Goal: Task Accomplishment & Management: Complete application form

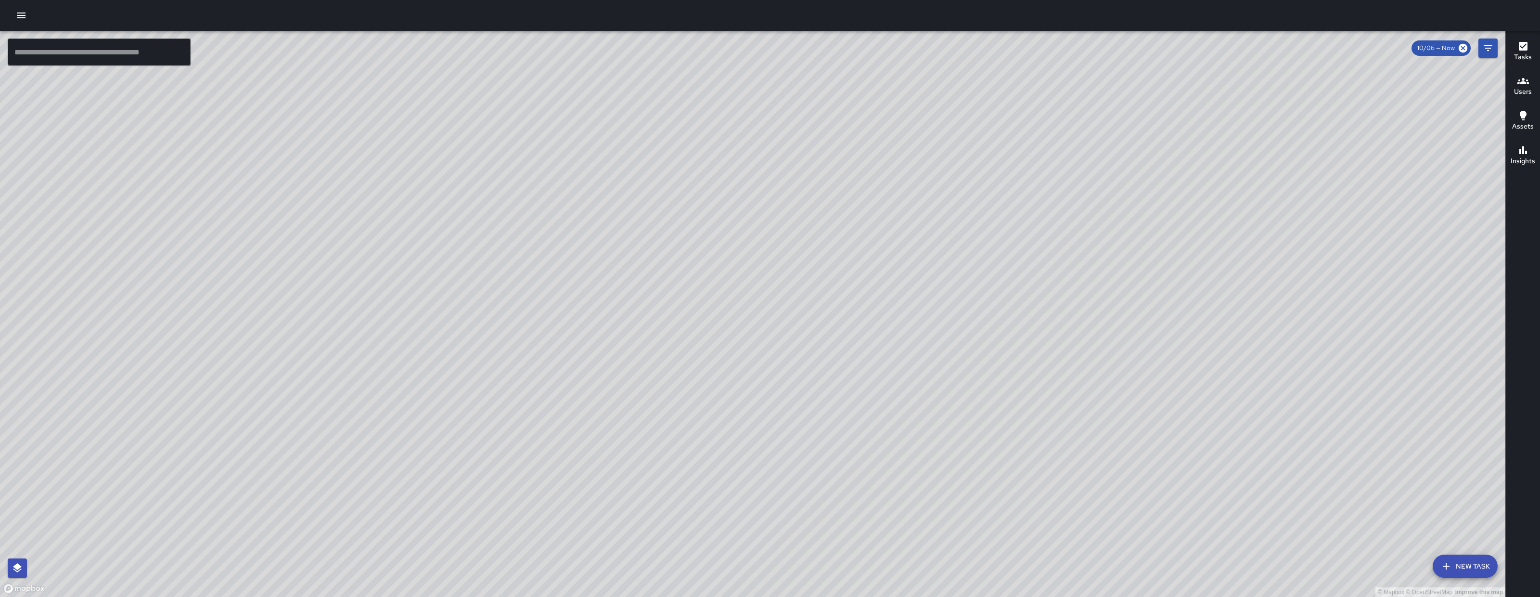
drag, startPoint x: 837, startPoint y: 317, endPoint x: 624, endPoint y: 438, distance: 245.3
click at [624, 438] on div "© Mapbox © OpenStreetMap Improve this map" at bounding box center [752, 314] width 1505 height 566
click at [167, 62] on input "text" at bounding box center [99, 52] width 183 height 27
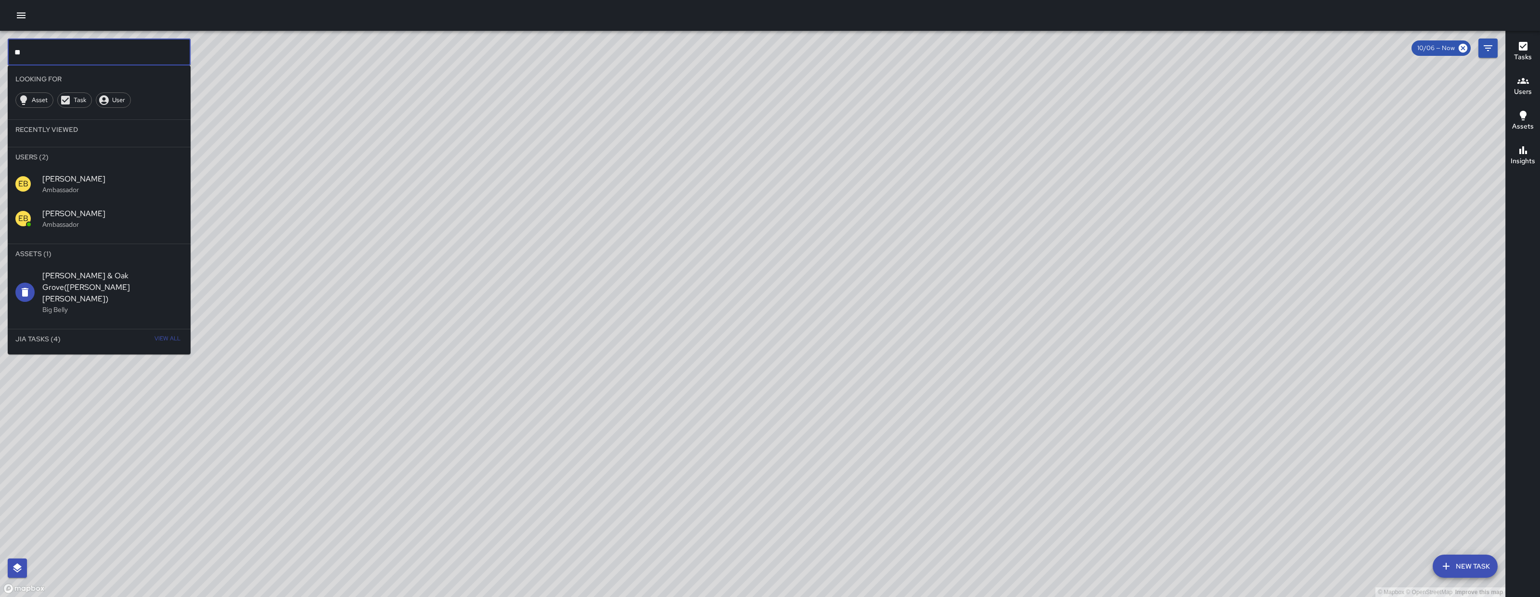
click at [115, 231] on div "EB Eddie Ballestros Ambassador" at bounding box center [99, 218] width 183 height 35
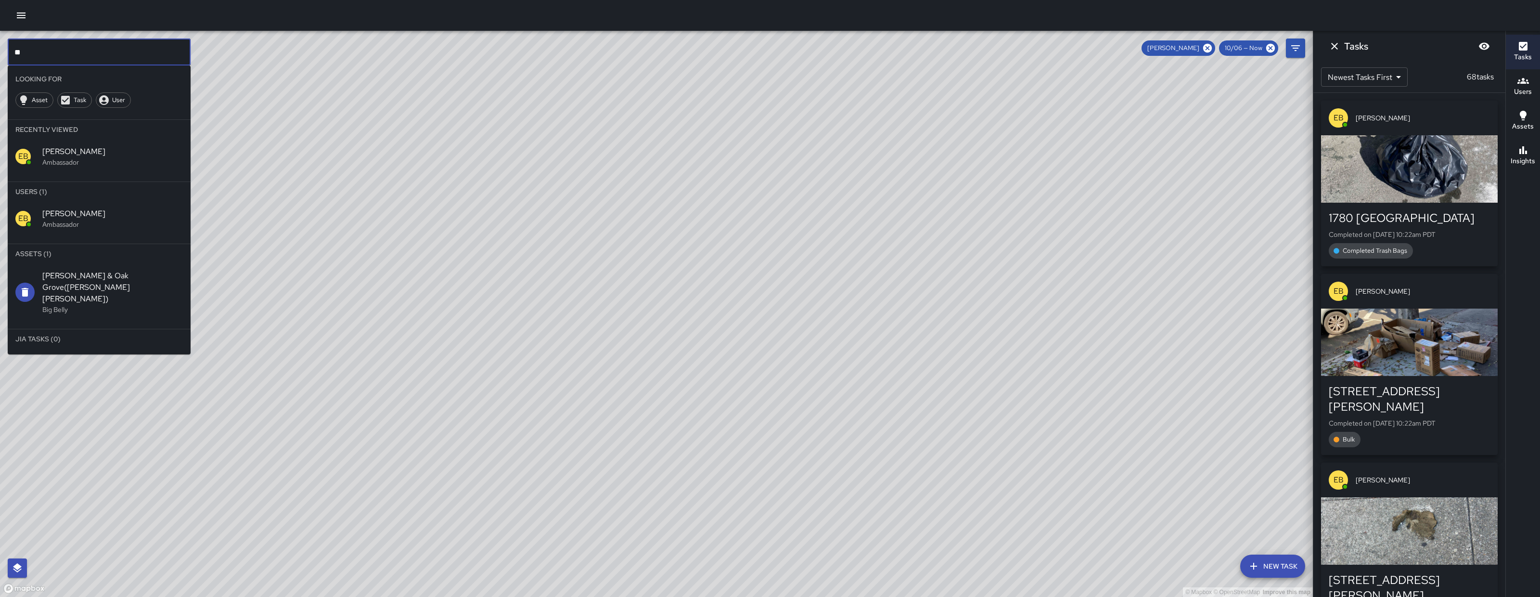
click at [123, 39] on input "**" at bounding box center [99, 52] width 183 height 27
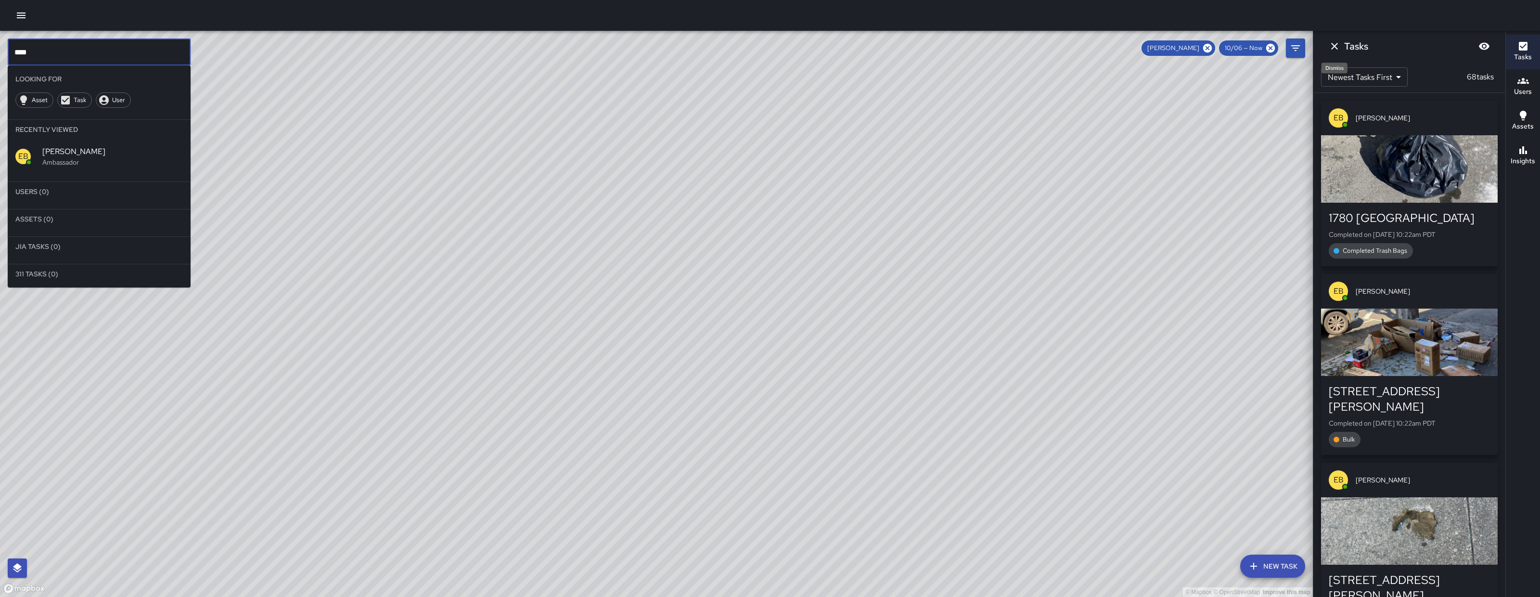
type input "****"
click at [1330, 47] on icon "Dismiss" at bounding box center [1335, 46] width 12 height 12
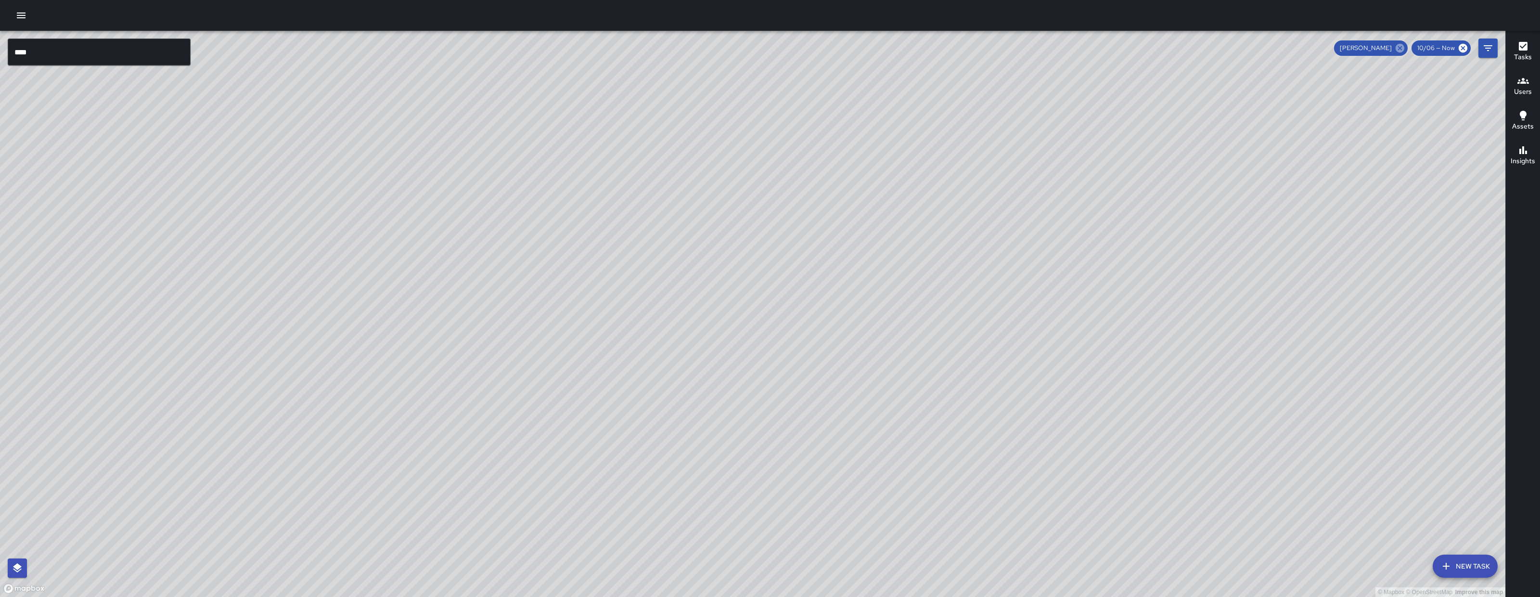
click at [1404, 47] on icon at bounding box center [1400, 48] width 9 height 9
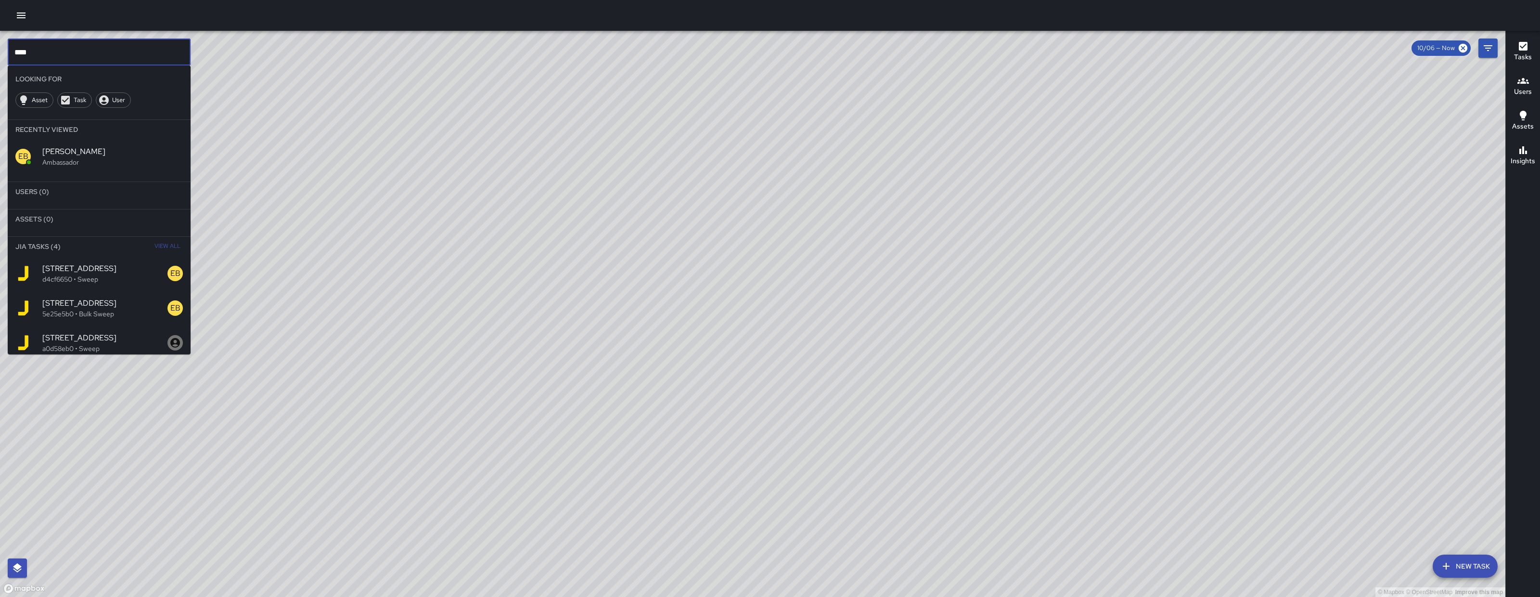
click at [119, 60] on input "****" at bounding box center [99, 52] width 183 height 27
click at [93, 264] on span "1489 Folsom Street" at bounding box center [104, 269] width 125 height 12
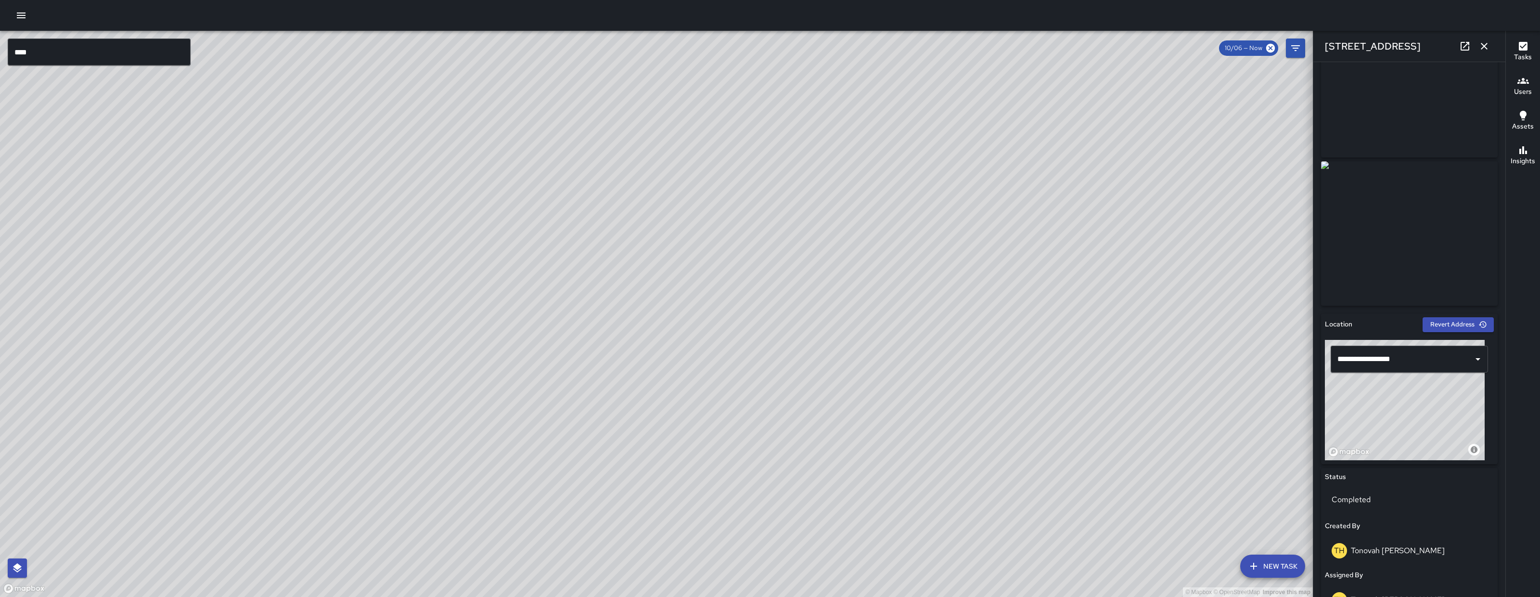
scroll to position [59, 0]
click at [1467, 53] on link at bounding box center [1464, 46] width 19 height 19
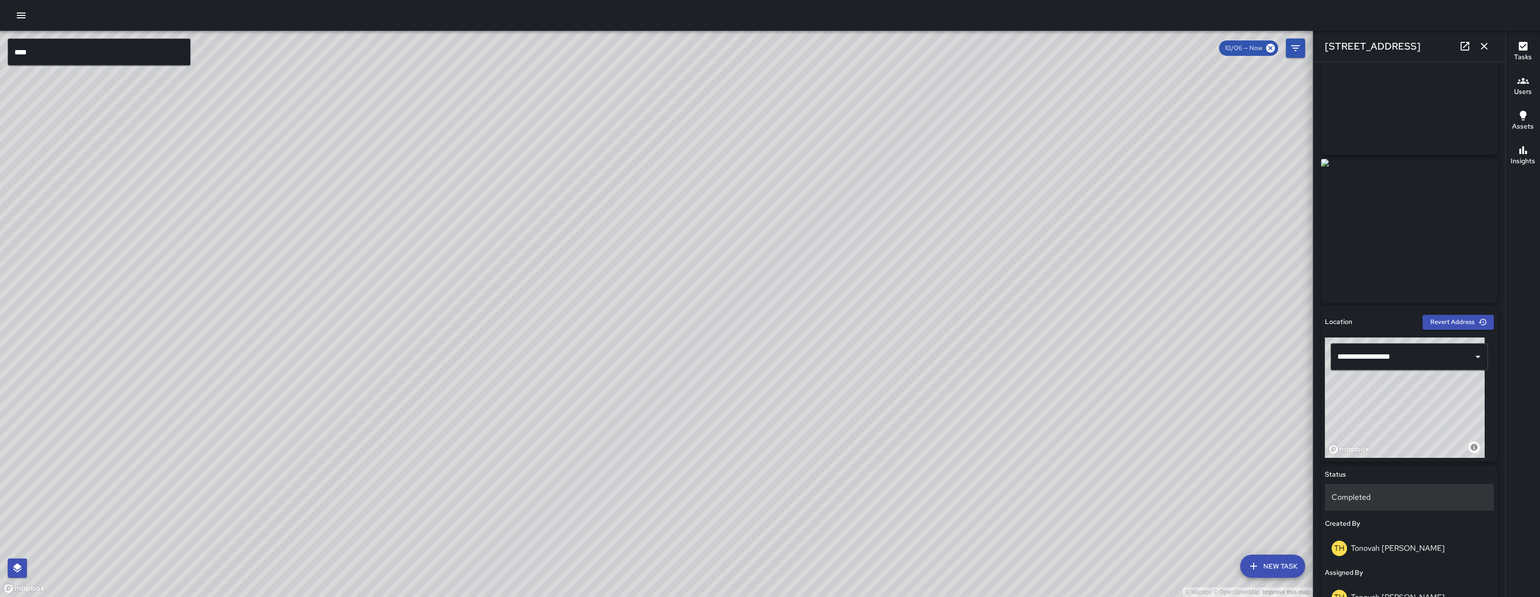
click at [1371, 494] on p "Completed" at bounding box center [1409, 497] width 155 height 12
click at [1377, 536] on li "Skipped" at bounding box center [1405, 539] width 160 height 17
click at [1487, 42] on icon "button" at bounding box center [1484, 46] width 12 height 12
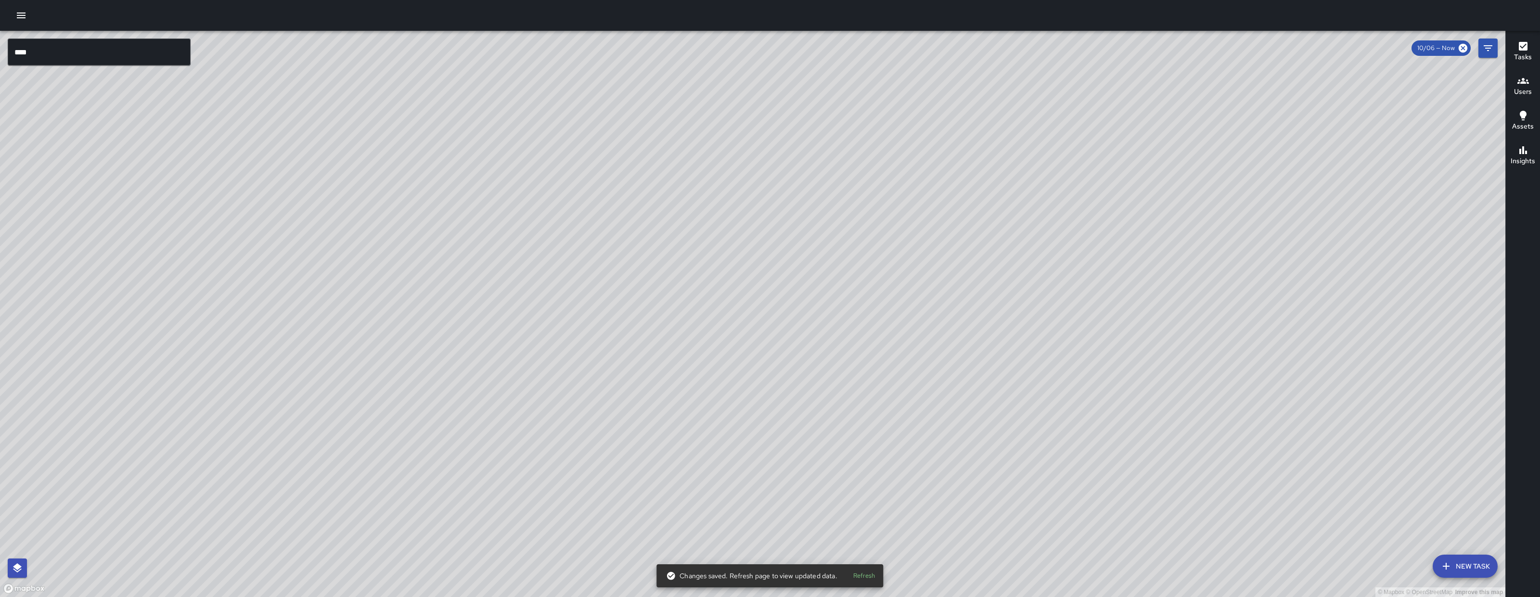
drag, startPoint x: 1081, startPoint y: 405, endPoint x: 573, endPoint y: 291, distance: 520.8
click at [573, 291] on div "© Mapbox © OpenStreetMap Improve this map" at bounding box center [752, 314] width 1505 height 566
click at [608, 356] on div "© Mapbox © OpenStreetMap Improve this map" at bounding box center [752, 314] width 1505 height 566
click at [615, 352] on div "© Mapbox © OpenStreetMap Improve this map EB Edwin Barillas 333 11th Street Com…" at bounding box center [752, 314] width 1505 height 566
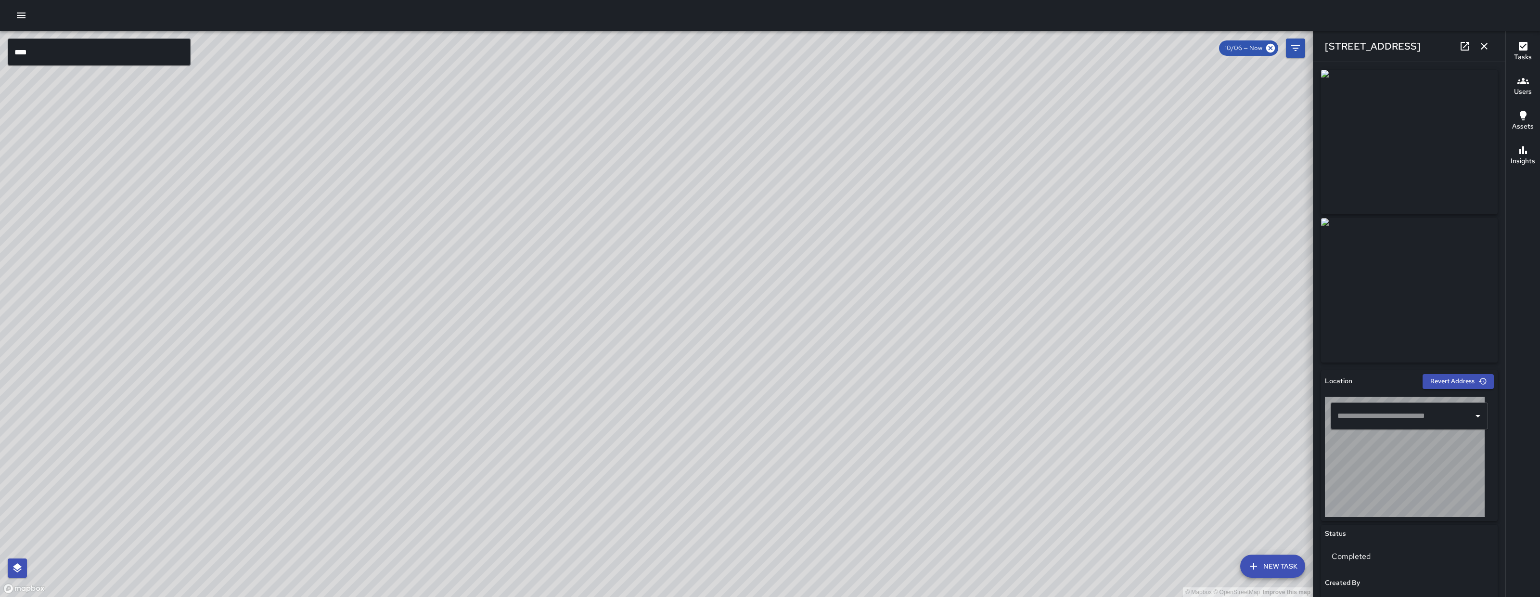
type input "**********"
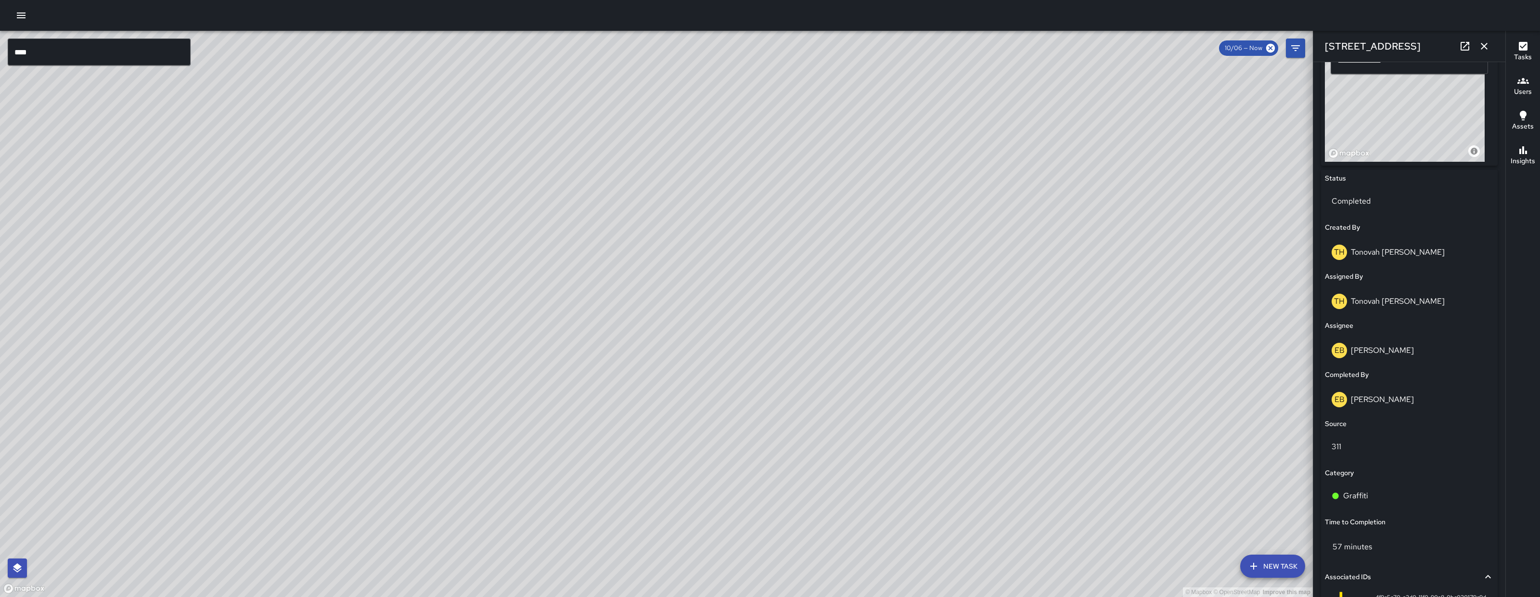
scroll to position [487, 0]
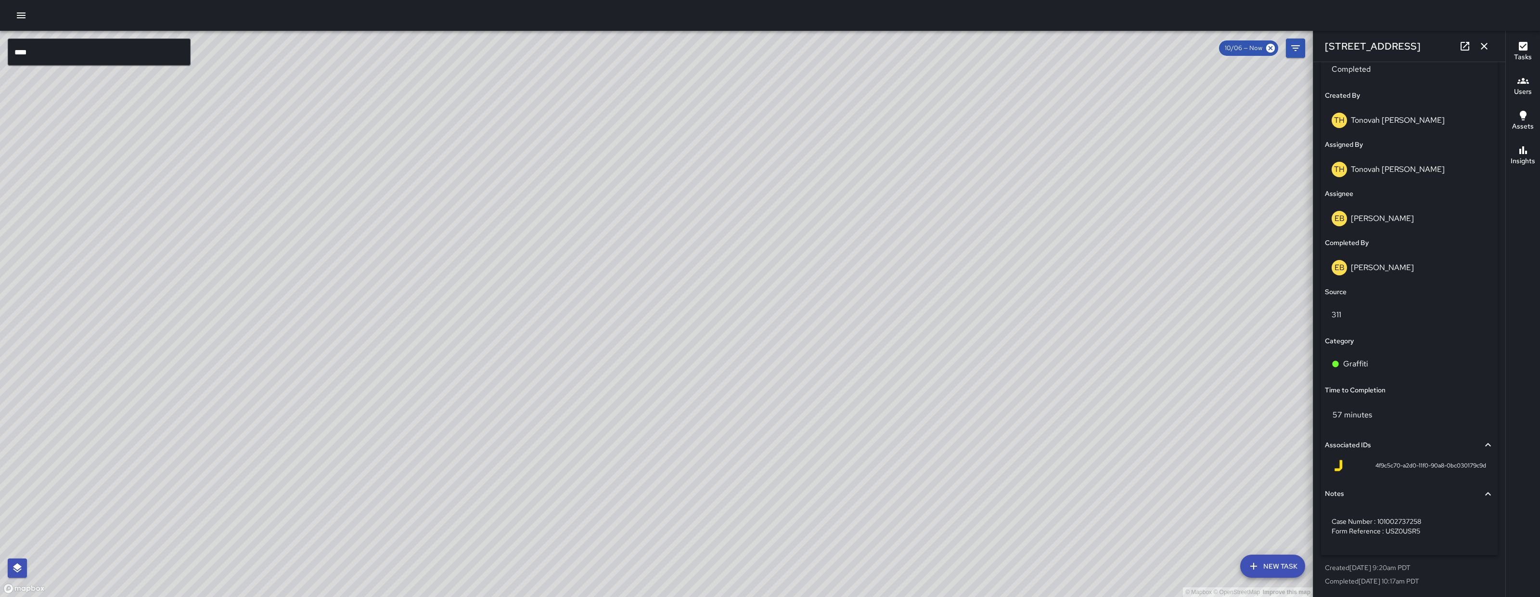
drag, startPoint x: 412, startPoint y: 354, endPoint x: 412, endPoint y: 360, distance: 6.3
click at [412, 360] on div "© Mapbox © OpenStreetMap Improve this map" at bounding box center [656, 314] width 1313 height 566
click at [1481, 37] on button "button" at bounding box center [1484, 46] width 19 height 19
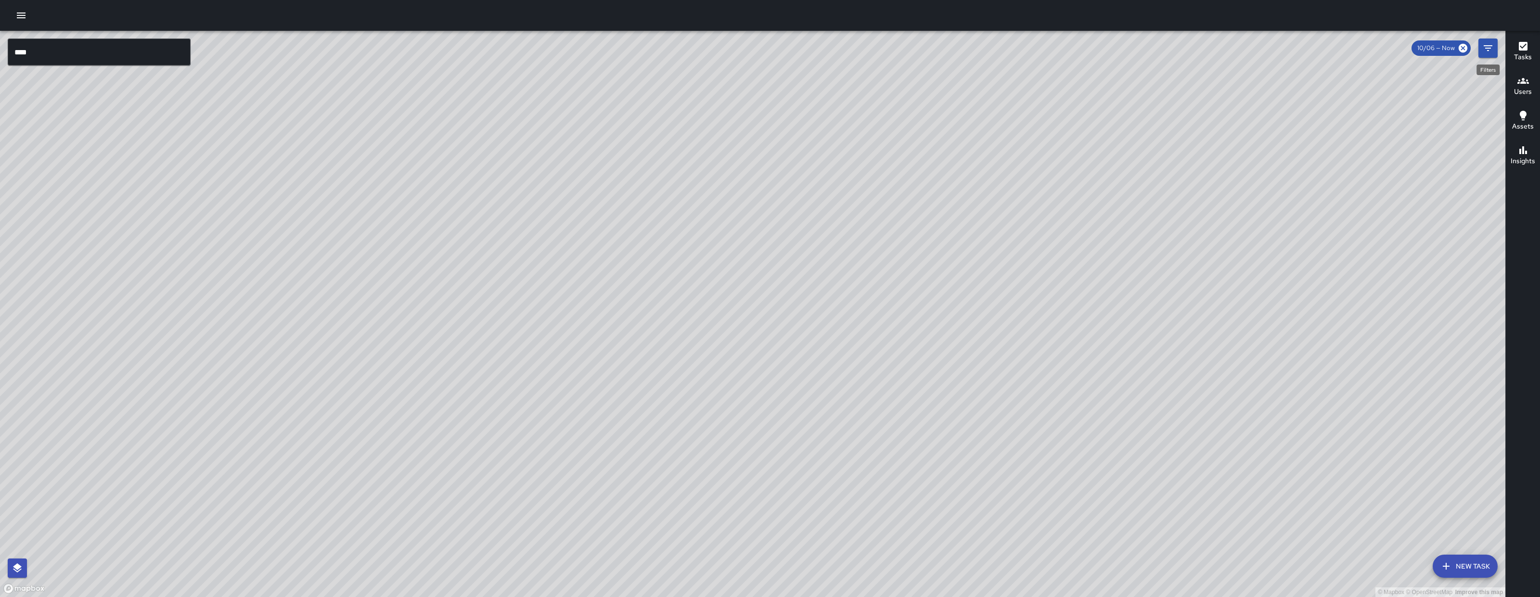
click at [1487, 50] on icon "Filters" at bounding box center [1488, 48] width 12 height 12
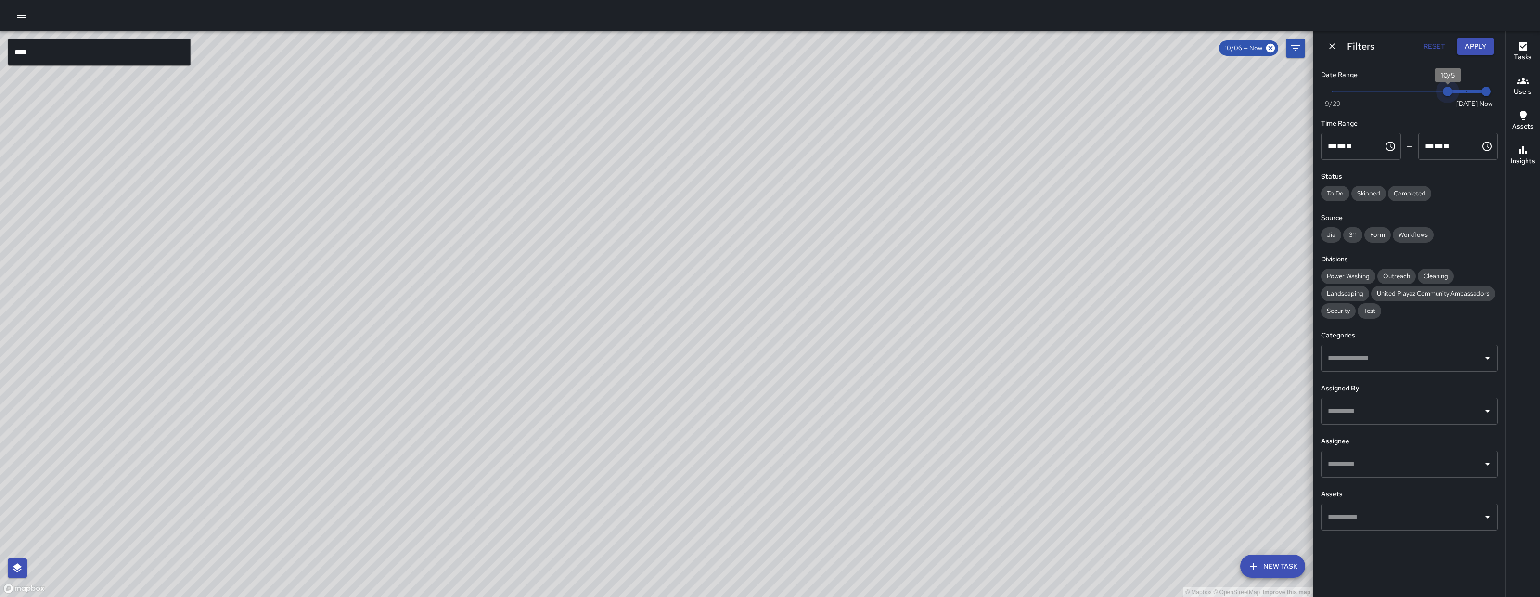
drag, startPoint x: 1465, startPoint y: 89, endPoint x: 1456, endPoint y: 89, distance: 8.7
click at [1452, 89] on span "10/5" at bounding box center [1448, 92] width 10 height 10
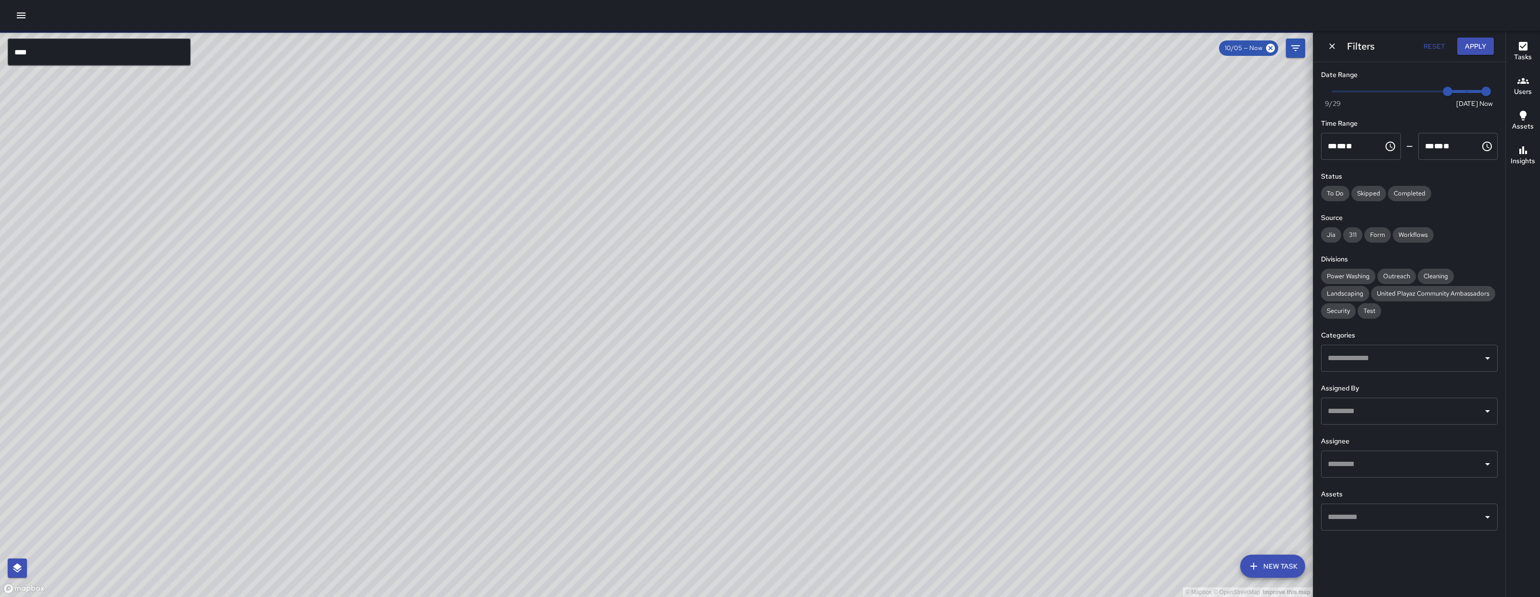
click at [268, 222] on div "© Mapbox © OpenStreetMap Improve this map DB DeAndre Barney 774 Natoma Street C…" at bounding box center [656, 314] width 1313 height 566
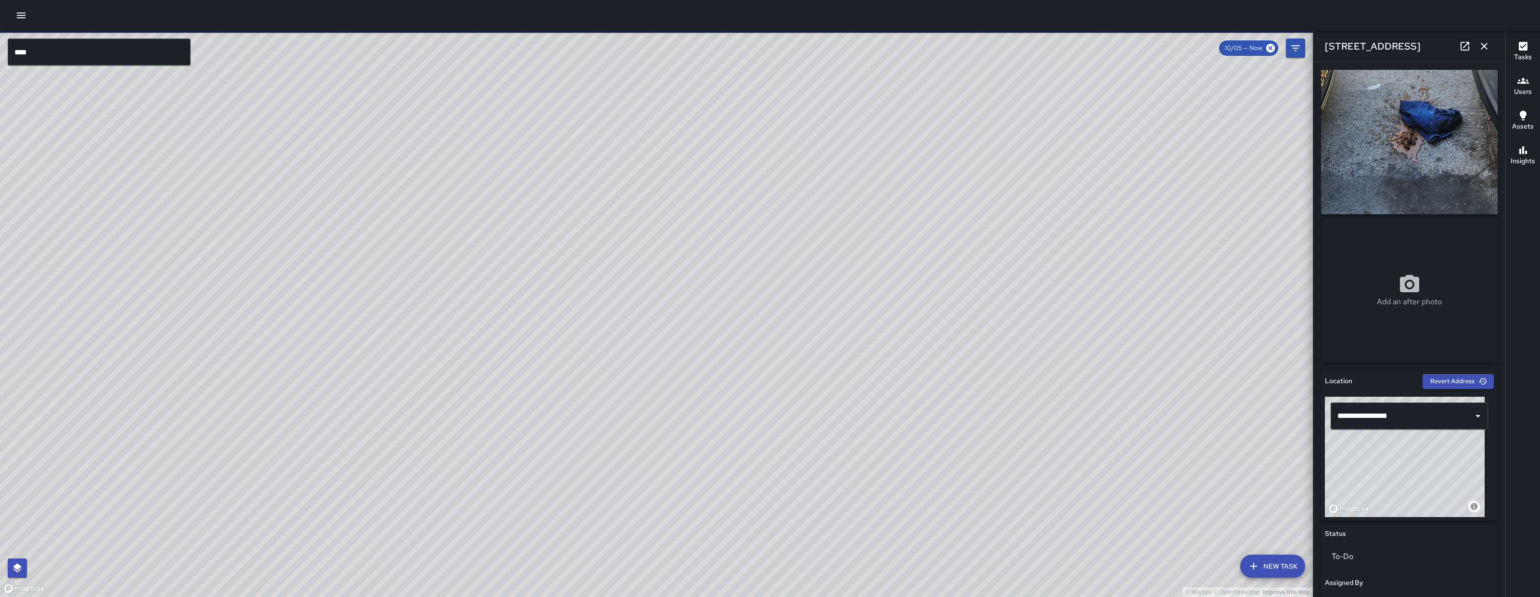
scroll to position [326, 0]
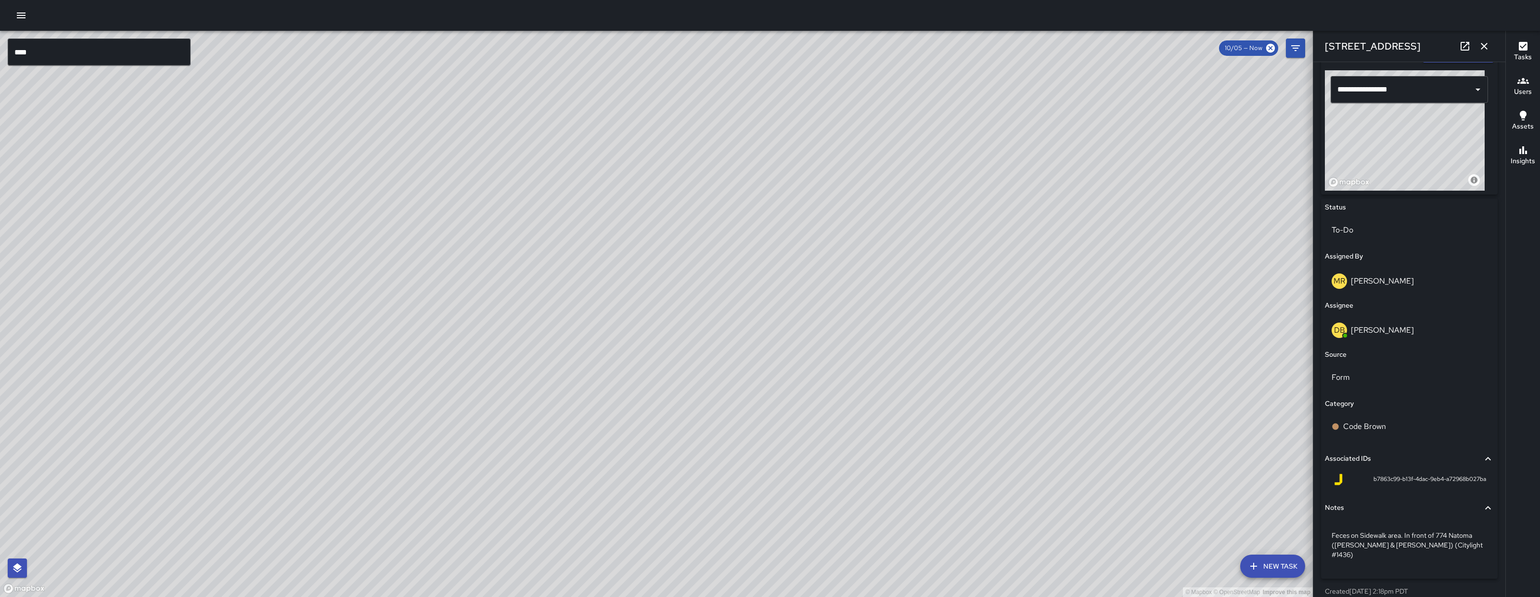
click at [1486, 48] on icon "button" at bounding box center [1484, 46] width 12 height 12
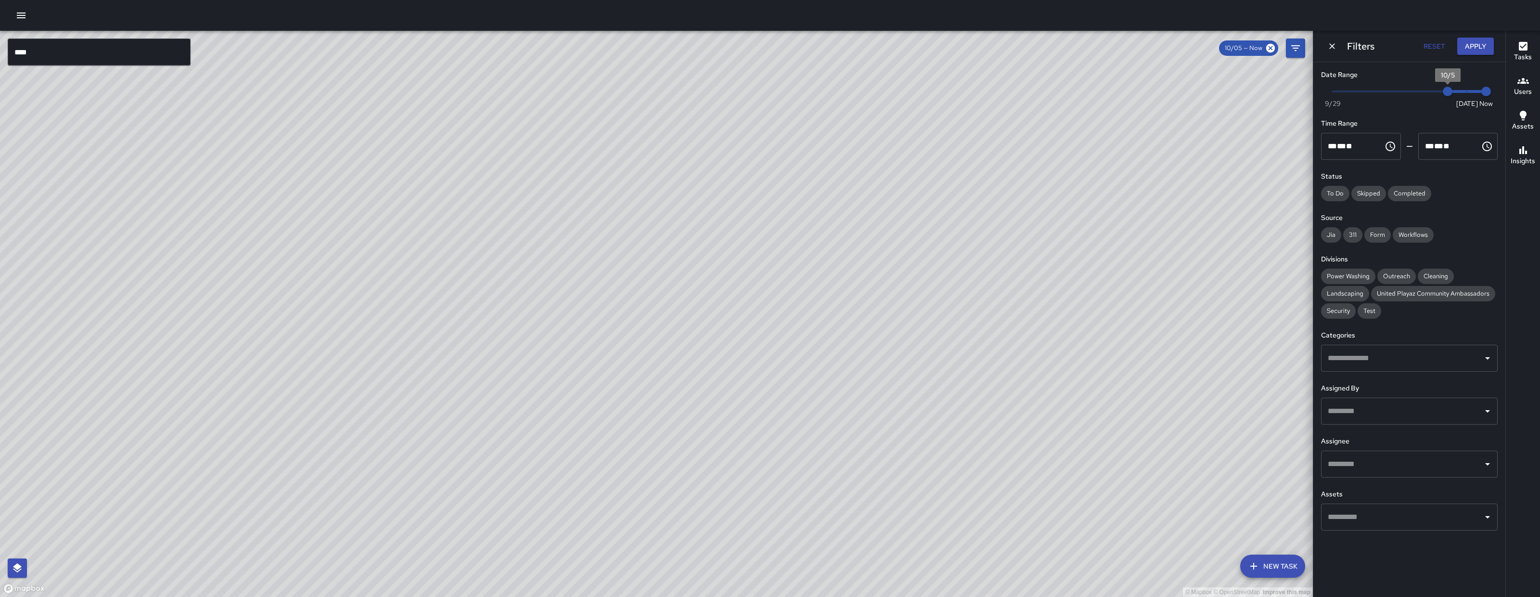
type input "*"
drag, startPoint x: 1459, startPoint y: 93, endPoint x: 1479, endPoint y: 93, distance: 20.2
click at [1479, 93] on span "Now Today 9/29 10/6 12:02 pm" at bounding box center [1410, 91] width 154 height 14
click at [1457, 50] on button "Apply" at bounding box center [1475, 47] width 37 height 18
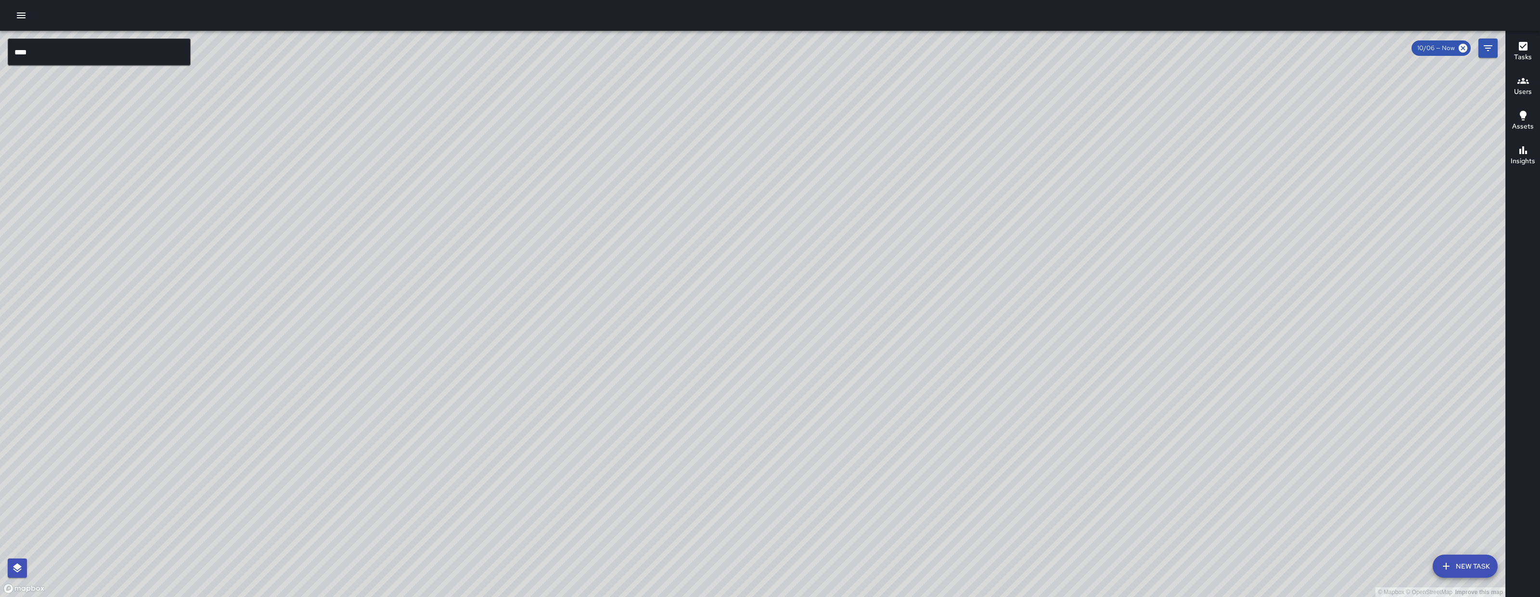
drag, startPoint x: 999, startPoint y: 422, endPoint x: 749, endPoint y: 360, distance: 257.4
click at [753, 360] on div "© Mapbox © OpenStreetMap Improve this map" at bounding box center [752, 314] width 1505 height 566
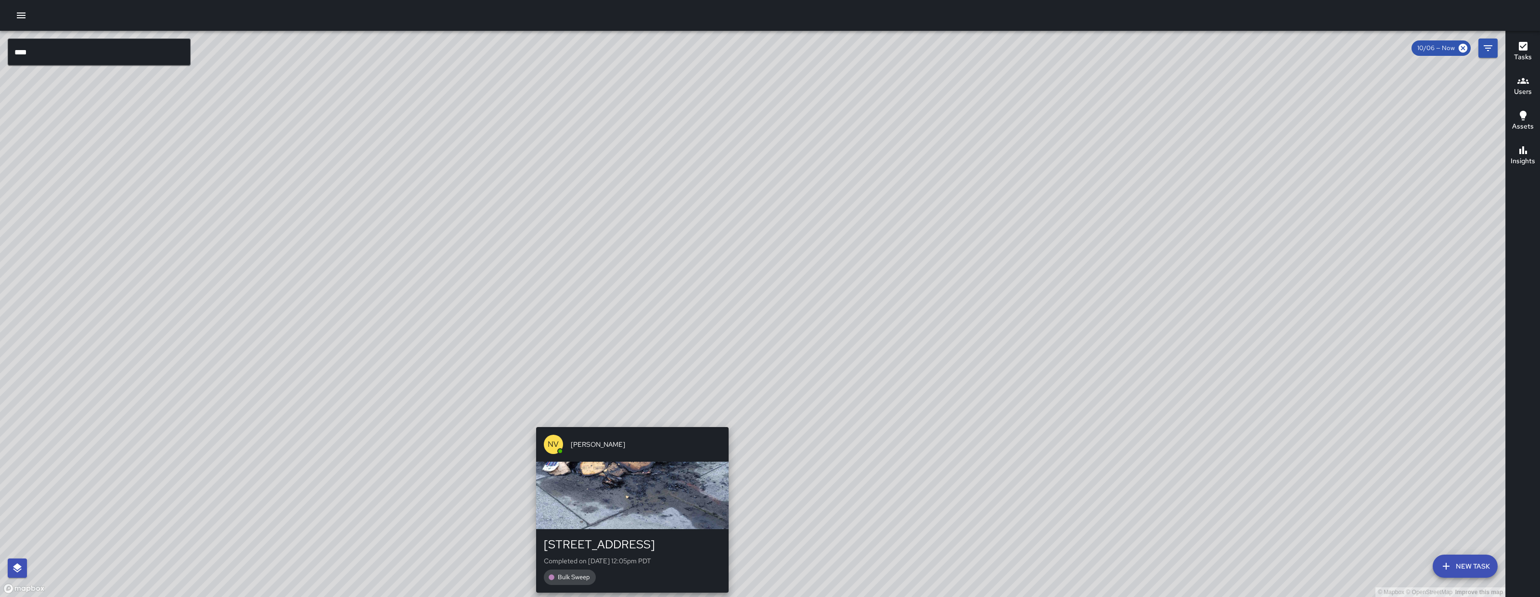
click at [624, 426] on div "NV Nicolas Vega 1489 Folsom Street Completed on 10/6/2025, 12:05pm PDT Bulk Swe…" at bounding box center [632, 509] width 200 height 173
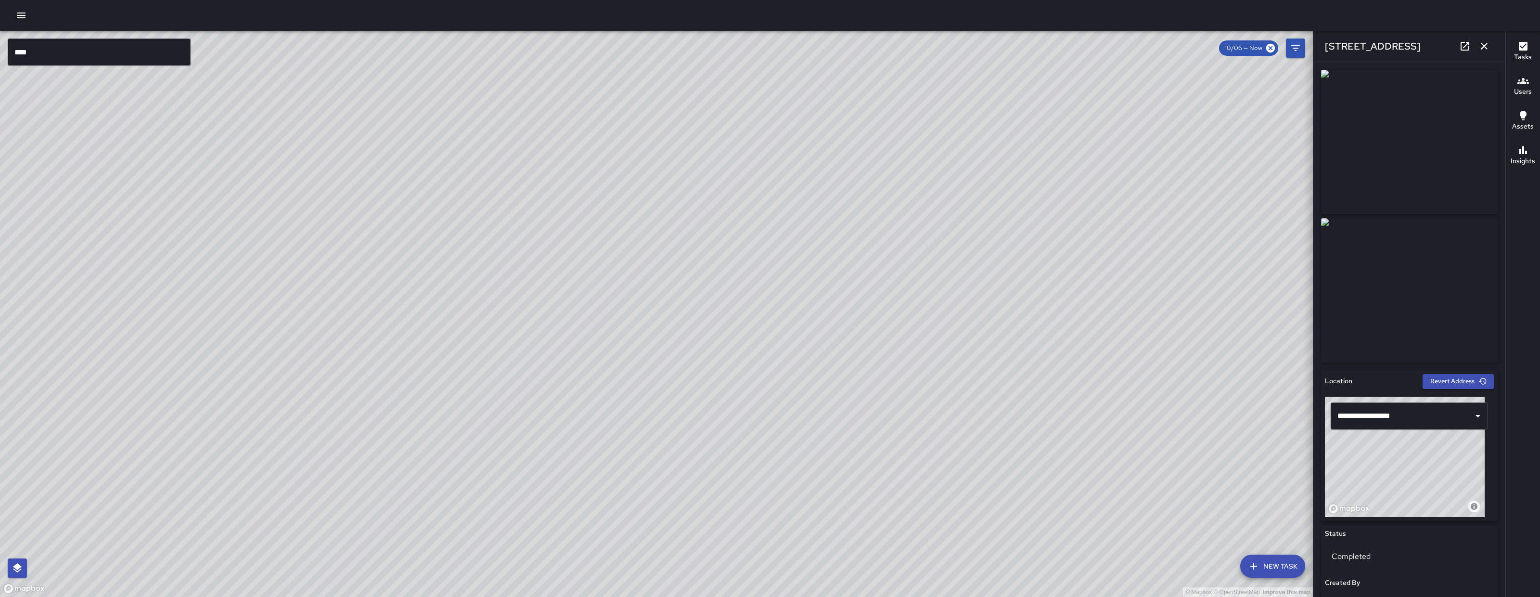
scroll to position [227, 0]
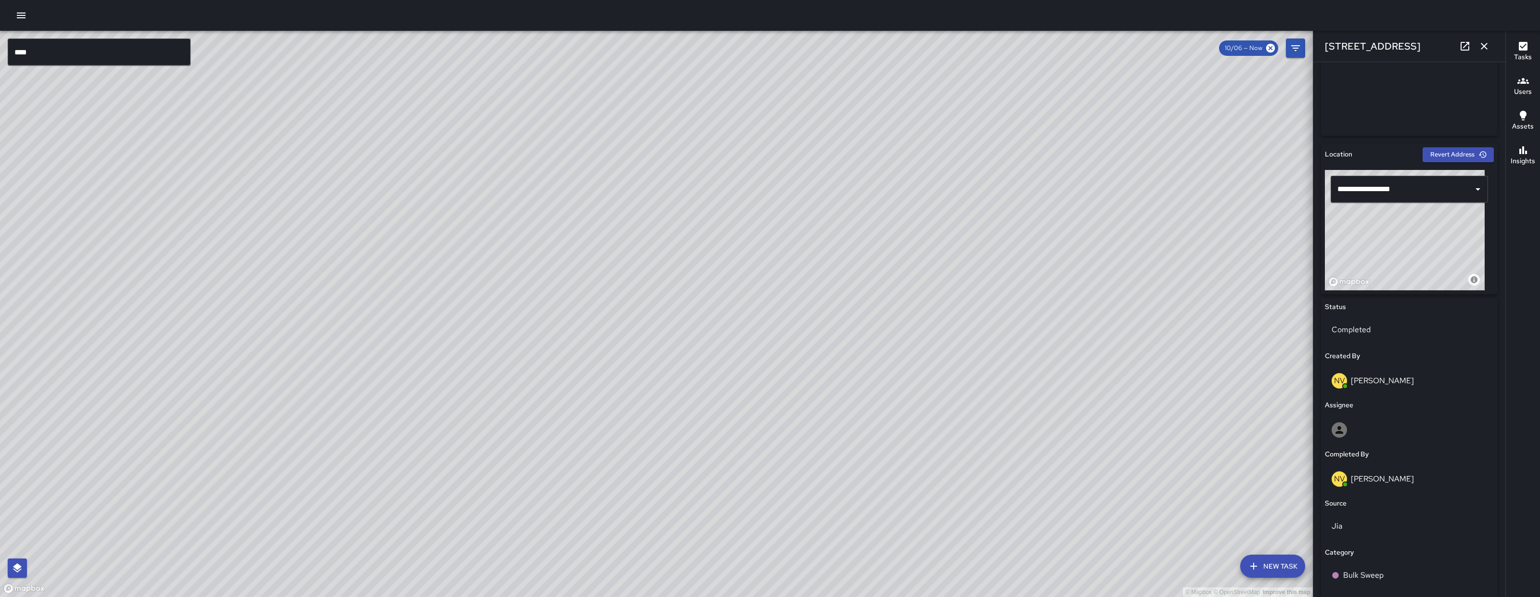
drag, startPoint x: 966, startPoint y: 471, endPoint x: 755, endPoint y: 448, distance: 212.5
click at [820, 437] on div "© Mapbox © OpenStreetMap Improve this map" at bounding box center [656, 314] width 1313 height 566
click at [1486, 47] on icon "button" at bounding box center [1484, 46] width 12 height 12
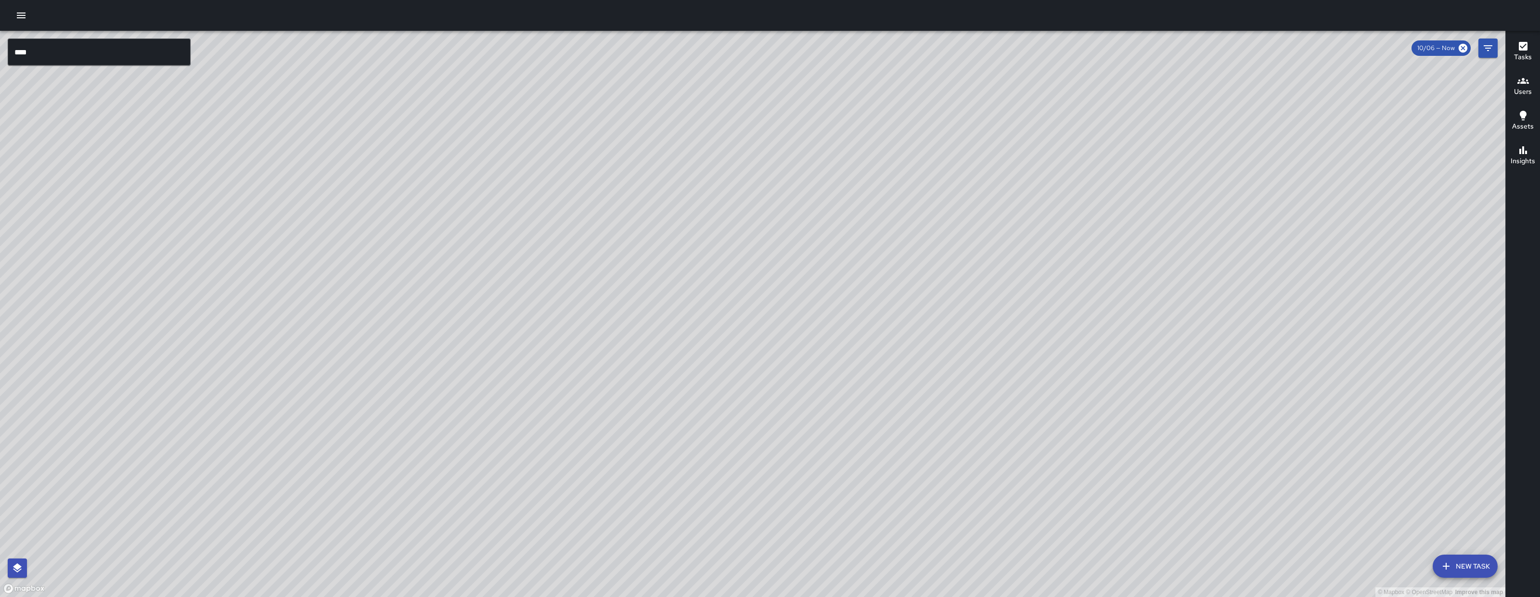
drag, startPoint x: 797, startPoint y: 282, endPoint x: 846, endPoint y: 316, distance: 59.1
click at [902, 309] on div "© Mapbox © OpenStreetMap Improve this map" at bounding box center [752, 314] width 1505 height 566
drag, startPoint x: 775, startPoint y: 334, endPoint x: 788, endPoint y: 356, distance: 25.7
click at [788, 356] on div "© Mapbox © OpenStreetMap Improve this map" at bounding box center [752, 314] width 1505 height 566
drag, startPoint x: 743, startPoint y: 335, endPoint x: 774, endPoint y: 374, distance: 50.3
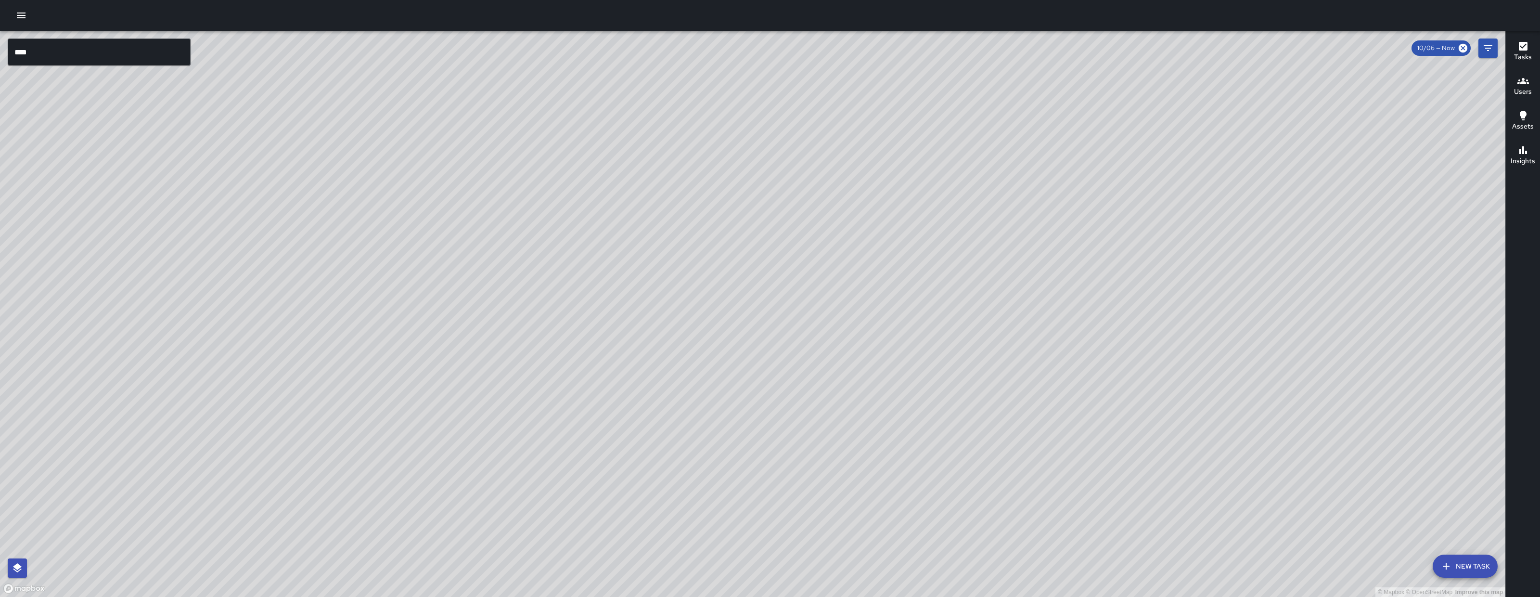
click at [799, 380] on div "© Mapbox © OpenStreetMap Improve this map" at bounding box center [752, 314] width 1505 height 566
click at [648, 378] on div "© Mapbox © OpenStreetMap Improve this map EB Edwin Barillas 1489 Folsom Street …" at bounding box center [752, 314] width 1505 height 566
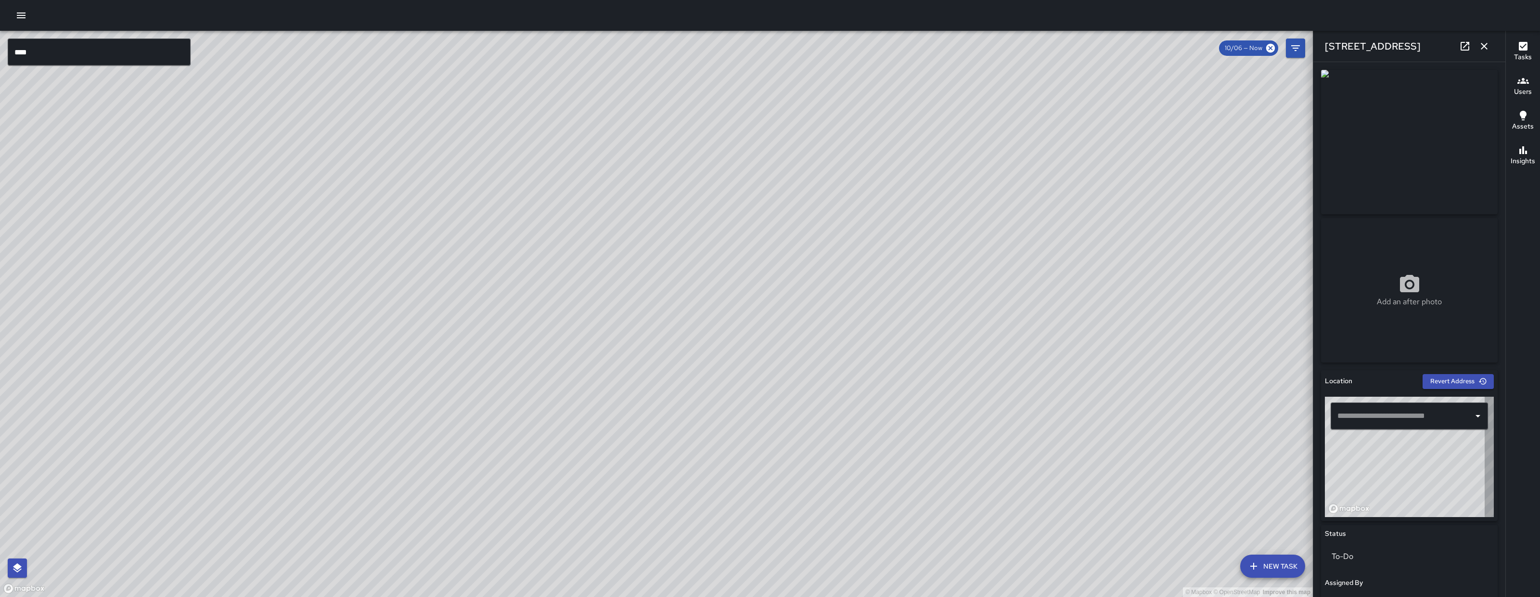
type input "**********"
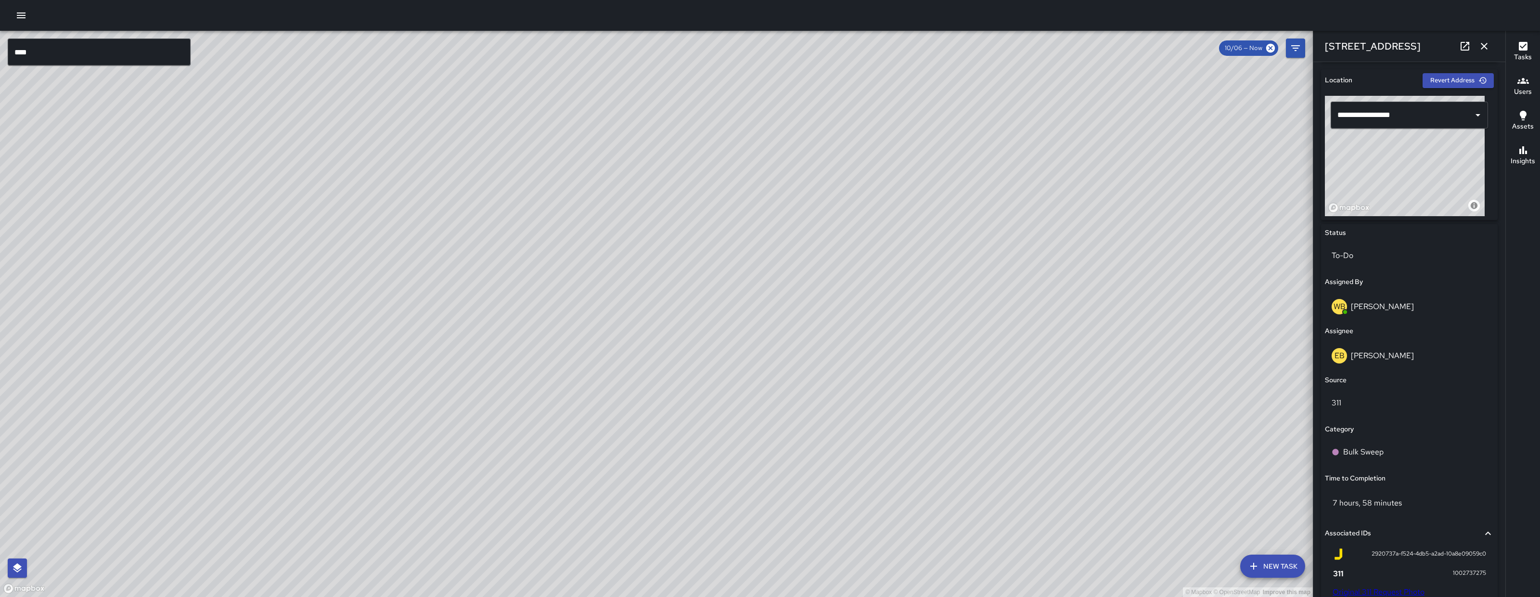
scroll to position [329, 0]
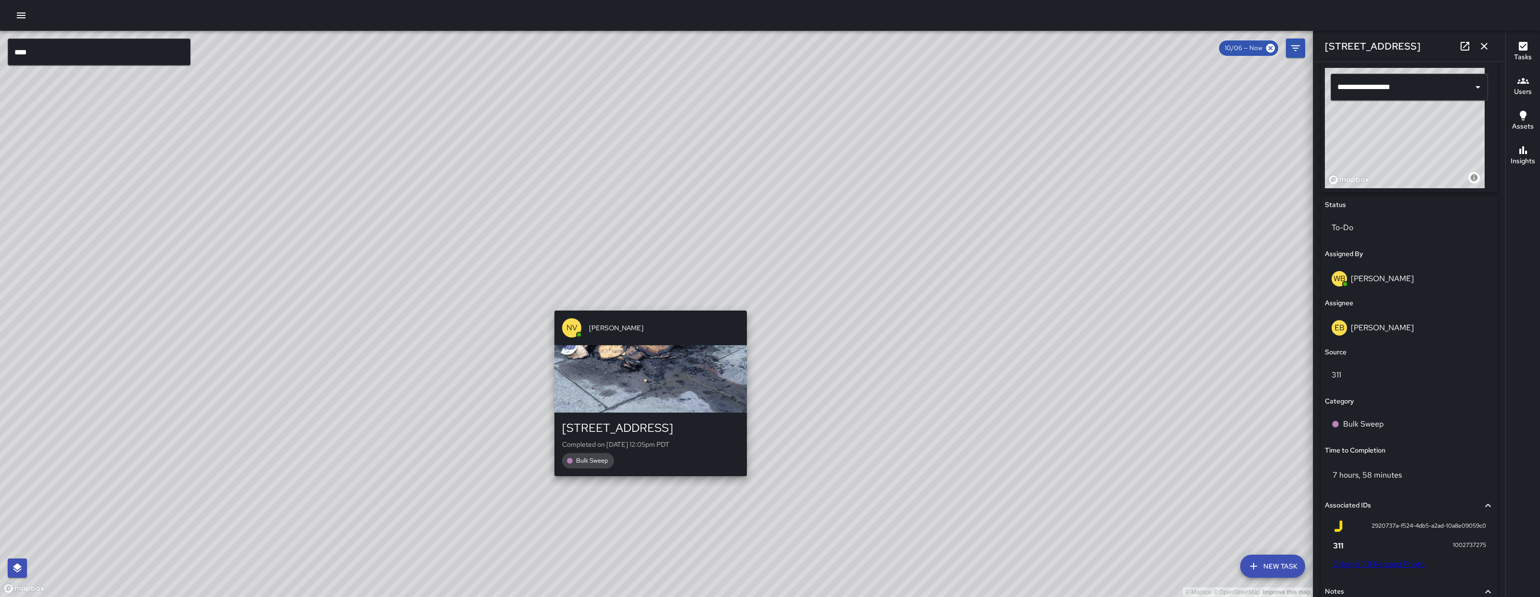
click at [645, 308] on div "NV Nicolas Vega 1489 Folsom Street Completed on 10/6/2025, 12:05pm PDT Bulk Swe…" at bounding box center [651, 393] width 200 height 173
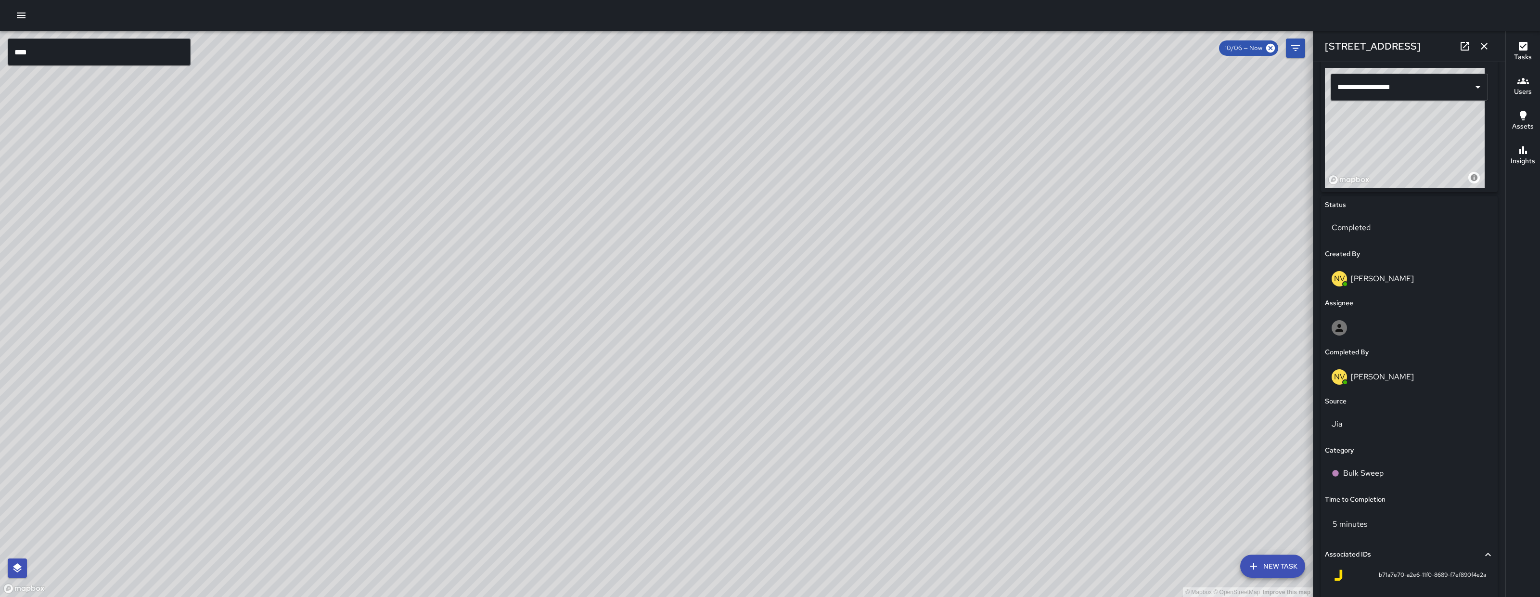
scroll to position [0, 0]
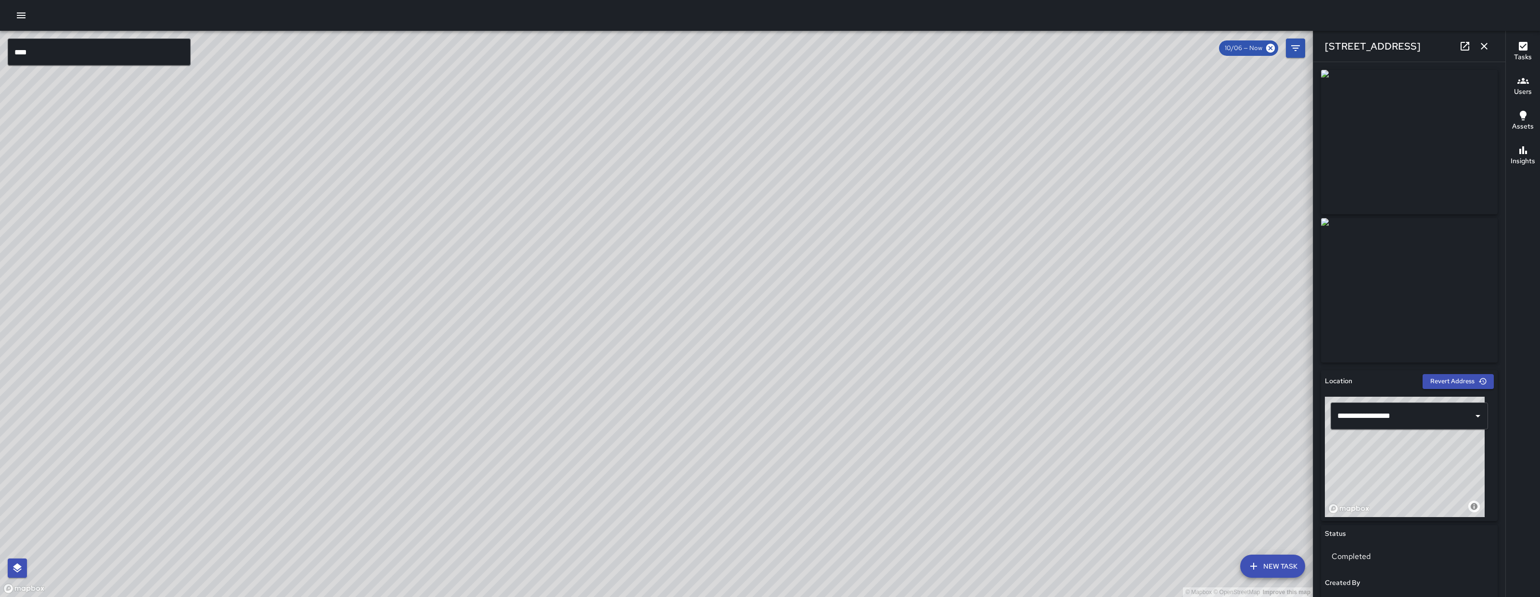
click at [97, 63] on input "****" at bounding box center [99, 52] width 183 height 27
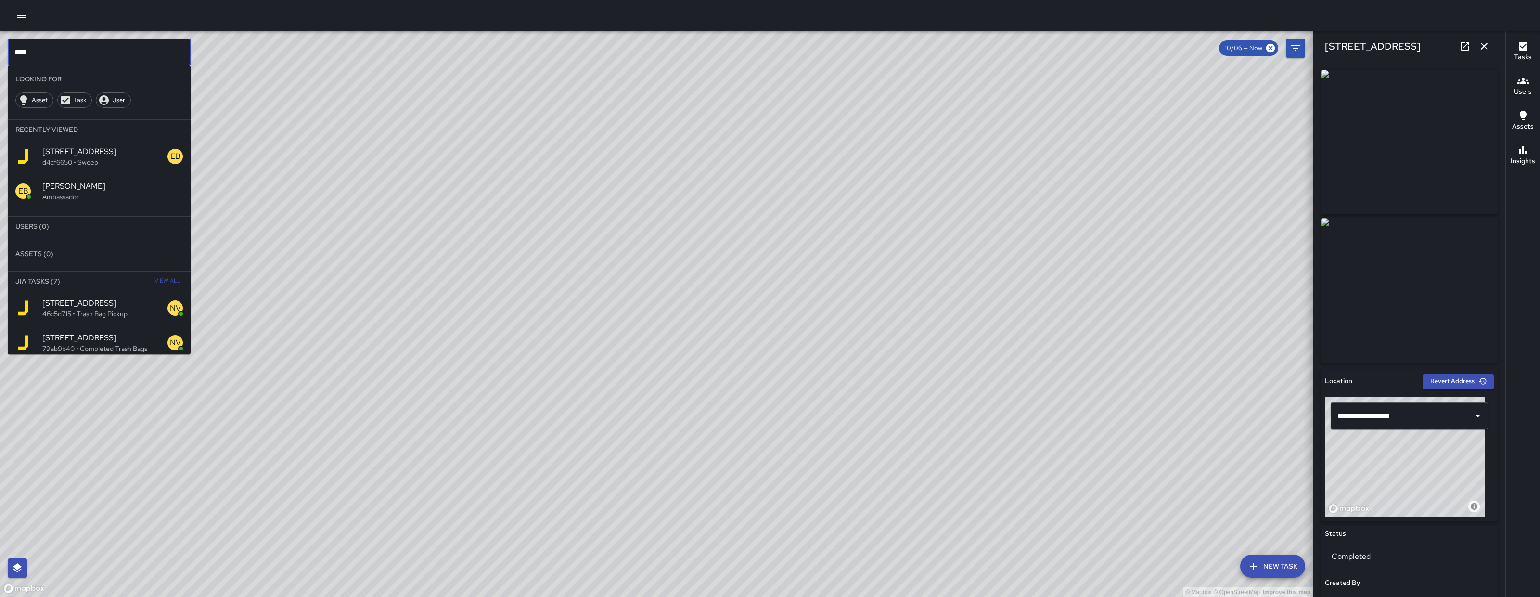
click at [97, 63] on input "****" at bounding box center [99, 52] width 183 height 27
click at [1491, 44] on button "button" at bounding box center [1484, 46] width 19 height 19
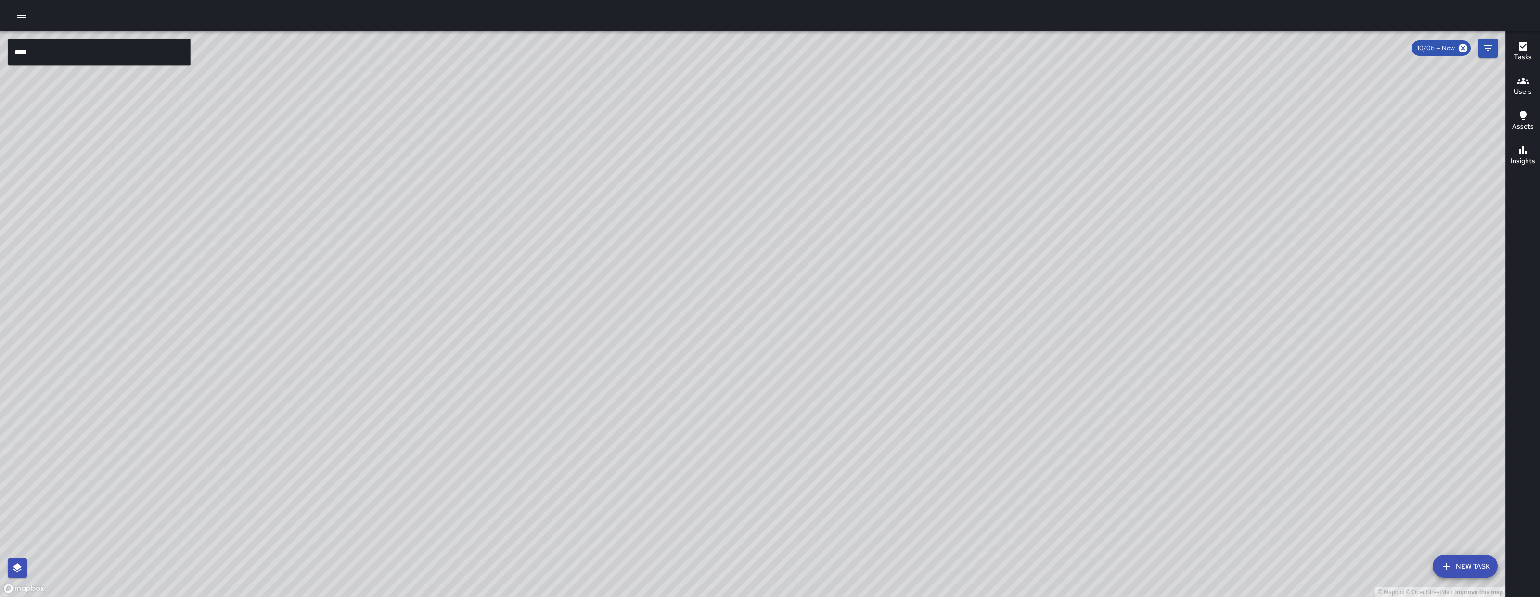
drag, startPoint x: 1258, startPoint y: 321, endPoint x: 816, endPoint y: 269, distance: 445.0
click at [816, 269] on div "© Mapbox © OpenStreetMap Improve this map" at bounding box center [752, 314] width 1505 height 566
click at [739, 274] on div "© Mapbox © OpenStreetMap Improve this map NV Nicolas Vega 1489 Folsom Street Co…" at bounding box center [752, 314] width 1505 height 566
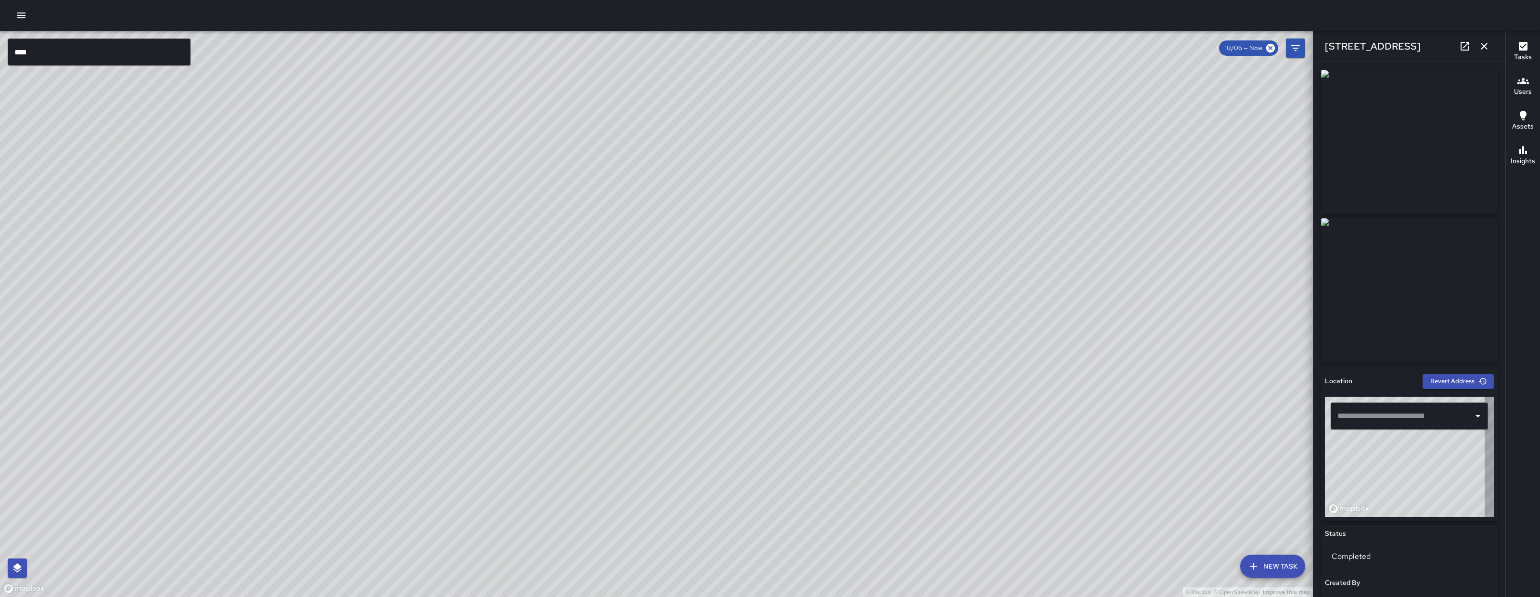
type input "**********"
click at [1464, 50] on icon at bounding box center [1465, 46] width 9 height 9
drag, startPoint x: 1419, startPoint y: 46, endPoint x: 1326, endPoint y: 46, distance: 92.4
click at [1326, 46] on div "1489 Folsom Street" at bounding box center [1409, 46] width 192 height 31
click at [1420, 47] on div "1489 Folsom Street" at bounding box center [1409, 46] width 192 height 31
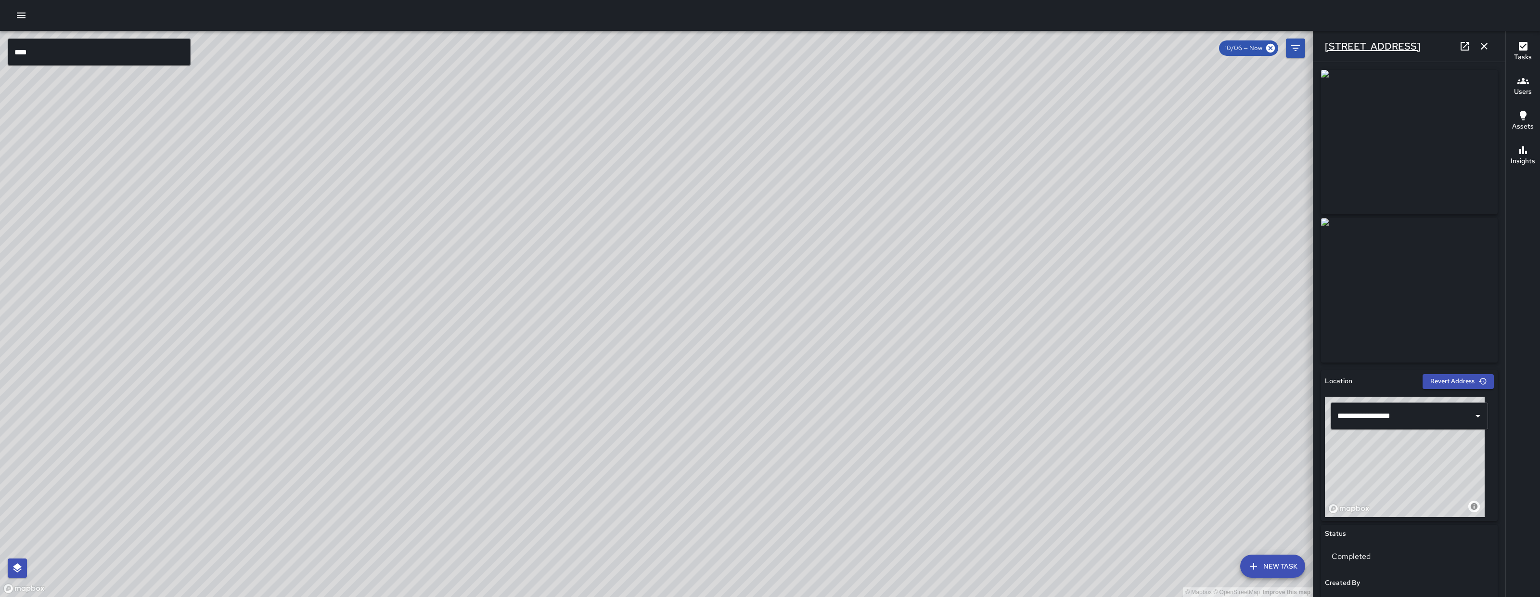
drag, startPoint x: 1420, startPoint y: 47, endPoint x: 1330, endPoint y: 50, distance: 90.5
click at [1330, 50] on div "1489 Folsom Street" at bounding box center [1409, 46] width 192 height 31
click at [1487, 46] on icon "button" at bounding box center [1484, 46] width 12 height 12
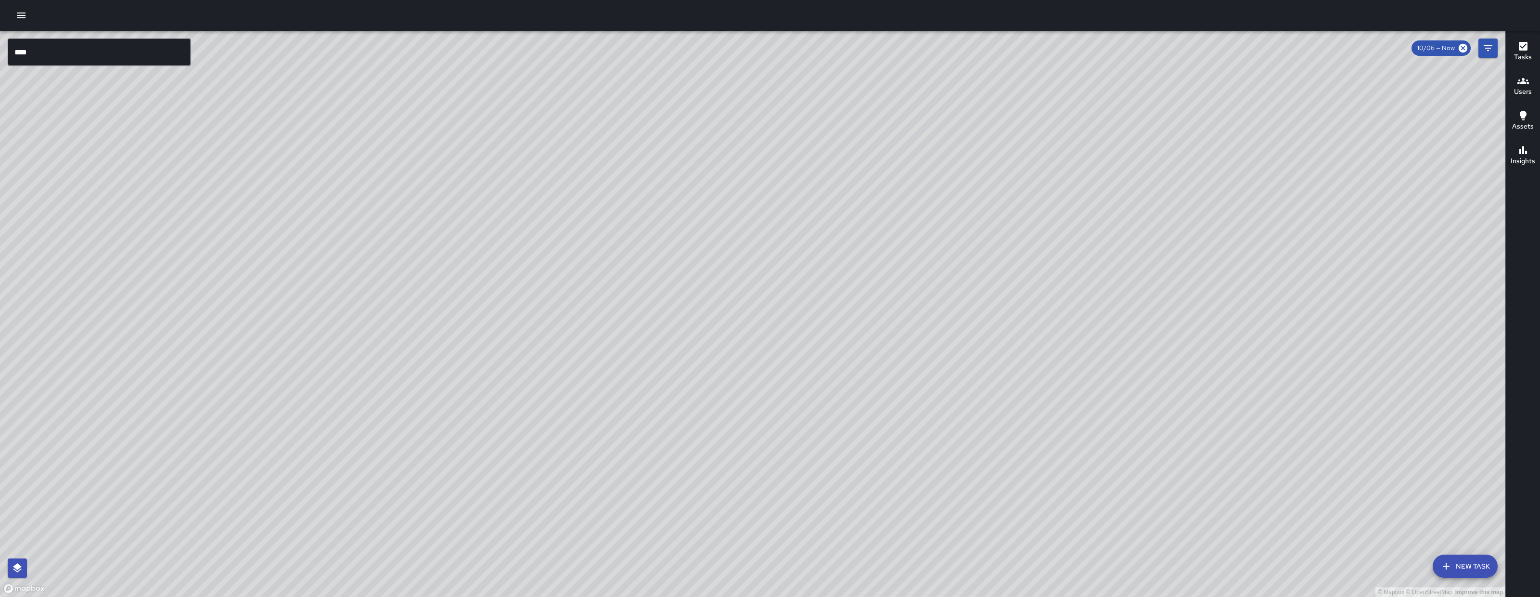
click at [1458, 571] on button "New Task" at bounding box center [1465, 565] width 65 height 23
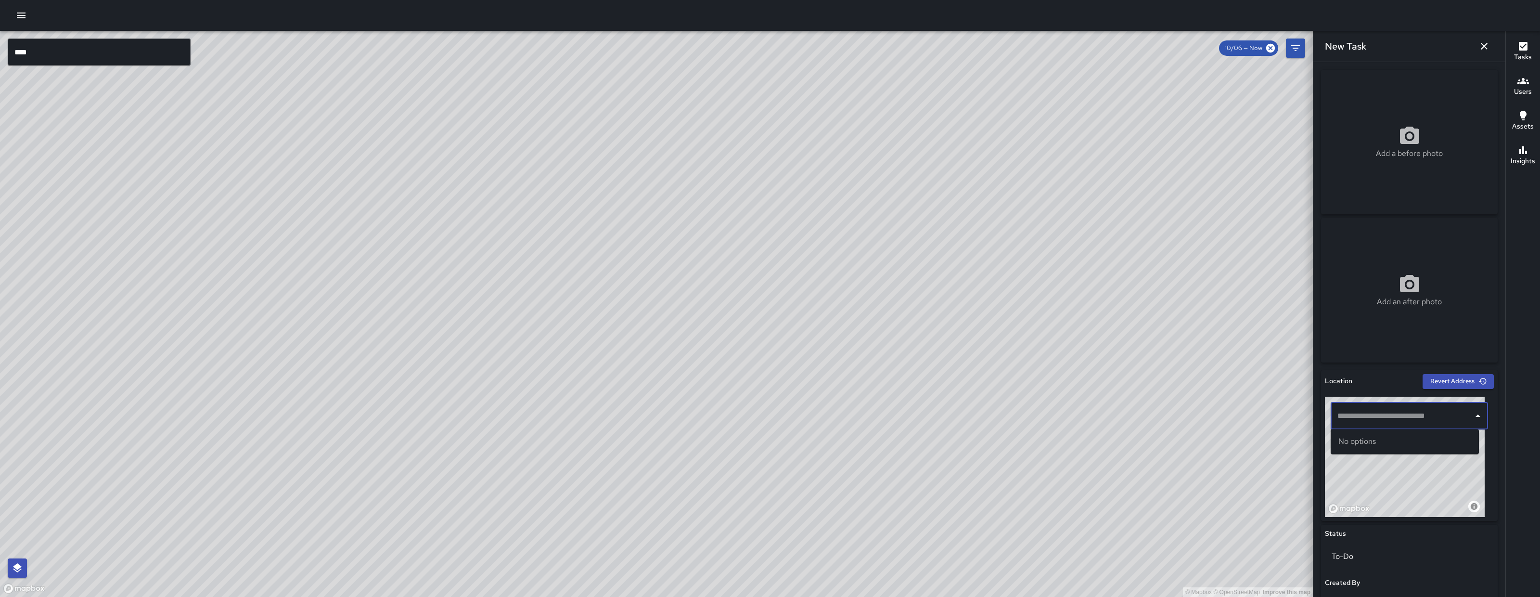
click at [1359, 416] on input "text" at bounding box center [1402, 416] width 134 height 18
paste input "**********"
click at [1421, 439] on span "1489 Folsom Street" at bounding box center [1414, 442] width 116 height 12
type input "**********"
click at [1408, 162] on div "Add a before photo" at bounding box center [1409, 142] width 177 height 144
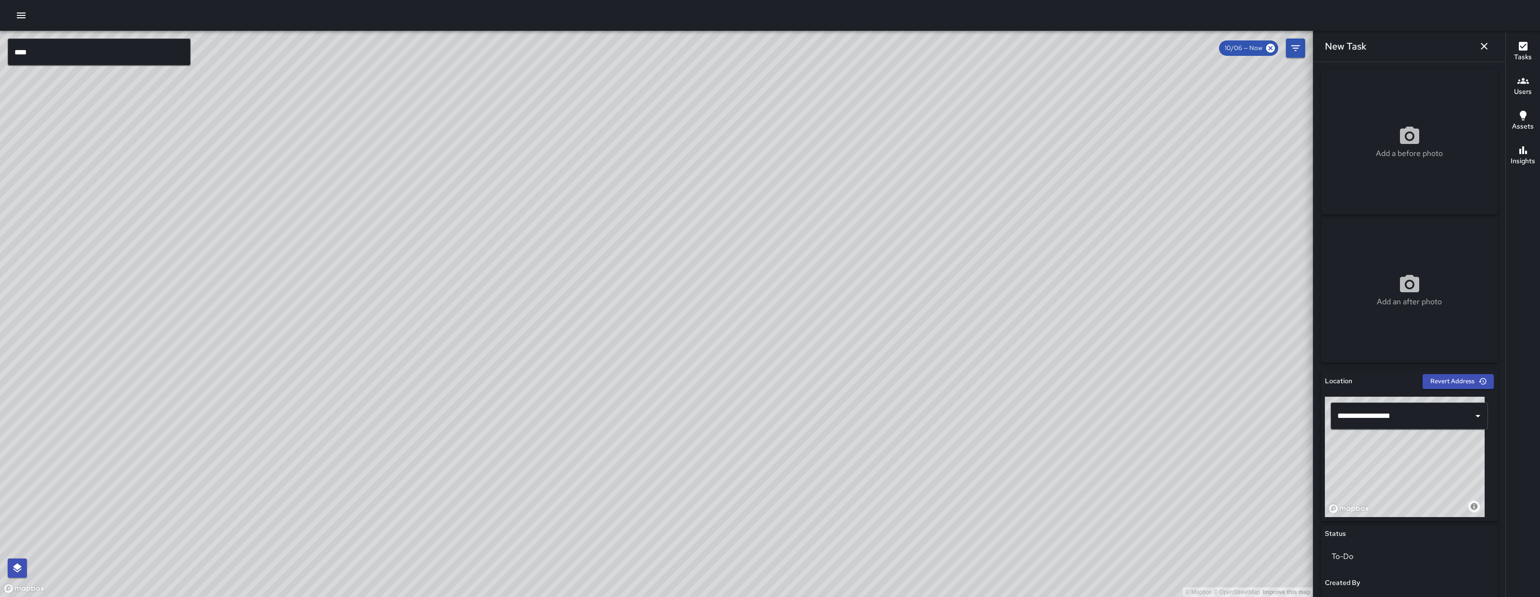
type input "**********"
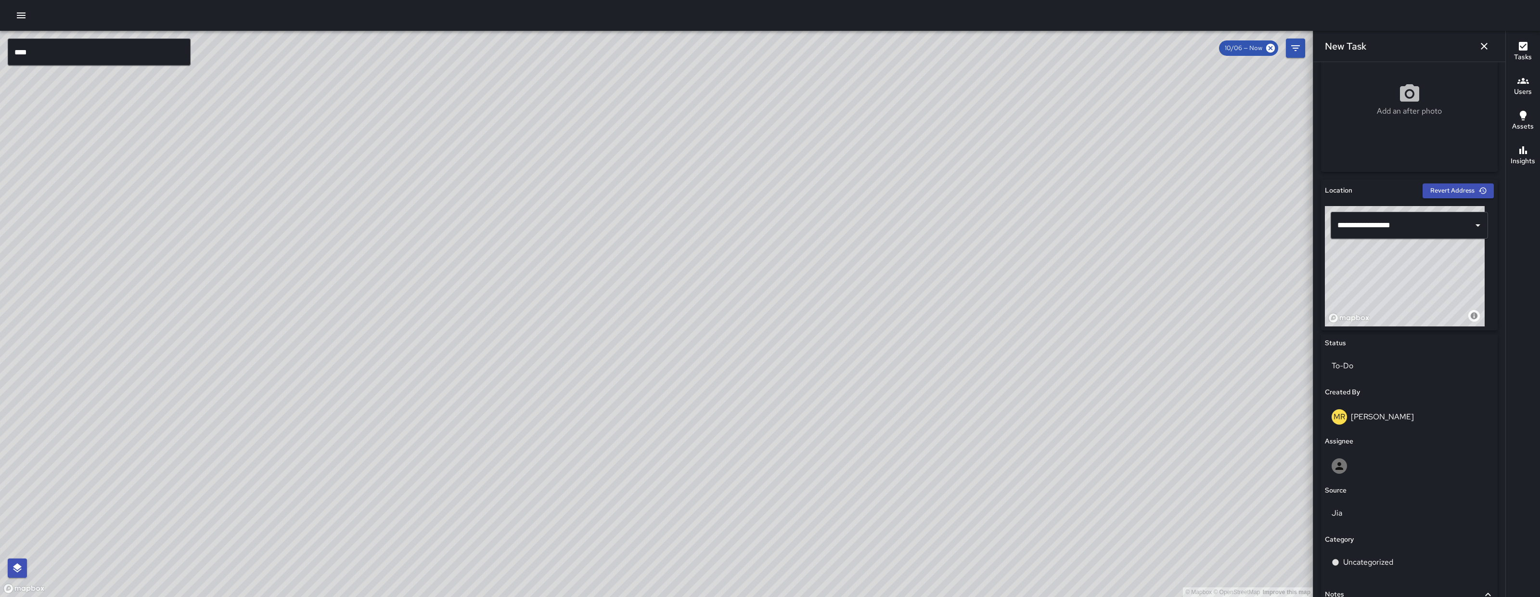
scroll to position [284, 0]
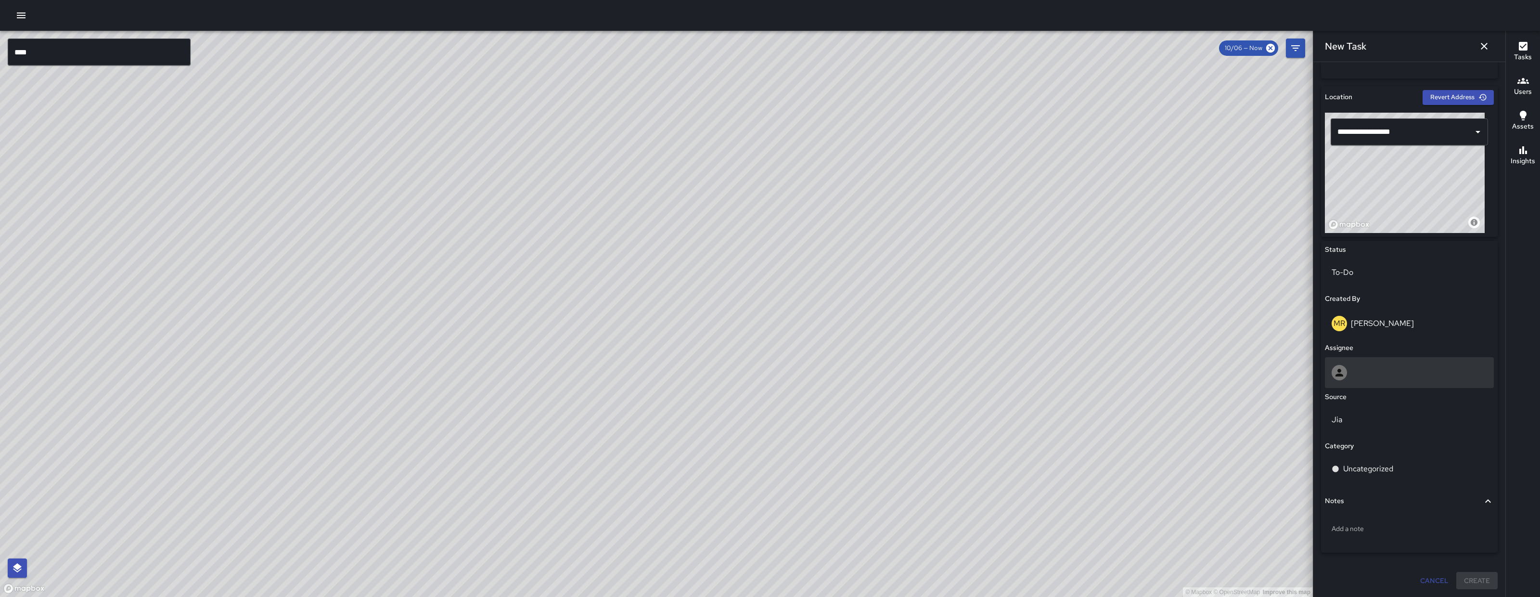
click at [1372, 383] on div at bounding box center [1409, 372] width 169 height 31
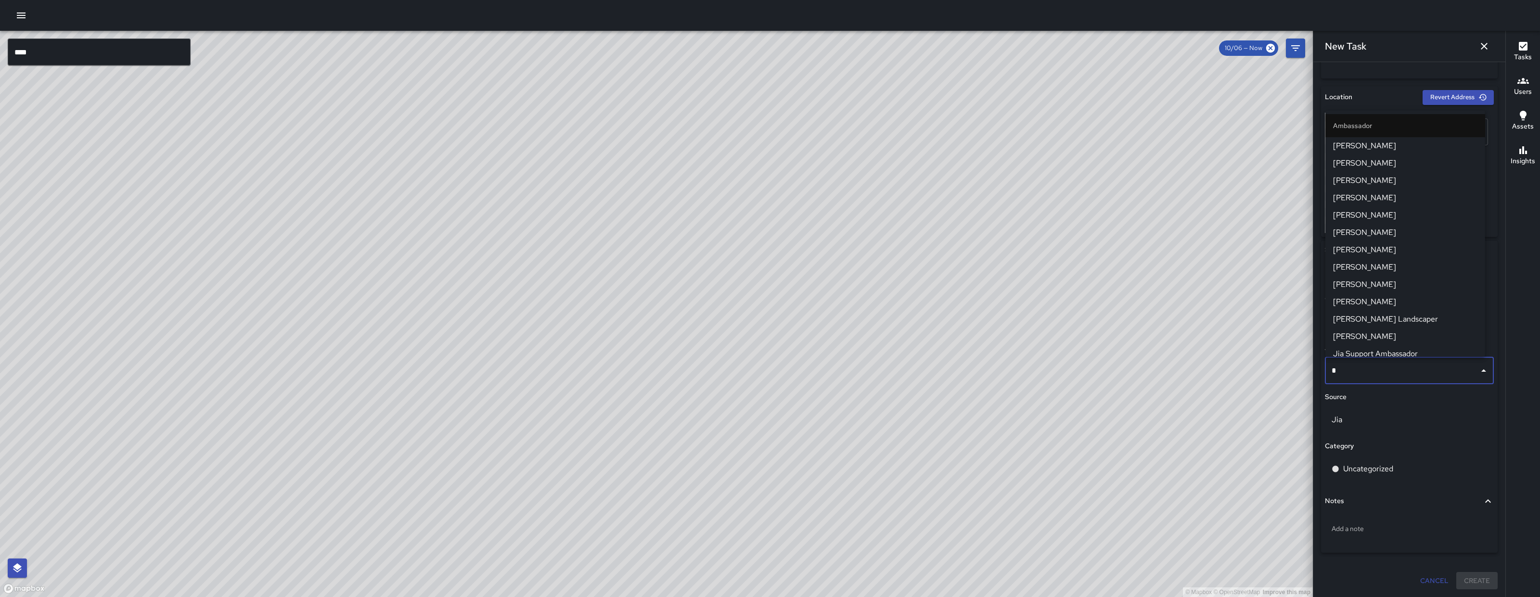
type input "**"
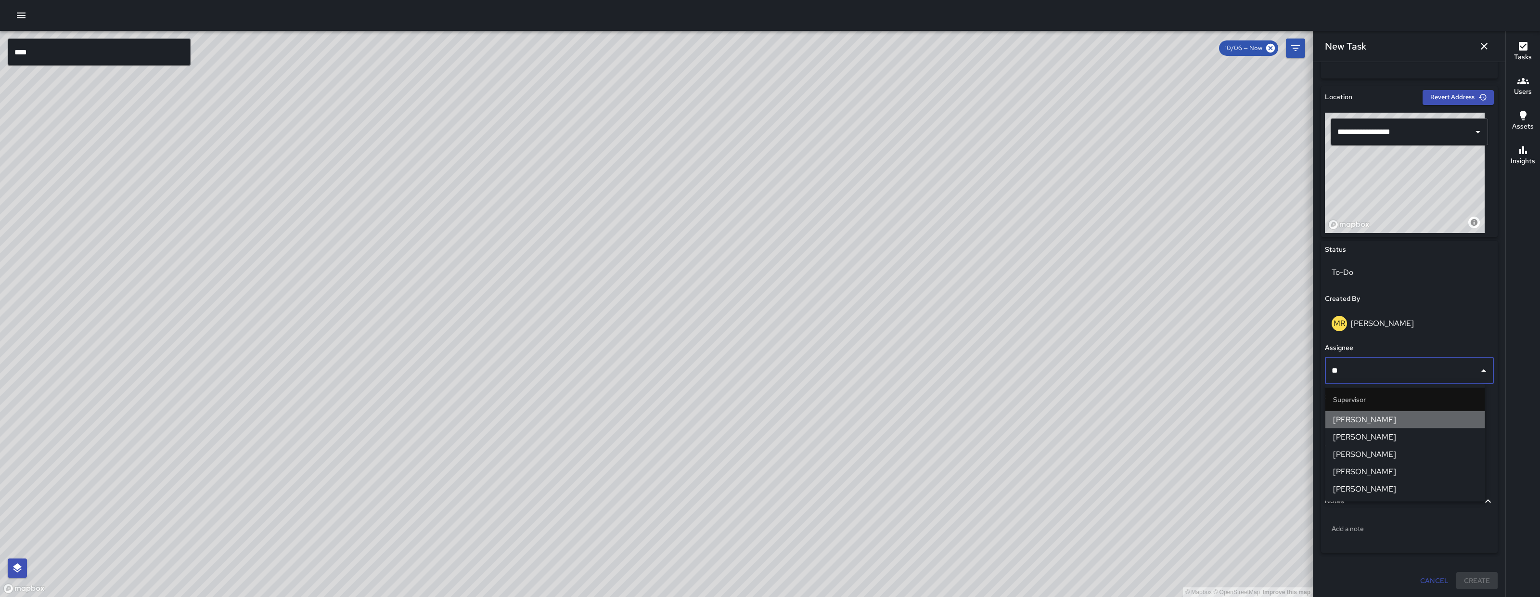
click at [1351, 424] on span "DeAndre Barney" at bounding box center [1405, 420] width 144 height 12
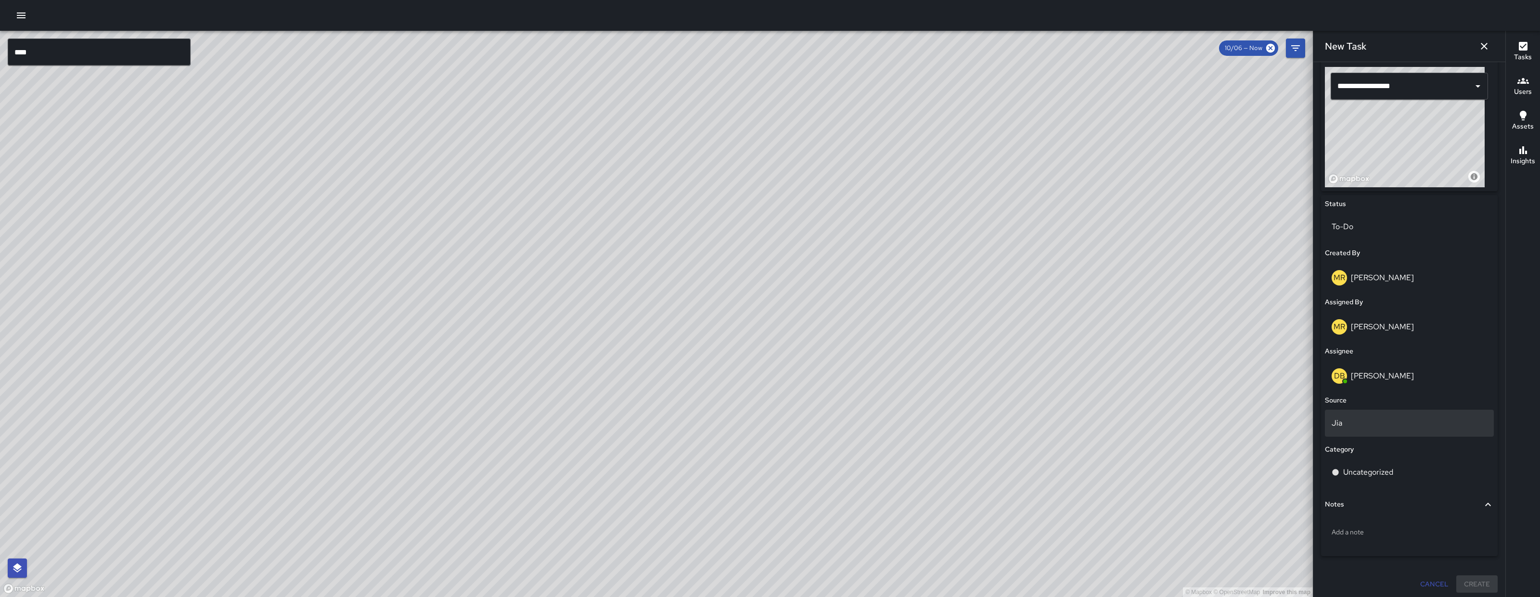
scroll to position [333, 0]
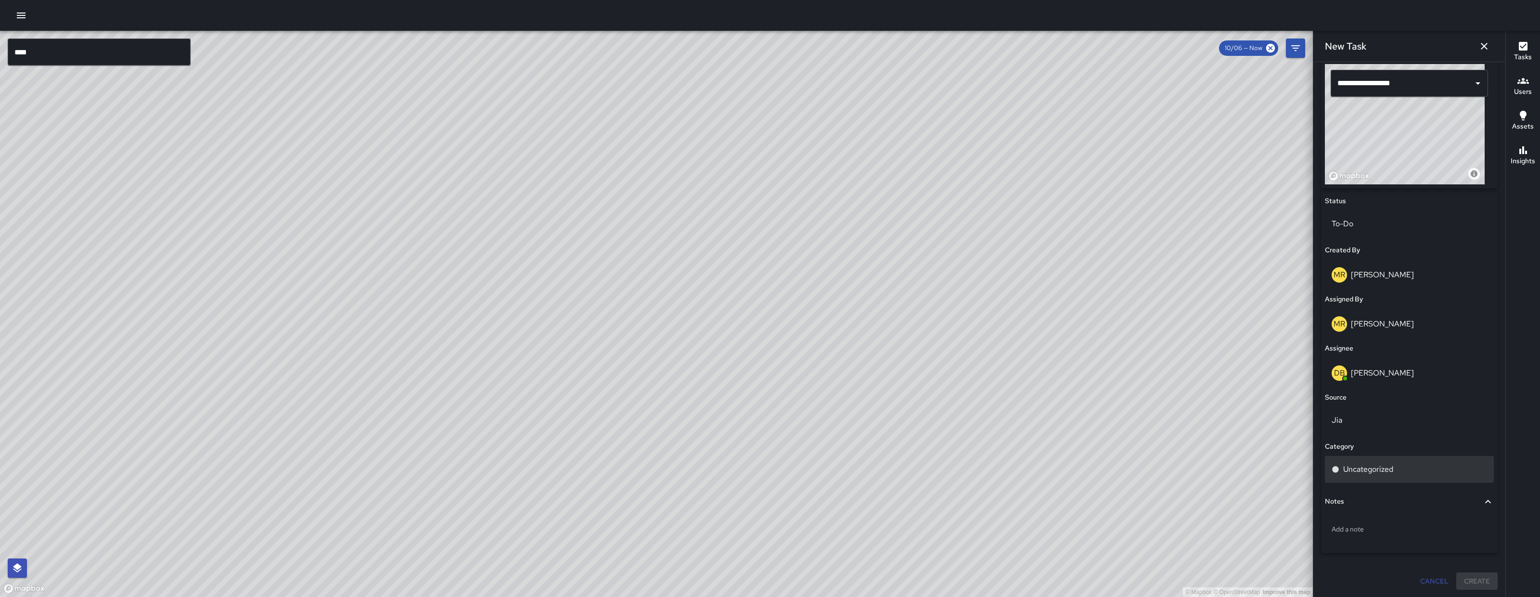
click at [1384, 475] on div "Uncategorized" at bounding box center [1409, 469] width 169 height 27
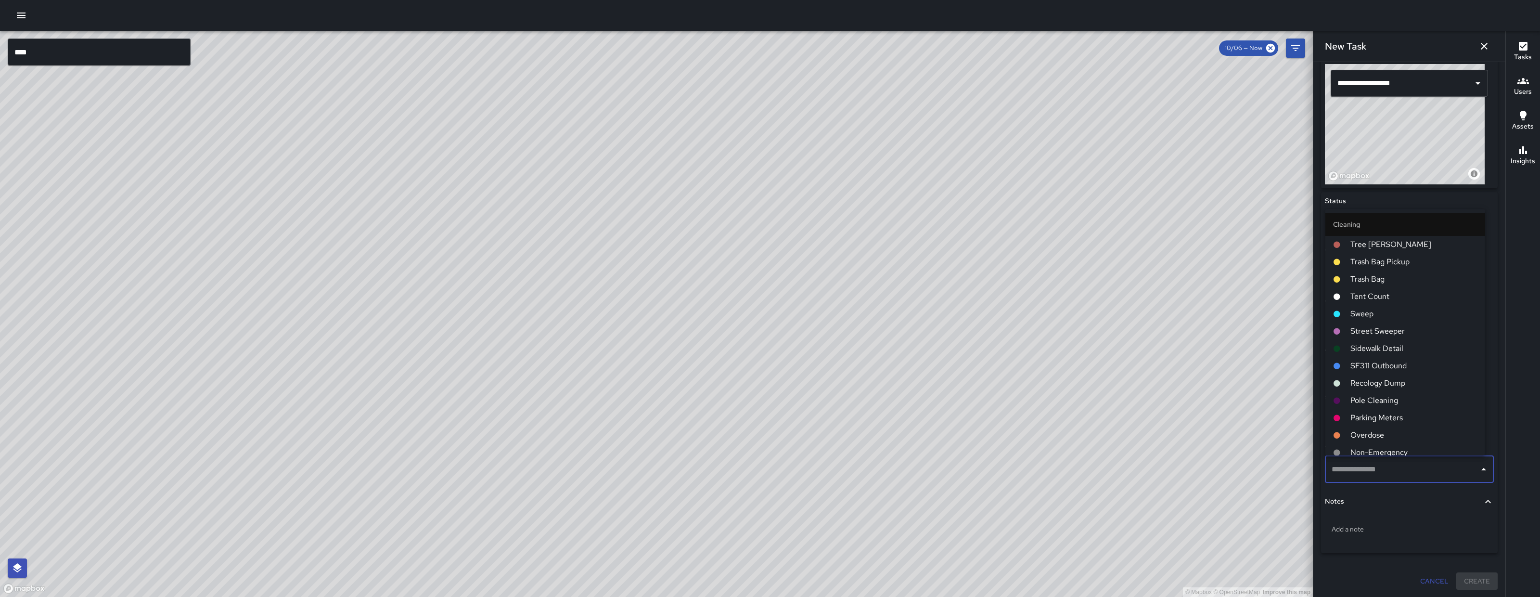
type input "*"
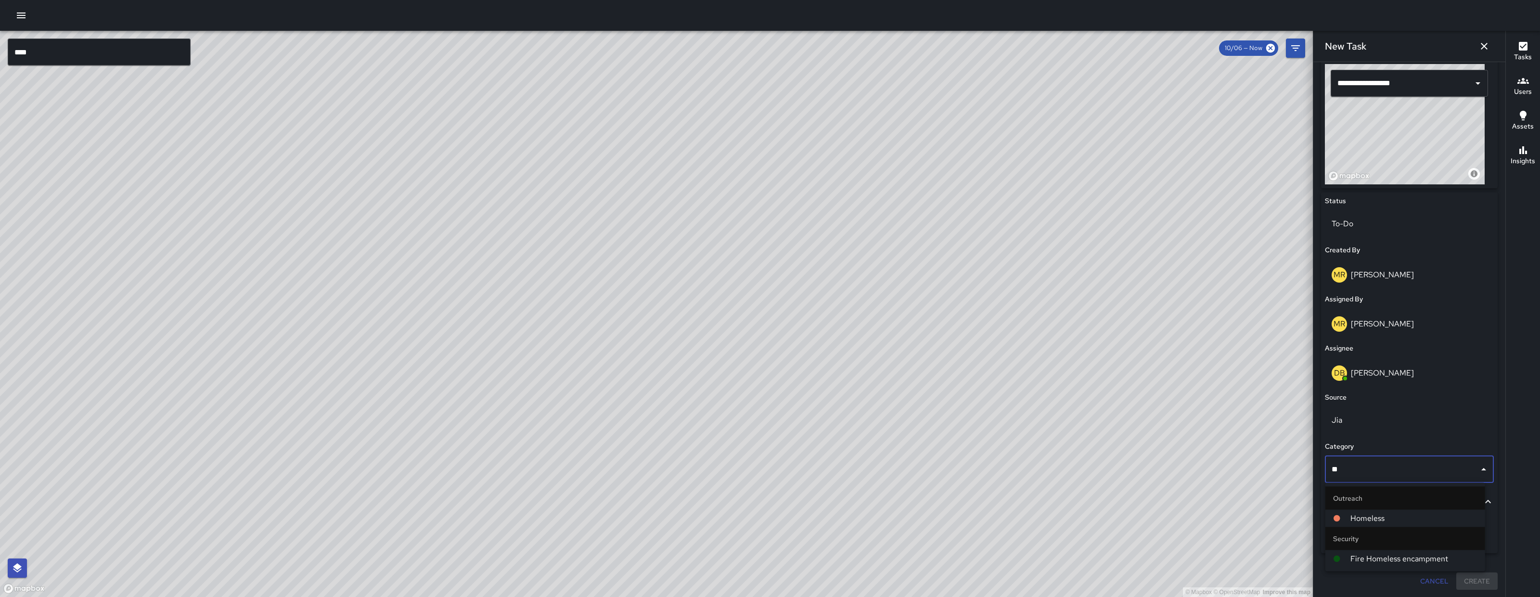
type input "*"
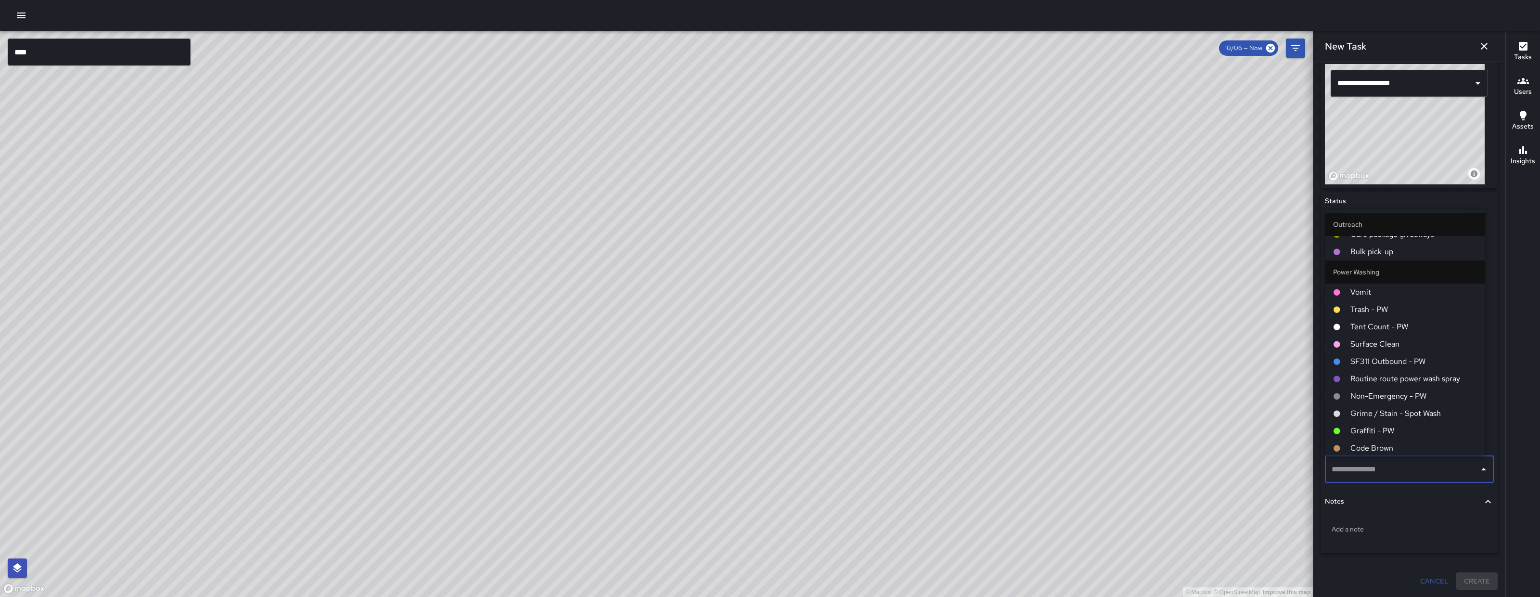
scroll to position [976, 0]
click at [1428, 411] on span "Grime / Stain - Spot Wash" at bounding box center [1413, 412] width 127 height 12
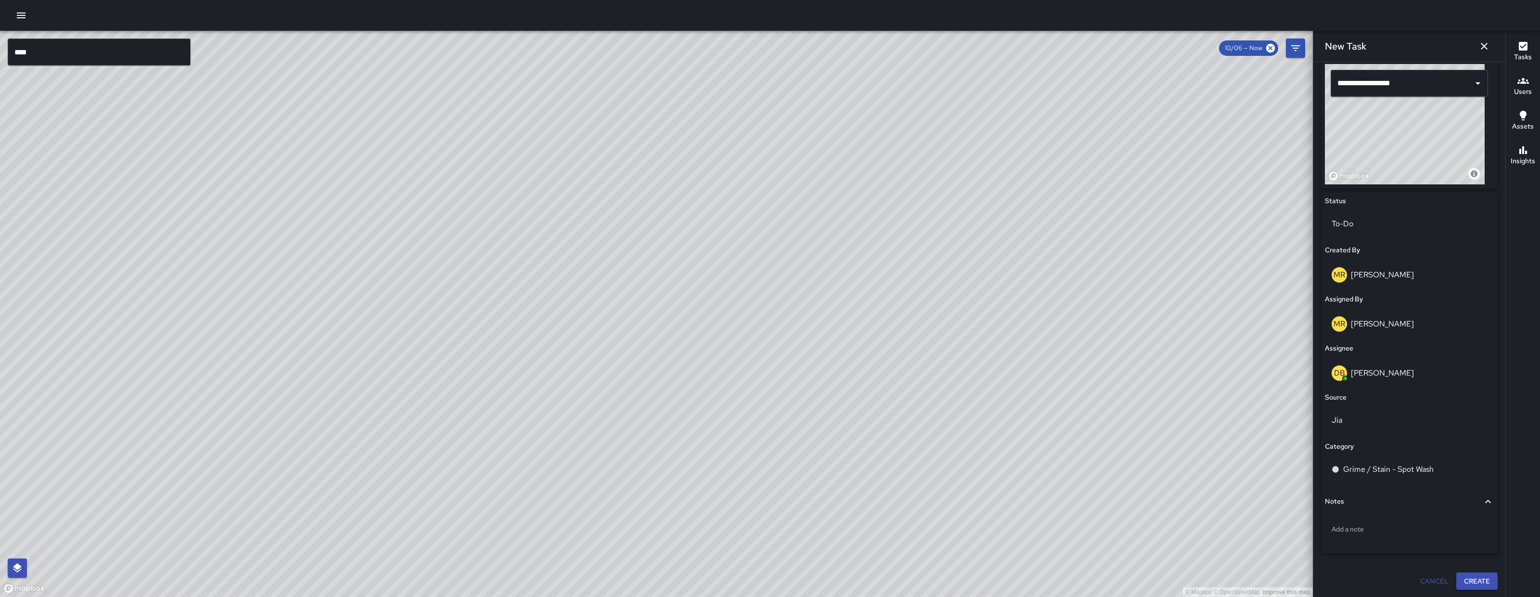
click at [1459, 577] on button "Create" at bounding box center [1476, 581] width 41 height 18
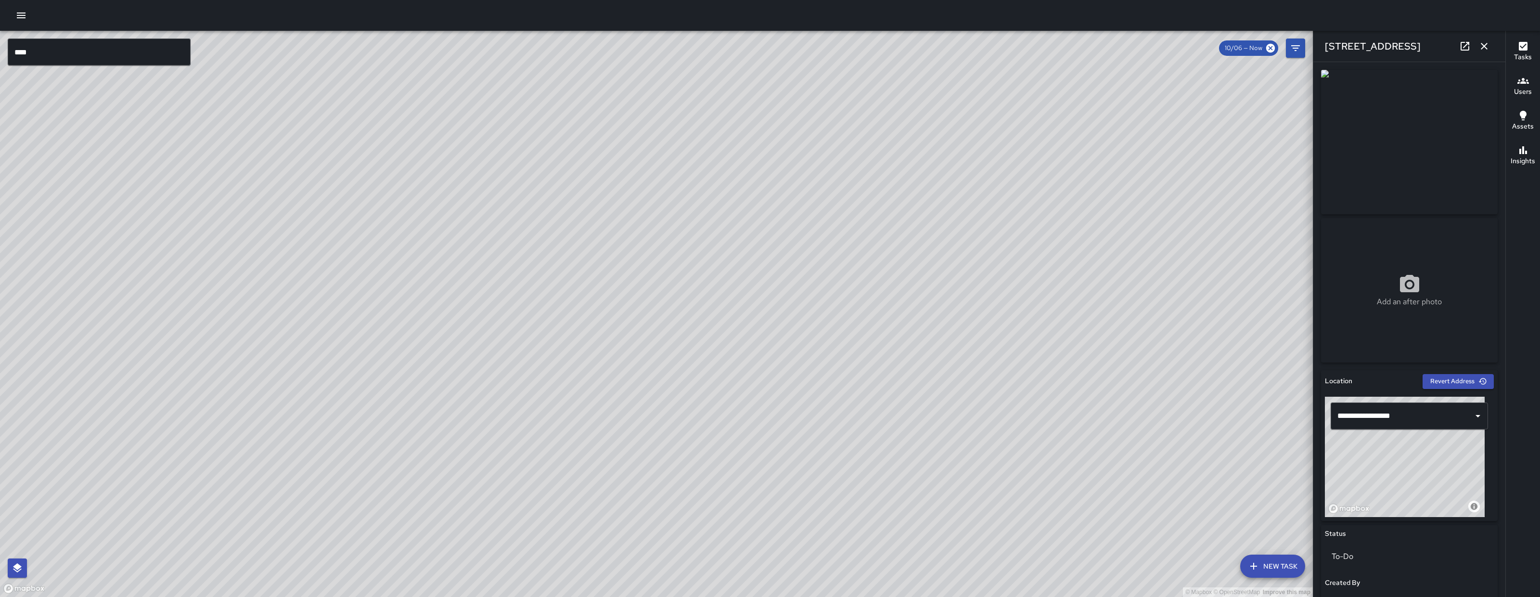
drag, startPoint x: 1414, startPoint y: 483, endPoint x: 1420, endPoint y: 488, distance: 7.8
click at [1420, 488] on div "© Mapbox © OpenStreetMap Improve this map" at bounding box center [1405, 457] width 160 height 120
click at [1485, 48] on icon "button" at bounding box center [1484, 46] width 12 height 12
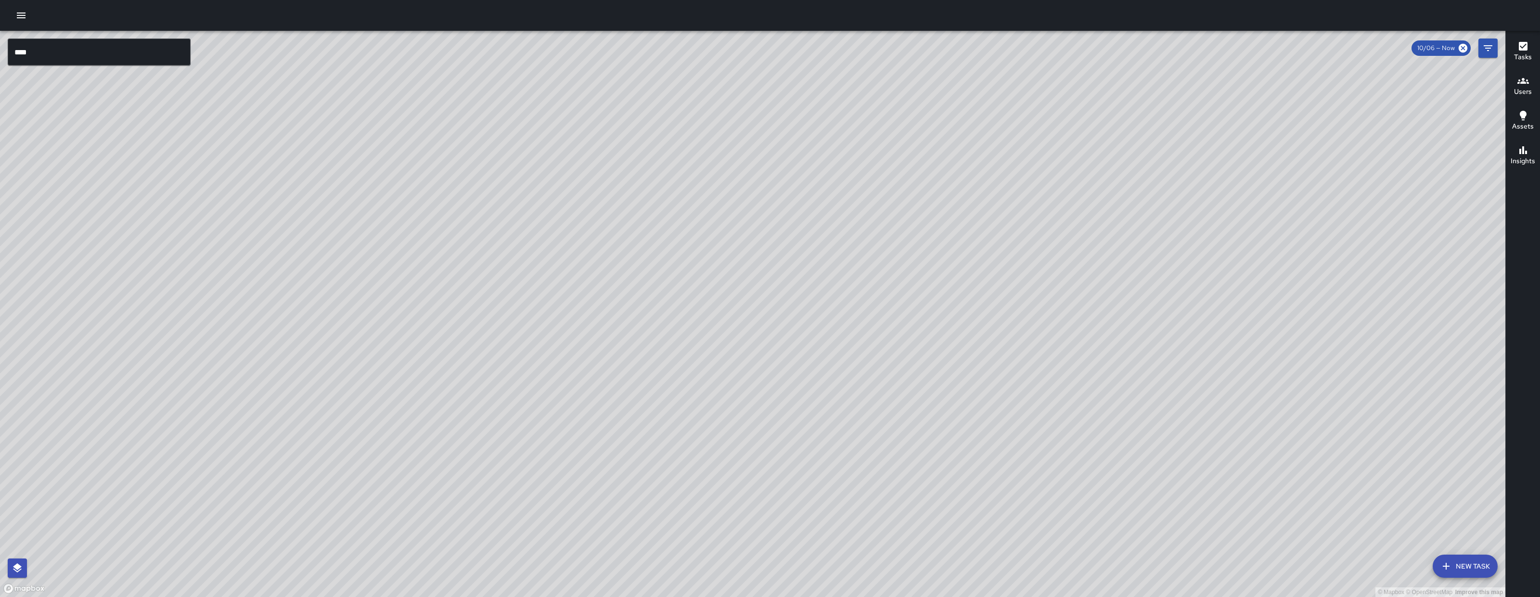
click at [770, 260] on div "EB Edwin Barillas" at bounding box center [764, 272] width 193 height 35
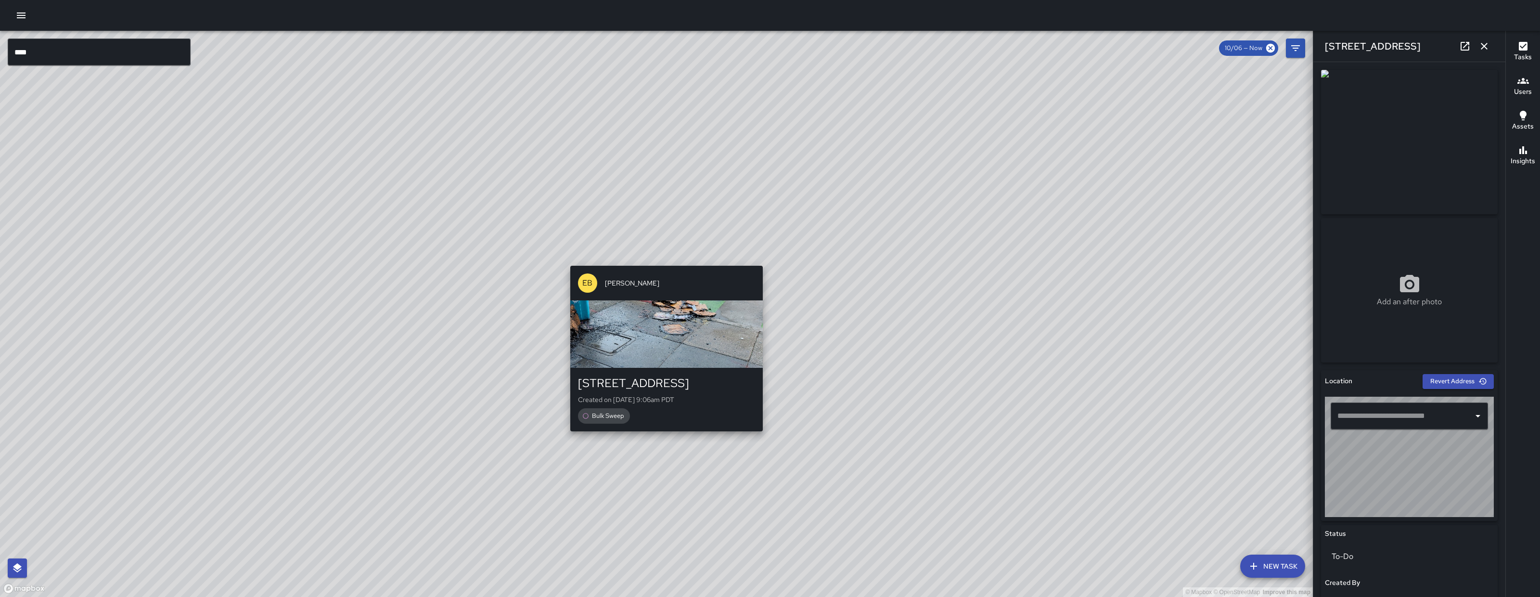
type input "**********"
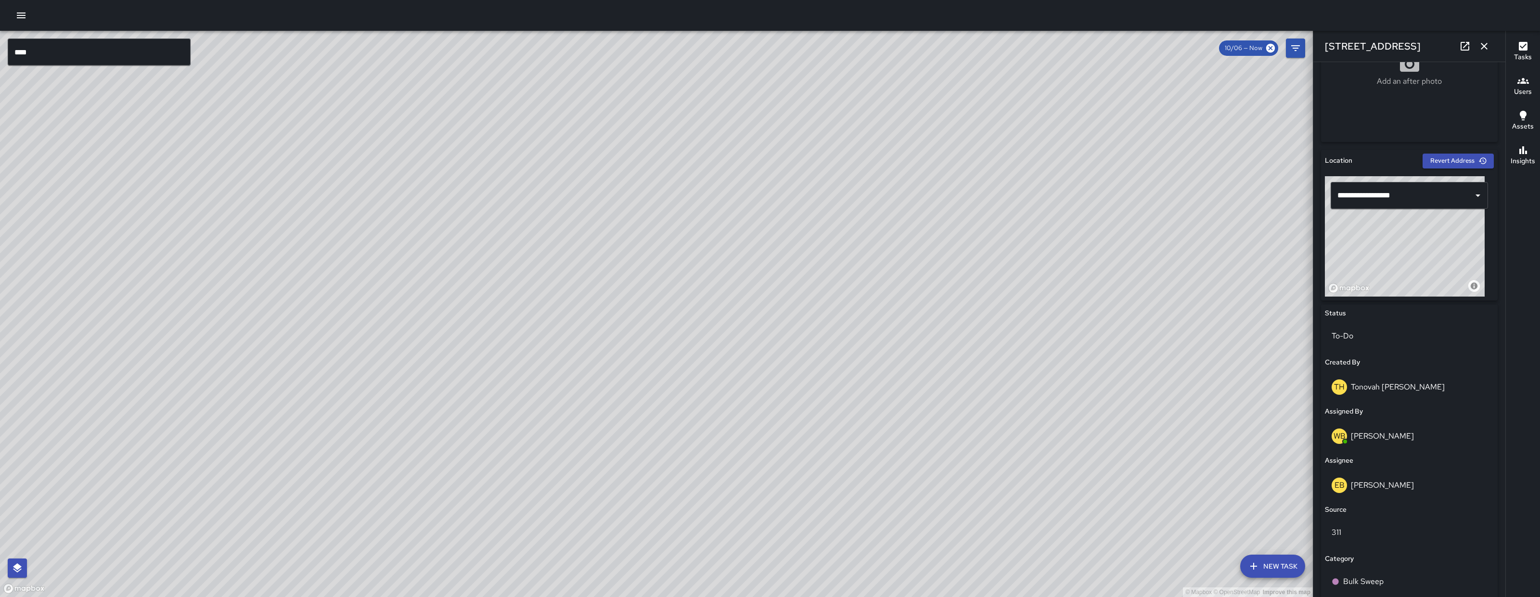
scroll to position [366, 0]
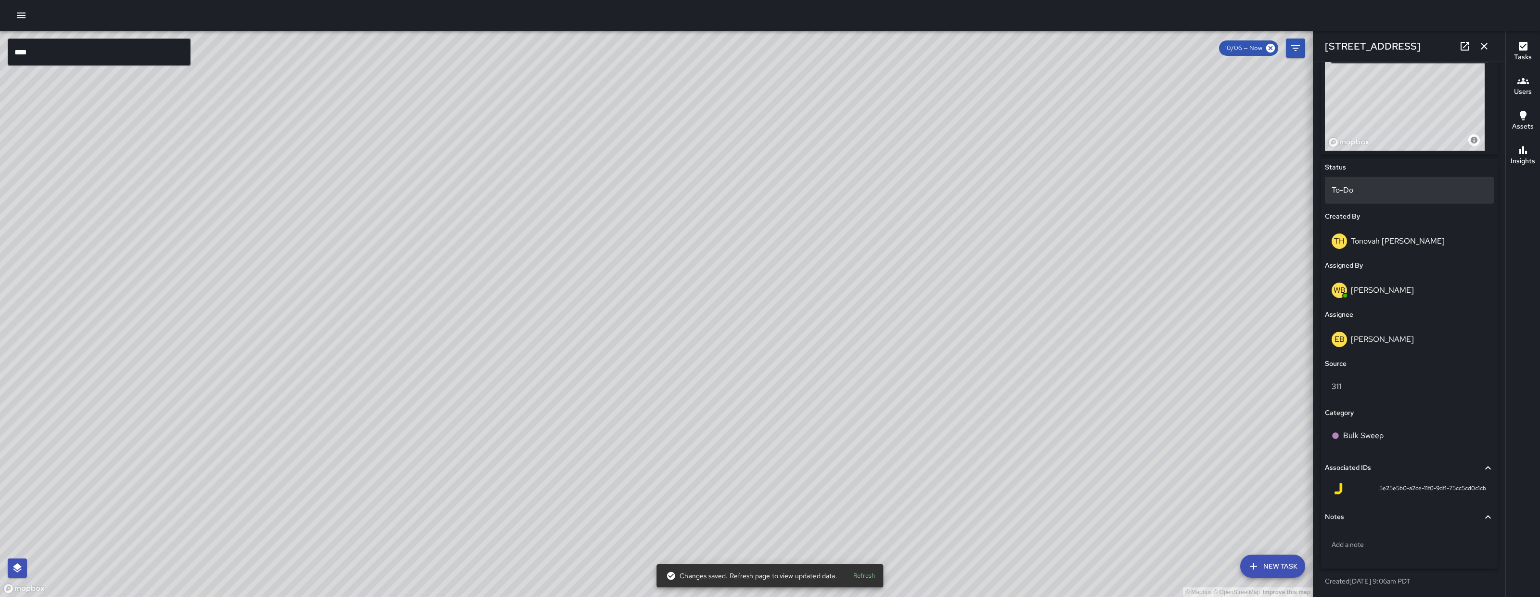
click at [1393, 179] on div "To-Do" at bounding box center [1409, 190] width 169 height 27
click at [1377, 230] on li "Skipped" at bounding box center [1405, 233] width 160 height 17
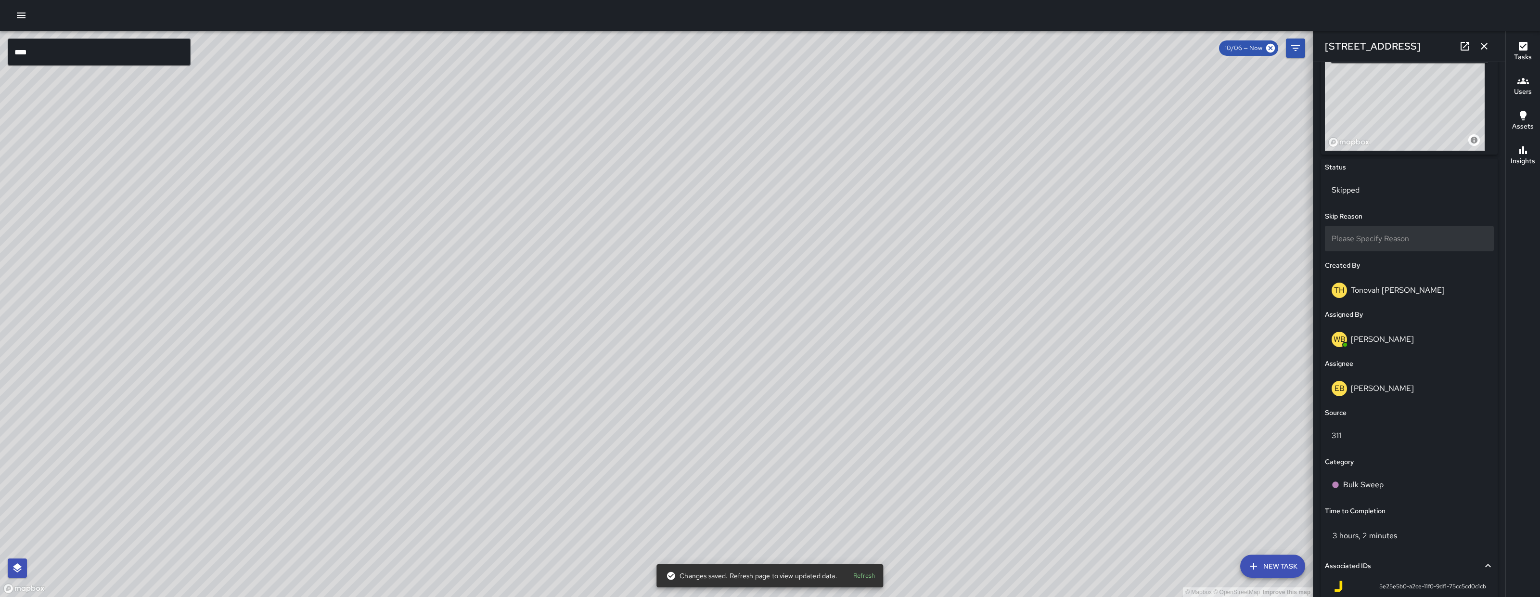
click at [1345, 228] on div "Please Specify Reason" at bounding box center [1409, 239] width 169 height 26
click at [1382, 280] on li "Duplicate" at bounding box center [1405, 281] width 160 height 17
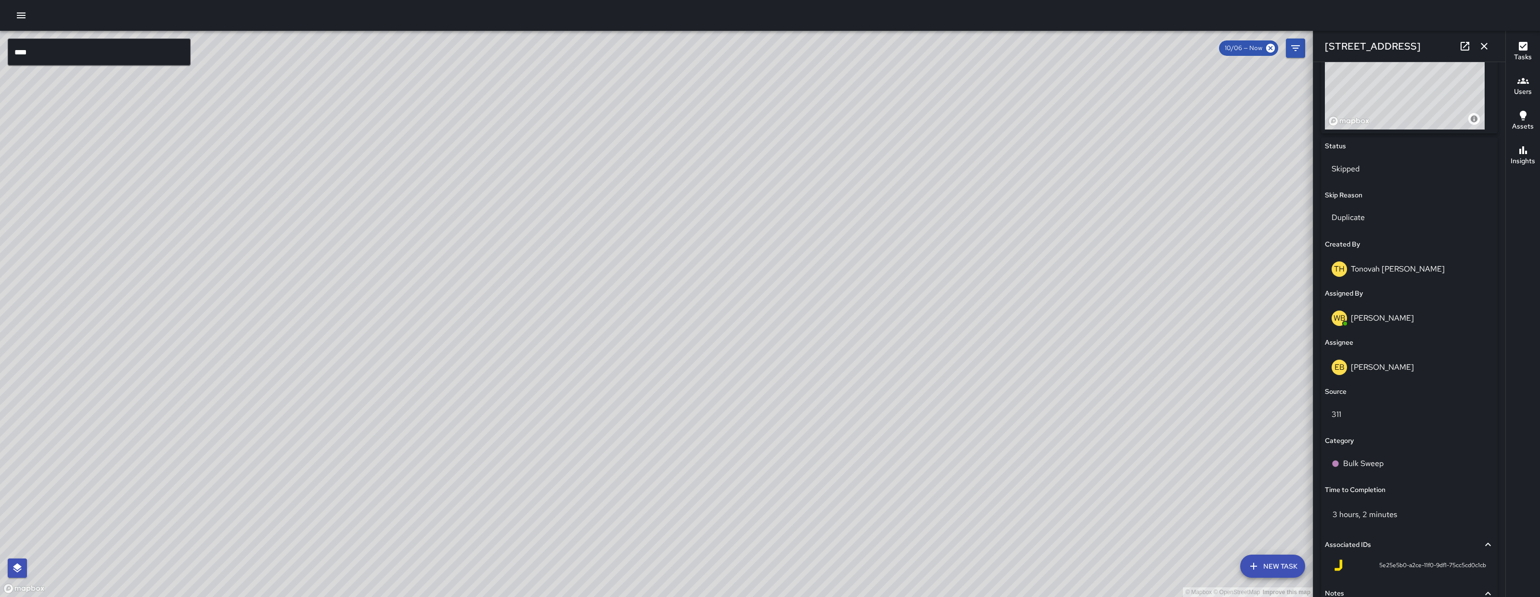
scroll to position [373, 0]
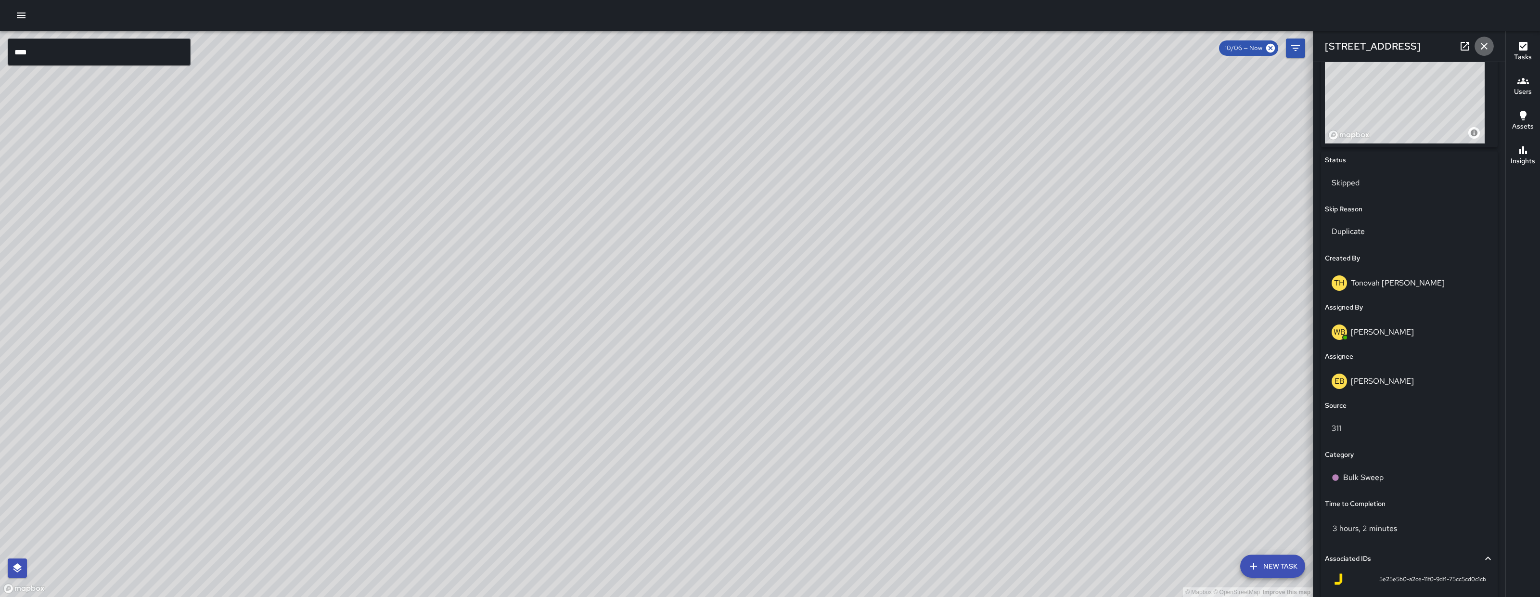
click at [1482, 43] on icon "button" at bounding box center [1484, 46] width 7 height 7
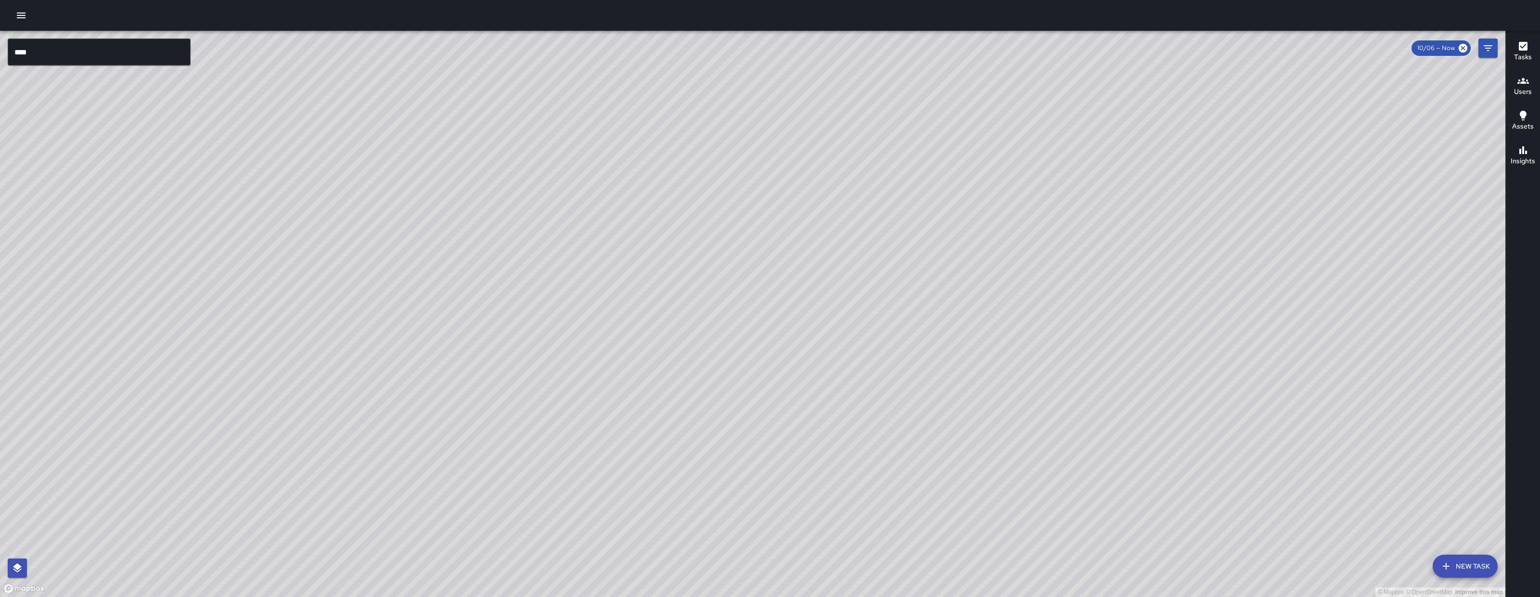
click at [592, 261] on div "© Mapbox © OpenStreetMap Improve this map EB Edwin Barillas 1489 Folsom Street …" at bounding box center [752, 314] width 1505 height 566
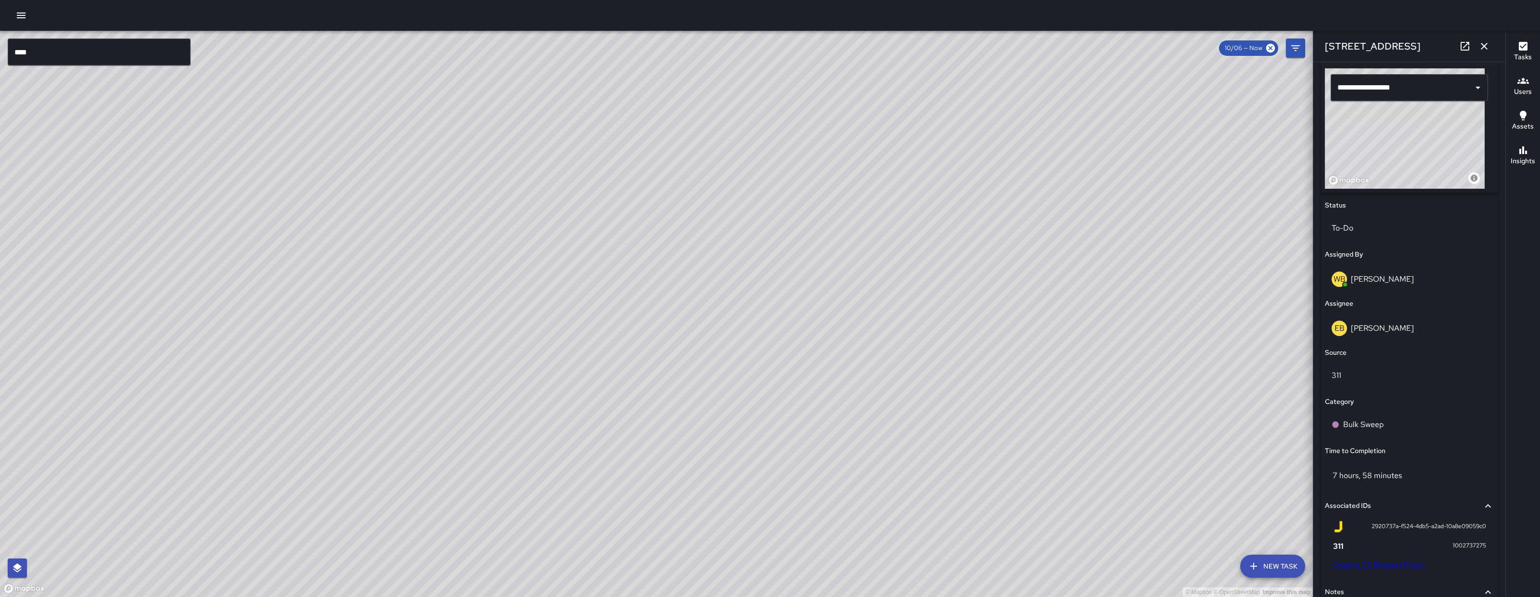
scroll to position [458, 0]
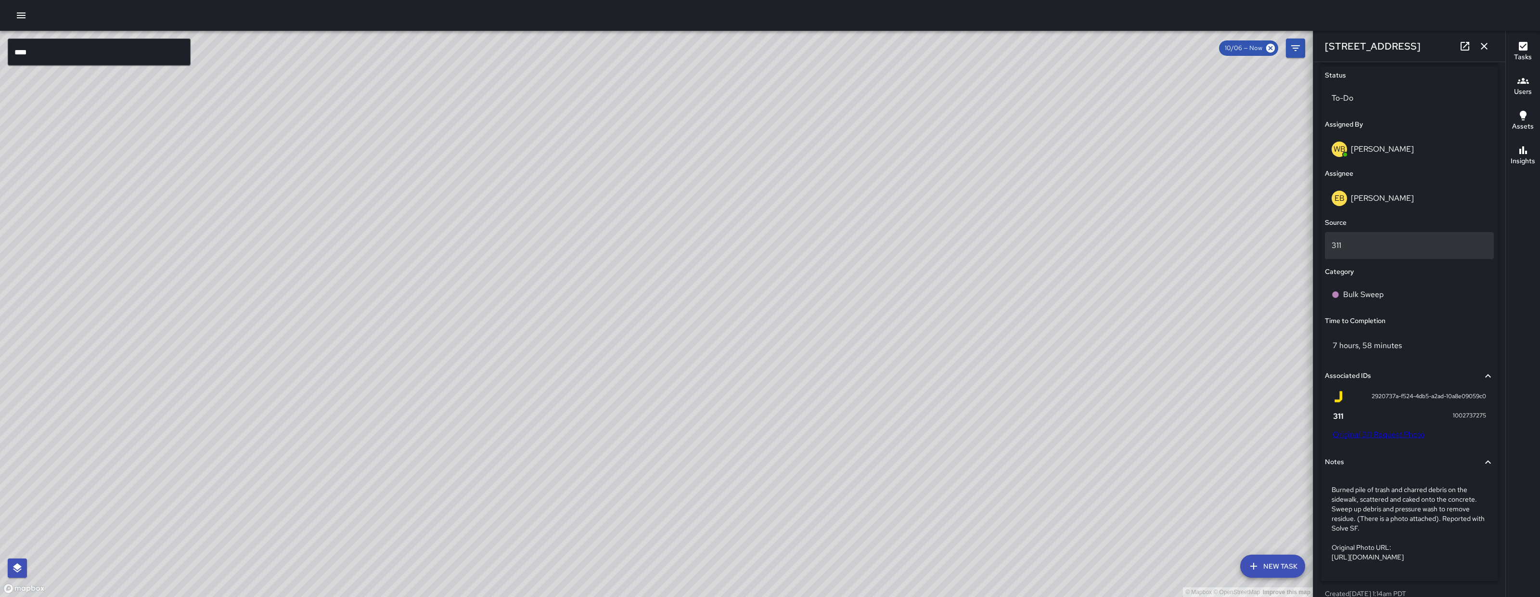
click at [1361, 241] on p "311" at bounding box center [1409, 246] width 155 height 12
click at [1389, 202] on div at bounding box center [770, 298] width 1540 height 597
click at [1390, 197] on p "Edwin Barillas" at bounding box center [1382, 198] width 63 height 10
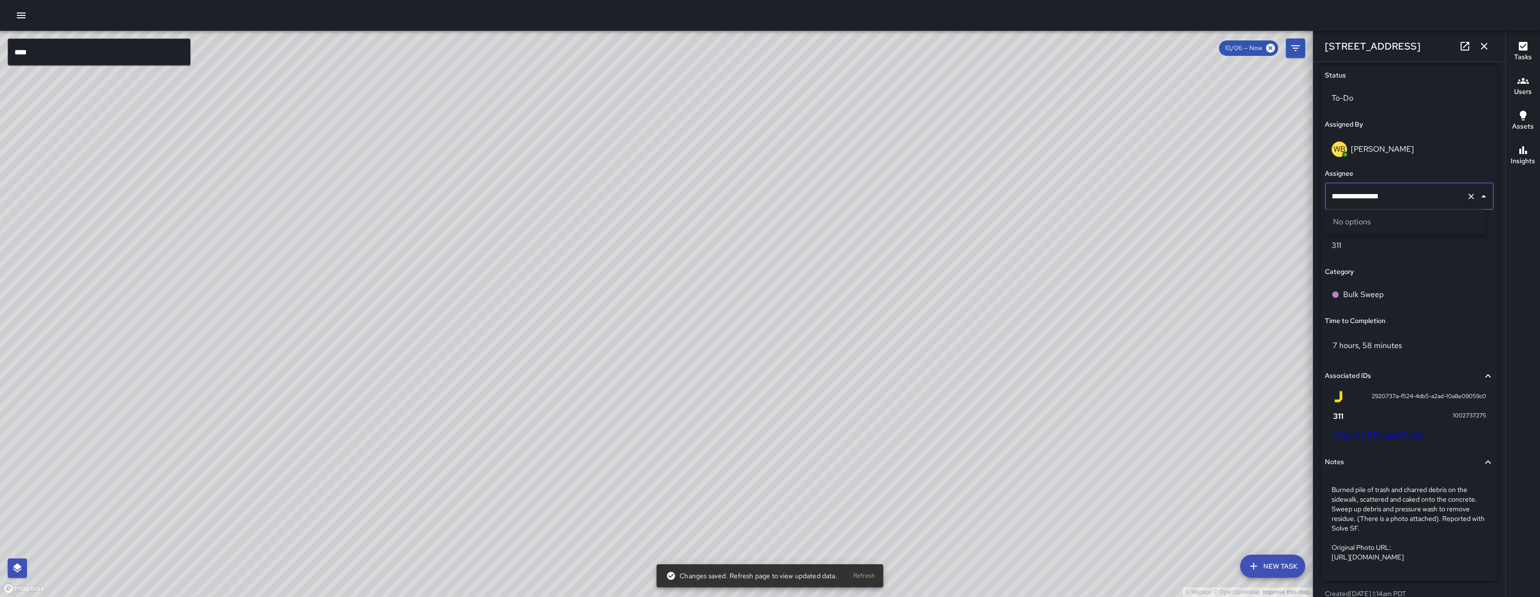
type input "**********"
click at [1468, 195] on icon "Clear" at bounding box center [1471, 196] width 6 height 6
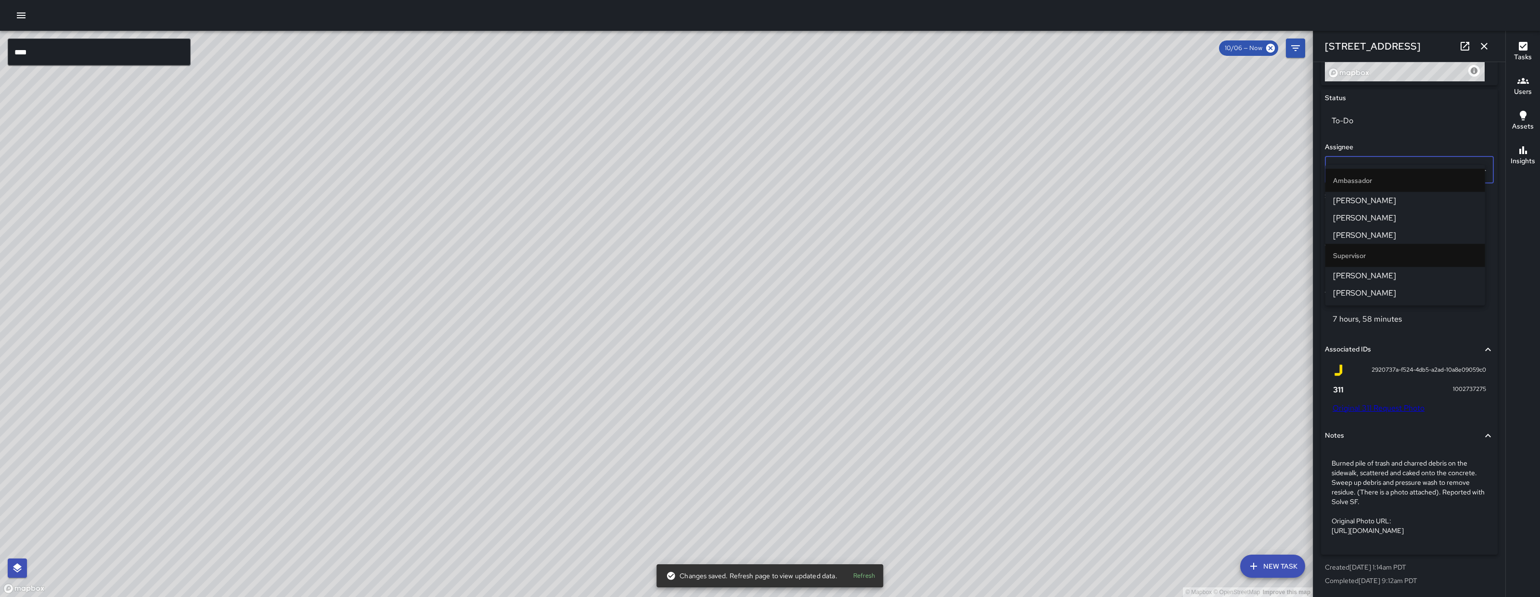
type input "***"
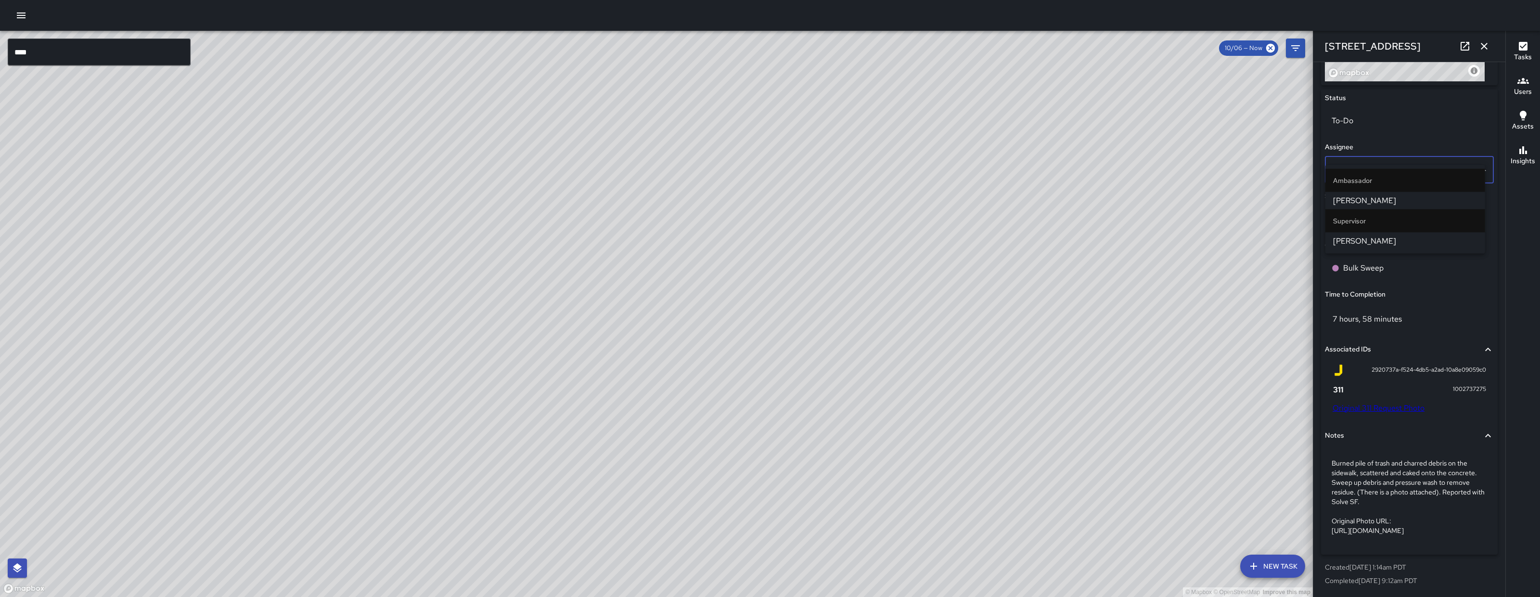
click at [1379, 242] on span "[PERSON_NAME]" at bounding box center [1405, 241] width 144 height 12
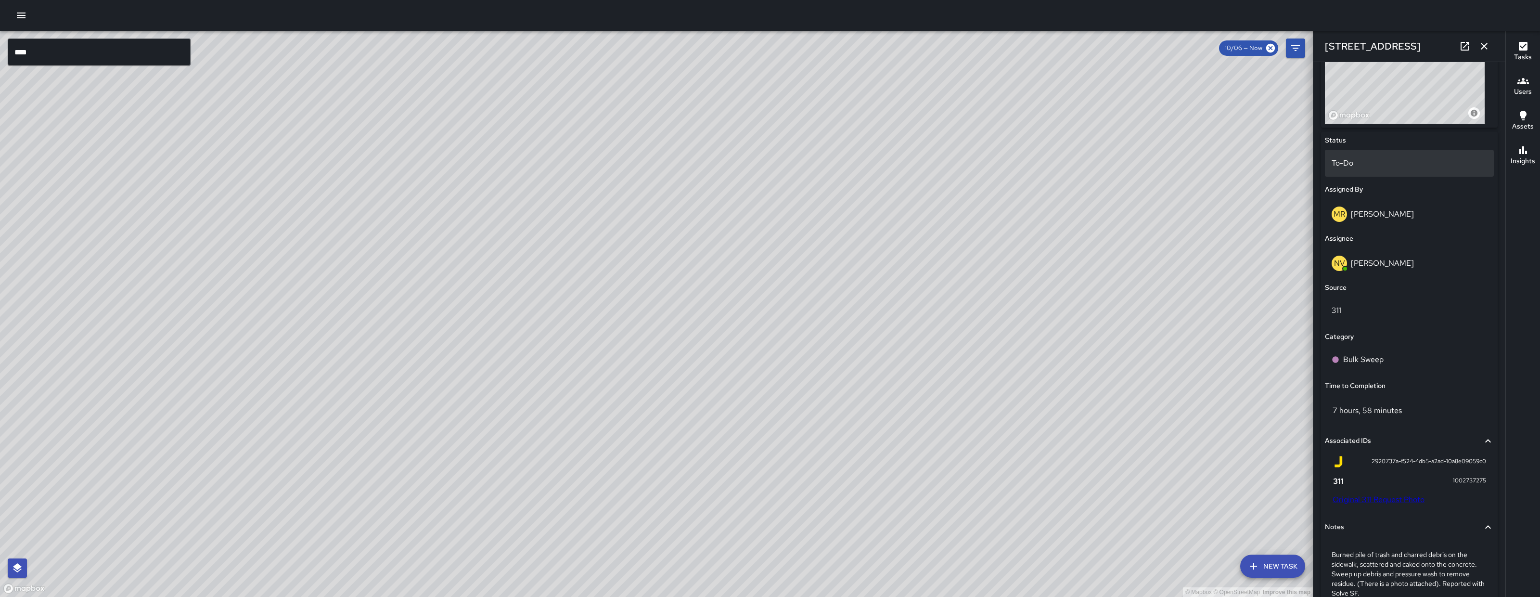
scroll to position [383, 0]
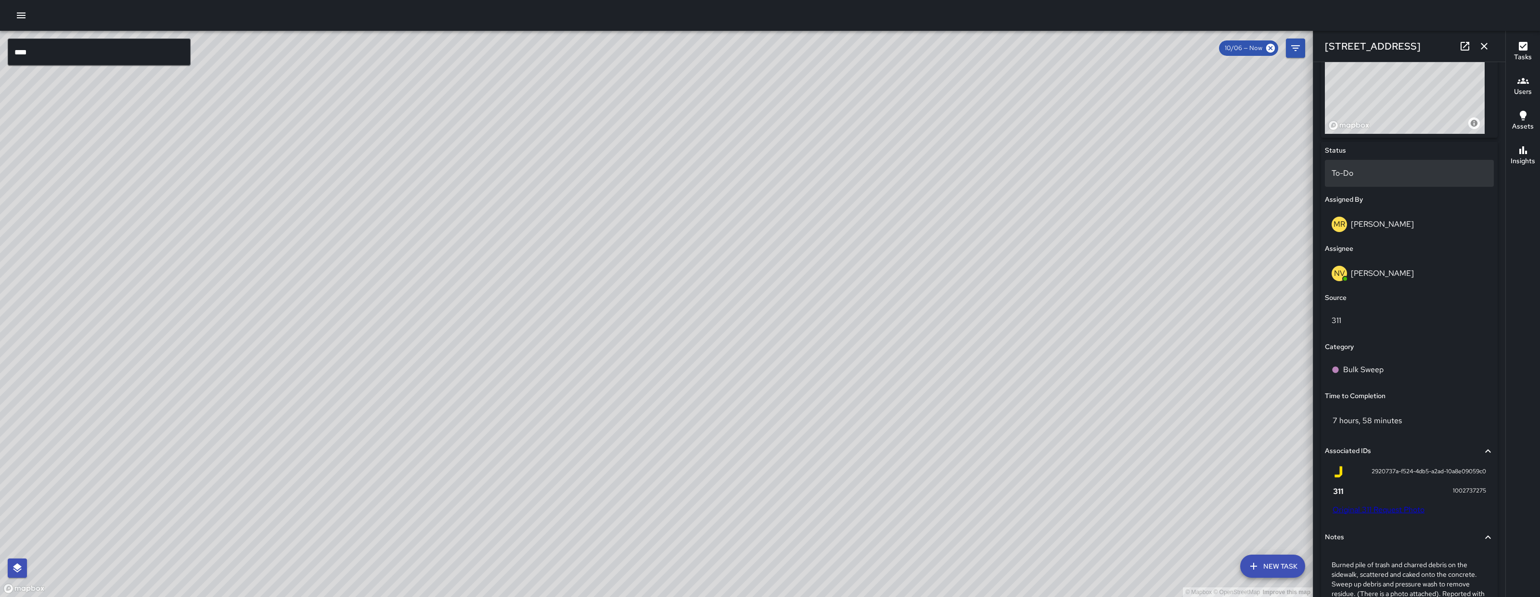
click at [1370, 172] on p "To-Do" at bounding box center [1409, 173] width 155 height 12
click at [1377, 228] on li "Completed" at bounding box center [1405, 233] width 160 height 17
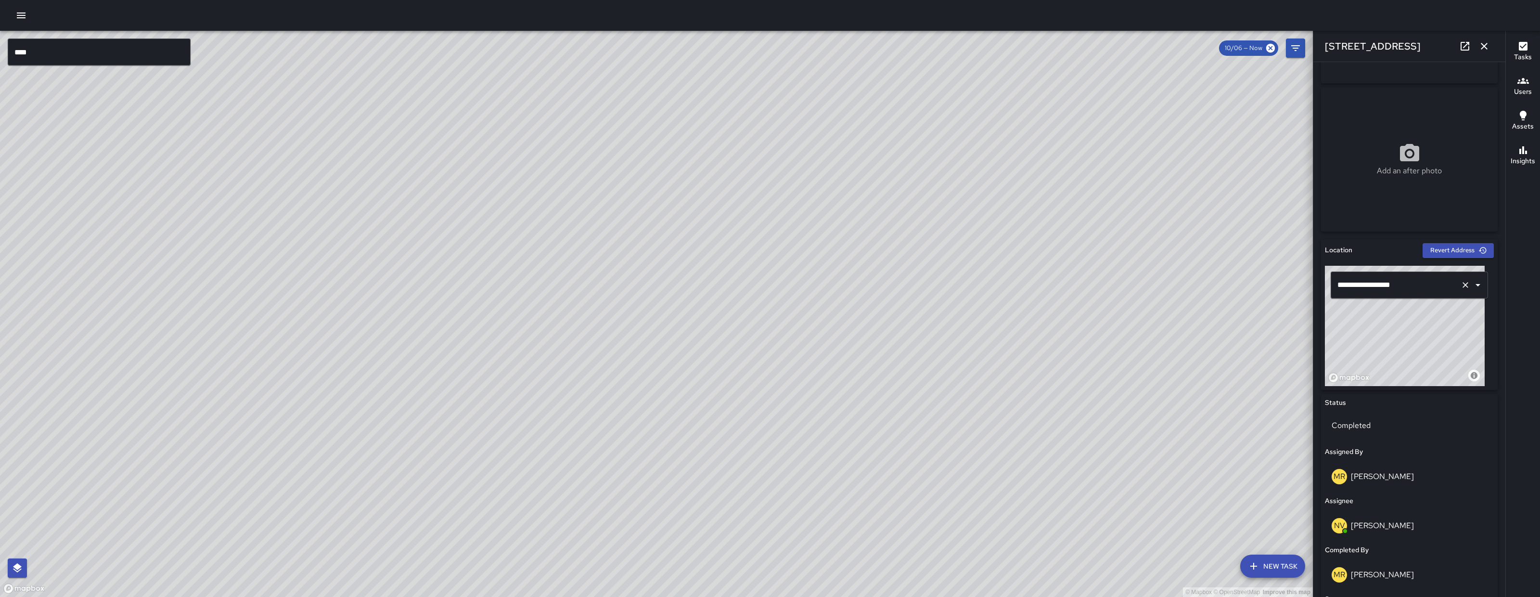
scroll to position [0, 0]
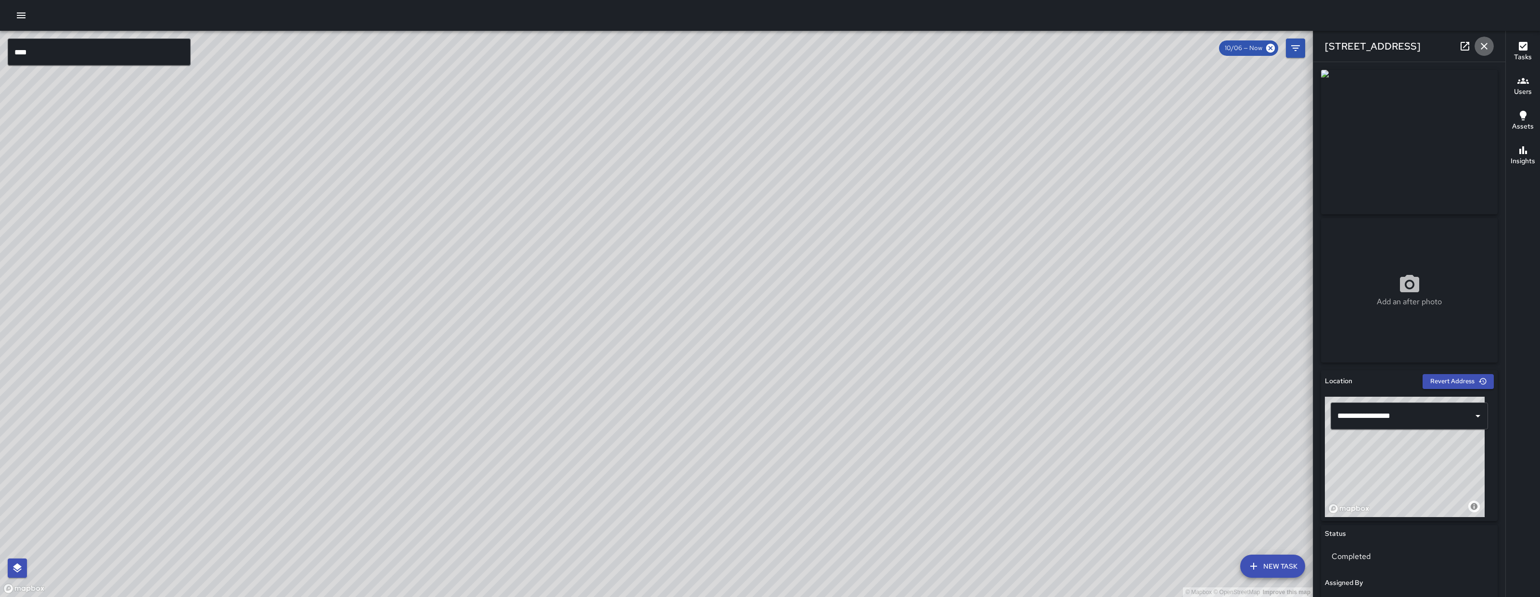
click at [1490, 41] on button "button" at bounding box center [1484, 46] width 19 height 19
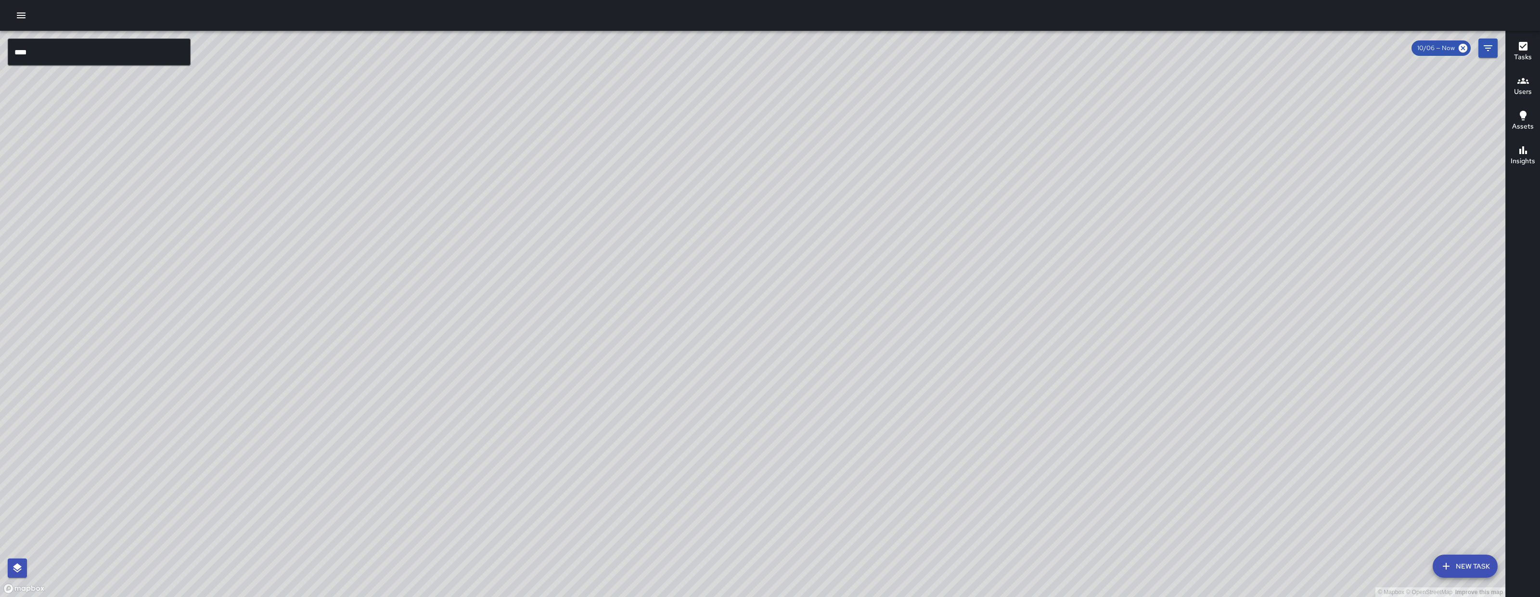
drag, startPoint x: 976, startPoint y: 245, endPoint x: 601, endPoint y: 309, distance: 379.8
click at [572, 346] on div "© Mapbox © OpenStreetMap Improve this map" at bounding box center [752, 314] width 1505 height 566
drag, startPoint x: 375, startPoint y: 401, endPoint x: 955, endPoint y: 297, distance: 589.1
click at [964, 287] on div "© Mapbox © OpenStreetMap Improve this map" at bounding box center [752, 314] width 1505 height 566
drag, startPoint x: 459, startPoint y: 394, endPoint x: 1085, endPoint y: 181, distance: 660.8
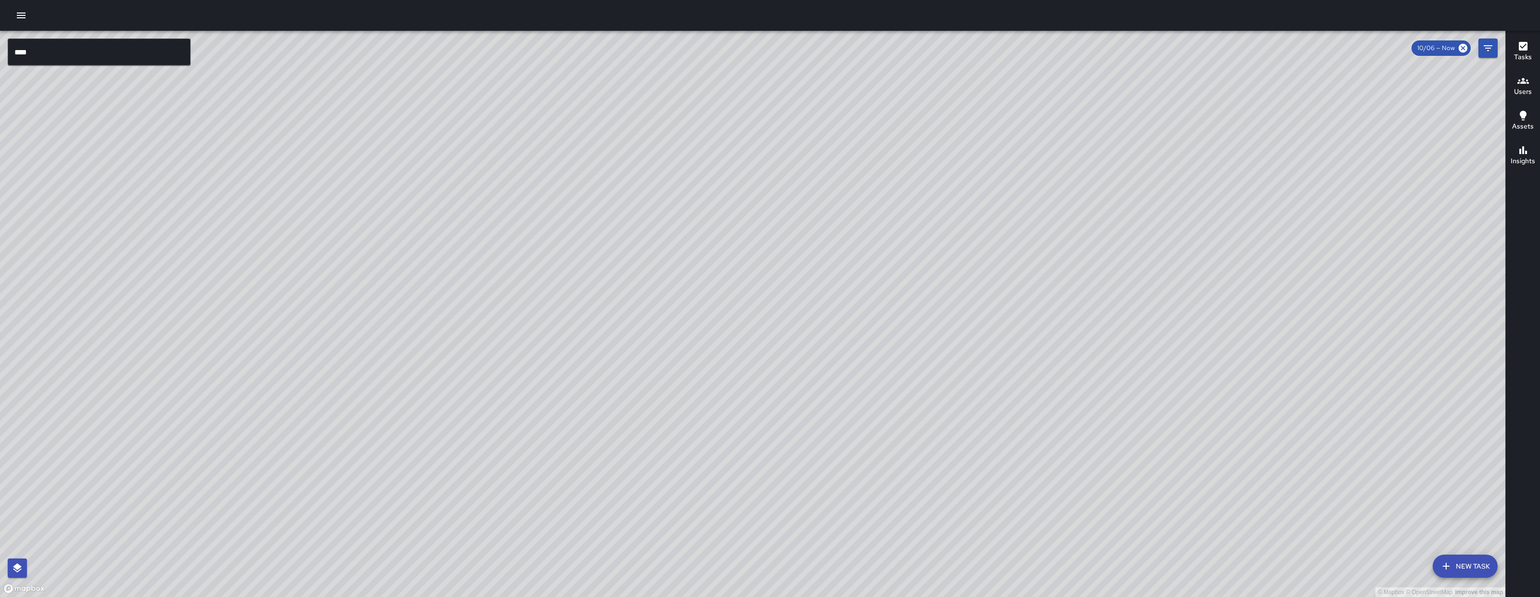
click at [1085, 181] on div "© Mapbox © OpenStreetMap Improve this map" at bounding box center [752, 314] width 1505 height 566
click at [252, 162] on div "© Mapbox © OpenStreetMap Improve this map NV Nicolas Vega 1489 Folsom Street Co…" at bounding box center [752, 314] width 1505 height 566
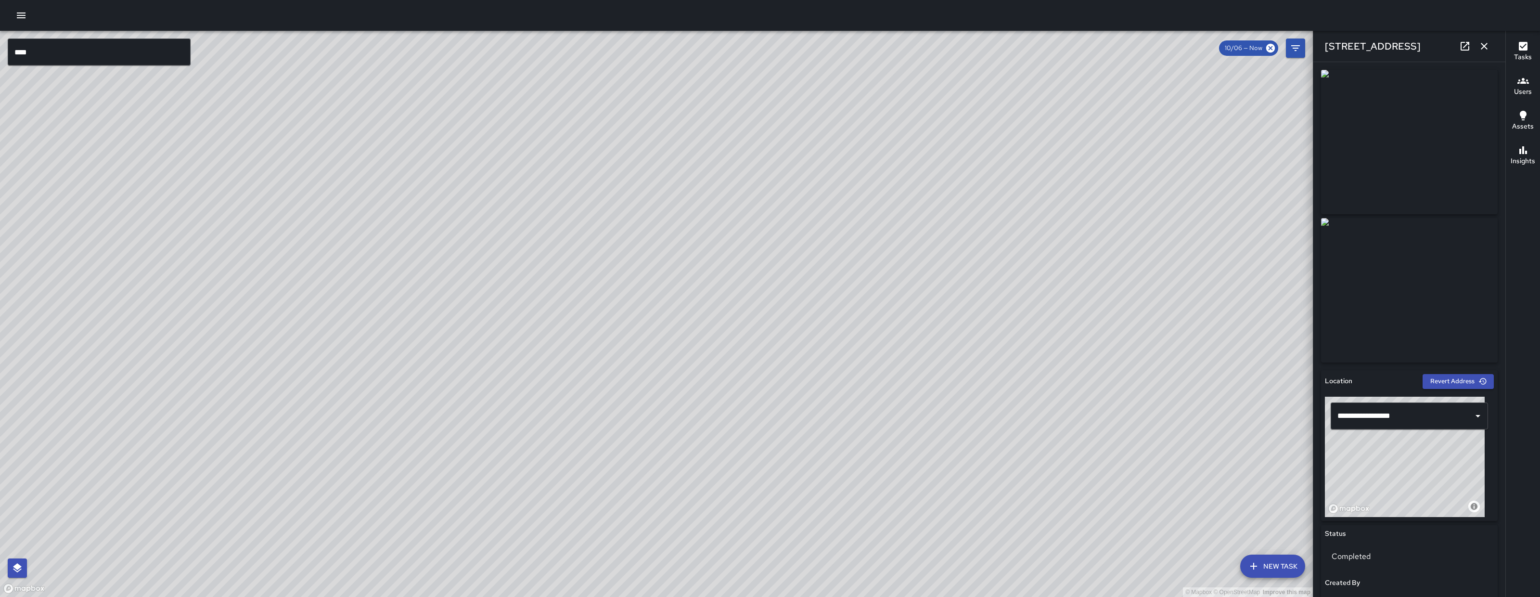
click at [420, 316] on div "© Mapbox © OpenStreetMap Improve this map" at bounding box center [656, 314] width 1313 height 566
click at [1387, 305] on p "Add an after photo" at bounding box center [1409, 302] width 65 height 12
type input "**********"
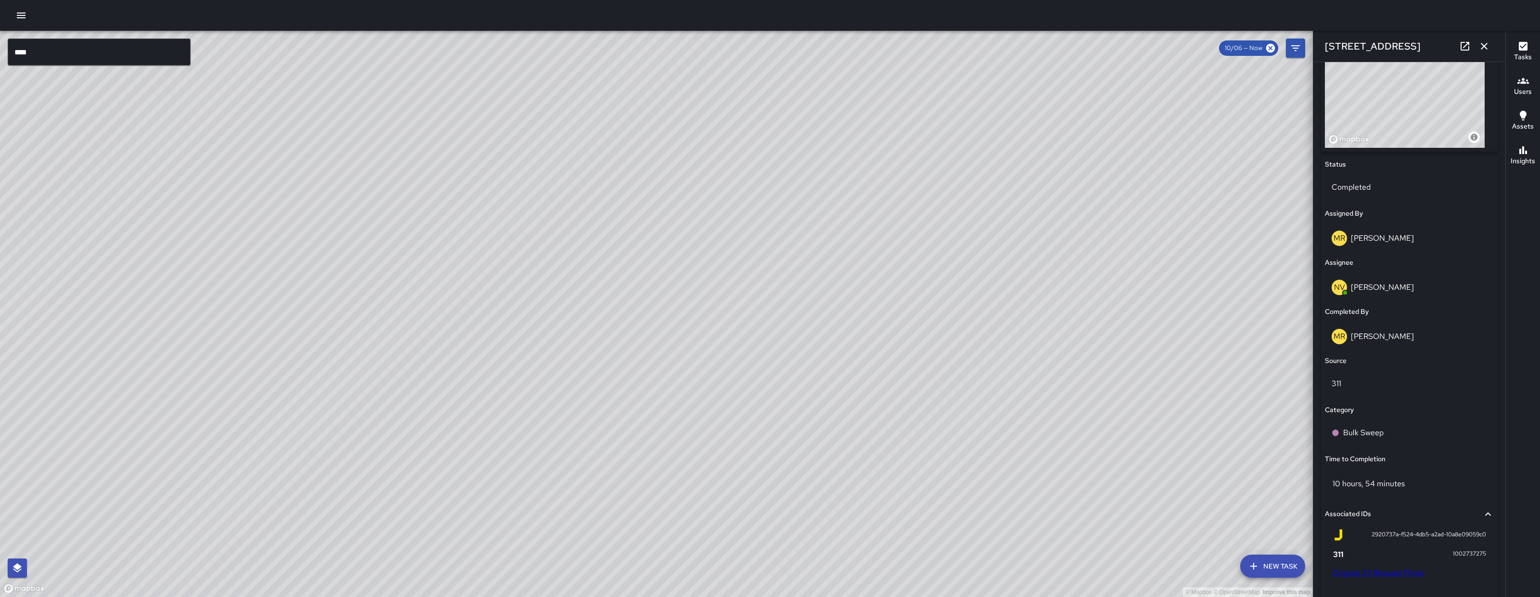
scroll to position [552, 0]
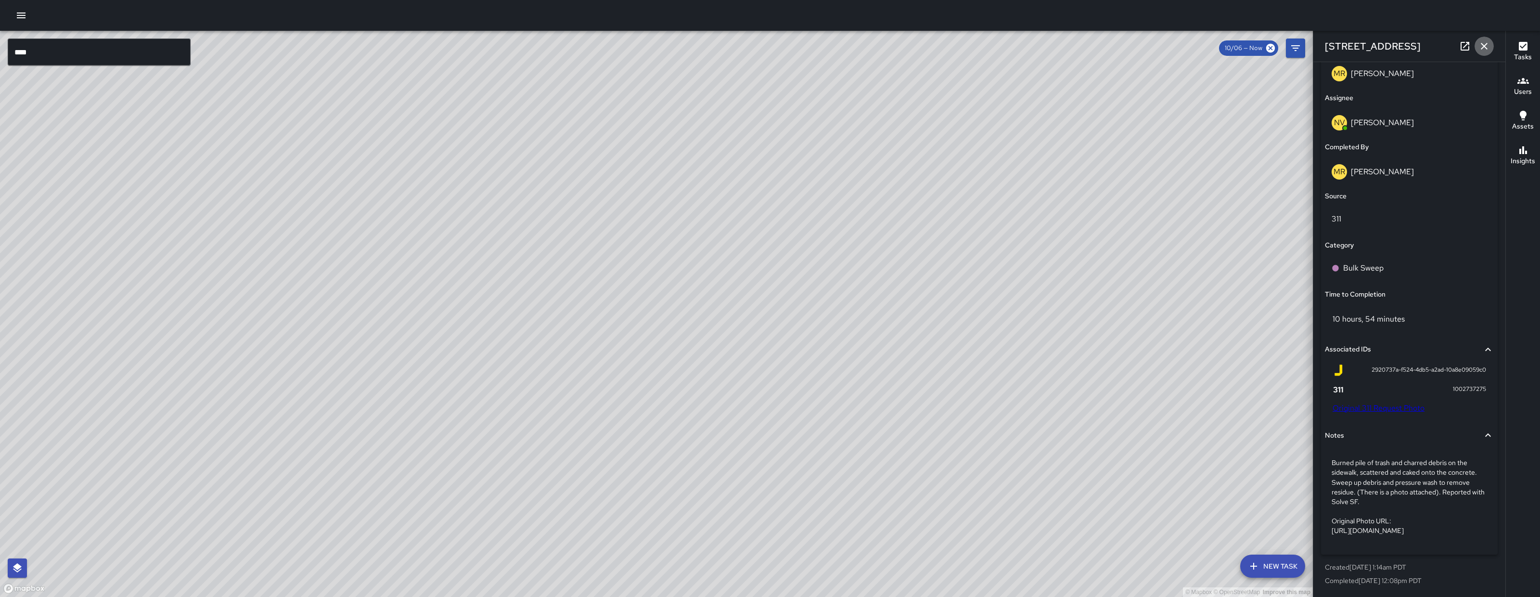
click at [1484, 47] on icon "button" at bounding box center [1484, 46] width 12 height 12
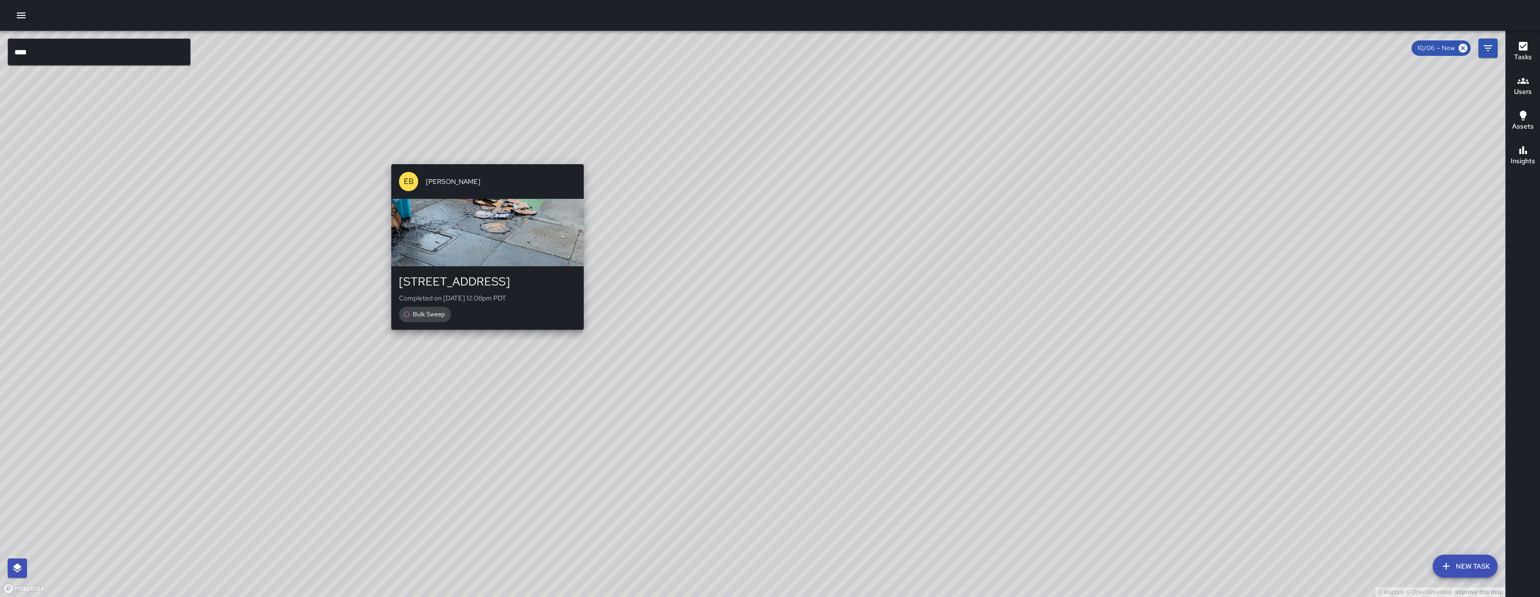
click at [465, 162] on div "EB Edwin Barillas 1489 Folsom Street Completed on 10/6/2025, 12:08pm PDT Bulk S…" at bounding box center [487, 246] width 200 height 173
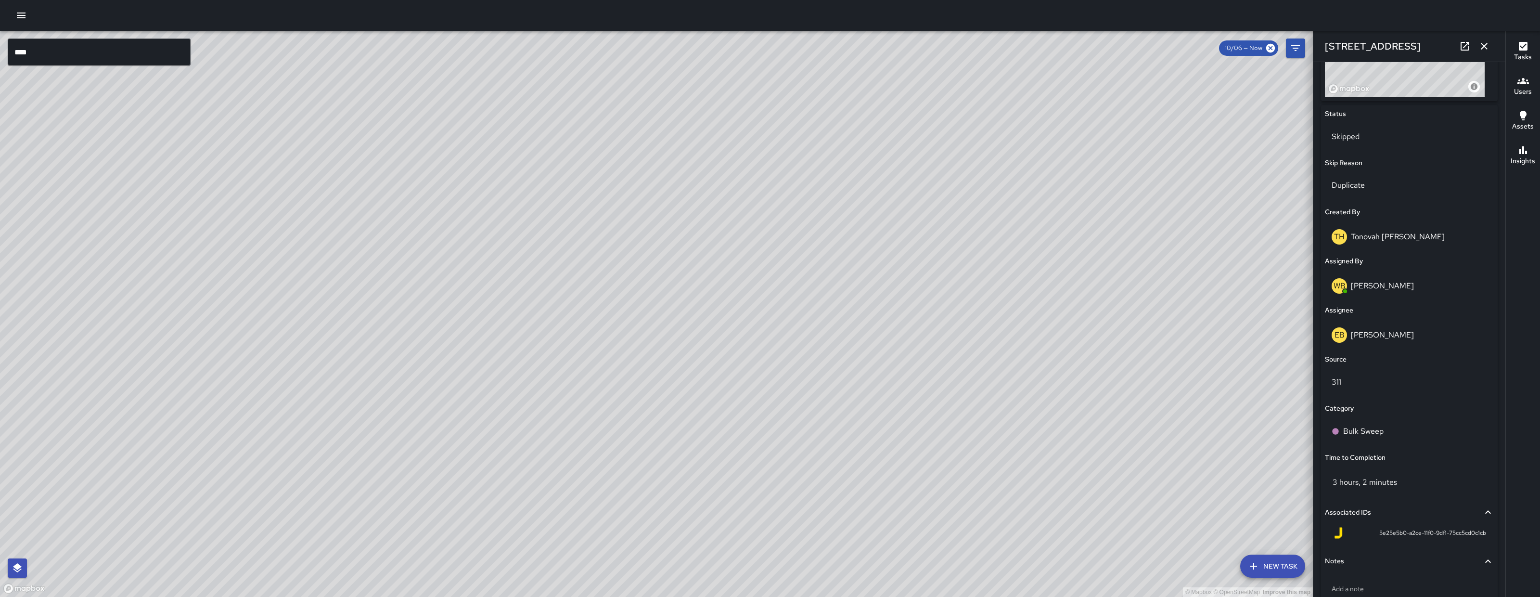
scroll to position [477, 0]
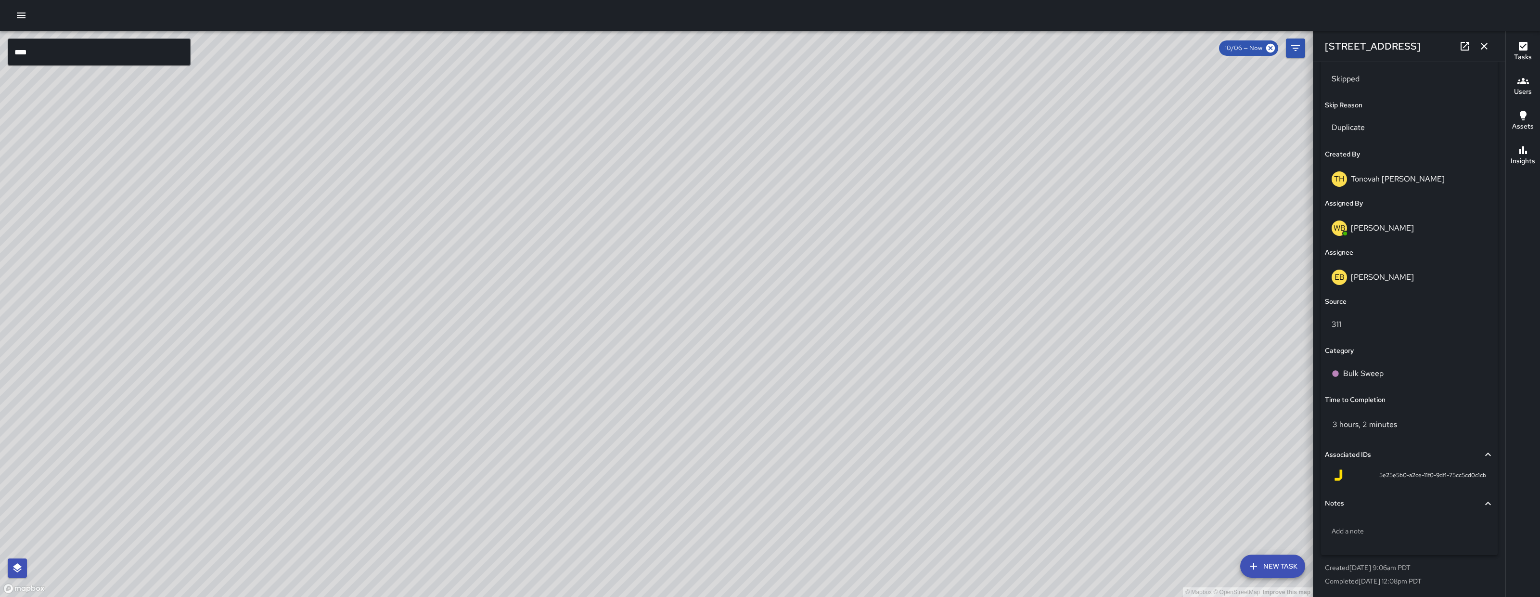
click at [1484, 48] on icon "button" at bounding box center [1484, 46] width 12 height 12
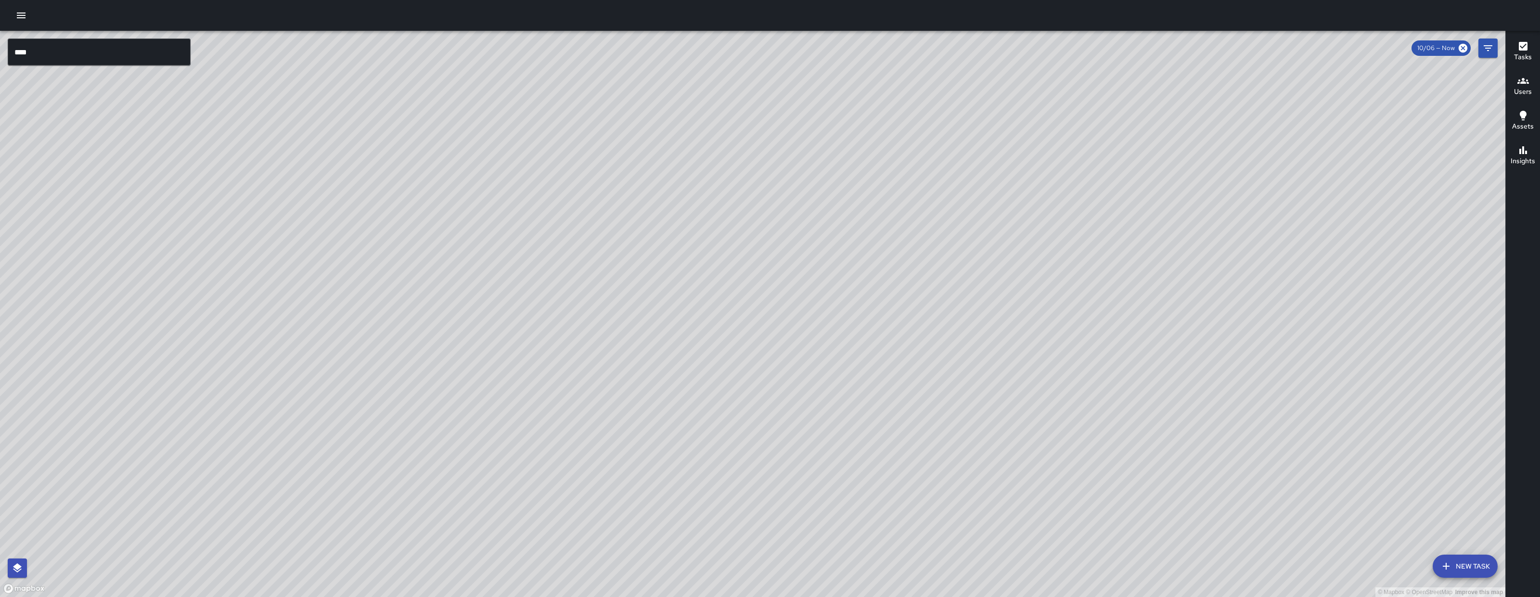
drag, startPoint x: 1071, startPoint y: 479, endPoint x: 910, endPoint y: 426, distance: 170.0
click at [909, 426] on div "© Mapbox © OpenStreetMap Improve this map" at bounding box center [752, 314] width 1505 height 566
drag, startPoint x: 916, startPoint y: 463, endPoint x: 921, endPoint y: 485, distance: 22.1
click at [922, 490] on div "© Mapbox © OpenStreetMap Improve this map" at bounding box center [752, 314] width 1505 height 566
click at [355, 286] on div "© Mapbox © OpenStreetMap Improve this map" at bounding box center [752, 314] width 1505 height 566
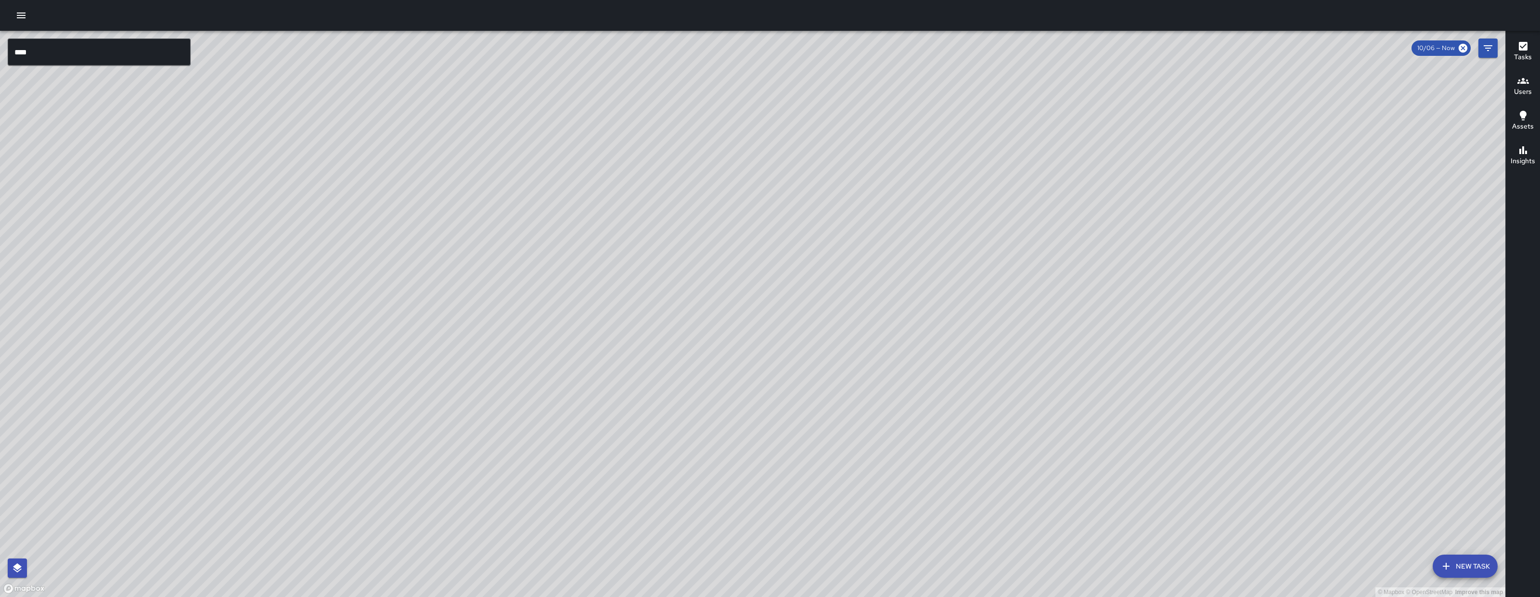
click at [106, 51] on input "****" at bounding box center [99, 52] width 183 height 27
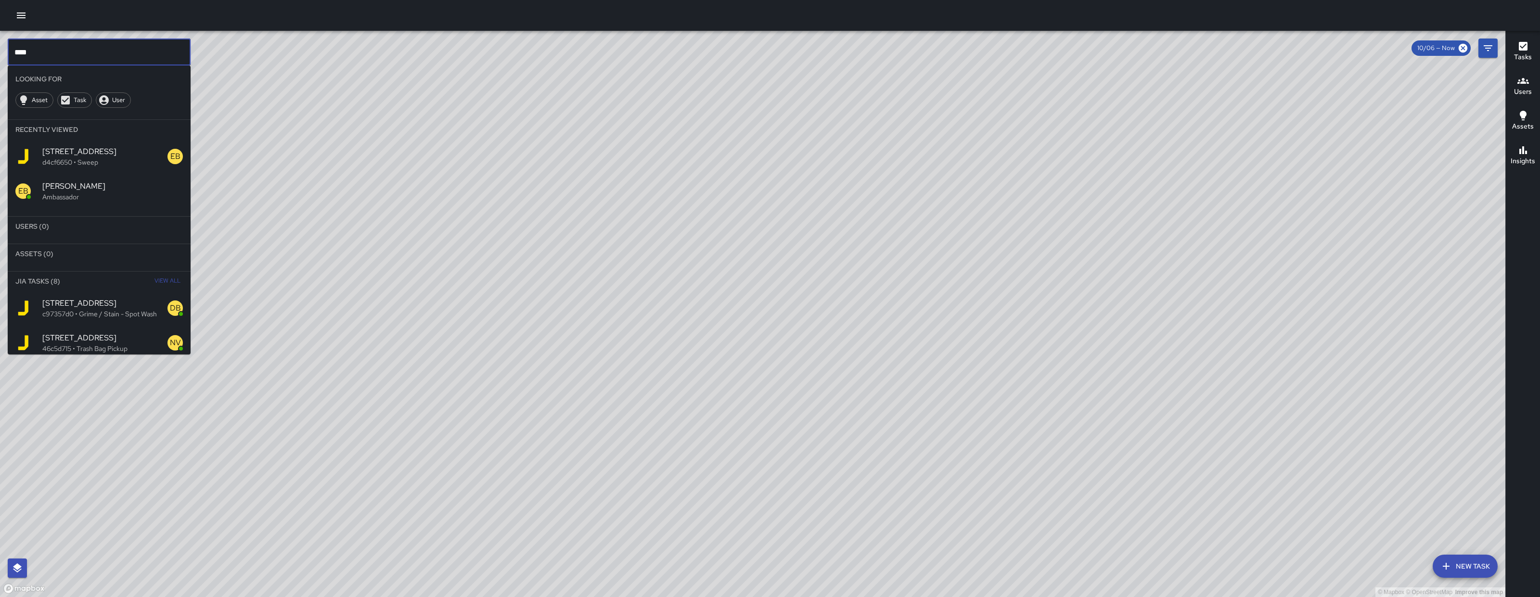
click at [106, 51] on input "****" at bounding box center [99, 52] width 183 height 27
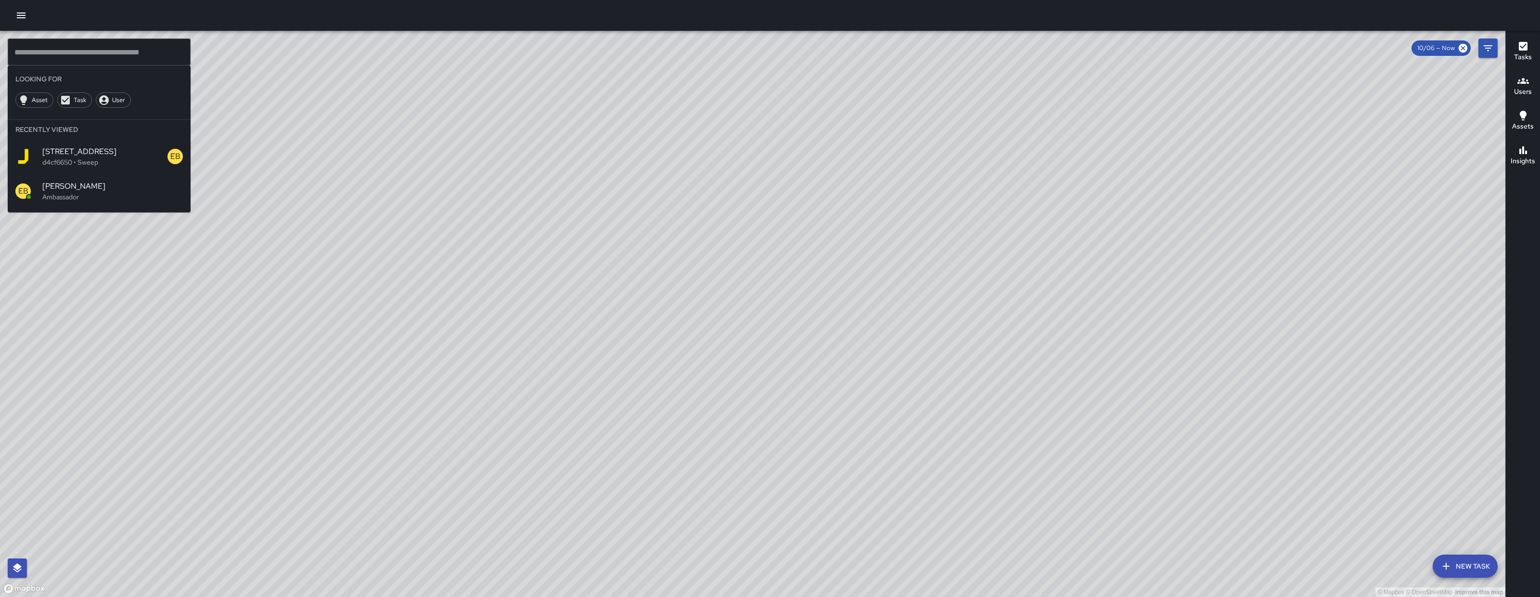
click at [402, 216] on div "© Mapbox © OpenStreetMap Improve this map" at bounding box center [752, 314] width 1505 height 566
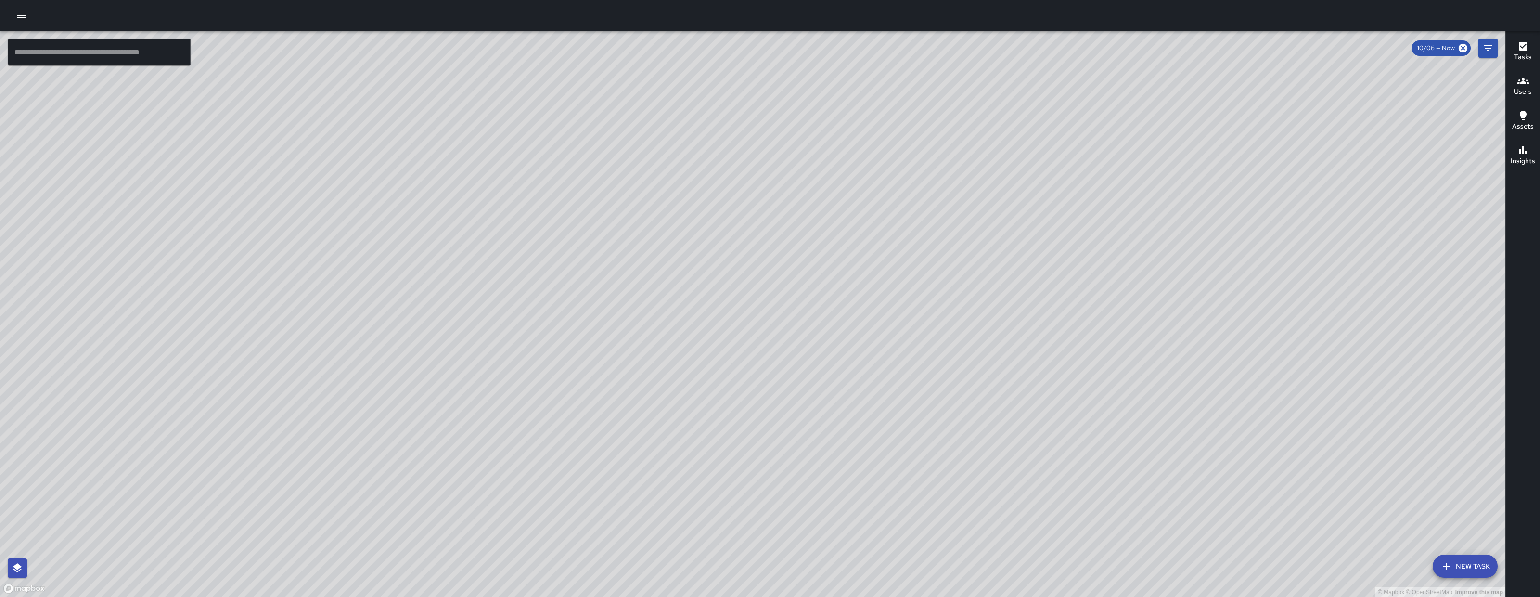
drag, startPoint x: 841, startPoint y: 258, endPoint x: 863, endPoint y: 298, distance: 45.7
click at [863, 298] on div "© Mapbox © OpenStreetMap Improve this map" at bounding box center [752, 314] width 1505 height 566
drag, startPoint x: 911, startPoint y: 300, endPoint x: 953, endPoint y: 262, distance: 56.6
click at [953, 262] on div "© Mapbox © OpenStreetMap Improve this map" at bounding box center [752, 314] width 1505 height 566
click at [670, 80] on div "© Mapbox © OpenStreetMap Improve this map" at bounding box center [752, 314] width 1505 height 566
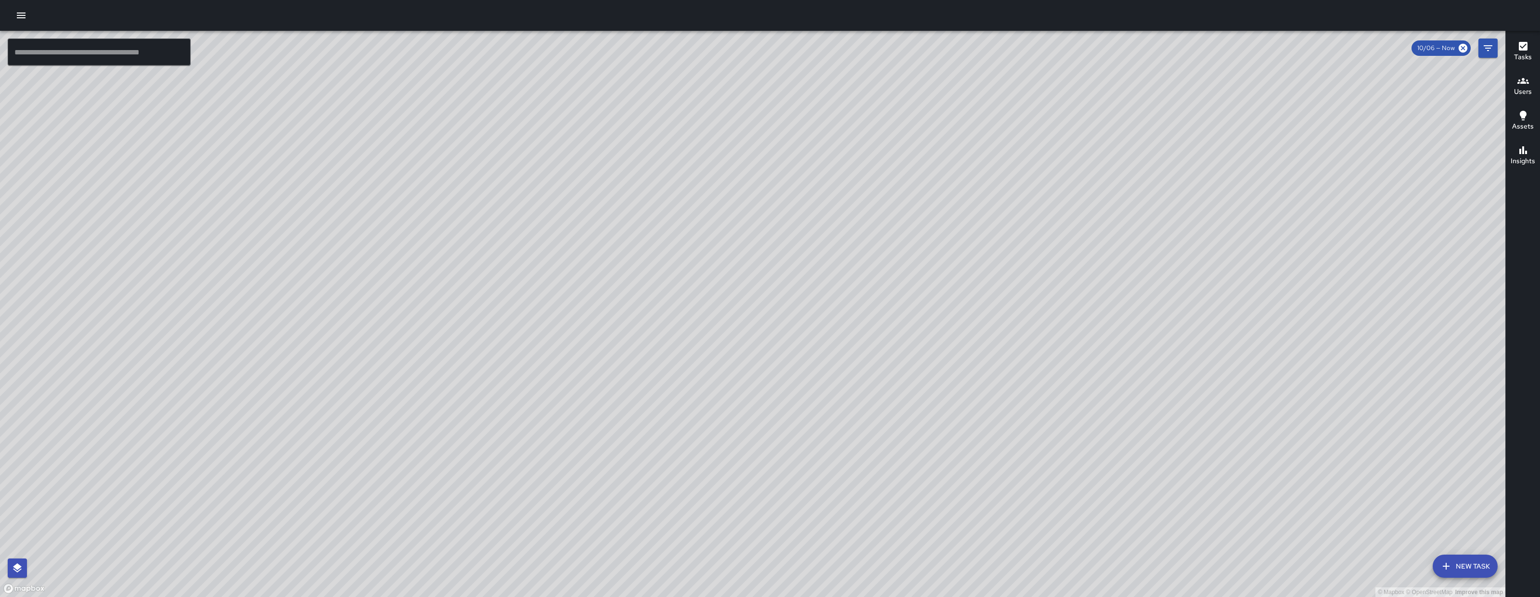
drag, startPoint x: 1231, startPoint y: 152, endPoint x: 1269, endPoint y: 173, distance: 43.3
click at [1269, 173] on div "© Mapbox © OpenStreetMap Improve this map" at bounding box center [752, 314] width 1505 height 566
drag, startPoint x: 1269, startPoint y: 173, endPoint x: 1267, endPoint y: 167, distance: 6.3
click at [1267, 167] on div "© Mapbox © OpenStreetMap Improve this map" at bounding box center [752, 314] width 1505 height 566
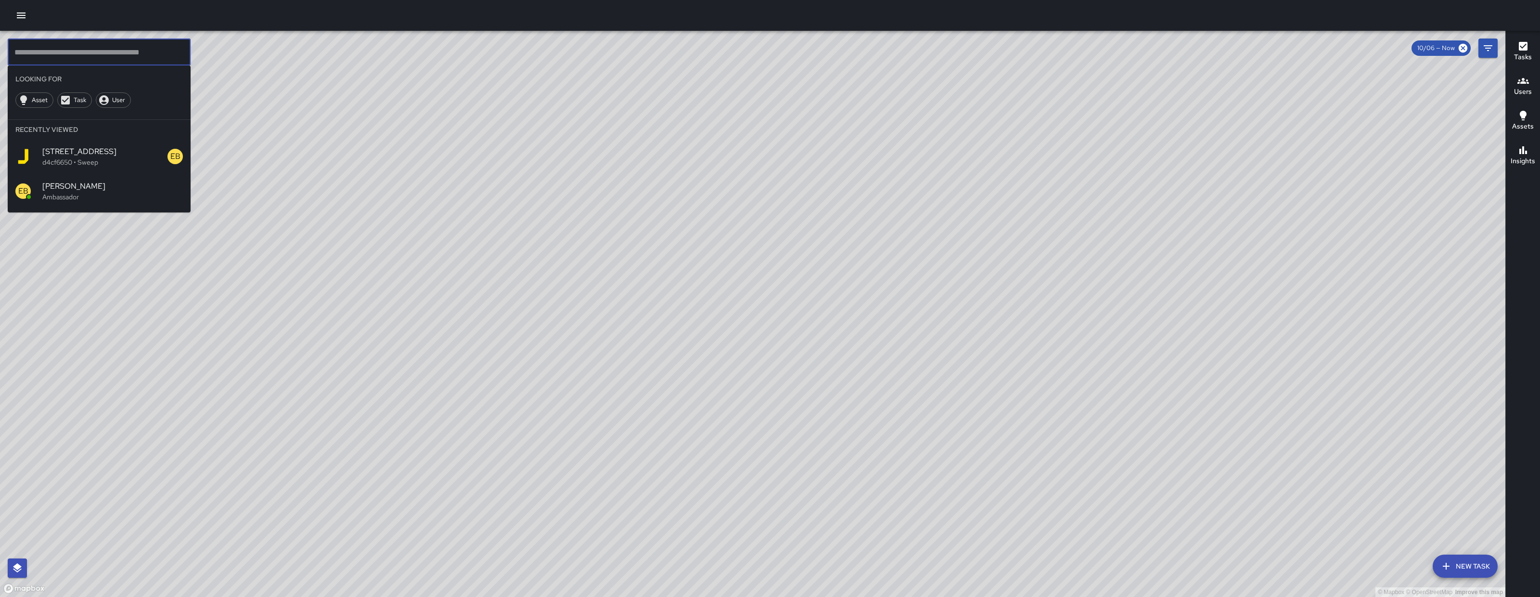
click at [167, 51] on input "text" at bounding box center [99, 52] width 183 height 27
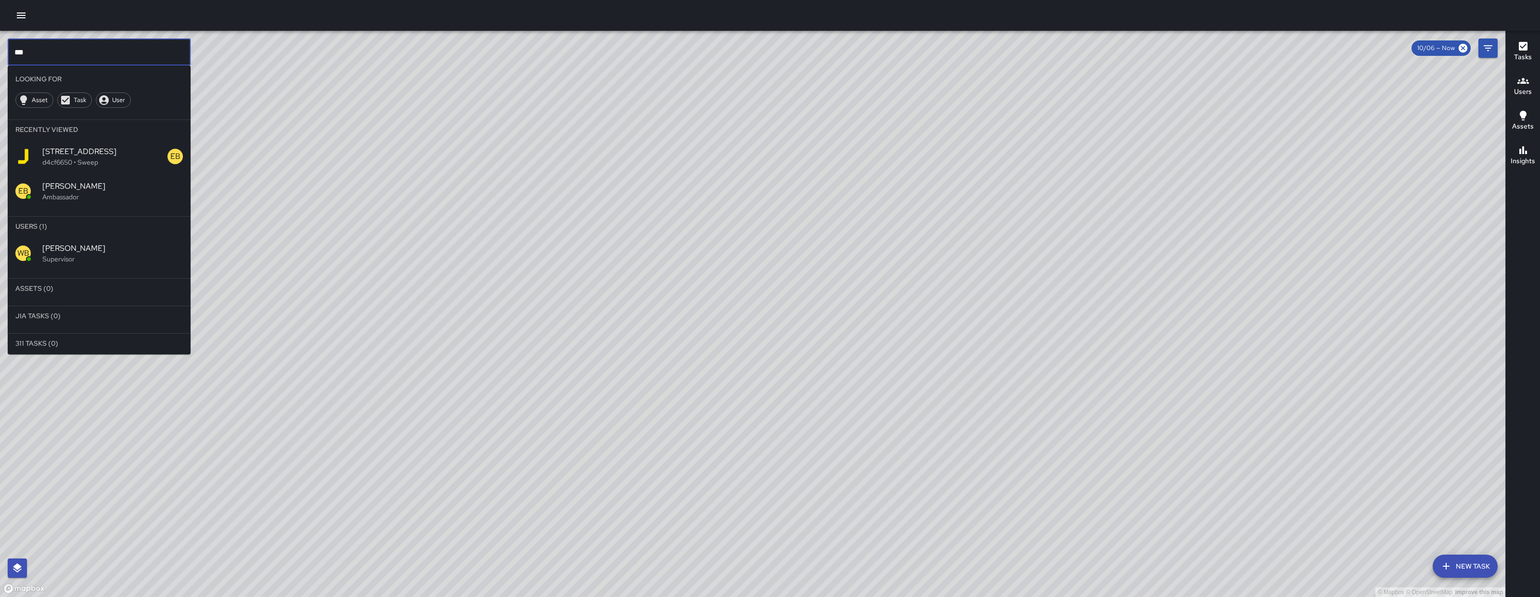
type input "***"
click at [160, 250] on span "Woodrow Blake" at bounding box center [112, 249] width 141 height 12
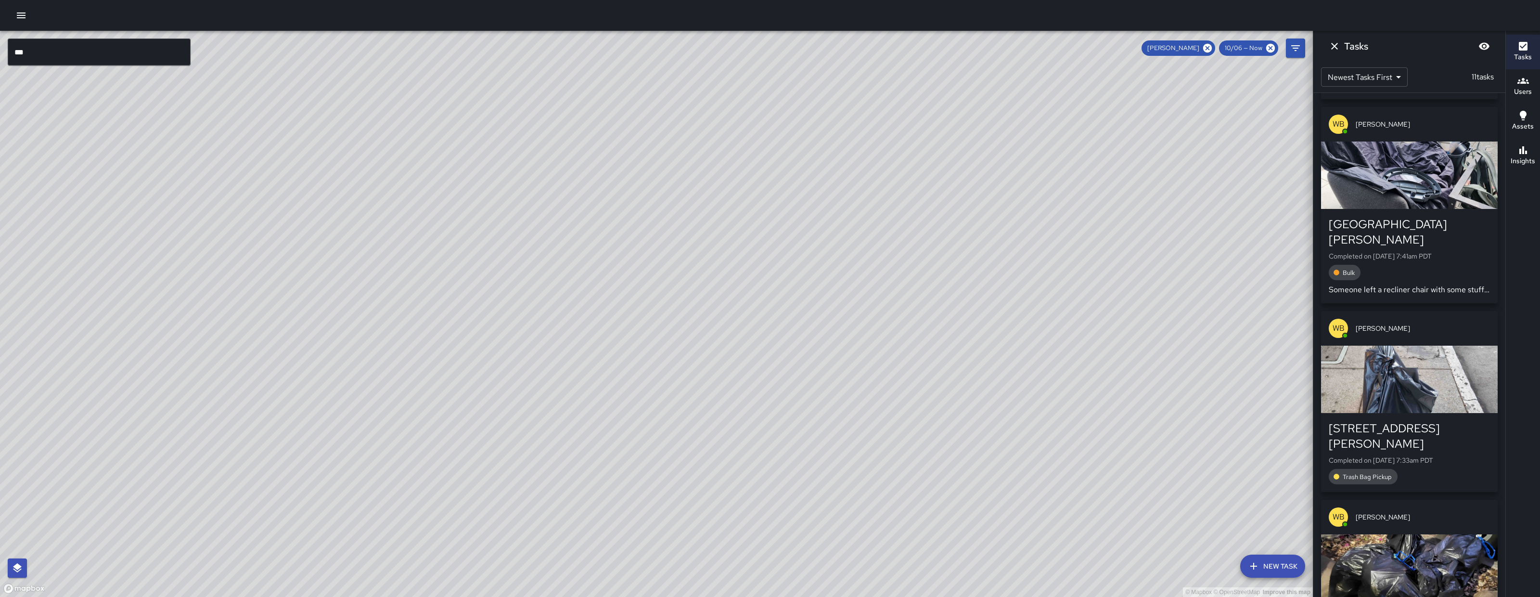
scroll to position [1365, 0]
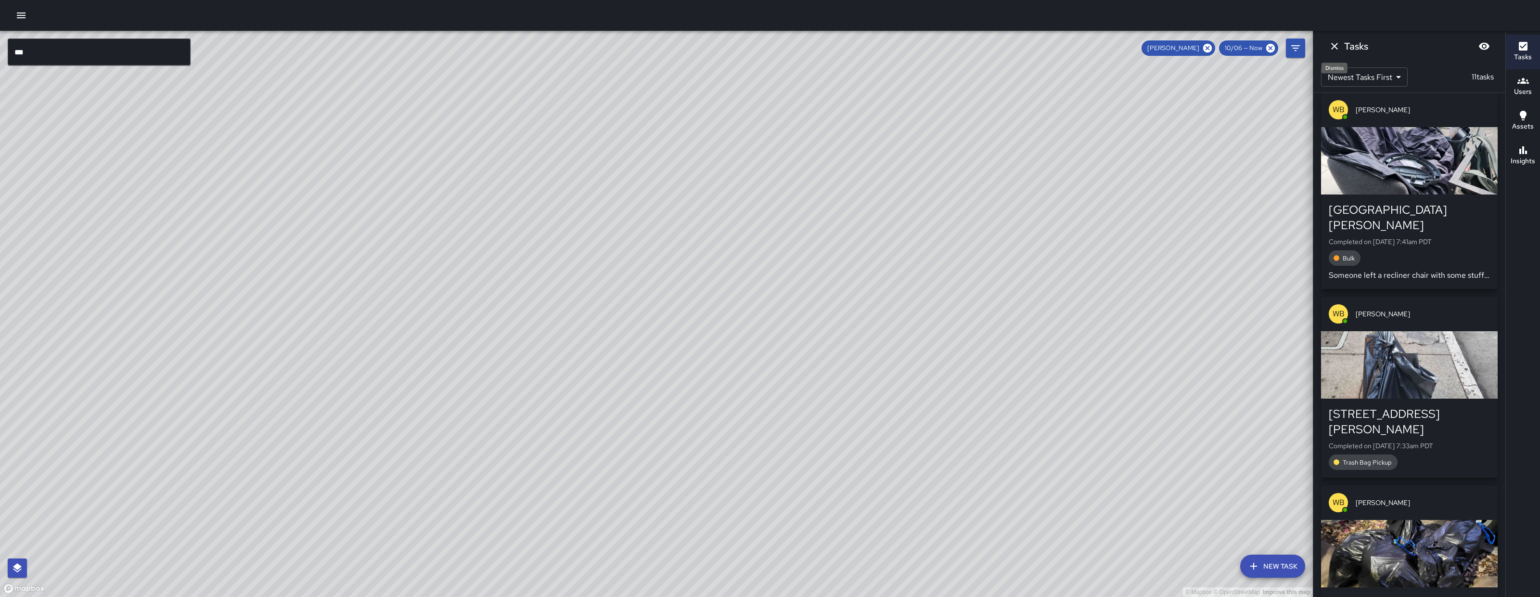
click at [1339, 46] on icon "Dismiss" at bounding box center [1335, 46] width 12 height 12
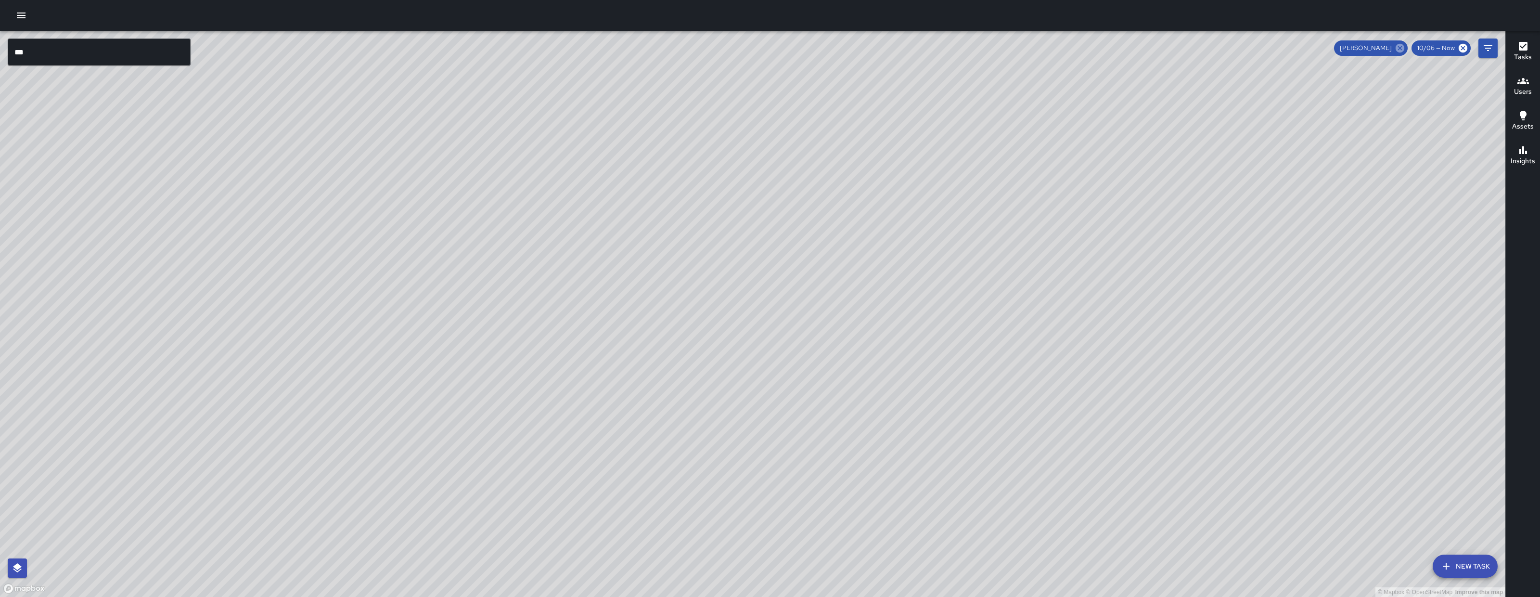
click at [1398, 50] on icon at bounding box center [1400, 48] width 9 height 9
drag, startPoint x: 925, startPoint y: 430, endPoint x: 703, endPoint y: 450, distance: 223.3
click at [703, 450] on div "© Mapbox © OpenStreetMap Improve this map" at bounding box center [752, 314] width 1505 height 566
click at [80, 62] on input "***" at bounding box center [99, 52] width 183 height 27
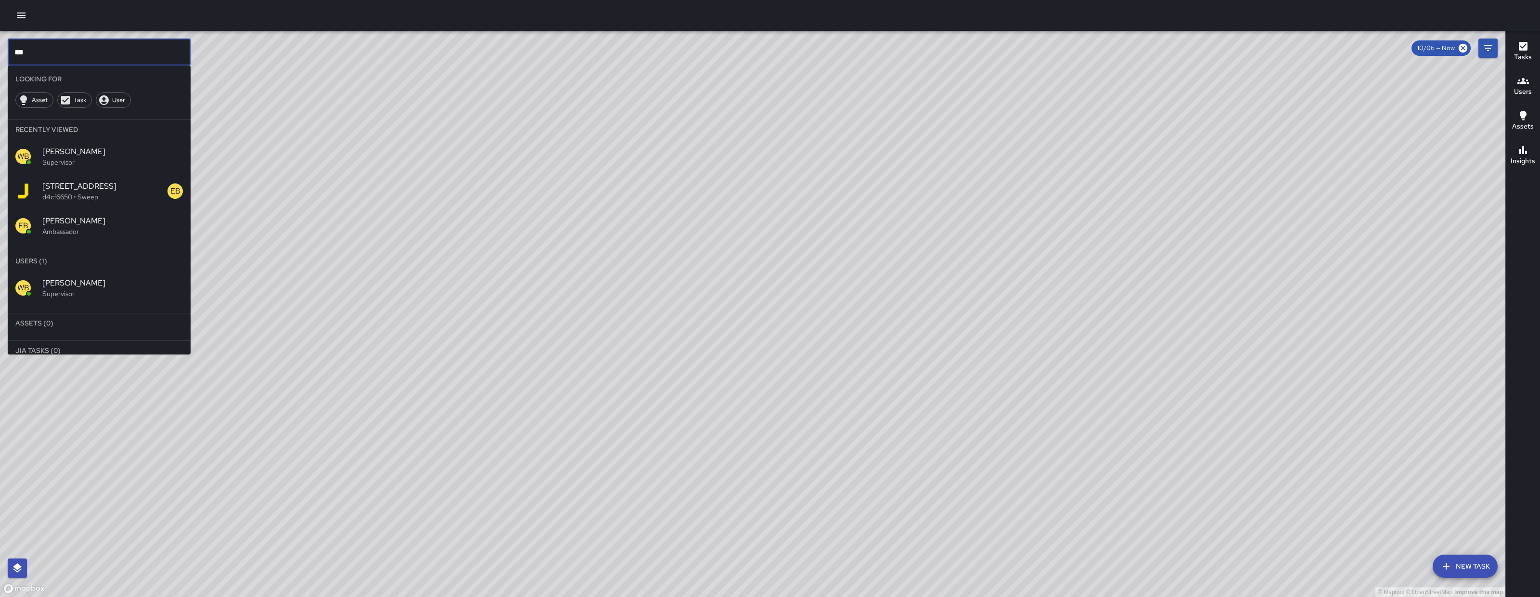
click at [81, 59] on input "***" at bounding box center [99, 52] width 183 height 27
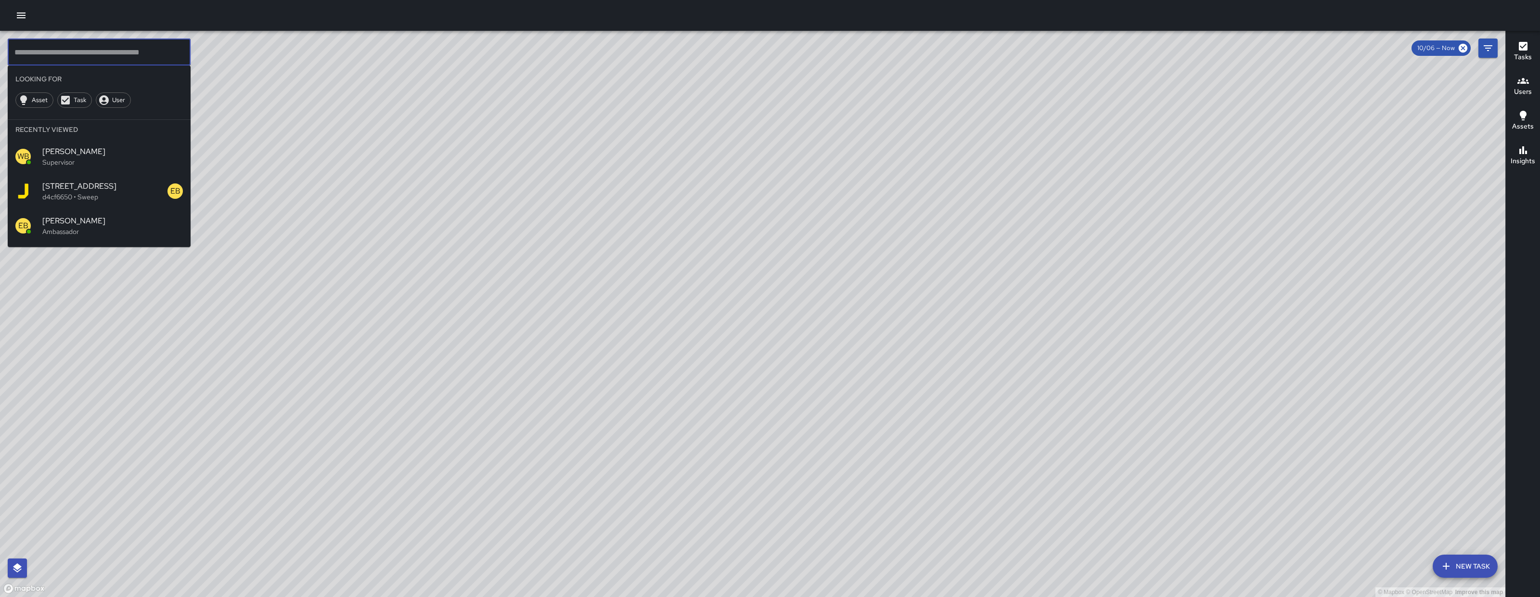
click at [22, 26] on div at bounding box center [770, 15] width 1540 height 31
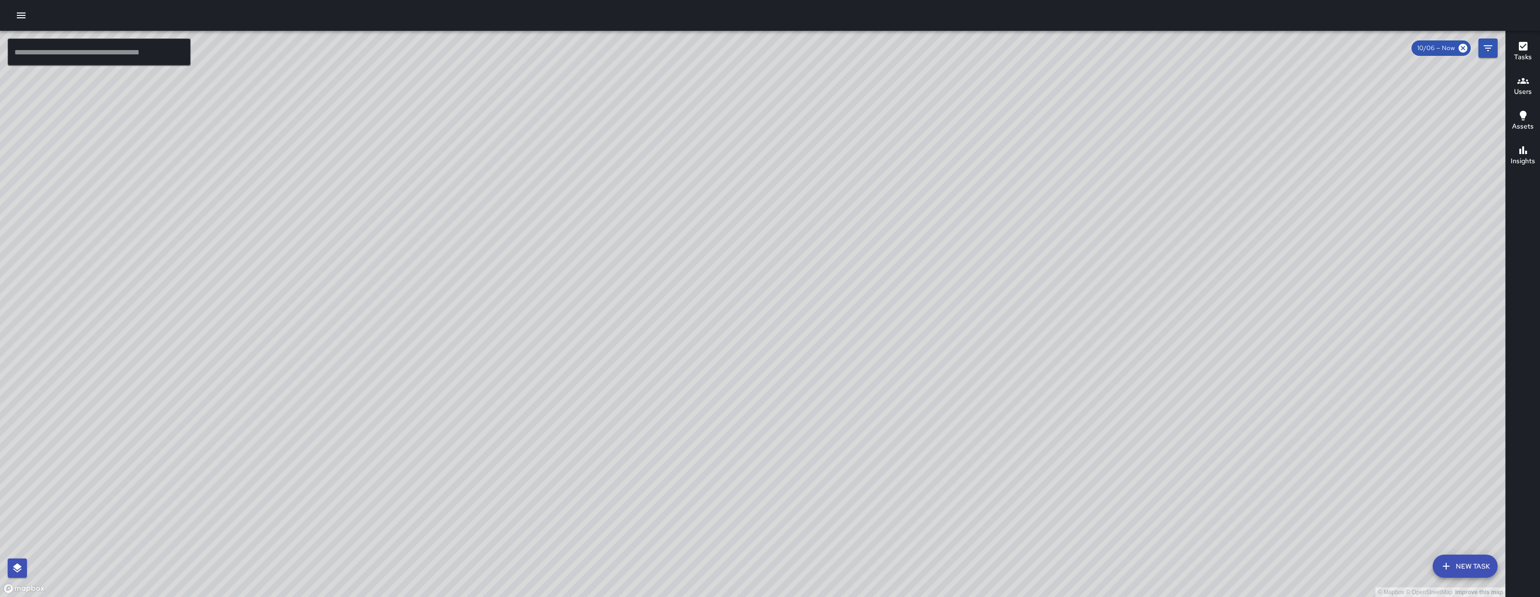
click at [20, 22] on button "button" at bounding box center [21, 15] width 19 height 19
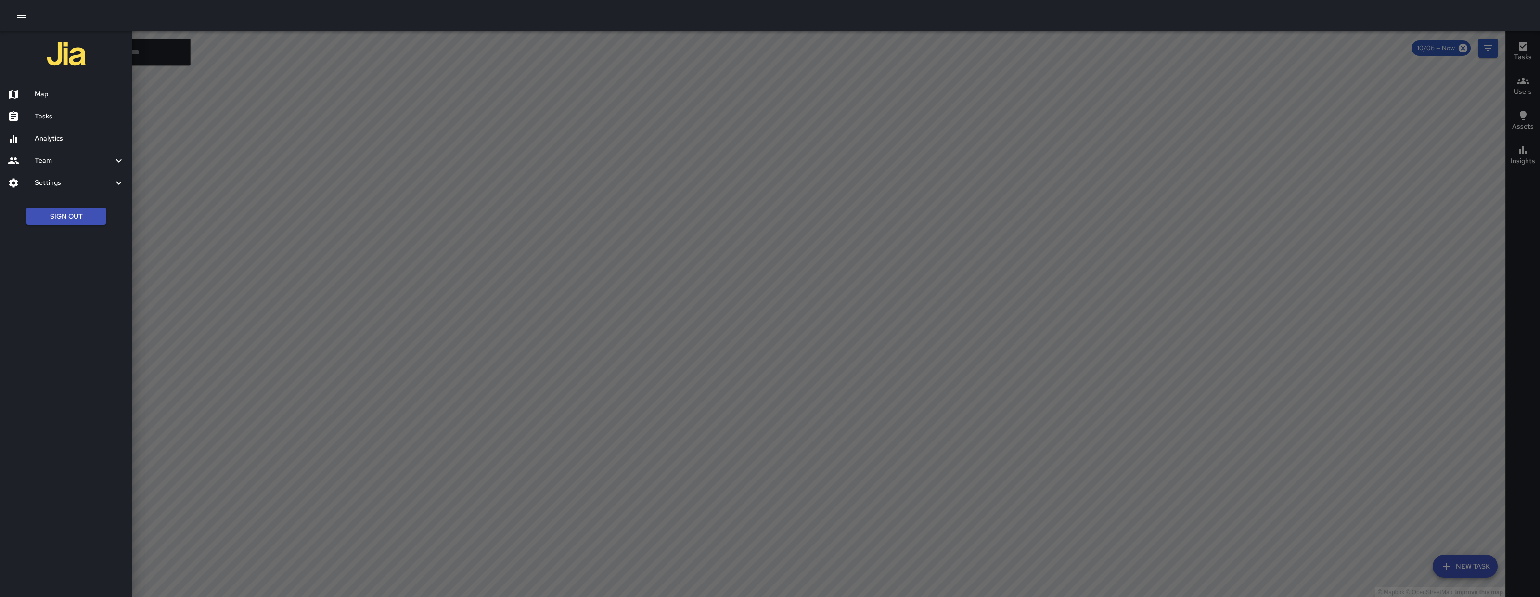
click at [61, 110] on div "Tasks" at bounding box center [66, 116] width 132 height 22
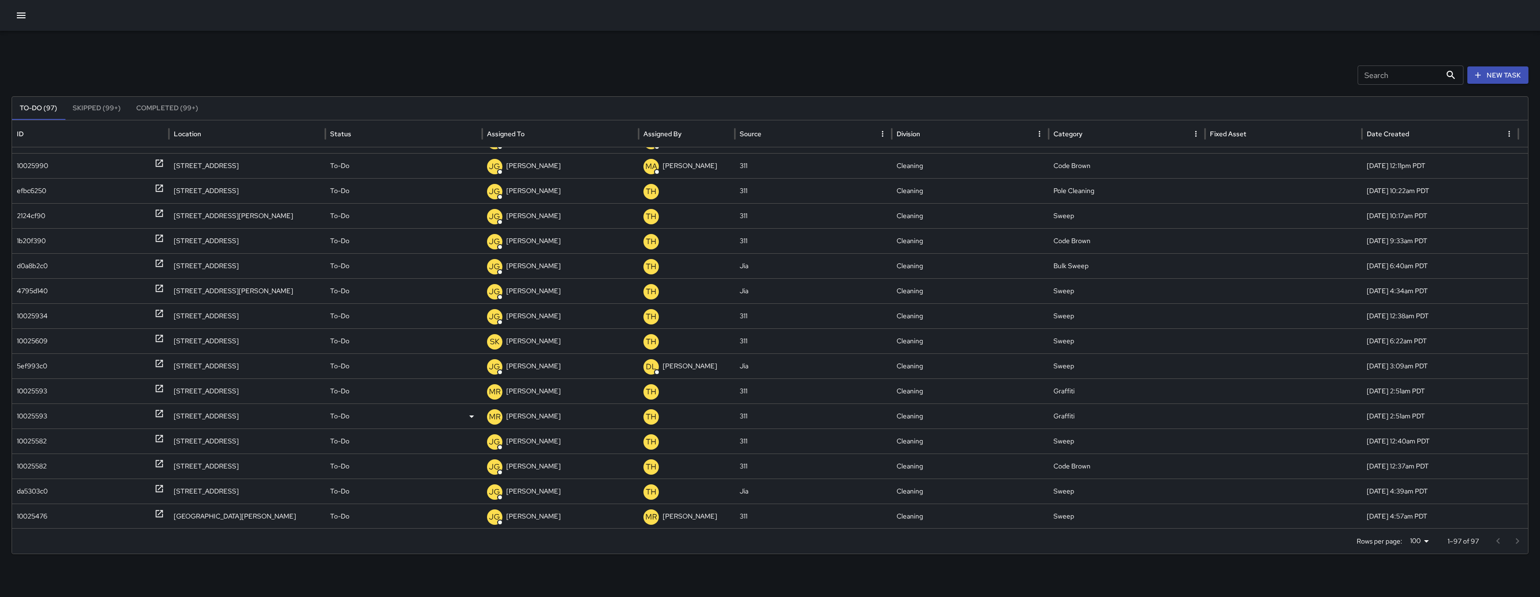
click at [25, 417] on div "10025593" at bounding box center [32, 416] width 30 height 25
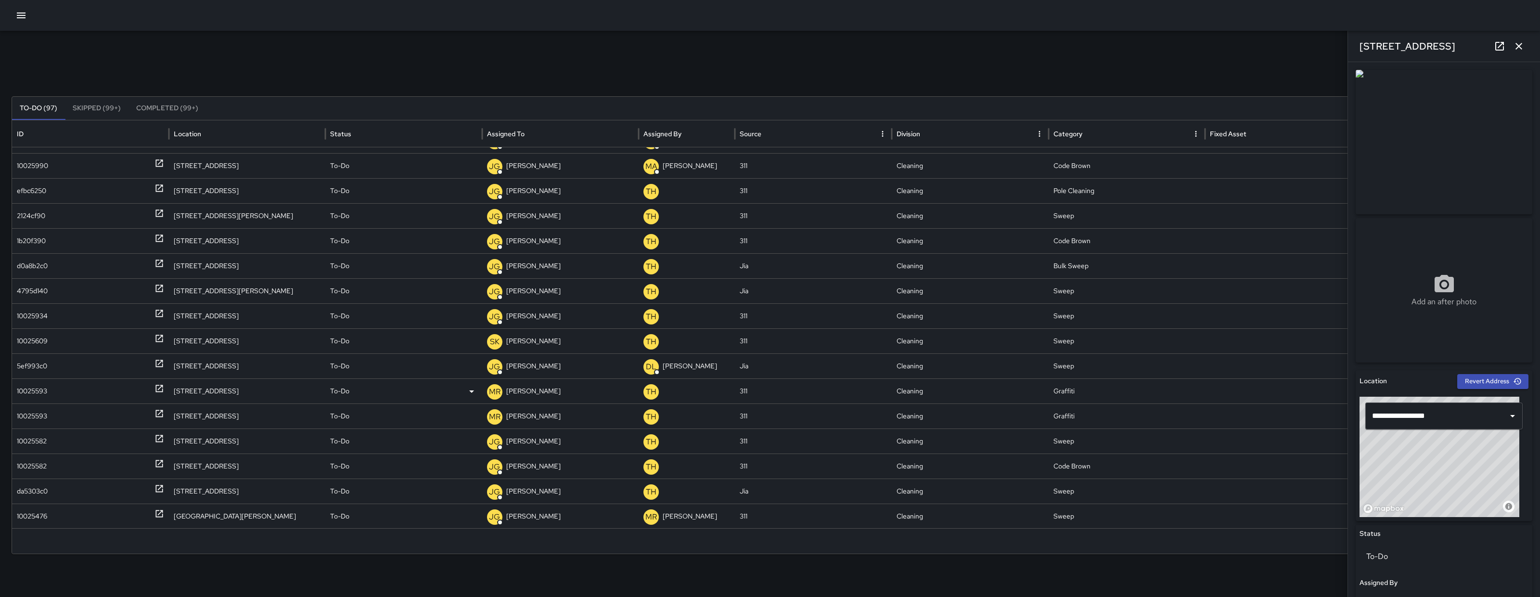
click at [27, 394] on div "10025593" at bounding box center [32, 391] width 30 height 25
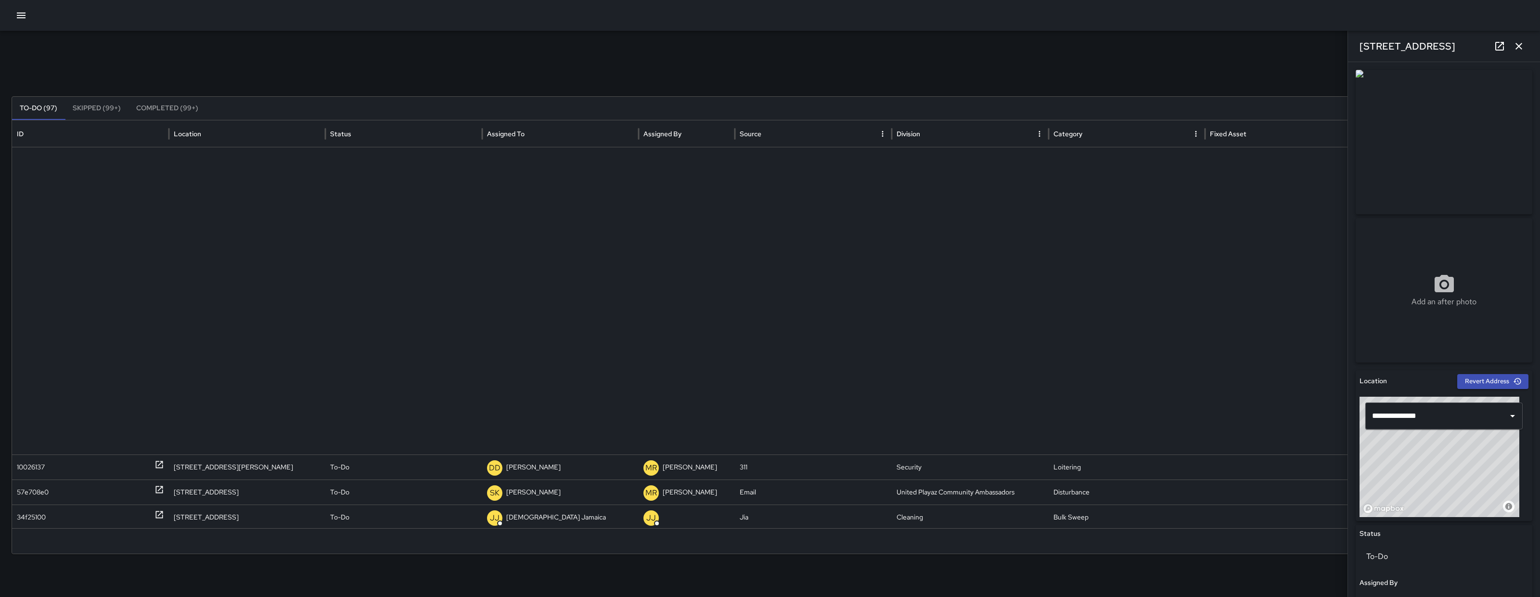
scroll to position [1534, 0]
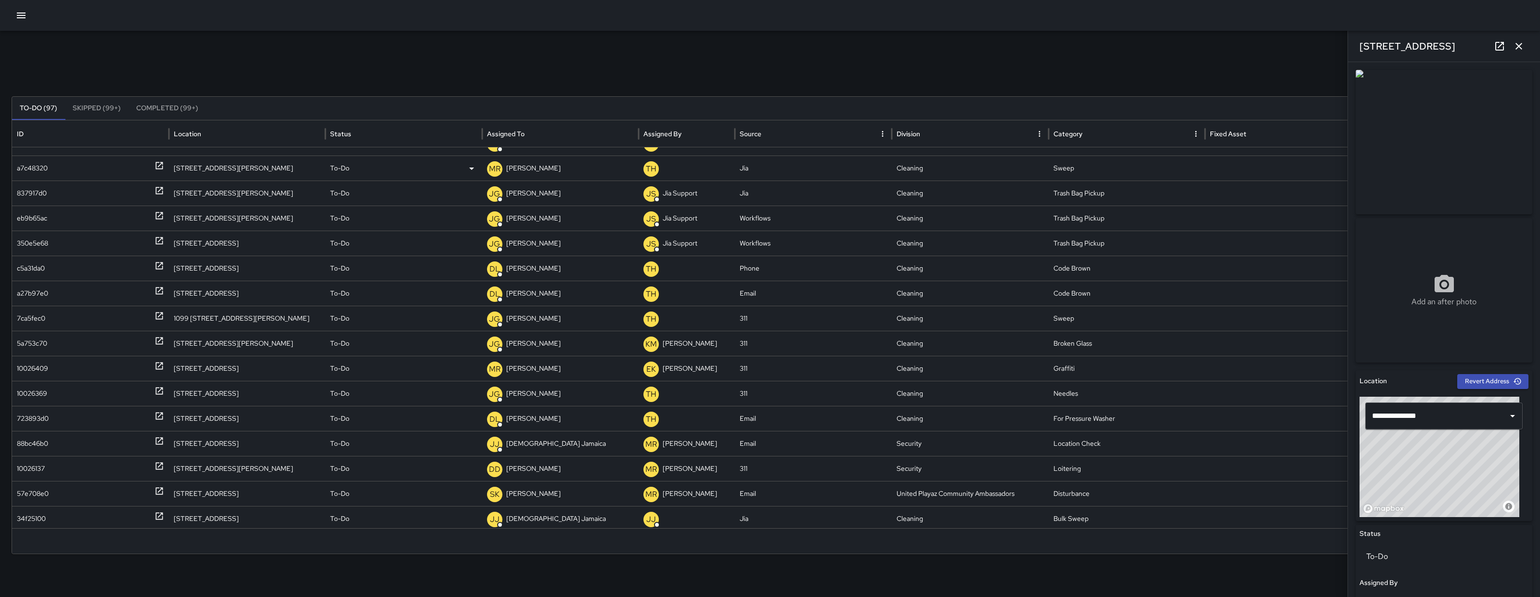
click at [15, 172] on div "a7c48320" at bounding box center [90, 167] width 157 height 25
click at [1529, 42] on div "715 Brannan Street" at bounding box center [1444, 46] width 192 height 31
click at [1527, 40] on button "button" at bounding box center [1518, 46] width 19 height 19
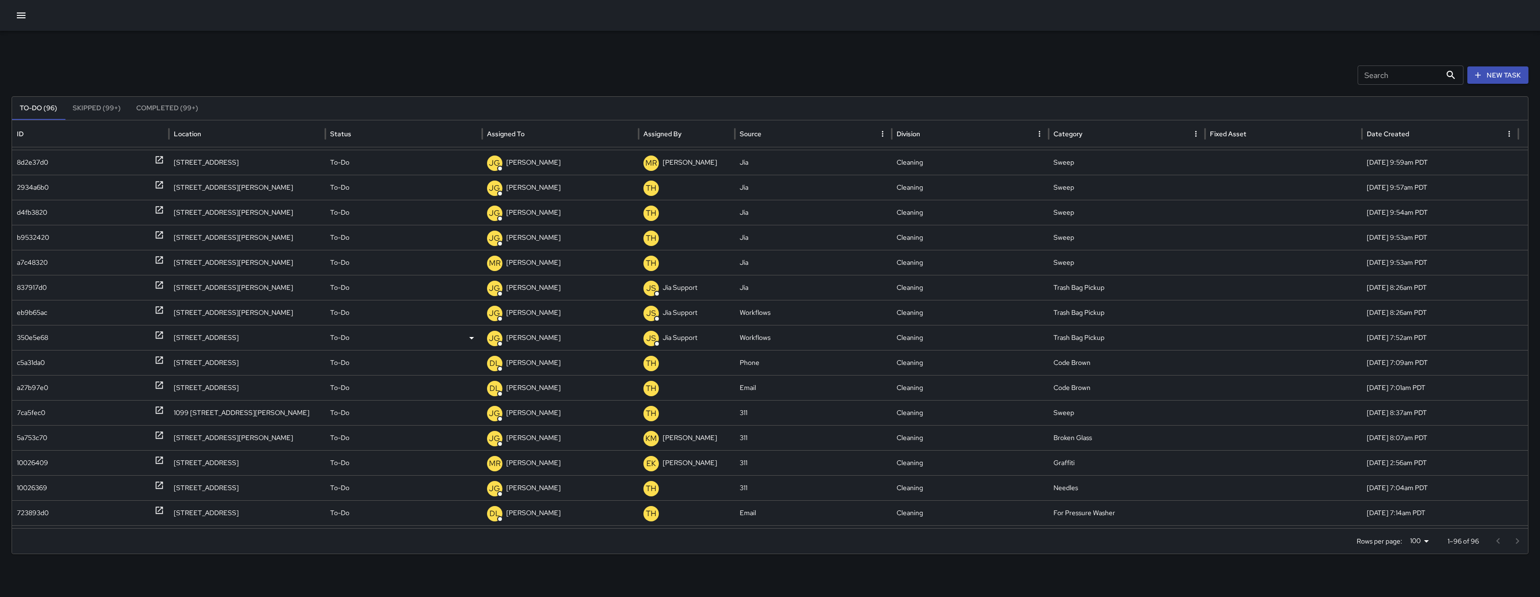
scroll to position [1512, 0]
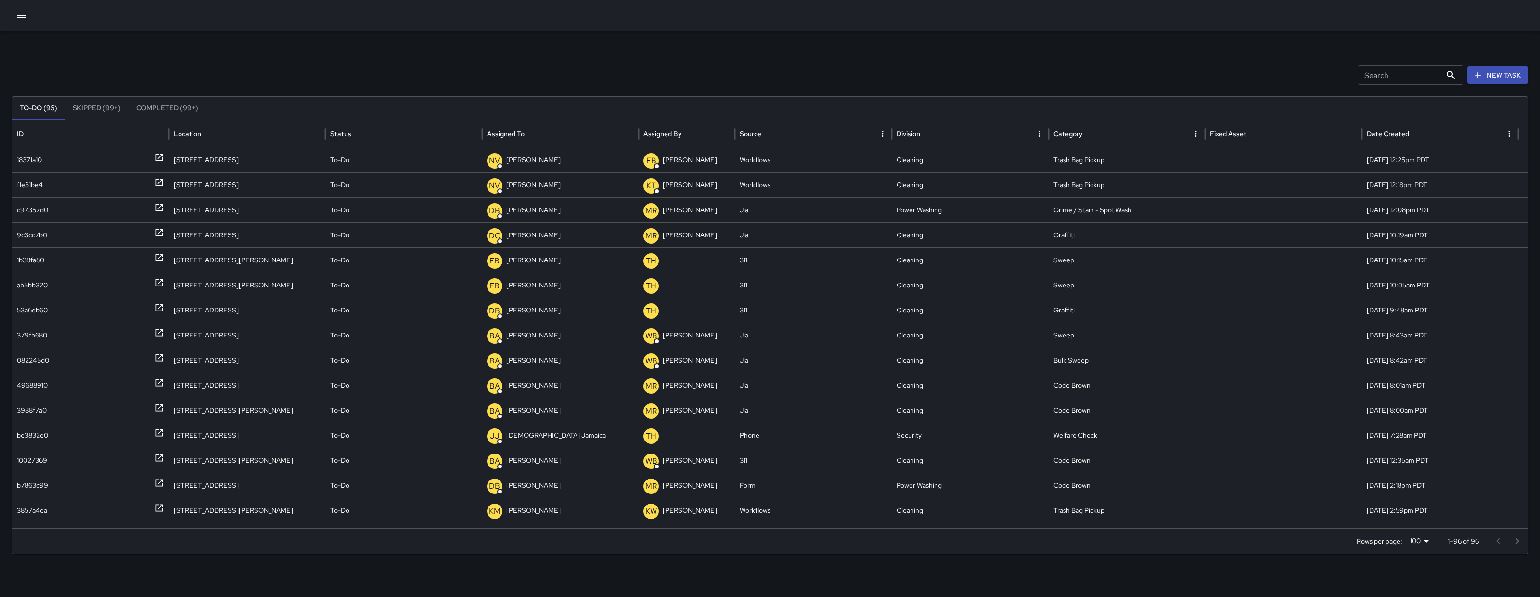
click at [12, 14] on button "button" at bounding box center [21, 15] width 19 height 19
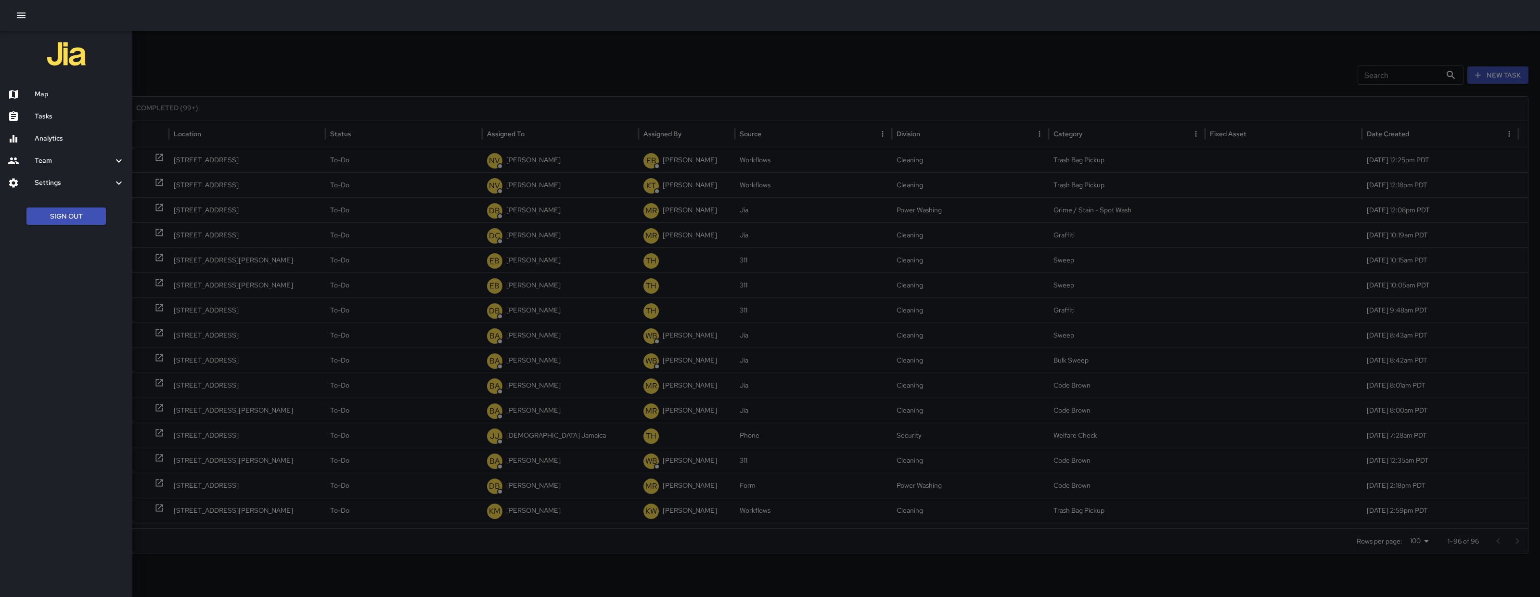
click at [55, 82] on ul "Map Tasks Analytics Team Leaderboard Settings Geofence and Zones Divisions and …" at bounding box center [66, 138] width 132 height 118
click at [55, 90] on h6 "Map" at bounding box center [80, 94] width 90 height 11
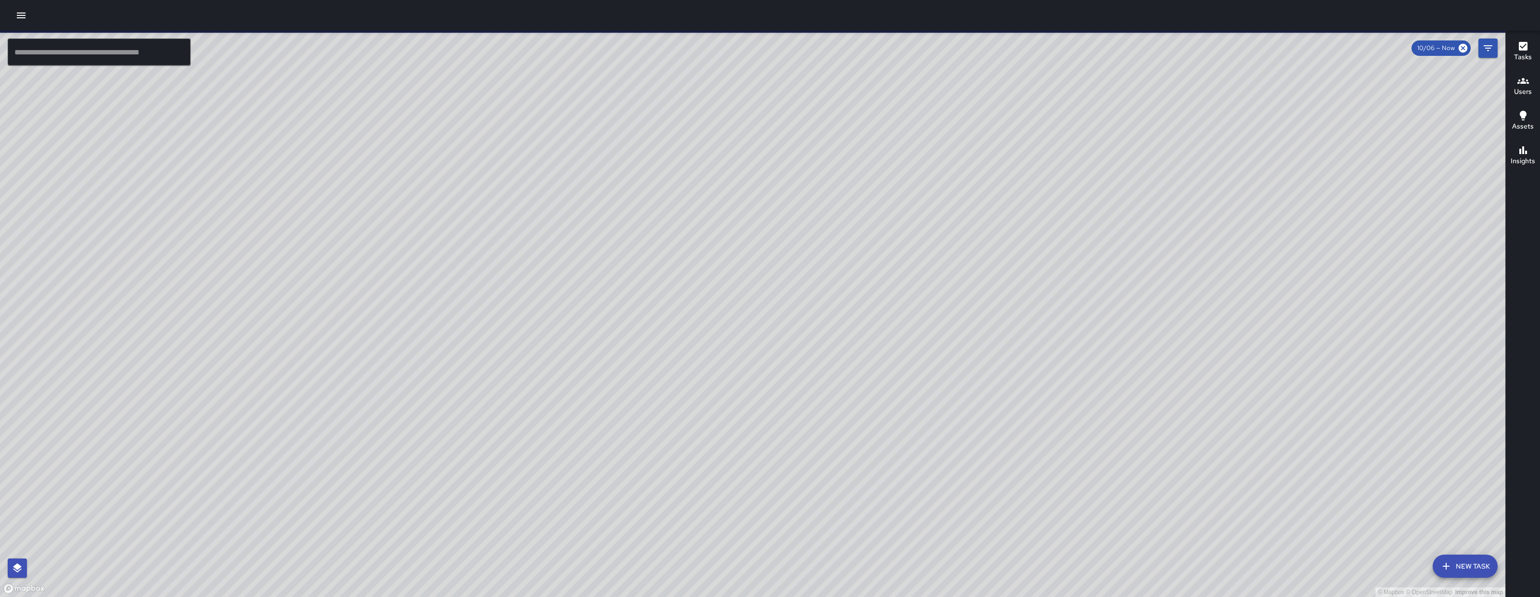
click at [107, 54] on input "text" at bounding box center [99, 52] width 183 height 27
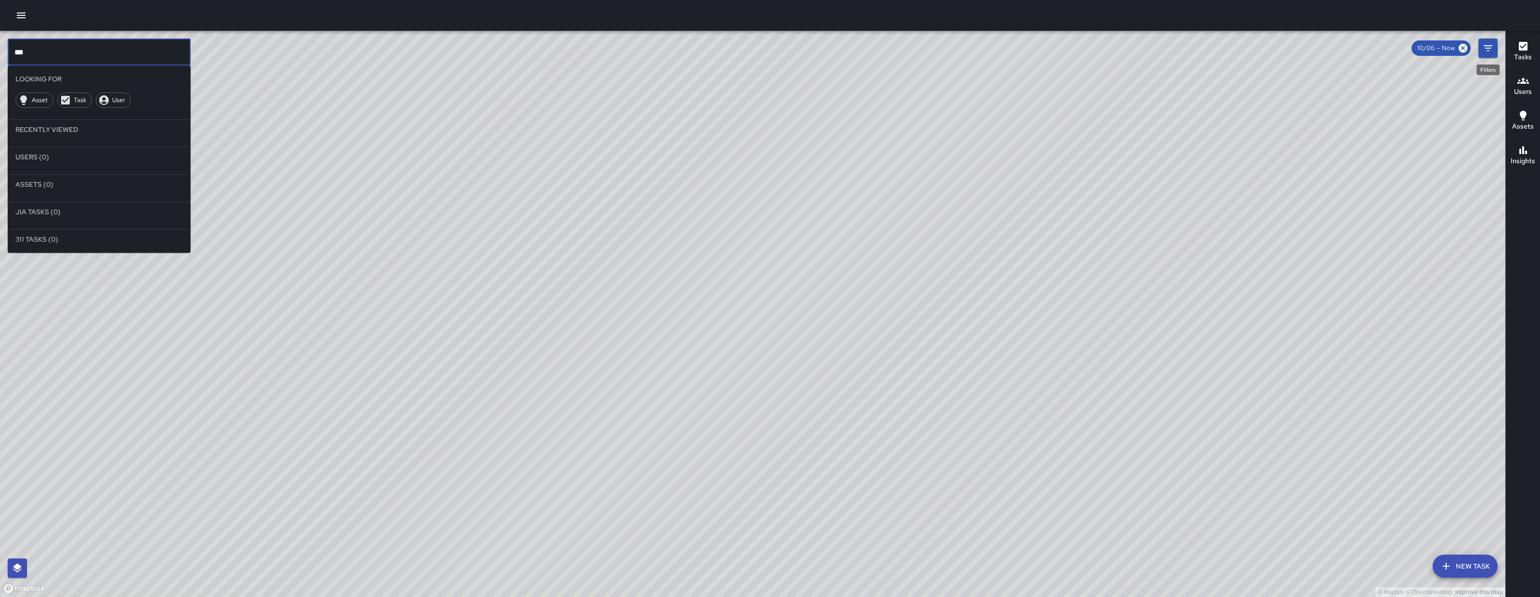
type input "***"
click at [1490, 39] on button "Filters" at bounding box center [1487, 48] width 19 height 19
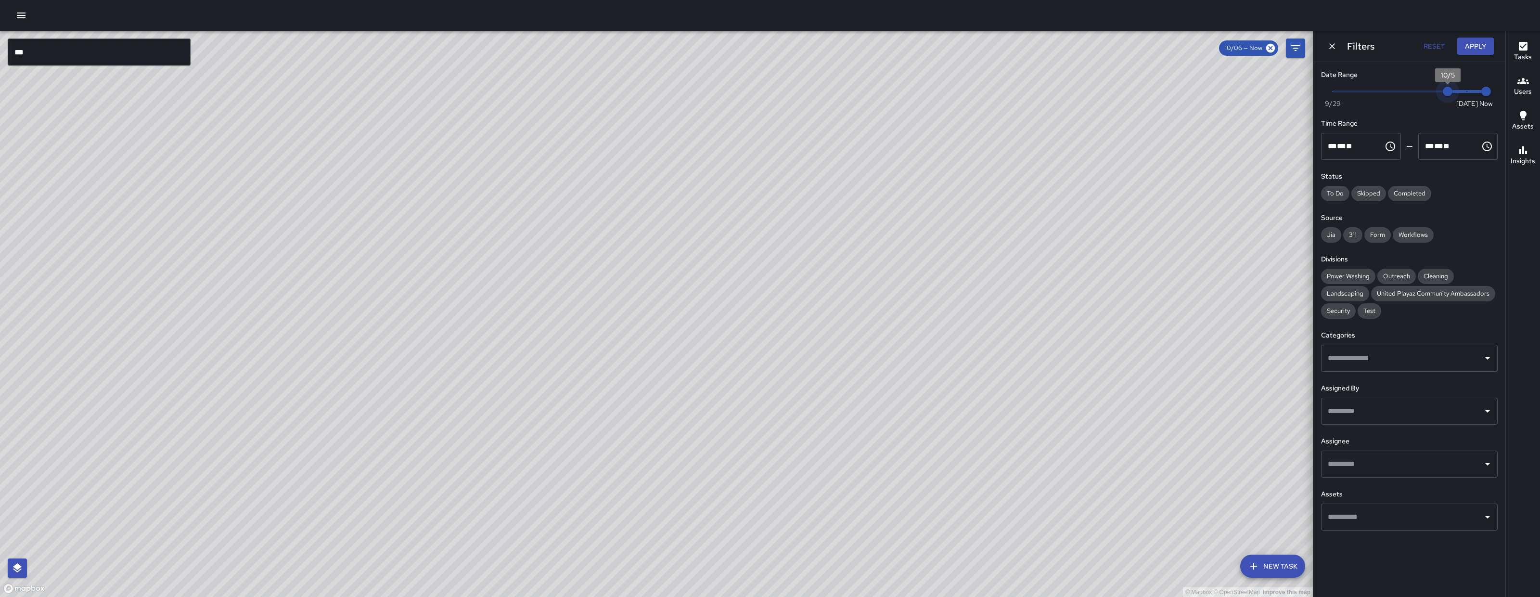
drag, startPoint x: 1464, startPoint y: 94, endPoint x: 1448, endPoint y: 92, distance: 15.9
click at [1448, 92] on span "10/5" at bounding box center [1448, 92] width 10 height 10
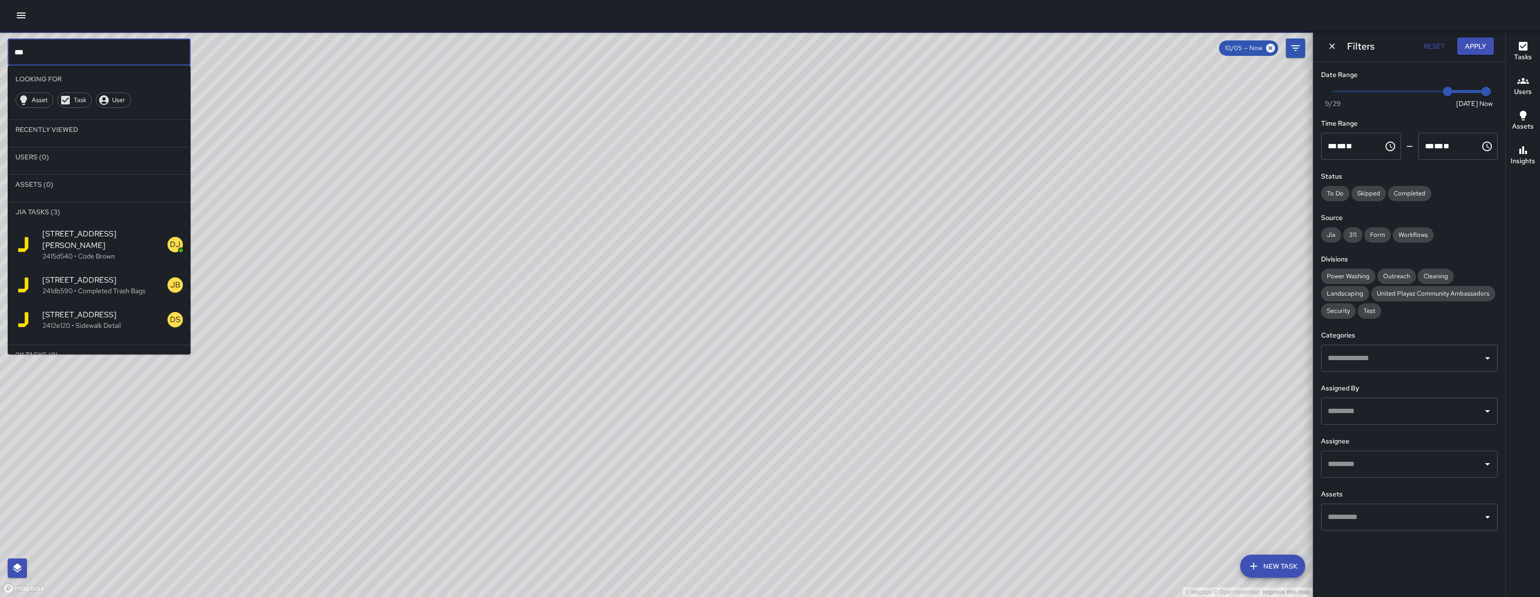
click at [133, 58] on input "***" at bounding box center [99, 52] width 183 height 27
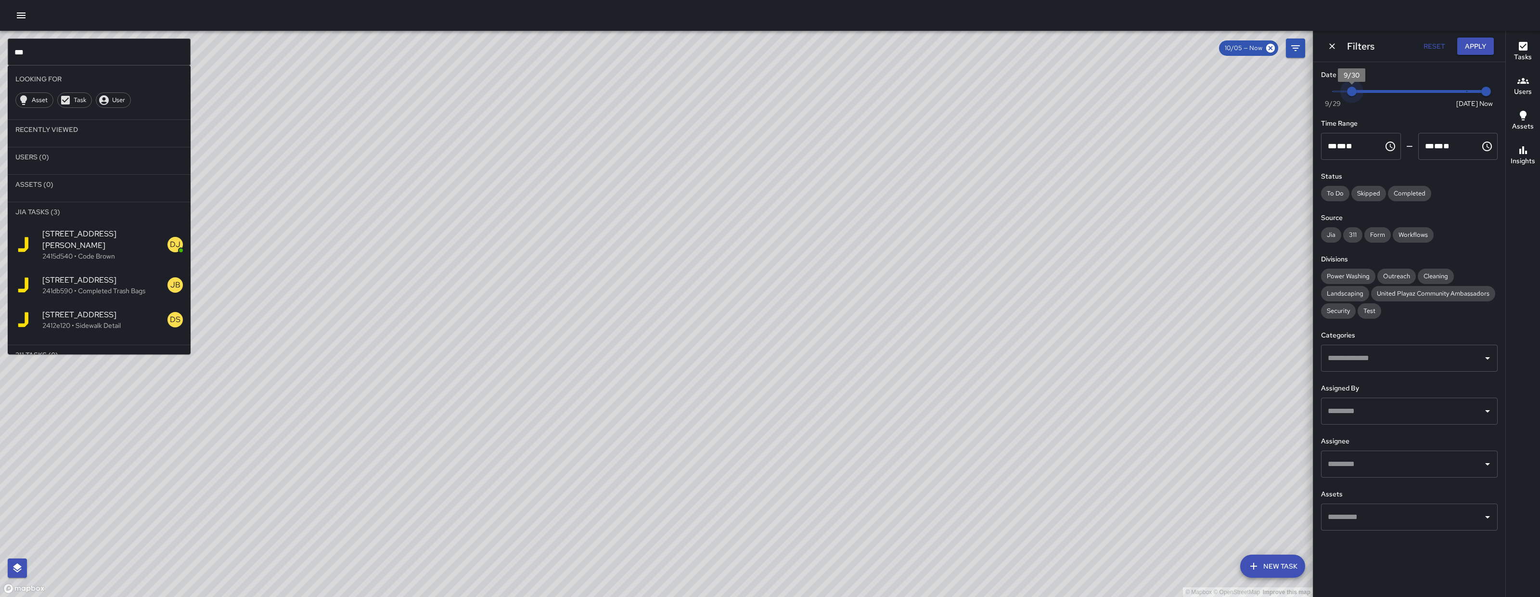
type input "*"
drag, startPoint x: 1429, startPoint y: 94, endPoint x: 1255, endPoint y: 95, distance: 174.2
click at [1255, 95] on div "© Mapbox © OpenStreetMap Improve this map *** ​ Looking For Asset Task User Rec…" at bounding box center [770, 314] width 1540 height 566
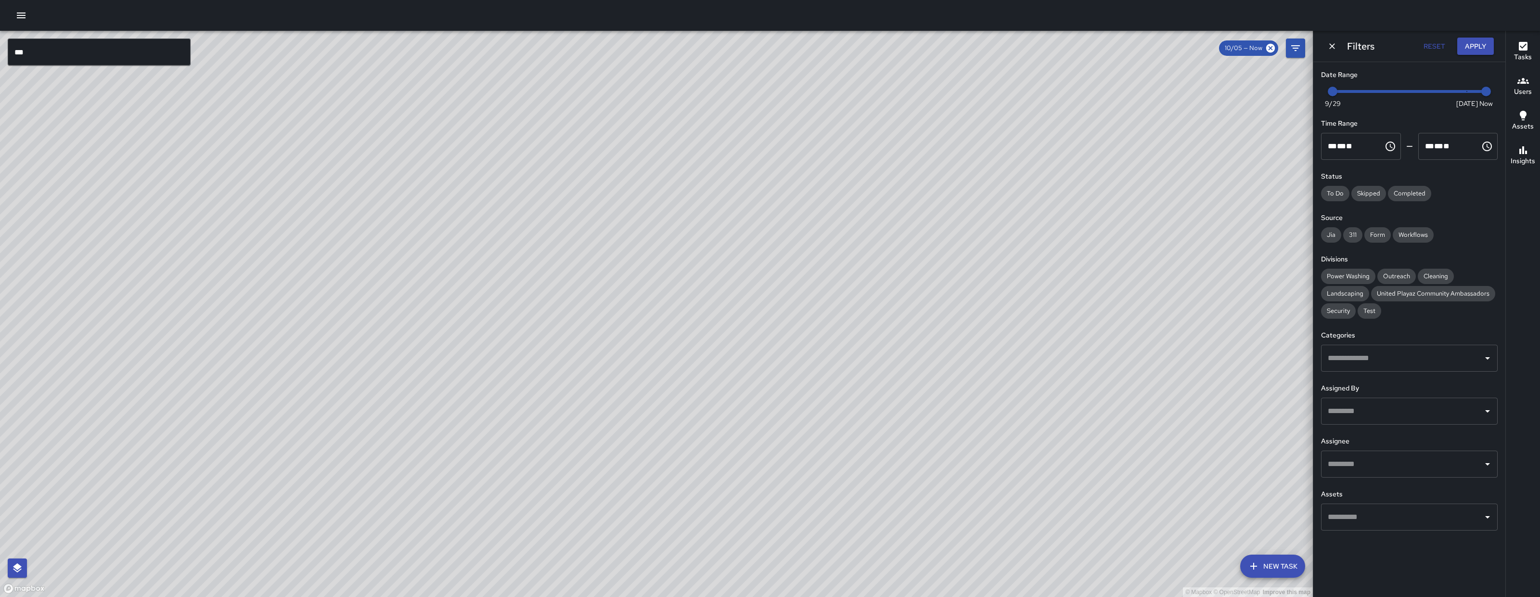
click at [159, 59] on input "***" at bounding box center [99, 52] width 183 height 27
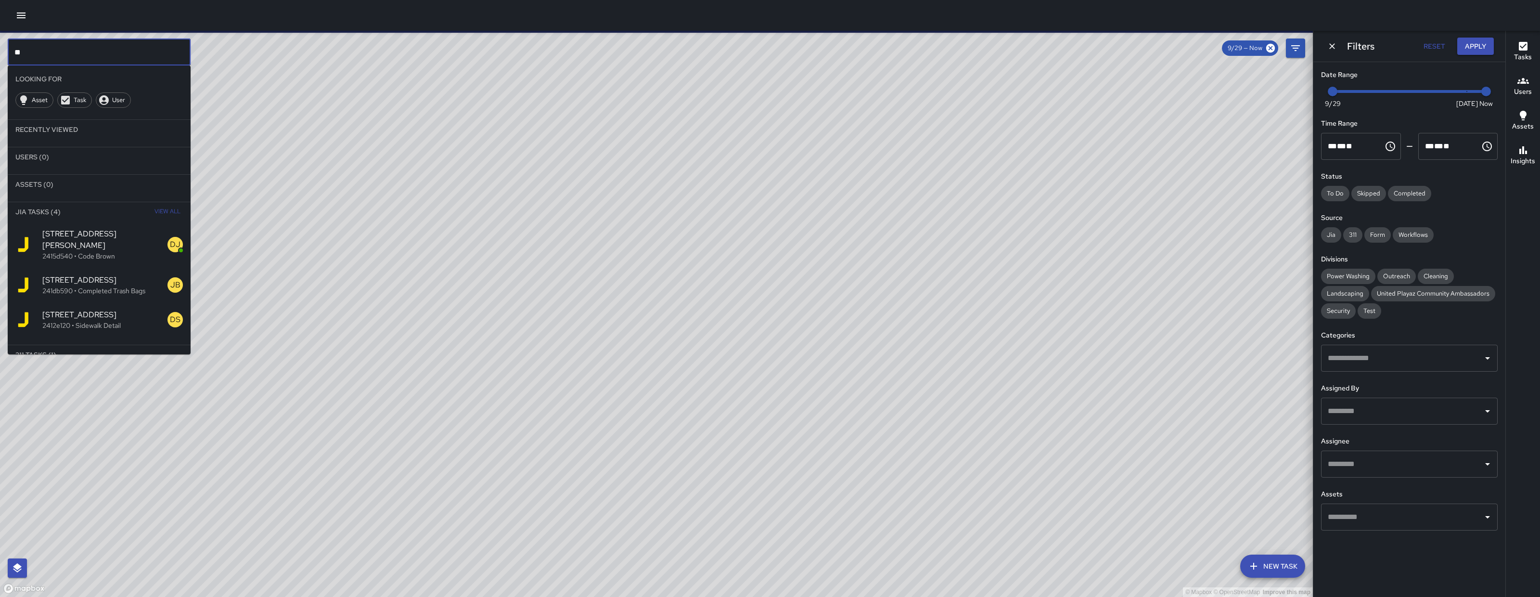
type input "*"
type input "******"
click at [134, 233] on span "241 10th Street" at bounding box center [104, 234] width 125 height 12
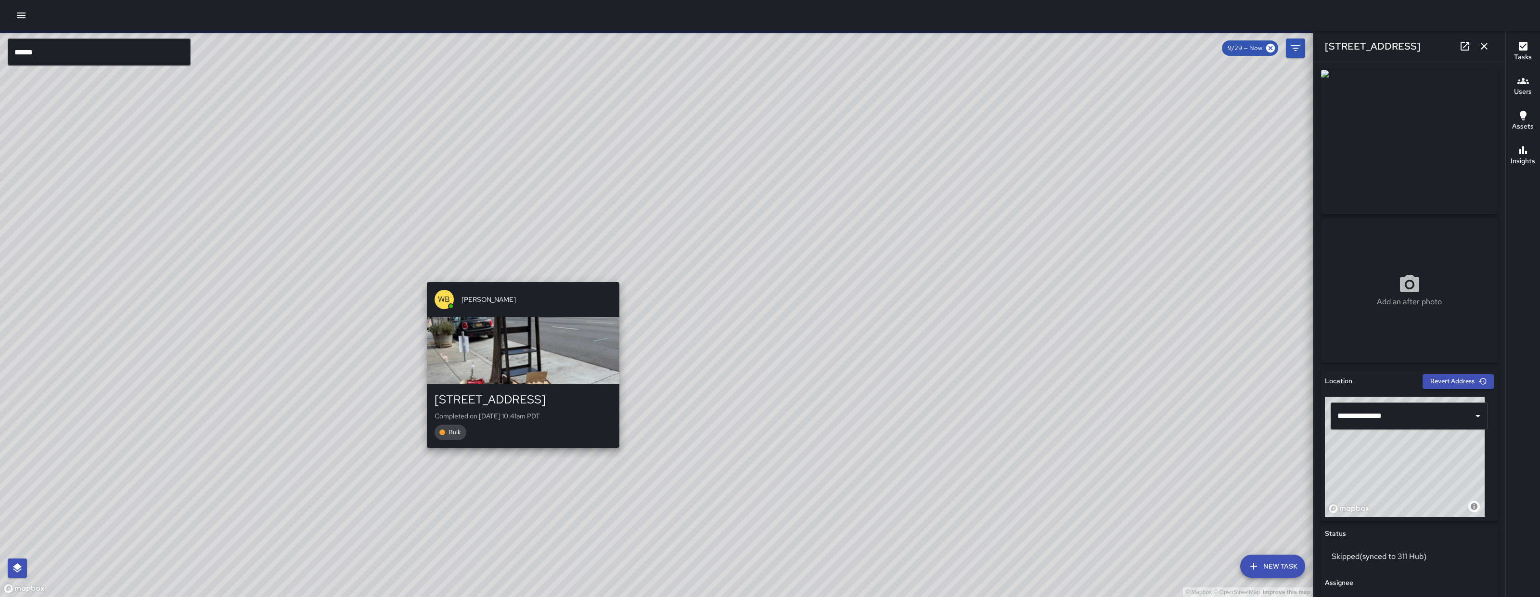
click at [539, 278] on div "WB Woodrow Blake 241 10th Street Completed on 9/29/2025, 10:41am PDT Bulk" at bounding box center [523, 364] width 200 height 173
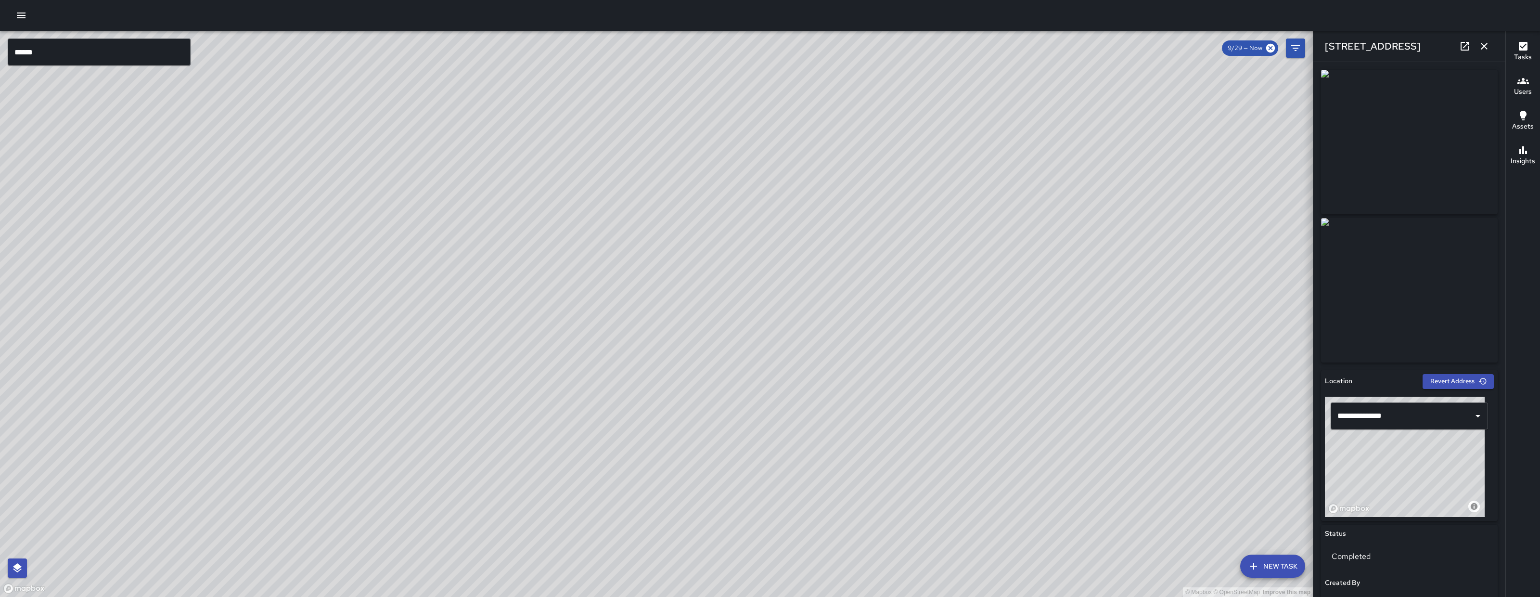
click at [1488, 46] on icon "button" at bounding box center [1484, 46] width 12 height 12
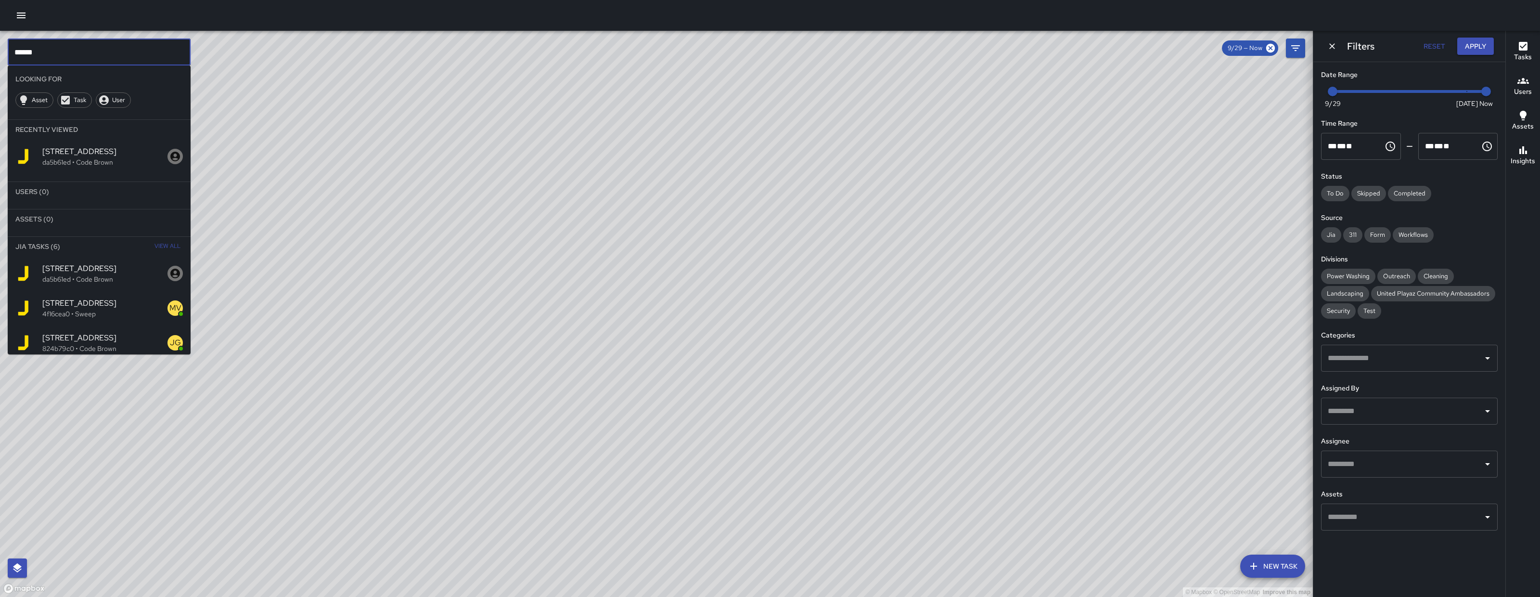
click at [69, 54] on input "******" at bounding box center [99, 52] width 183 height 27
click at [67, 54] on input "******" at bounding box center [99, 52] width 183 height 27
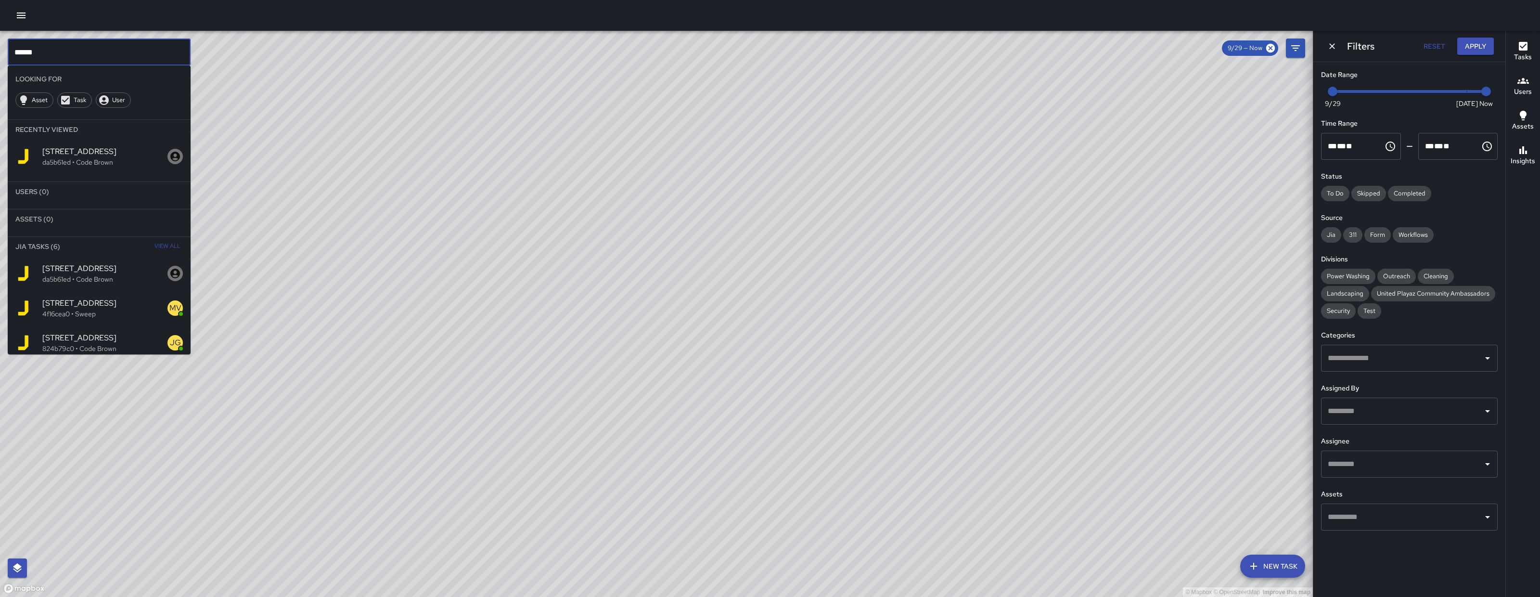
click at [68, 54] on input "******" at bounding box center [99, 52] width 183 height 27
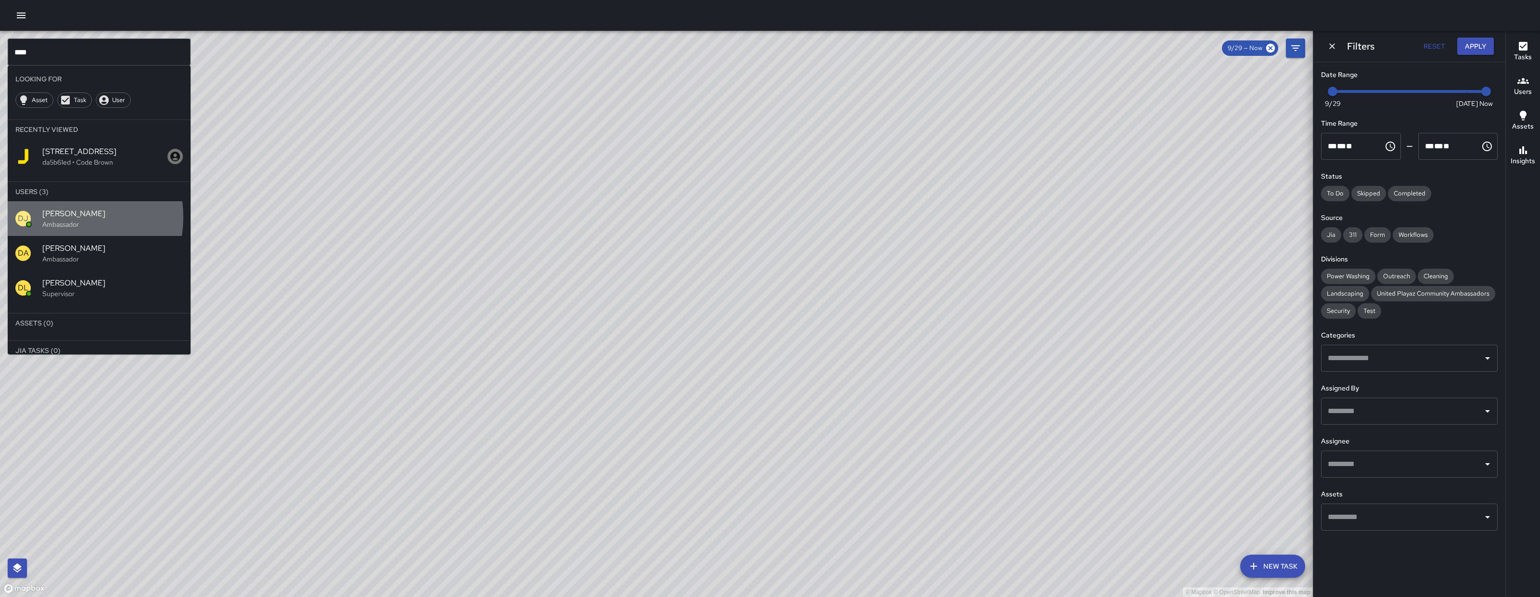
click at [59, 217] on span "Davis Jones" at bounding box center [112, 214] width 141 height 12
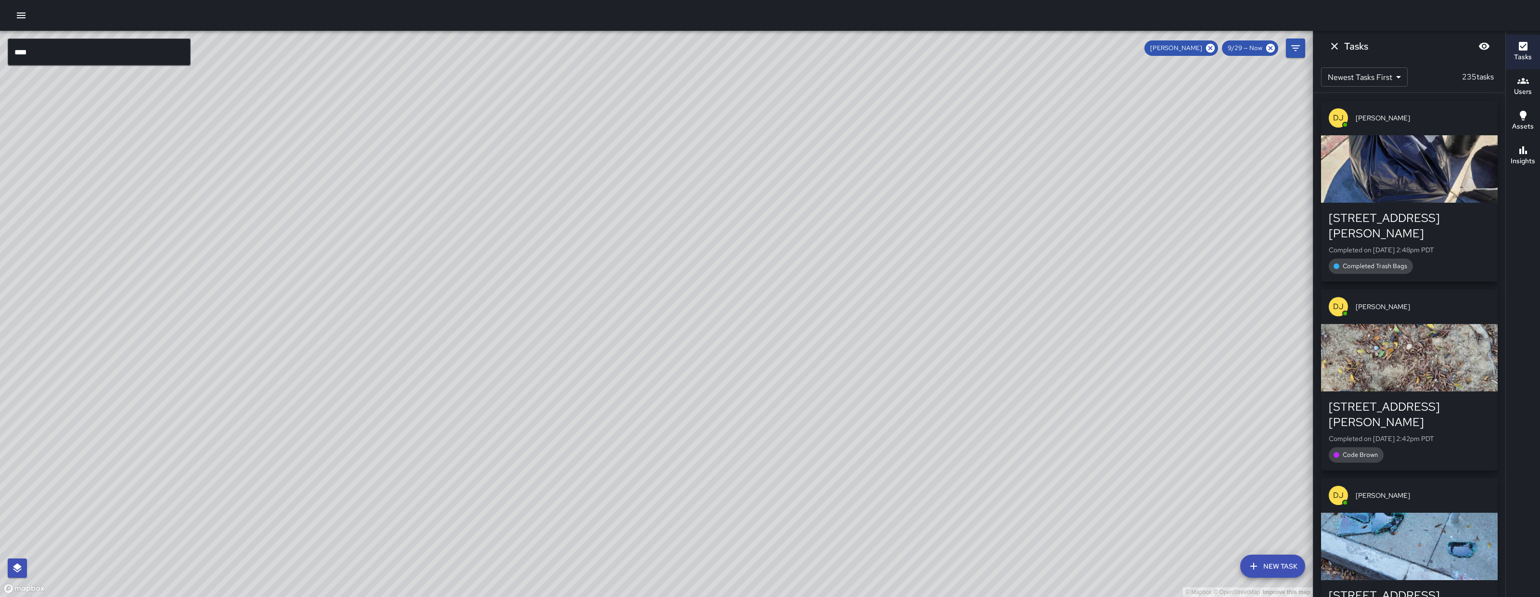
click at [85, 60] on input "****" at bounding box center [99, 52] width 183 height 27
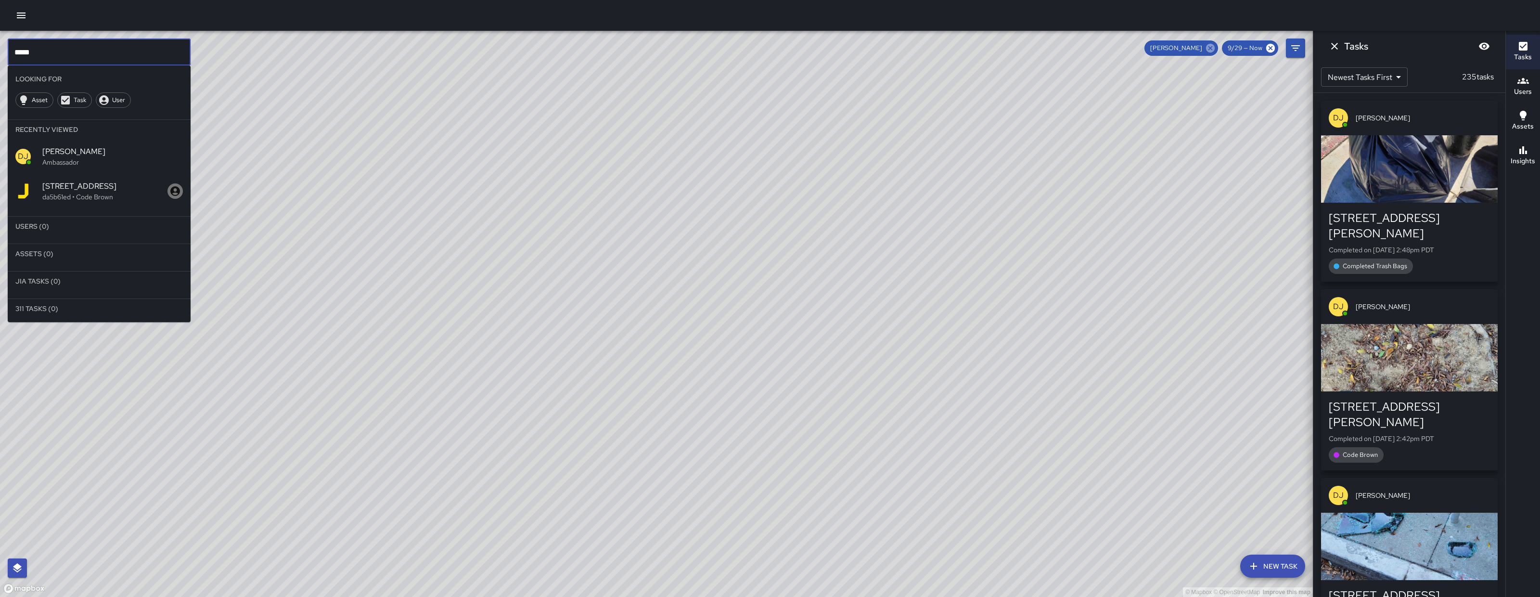
type input "*****"
click at [1211, 50] on icon at bounding box center [1210, 48] width 9 height 9
click at [1211, 50] on div "© Mapbox © OpenStreetMap Improve this map" at bounding box center [656, 314] width 1313 height 566
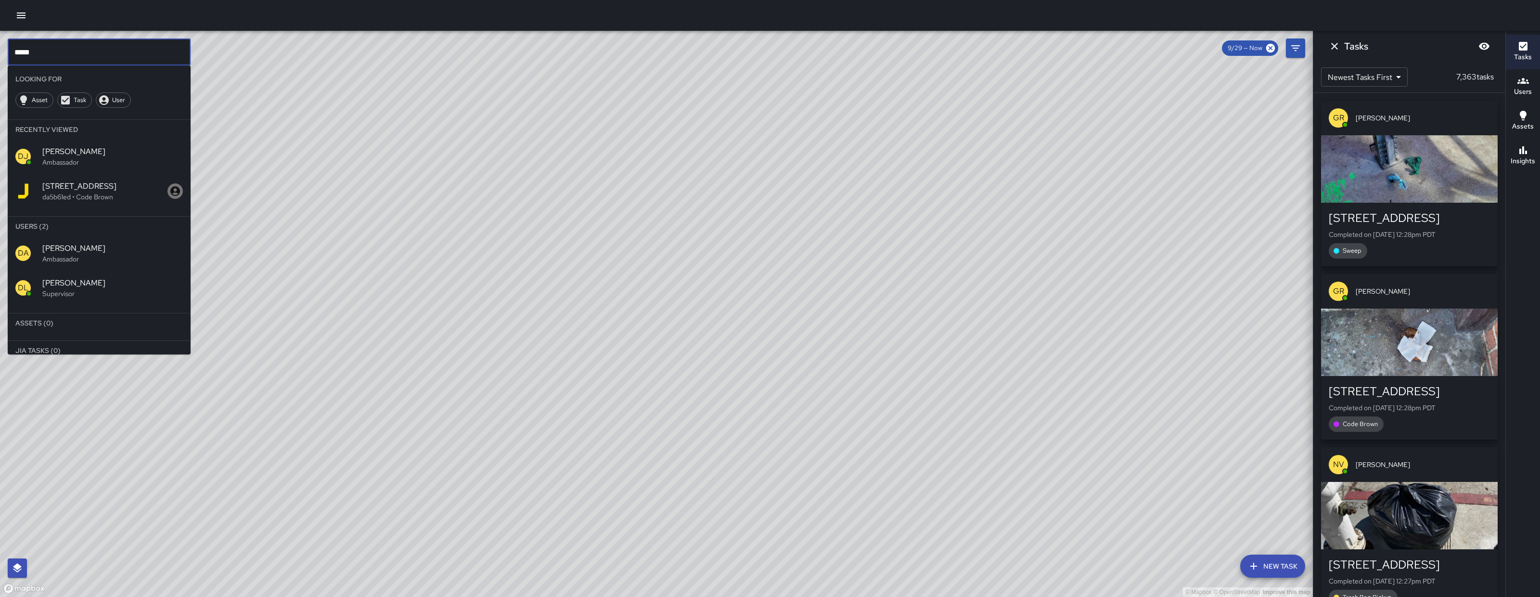
click at [179, 62] on input "*****" at bounding box center [99, 52] width 183 height 27
click at [122, 284] on span "David Lewis" at bounding box center [112, 283] width 141 height 12
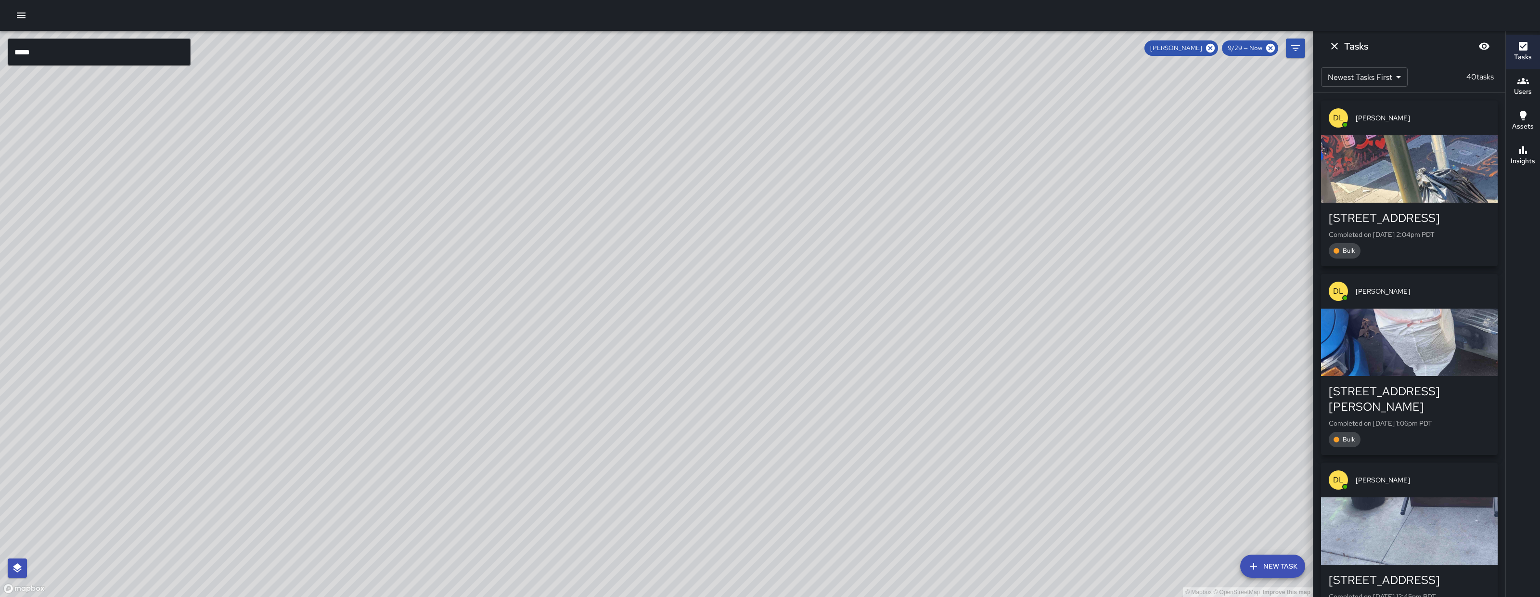
click at [1214, 47] on icon at bounding box center [1210, 48] width 9 height 9
click at [1214, 47] on div "© Mapbox © OpenStreetMap Improve this map" at bounding box center [656, 314] width 1313 height 566
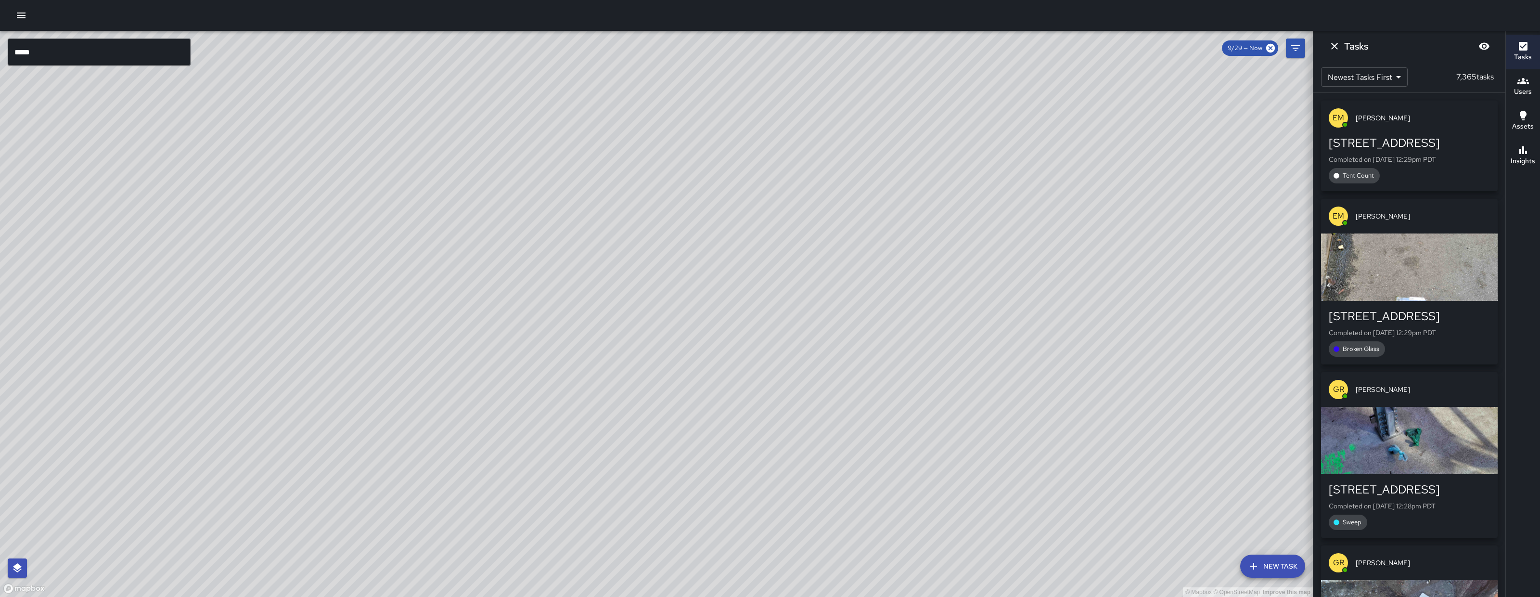
drag, startPoint x: 286, startPoint y: 470, endPoint x: 302, endPoint y: 317, distance: 154.3
click at [298, 321] on div "© Mapbox © OpenStreetMap Improve this map" at bounding box center [656, 314] width 1313 height 566
drag, startPoint x: 242, startPoint y: 455, endPoint x: 279, endPoint y: 429, distance: 45.3
click at [279, 429] on div "© Mapbox © OpenStreetMap Improve this map" at bounding box center [656, 314] width 1313 height 566
click at [1274, 51] on icon at bounding box center [1270, 48] width 11 height 11
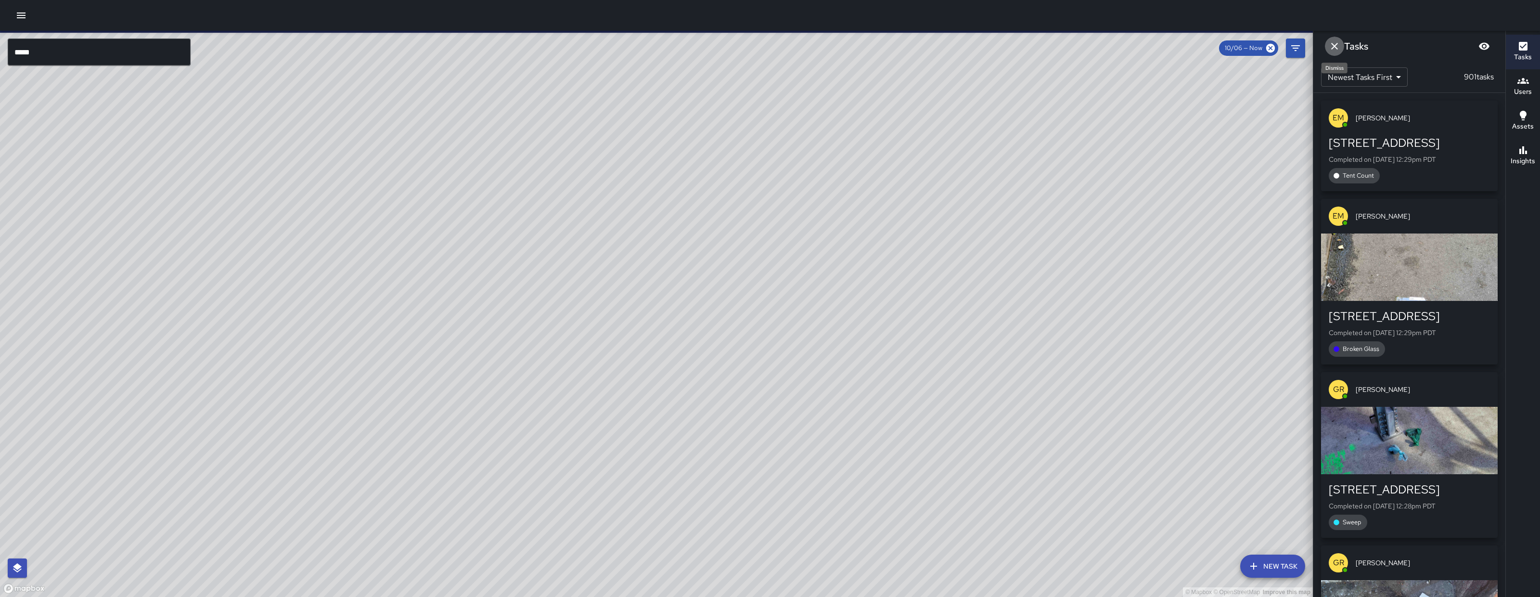
click at [1341, 45] on button "Dismiss" at bounding box center [1334, 46] width 19 height 19
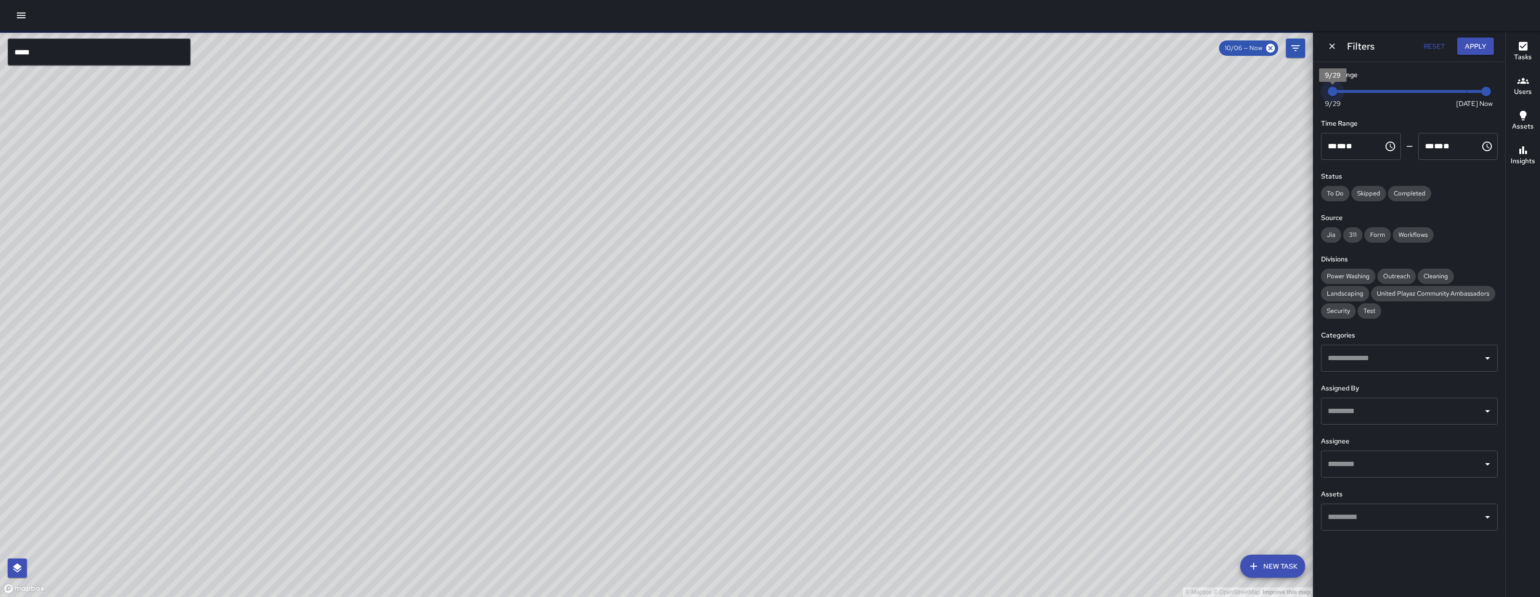
type input "*"
drag, startPoint x: 1336, startPoint y: 87, endPoint x: 1473, endPoint y: 87, distance: 137.2
click at [1472, 87] on span "10/6" at bounding box center [1467, 92] width 10 height 10
click at [1480, 45] on button "Apply" at bounding box center [1475, 47] width 37 height 18
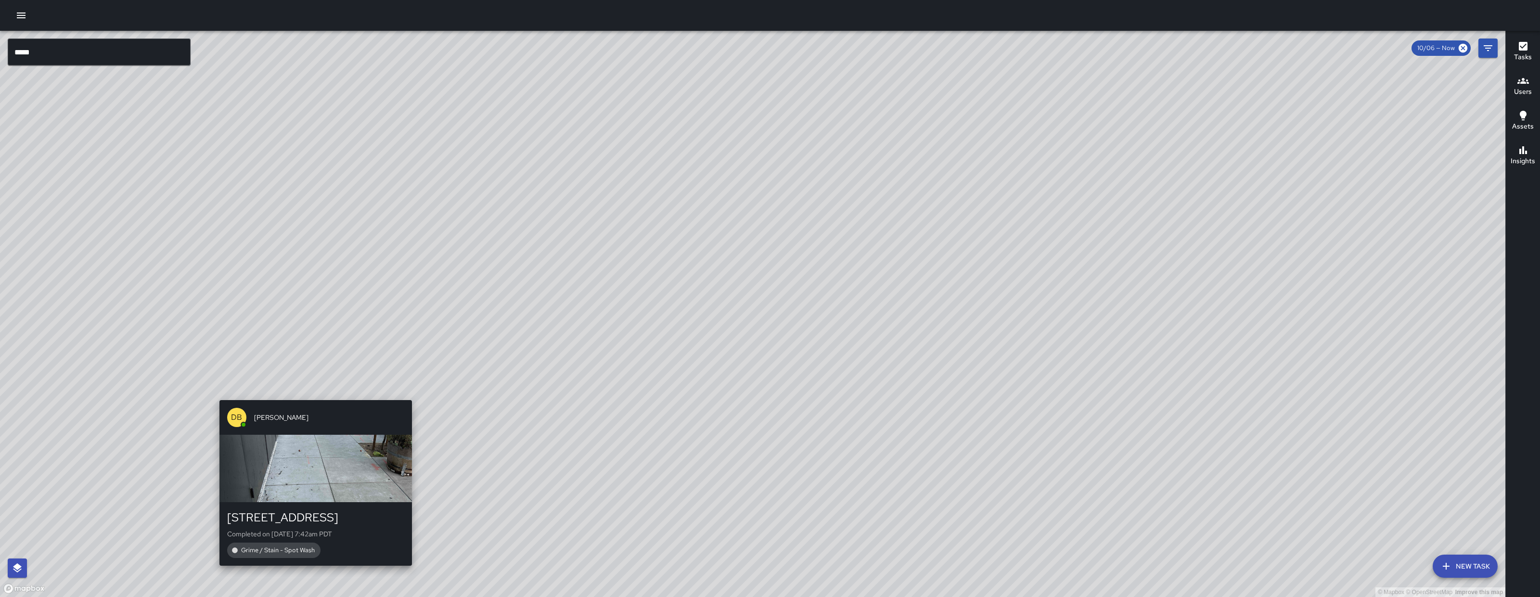
click at [312, 391] on div "© Mapbox © OpenStreetMap Improve this map DB DeAndre Barney 240 10th Street Com…" at bounding box center [752, 314] width 1505 height 566
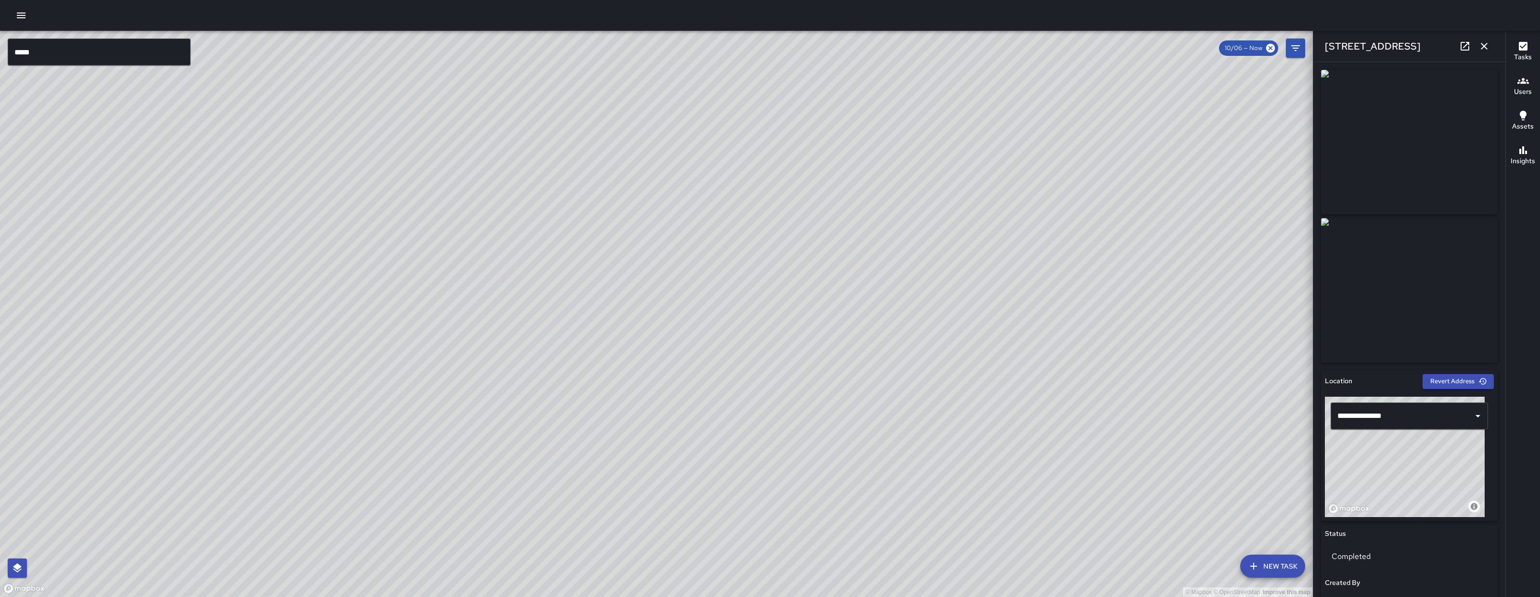
click at [1484, 45] on icon "button" at bounding box center [1484, 46] width 12 height 12
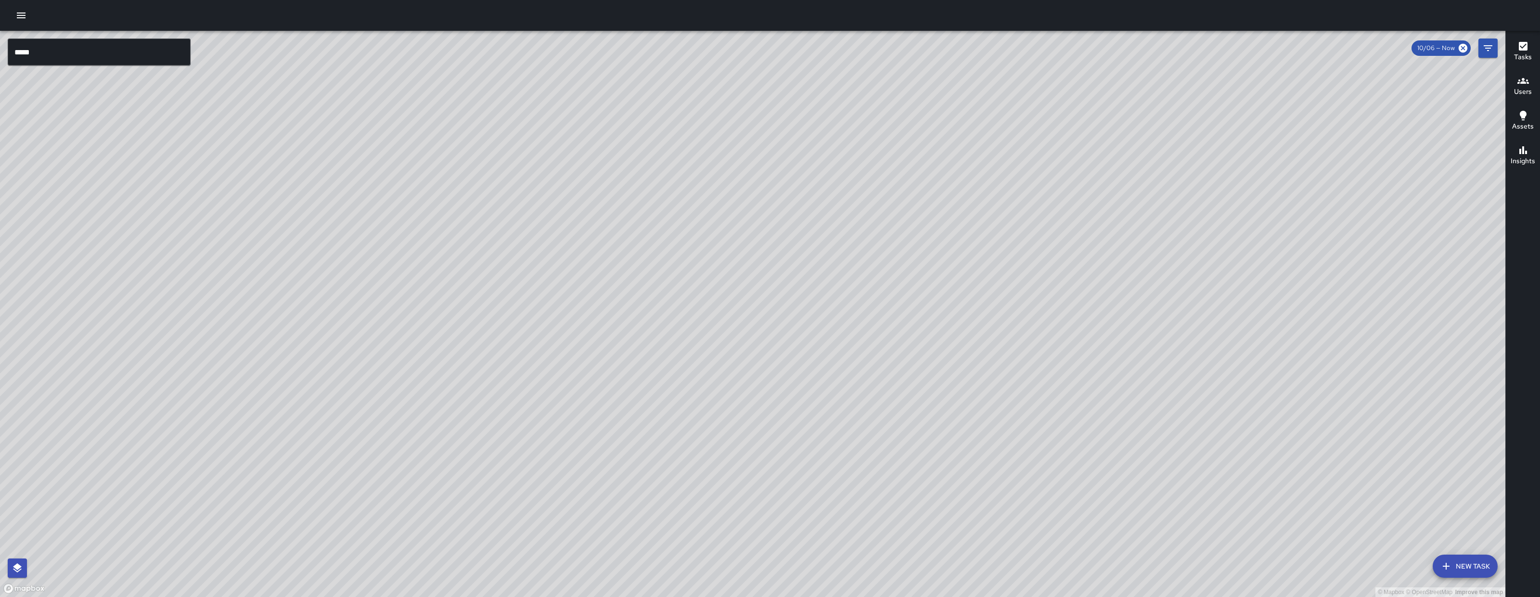
drag, startPoint x: 793, startPoint y: 289, endPoint x: 617, endPoint y: 440, distance: 231.4
click at [617, 442] on div "© Mapbox © OpenStreetMap Improve this map" at bounding box center [752, 314] width 1505 height 566
drag, startPoint x: 768, startPoint y: 353, endPoint x: 659, endPoint y: 355, distance: 109.3
click at [659, 355] on div "© Mapbox © OpenStreetMap Improve this map" at bounding box center [752, 314] width 1505 height 566
click at [1454, 577] on button "New Task" at bounding box center [1465, 565] width 65 height 23
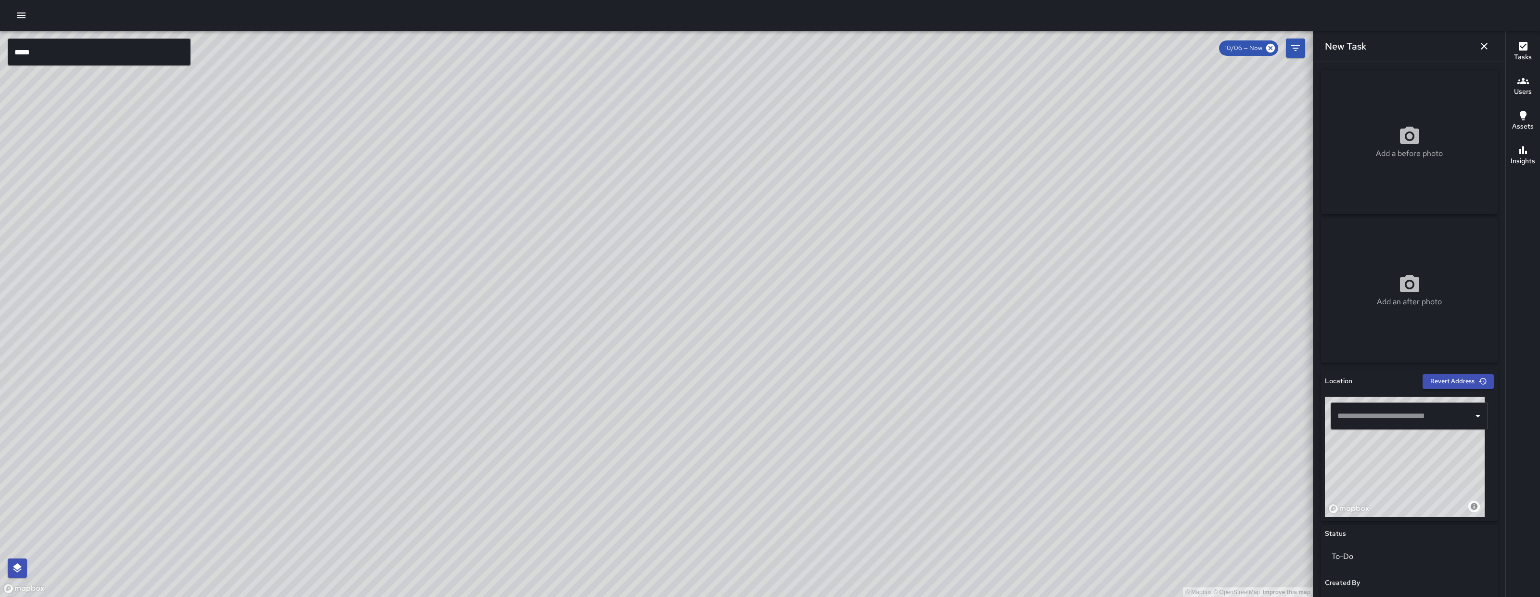
click at [1352, 416] on input "text" at bounding box center [1402, 416] width 134 height 18
click at [1344, 437] on li "241 10th Street San Francisco, CA, USA" at bounding box center [1405, 446] width 148 height 27
type input "**********"
click at [1486, 45] on icon "button" at bounding box center [1484, 46] width 12 height 12
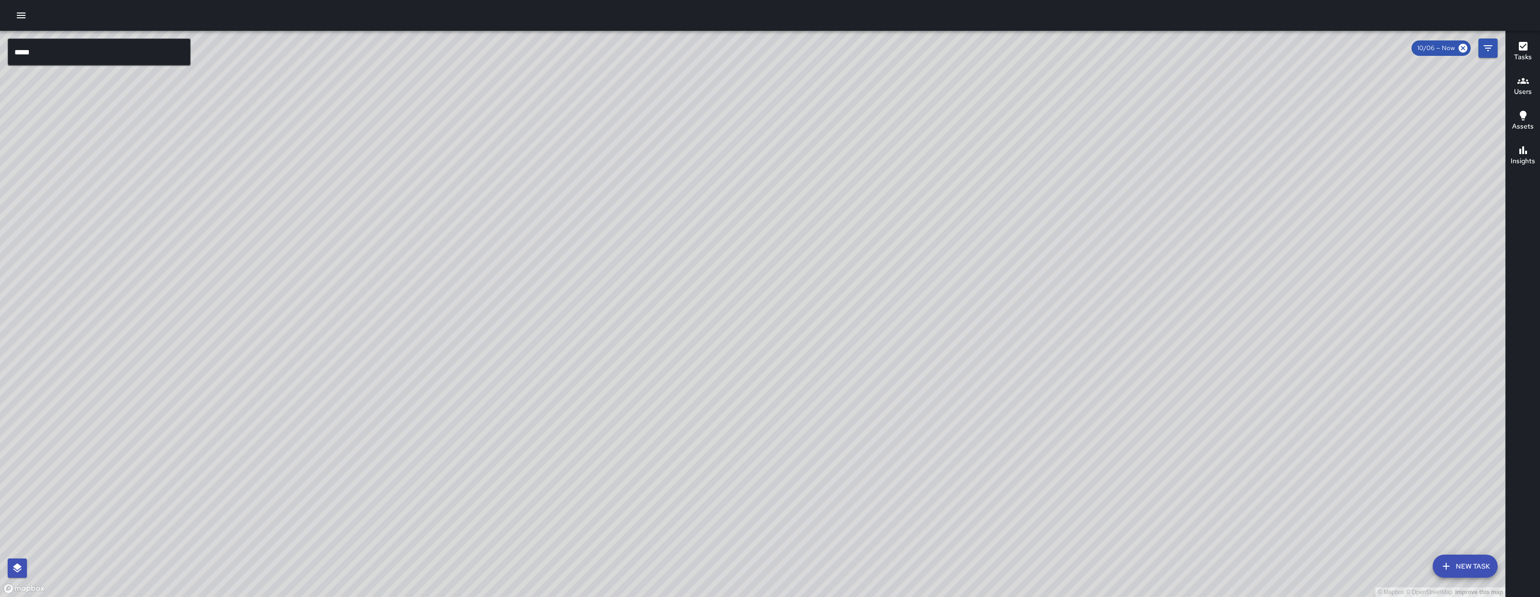
drag, startPoint x: 604, startPoint y: 416, endPoint x: 701, endPoint y: 233, distance: 206.7
click at [701, 233] on div "© Mapbox © OpenStreetMap Improve this map" at bounding box center [752, 314] width 1505 height 566
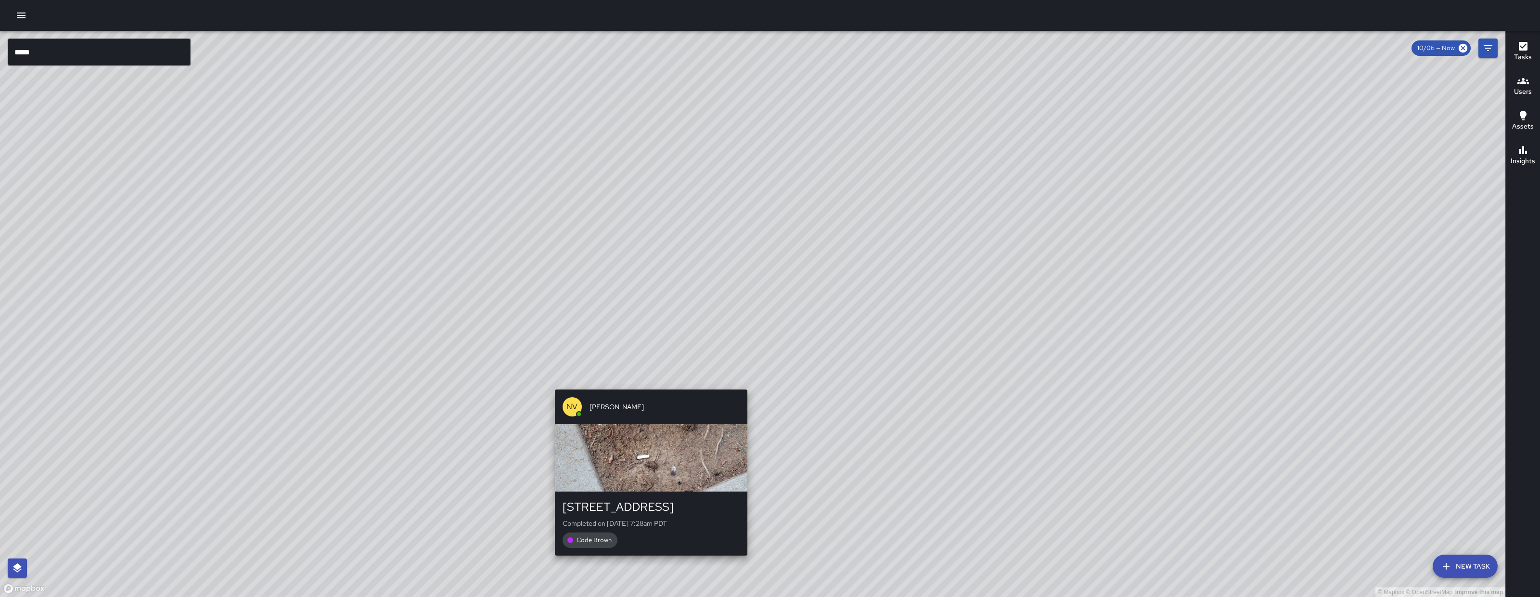
drag, startPoint x: 585, startPoint y: 490, endPoint x: 642, endPoint y: 380, distance: 124.2
click at [642, 380] on div "© Mapbox © OpenStreetMap Improve this map NV Nicolas Vega 75 Dore Street Comple…" at bounding box center [752, 314] width 1505 height 566
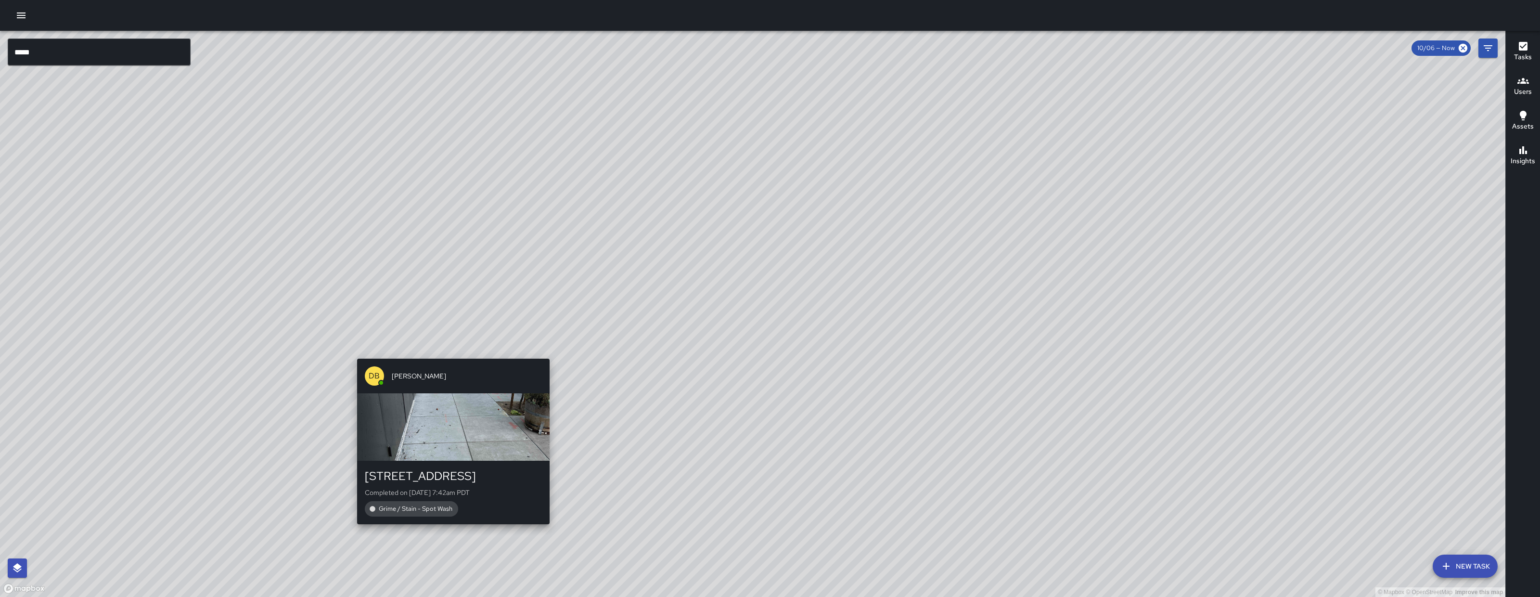
click at [440, 355] on div "DB DeAndre Barney 240 10th Street Completed on 10/6/2025, 7:42am PDT Grime / St…" at bounding box center [453, 441] width 200 height 173
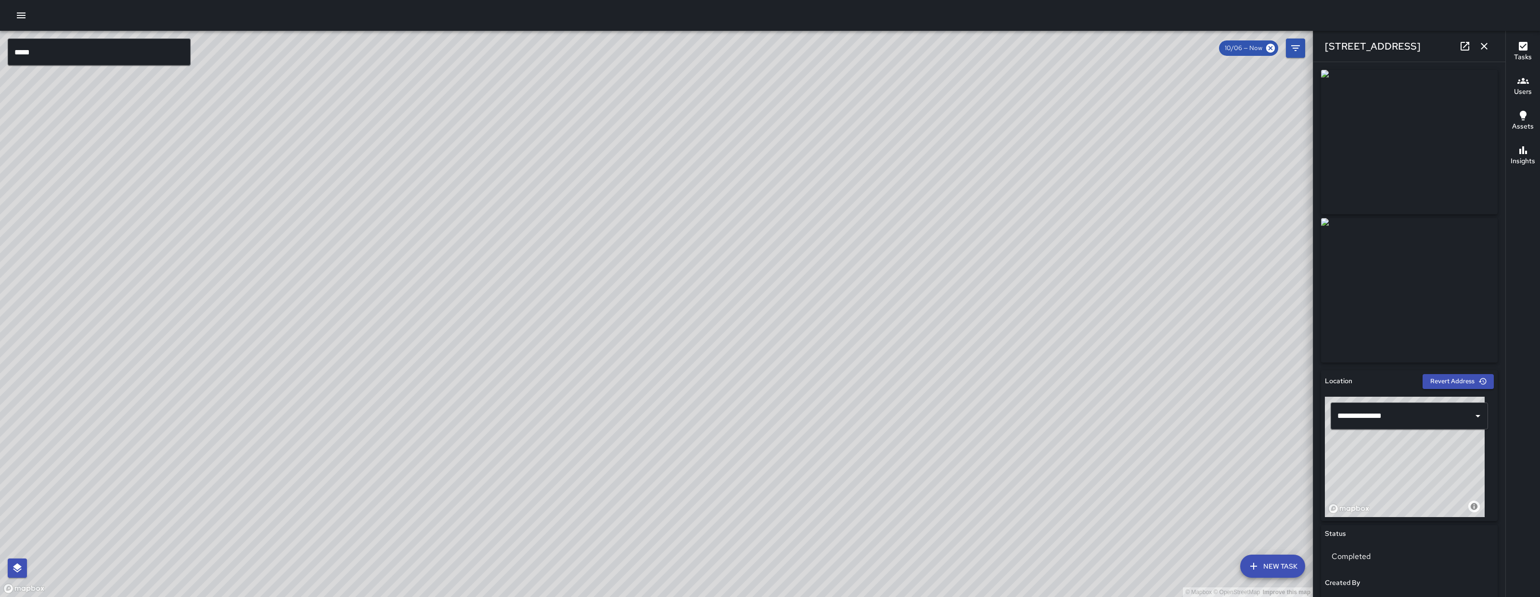
click at [1487, 45] on icon "button" at bounding box center [1484, 46] width 12 height 12
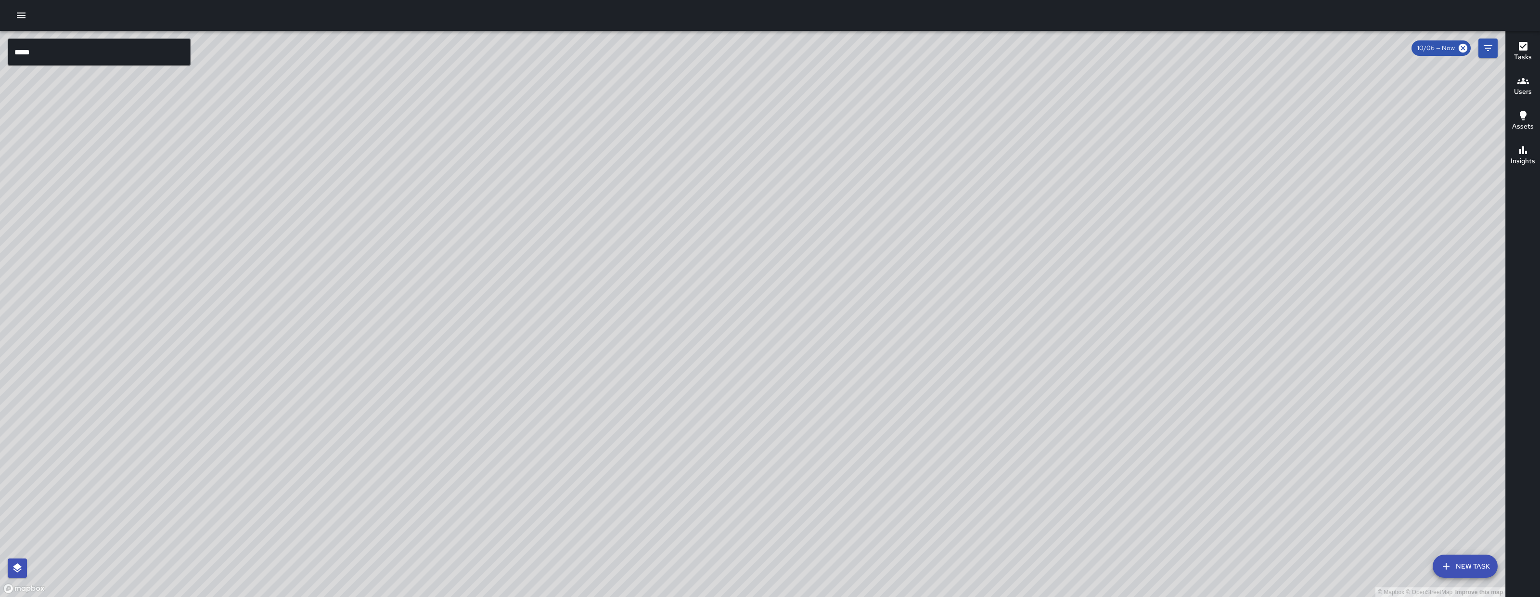
click at [1494, 51] on button "Filters" at bounding box center [1487, 48] width 19 height 19
click at [1494, 51] on div "© Mapbox © OpenStreetMap Improve this map ***** ​ New Task 10/06 — Now Map Laye…" at bounding box center [770, 314] width 1540 height 566
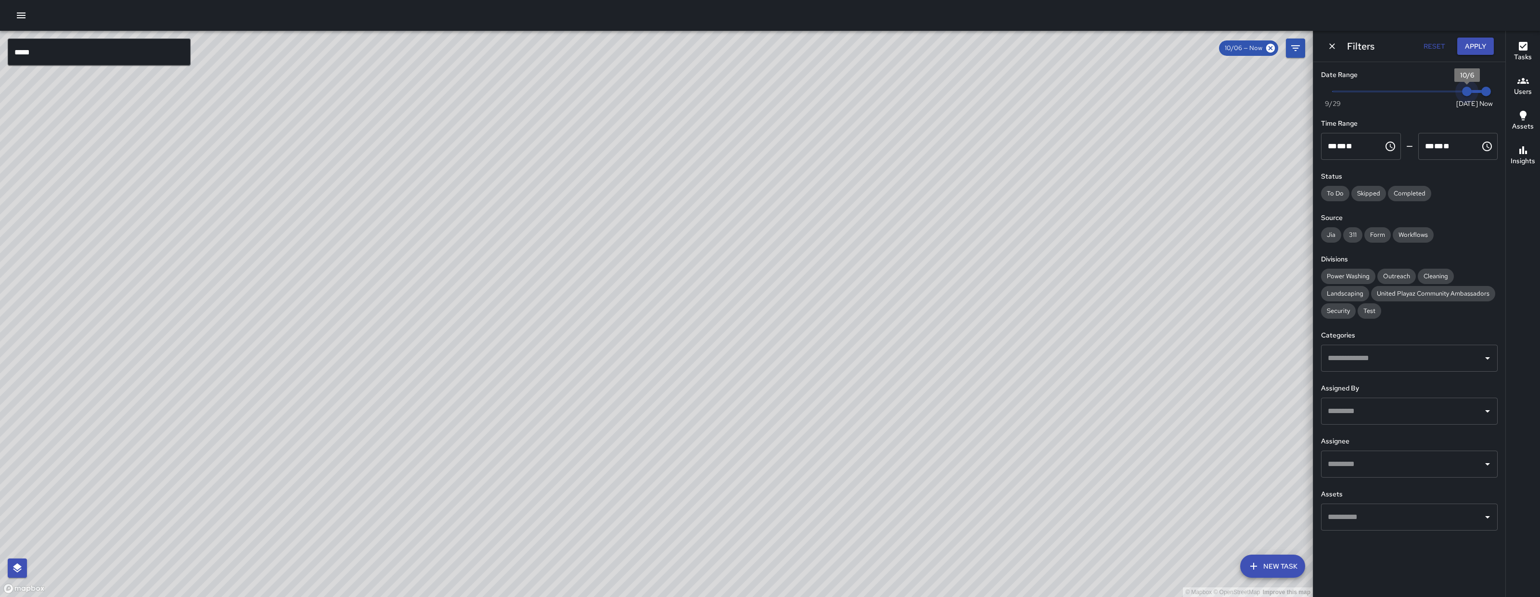
type input "*"
drag, startPoint x: 1466, startPoint y: 93, endPoint x: 1246, endPoint y: 97, distance: 220.0
click at [1246, 97] on div "© Mapbox © OpenStreetMap Improve this map ***** ​ New Task 10/06 — Now Map Laye…" at bounding box center [770, 314] width 1540 height 566
click at [101, 56] on input "*****" at bounding box center [99, 52] width 183 height 27
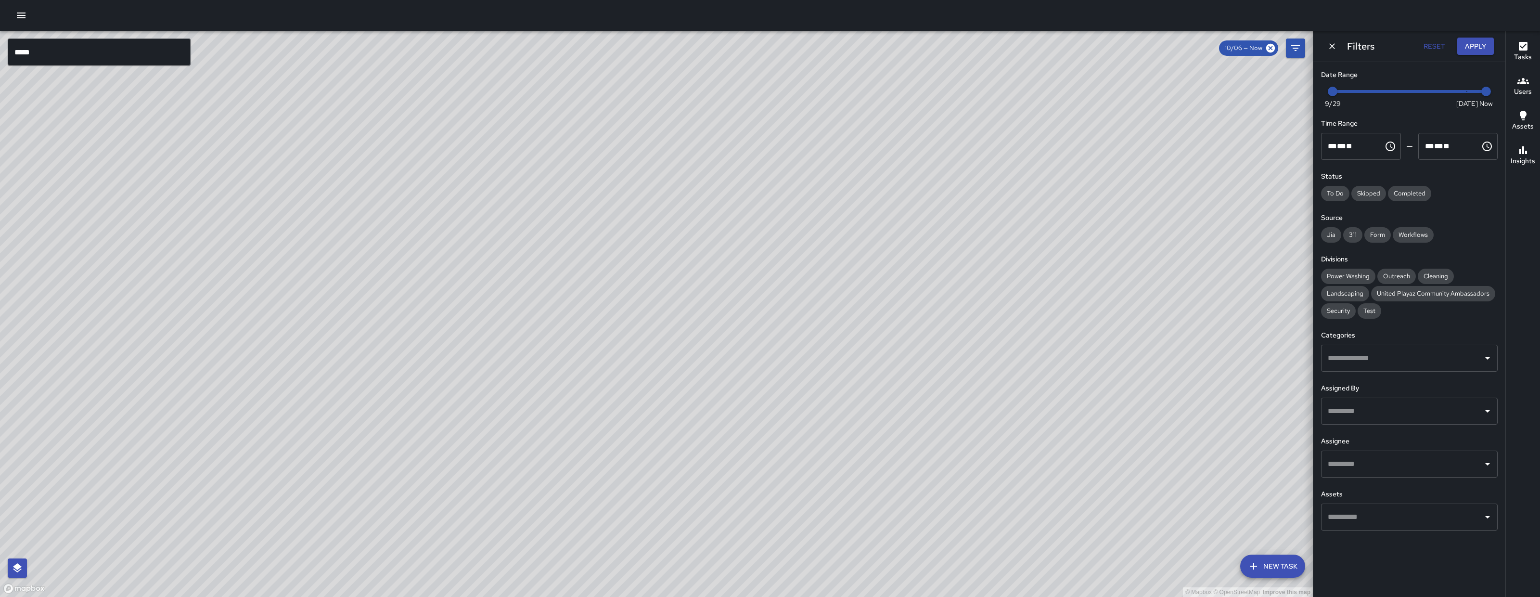
click at [101, 56] on input "*****" at bounding box center [99, 52] width 183 height 27
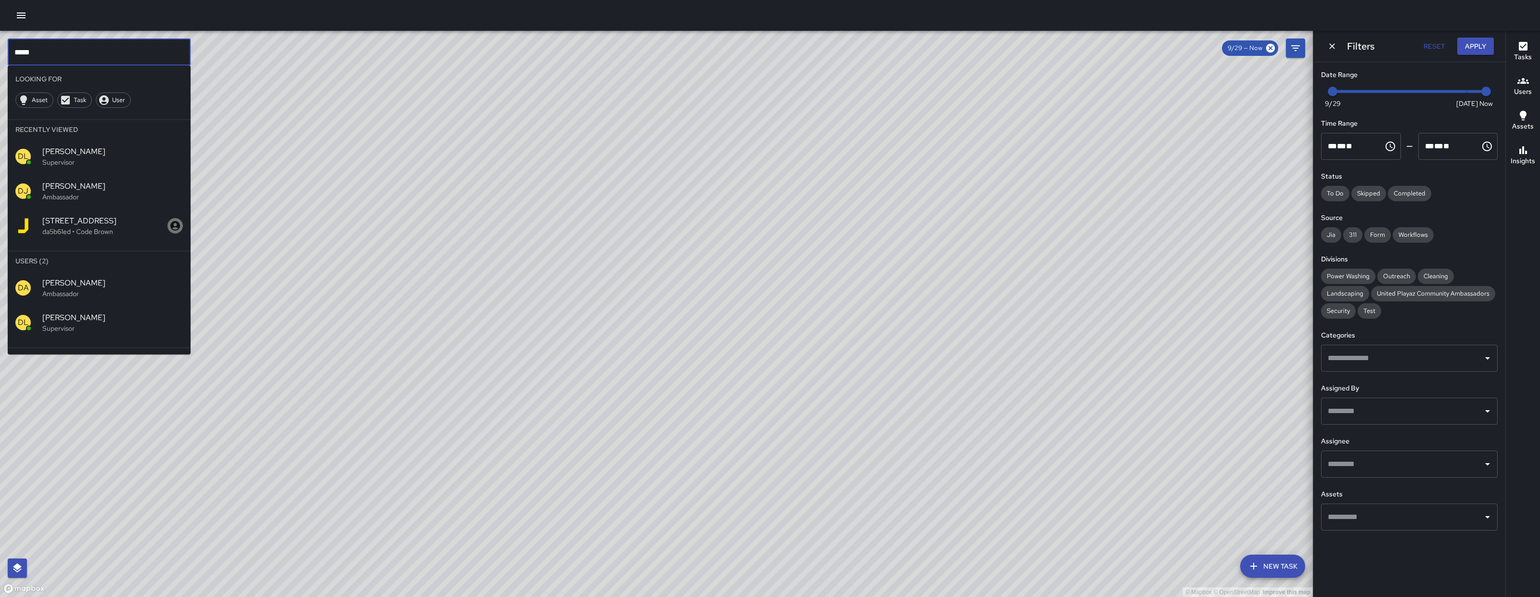
click at [101, 56] on input "*****" at bounding box center [99, 52] width 183 height 27
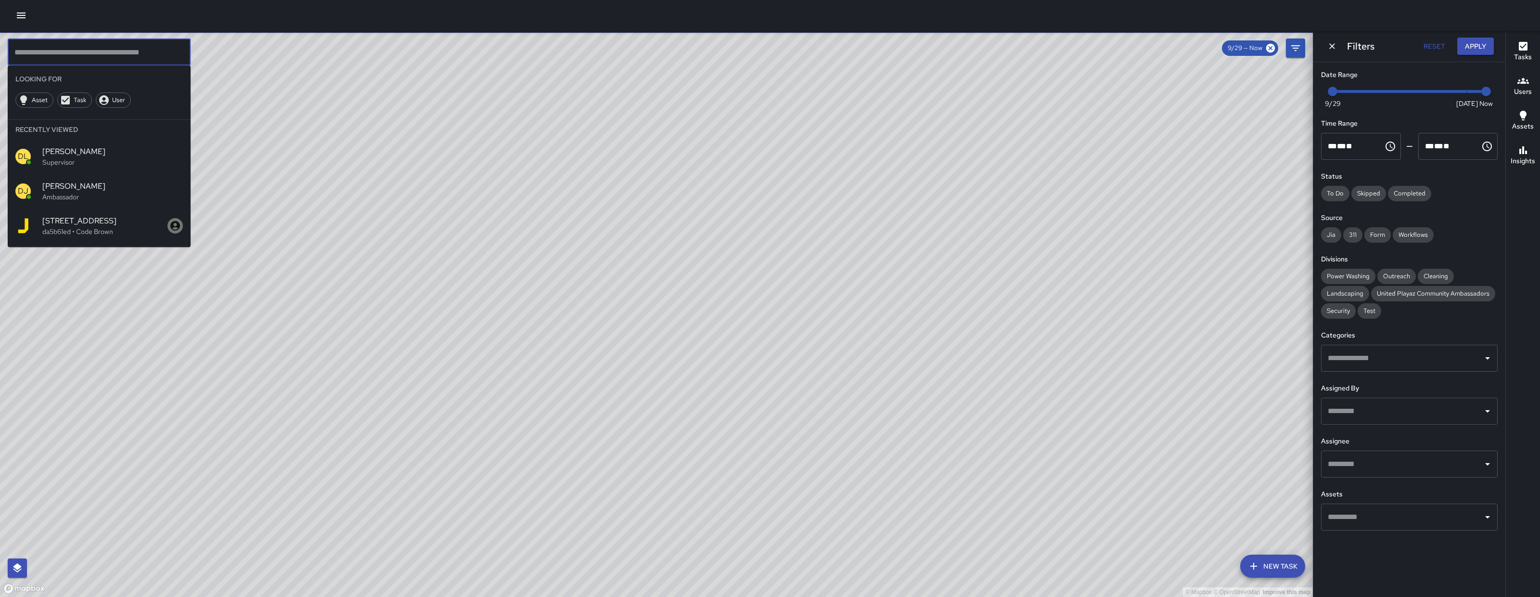
click at [1425, 363] on input "text" at bounding box center [1402, 358] width 154 height 18
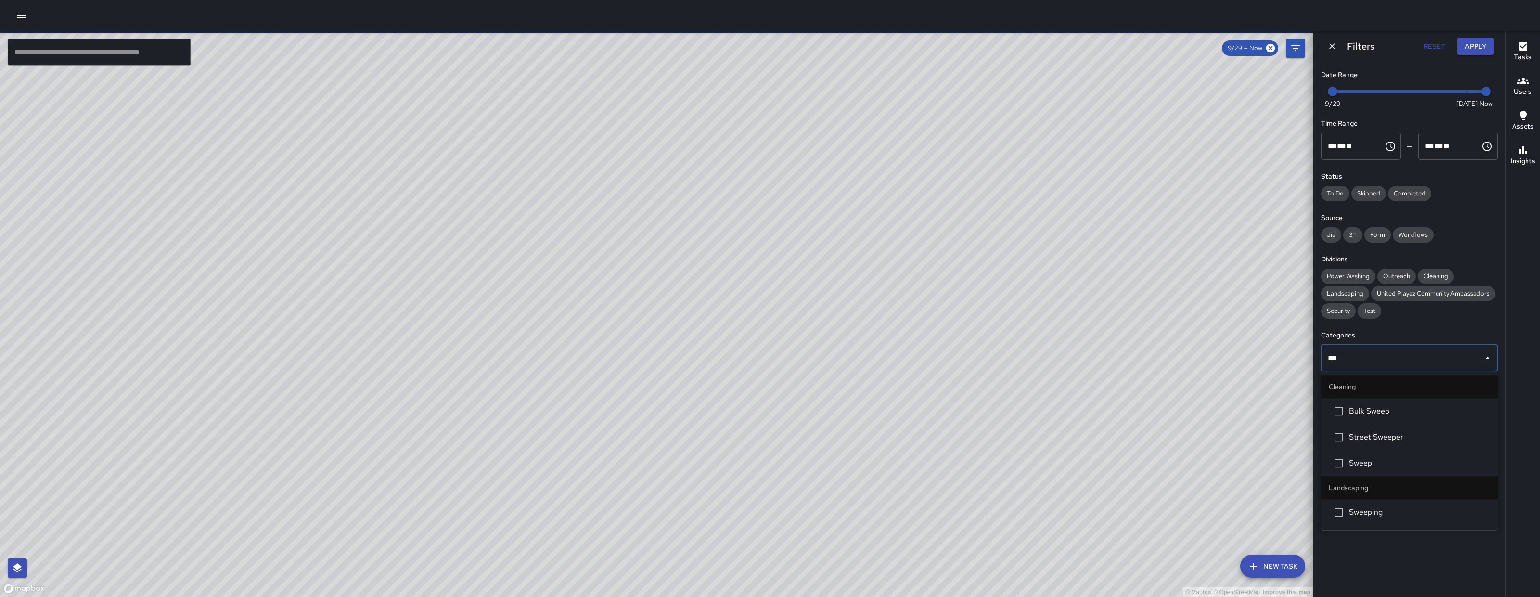
type input "****"
click at [1394, 465] on span "Sweep" at bounding box center [1419, 463] width 141 height 12
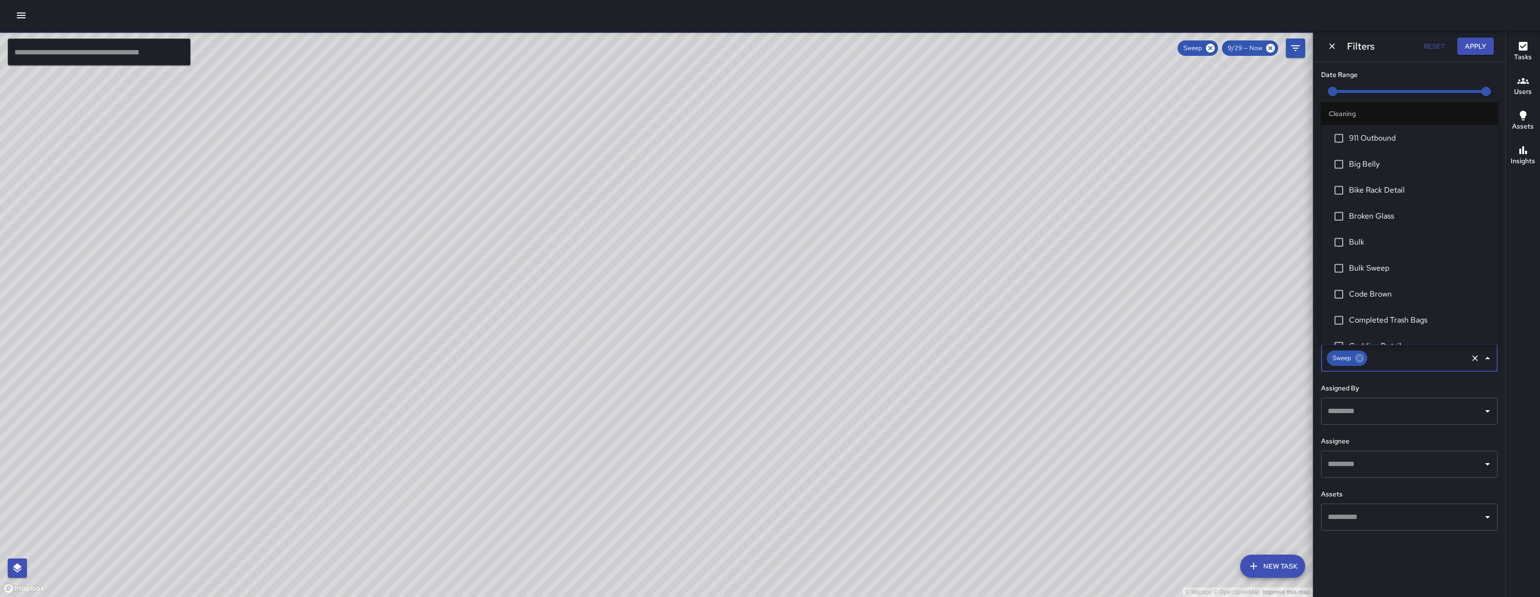
scroll to position [533, 0]
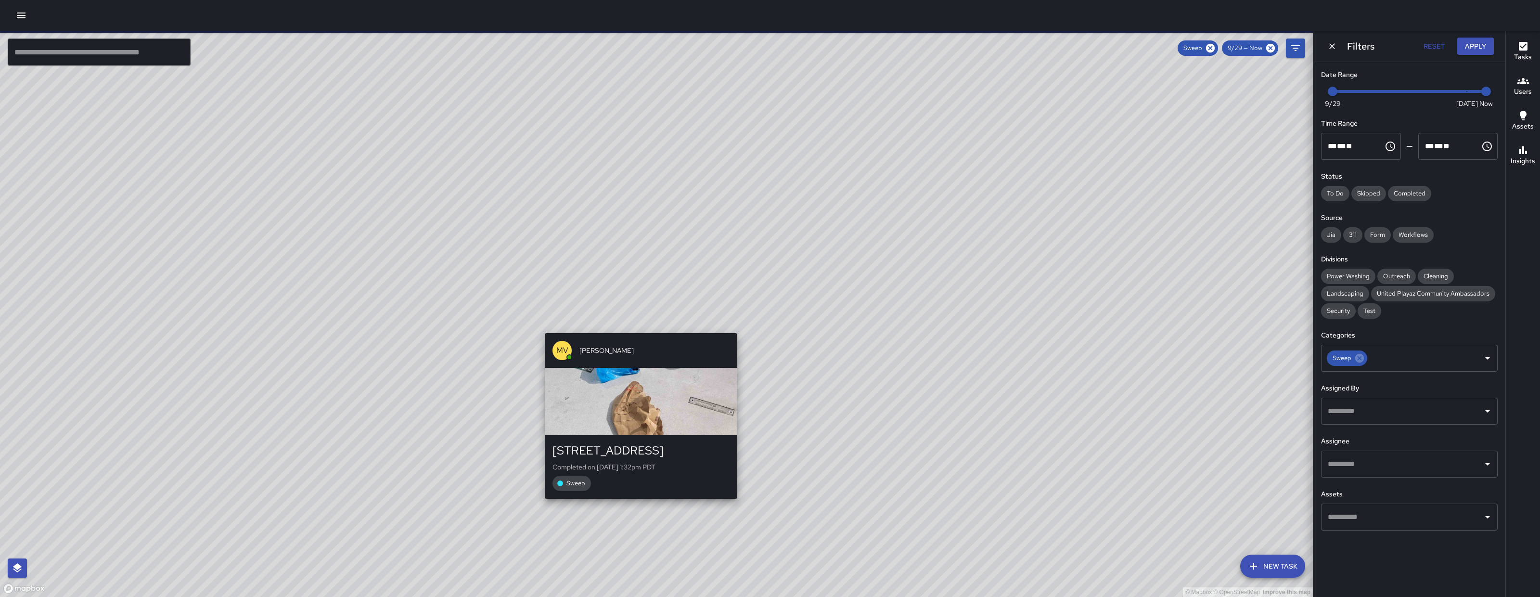
click at [539, 329] on div "© Mapbox © OpenStreetMap Improve this map MV Maclis Velasquez 241 10th Street C…" at bounding box center [656, 314] width 1313 height 566
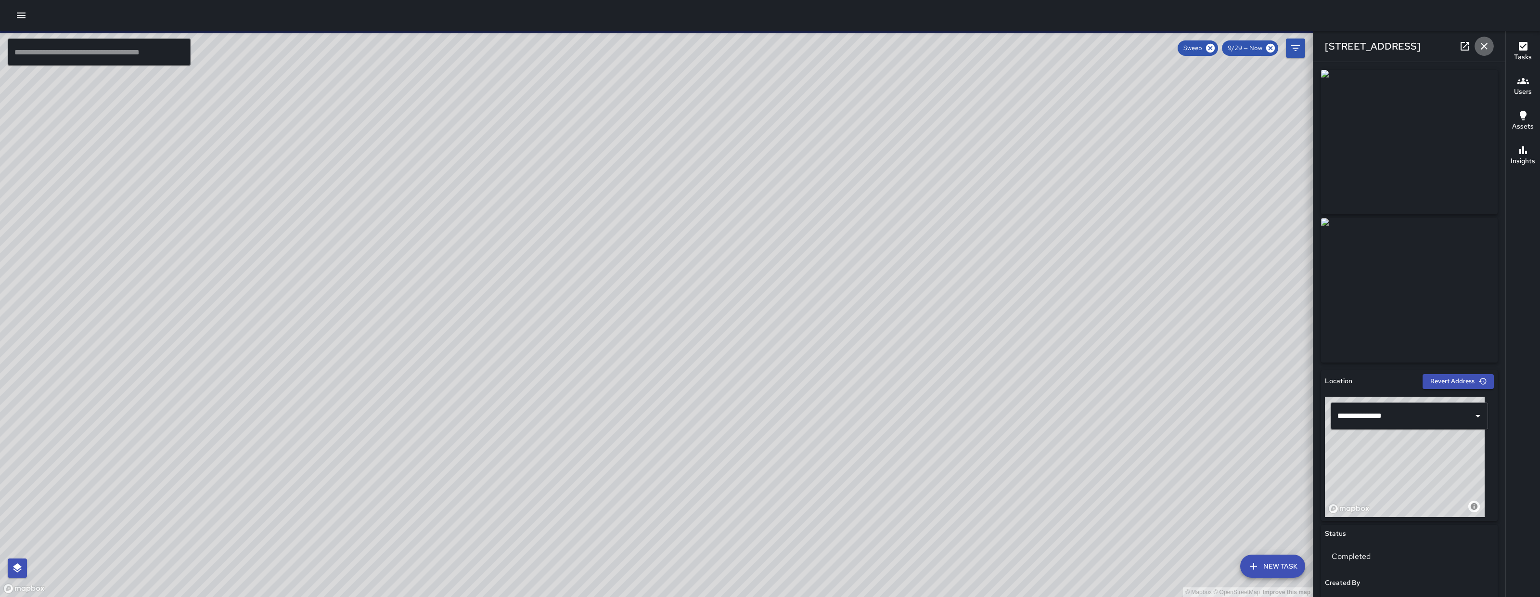
click at [1489, 49] on icon "button" at bounding box center [1484, 46] width 12 height 12
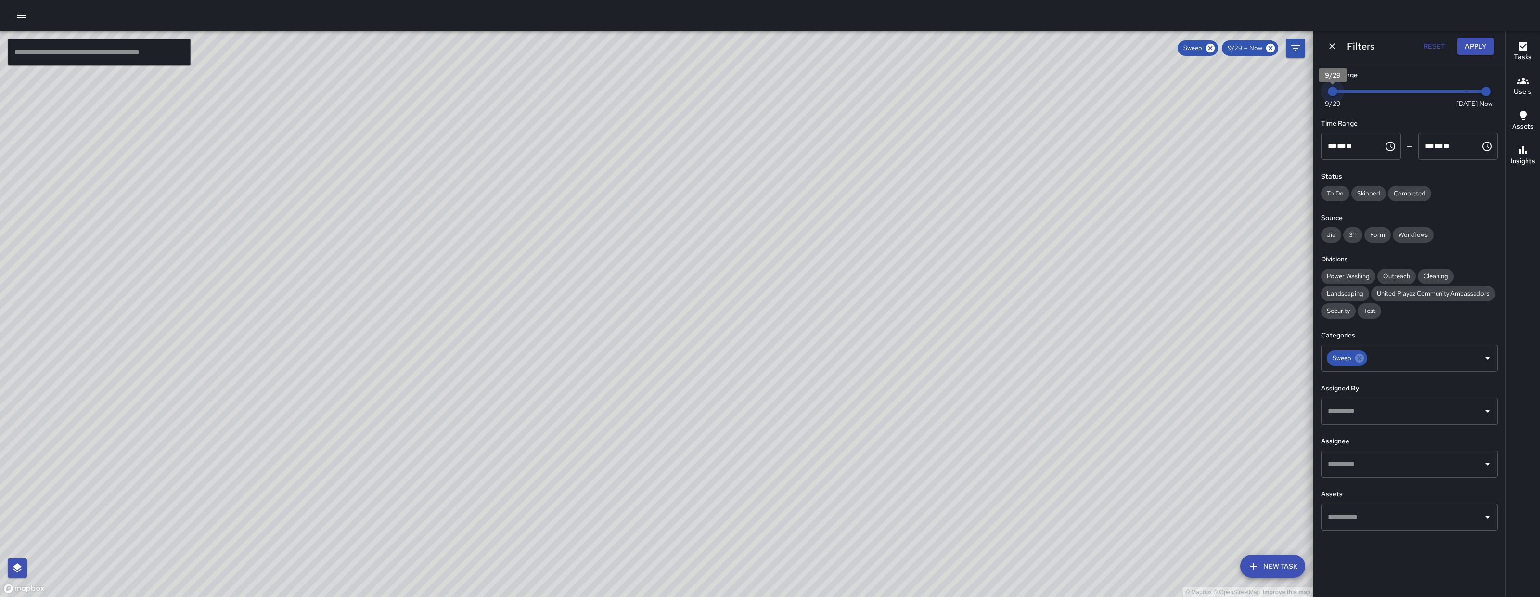
drag, startPoint x: 1331, startPoint y: 91, endPoint x: 1530, endPoint y: 67, distance: 200.7
click at [1540, 79] on div "© Mapbox © OpenStreetMap Improve this map ​ New Task Sweep 9/29 — Now Map Layer…" at bounding box center [770, 314] width 1540 height 566
type input "*"
drag, startPoint x: 1440, startPoint y: 95, endPoint x: 1496, endPoint y: 85, distance: 56.8
click at [1496, 85] on div "Now Today 9/29 10/5 12:33 pm" at bounding box center [1409, 97] width 177 height 26
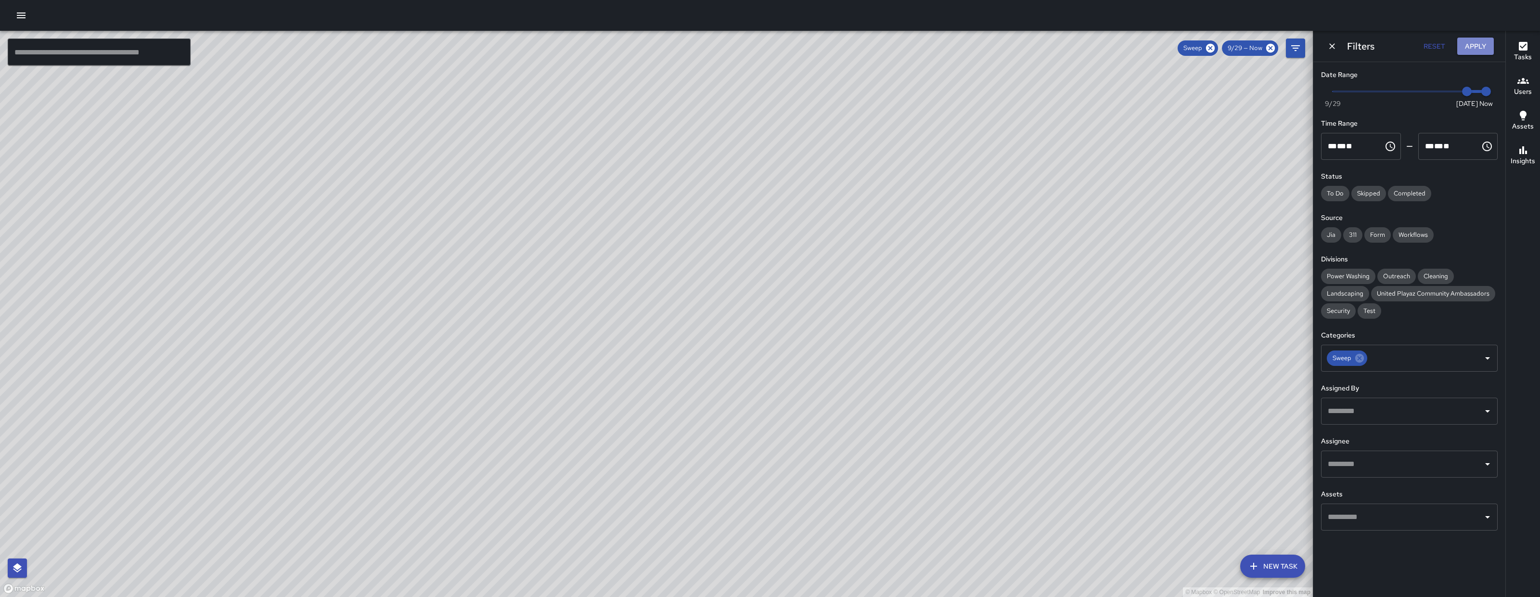
click at [1483, 49] on button "Apply" at bounding box center [1475, 47] width 37 height 18
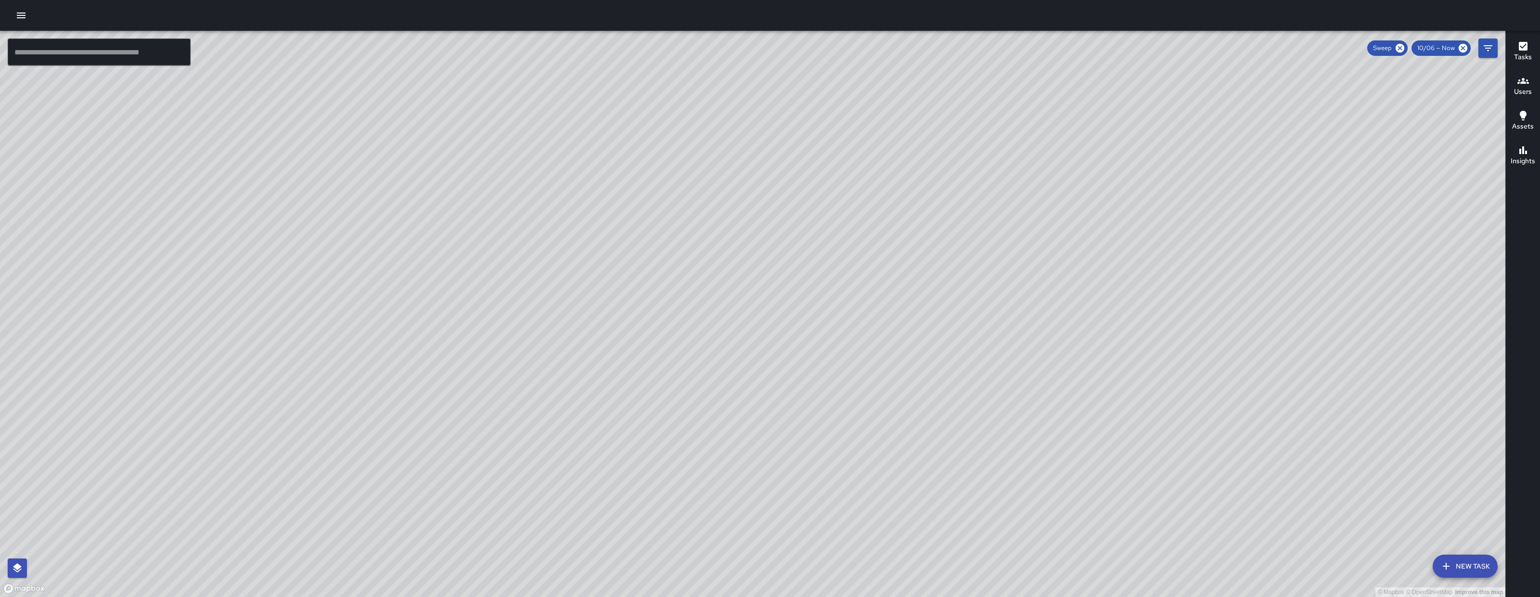
click at [1463, 559] on button "New Task" at bounding box center [1465, 565] width 65 height 23
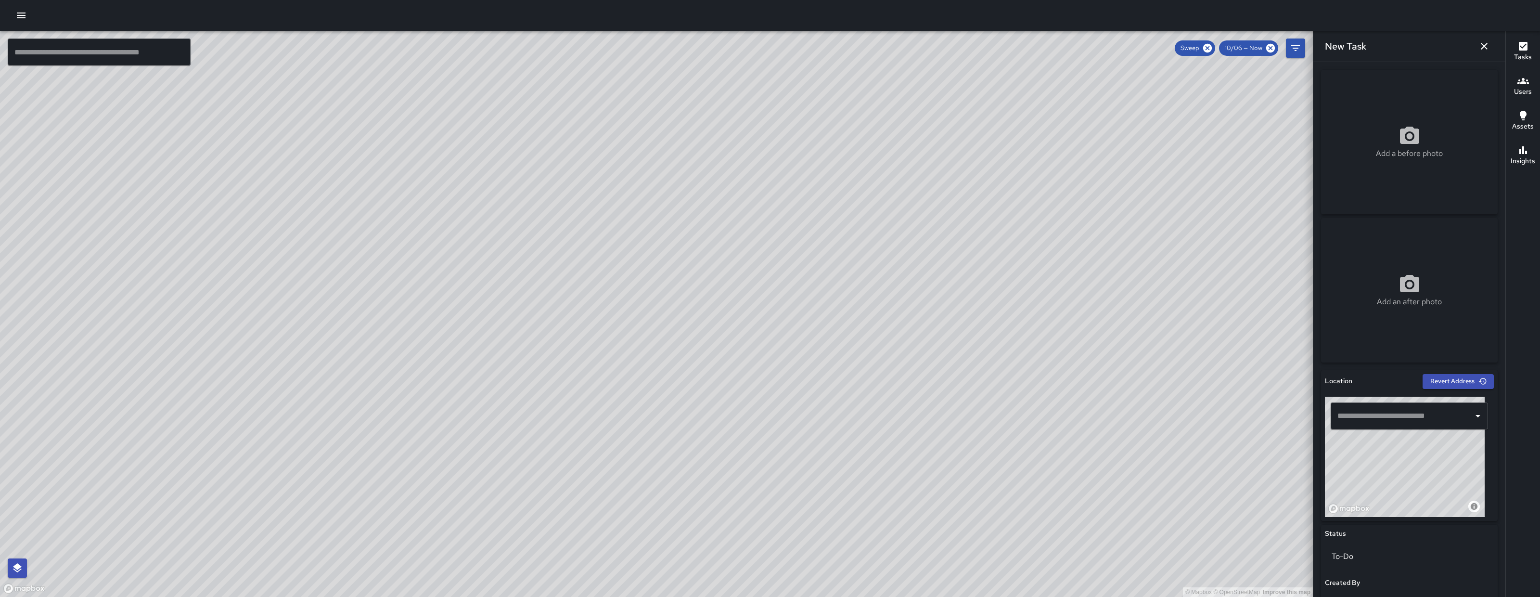
click at [1372, 418] on input "text" at bounding box center [1402, 416] width 134 height 18
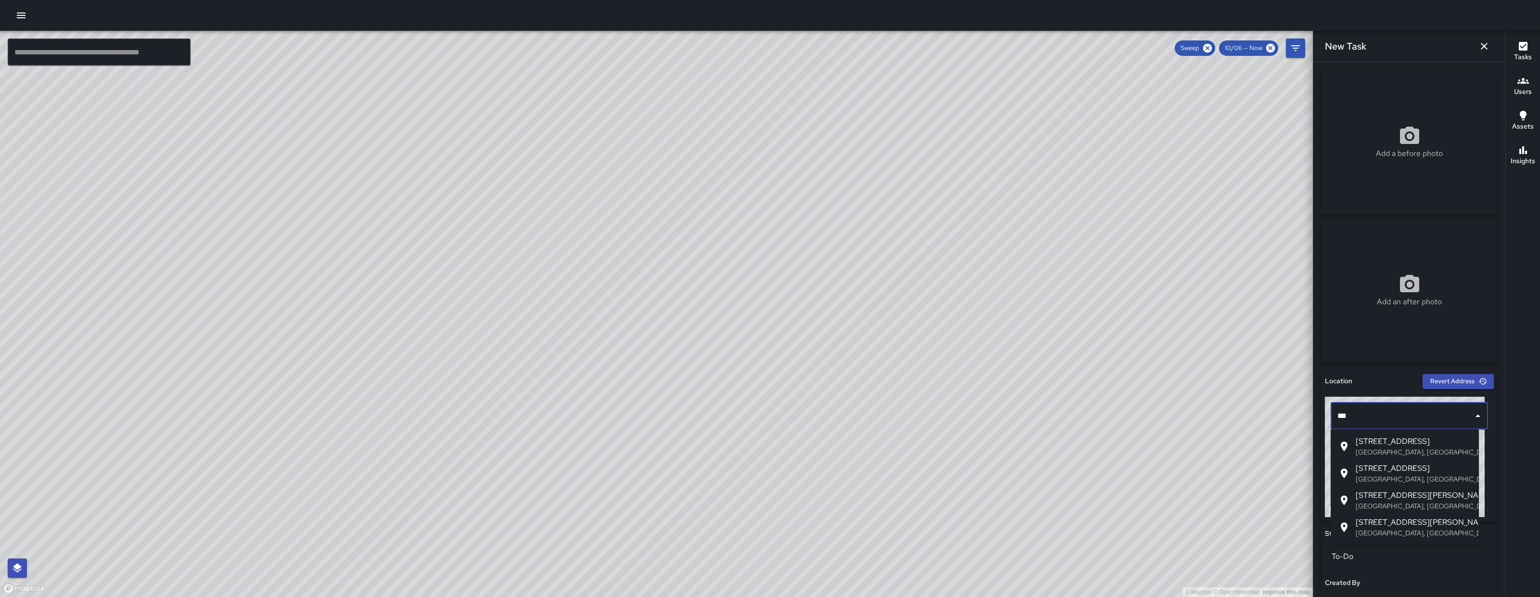
click at [1400, 473] on span "241 10th Street" at bounding box center [1414, 468] width 116 height 12
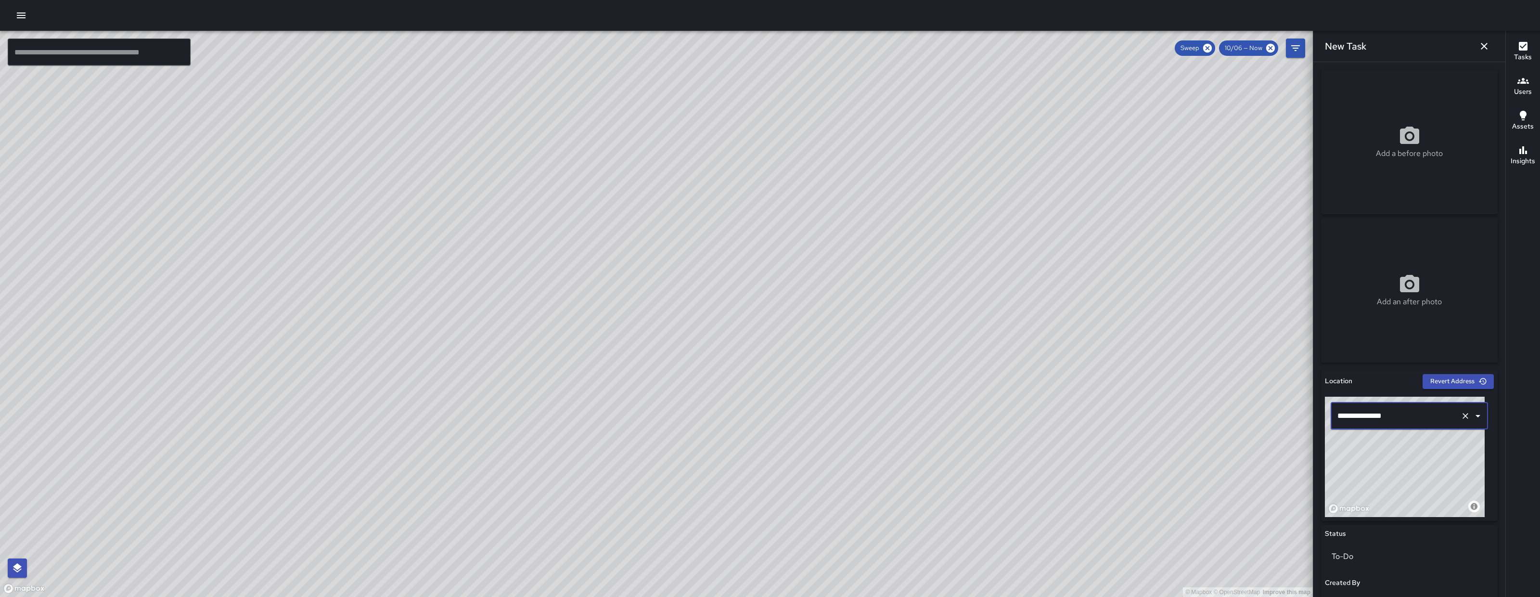
type input "**********"
drag, startPoint x: 1395, startPoint y: 491, endPoint x: 1411, endPoint y: 473, distance: 23.9
click at [1411, 473] on div "© Mapbox © OpenStreetMap Improve this map" at bounding box center [1405, 457] width 160 height 120
click at [1433, 173] on div "Add a before photo" at bounding box center [1409, 142] width 177 height 144
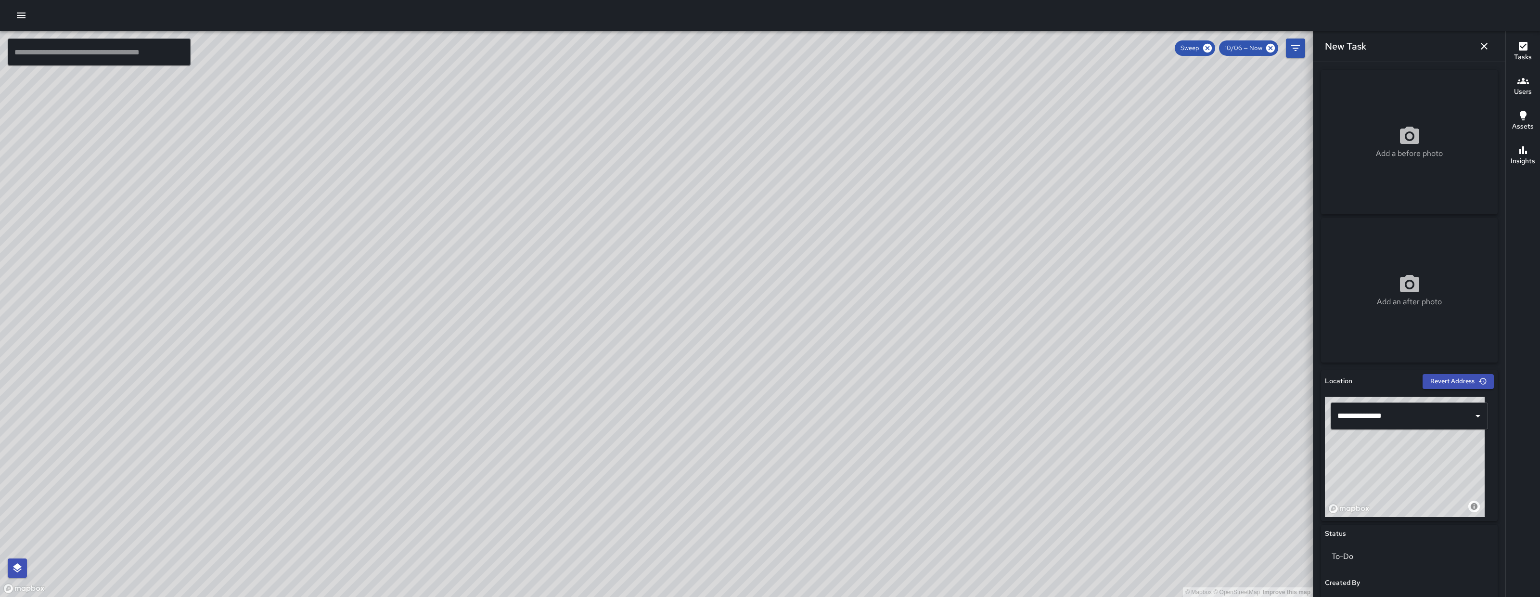
type input "**********"
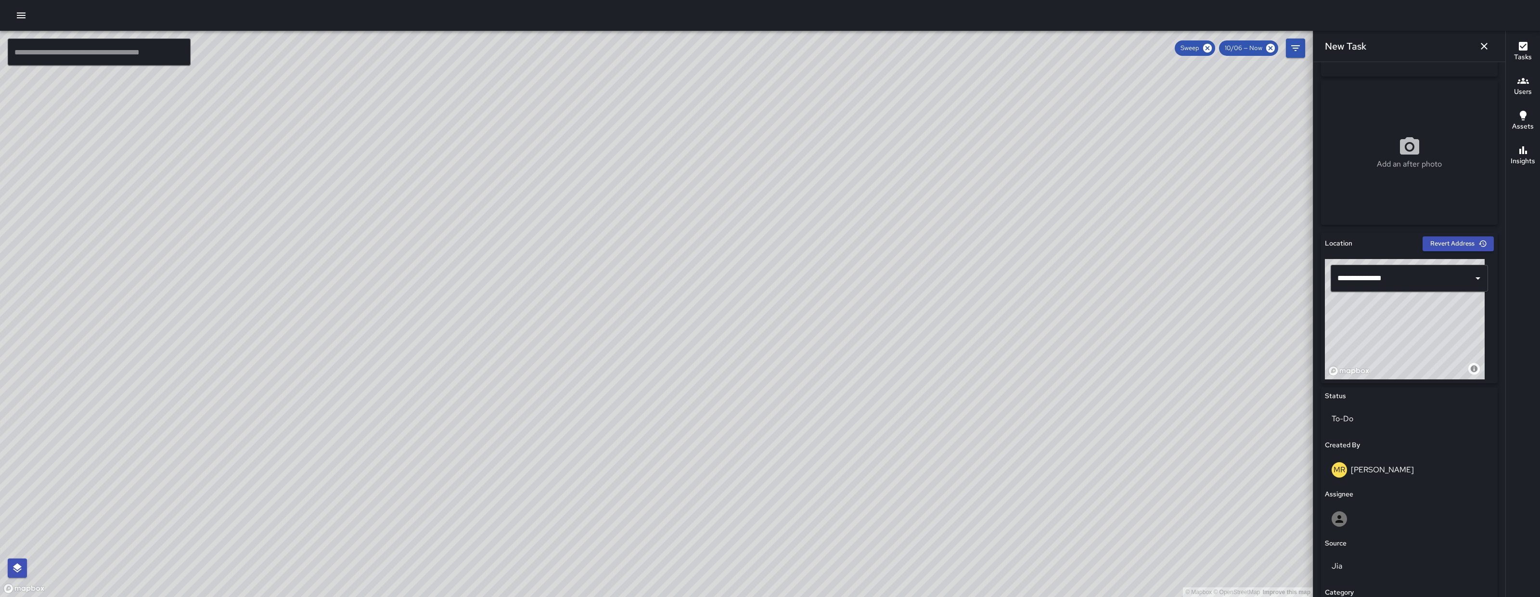
scroll to position [284, 0]
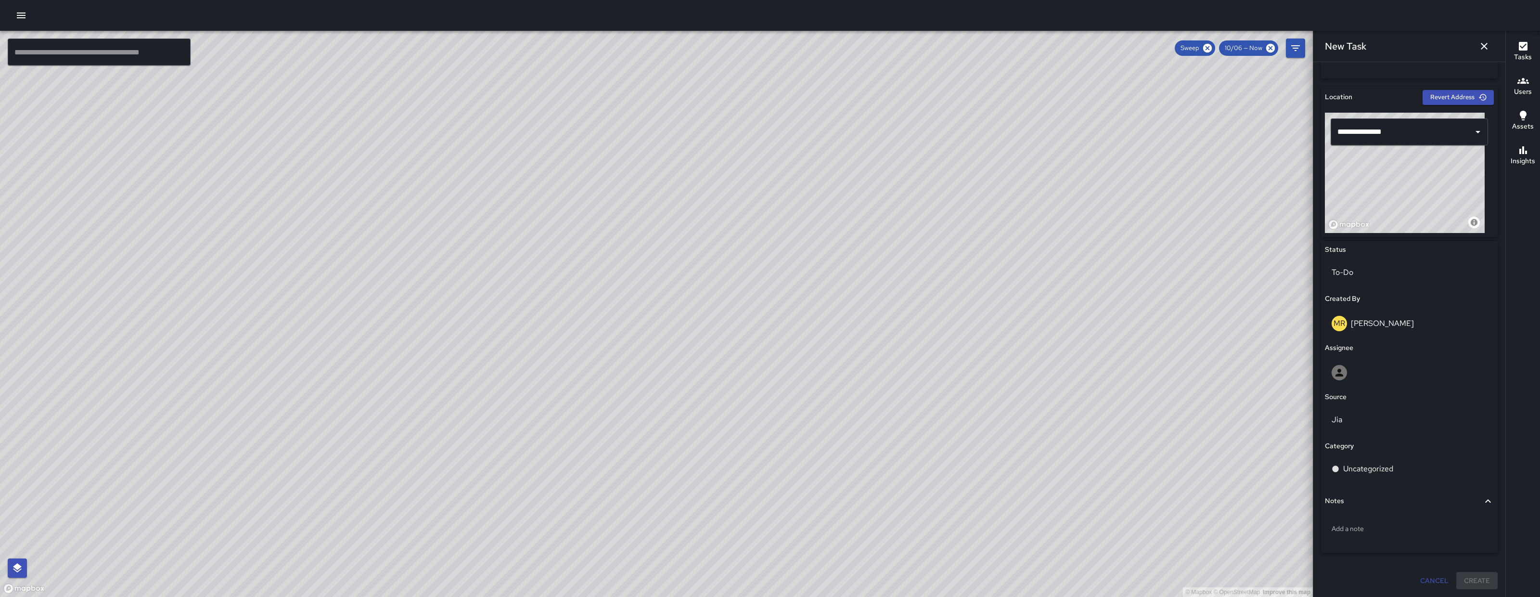
drag, startPoint x: 1350, startPoint y: 389, endPoint x: 1357, endPoint y: 395, distance: 9.2
click at [1350, 390] on div "Status To-Do Created By MR Maria Rosas Assignee Source Jia Category Uncategoriz…" at bounding box center [1409, 397] width 177 height 312
click at [1366, 377] on div at bounding box center [1409, 372] width 155 height 15
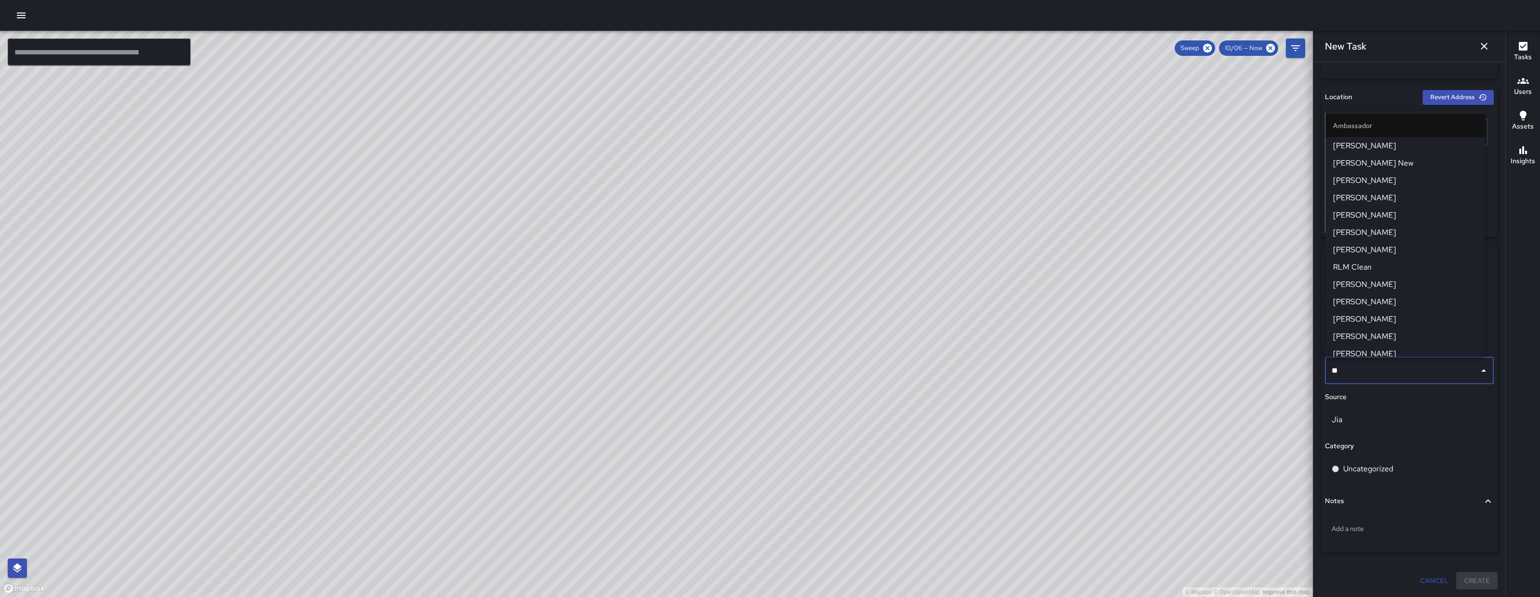
type input "***"
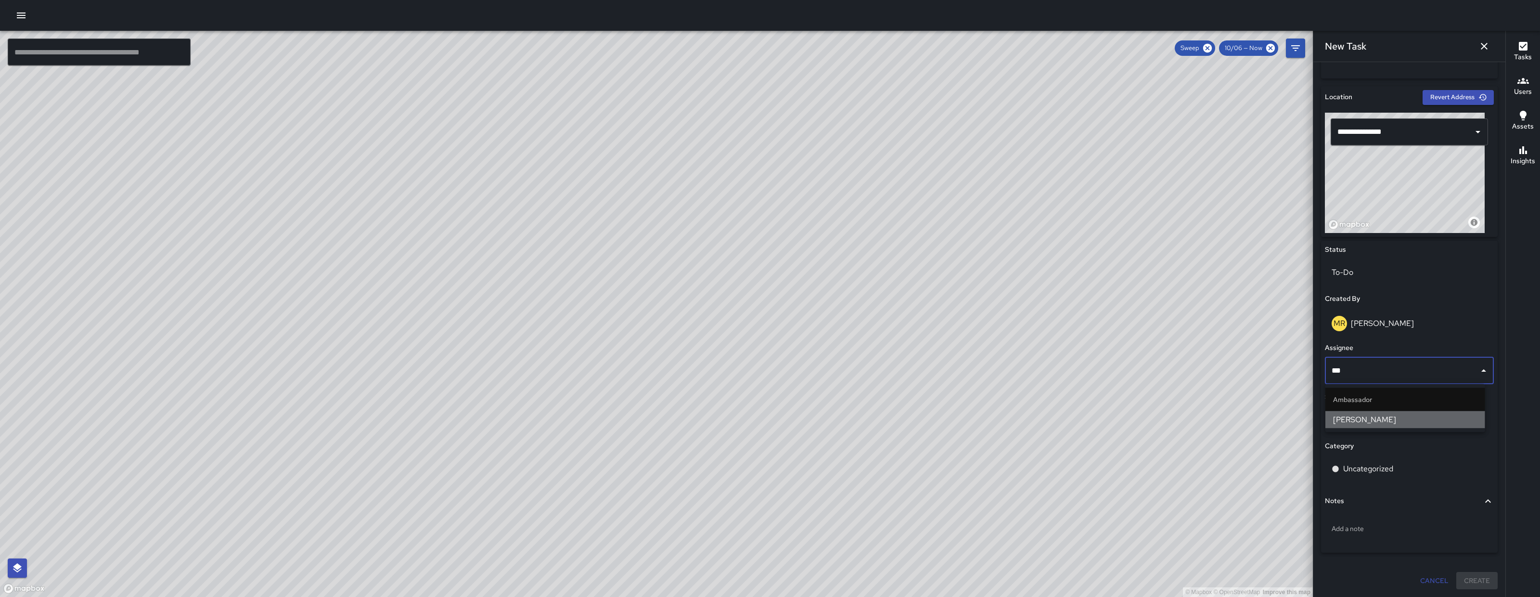
click at [1367, 423] on span "Enrique Cervantes" at bounding box center [1405, 420] width 144 height 12
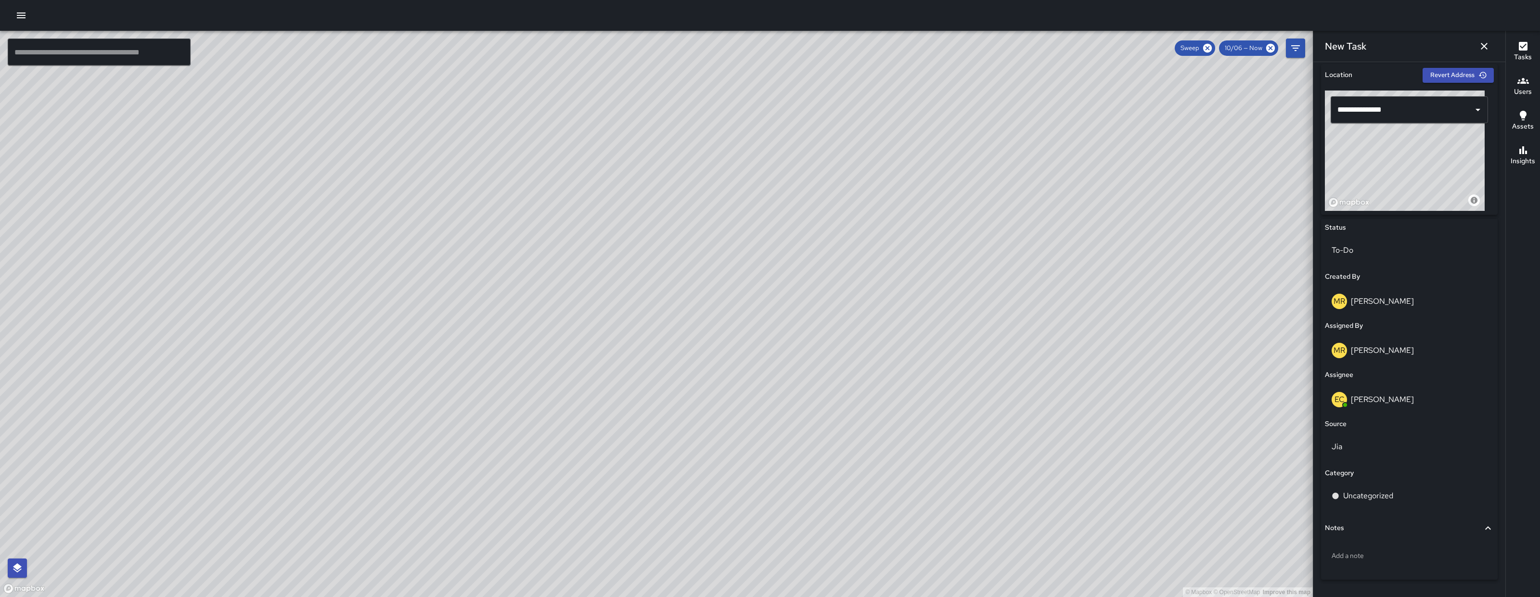
scroll to position [307, 0]
click at [1364, 449] on p "Jia" at bounding box center [1409, 446] width 155 height 12
click at [1360, 527] on li "Email" at bounding box center [1405, 523] width 160 height 17
click at [1373, 501] on div "Uncategorized" at bounding box center [1409, 495] width 169 height 27
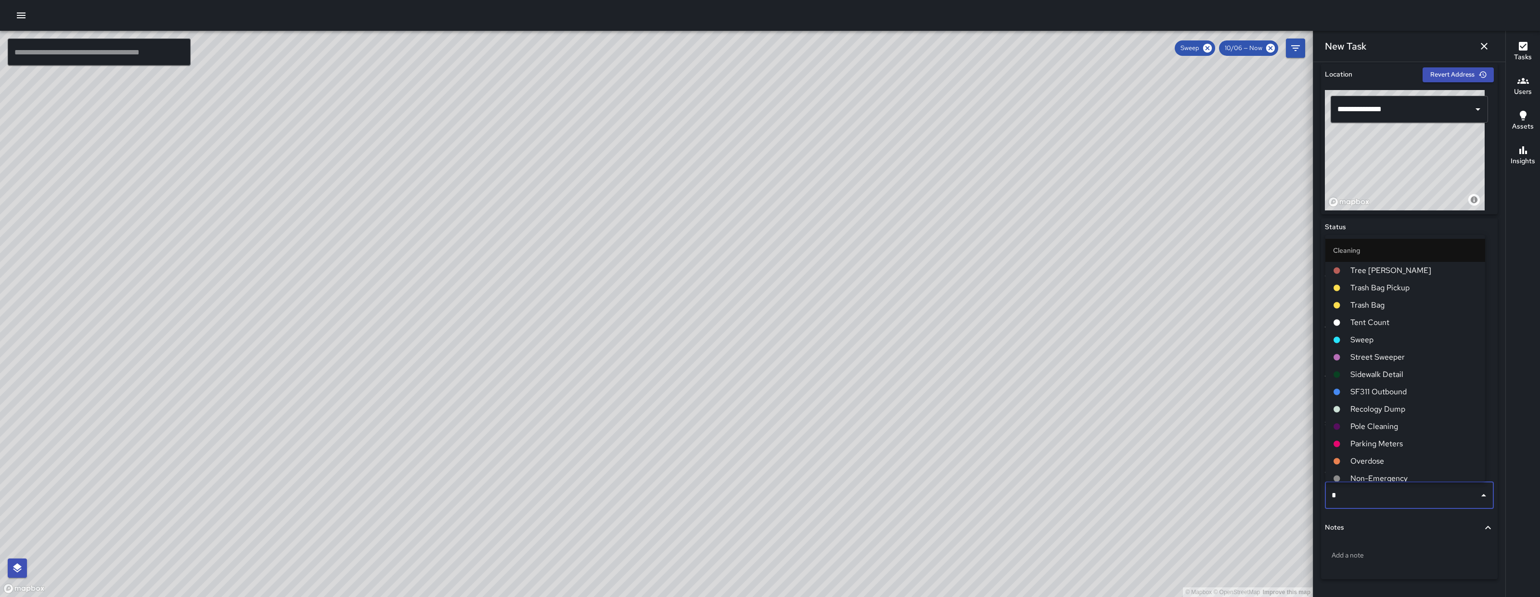
type input "**"
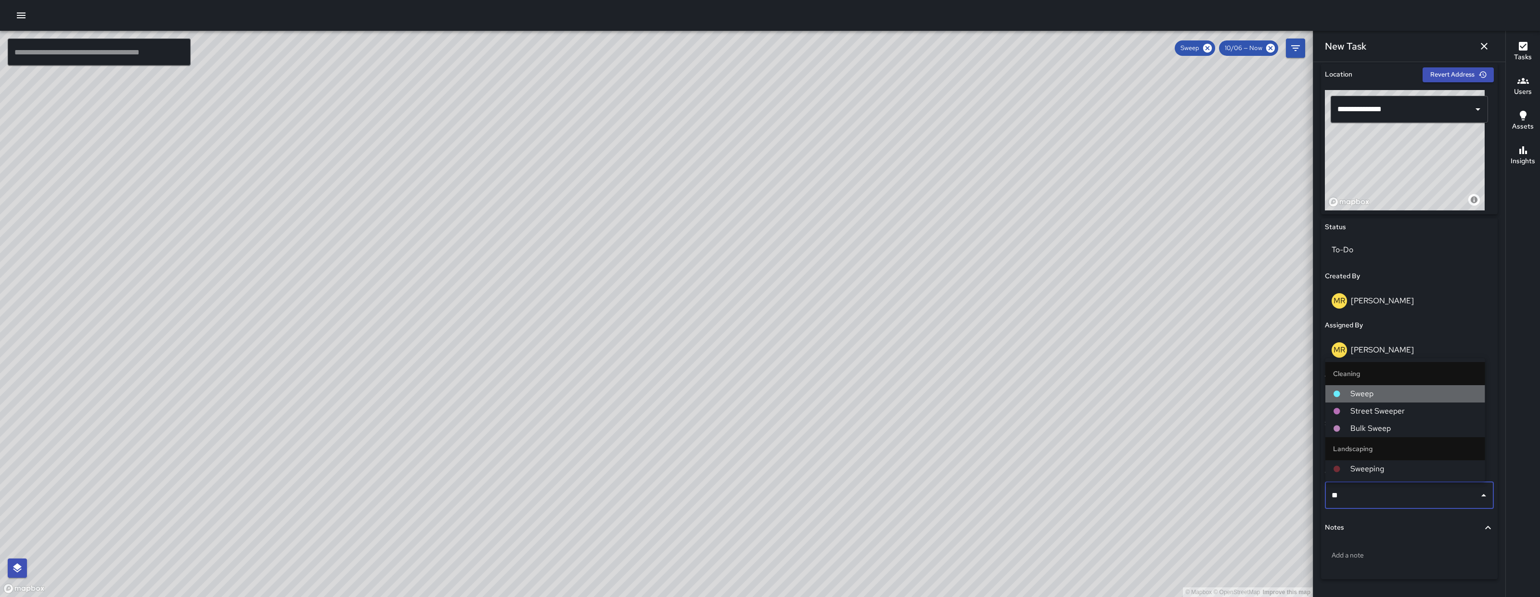
click at [1367, 396] on span "Sweep" at bounding box center [1413, 394] width 127 height 12
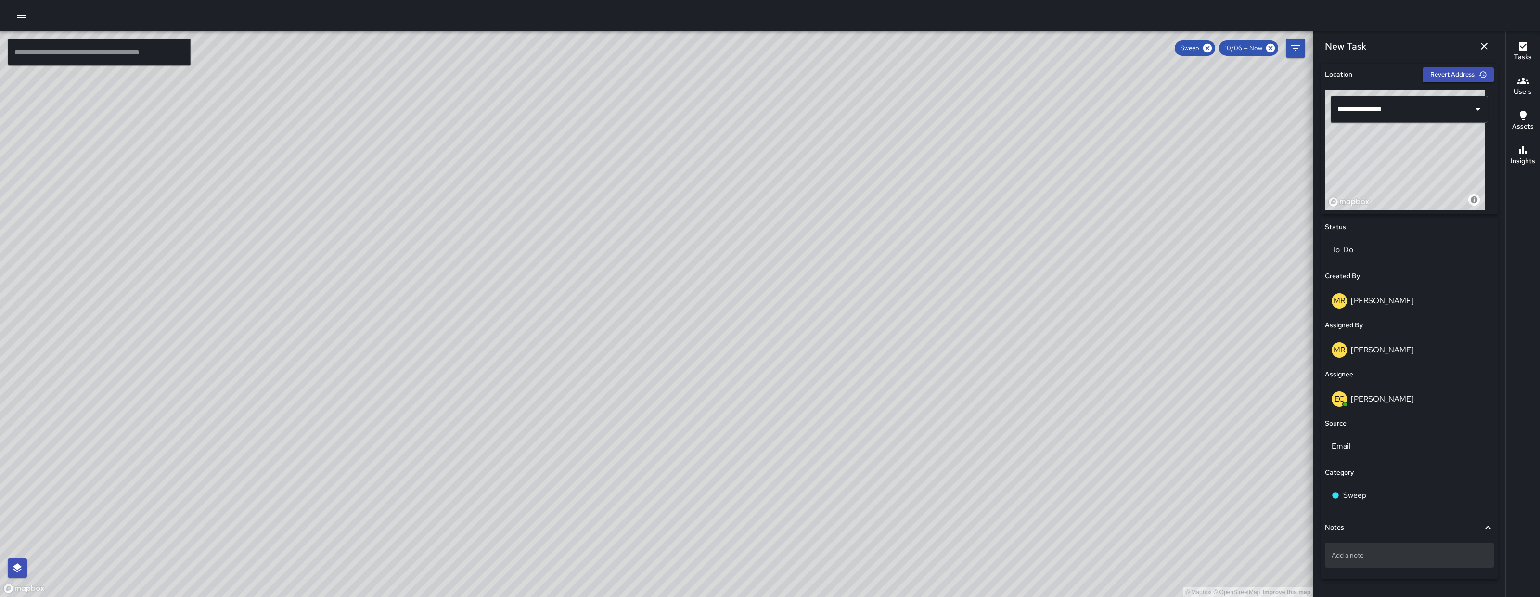
click at [1374, 559] on div "Add a note" at bounding box center [1409, 554] width 169 height 25
type textarea "**********"
click at [1409, 558] on p "trsh hidden in the" at bounding box center [1409, 555] width 155 height 10
type textarea "**********"
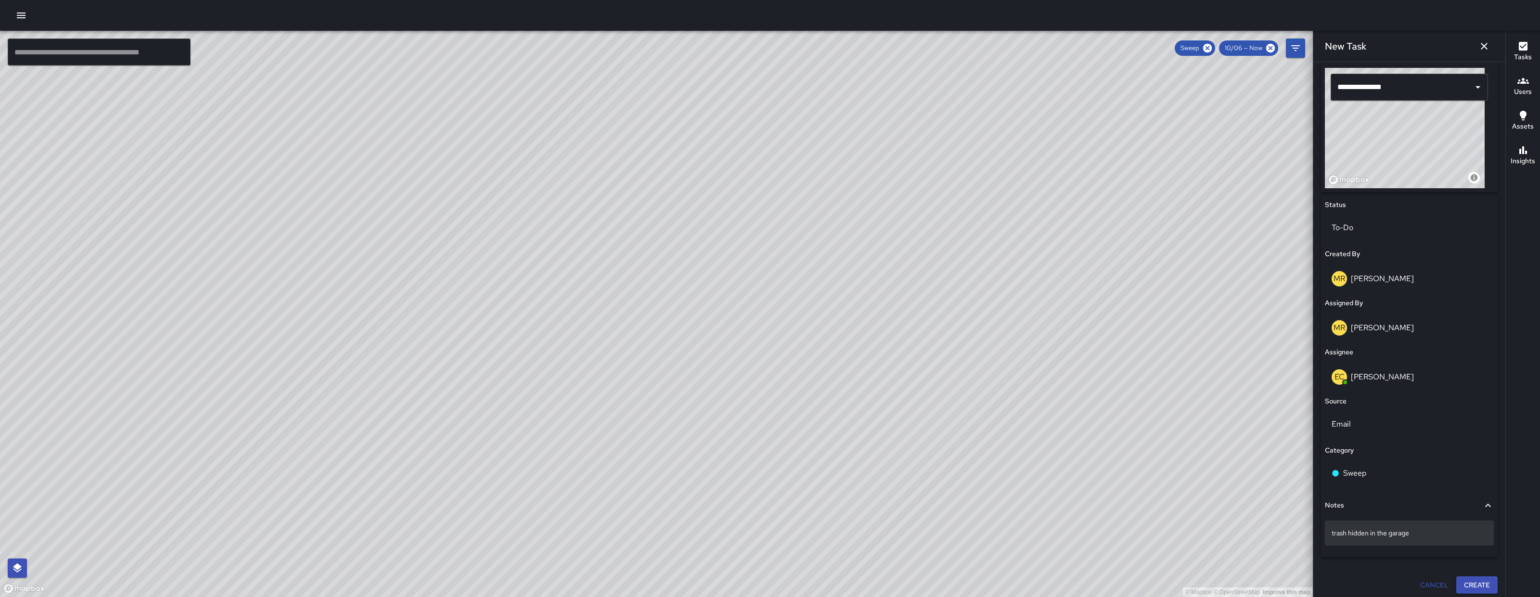
scroll to position [333, 0]
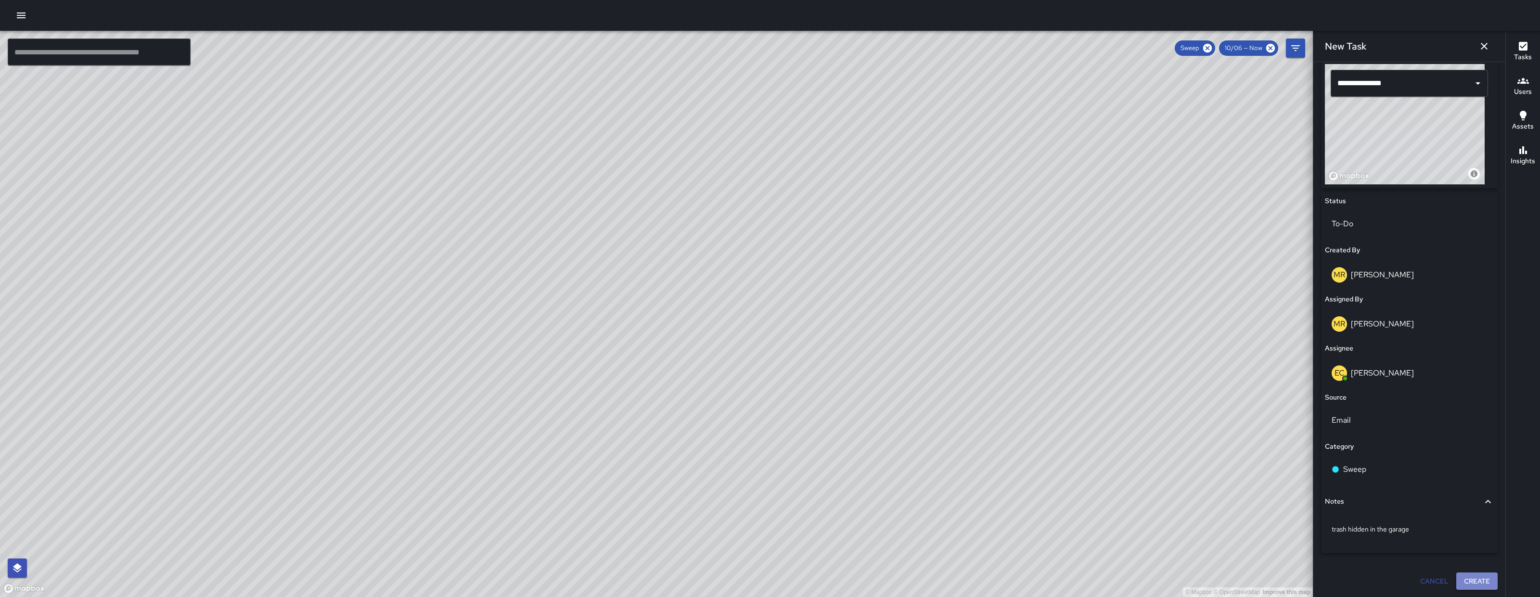
click at [1478, 584] on button "Create" at bounding box center [1476, 581] width 41 height 18
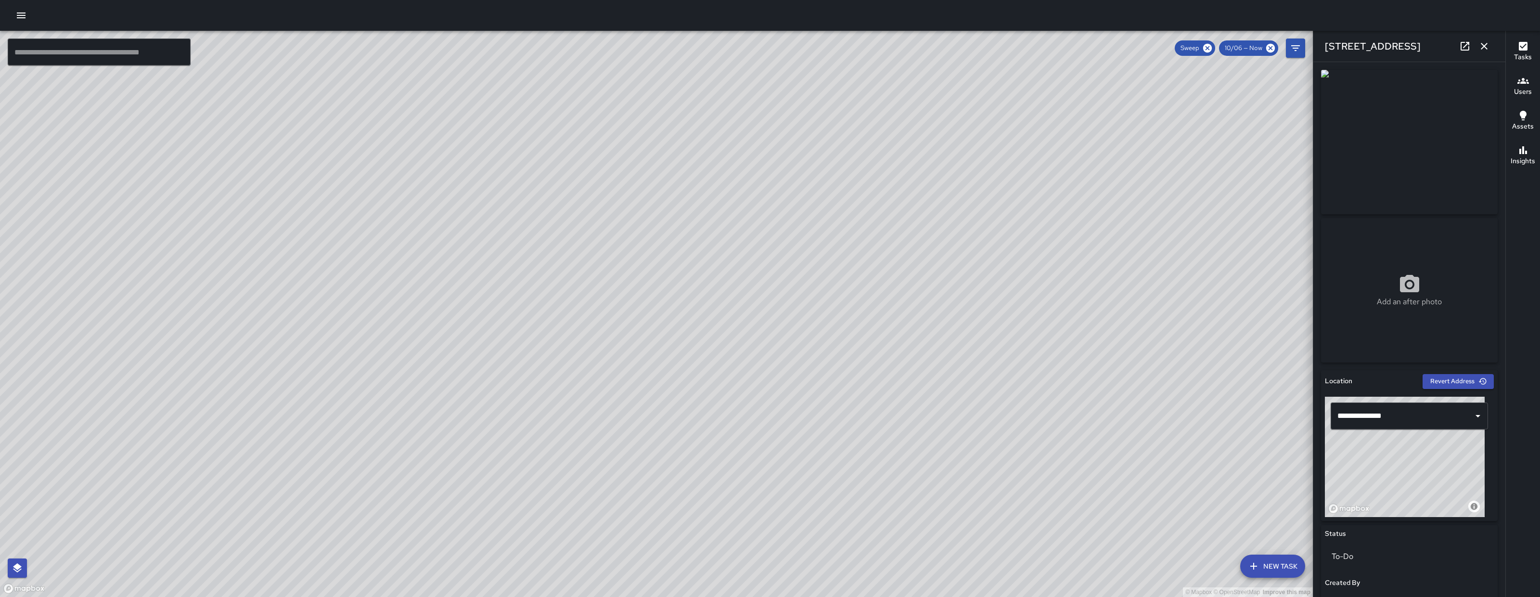
click at [1492, 44] on button "button" at bounding box center [1484, 46] width 19 height 19
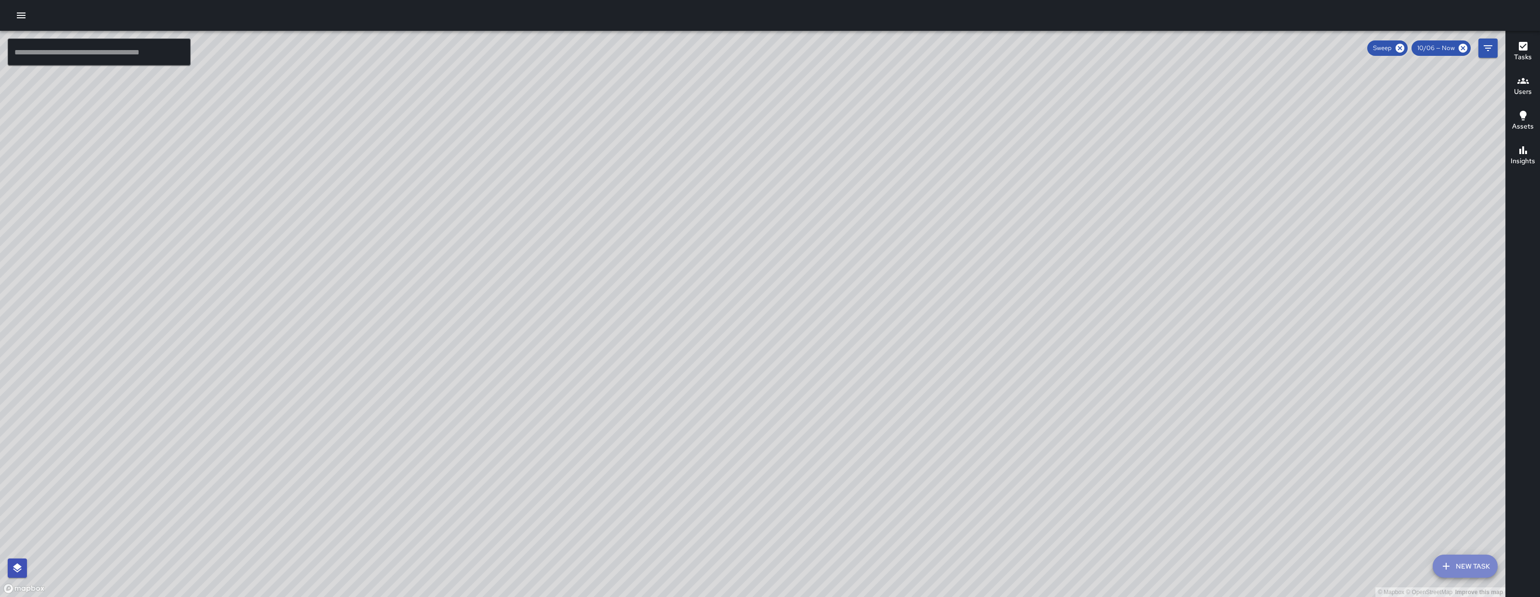
click at [1470, 575] on button "New Task" at bounding box center [1465, 565] width 65 height 23
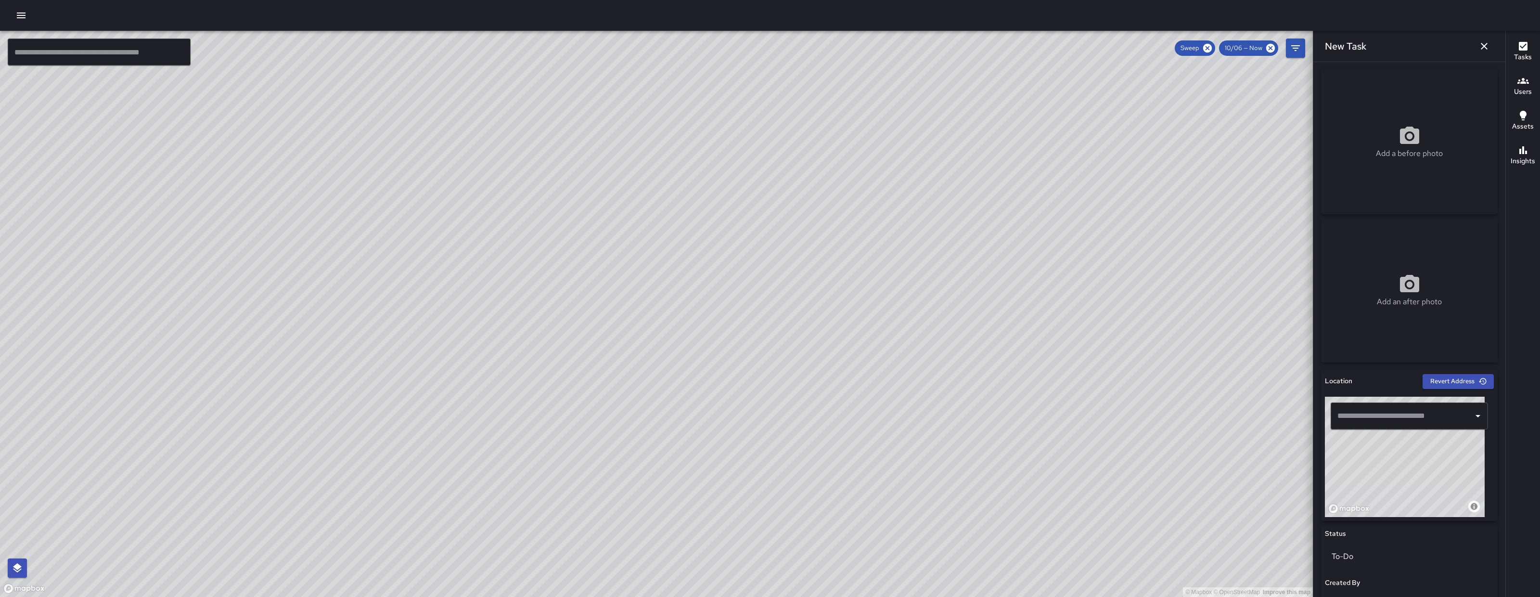
click at [1365, 405] on div "​" at bounding box center [1409, 415] width 157 height 27
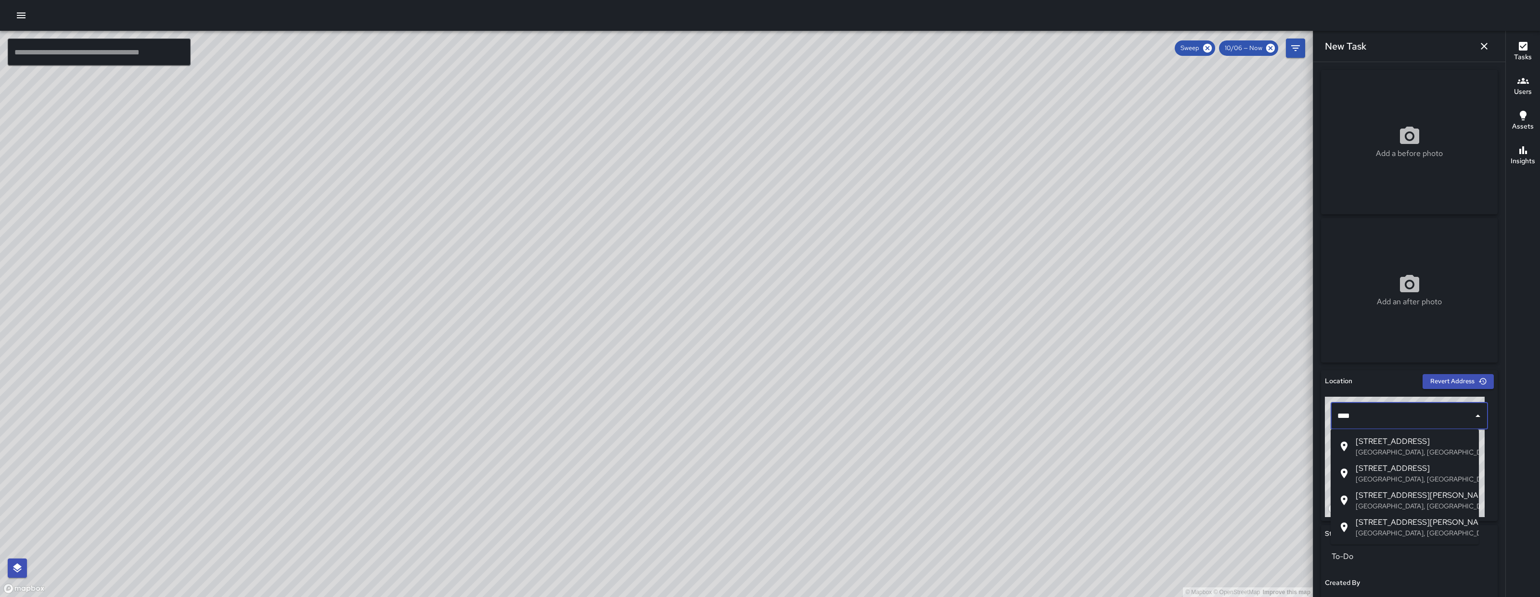
click at [1383, 476] on p "San Francisco, CA, USA" at bounding box center [1414, 479] width 116 height 10
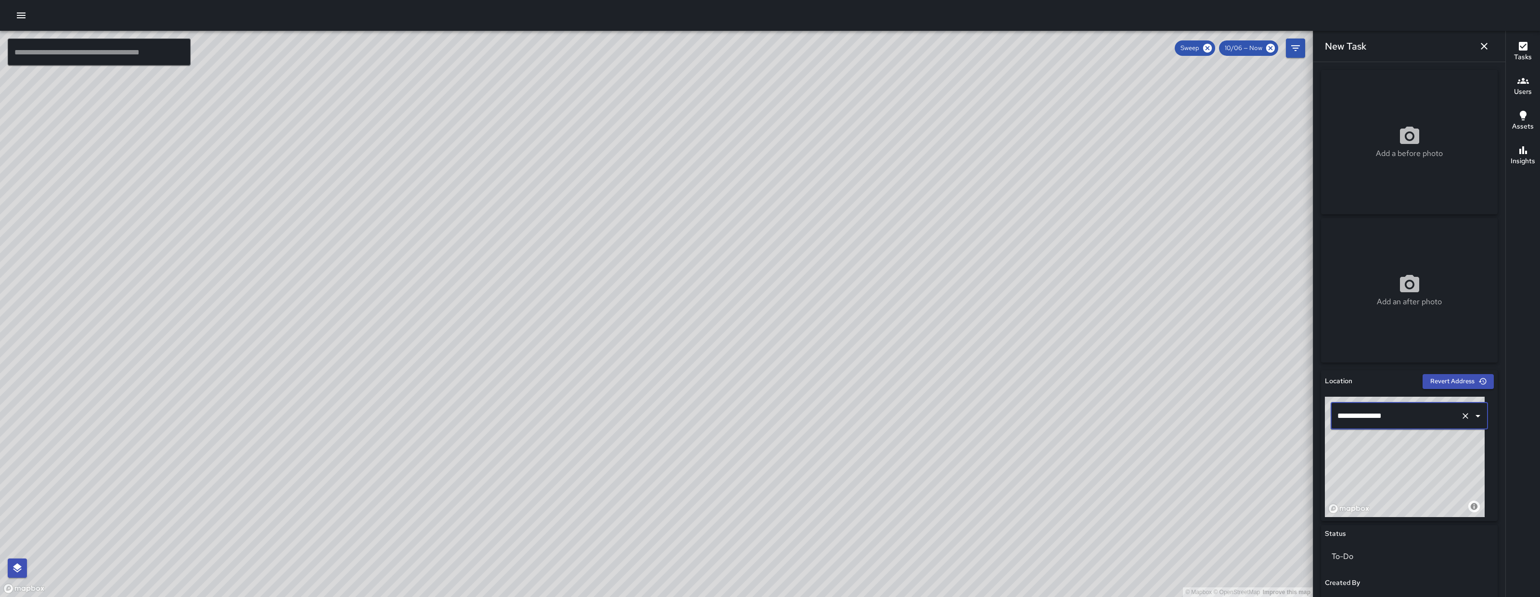
type input "**********"
drag, startPoint x: 1399, startPoint y: 492, endPoint x: 1407, endPoint y: 481, distance: 13.5
click at [1407, 481] on div "© Mapbox © OpenStreetMap Improve this map" at bounding box center [1405, 457] width 160 height 120
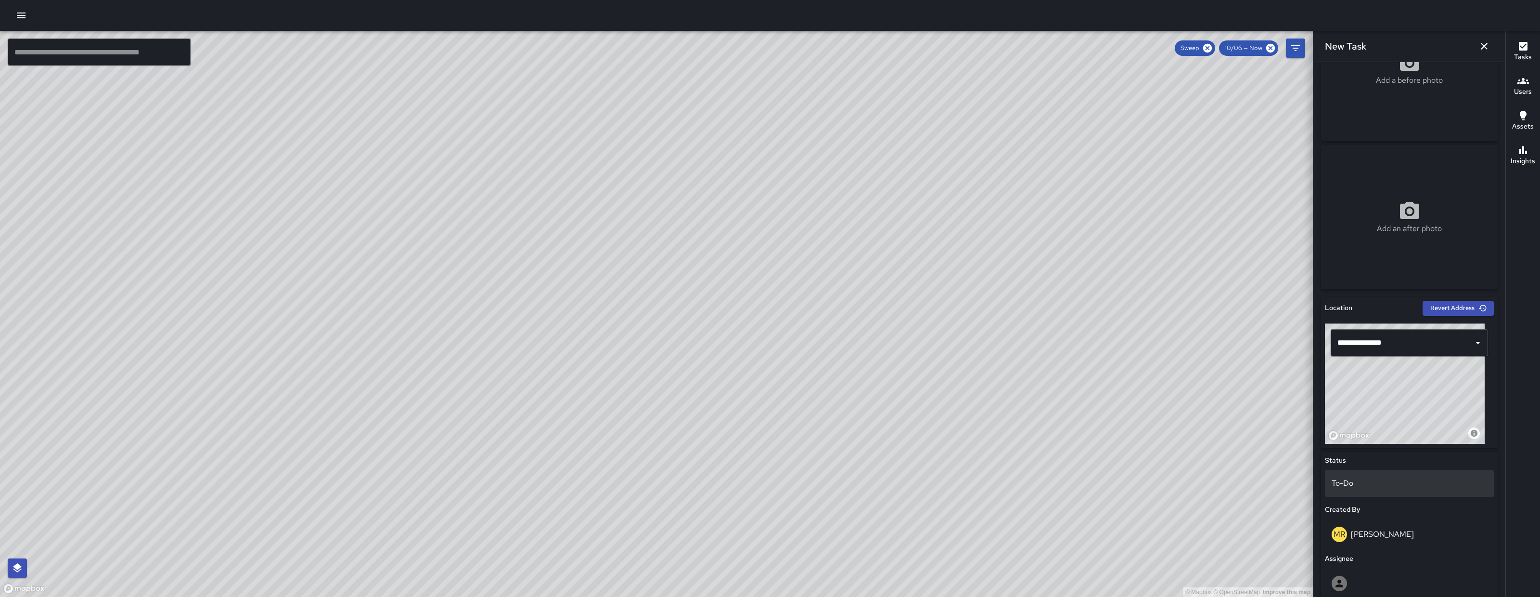
scroll to position [242, 0]
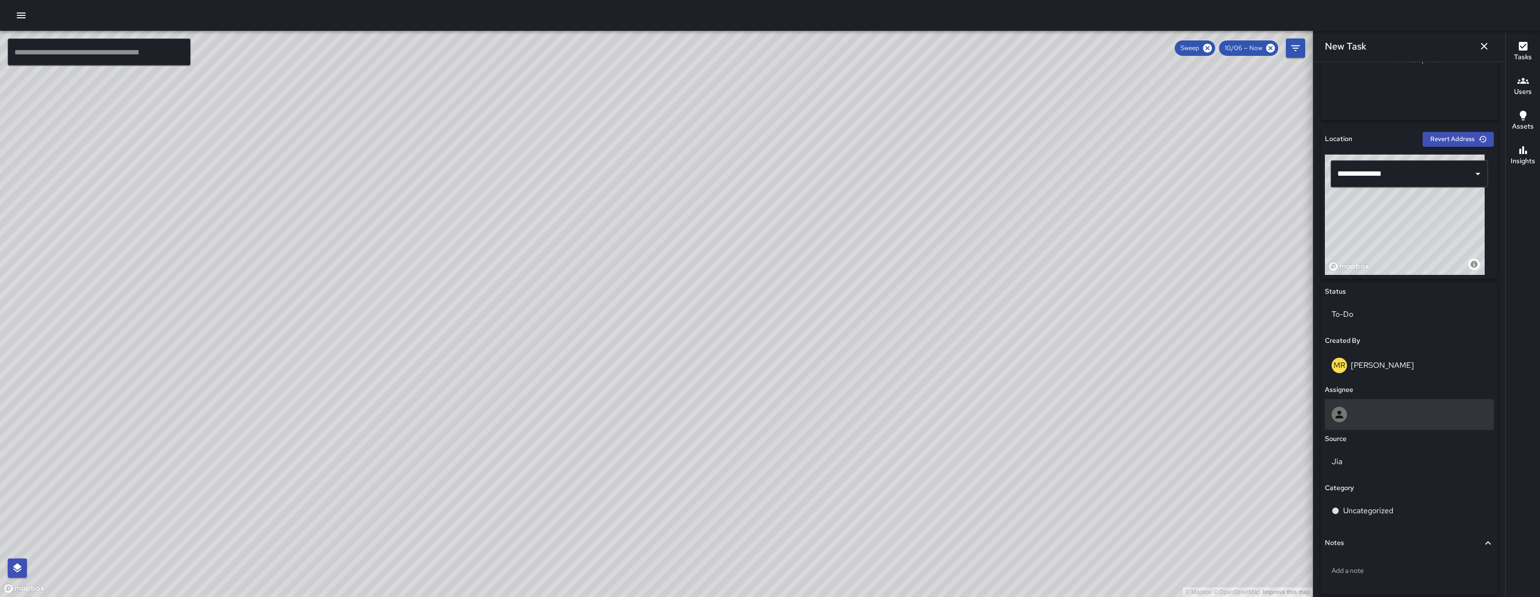
click at [1380, 403] on div at bounding box center [1409, 414] width 169 height 31
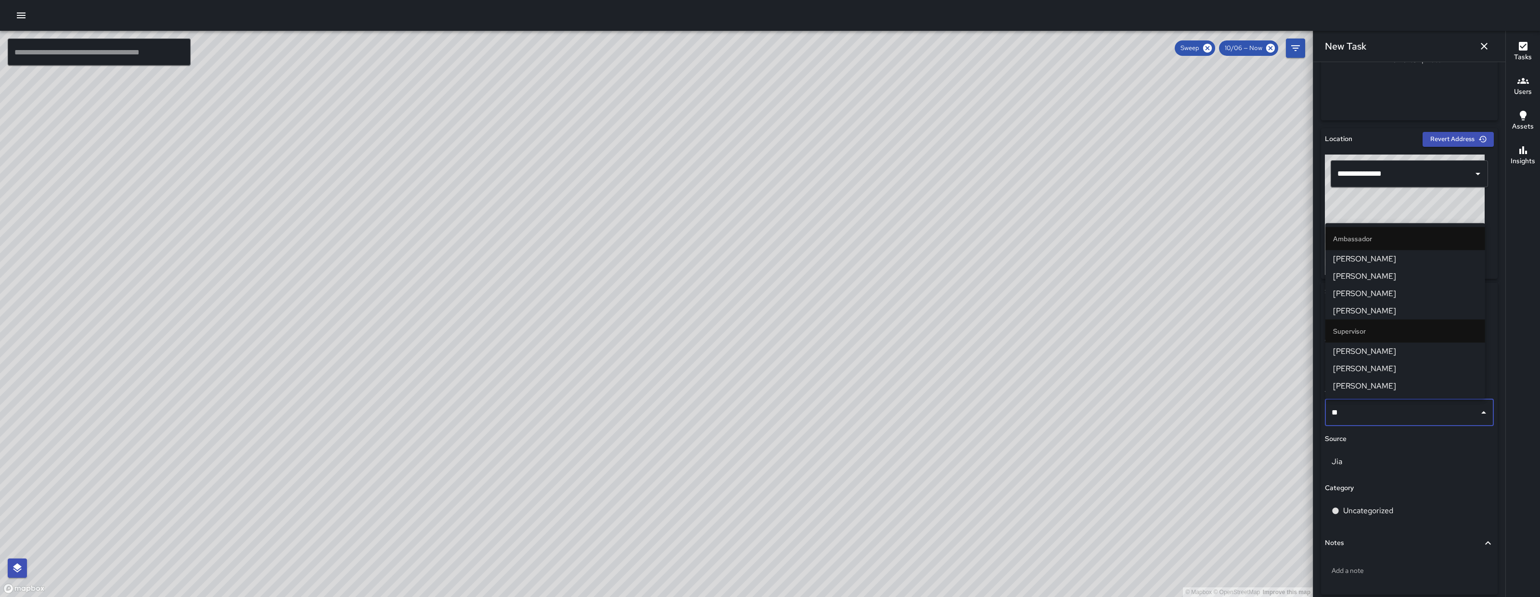
type input "***"
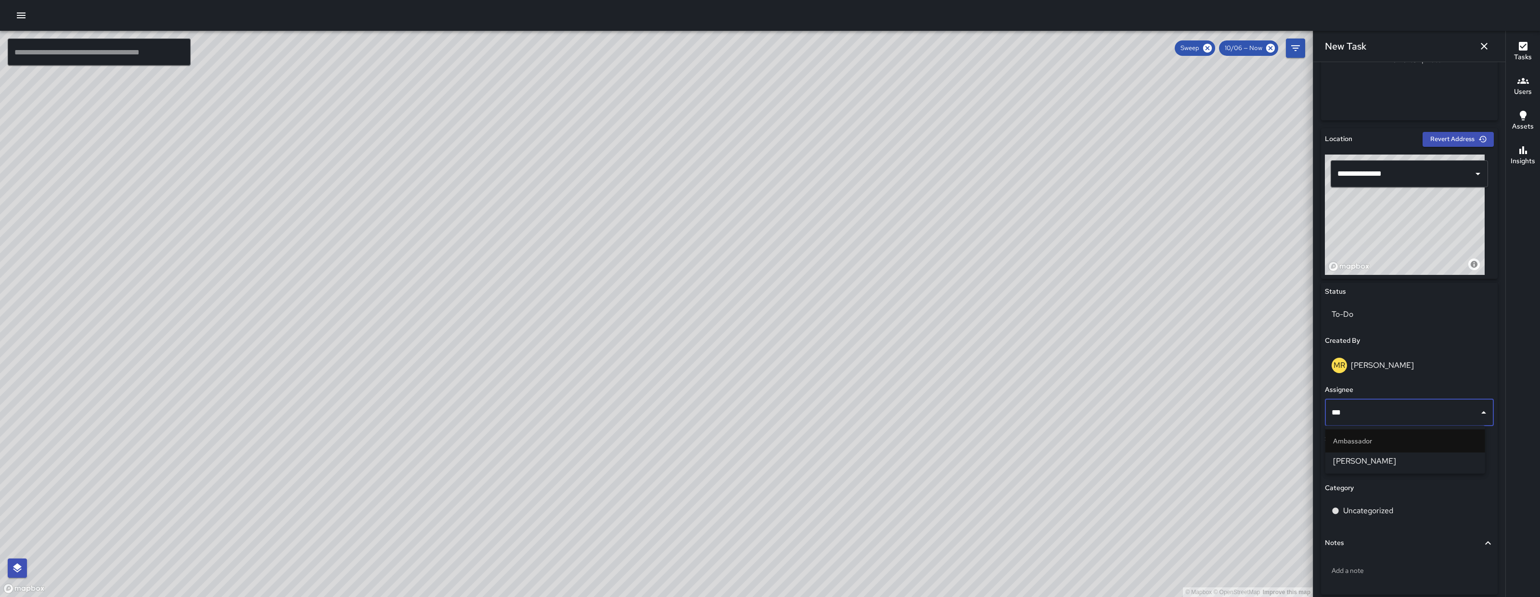
click at [1386, 456] on span "Enrique Cervantes" at bounding box center [1405, 461] width 144 height 12
click at [1391, 505] on p "Jia" at bounding box center [1409, 511] width 155 height 12
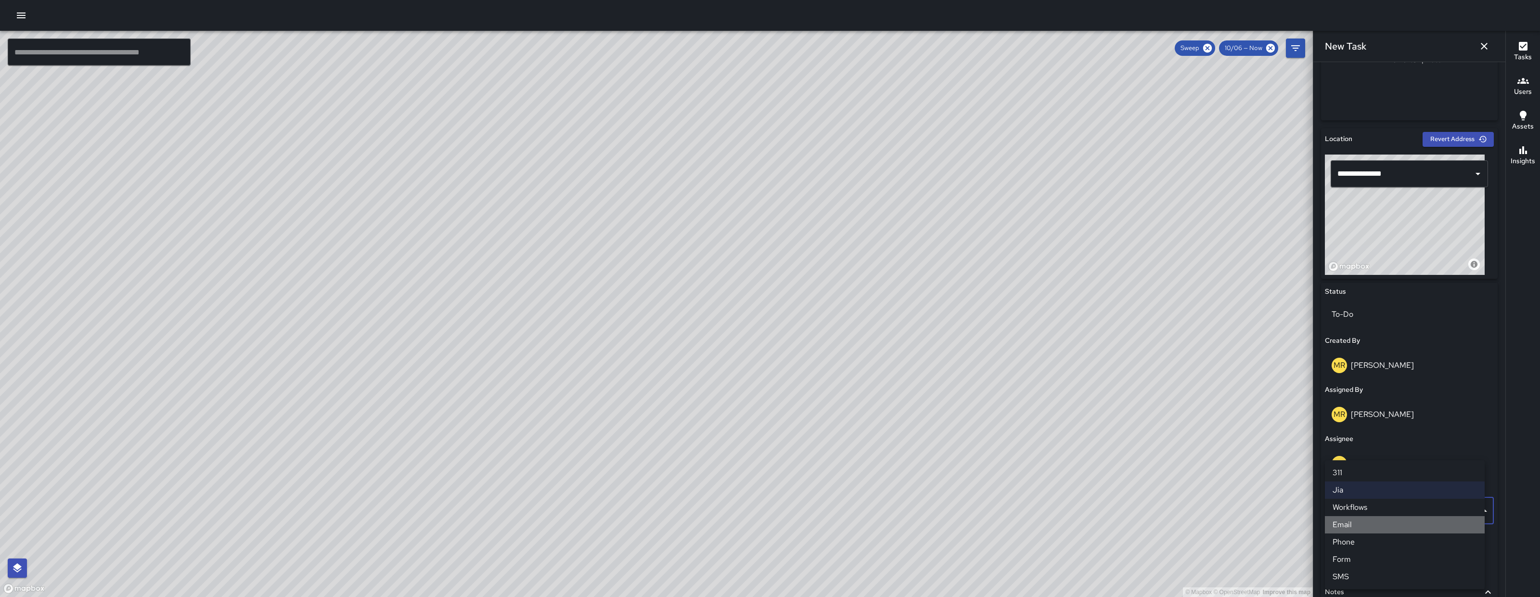
click at [1375, 525] on li "Email" at bounding box center [1405, 524] width 160 height 17
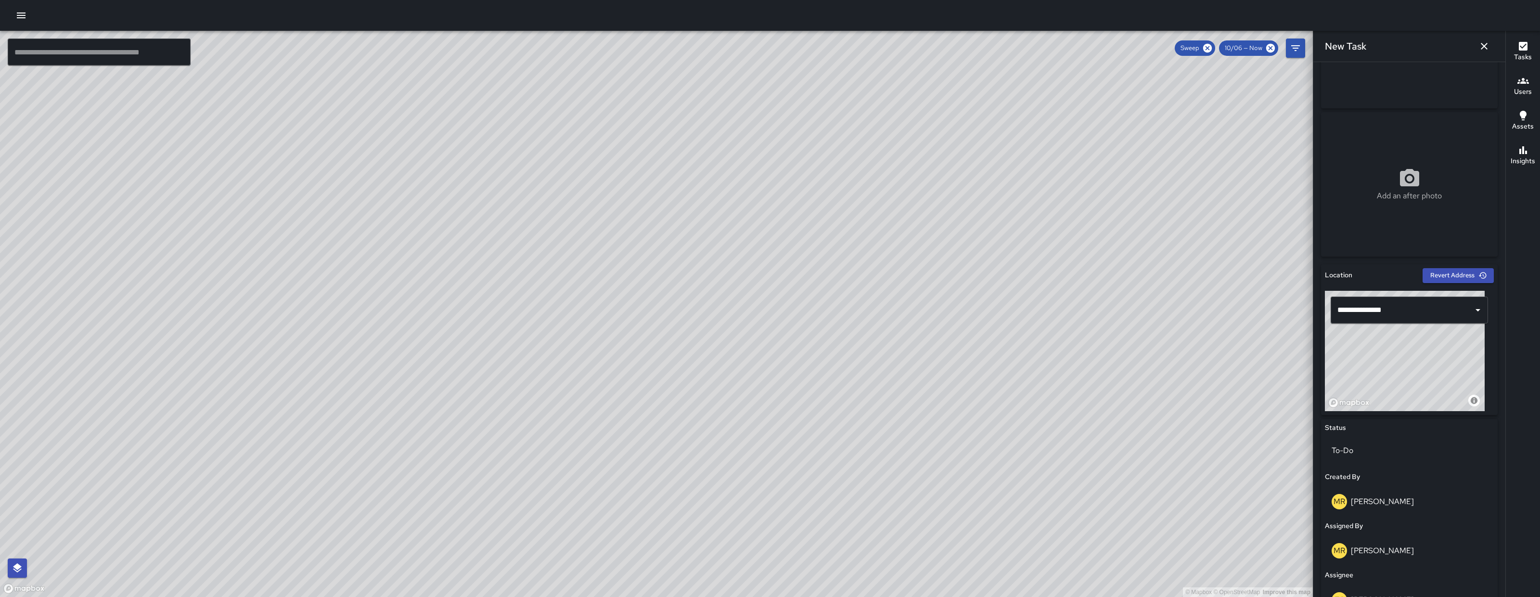
scroll to position [0, 0]
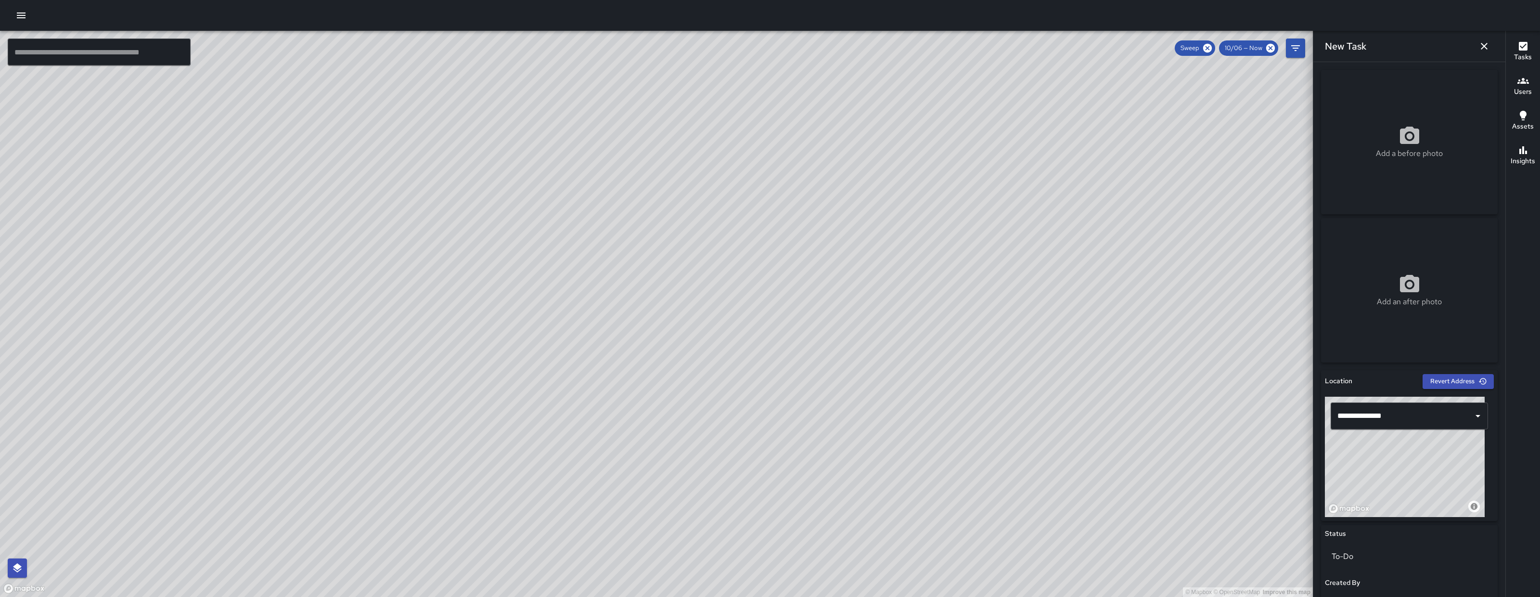
click at [1390, 114] on div "Add a before photo" at bounding box center [1409, 142] width 177 height 144
type input "**********"
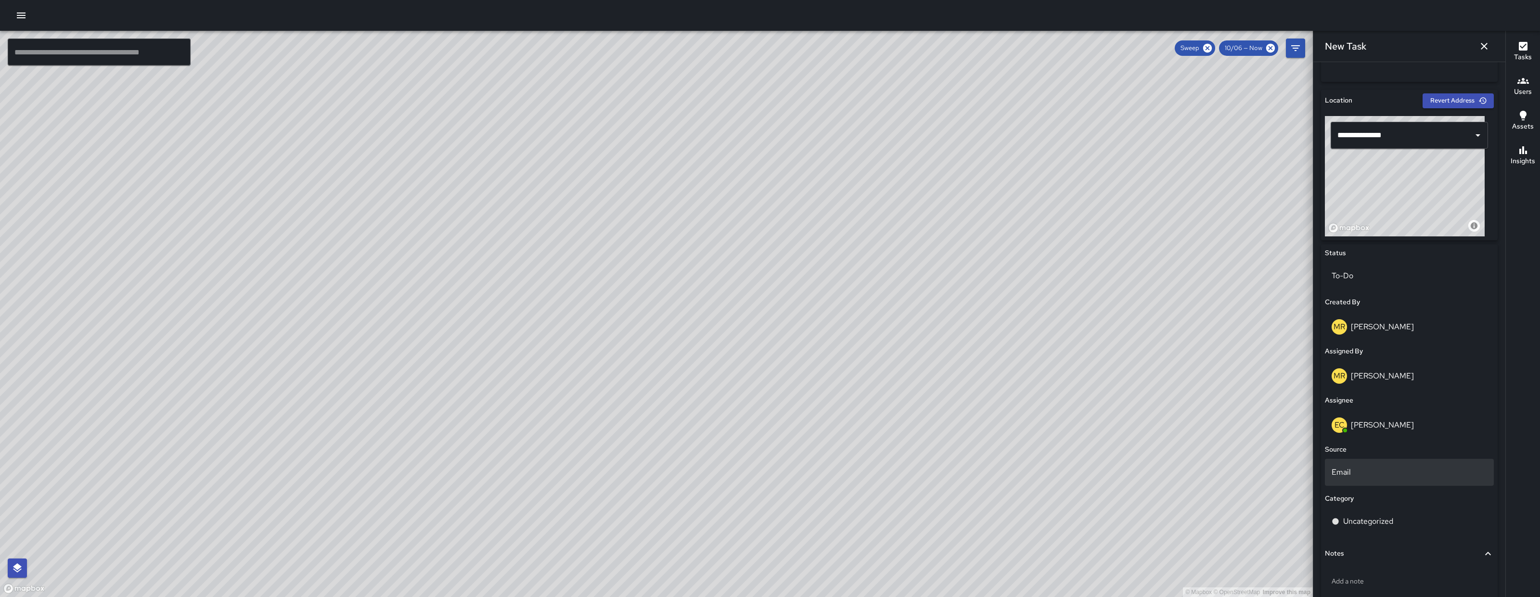
scroll to position [304, 0]
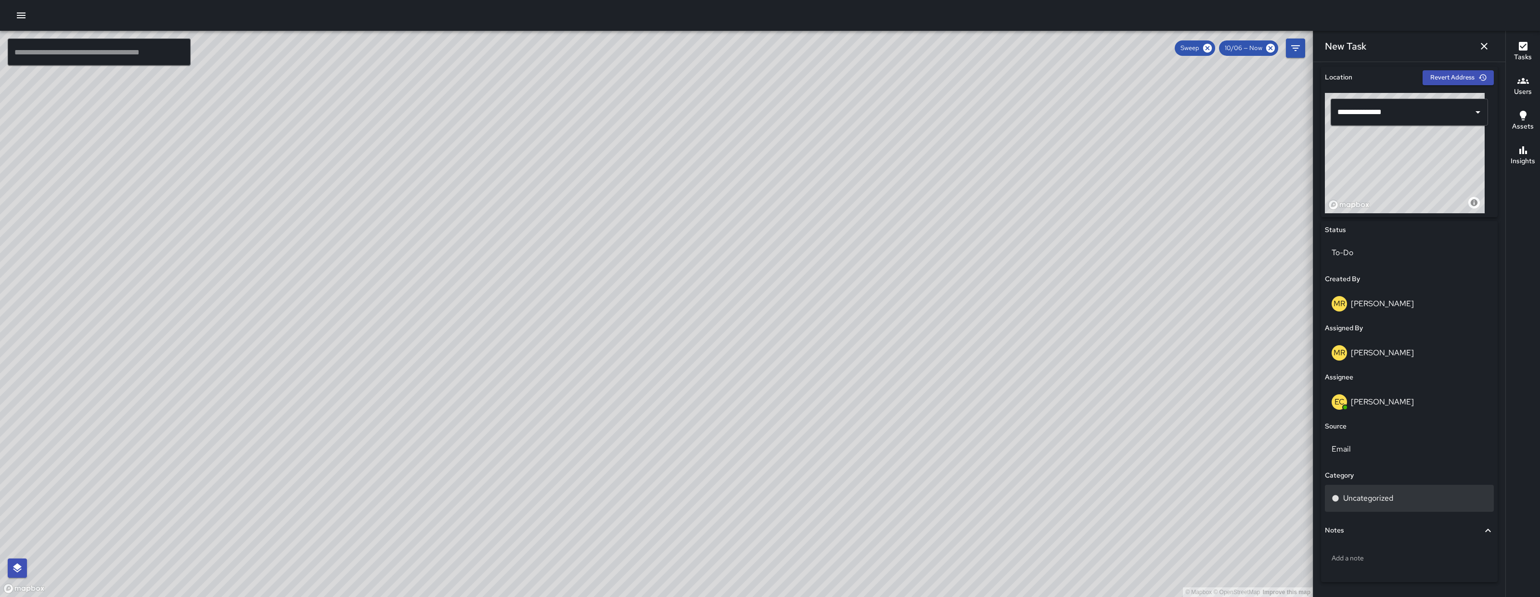
click at [1388, 497] on p "Uncategorized" at bounding box center [1368, 498] width 50 height 12
type input "**"
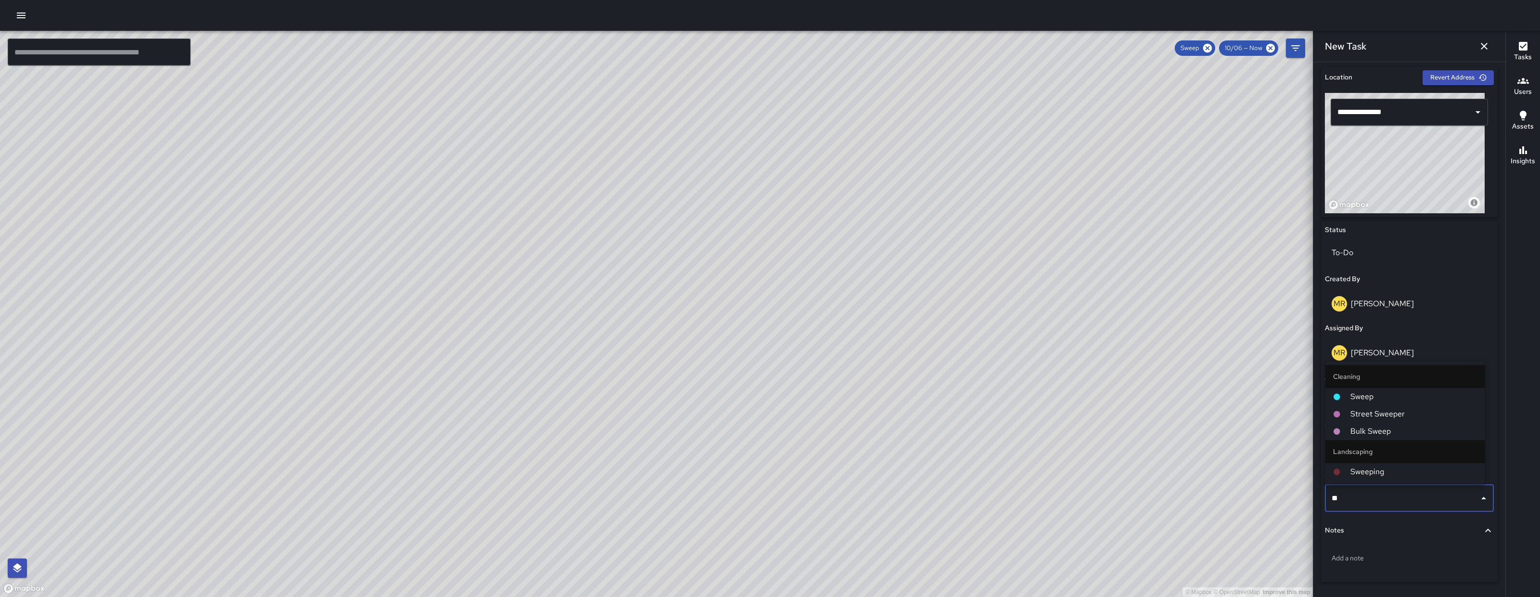
click at [1401, 398] on span "Sweep" at bounding box center [1413, 397] width 127 height 12
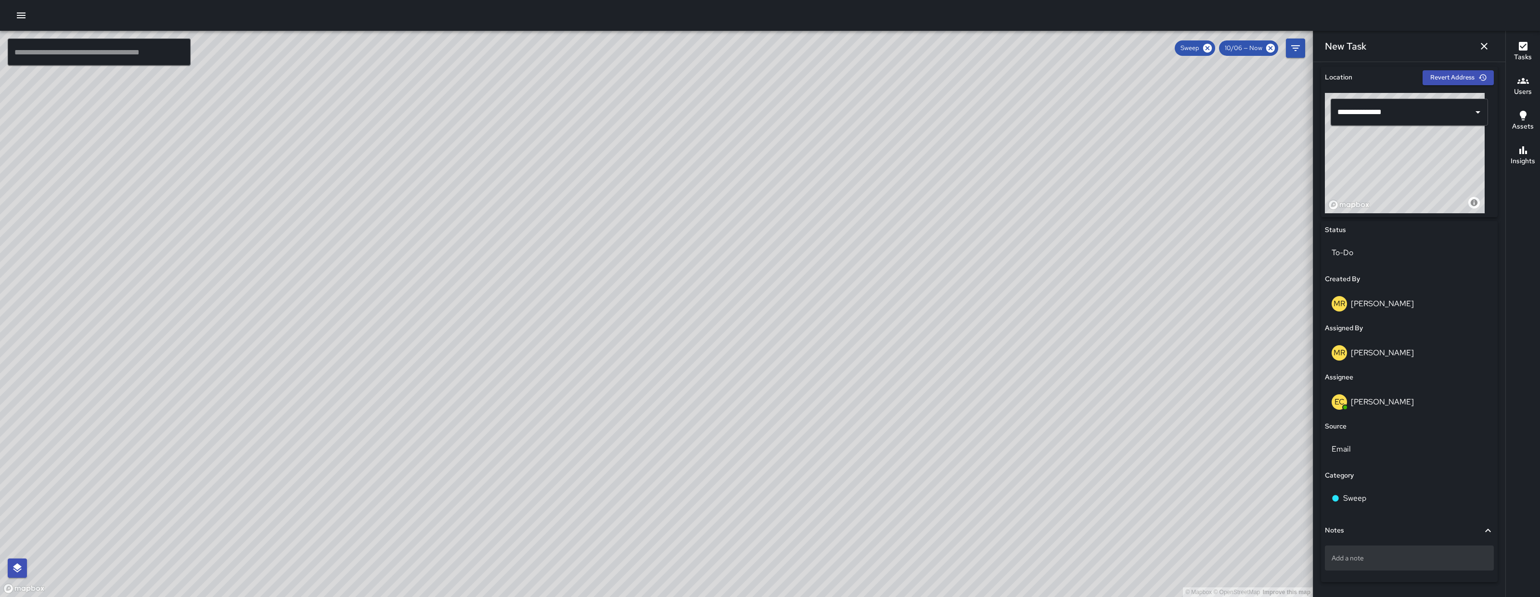
click at [1373, 554] on p "Add a note" at bounding box center [1409, 558] width 155 height 10
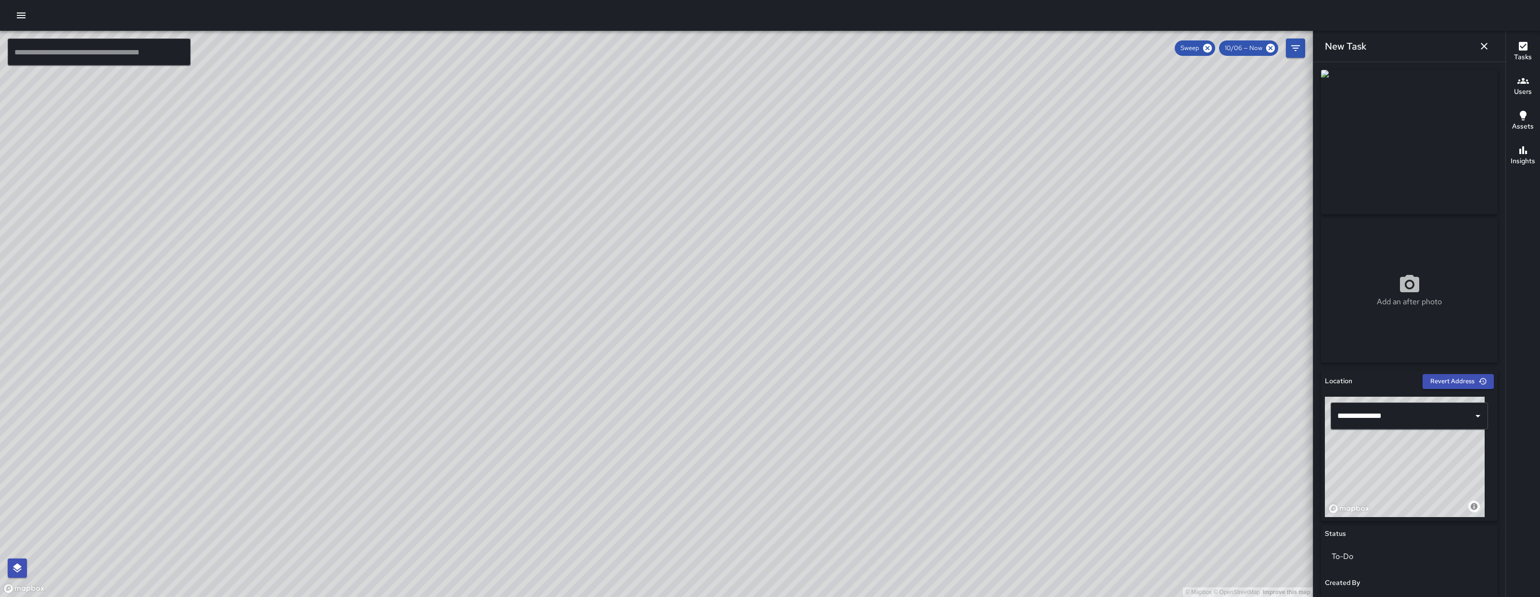
scroll to position [333, 0]
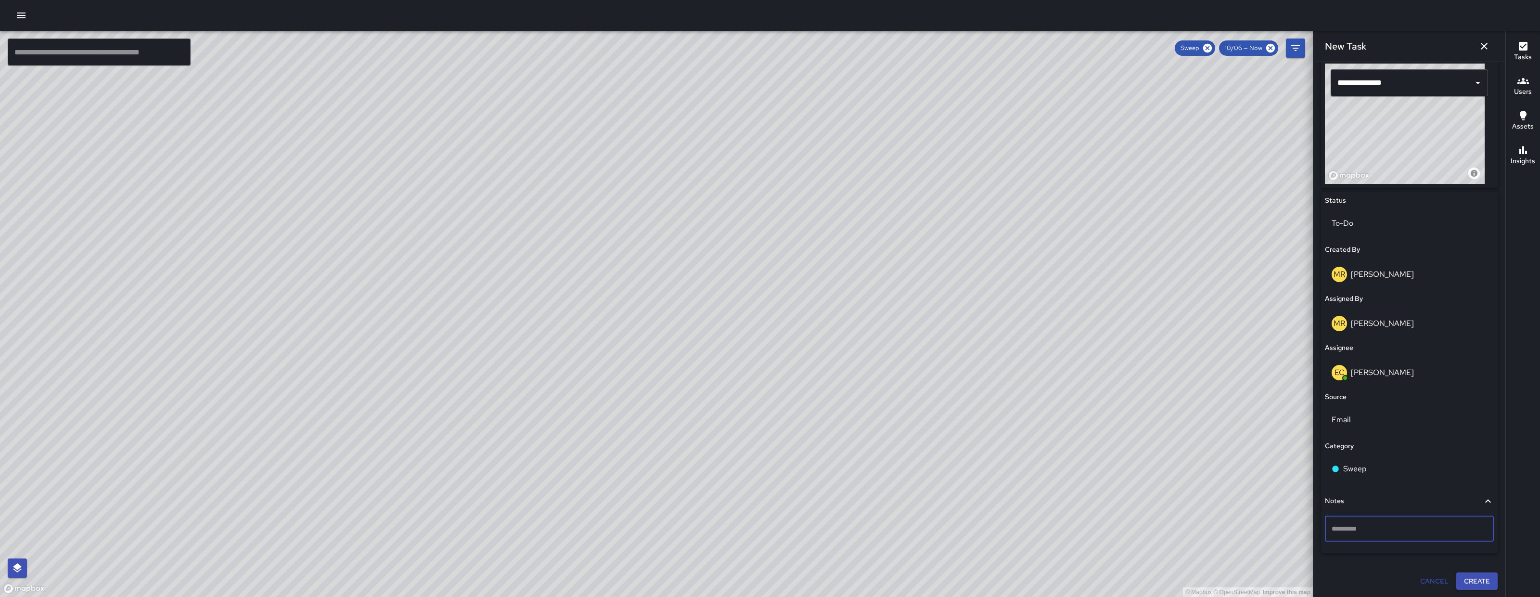
click at [1416, 528] on textarea at bounding box center [1409, 529] width 155 height 10
type textarea "**********"
click at [1456, 578] on button "Create" at bounding box center [1476, 581] width 41 height 18
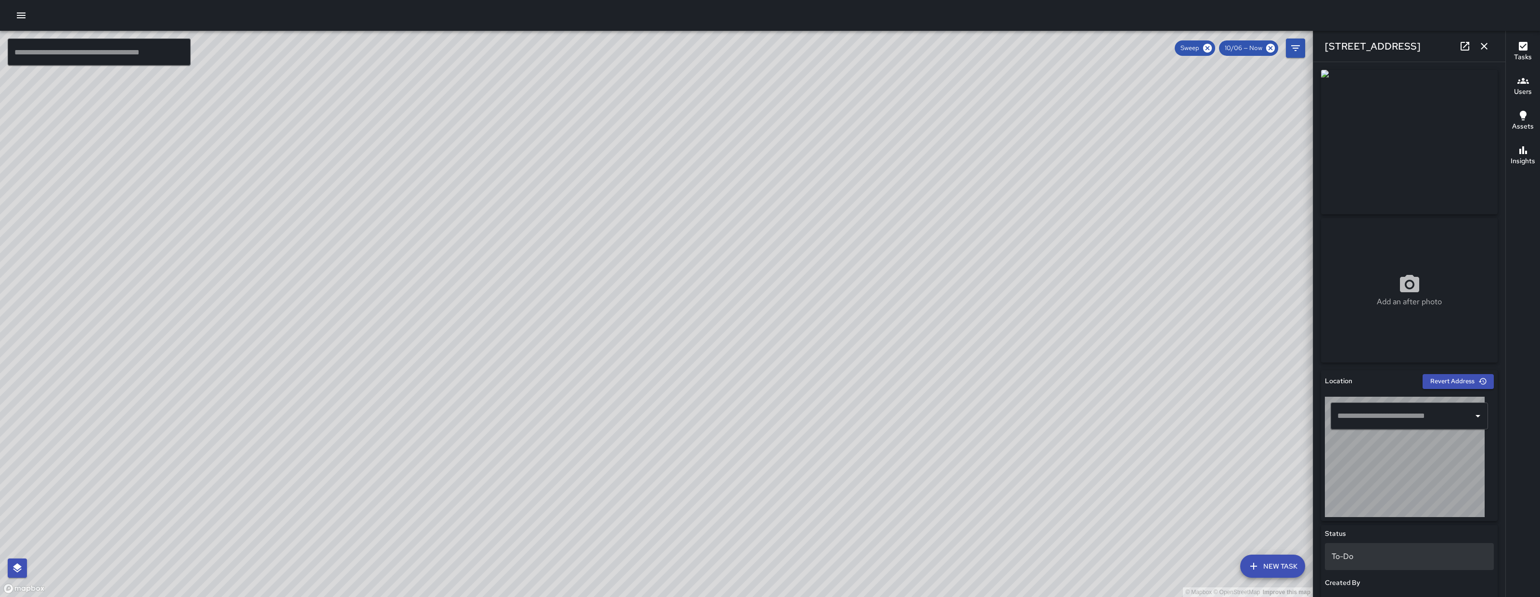
type input "**********"
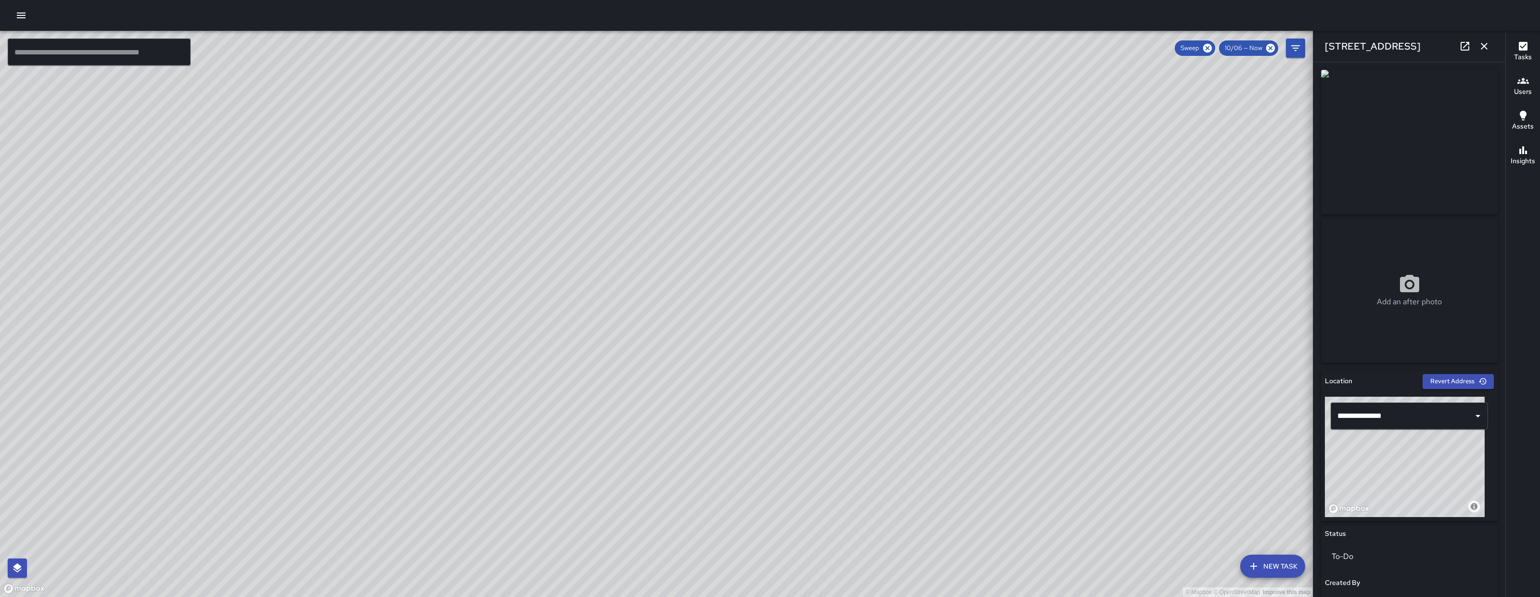
click at [1480, 51] on icon "button" at bounding box center [1484, 46] width 12 height 12
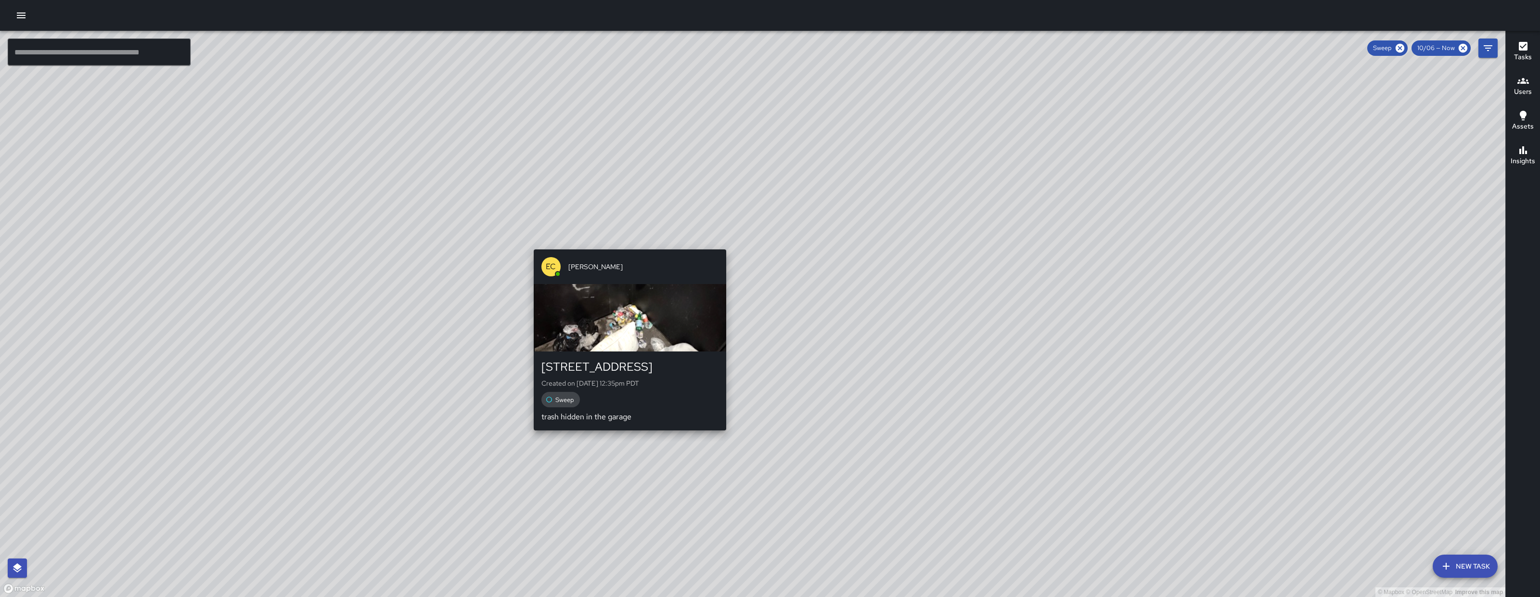
click at [699, 240] on div "© Mapbox © OpenStreetMap Improve this map EC Enrique Cervantes 241 10th Street …" at bounding box center [752, 314] width 1505 height 566
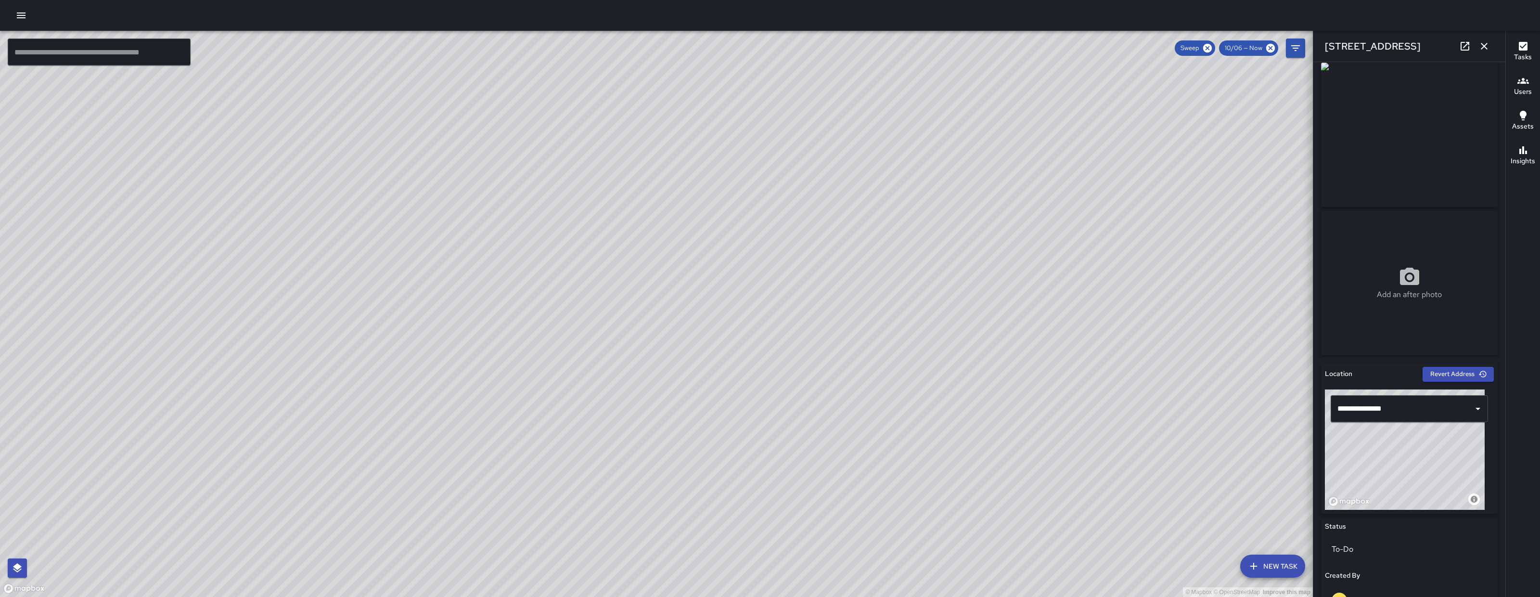
scroll to position [0, 0]
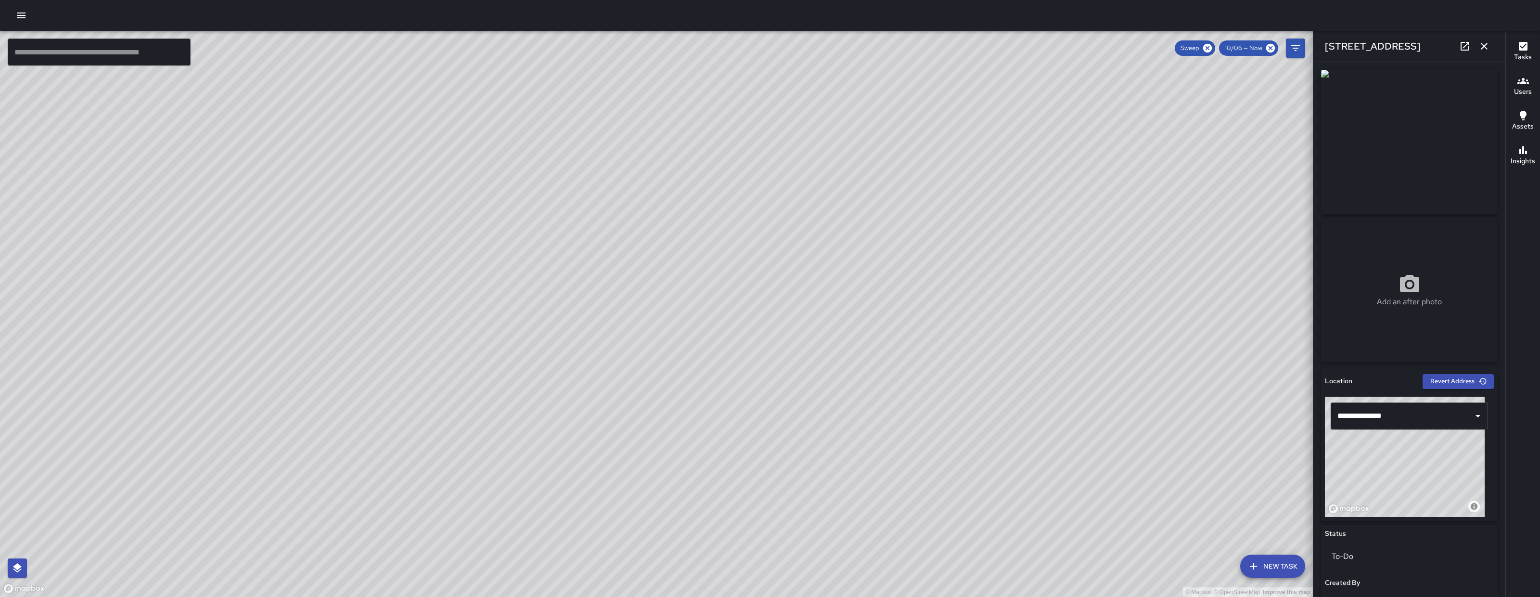
click at [1489, 46] on icon "button" at bounding box center [1484, 46] width 12 height 12
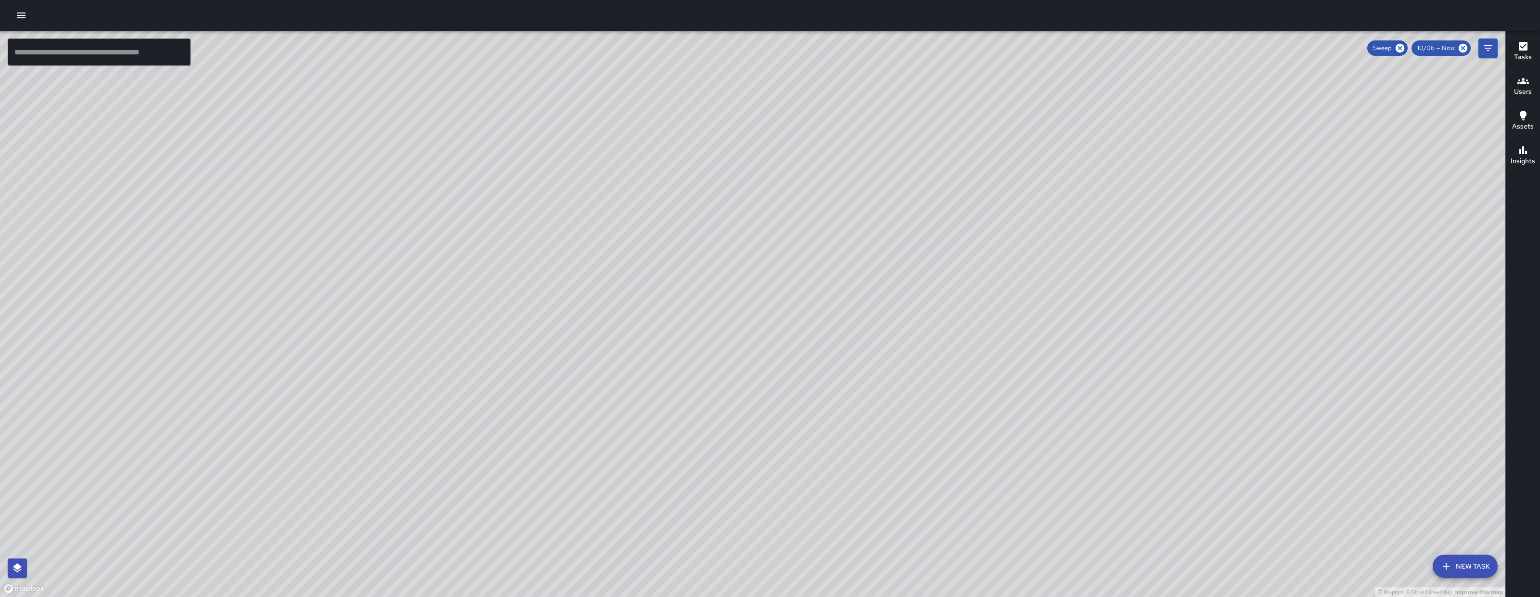
click at [592, 300] on div "© Mapbox © OpenStreetMap Improve this map EC Enrique Cervantes 241 10th Street …" at bounding box center [752, 314] width 1505 height 566
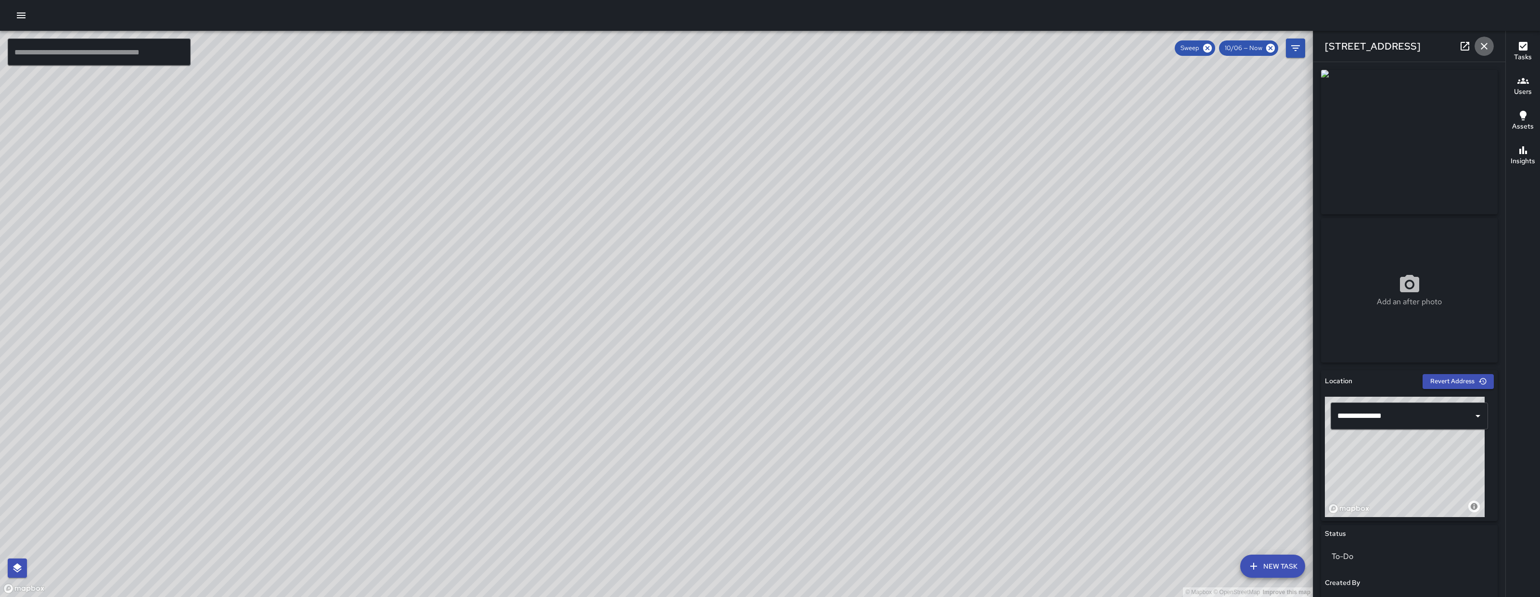
click at [1487, 42] on icon "button" at bounding box center [1484, 46] width 12 height 12
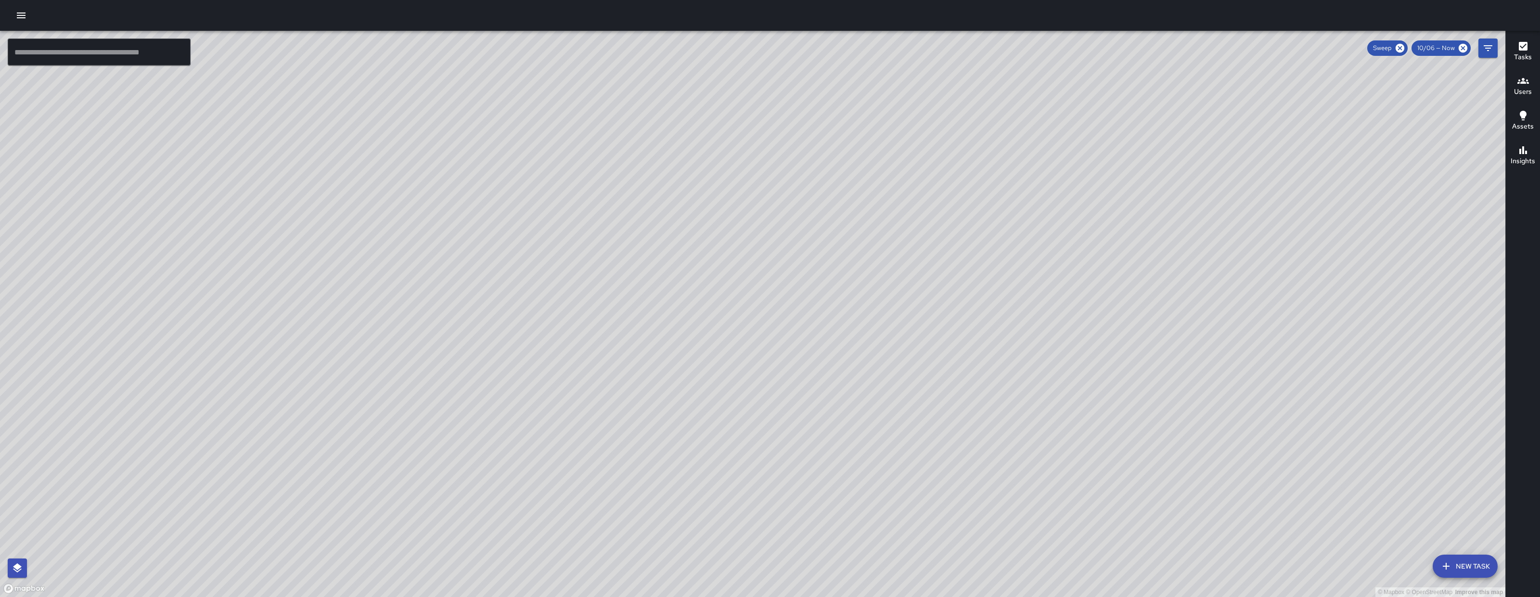
click at [753, 309] on div "© Mapbox © OpenStreetMap Improve this map EC Enrique Cervantes 241 10th Street …" at bounding box center [752, 314] width 1505 height 566
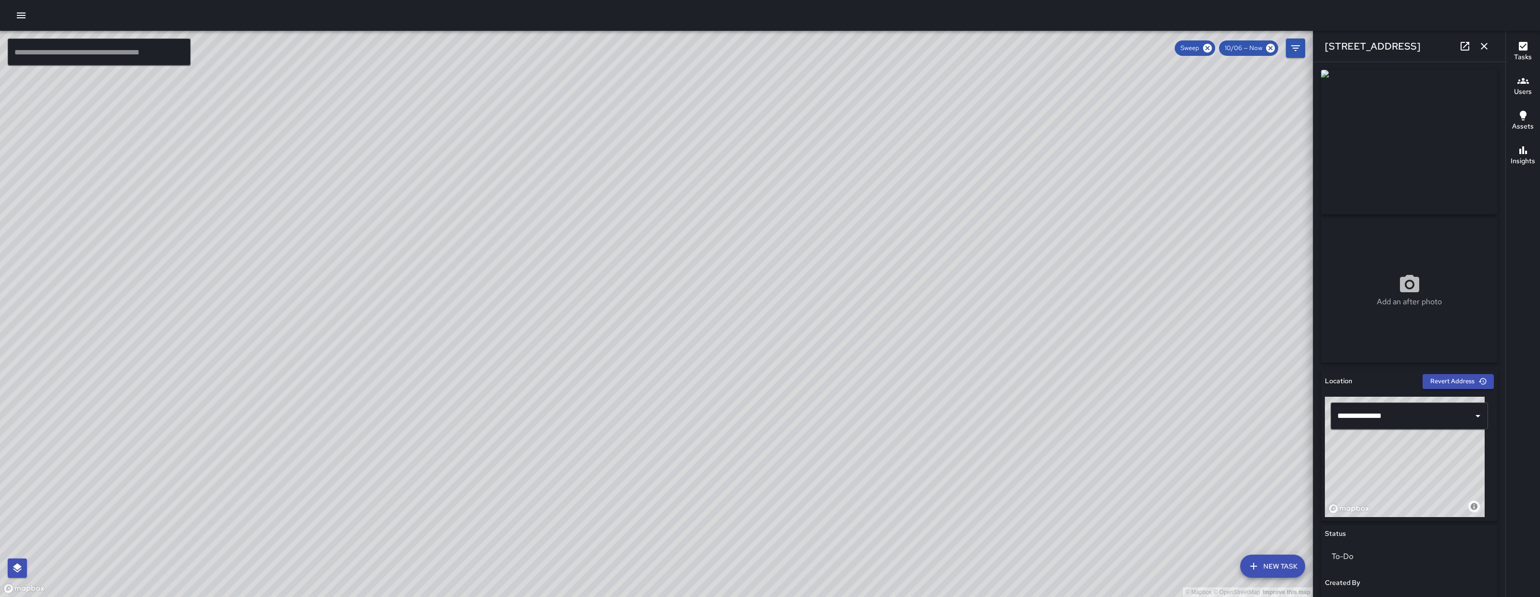
scroll to position [366, 0]
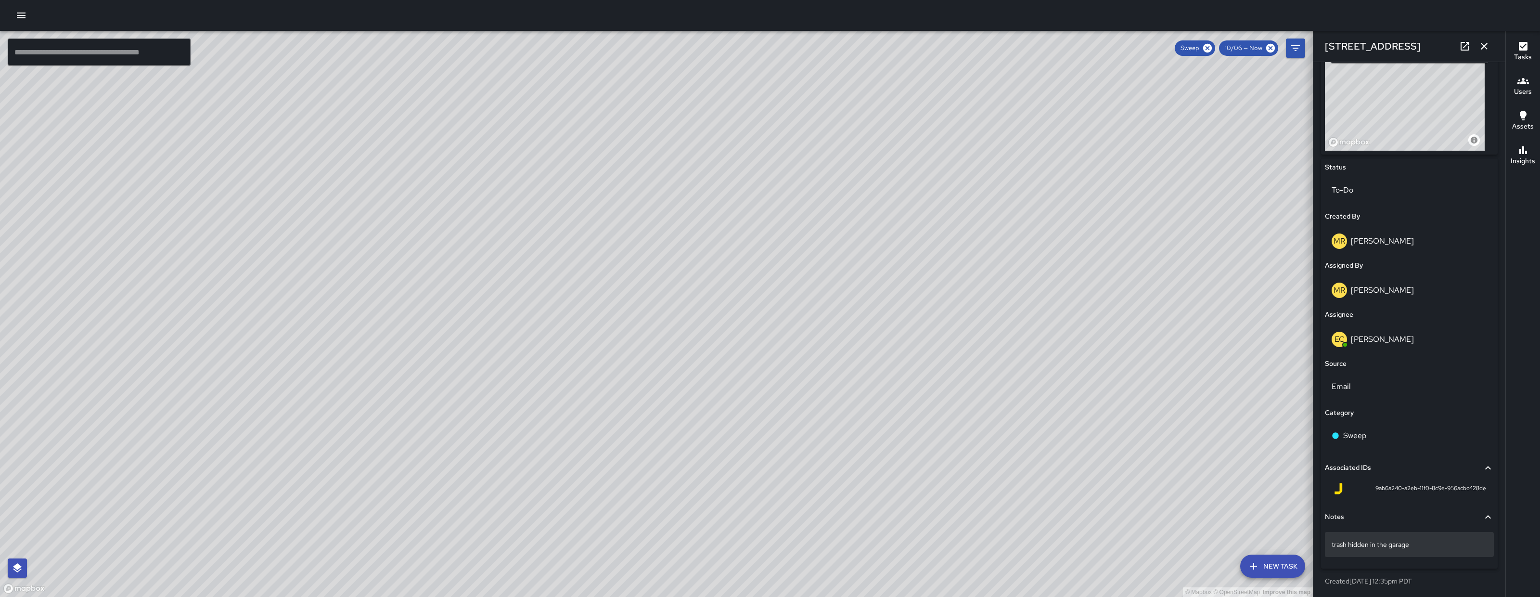
click at [1416, 550] on div "trash hidden in the garage" at bounding box center [1409, 544] width 169 height 25
type textarea "**********"
click at [1199, 482] on div "© Mapbox © OpenStreetMap Improve this map" at bounding box center [656, 314] width 1313 height 566
drag, startPoint x: 1491, startPoint y: 41, endPoint x: 1458, endPoint y: 65, distance: 40.6
click at [1490, 41] on button "button" at bounding box center [1484, 46] width 19 height 19
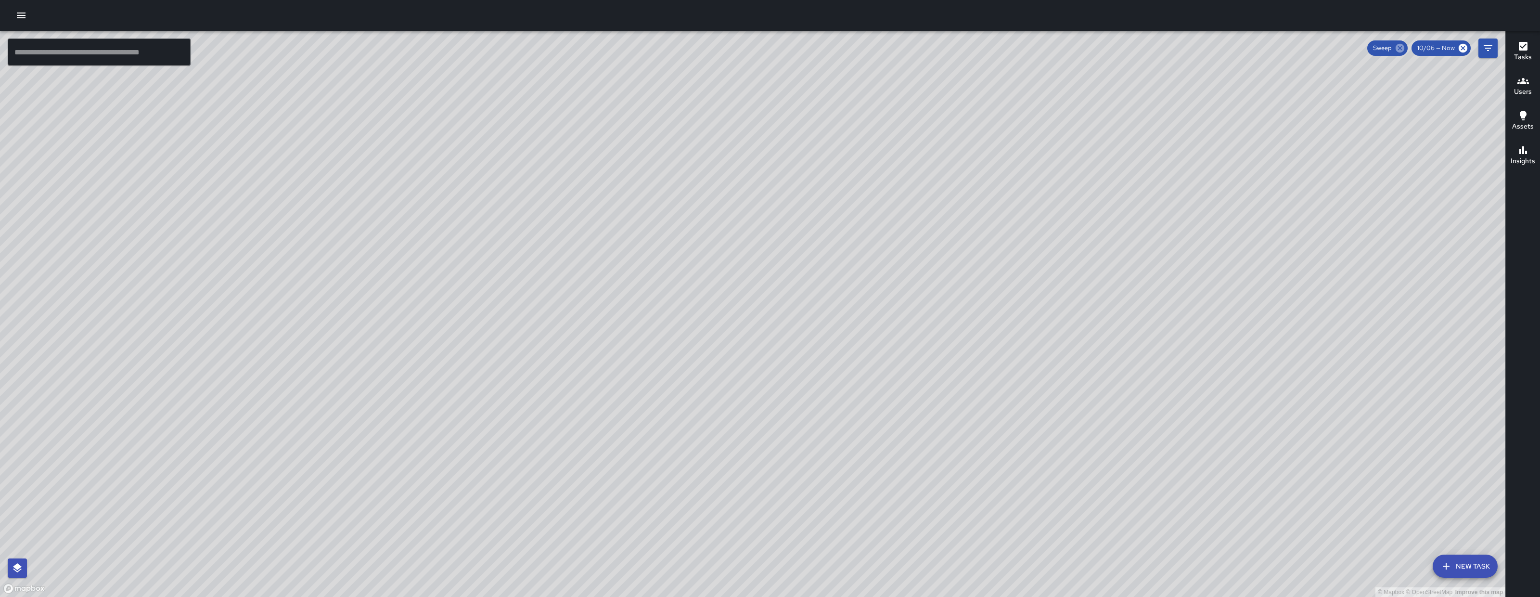
click at [1405, 48] on icon at bounding box center [1400, 48] width 11 height 11
click at [781, 233] on div "© Mapbox © OpenStreetMap Improve this map EC Enrique Cervantes 241 10th Street …" at bounding box center [752, 314] width 1505 height 566
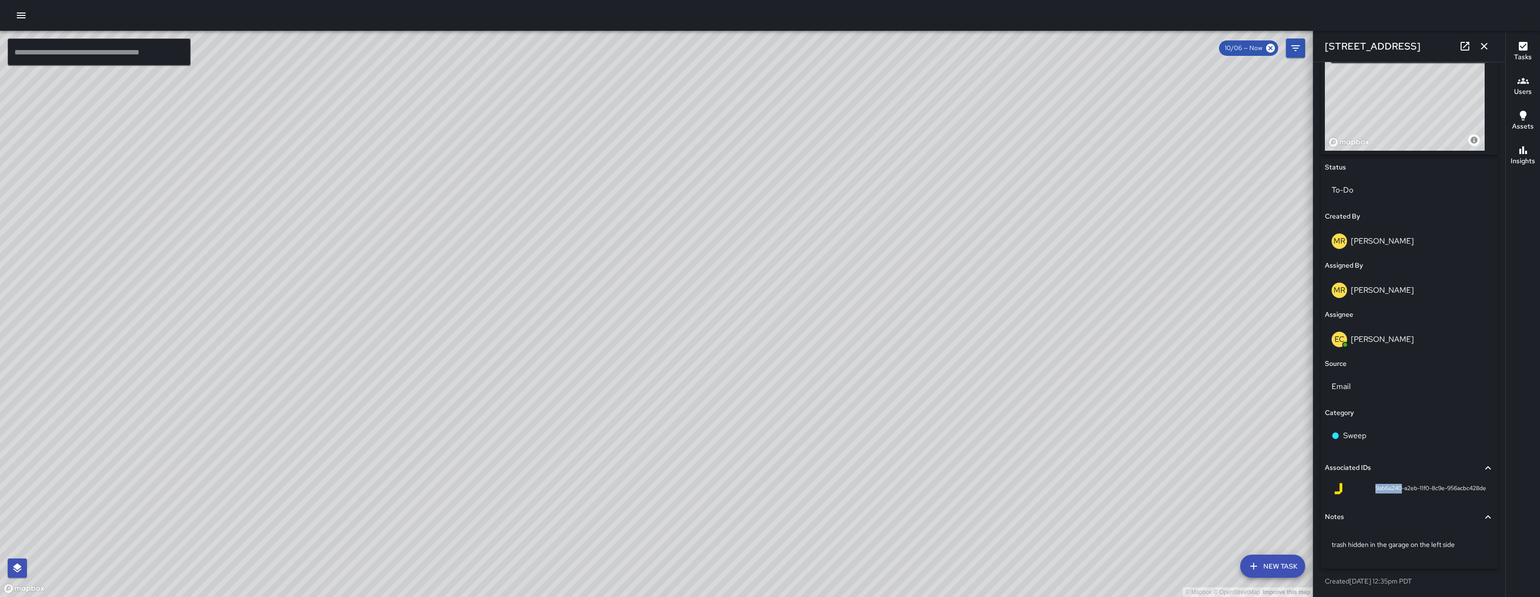
drag, startPoint x: 1362, startPoint y: 488, endPoint x: 1390, endPoint y: 492, distance: 28.2
click at [1390, 492] on div "9ab6a240-a2eb-11f0-8c9e-956acbc428de" at bounding box center [1410, 489] width 154 height 12
copy span "9ab6a240"
click at [1486, 48] on icon "button" at bounding box center [1484, 46] width 7 height 7
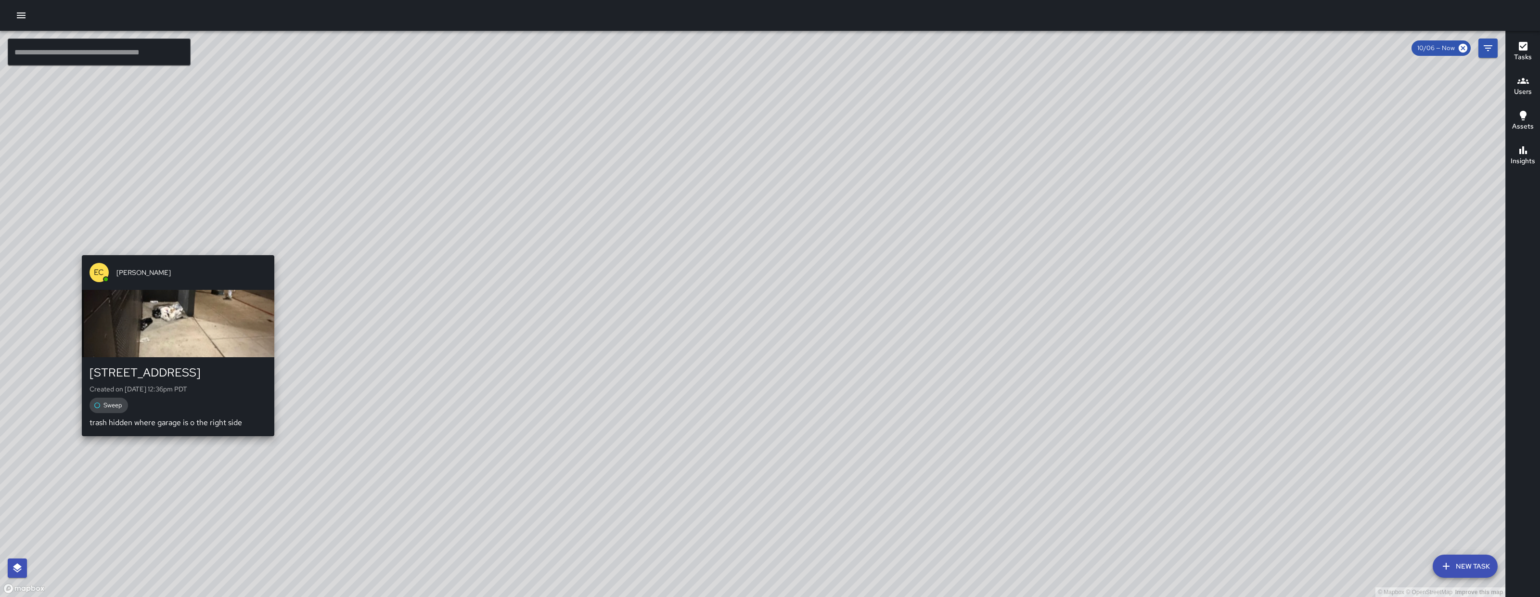
click at [79, 449] on div "© Mapbox © OpenStreetMap Improve this map EC Enrique Cervantes 241 10th Street …" at bounding box center [752, 314] width 1505 height 566
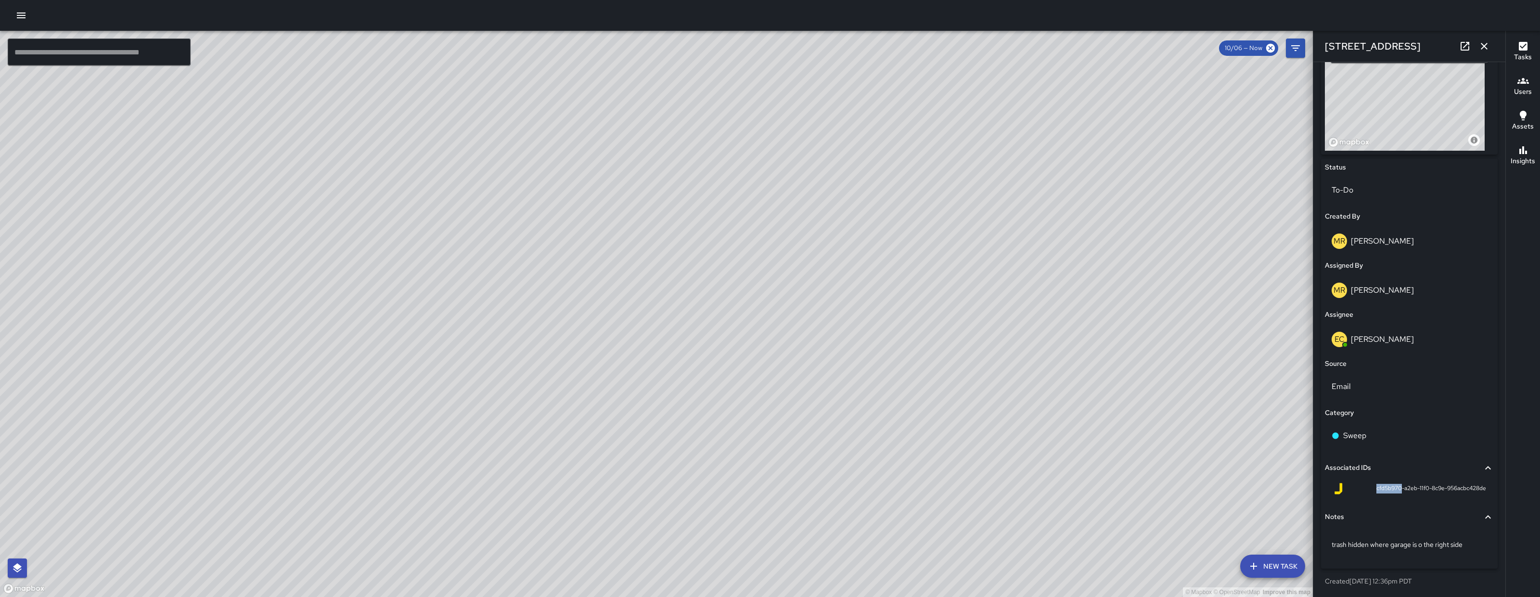
drag, startPoint x: 1364, startPoint y: 488, endPoint x: 1391, endPoint y: 489, distance: 27.0
click at [1391, 489] on div "cfd5b970-a2eb-11f0-8c9e-956acbc428de" at bounding box center [1410, 489] width 154 height 12
copy span "cfd5b970"
click at [1487, 45] on icon "button" at bounding box center [1484, 46] width 12 height 12
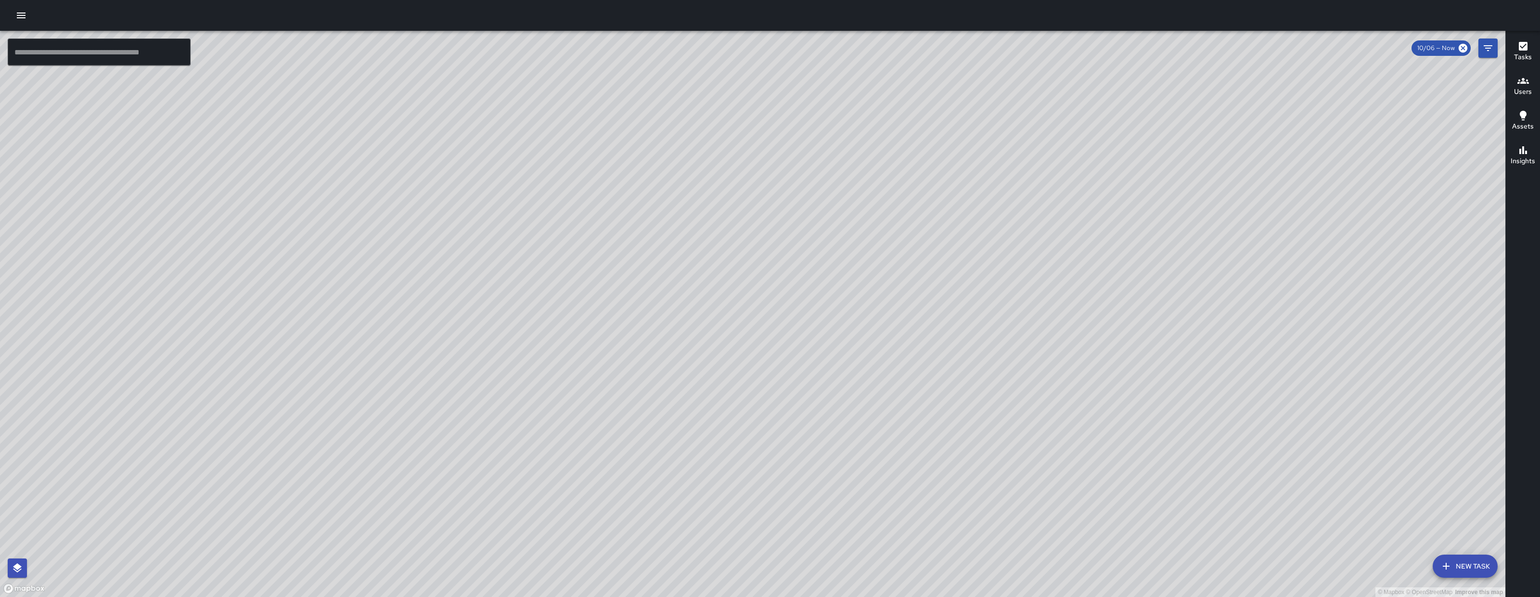
click at [1258, 341] on div "© Mapbox © OpenStreetMap Improve this map" at bounding box center [752, 314] width 1505 height 566
drag, startPoint x: 967, startPoint y: 347, endPoint x: 867, endPoint y: 353, distance: 99.8
click at [808, 359] on div "© Mapbox © OpenStreetMap Improve this map" at bounding box center [752, 314] width 1505 height 566
drag, startPoint x: 780, startPoint y: 374, endPoint x: 614, endPoint y: 380, distance: 166.1
click at [614, 380] on div "© Mapbox © OpenStreetMap Improve this map" at bounding box center [752, 314] width 1505 height 566
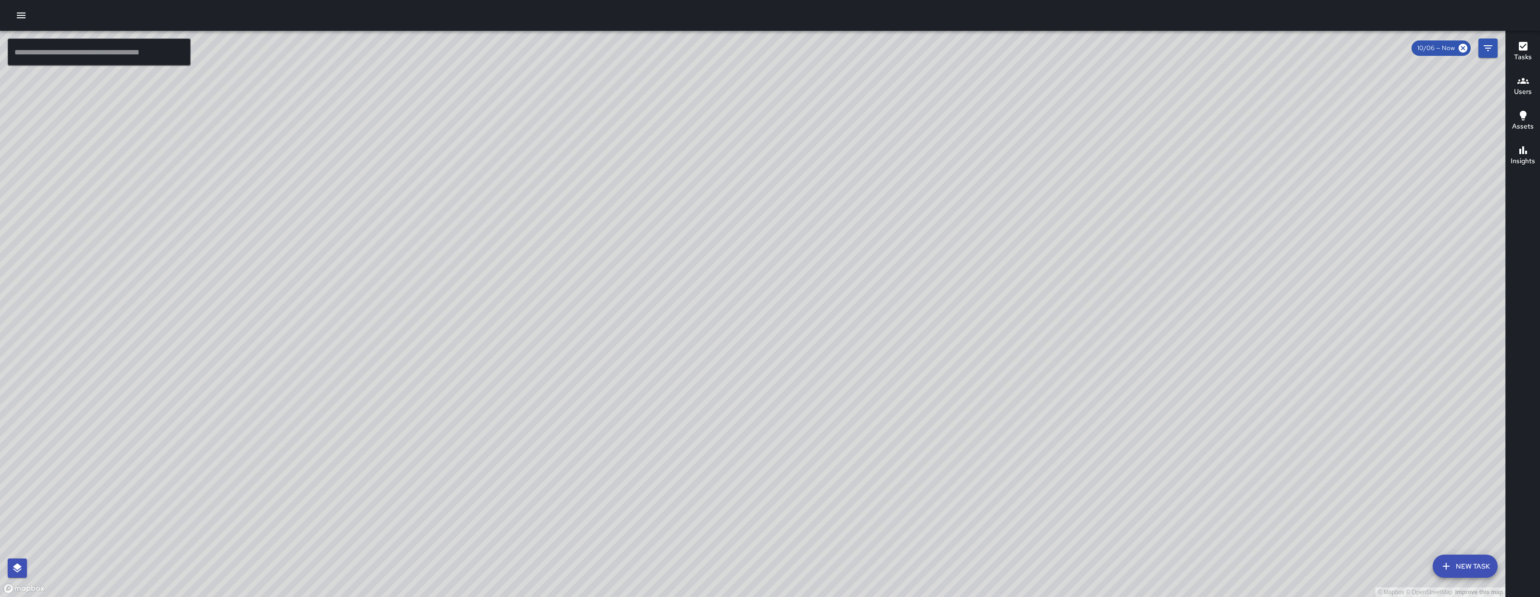
drag, startPoint x: 937, startPoint y: 318, endPoint x: 826, endPoint y: 386, distance: 130.1
click at [826, 386] on div "© Mapbox © OpenStreetMap Improve this map" at bounding box center [752, 314] width 1505 height 566
drag, startPoint x: 556, startPoint y: 465, endPoint x: 556, endPoint y: 409, distance: 56.8
click at [556, 409] on div "© Mapbox © OpenStreetMap Improve this map" at bounding box center [752, 314] width 1505 height 566
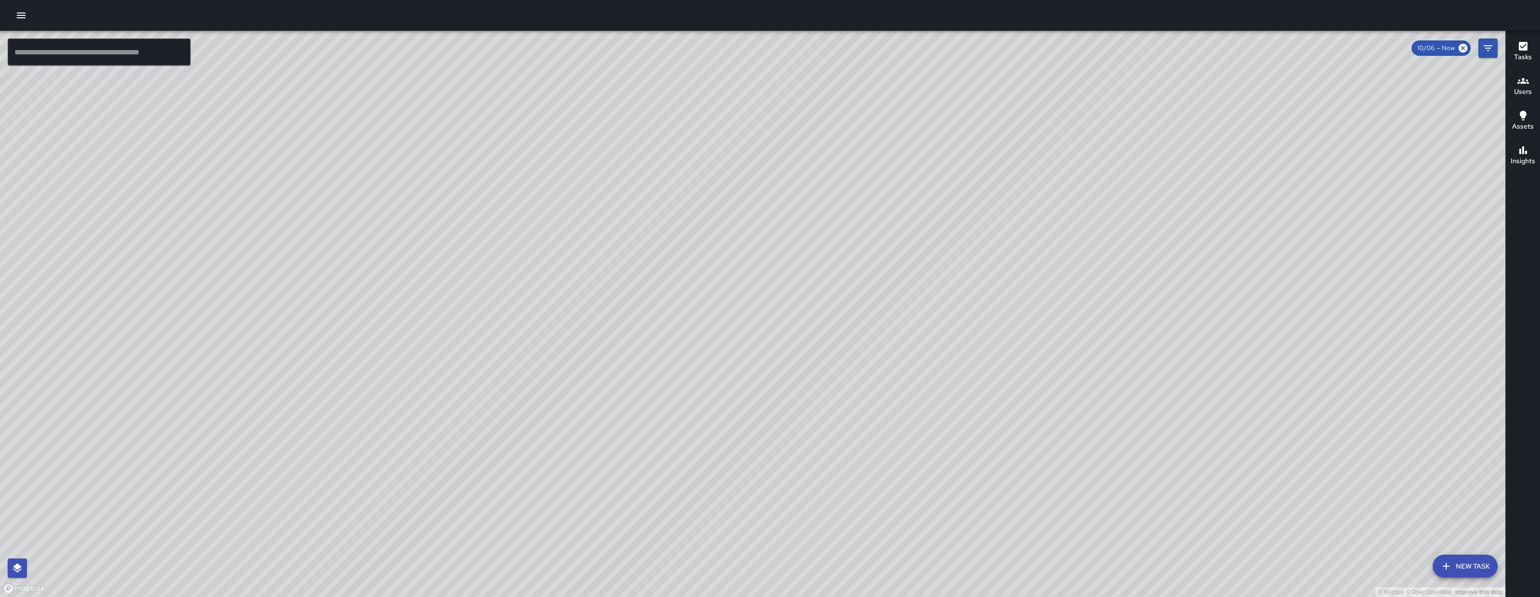
drag, startPoint x: 651, startPoint y: 144, endPoint x: 605, endPoint y: 266, distance: 129.9
click at [498, 337] on div "© Mapbox © OpenStreetMap Improve this map" at bounding box center [752, 314] width 1505 height 566
drag, startPoint x: 676, startPoint y: 225, endPoint x: 589, endPoint y: 269, distance: 97.3
click at [589, 274] on div "© Mapbox © OpenStreetMap Improve this map" at bounding box center [752, 314] width 1505 height 566
drag, startPoint x: 619, startPoint y: 496, endPoint x: 610, endPoint y: 477, distance: 20.9
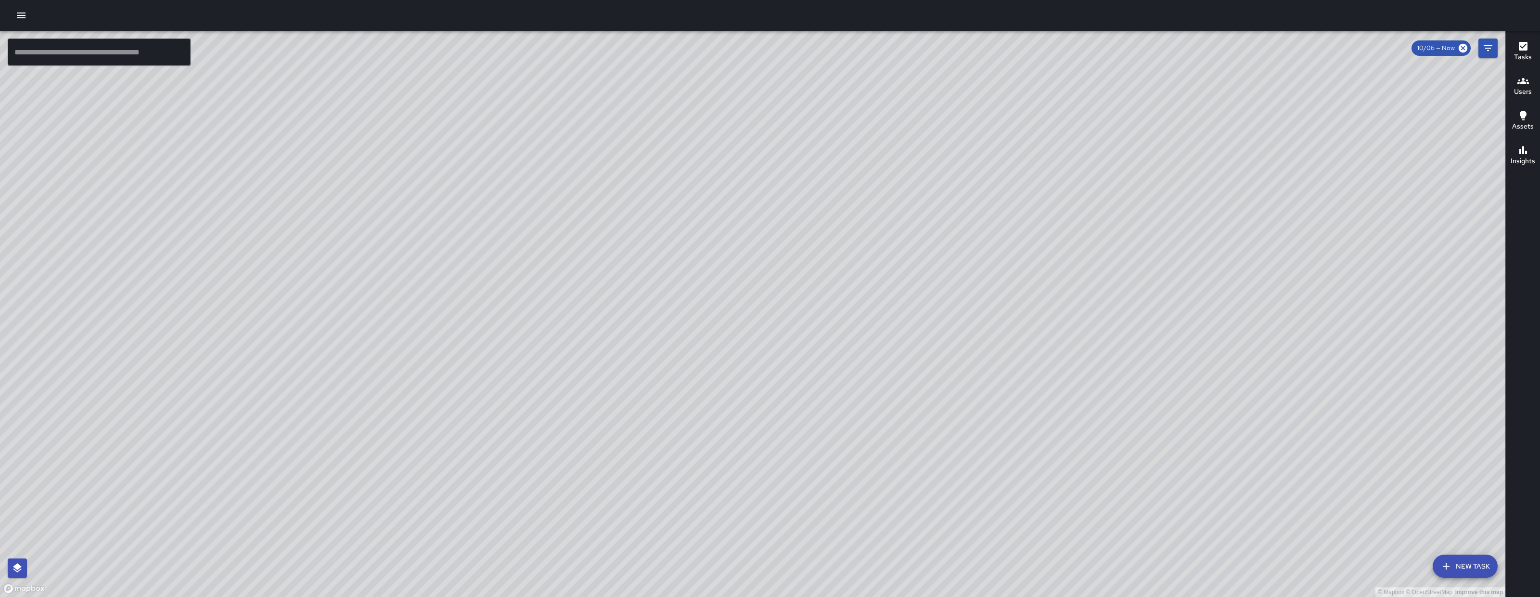
click at [632, 368] on div "© Mapbox © OpenStreetMap Improve this map" at bounding box center [752, 314] width 1505 height 566
drag, startPoint x: 603, startPoint y: 479, endPoint x: 620, endPoint y: 442, distance: 40.7
click at [620, 442] on div "© Mapbox © OpenStreetMap Improve this map" at bounding box center [752, 314] width 1505 height 566
drag, startPoint x: 433, startPoint y: 496, endPoint x: 440, endPoint y: 478, distance: 19.0
click at [440, 478] on div "© Mapbox © OpenStreetMap Improve this map" at bounding box center [752, 314] width 1505 height 566
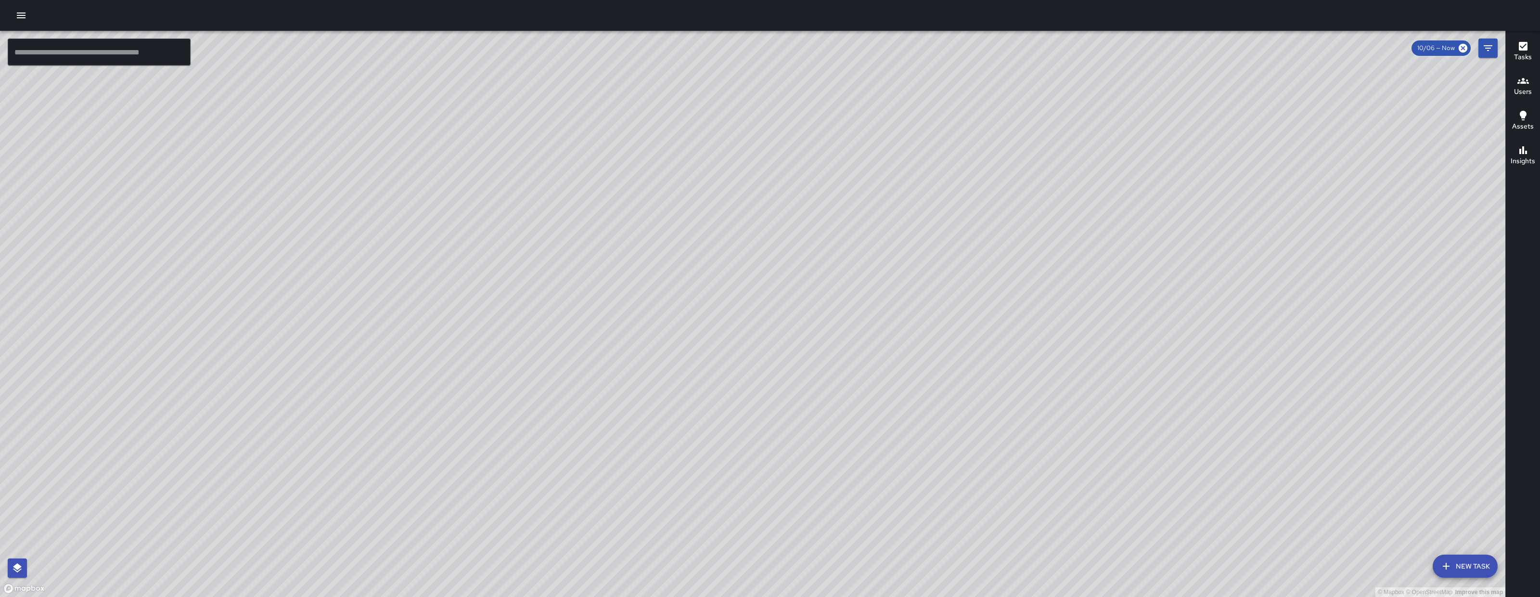
drag, startPoint x: 461, startPoint y: 482, endPoint x: 469, endPoint y: 489, distance: 10.9
click at [469, 489] on div "© Mapbox © OpenStreetMap Improve this map" at bounding box center [752, 314] width 1505 height 566
drag, startPoint x: 622, startPoint y: 526, endPoint x: 623, endPoint y: 460, distance: 65.9
click at [623, 460] on div "© Mapbox © OpenStreetMap Improve this map" at bounding box center [752, 314] width 1505 height 566
drag, startPoint x: 830, startPoint y: 395, endPoint x: 733, endPoint y: 394, distance: 96.3
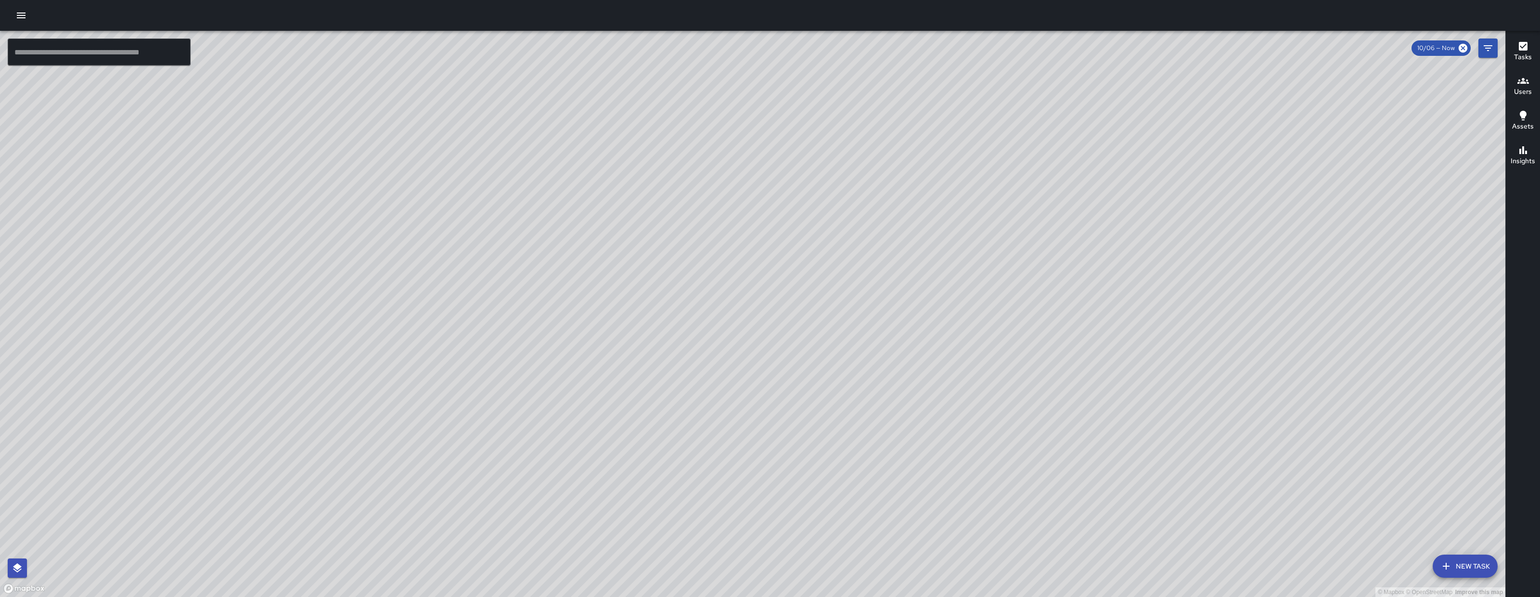
click at [734, 393] on div "© Mapbox © OpenStreetMap Improve this map" at bounding box center [752, 314] width 1505 height 566
drag, startPoint x: 751, startPoint y: 454, endPoint x: 579, endPoint y: 490, distance: 175.2
click at [580, 496] on div "© Mapbox © OpenStreetMap Improve this map" at bounding box center [752, 314] width 1505 height 566
drag, startPoint x: 732, startPoint y: 381, endPoint x: 650, endPoint y: 458, distance: 112.7
click at [650, 458] on div "© Mapbox © OpenStreetMap Improve this map" at bounding box center [752, 314] width 1505 height 566
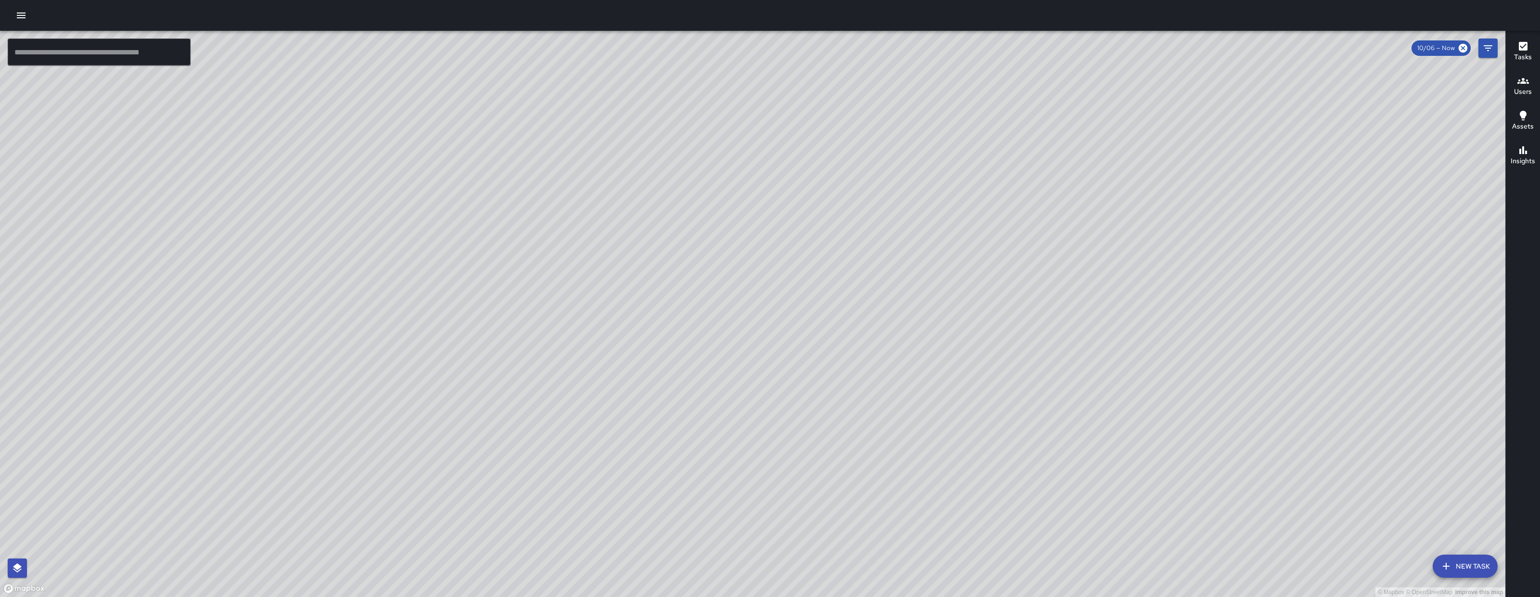
drag, startPoint x: 665, startPoint y: 336, endPoint x: 721, endPoint y: 317, distance: 60.1
click at [713, 289] on div "© Mapbox © OpenStreetMap Improve this map" at bounding box center [752, 314] width 1505 height 566
drag, startPoint x: 732, startPoint y: 337, endPoint x: 731, endPoint y: 321, distance: 15.4
click at [731, 321] on div "© Mapbox © OpenStreetMap Improve this map" at bounding box center [752, 314] width 1505 height 566
click at [786, 295] on div "© Mapbox © OpenStreetMap Improve this map" at bounding box center [752, 314] width 1505 height 566
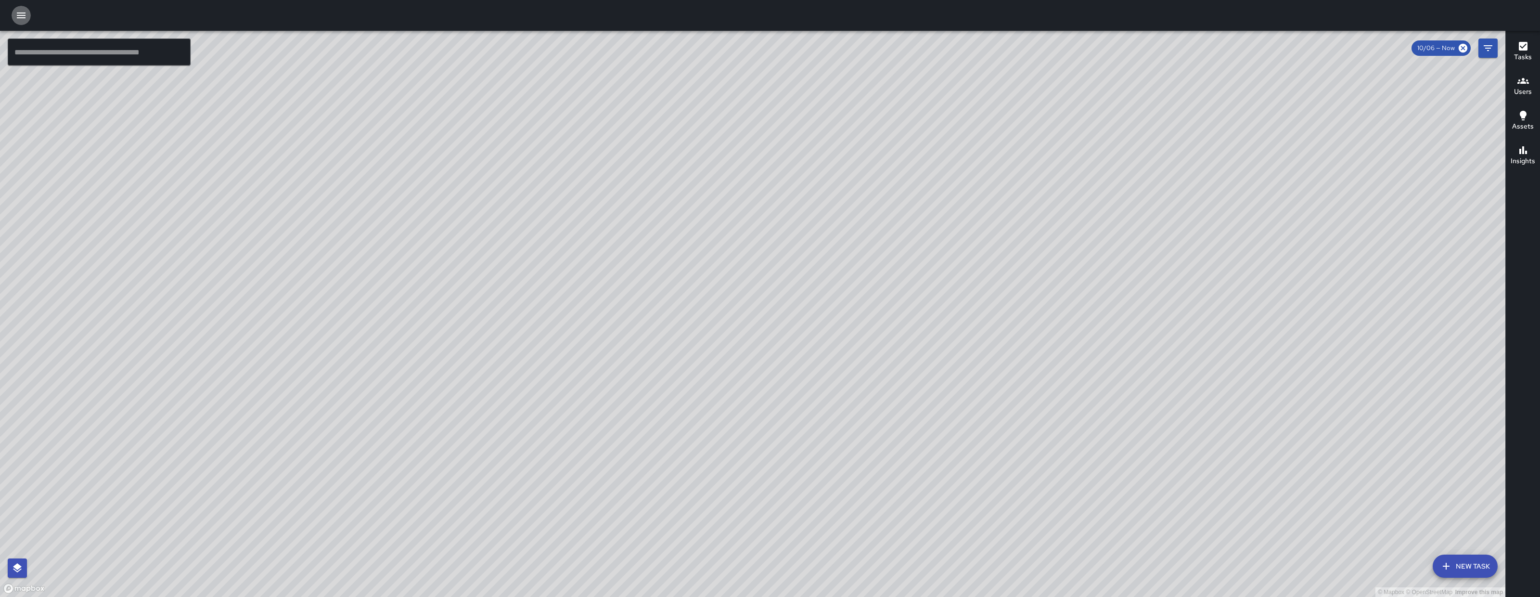
click at [19, 12] on icon "button" at bounding box center [21, 16] width 12 height 12
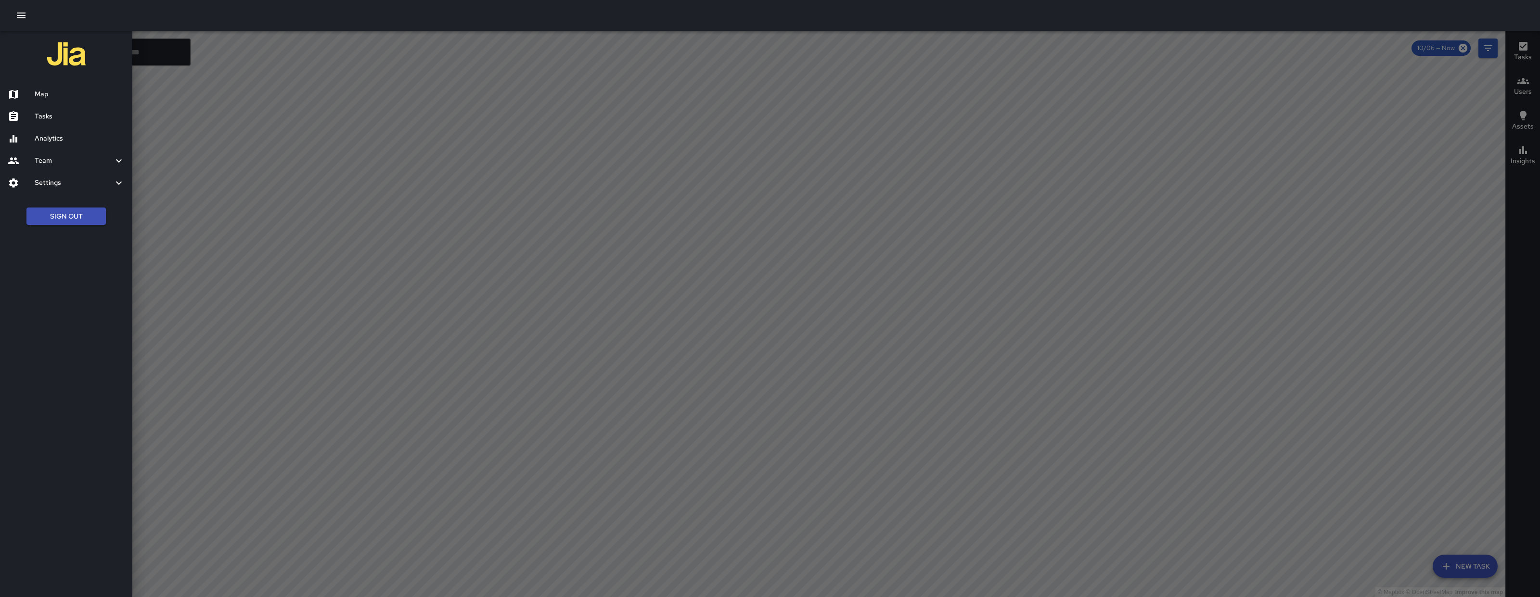
click at [57, 139] on h6 "Analytics" at bounding box center [80, 138] width 90 height 11
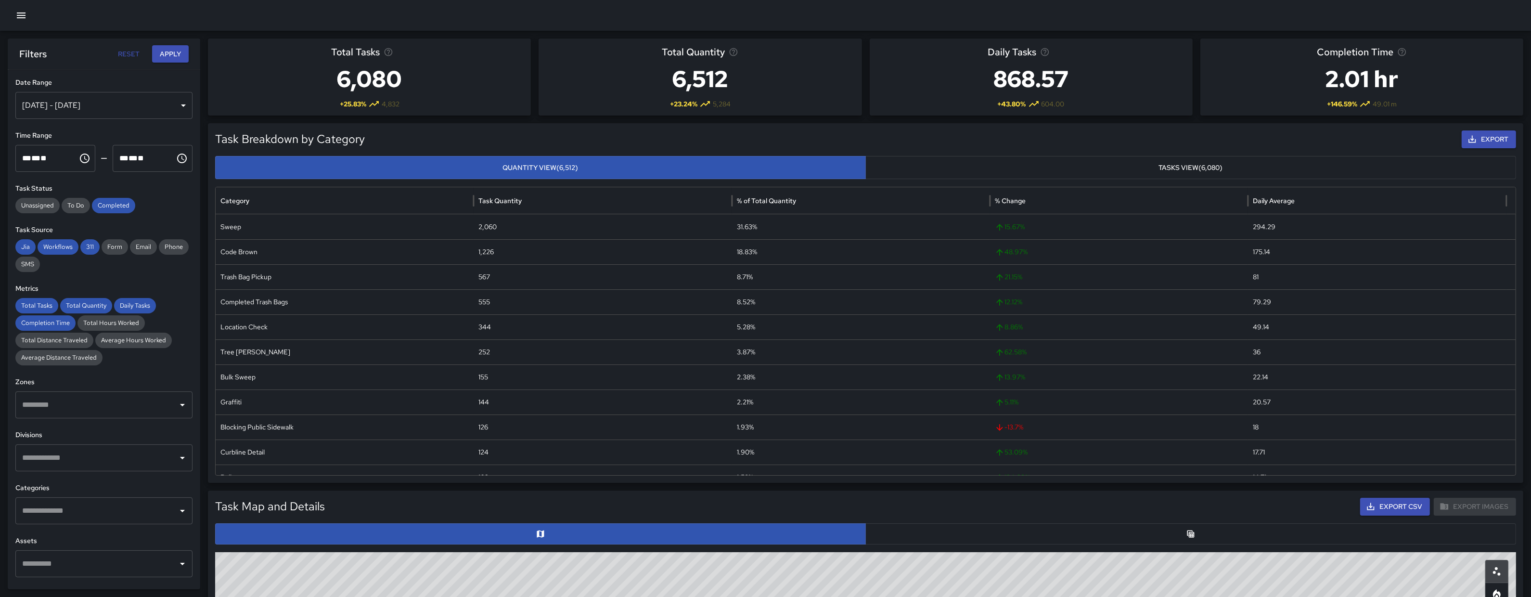
click at [25, 16] on icon "button" at bounding box center [21, 16] width 12 height 12
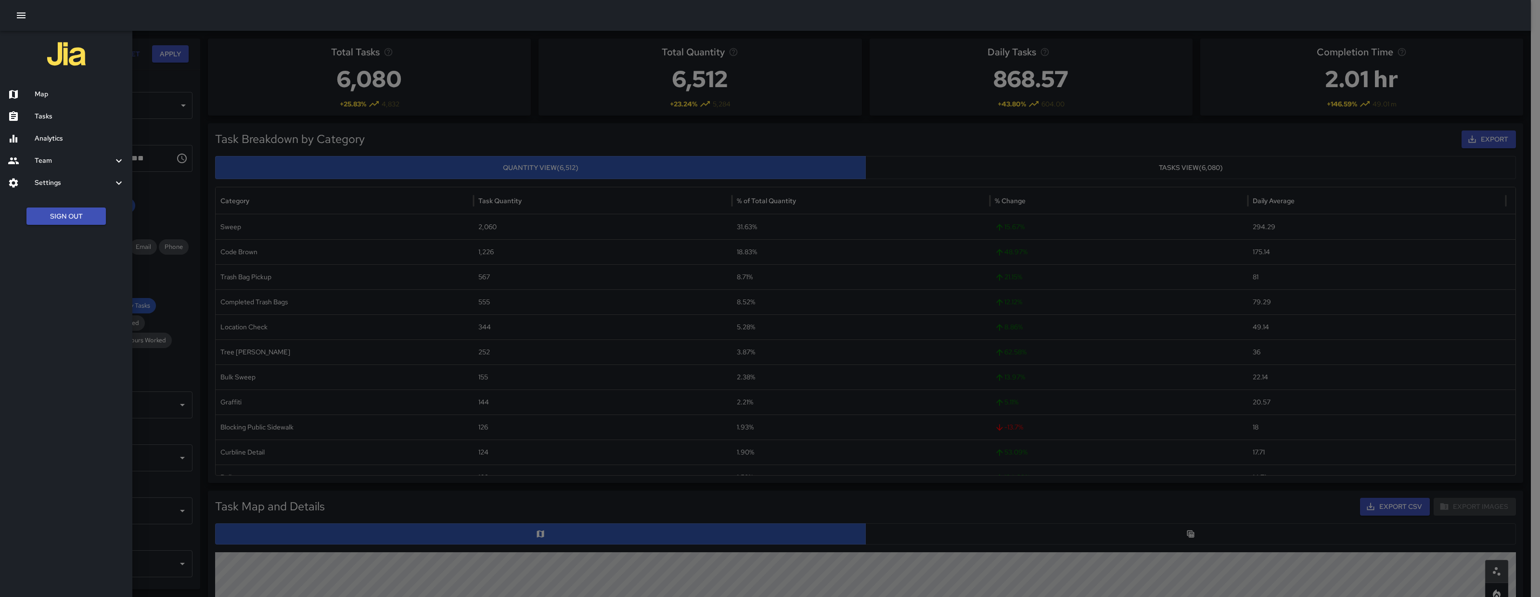
click at [66, 90] on h6 "Map" at bounding box center [80, 94] width 90 height 11
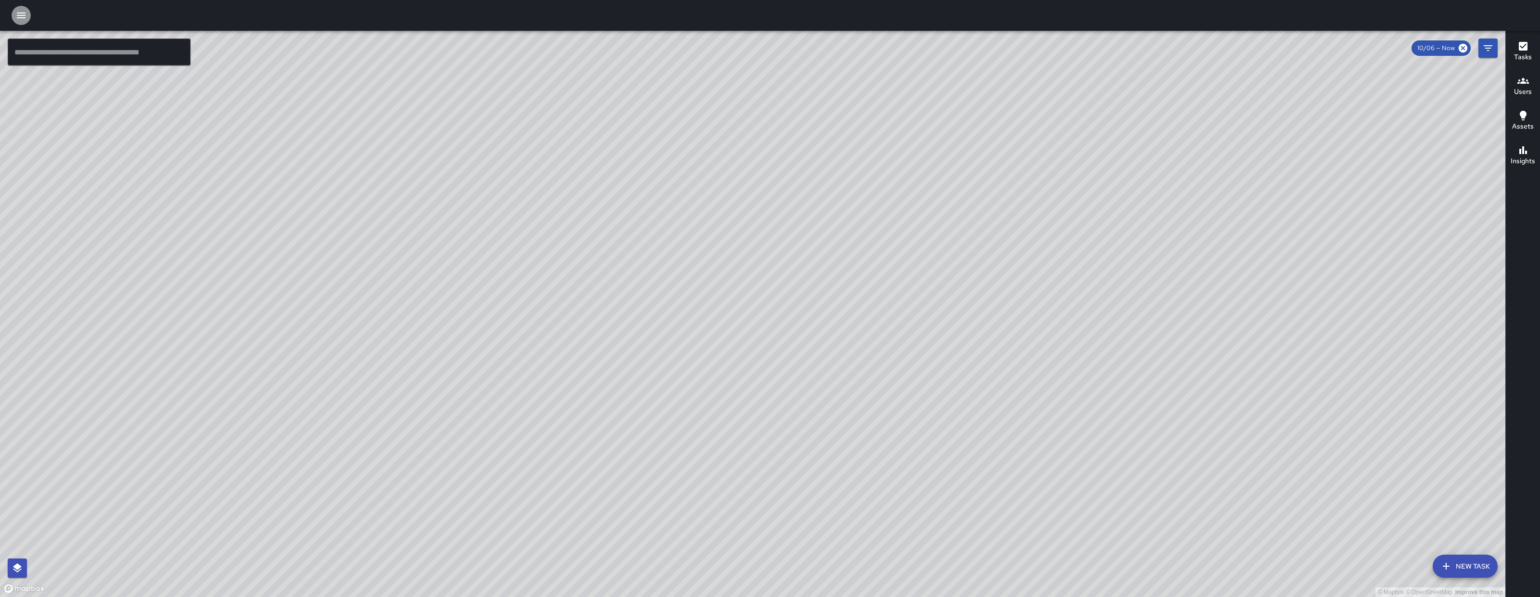
click at [22, 22] on button "button" at bounding box center [21, 15] width 19 height 19
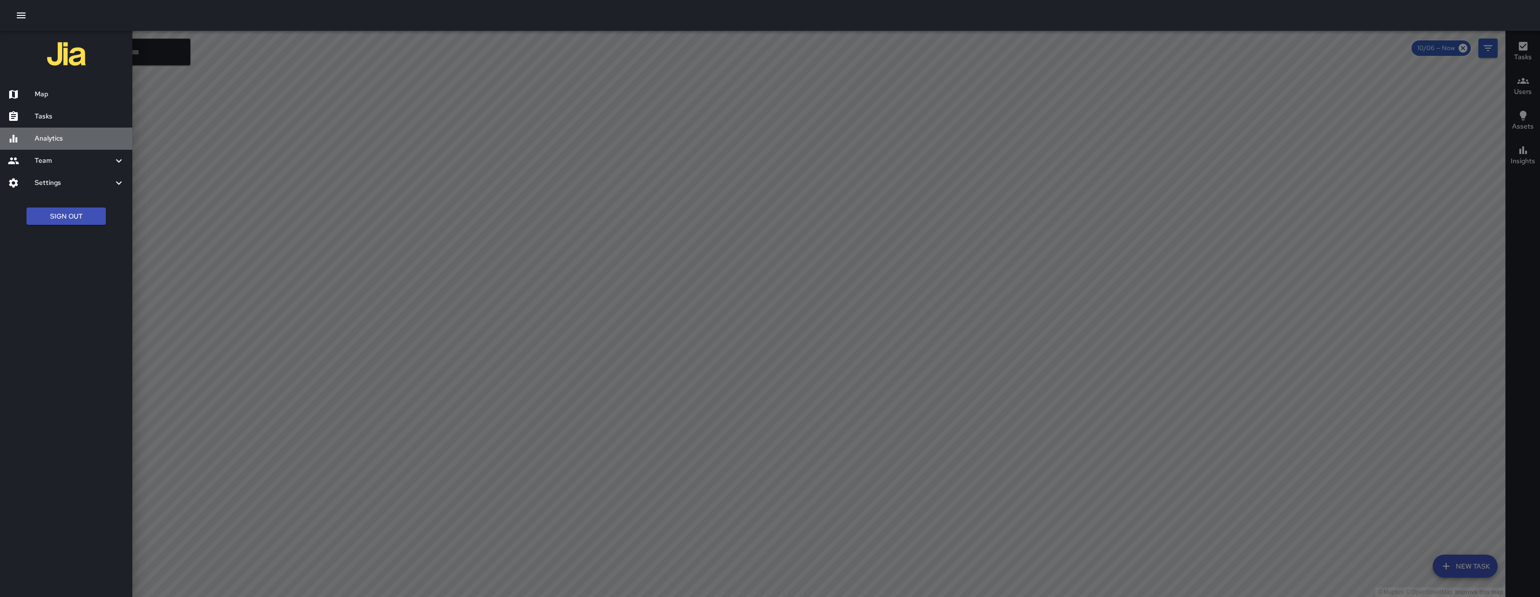
click at [33, 143] on div at bounding box center [21, 139] width 27 height 12
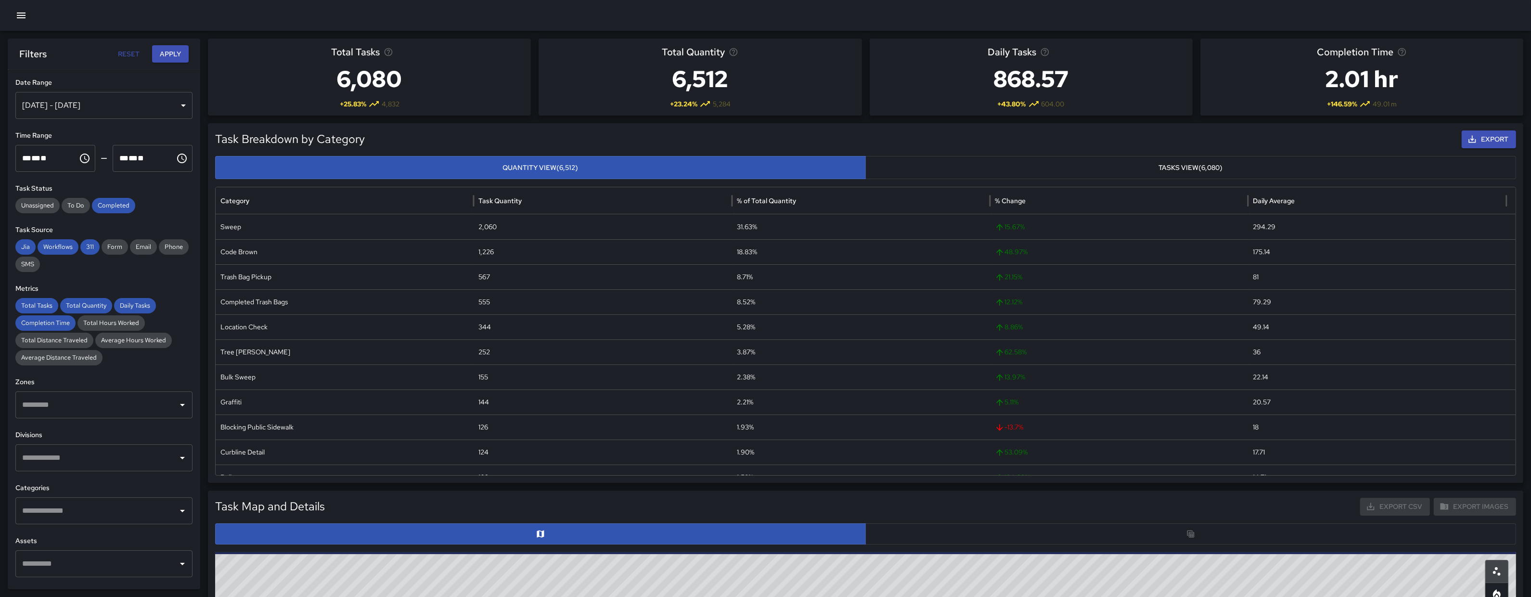
click at [28, 7] on div at bounding box center [765, 15] width 1531 height 31
drag, startPoint x: 22, startPoint y: 16, endPoint x: 27, endPoint y: 26, distance: 10.8
click at [22, 16] on icon "button" at bounding box center [21, 16] width 12 height 12
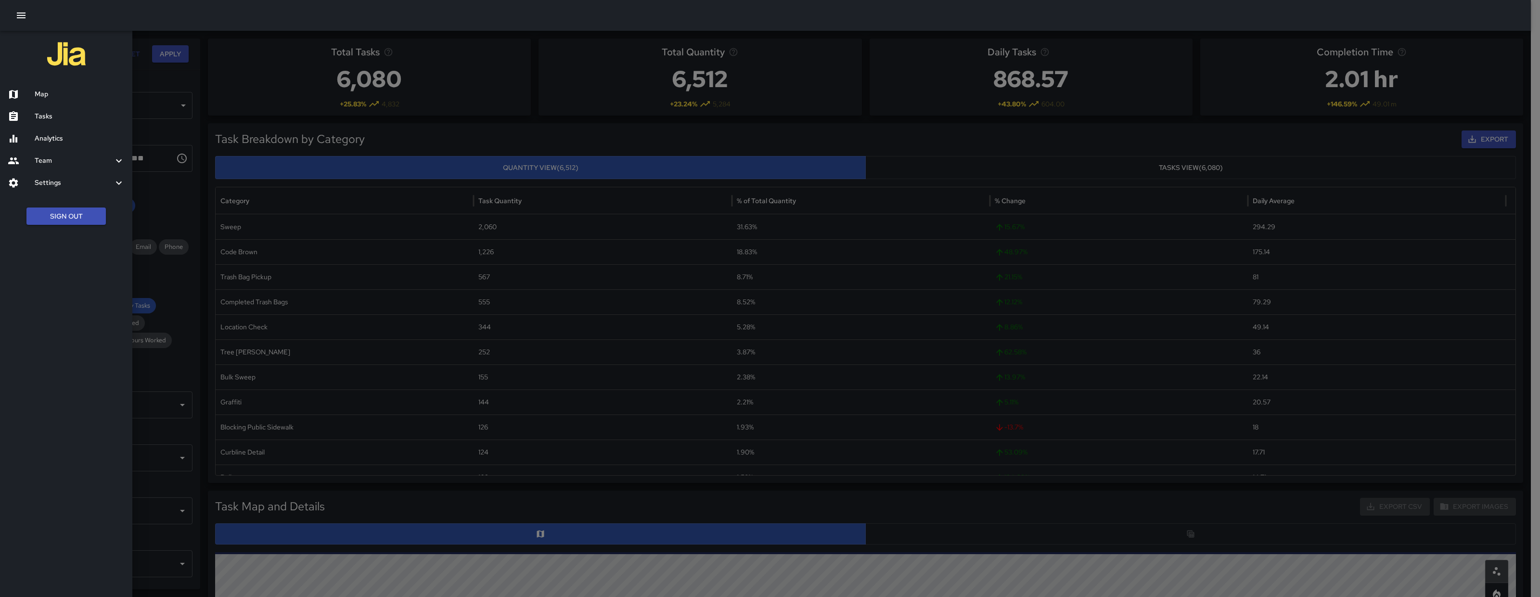
click at [95, 90] on h6 "Map" at bounding box center [80, 94] width 90 height 11
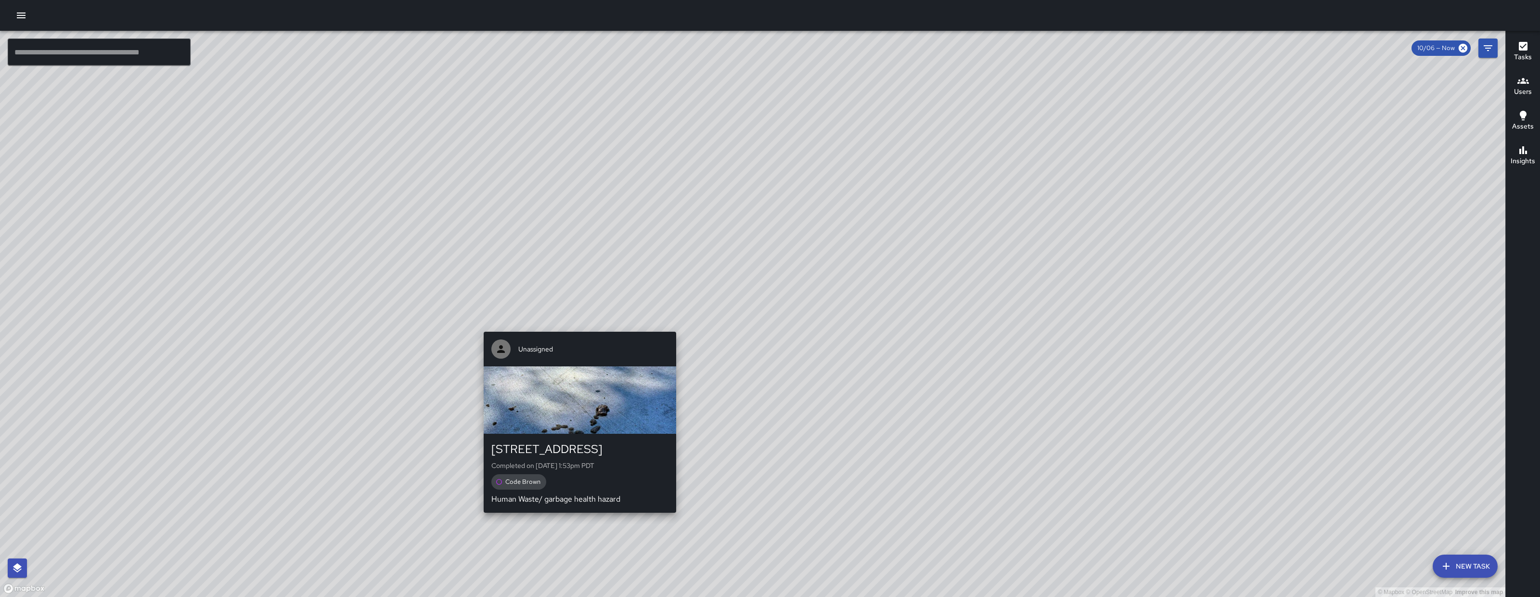
drag, startPoint x: 846, startPoint y: 416, endPoint x: 628, endPoint y: 396, distance: 218.5
click at [635, 395] on div "© Mapbox © OpenStreetMap Improve this map Unassigned 160 10th Street Completed …" at bounding box center [752, 314] width 1505 height 566
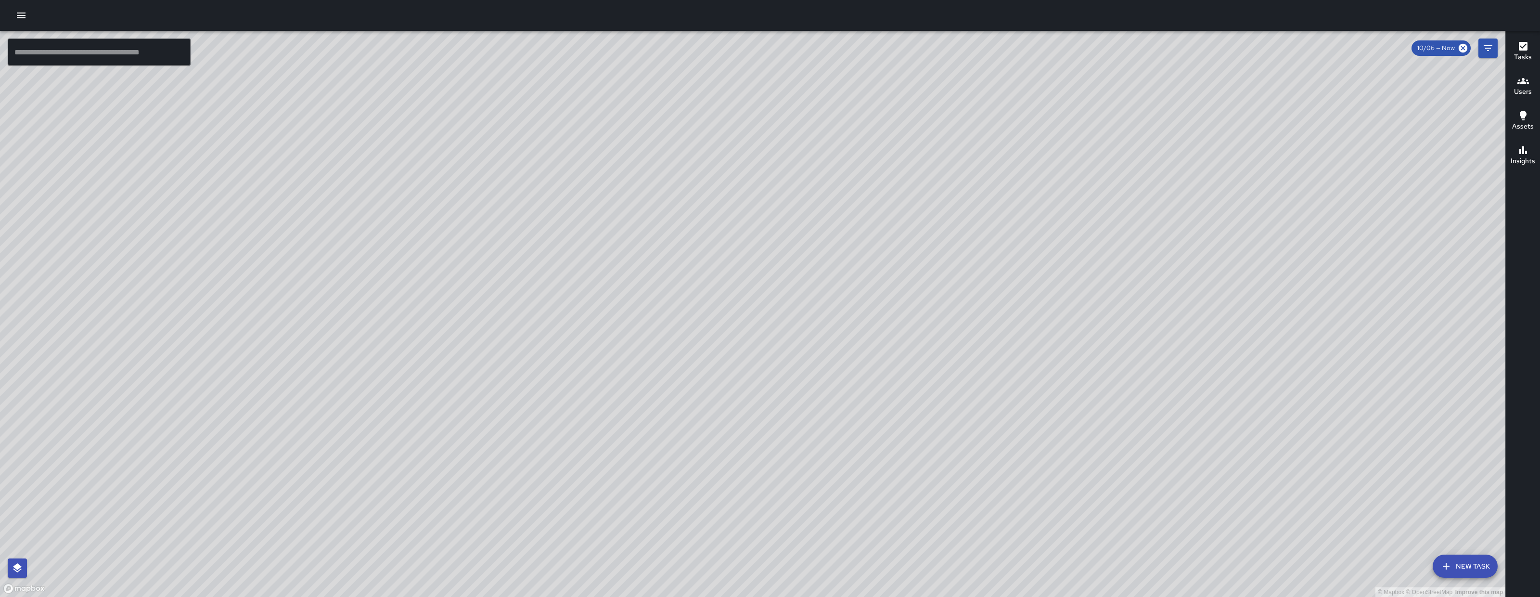
click at [467, 318] on div "© Mapbox © OpenStreetMap Improve this map Unassigned 160 10th Street Completed …" at bounding box center [752, 314] width 1505 height 566
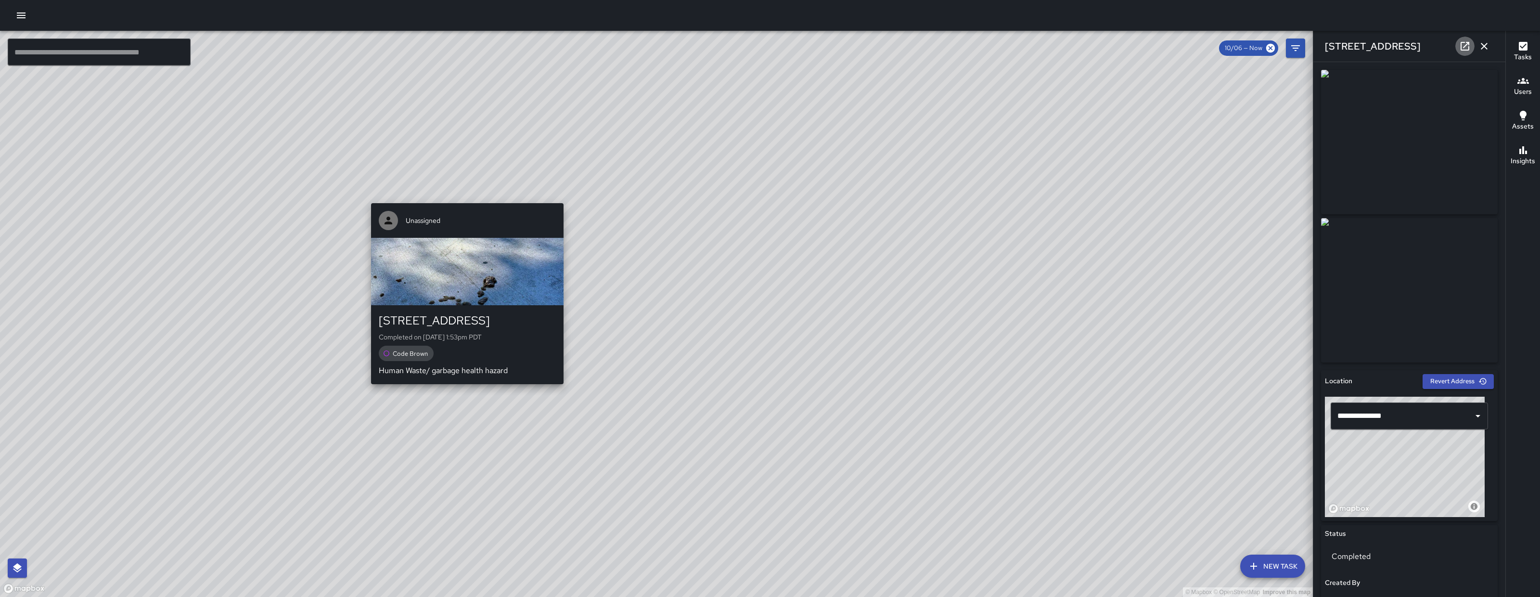
click at [1463, 39] on link at bounding box center [1464, 46] width 19 height 19
click at [655, 319] on div "© Mapbox © OpenStreetMap Improve this map Unassigned 160 10th Street Completed …" at bounding box center [656, 314] width 1313 height 566
click at [658, 319] on div "© Mapbox © OpenStreetMap Improve this map Unassigned 160 10th Street Completed …" at bounding box center [656, 314] width 1313 height 566
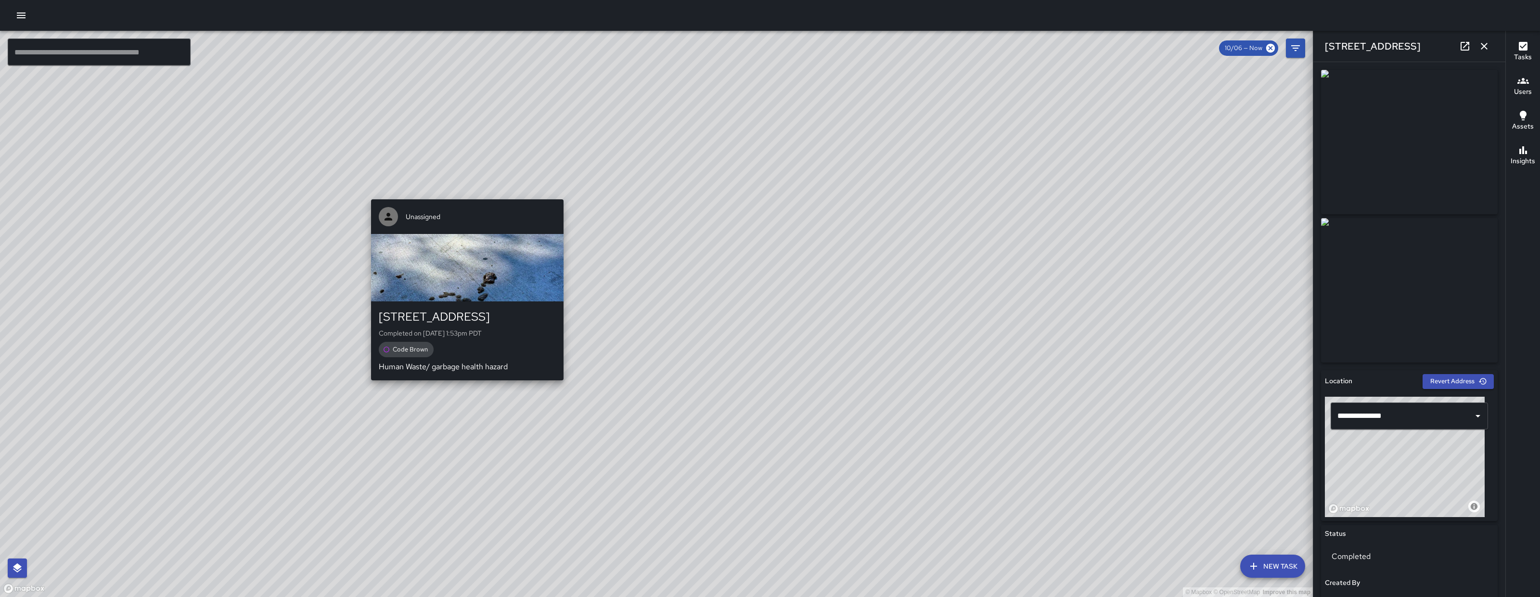
click at [1463, 48] on icon at bounding box center [1465, 46] width 12 height 12
click at [1483, 48] on icon "button" at bounding box center [1484, 46] width 12 height 12
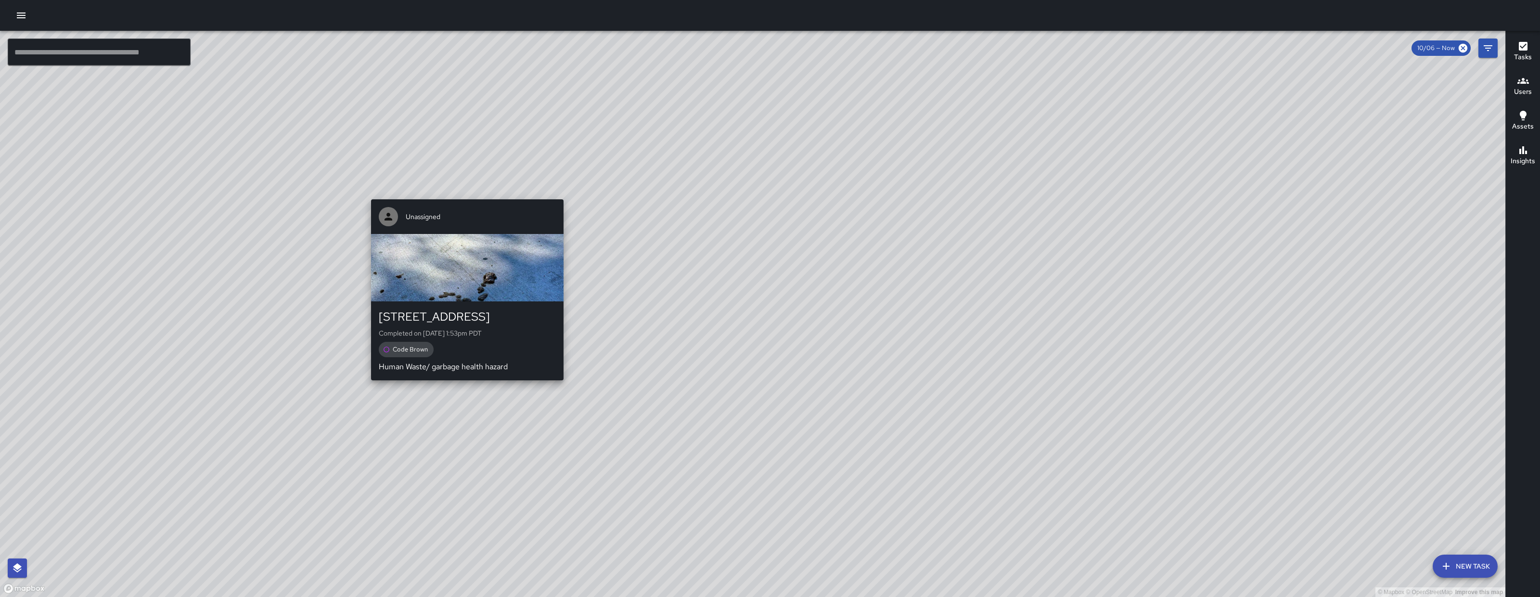
click at [14, 14] on button "button" at bounding box center [21, 15] width 19 height 19
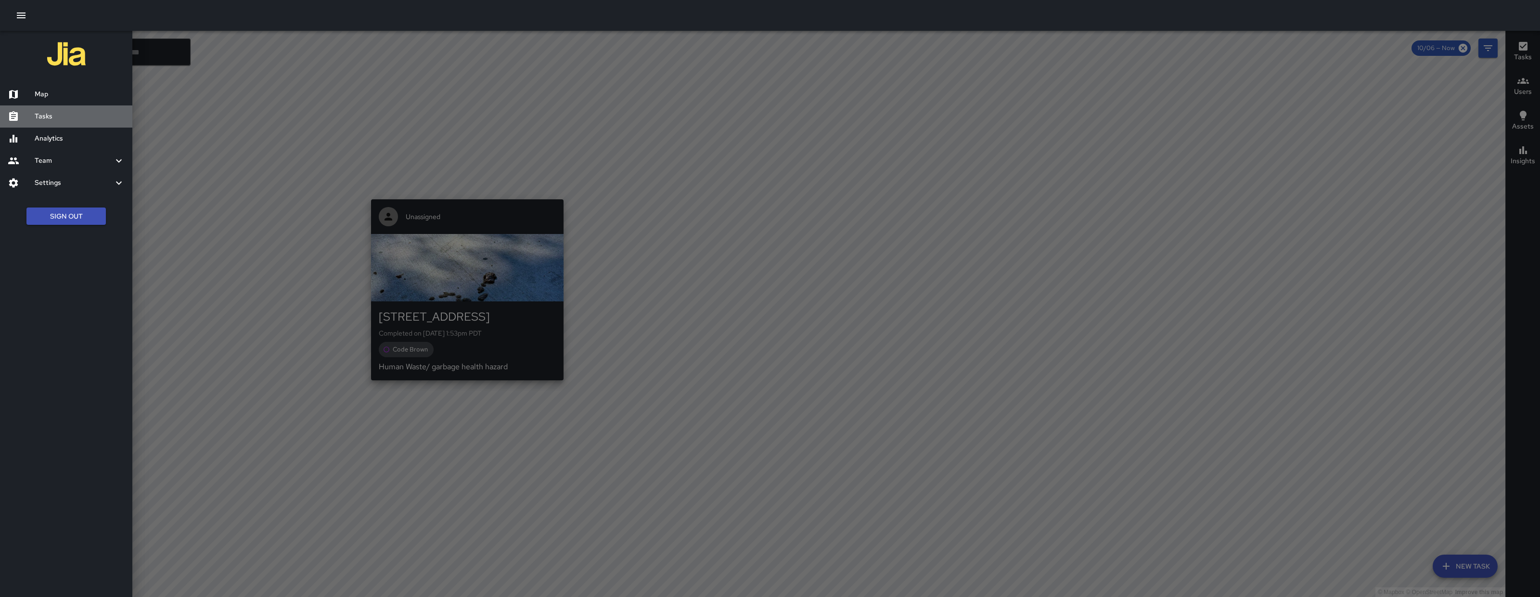
click at [35, 118] on h6 "Tasks" at bounding box center [80, 116] width 90 height 11
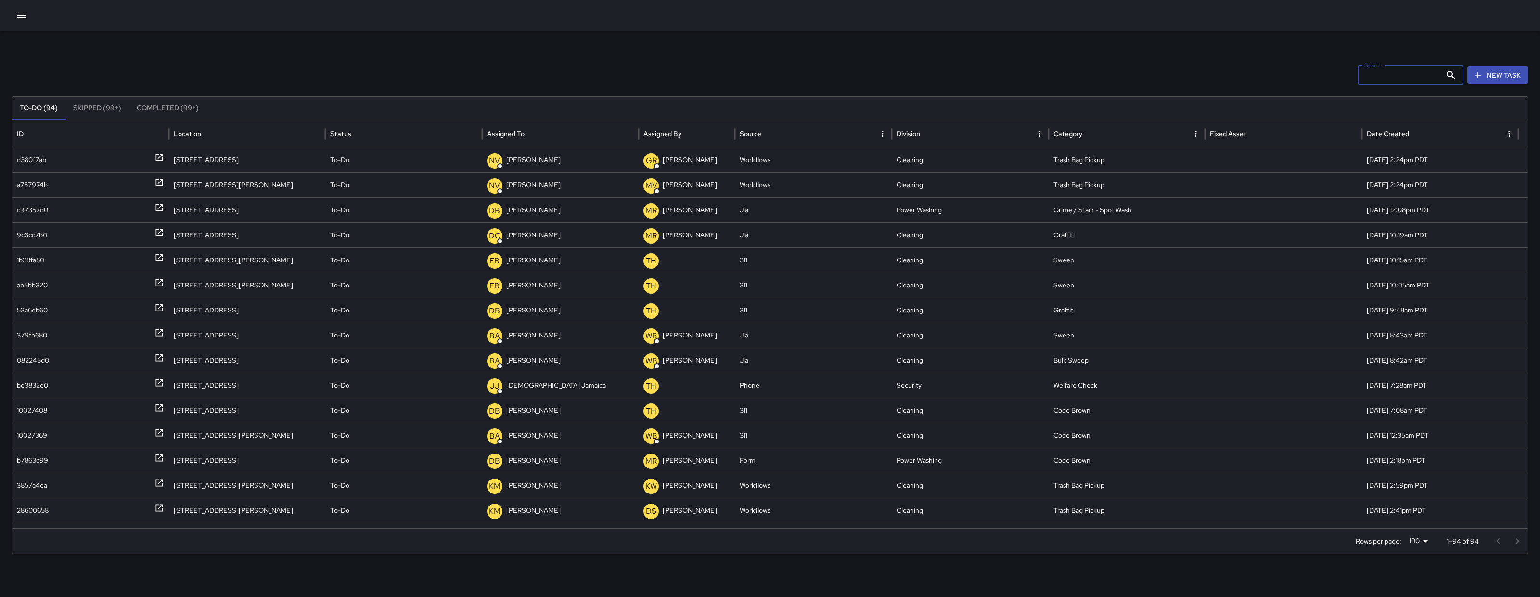
click at [1375, 83] on input "Search" at bounding box center [1400, 74] width 84 height 19
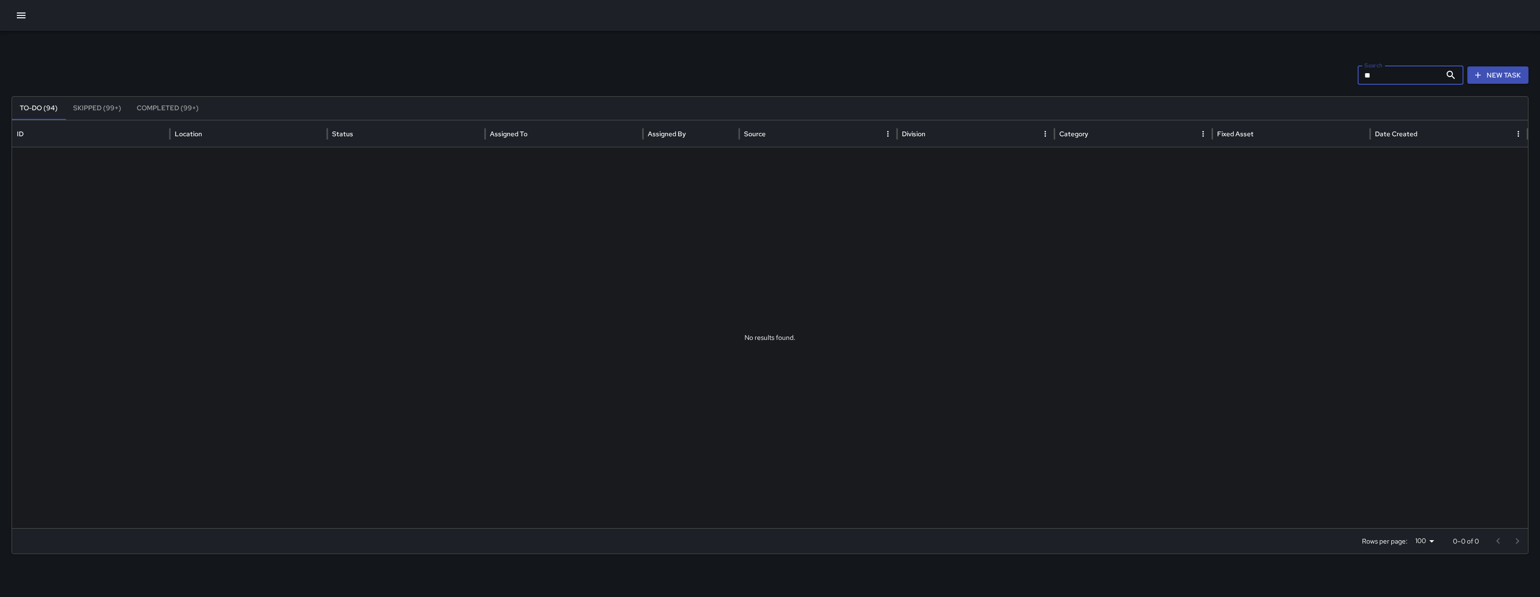
type input "*"
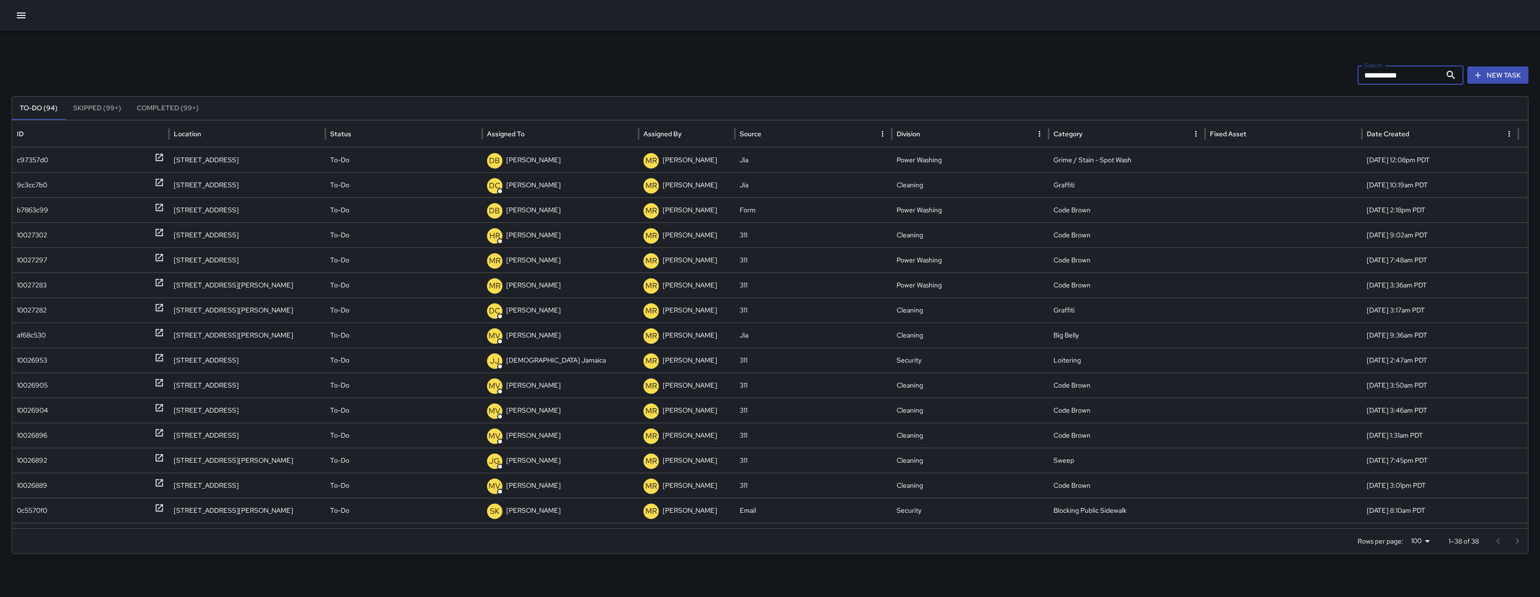
type input "**********"
click at [518, 131] on div "Assigned To" at bounding box center [506, 133] width 38 height 9
click at [32, 334] on div "10027297" at bounding box center [32, 333] width 30 height 25
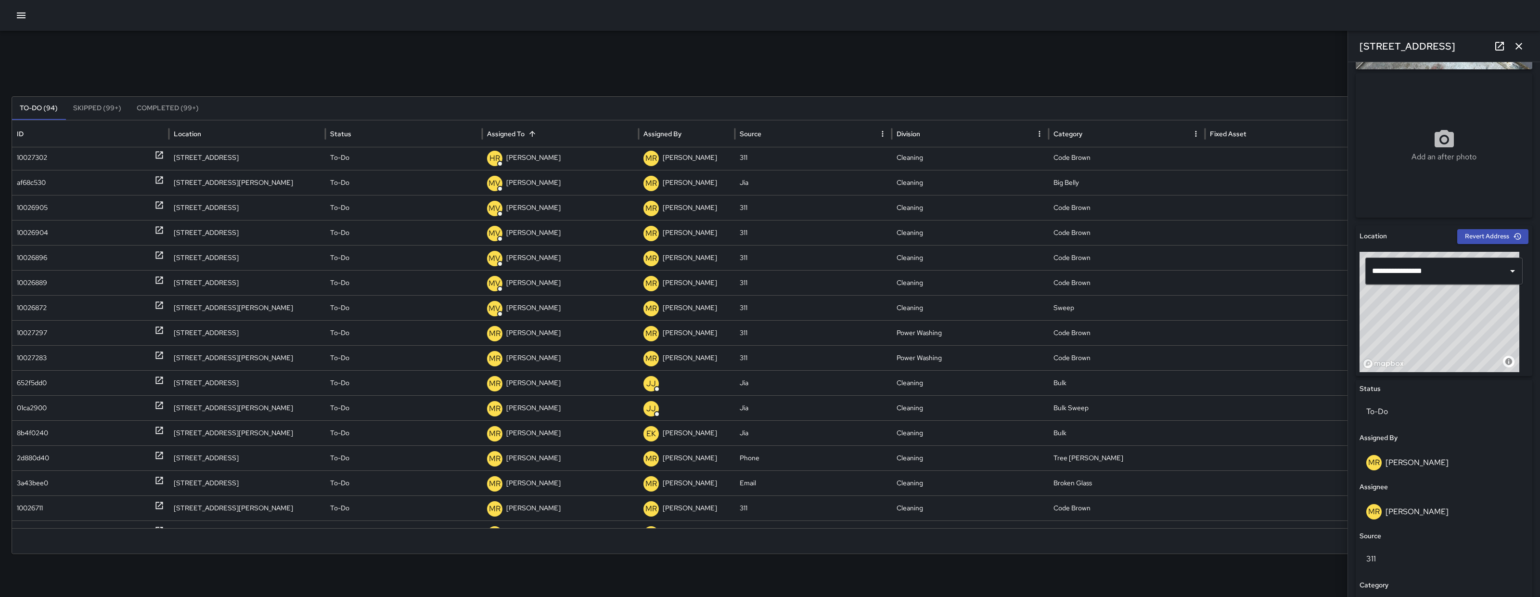
scroll to position [336, 0]
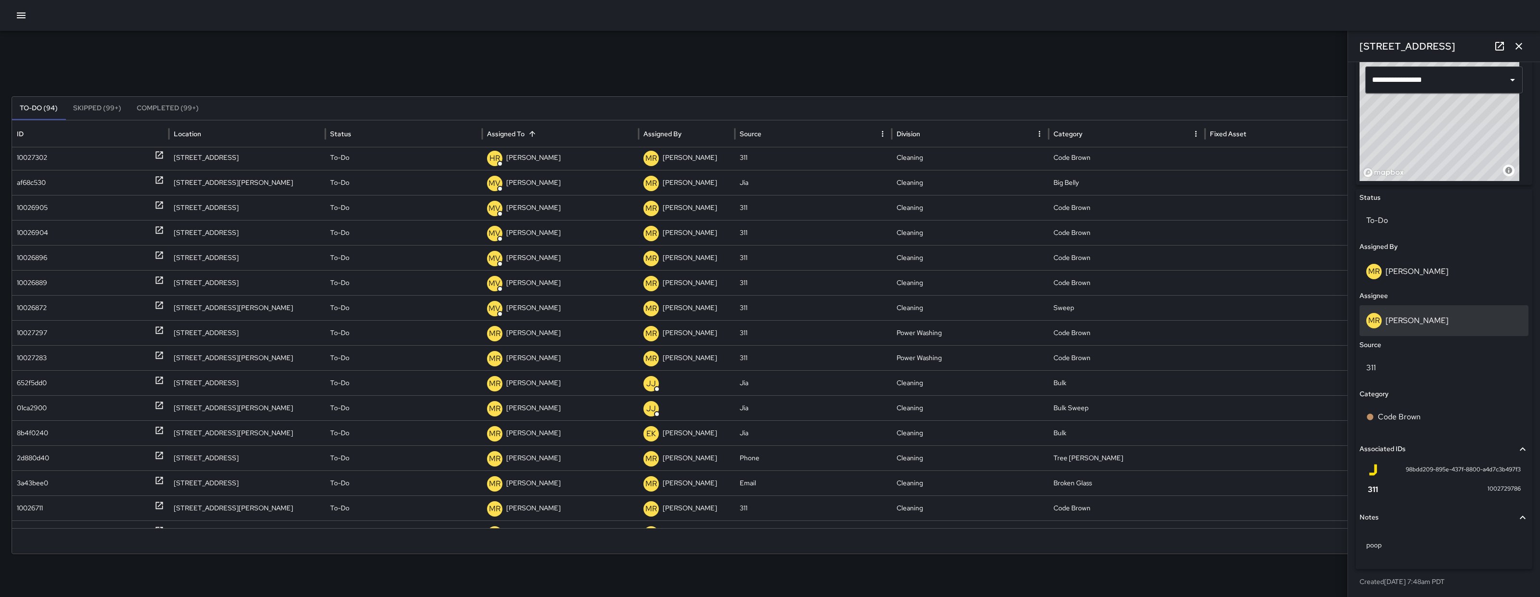
click at [1457, 333] on div "MR Maria Rosas" at bounding box center [1444, 320] width 169 height 31
click at [1459, 320] on div "ML Marshall Lewis" at bounding box center [1443, 320] width 155 height 15
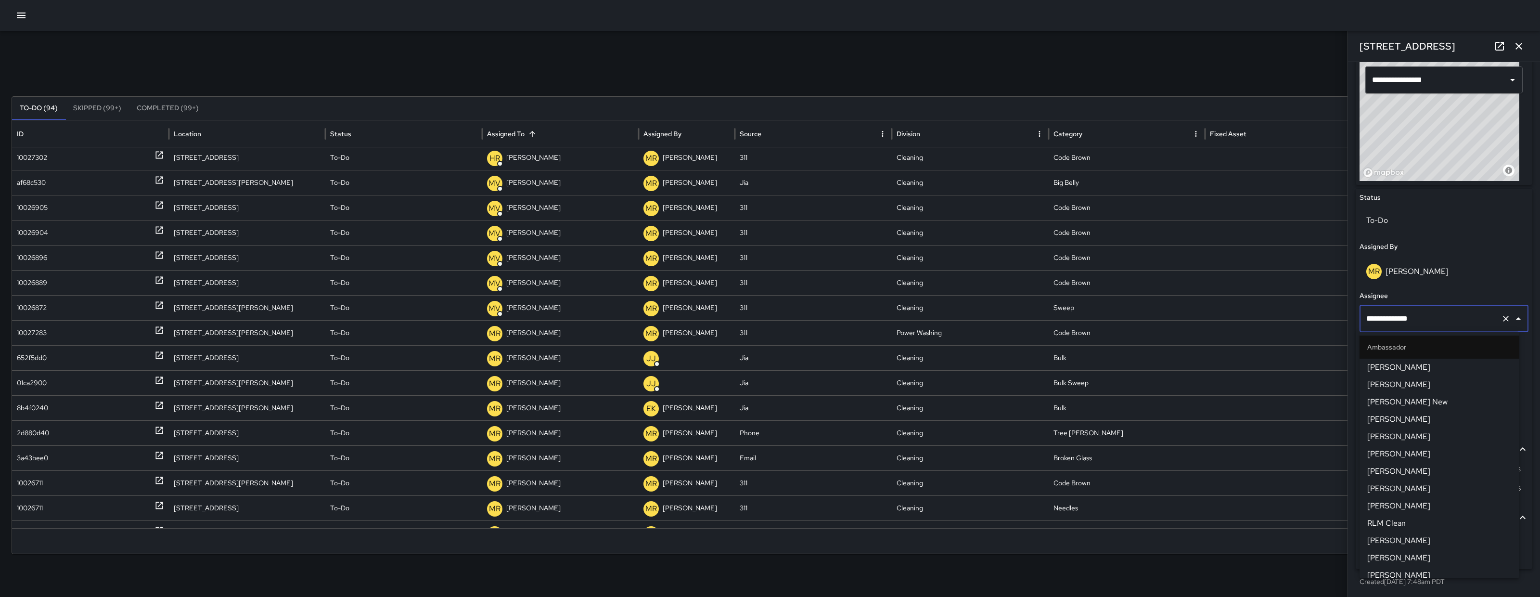
scroll to position [617, 0]
click at [1459, 320] on input "**********" at bounding box center [1430, 318] width 133 height 18
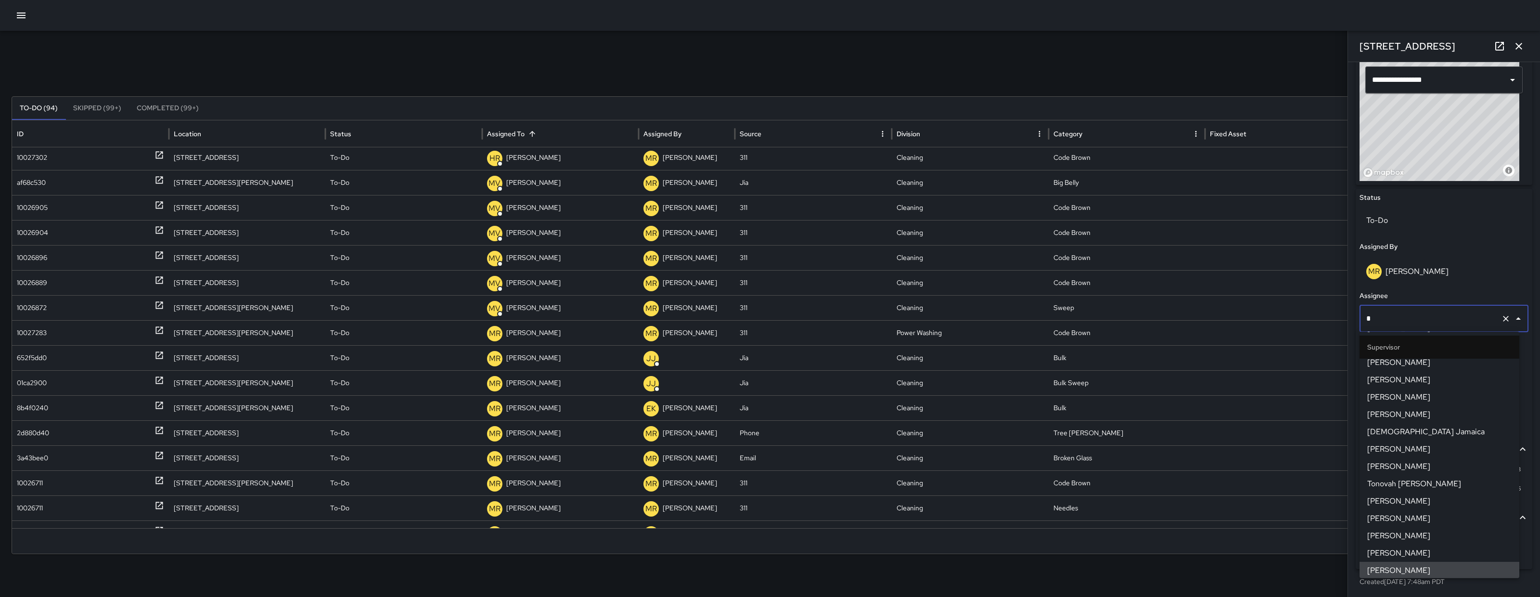
scroll to position [0, 0]
type input "**"
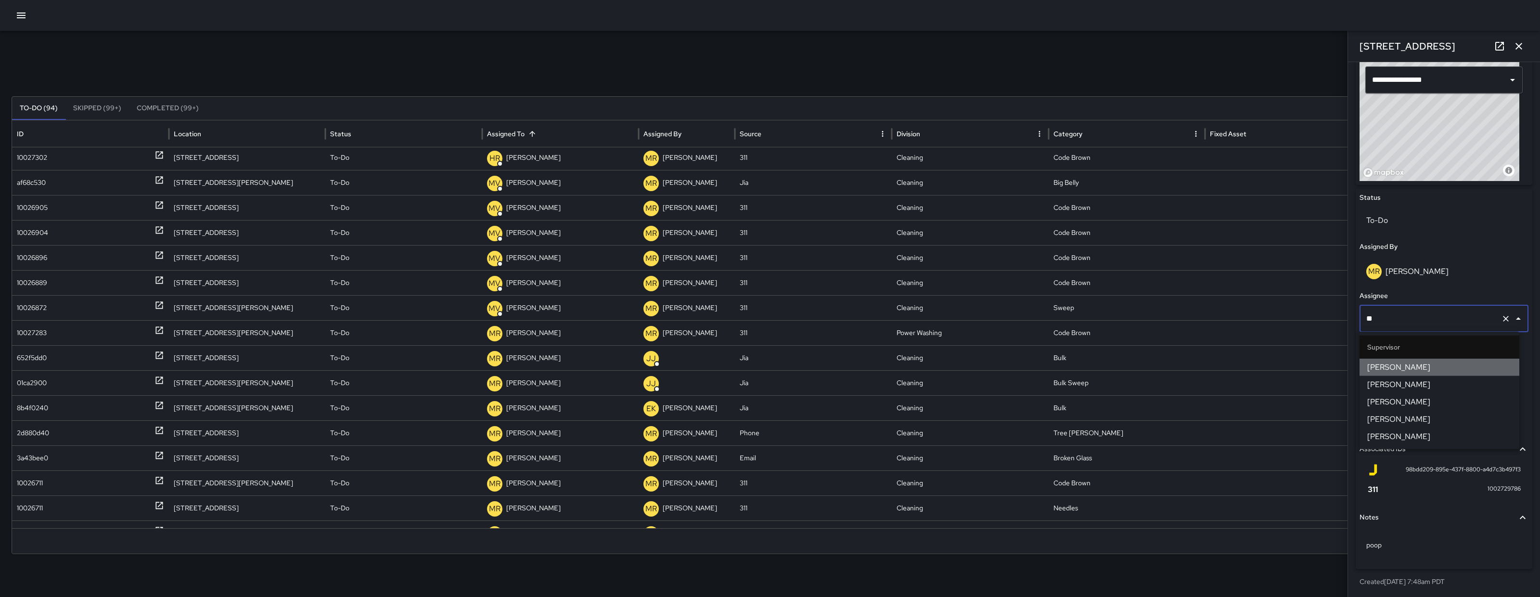
click at [1444, 361] on span "DeAndre Barney" at bounding box center [1439, 367] width 144 height 12
click at [32, 334] on div "10027283" at bounding box center [32, 333] width 30 height 25
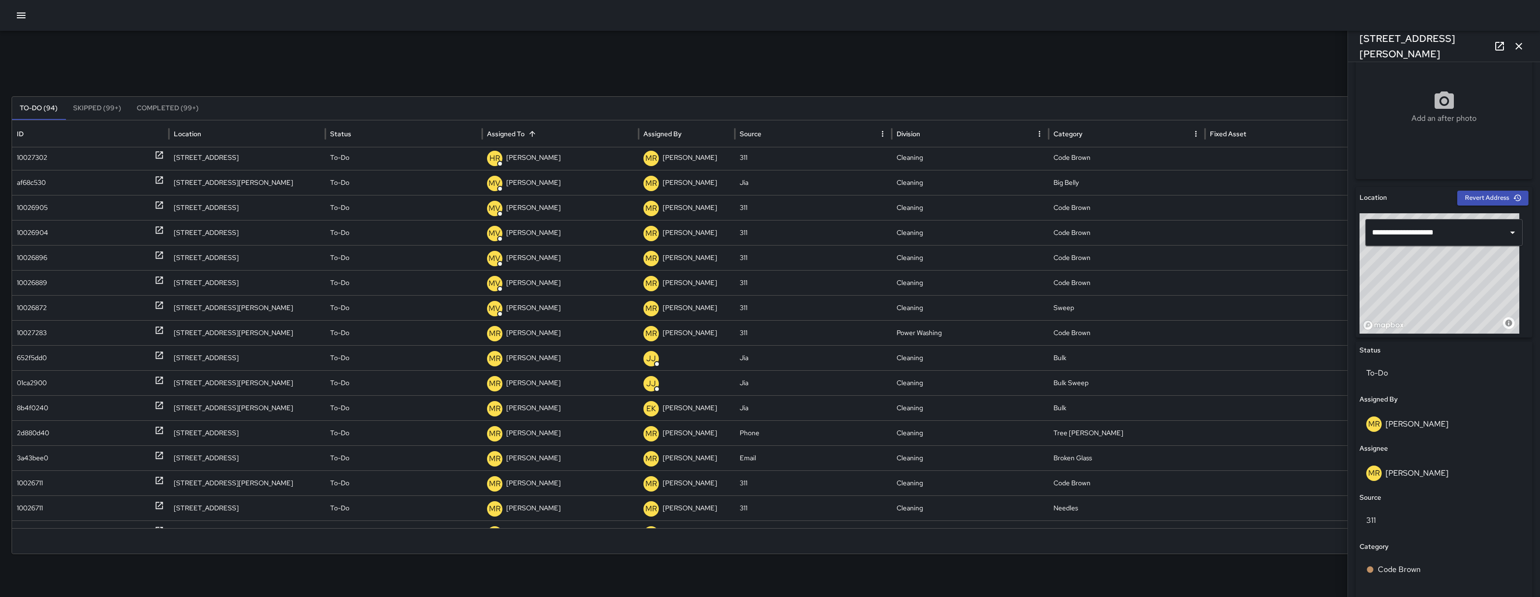
scroll to position [355, 0]
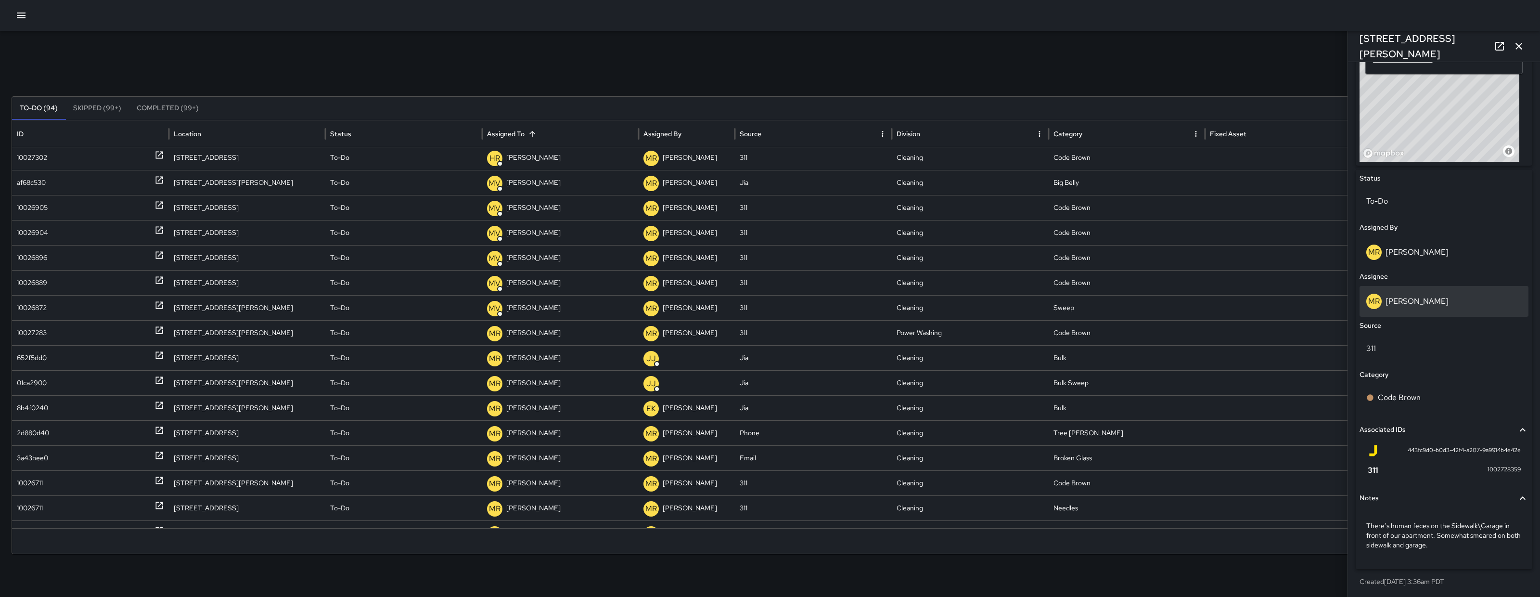
click at [1428, 303] on div "MR Maria Rosas" at bounding box center [1443, 301] width 155 height 15
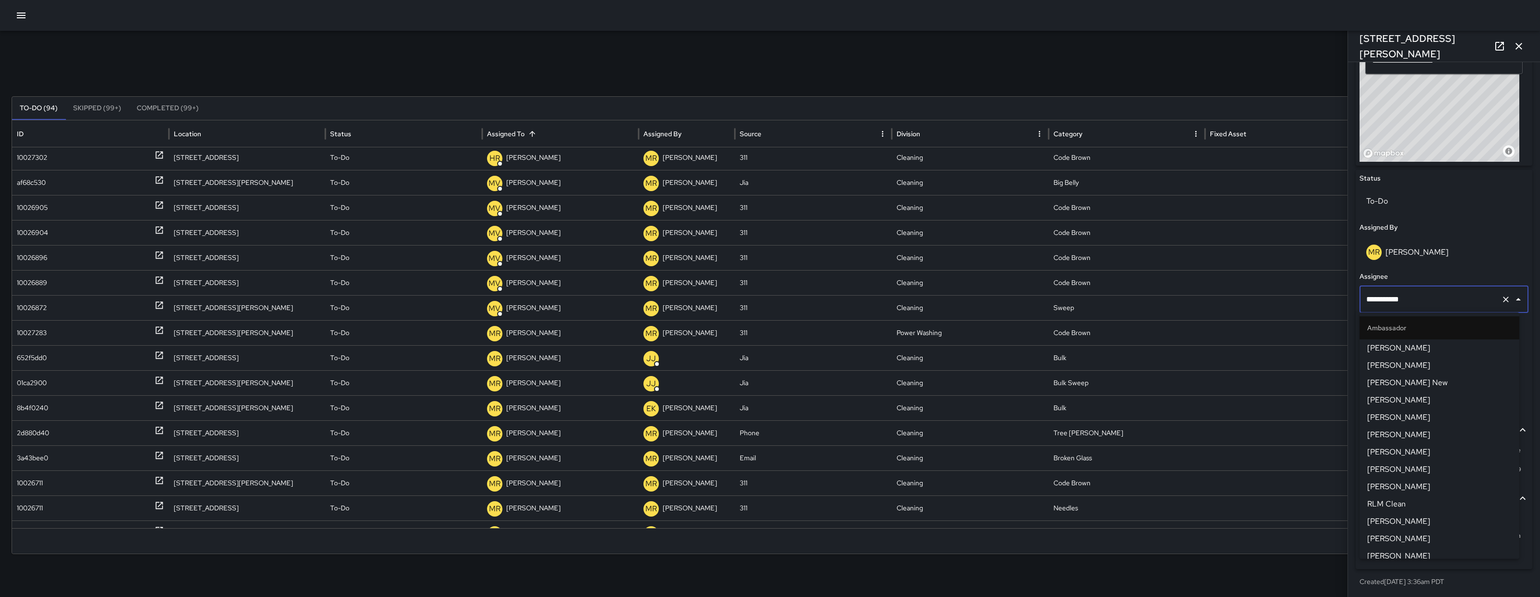
scroll to position [860, 0]
click at [1428, 303] on input "**********" at bounding box center [1430, 299] width 133 height 18
click at [1428, 302] on input "**********" at bounding box center [1430, 299] width 133 height 18
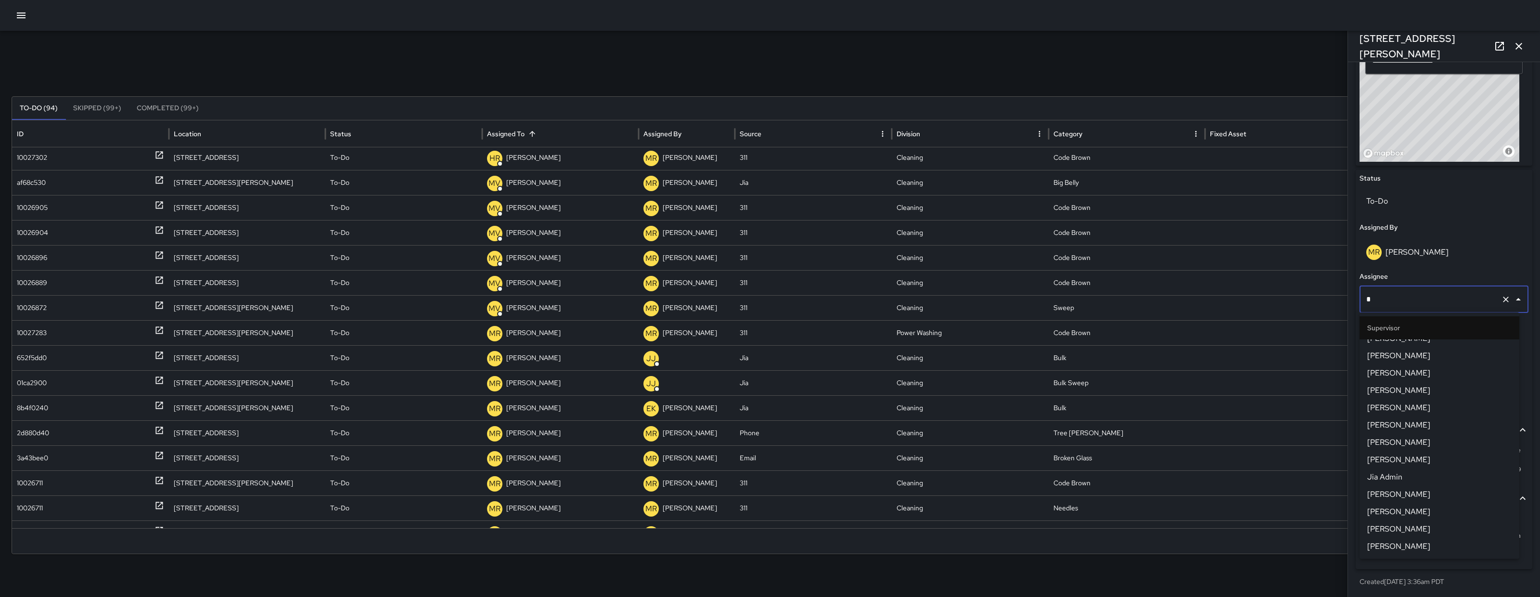
scroll to position [0, 0]
type input "***"
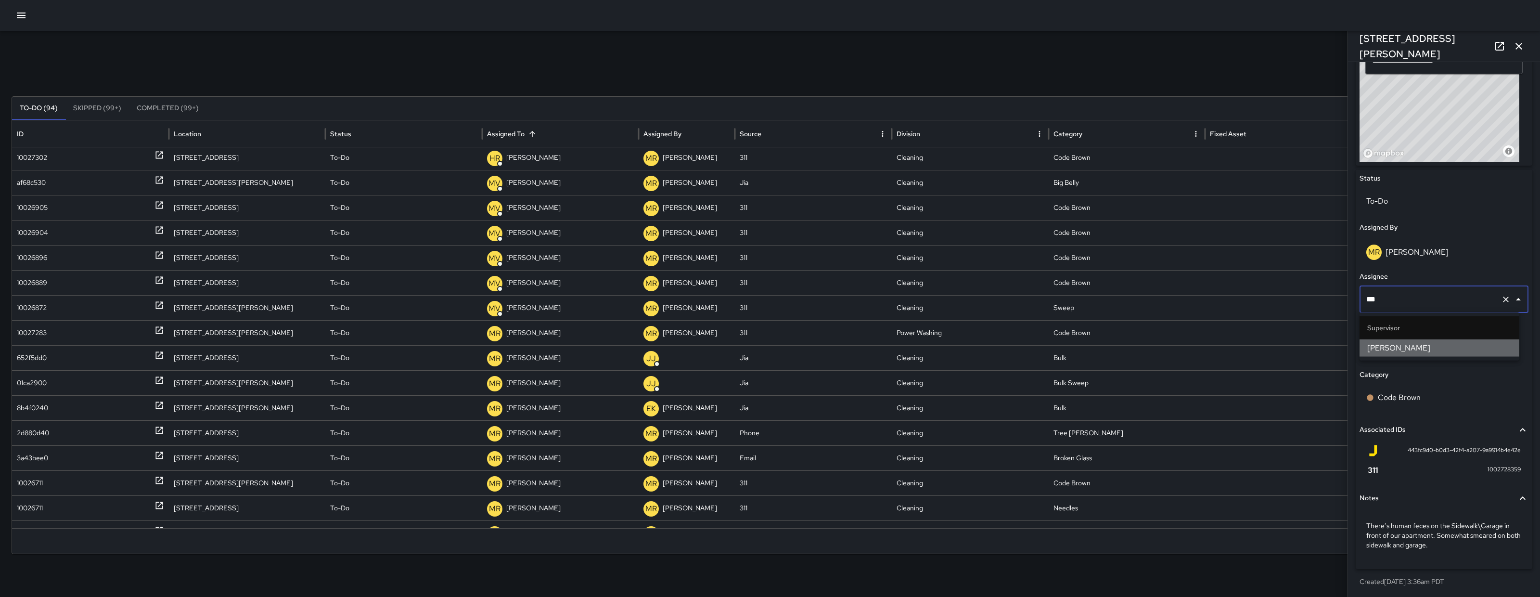
click at [1431, 345] on span "DeAndre Barney" at bounding box center [1439, 348] width 144 height 12
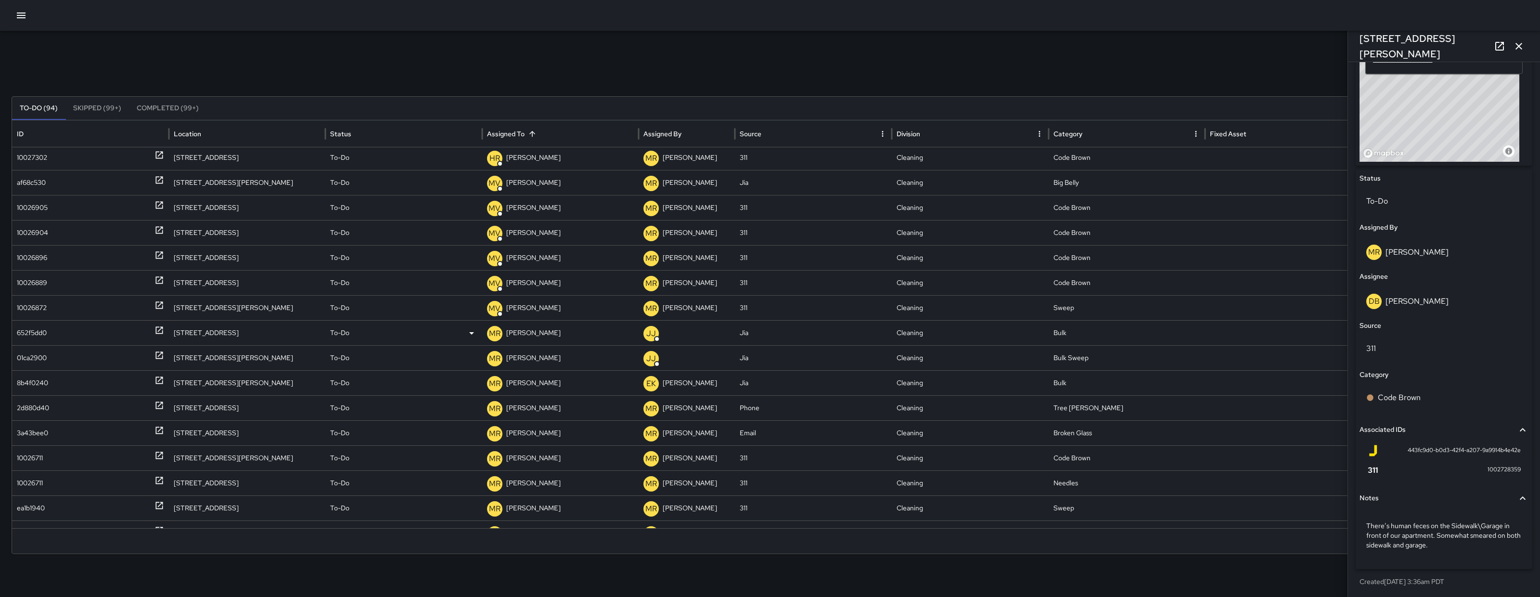
click at [14, 336] on div "652f5dd0" at bounding box center [90, 332] width 157 height 25
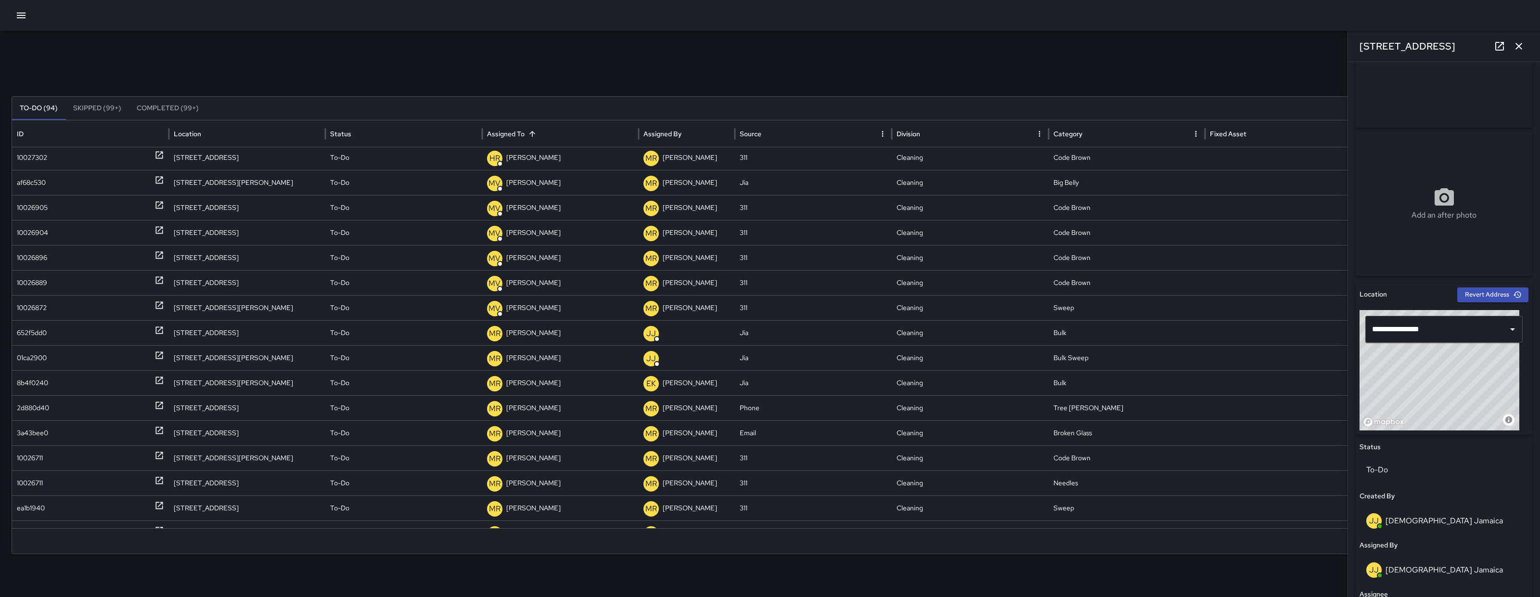
scroll to position [176, 0]
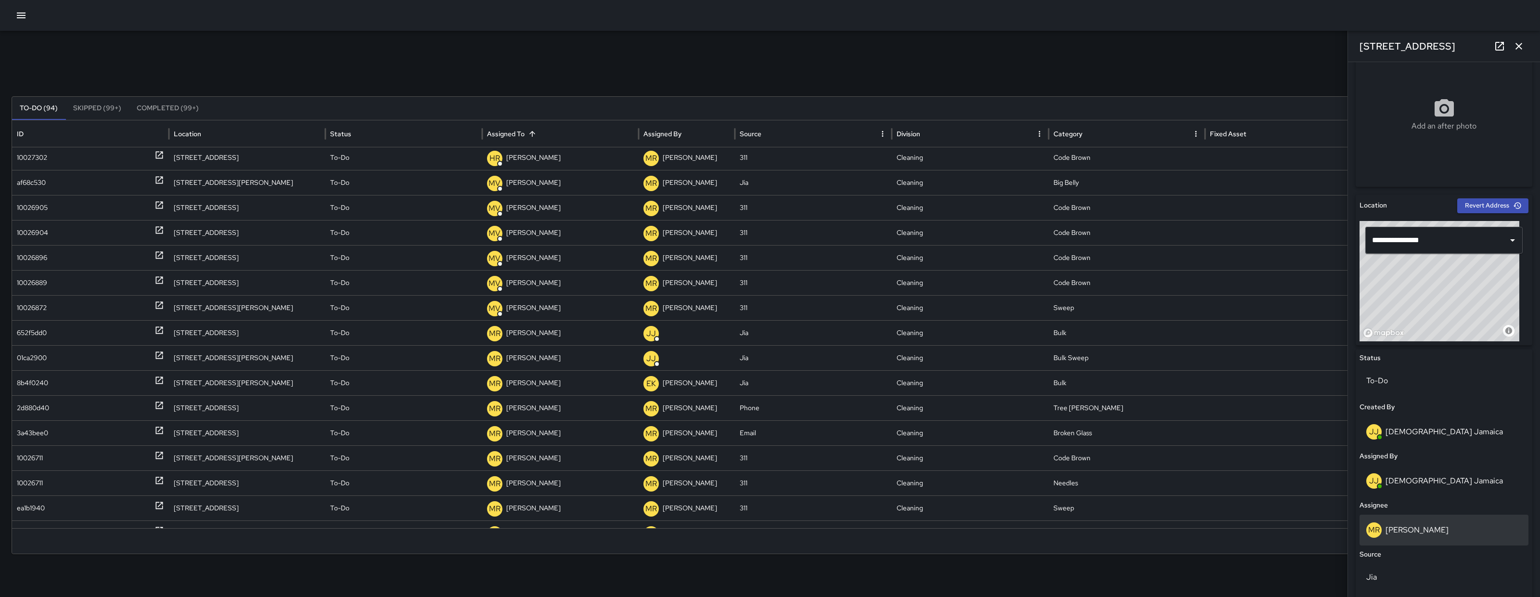
click at [1465, 526] on div "MR Maria Rosas" at bounding box center [1443, 529] width 155 height 15
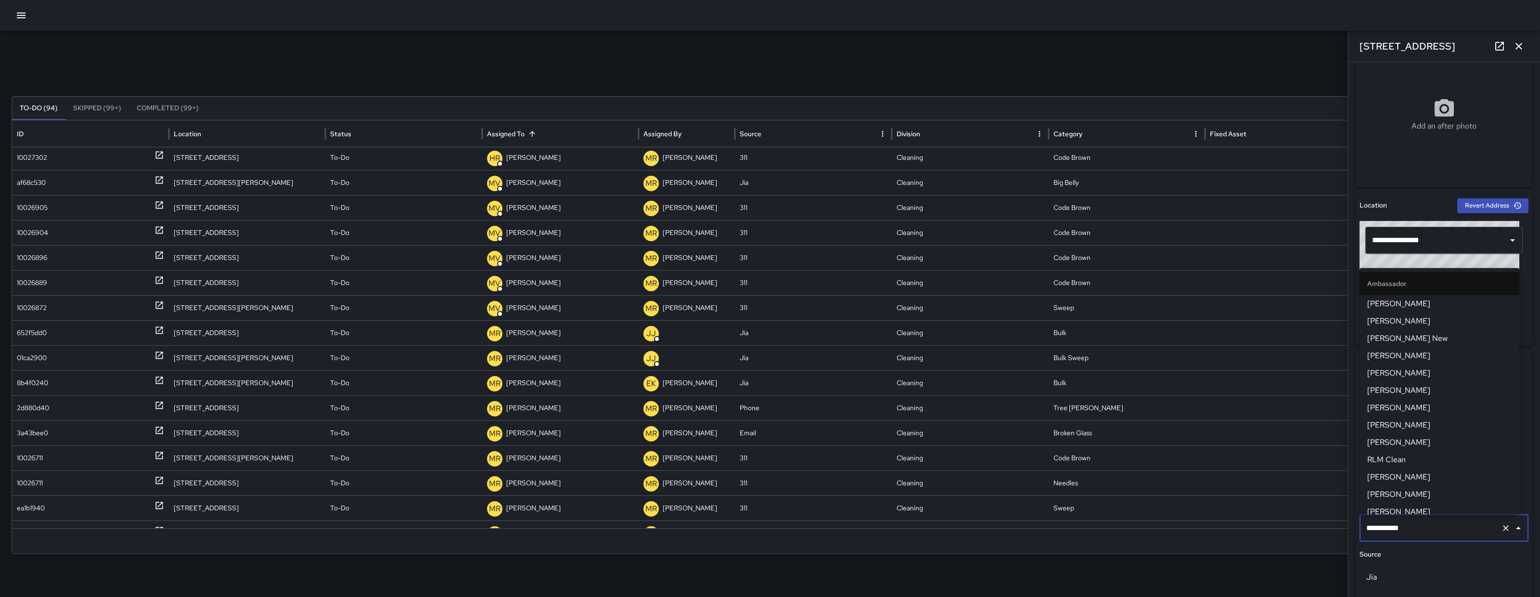
click at [1464, 526] on input "**********" at bounding box center [1430, 528] width 133 height 18
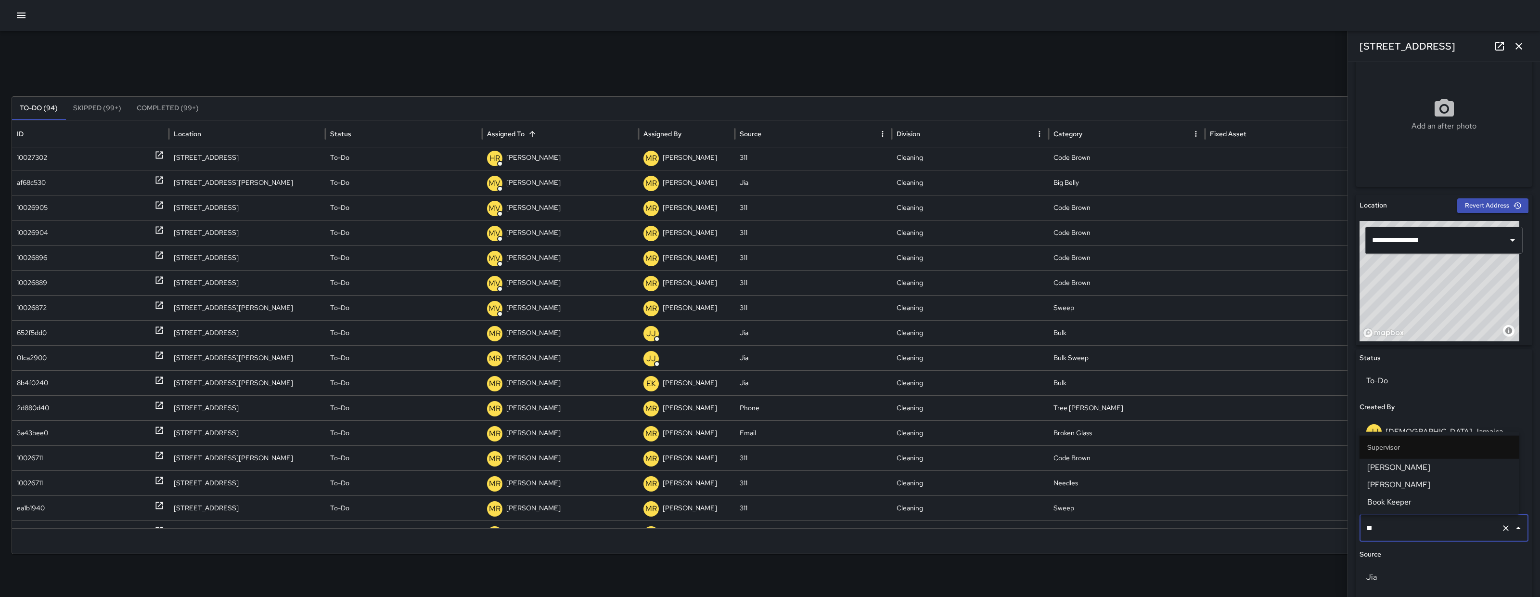
scroll to position [0, 0]
type input "***"
click at [1391, 582] on span "Woodrow Blake" at bounding box center [1439, 577] width 144 height 12
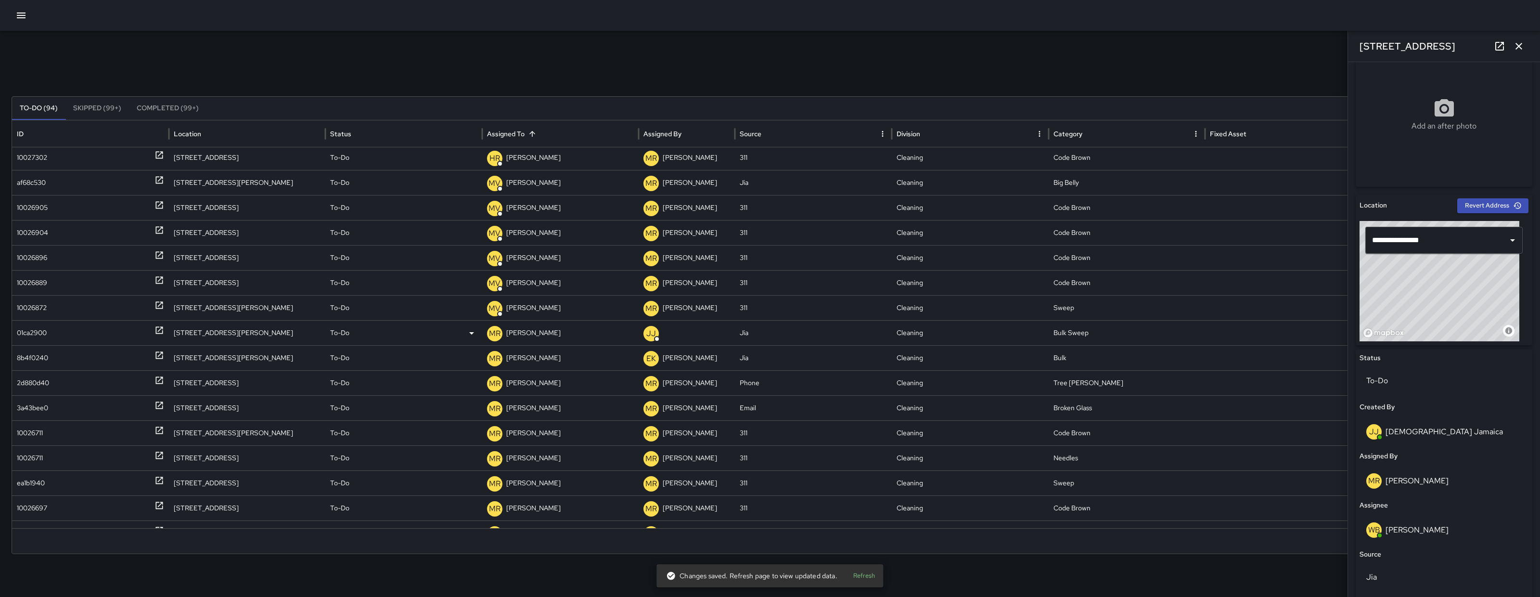
click at [47, 332] on div "01ca2900" at bounding box center [32, 333] width 30 height 25
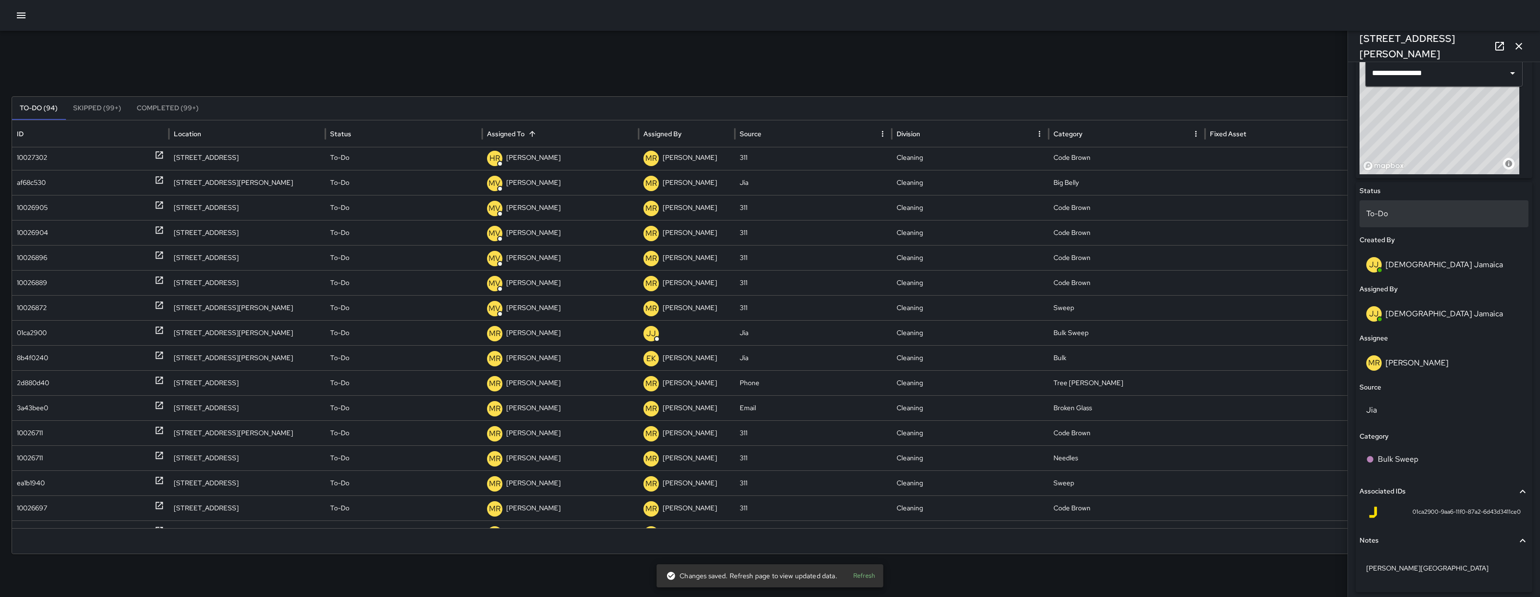
scroll to position [342, 0]
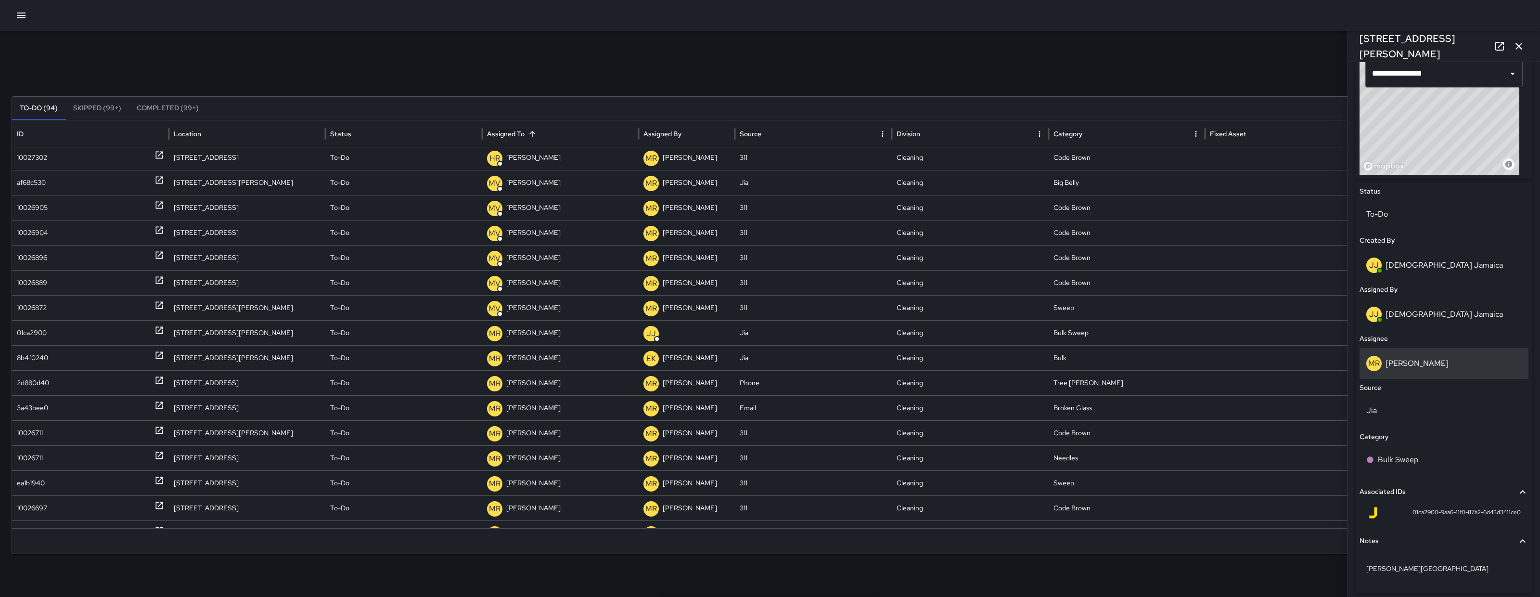
click at [1407, 375] on div "MR Maria Rosas" at bounding box center [1444, 363] width 169 height 31
click at [1436, 360] on div "MR Maria Rosas" at bounding box center [1443, 363] width 155 height 15
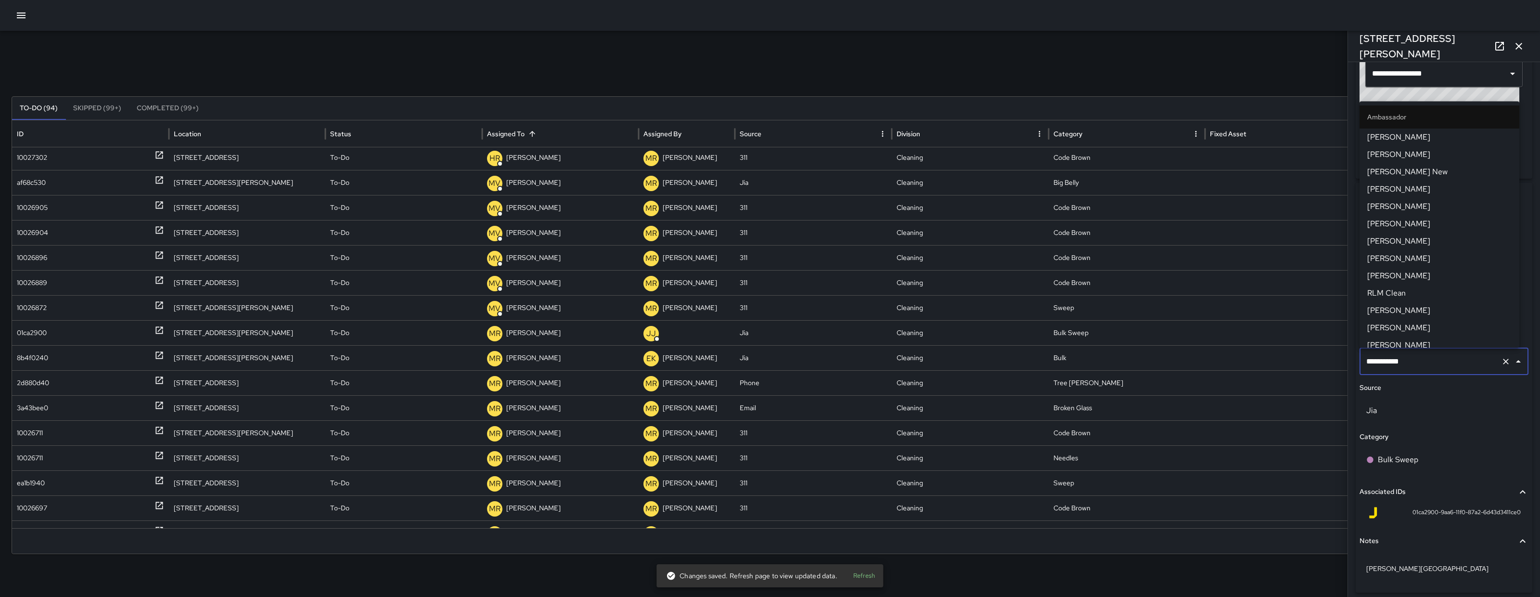
scroll to position [860, 0]
click at [1436, 360] on input "**********" at bounding box center [1430, 361] width 133 height 18
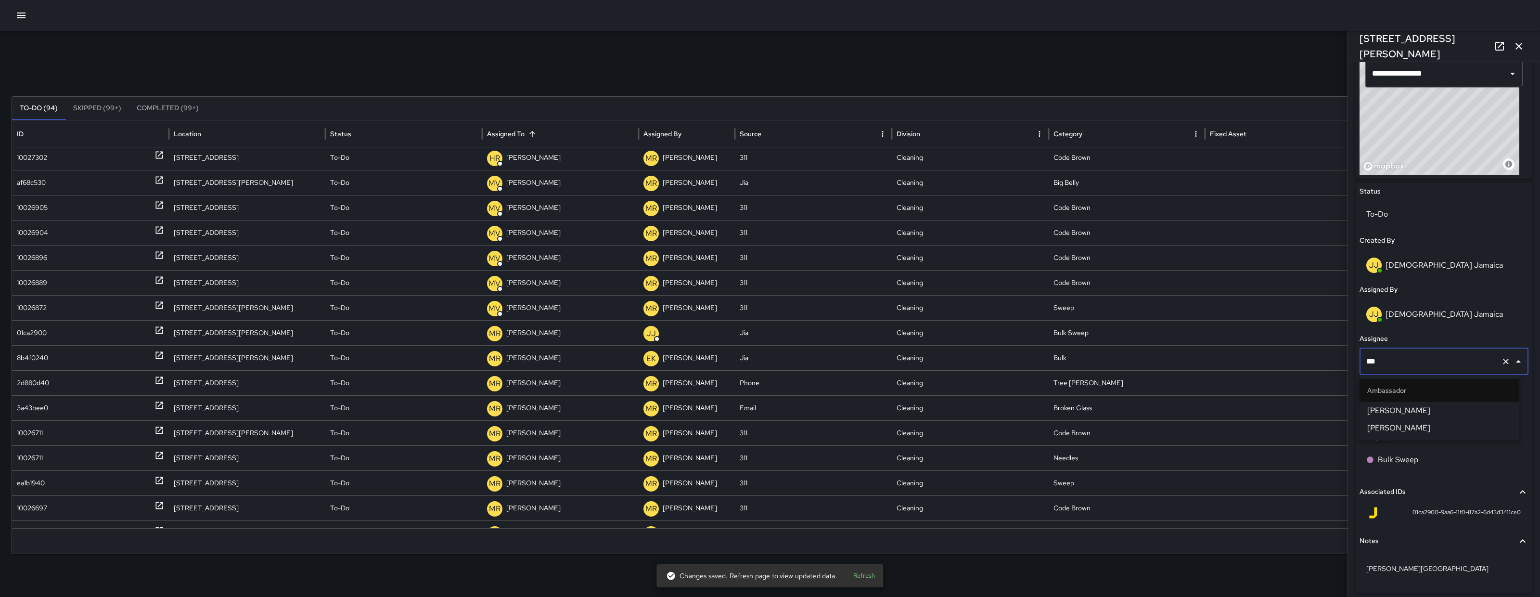
type input "****"
click at [1448, 405] on span "Elimar Martinez" at bounding box center [1439, 411] width 144 height 12
click at [47, 338] on div "8b4f0240" at bounding box center [32, 333] width 31 height 25
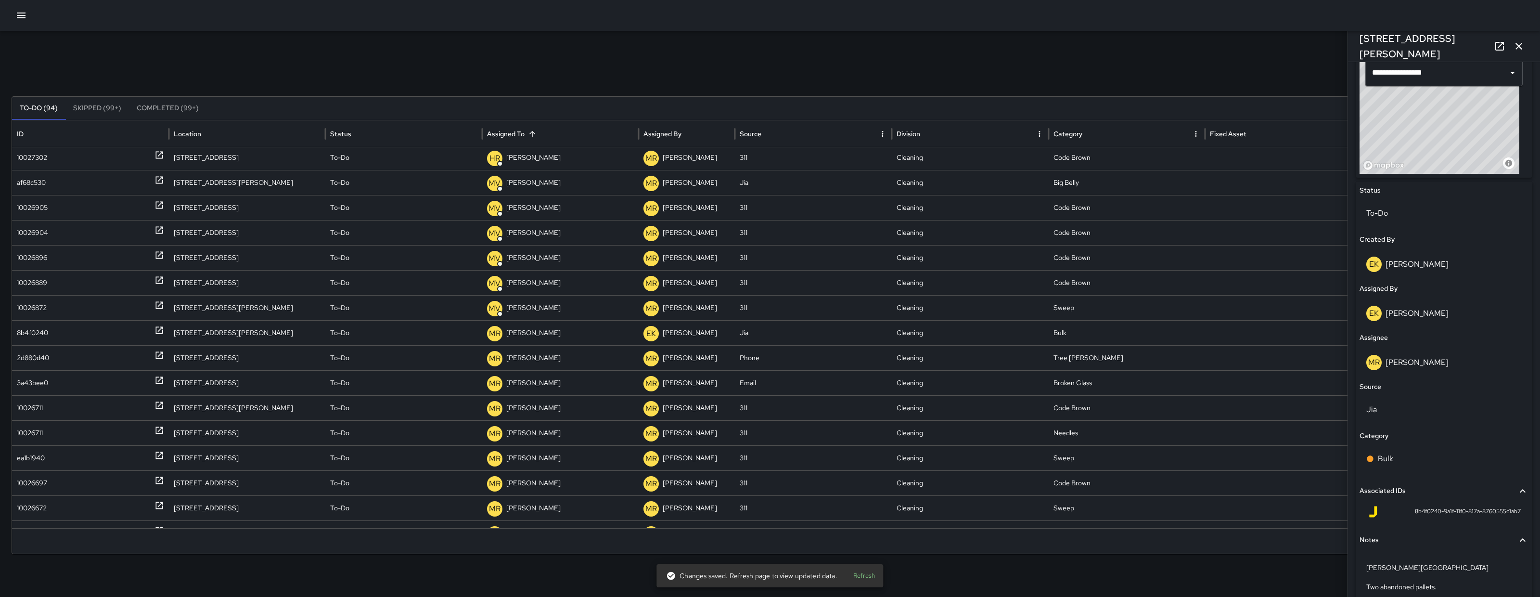
scroll to position [344, 0]
click at [1396, 350] on div "MR Maria Rosas" at bounding box center [1444, 361] width 169 height 31
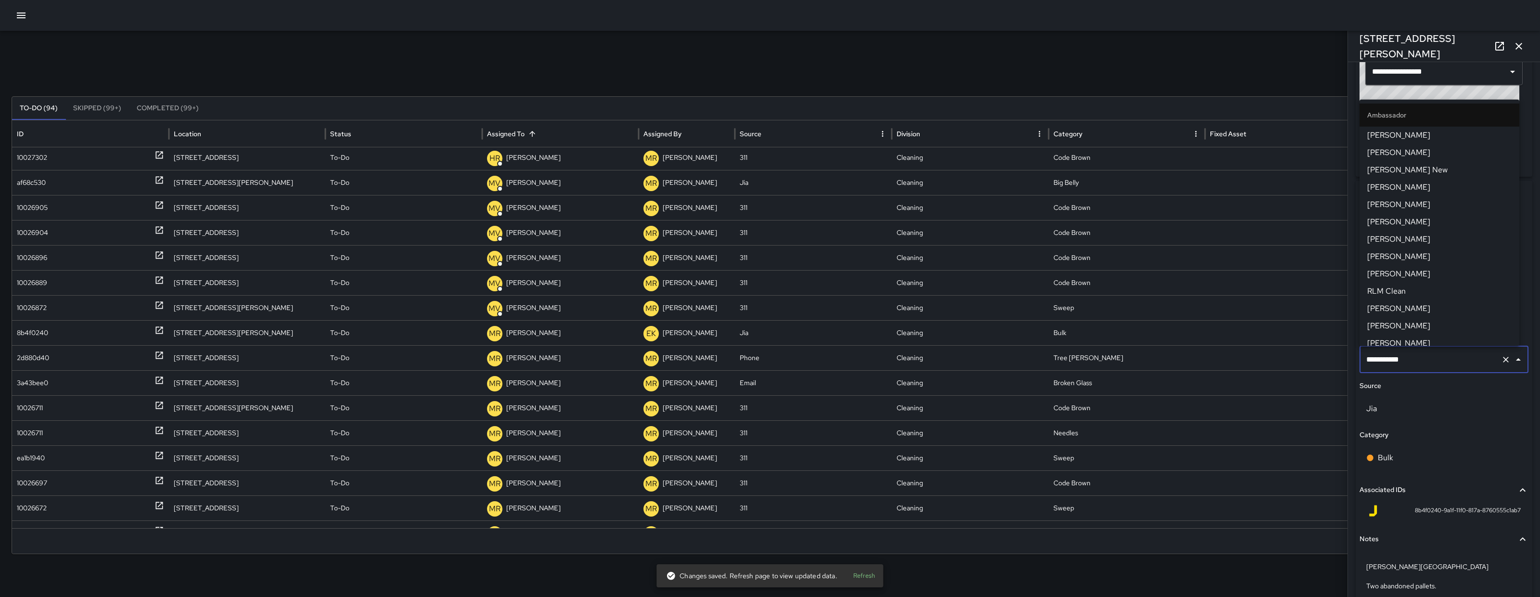
scroll to position [860, 0]
click at [1397, 350] on input "**********" at bounding box center [1430, 359] width 133 height 18
click at [1419, 355] on input "**********" at bounding box center [1430, 359] width 133 height 18
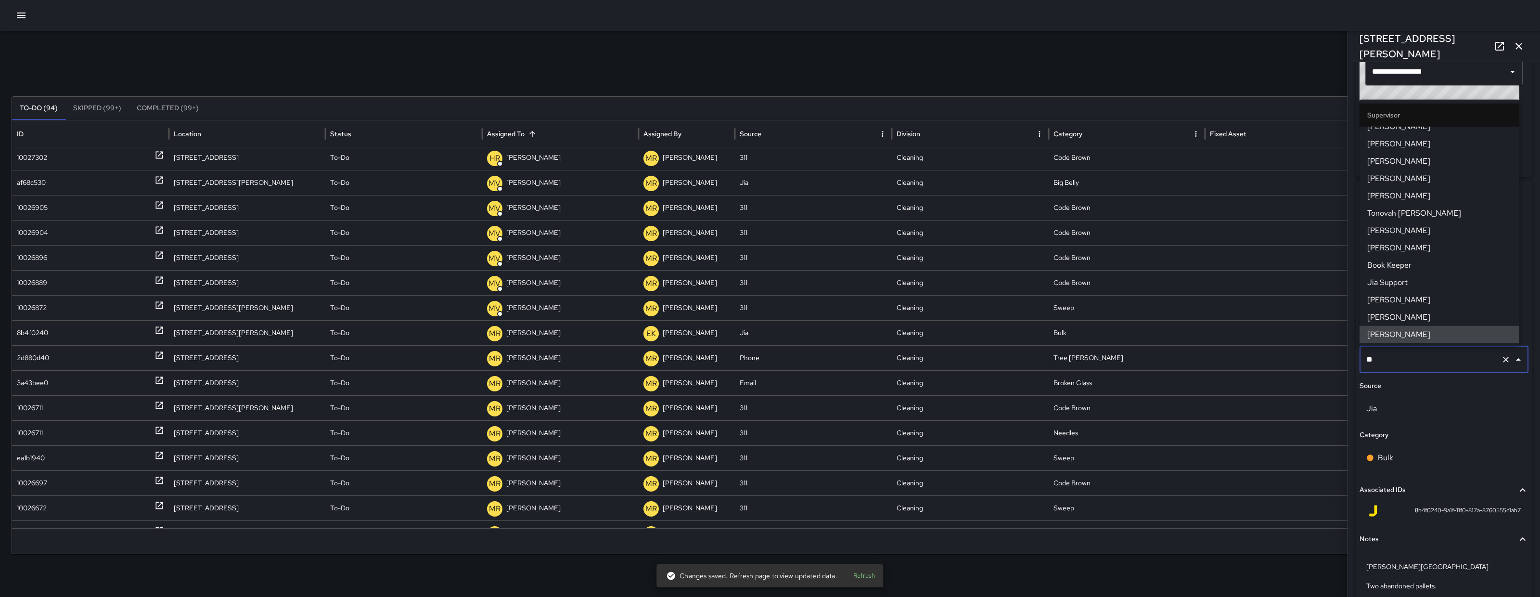
scroll to position [0, 0]
type input "***"
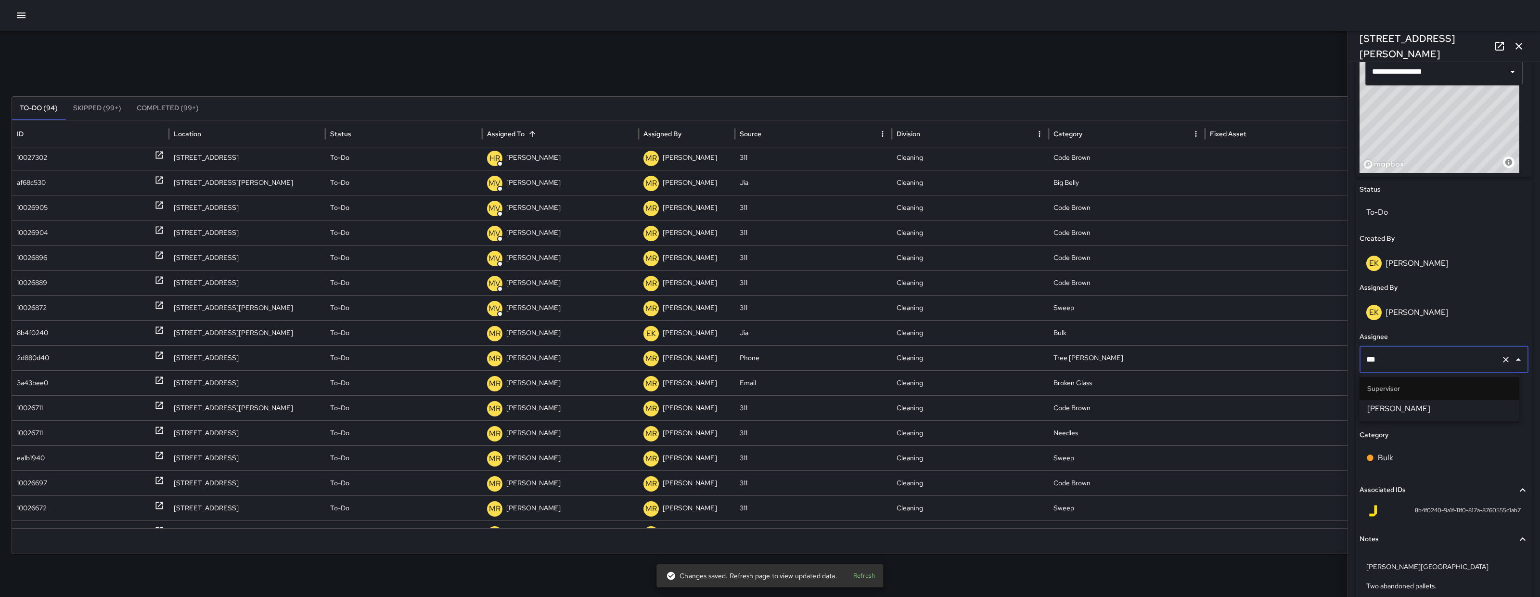
click at [1375, 409] on span "Woodrow Blake" at bounding box center [1439, 409] width 144 height 12
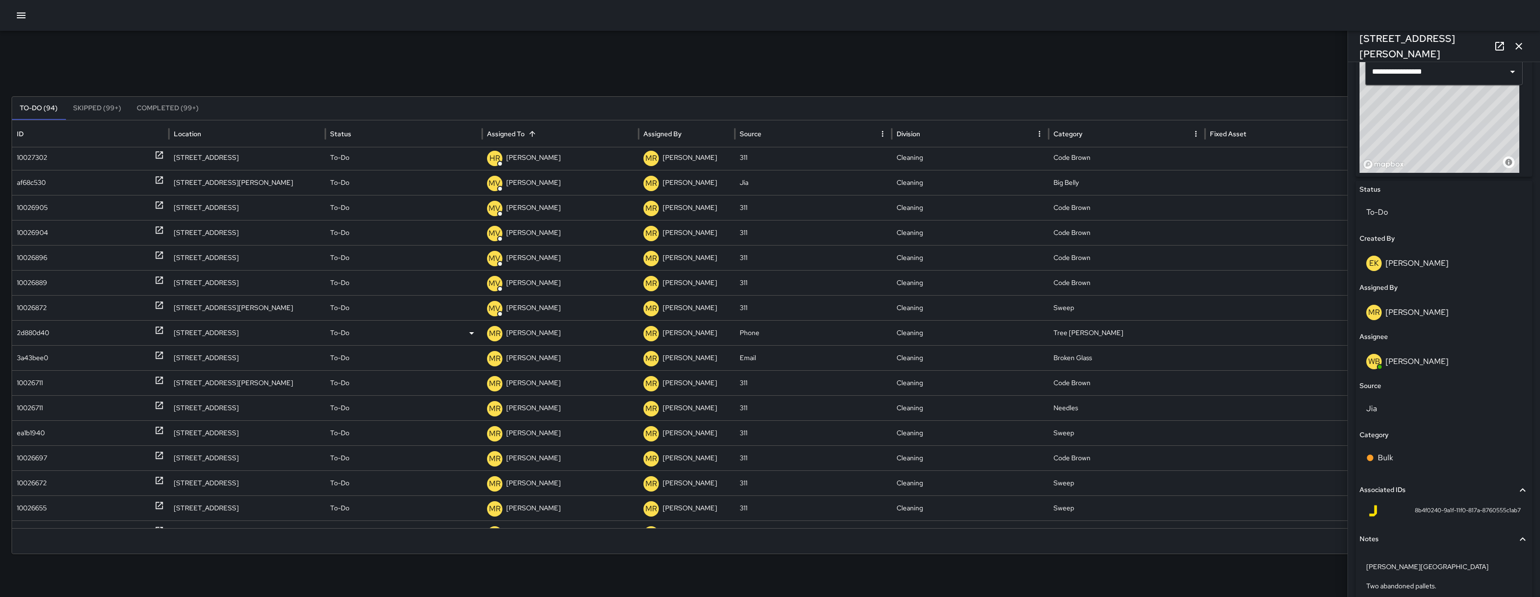
click at [73, 331] on div "2d880d40" at bounding box center [90, 333] width 147 height 25
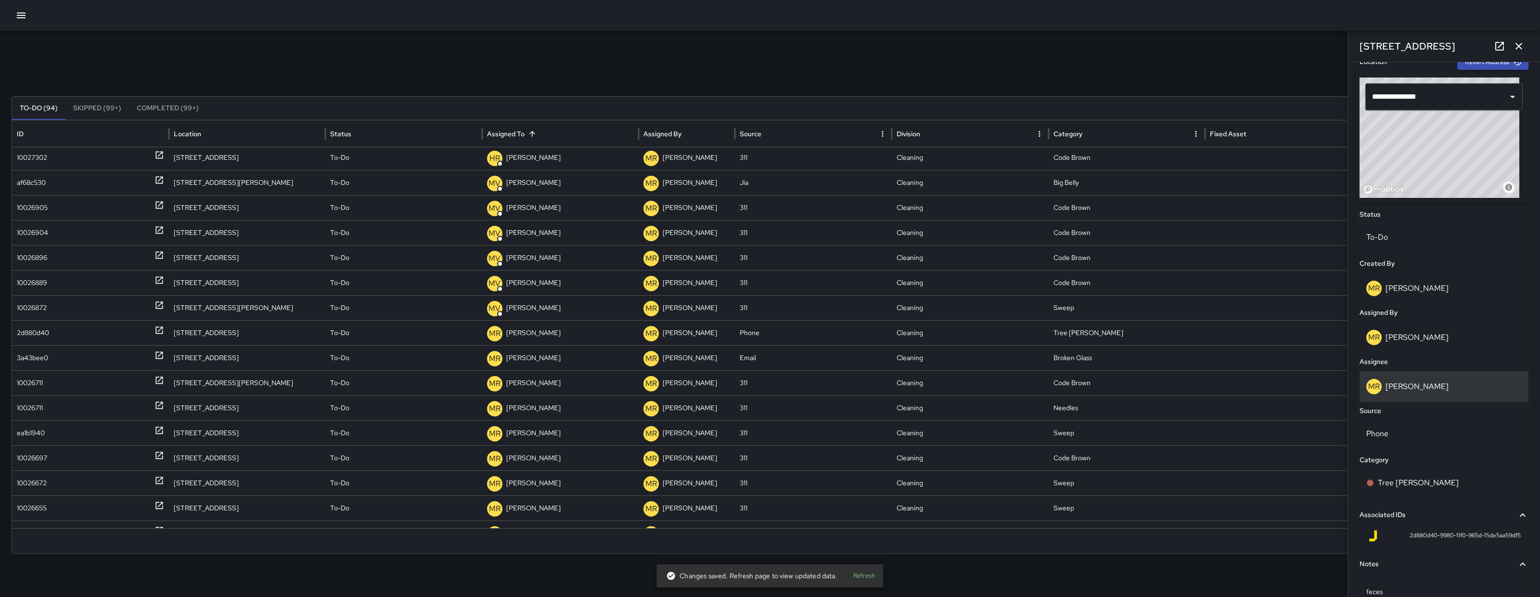
scroll to position [256, 0]
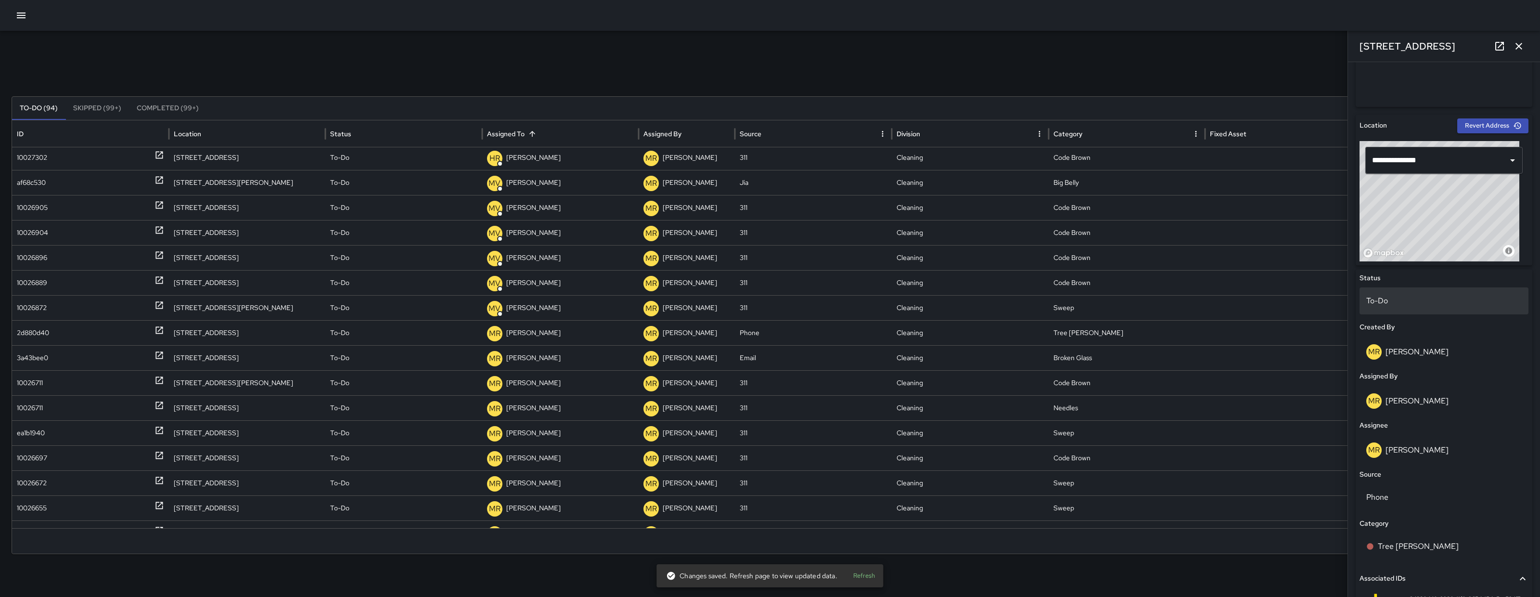
click at [1393, 304] on p "To-Do" at bounding box center [1443, 301] width 155 height 12
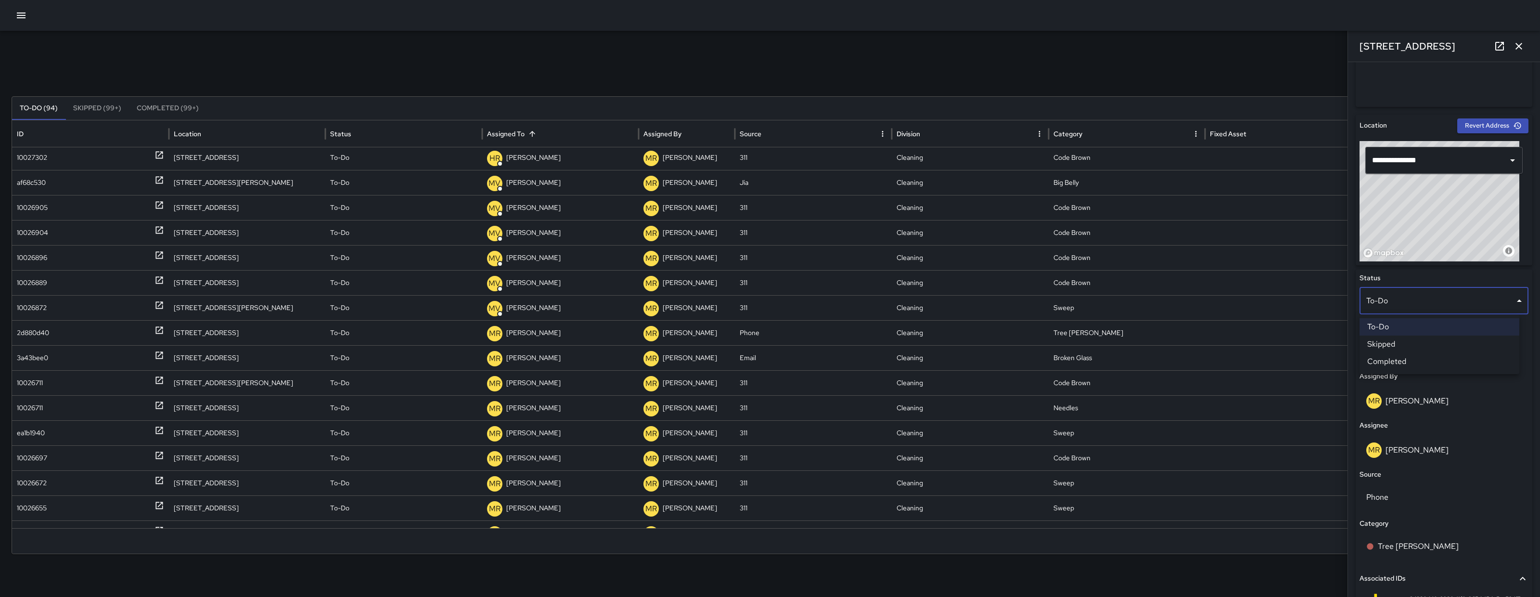
click at [1404, 342] on li "Skipped" at bounding box center [1440, 343] width 160 height 17
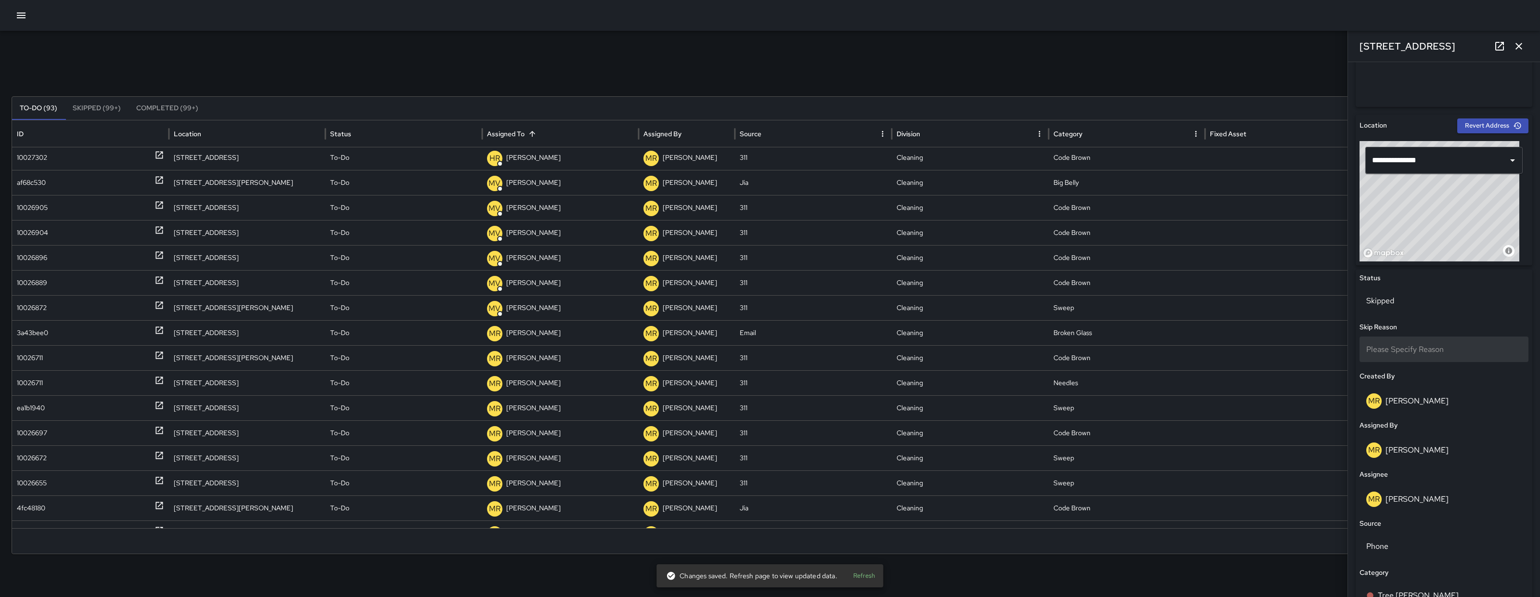
click at [1402, 351] on span "Please Specify Reason" at bounding box center [1404, 349] width 77 height 10
click at [1406, 387] on li "Duplicate" at bounding box center [1440, 392] width 160 height 17
click at [45, 334] on div "3a43bee0" at bounding box center [32, 333] width 31 height 25
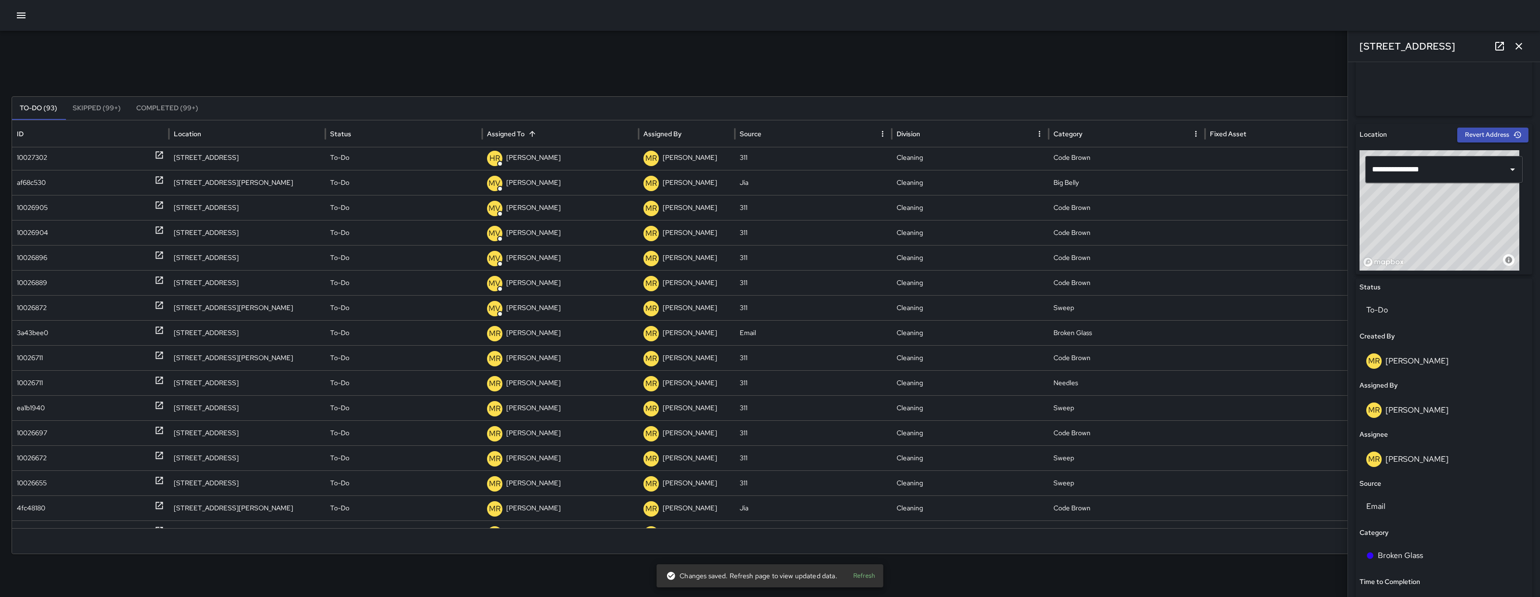
scroll to position [221, 0]
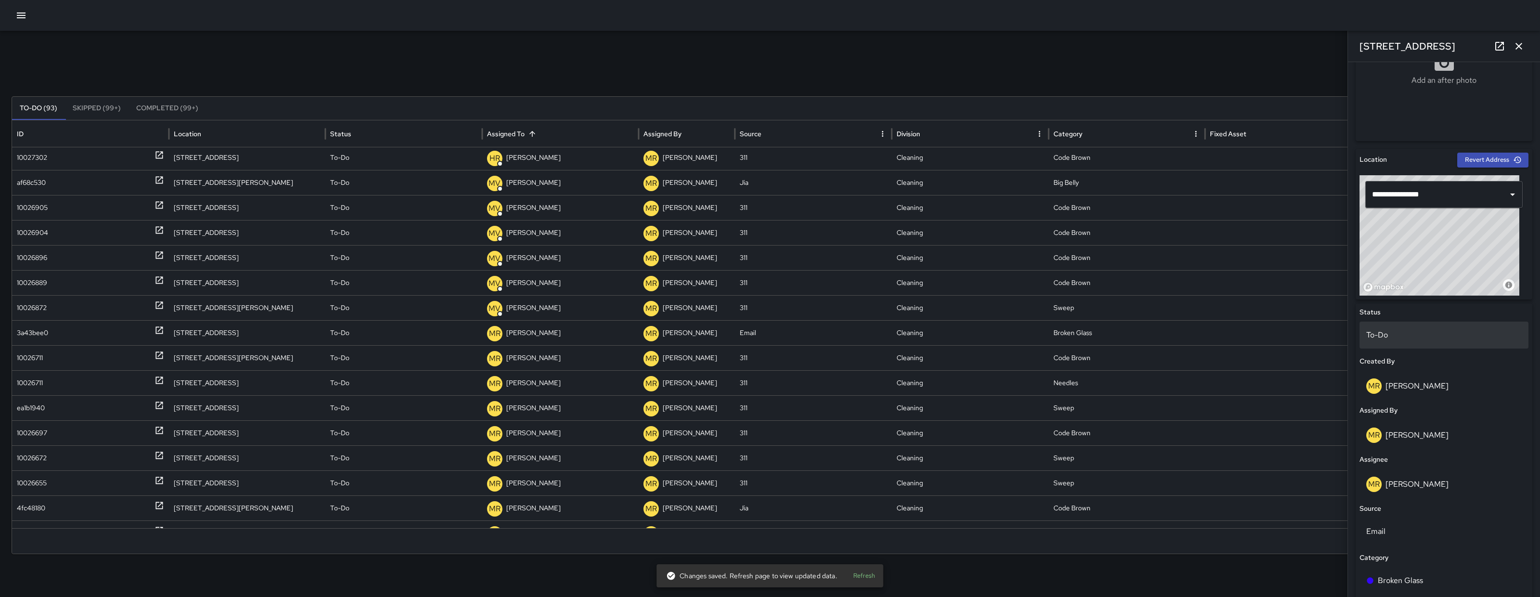
click at [1421, 338] on p "To-Do" at bounding box center [1443, 335] width 155 height 12
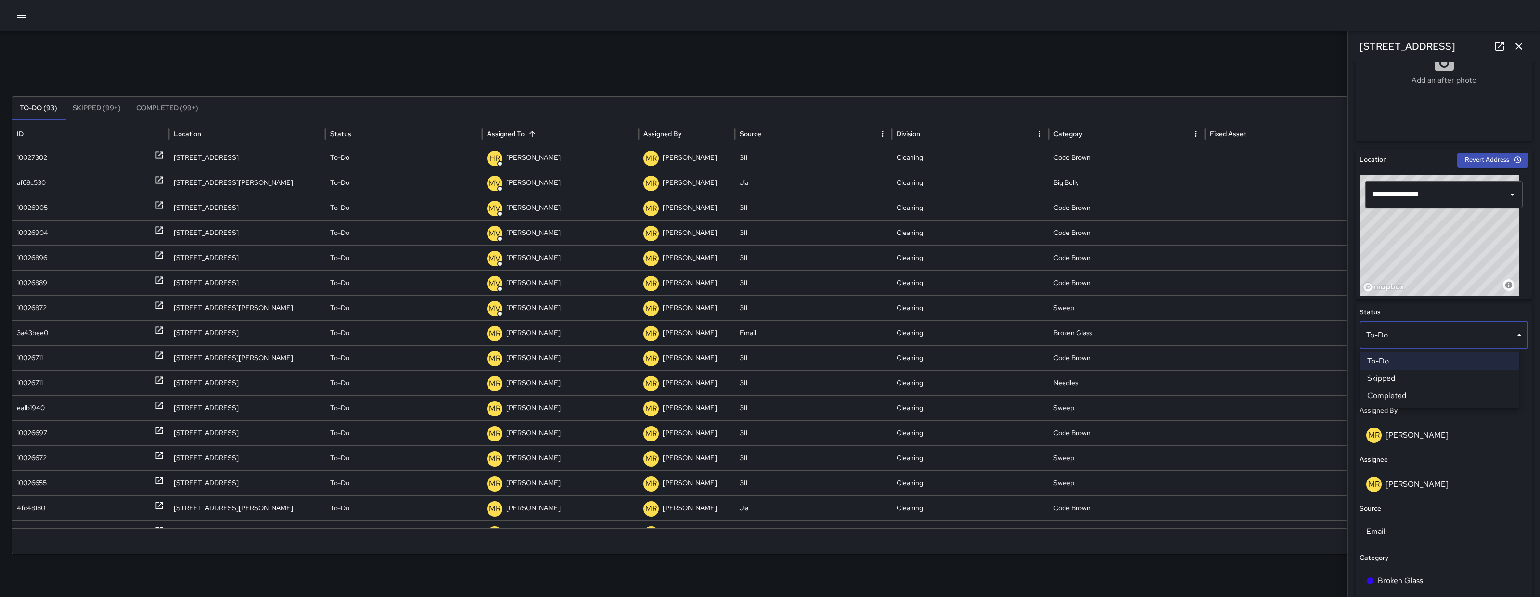
click at [1395, 379] on li "Skipped" at bounding box center [1440, 378] width 160 height 17
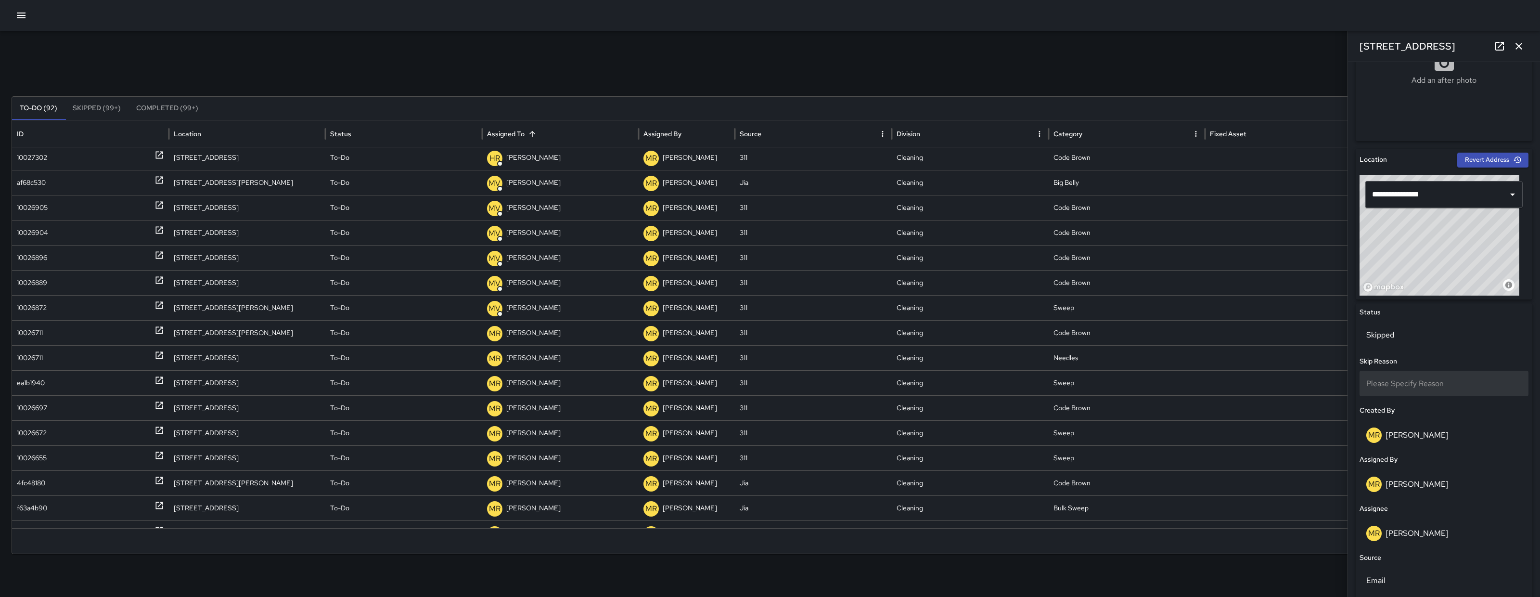
click at [1399, 379] on span "Please Specify Reason" at bounding box center [1404, 383] width 77 height 10
click at [1395, 433] on li "Duplicate" at bounding box center [1440, 427] width 160 height 17
click at [35, 334] on div "10026711" at bounding box center [30, 333] width 26 height 25
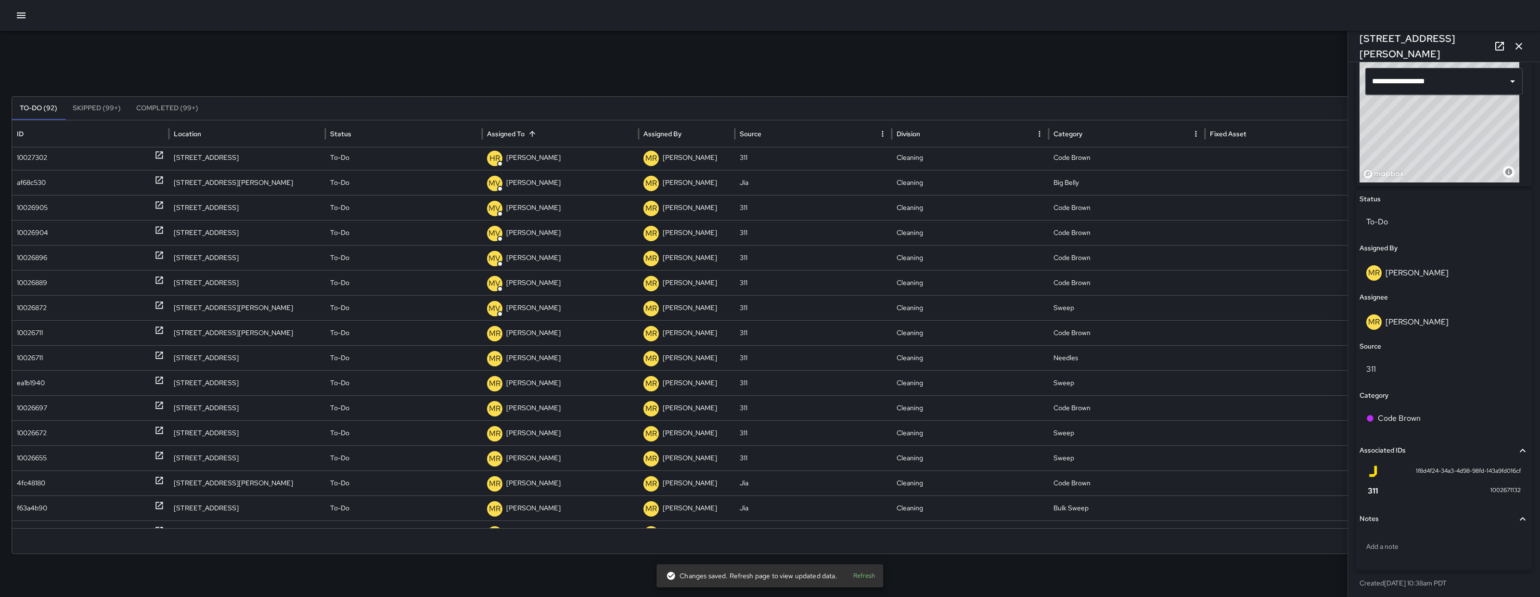
scroll to position [334, 0]
click at [1442, 314] on div "MR Maria Rosas" at bounding box center [1444, 323] width 169 height 31
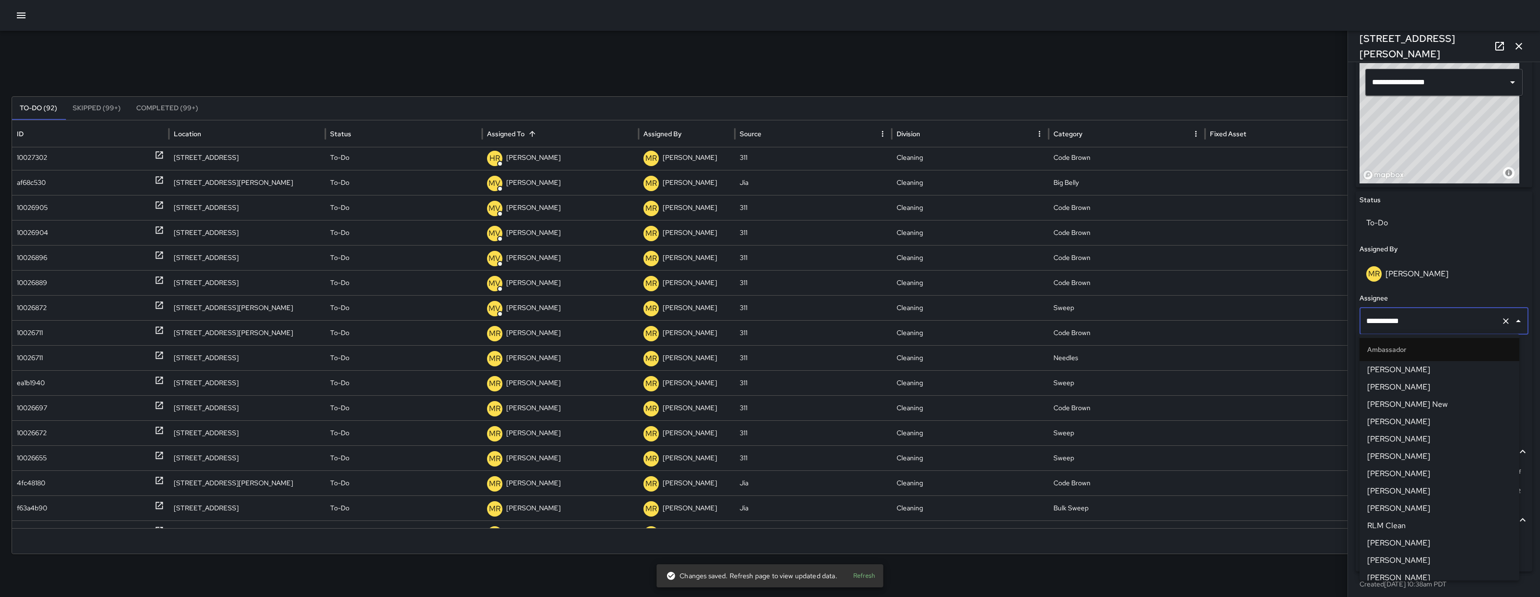
scroll to position [860, 0]
click at [1445, 316] on input "**********" at bounding box center [1430, 321] width 133 height 18
click at [1446, 316] on input "**********" at bounding box center [1430, 321] width 133 height 18
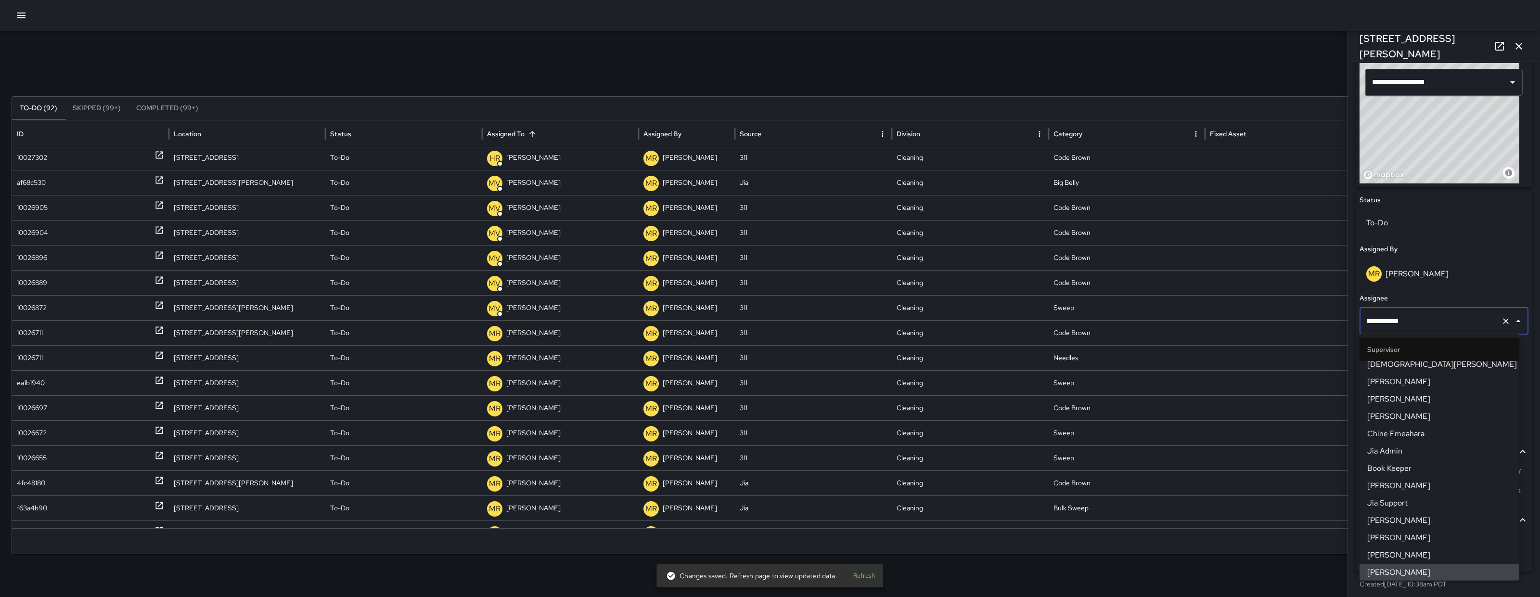
click at [1445, 315] on input "**********" at bounding box center [1430, 321] width 133 height 18
click at [1444, 314] on input "**********" at bounding box center [1430, 321] width 133 height 18
click at [1445, 315] on input "**********" at bounding box center [1430, 321] width 133 height 18
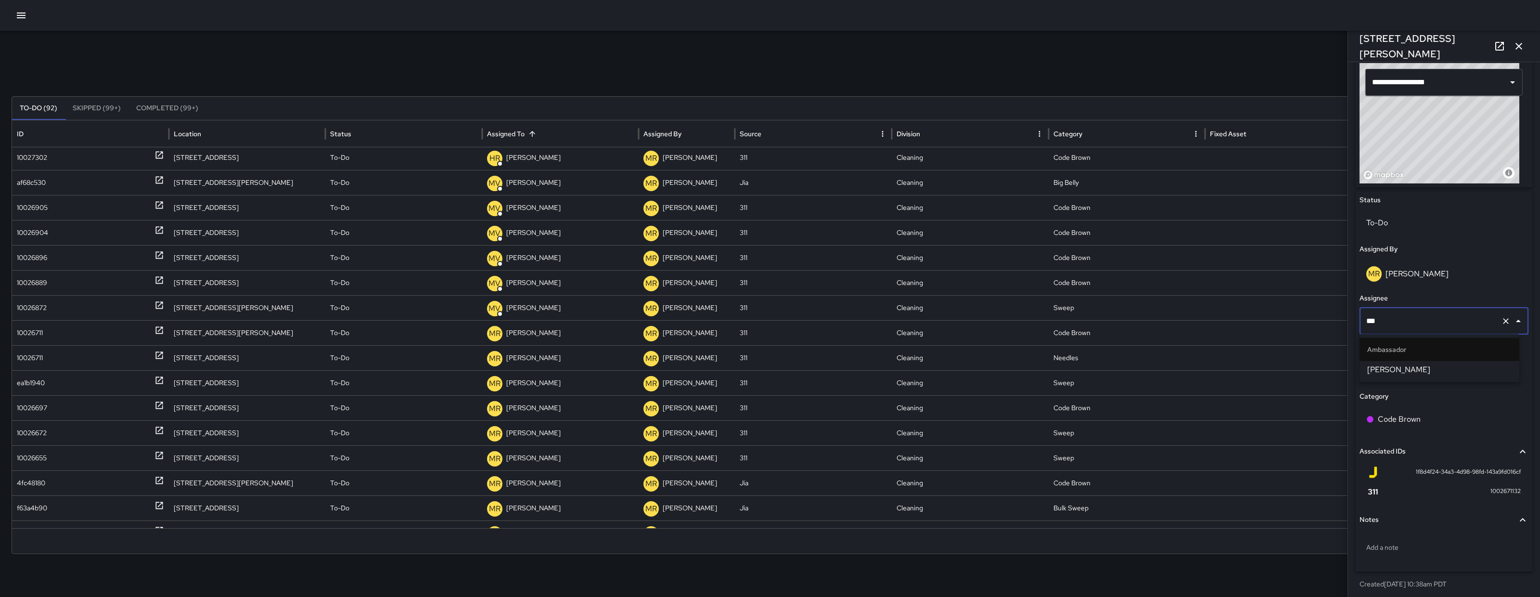
type input "****"
click at [1428, 364] on span "Damariye Lewis" at bounding box center [1439, 370] width 144 height 12
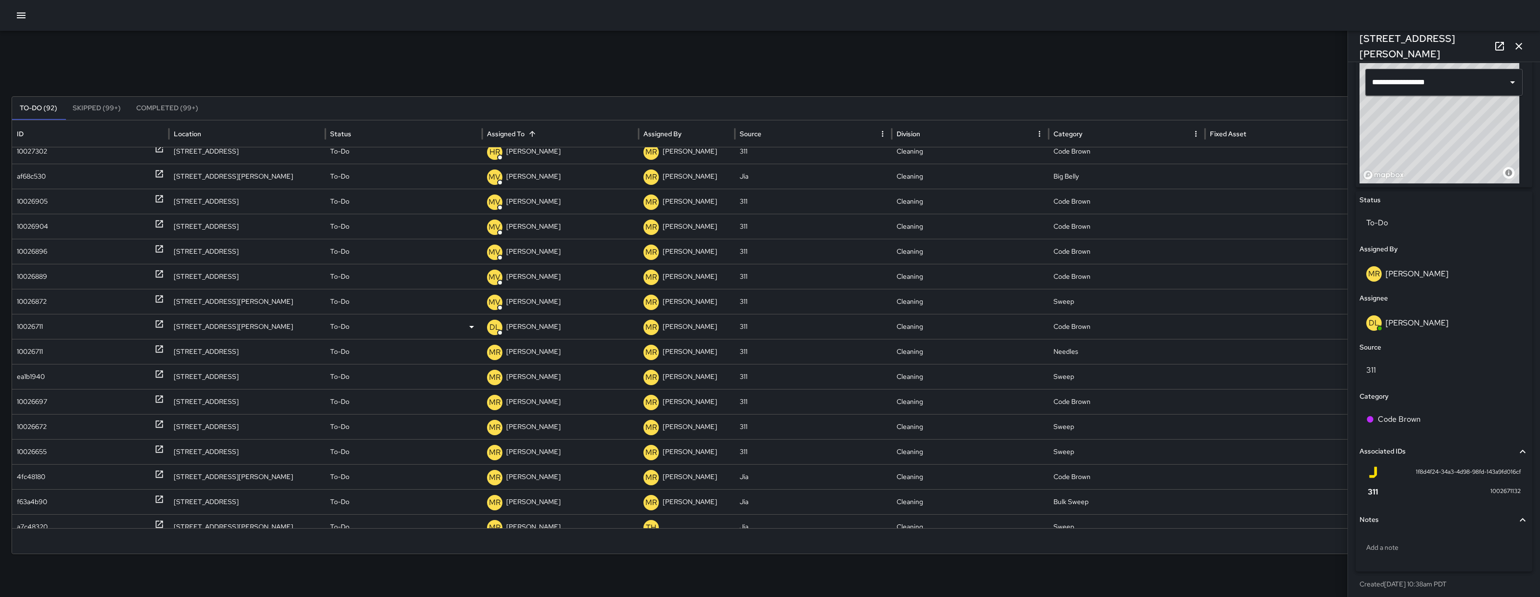
scroll to position [14, 0]
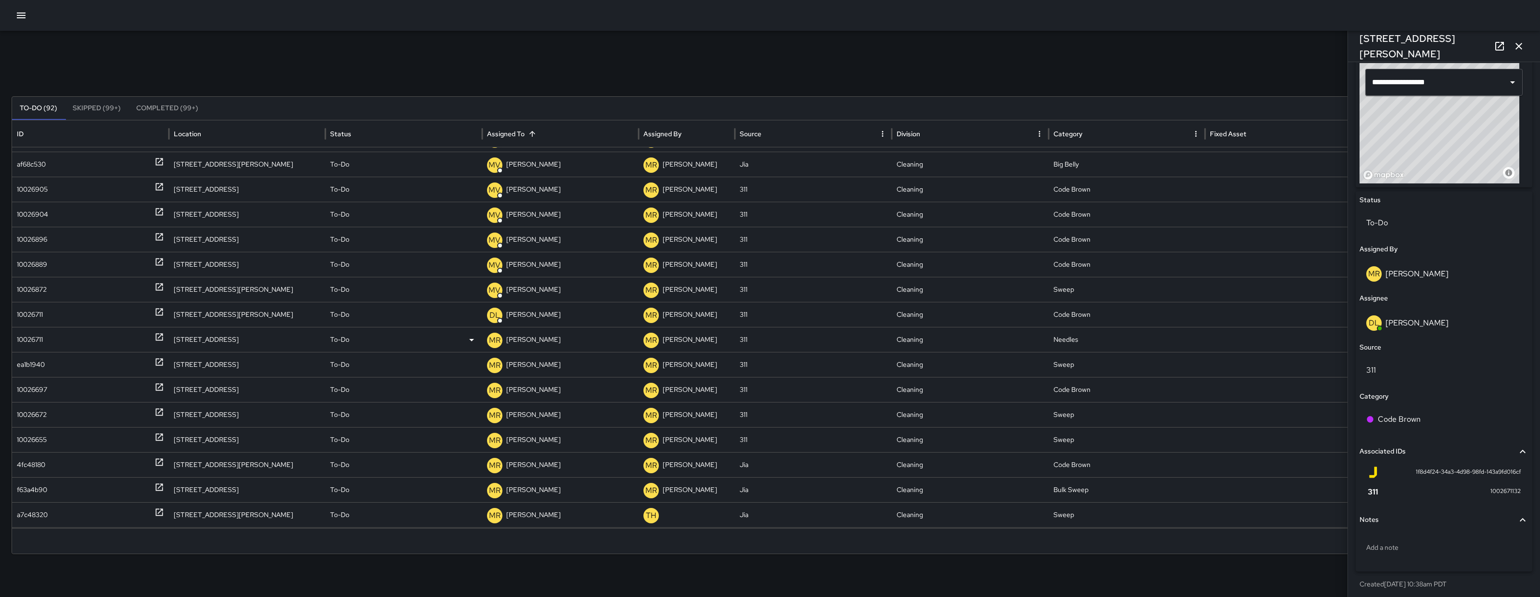
click at [51, 335] on div "10026711" at bounding box center [90, 339] width 147 height 25
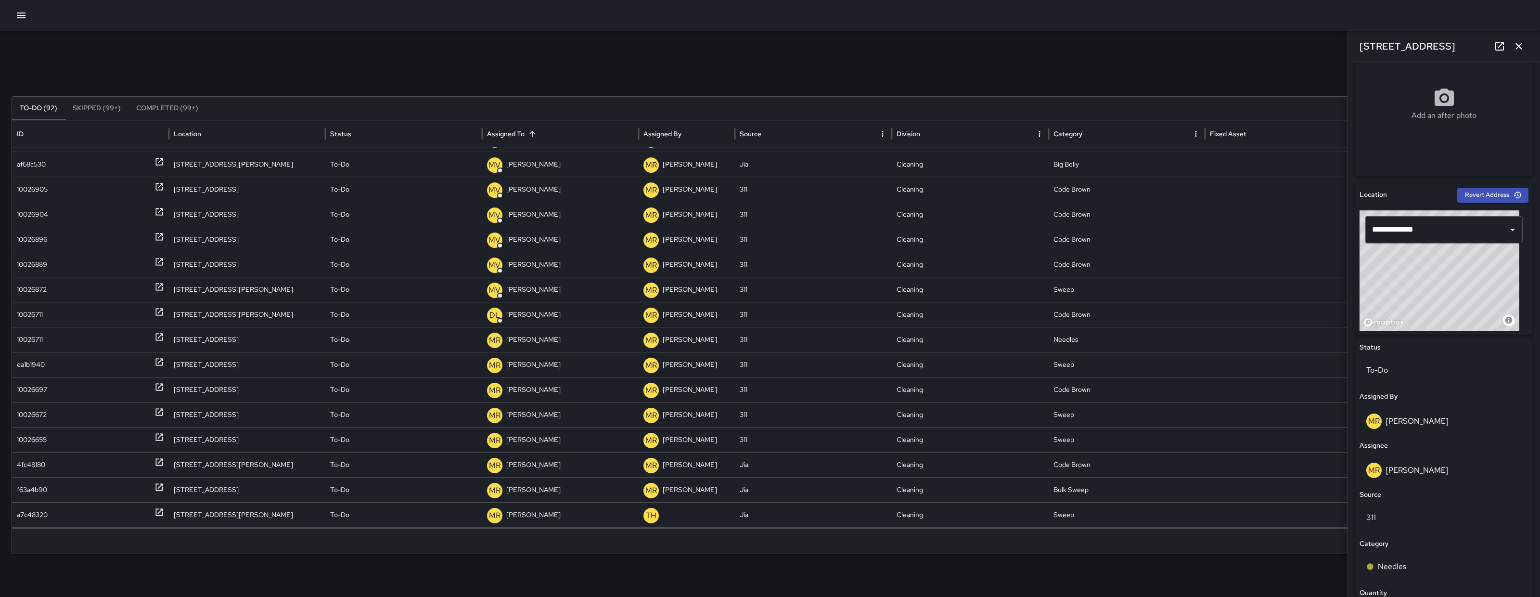
scroll to position [199, 0]
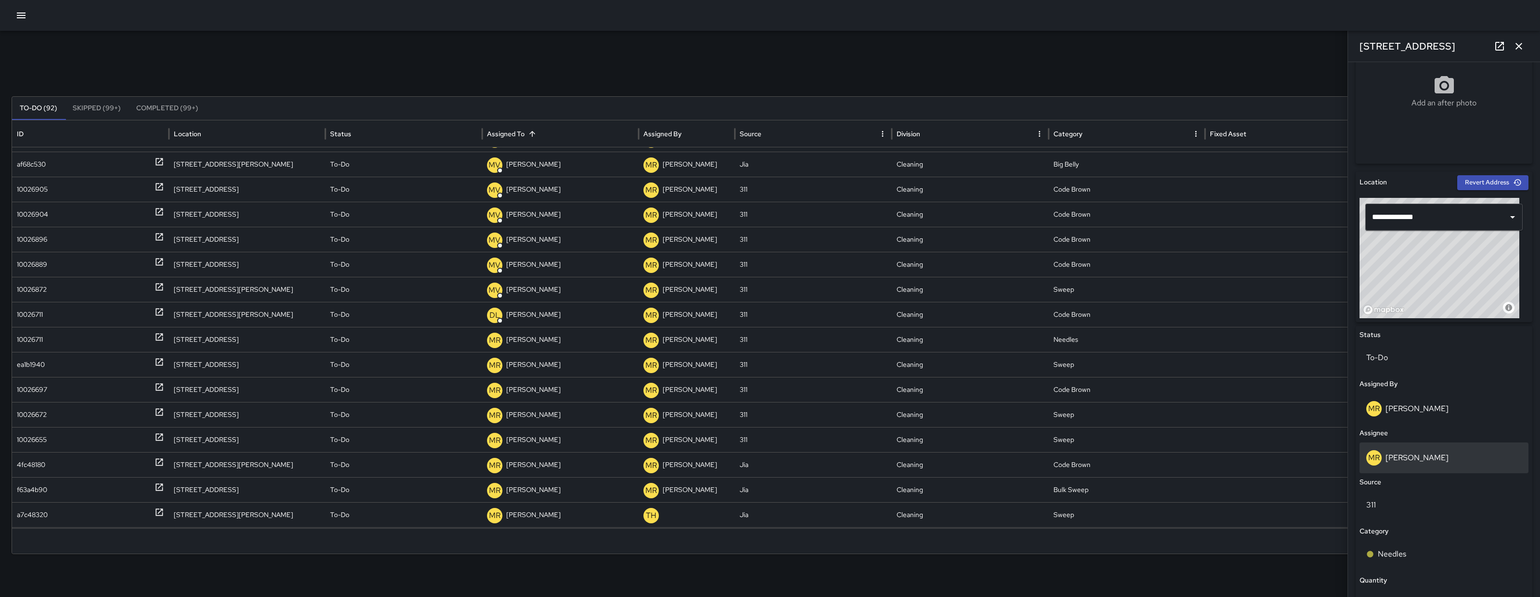
click at [1456, 458] on div "MR Maria Rosas" at bounding box center [1443, 457] width 155 height 15
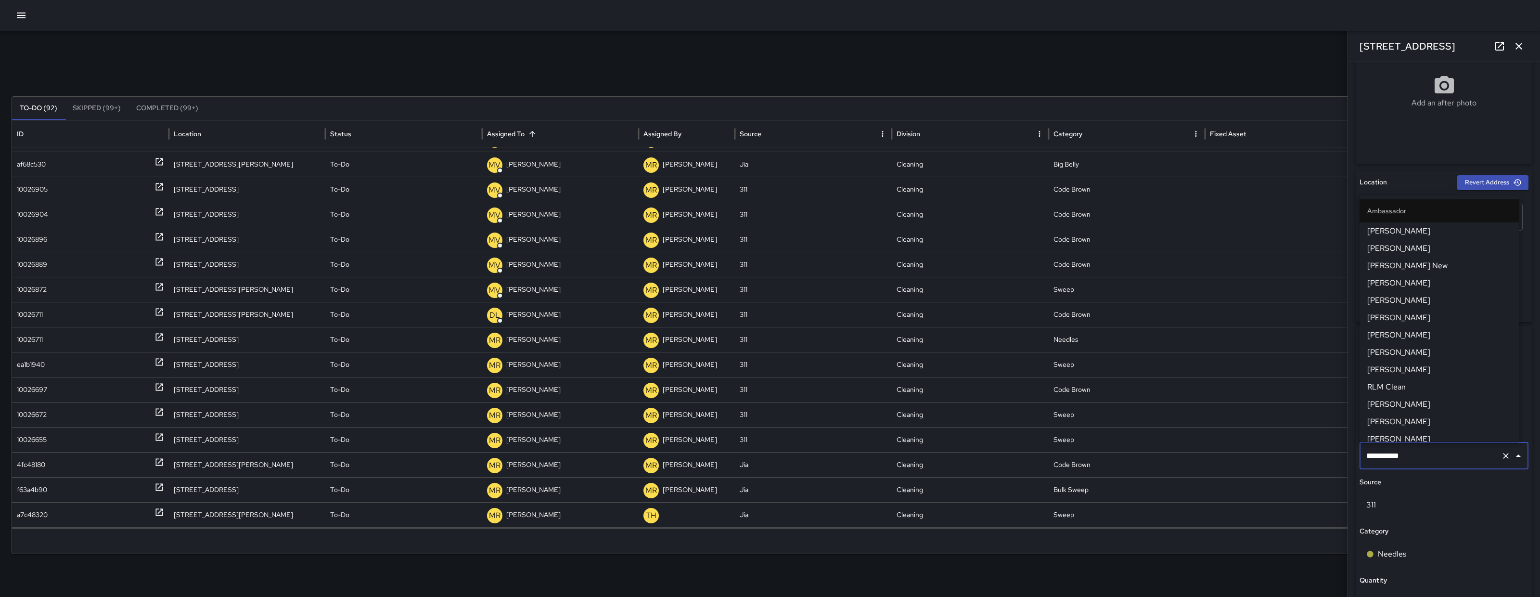
click at [1456, 458] on input "**********" at bounding box center [1430, 456] width 133 height 18
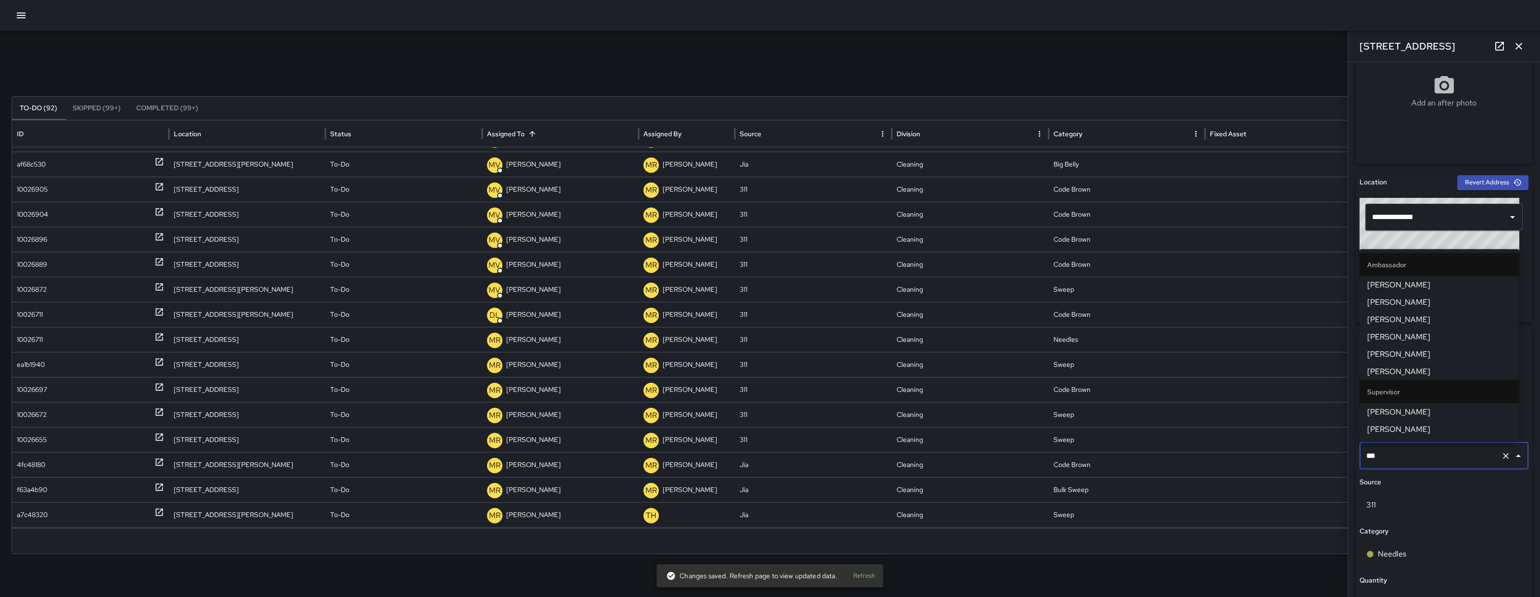
type input "****"
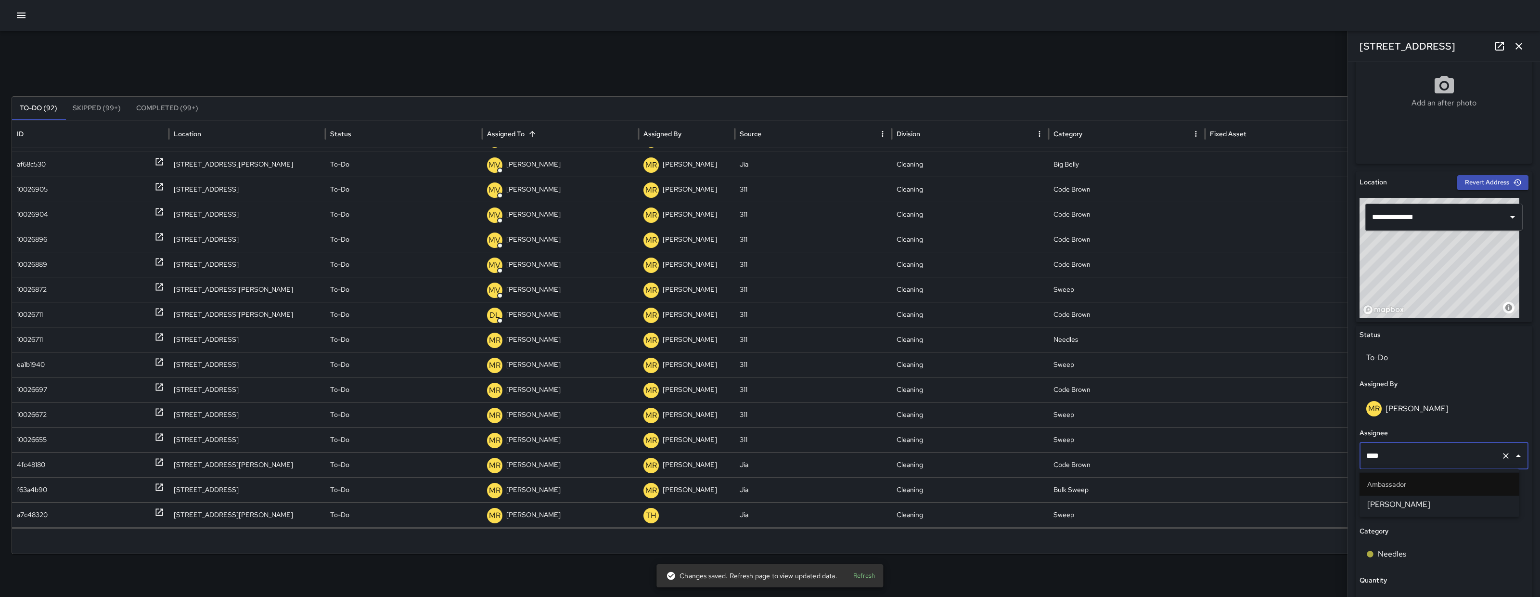
click at [1422, 497] on li "Damariye Lewis" at bounding box center [1440, 504] width 160 height 17
click at [19, 359] on div "ea1b1940" at bounding box center [31, 364] width 28 height 25
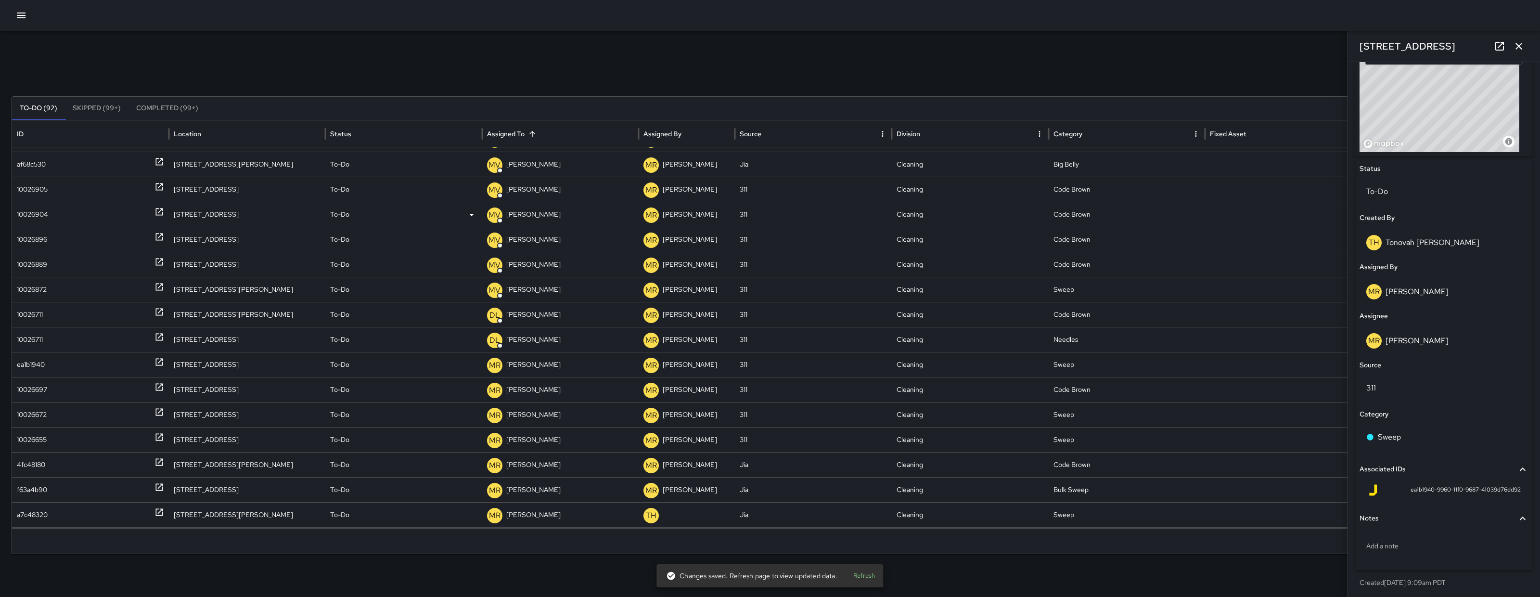
scroll to position [366, 0]
click at [40, 387] on div "10026697" at bounding box center [32, 389] width 30 height 25
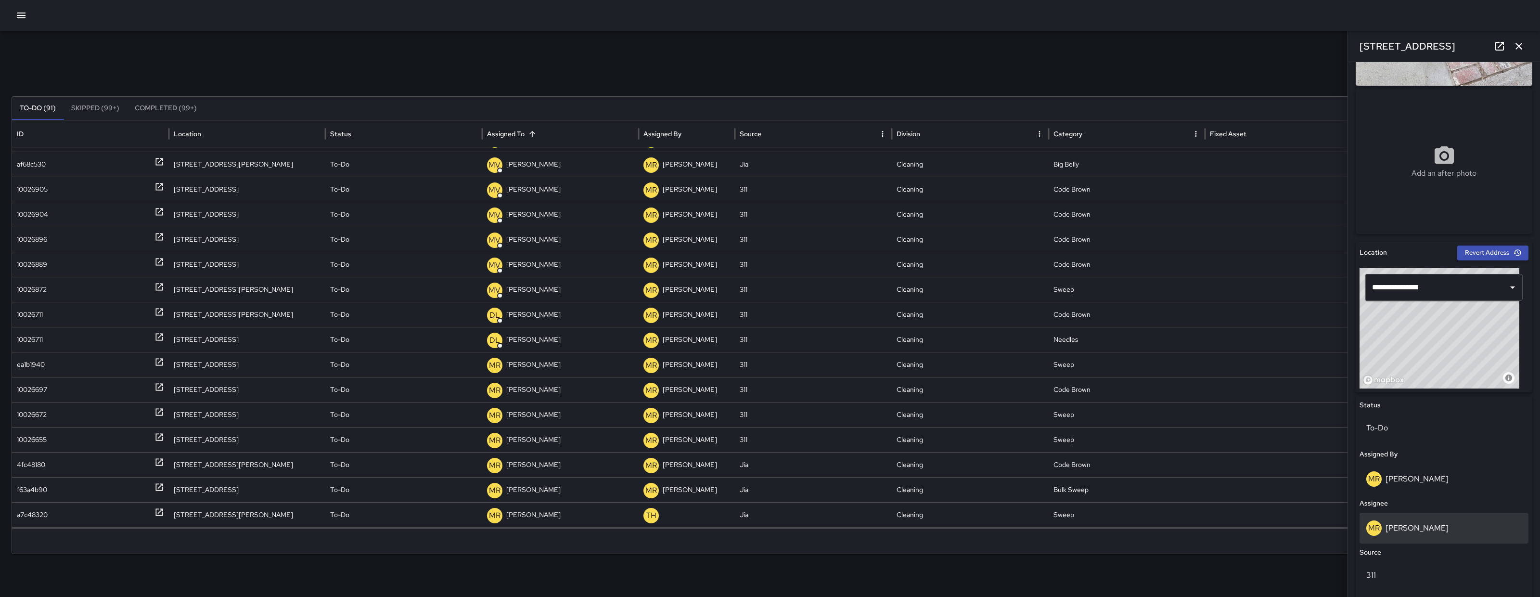
scroll to position [129, 0]
click at [1423, 523] on p "[PERSON_NAME]" at bounding box center [1417, 527] width 63 height 10
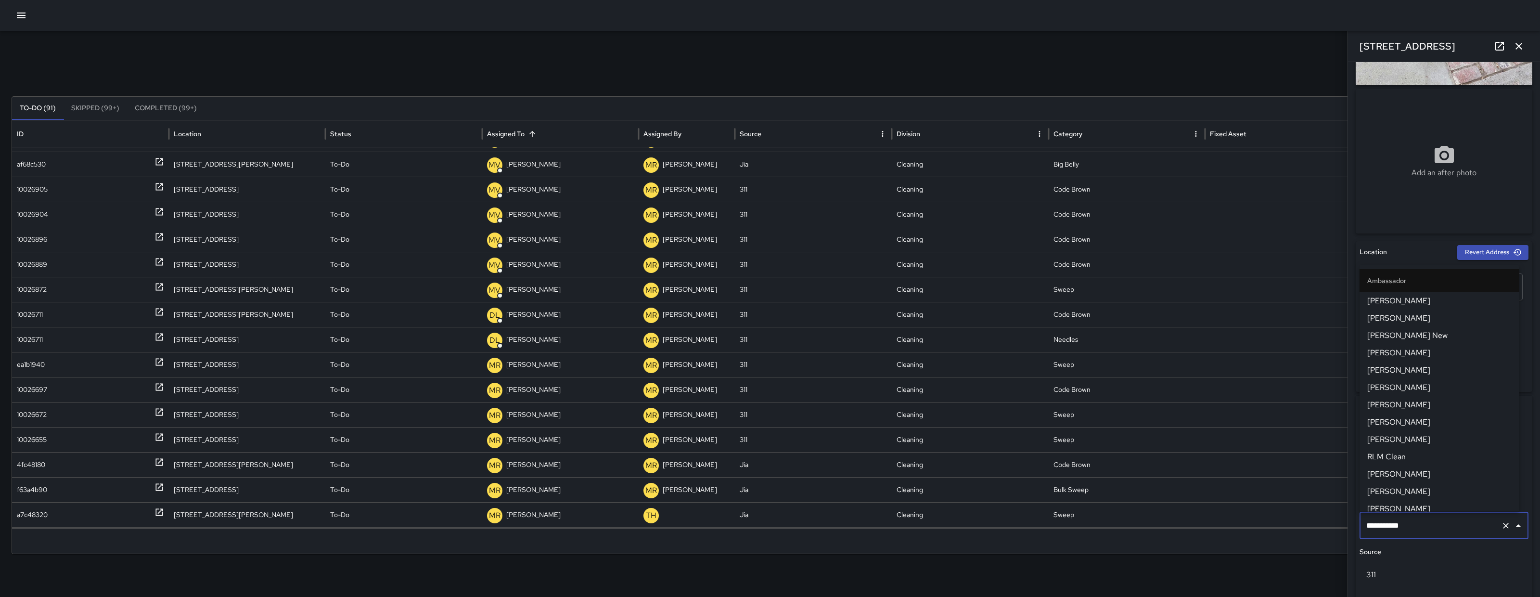
scroll to position [860, 0]
click at [1424, 525] on input "**********" at bounding box center [1430, 525] width 133 height 18
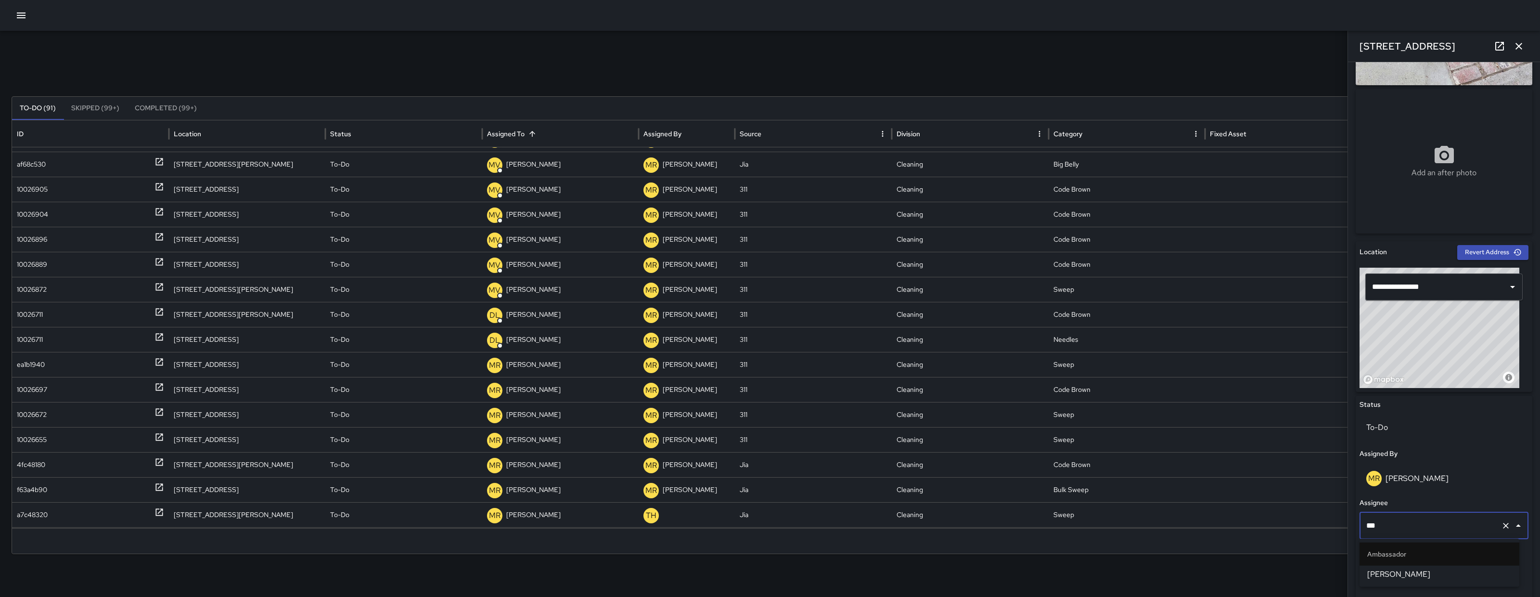
type input "****"
click at [1419, 576] on span "Damariye Lewis" at bounding box center [1439, 574] width 144 height 12
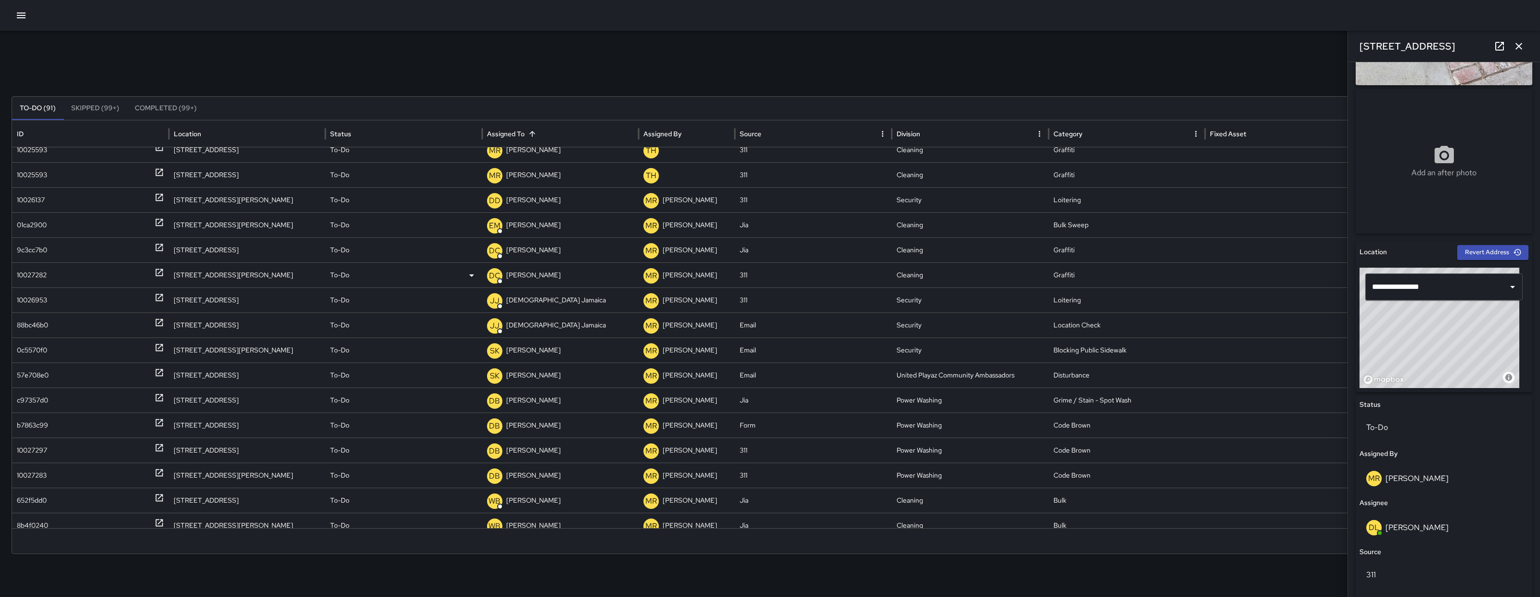
scroll to position [369, 0]
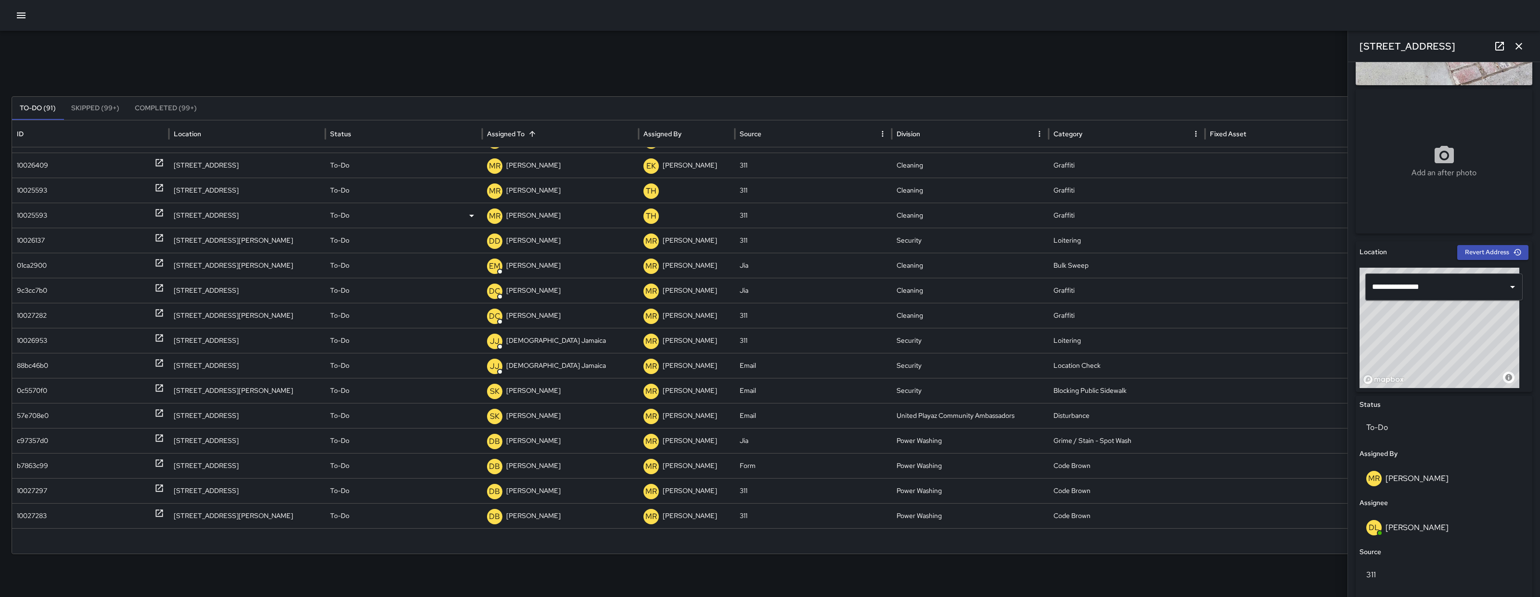
click at [37, 218] on div "10025593" at bounding box center [32, 215] width 30 height 25
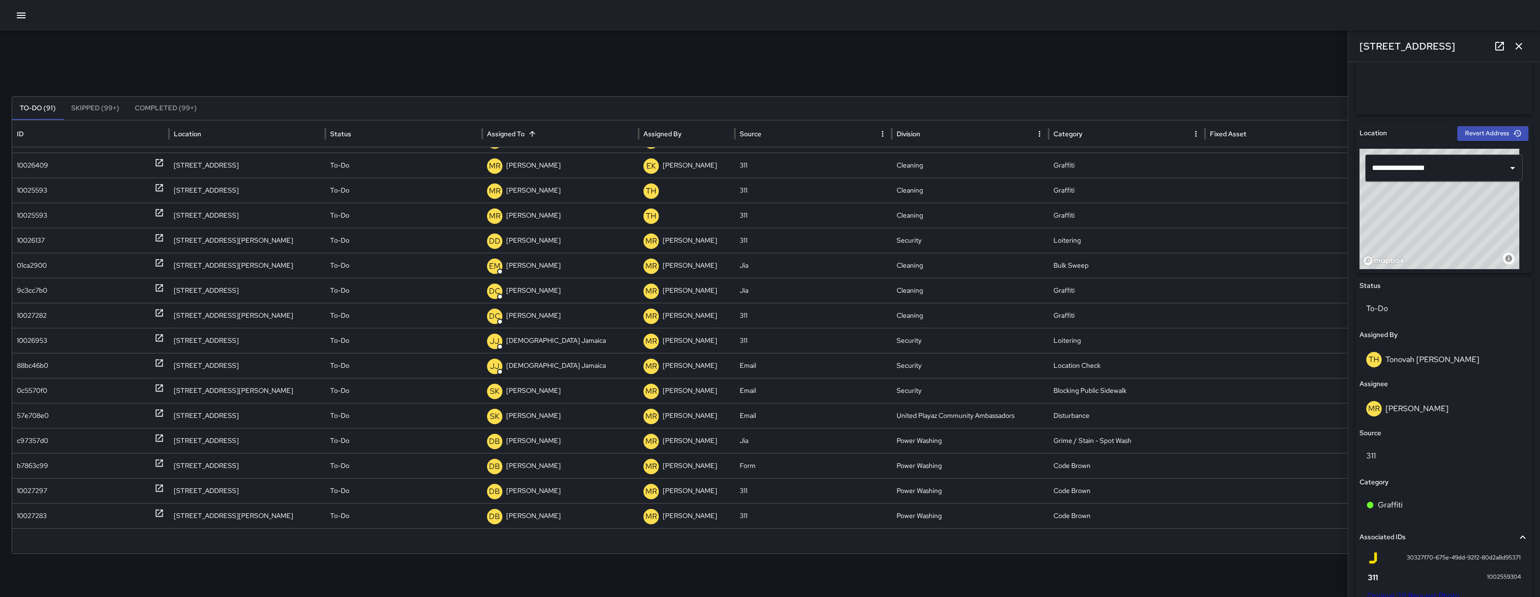
scroll to position [412, 0]
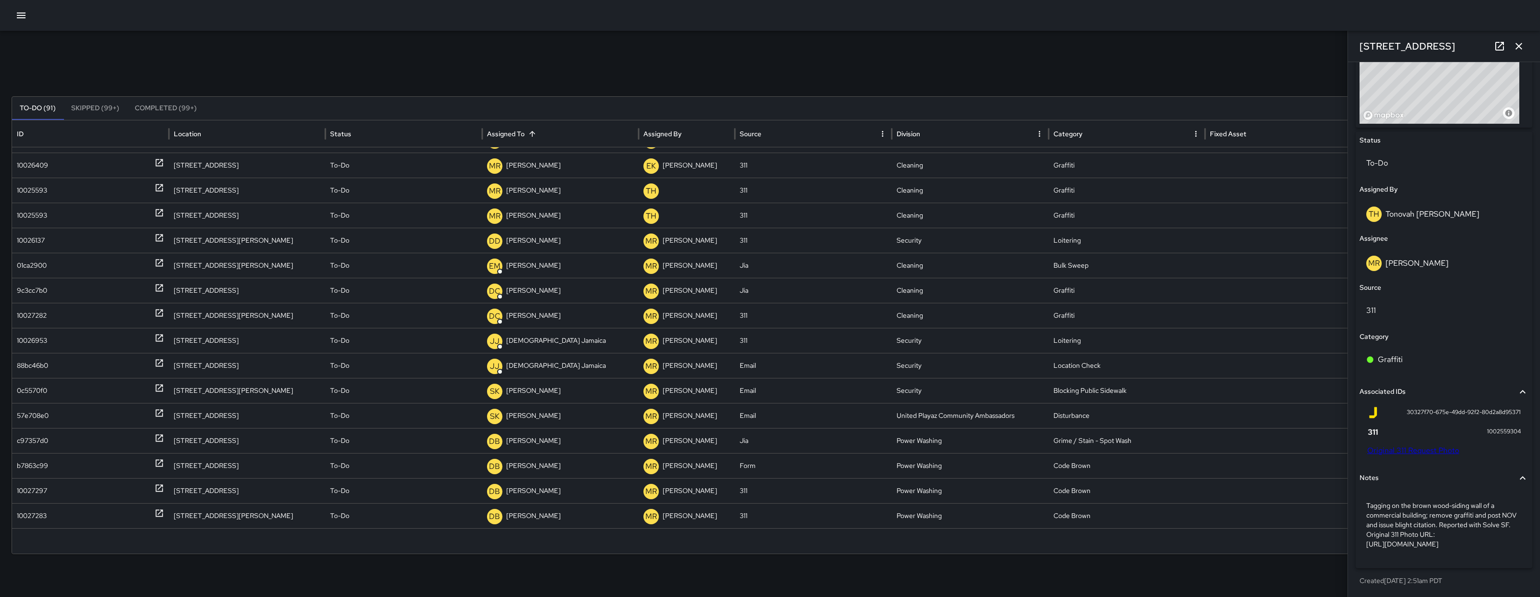
click at [1453, 445] on link "Original 311 Request Photo" at bounding box center [1413, 450] width 92 height 10
click at [29, 195] on div "10025593" at bounding box center [32, 190] width 30 height 25
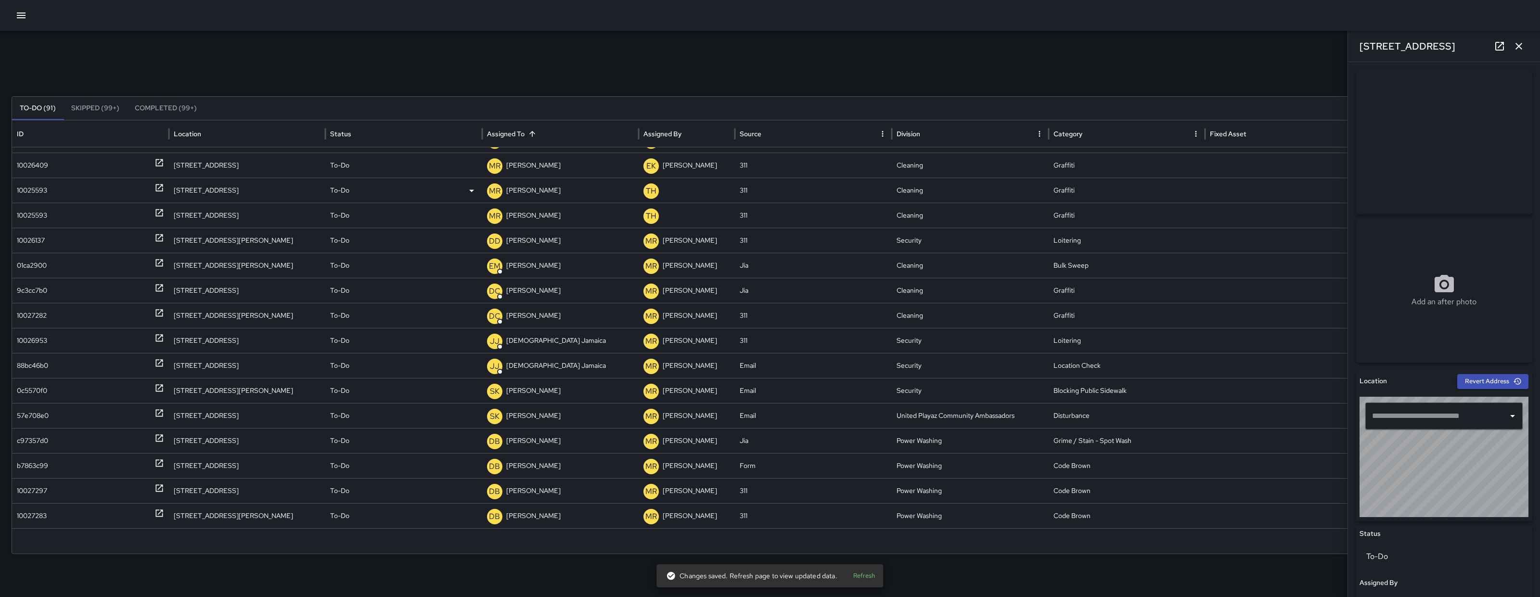
type input "**********"
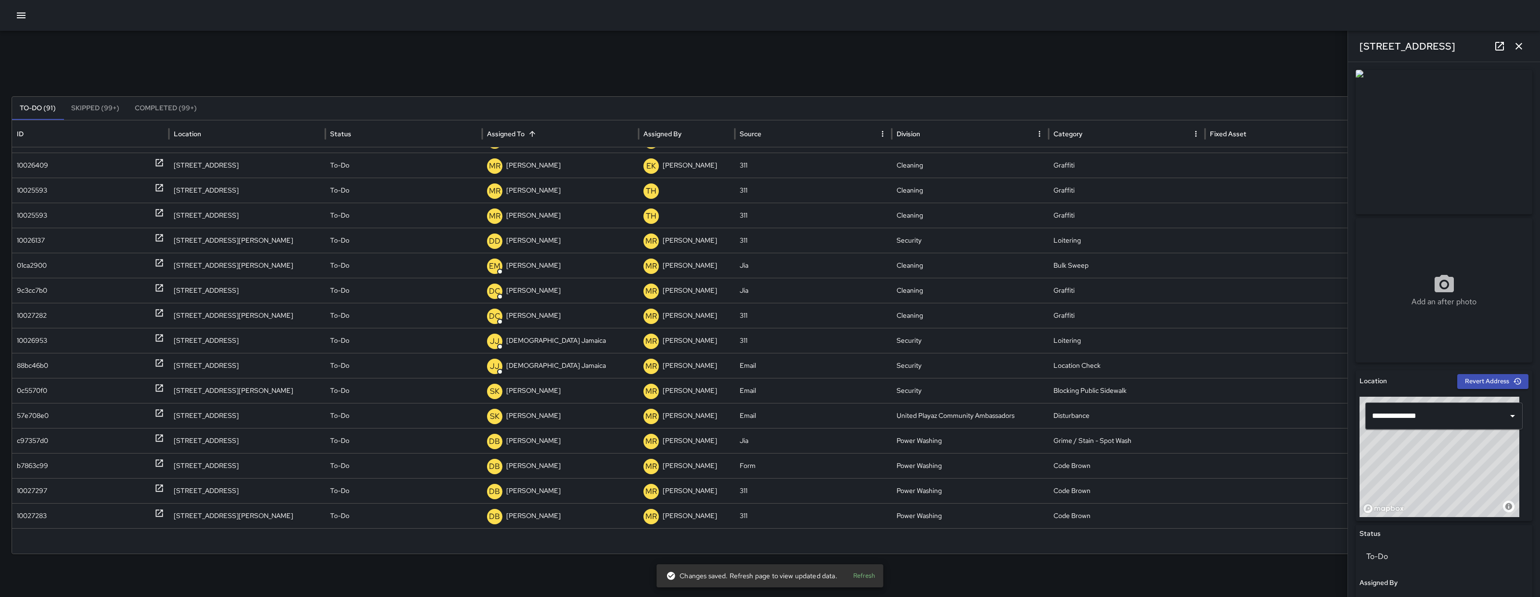
scroll to position [460, 0]
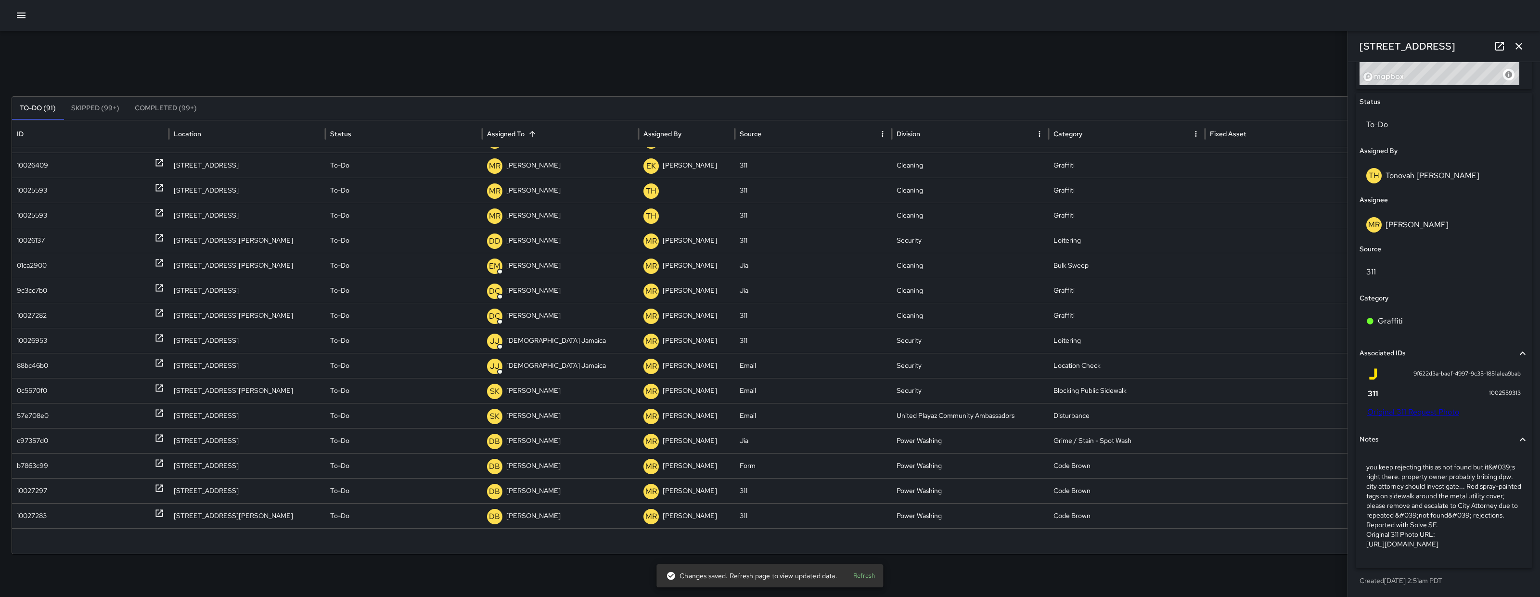
click at [1448, 407] on link "Original 311 Request Photo" at bounding box center [1413, 412] width 92 height 10
click at [33, 161] on div "10026409" at bounding box center [32, 165] width 31 height 25
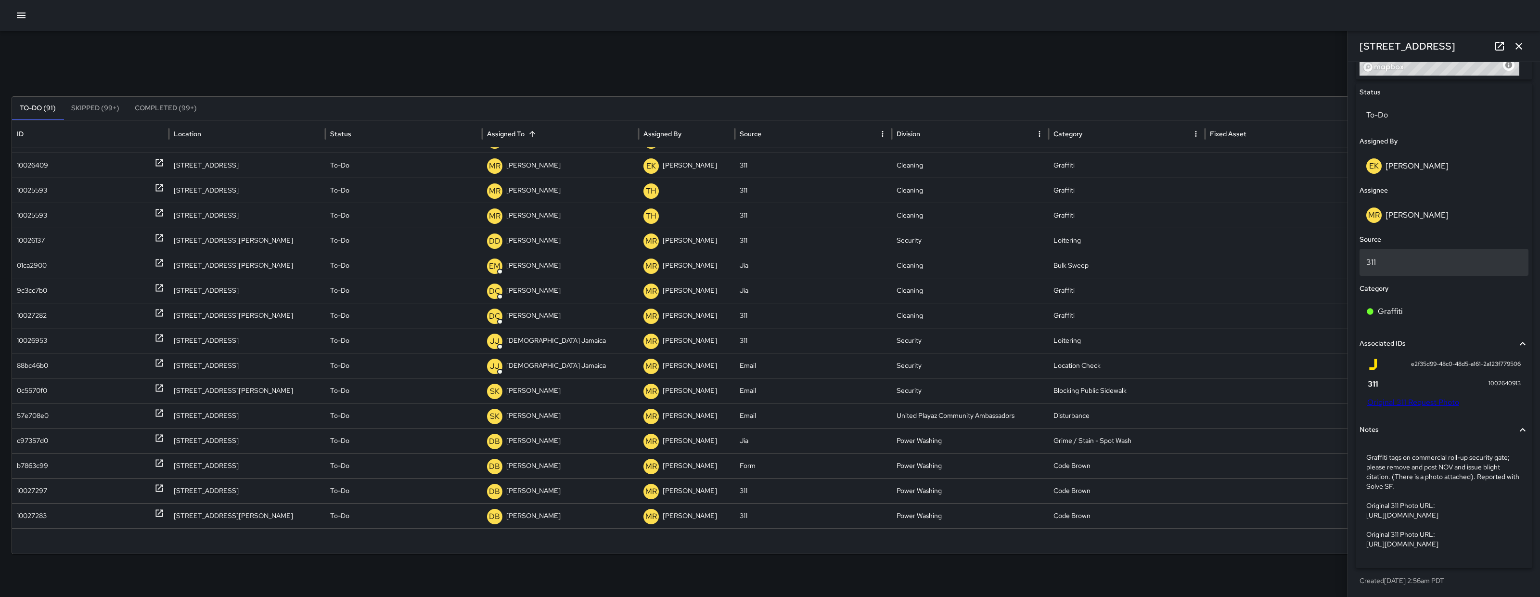
scroll to position [448, 0]
click at [1417, 397] on link "Original 311 Request Photo" at bounding box center [1413, 402] width 92 height 10
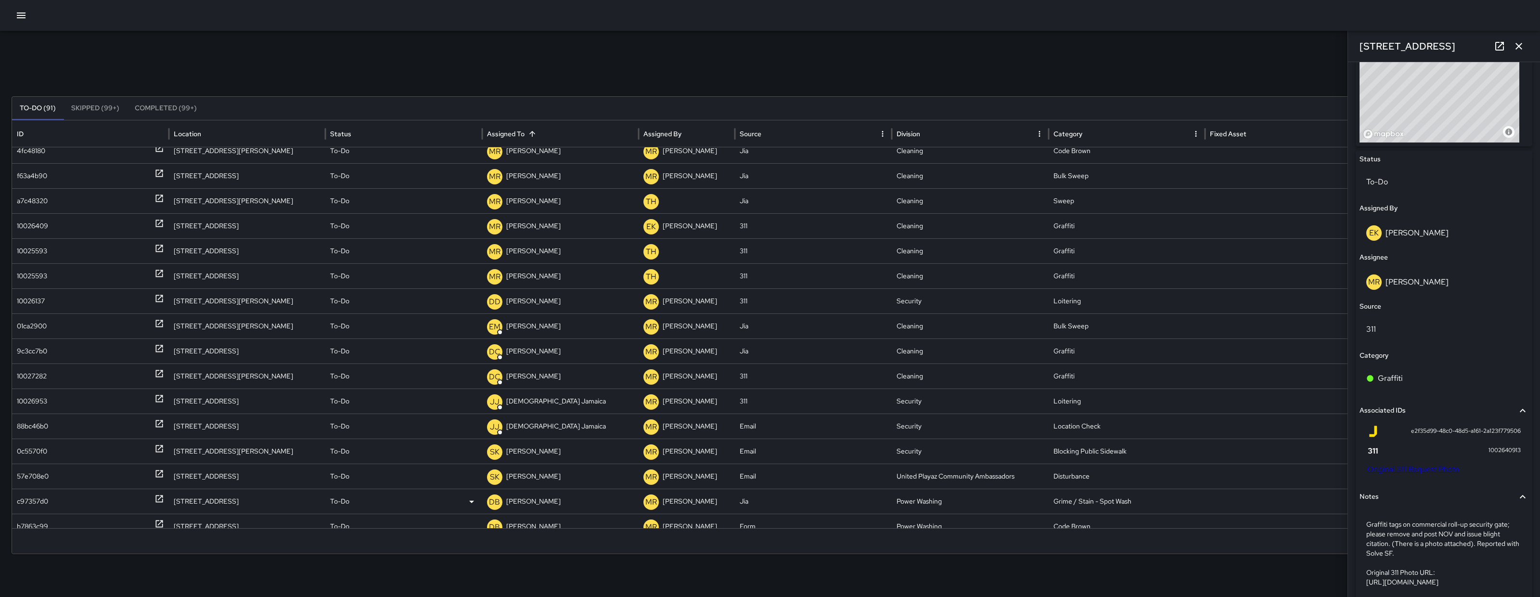
scroll to position [328, 0]
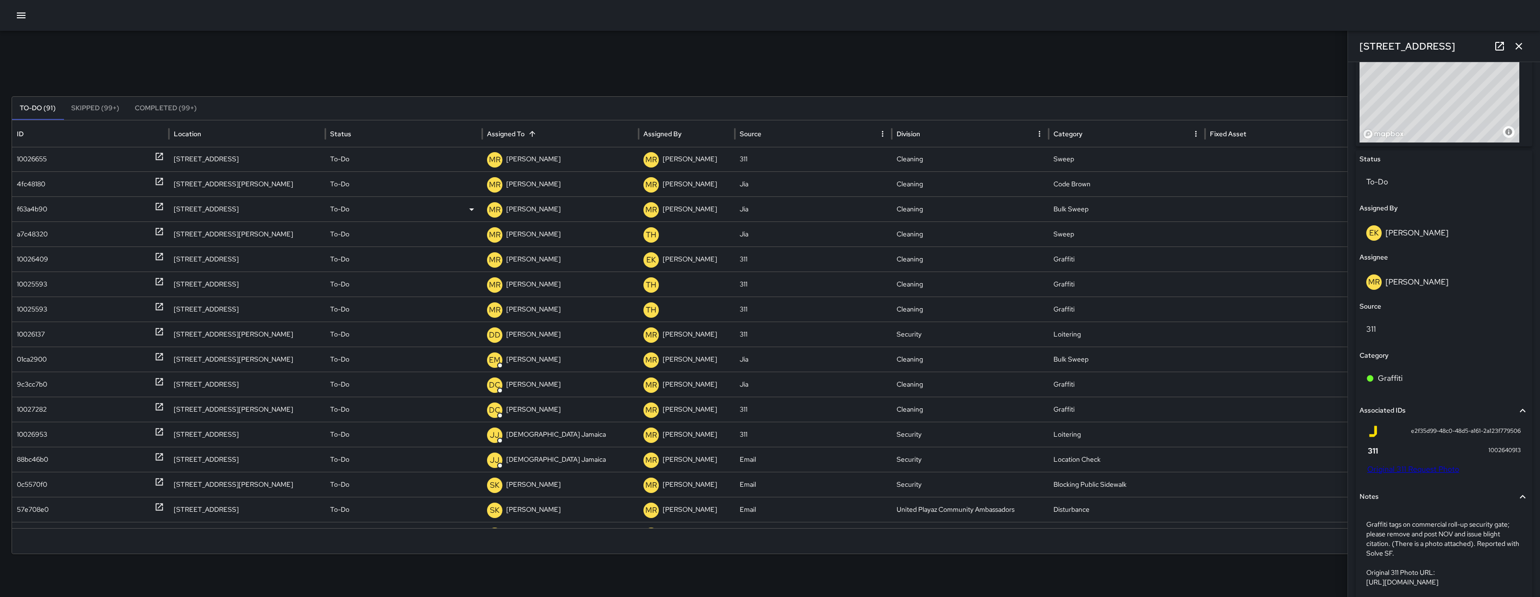
click at [14, 213] on div "f63a4b90" at bounding box center [90, 208] width 157 height 25
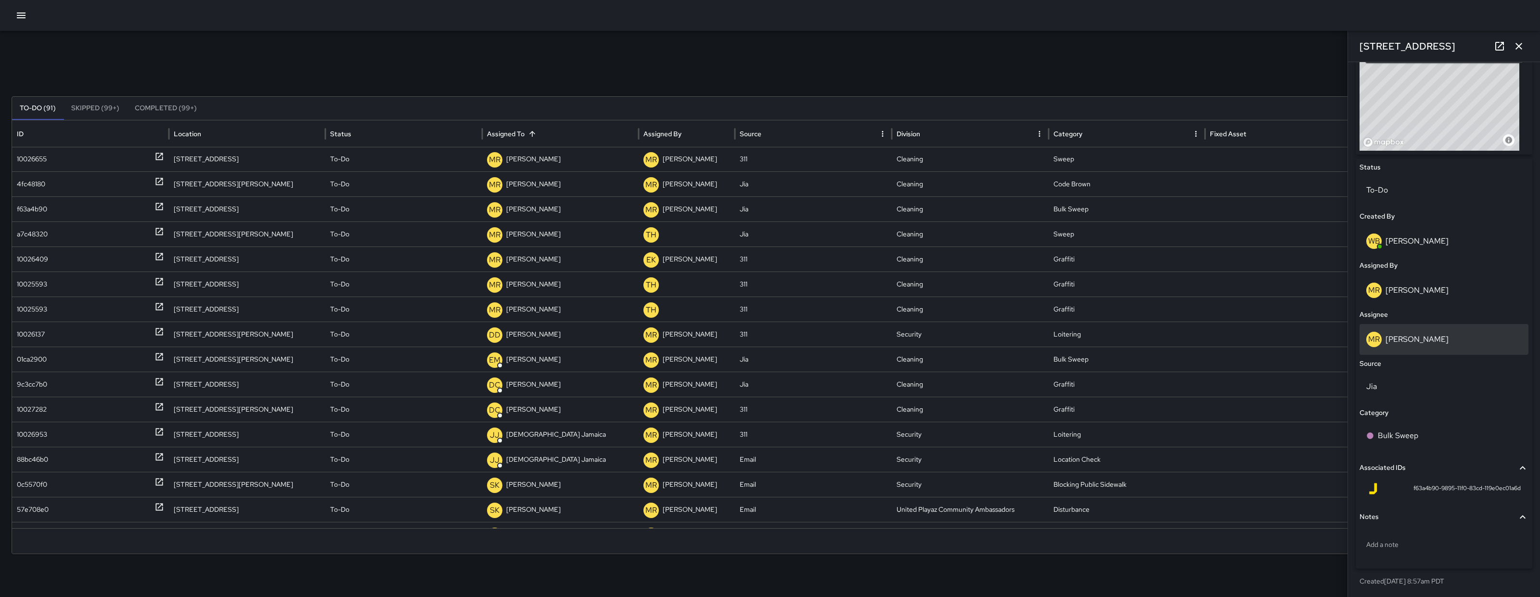
click at [1435, 334] on div "MR Maria Rosas" at bounding box center [1443, 339] width 155 height 15
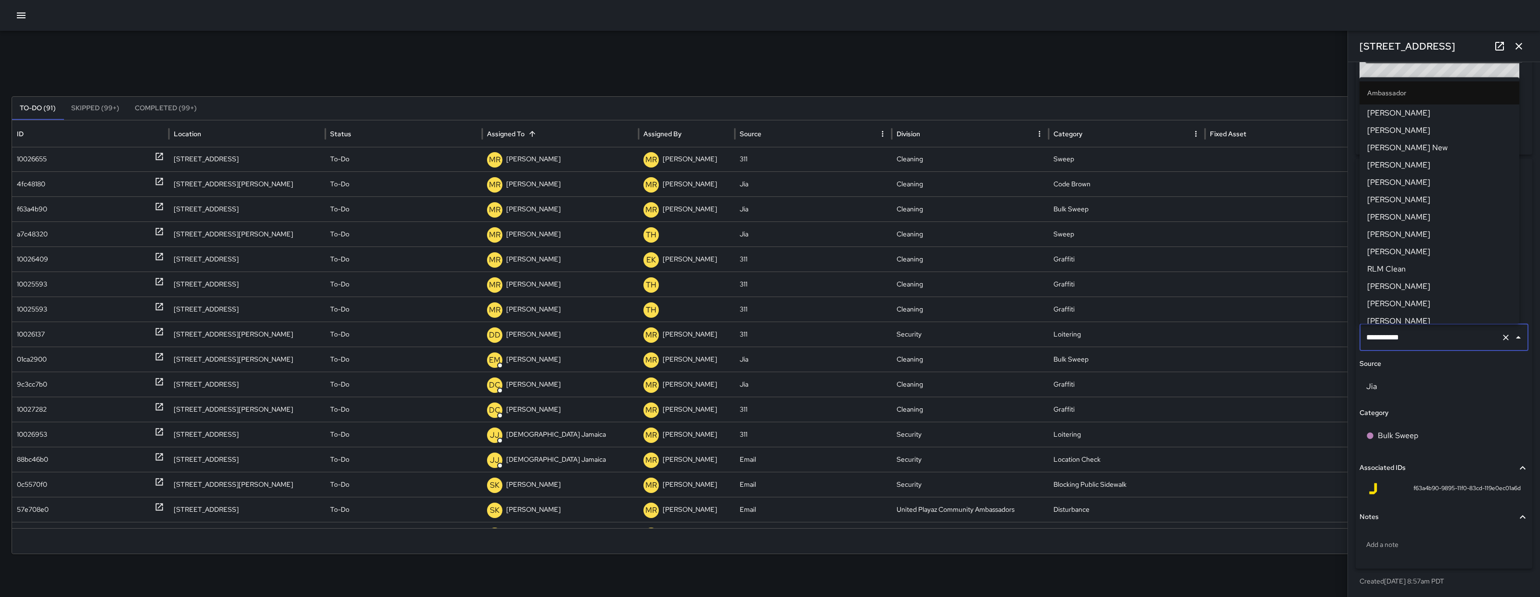
click at [1435, 334] on input "**********" at bounding box center [1430, 337] width 133 height 18
click at [1434, 334] on input "**********" at bounding box center [1430, 337] width 133 height 18
click at [1434, 333] on input "**********" at bounding box center [1430, 337] width 133 height 18
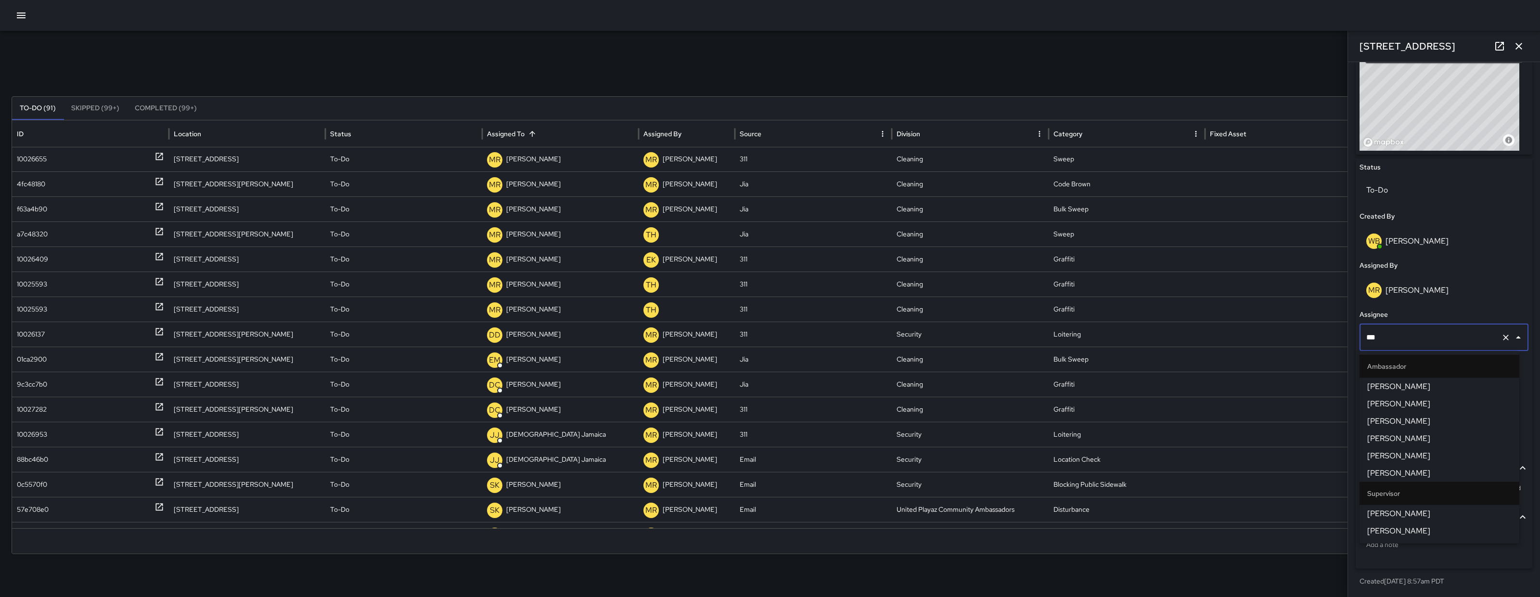
type input "****"
click at [1386, 385] on span "Damariye Lewis" at bounding box center [1439, 387] width 144 height 12
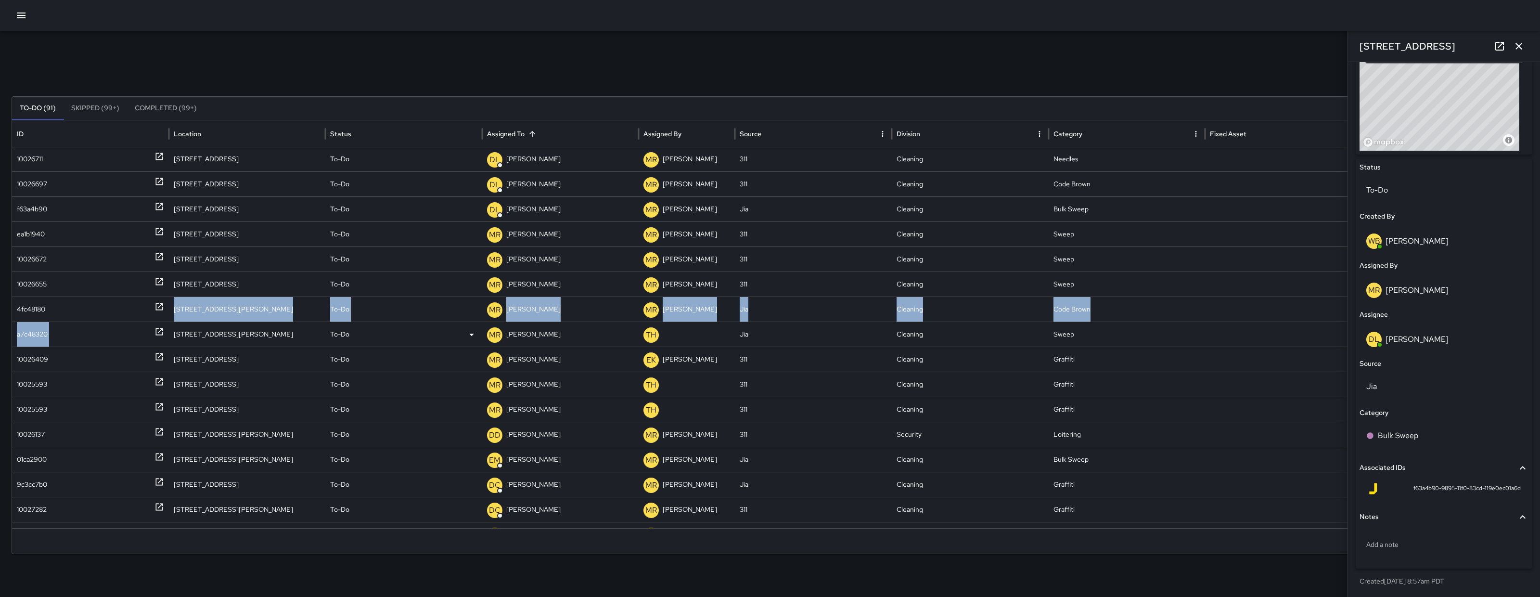
click at [115, 334] on div "10026889 756 Natoma Street To-Do MV Maclis Velasquez MR Maria Rosas 311 Cleanin…" at bounding box center [770, 346] width 1516 height 551
click at [111, 328] on div "a7c48320" at bounding box center [90, 334] width 147 height 25
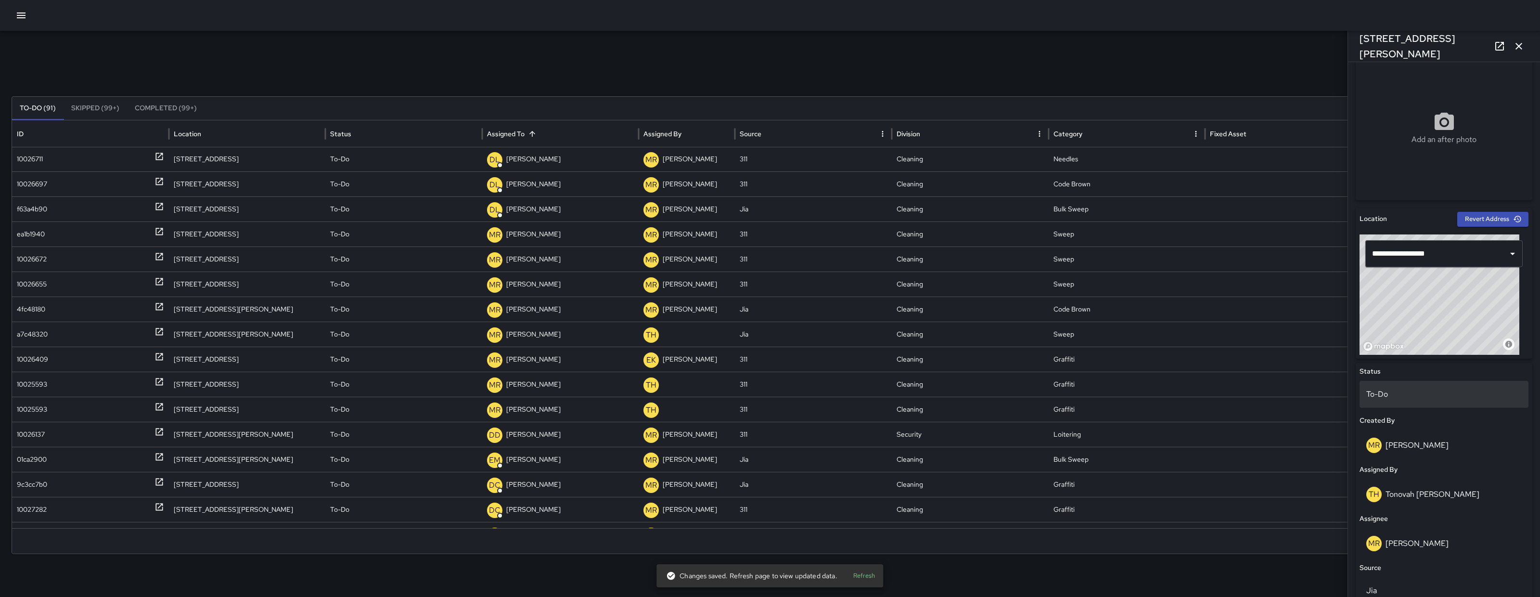
click at [1398, 392] on p "To-Do" at bounding box center [1443, 394] width 155 height 12
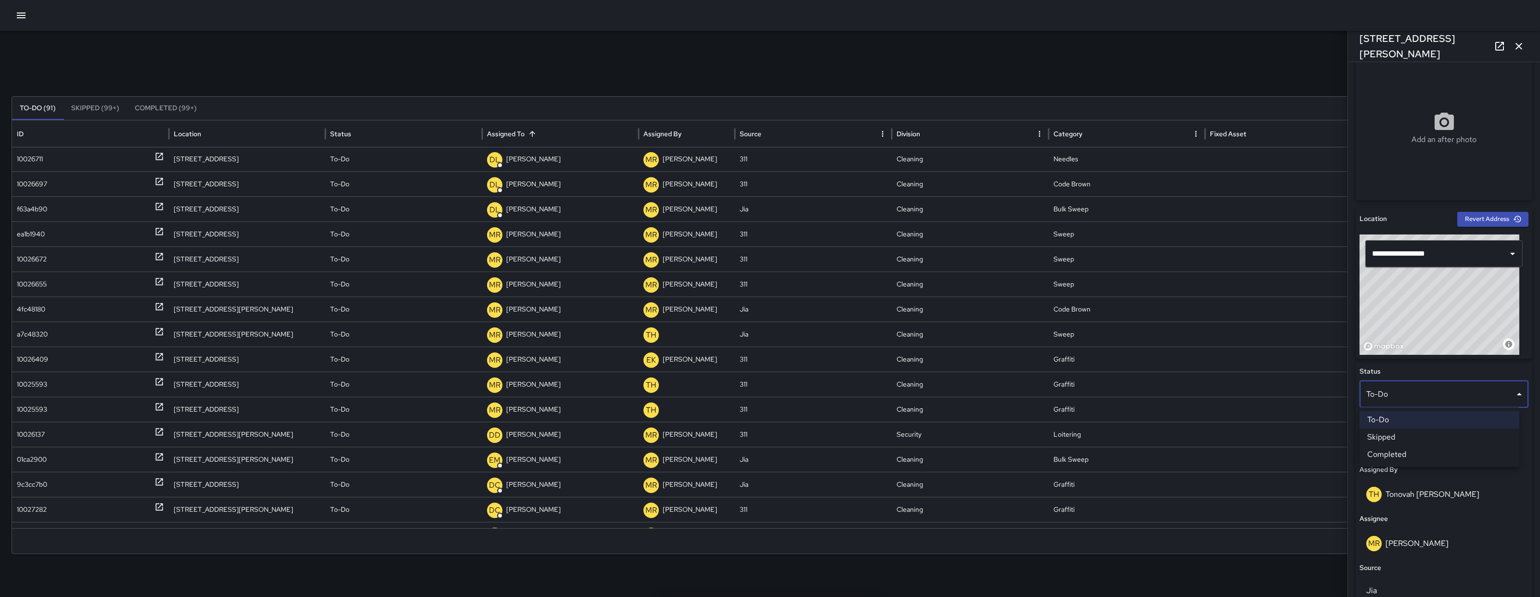
click at [1406, 453] on li "Completed" at bounding box center [1440, 454] width 160 height 17
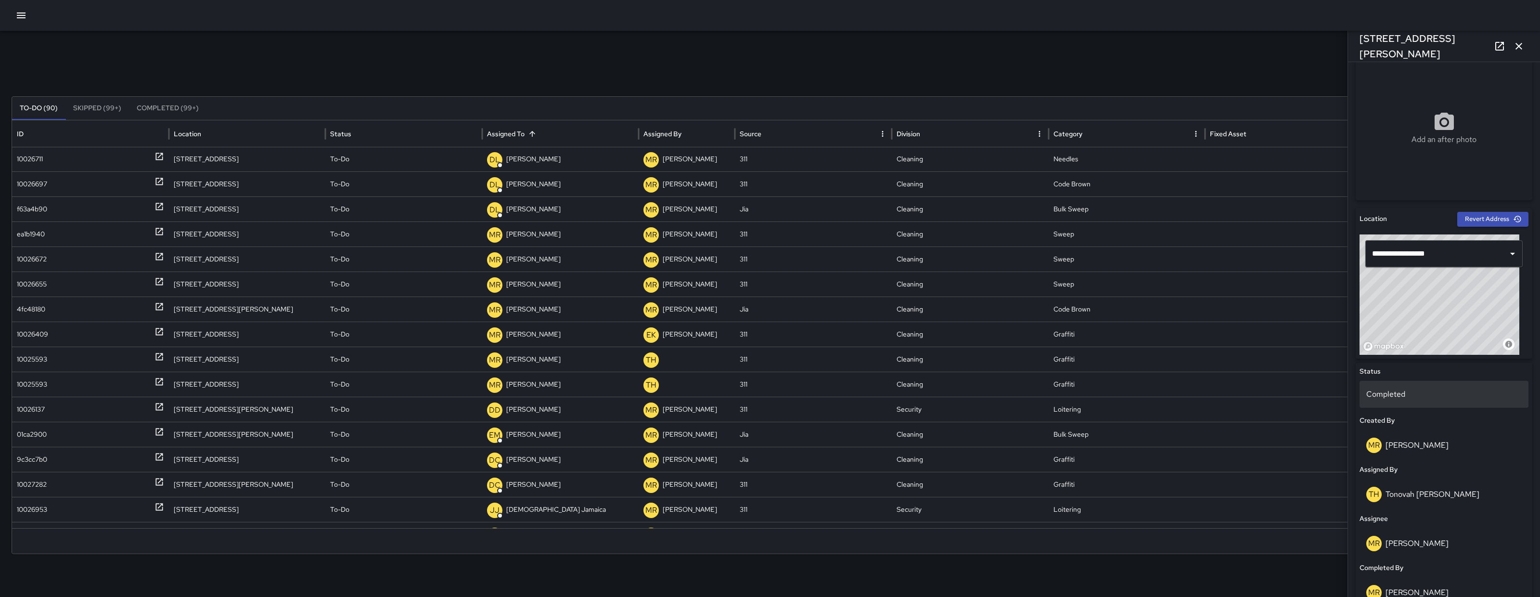
click at [1401, 403] on div "Completed" at bounding box center [1444, 394] width 169 height 27
click at [1411, 440] on li "Skipped" at bounding box center [1440, 436] width 160 height 17
click at [1408, 401] on div "Skipped" at bounding box center [1444, 394] width 169 height 27
drag, startPoint x: 1427, startPoint y: 486, endPoint x: 1416, endPoint y: 461, distance: 28.0
click at [1427, 486] on div at bounding box center [770, 298] width 1540 height 597
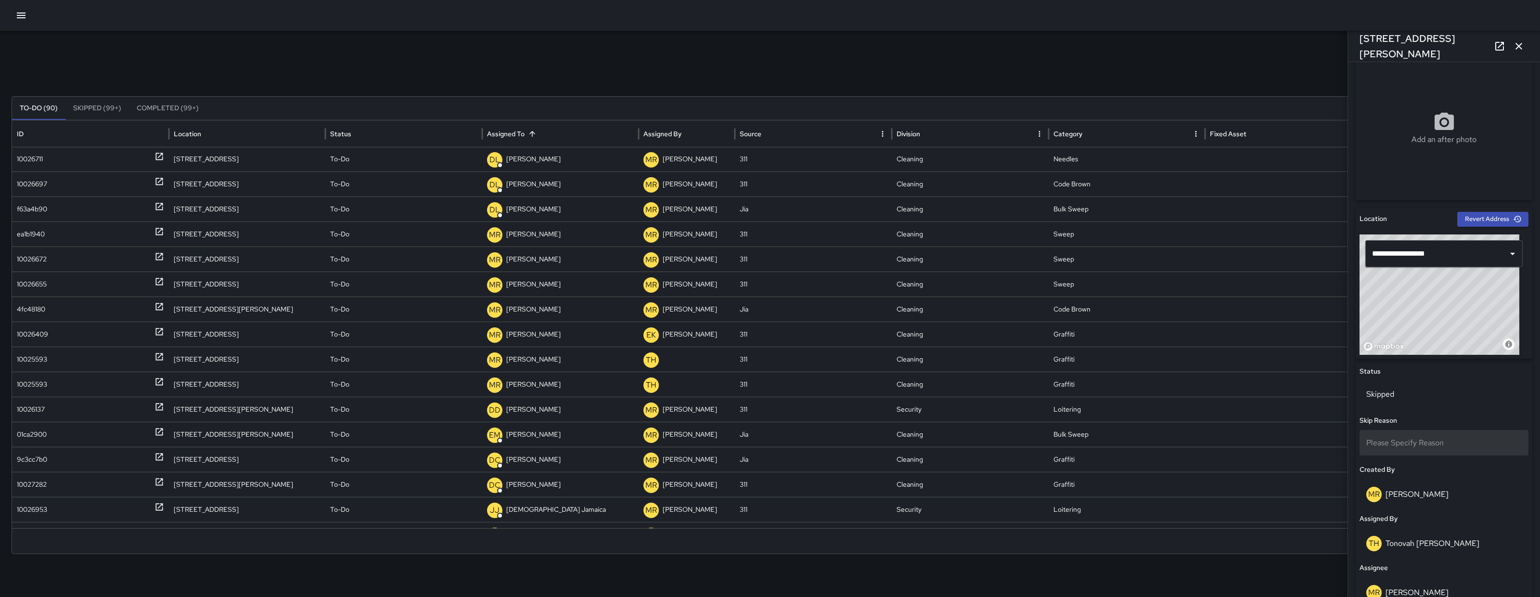
click at [1412, 443] on span "Please Specify Reason" at bounding box center [1404, 442] width 77 height 10
click at [1430, 492] on li "Duplicate" at bounding box center [1440, 485] width 160 height 17
click at [45, 234] on div "ea1b1940" at bounding box center [31, 234] width 28 height 25
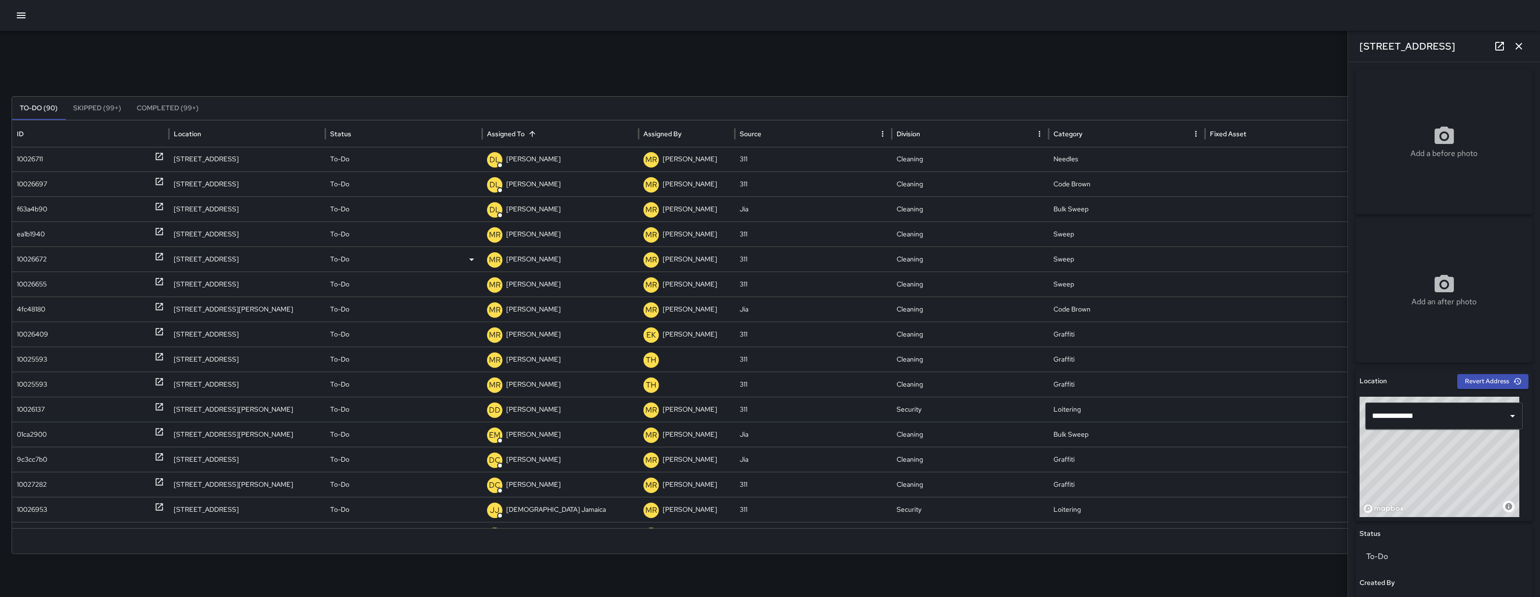
click at [38, 262] on div "10026672" at bounding box center [32, 259] width 30 height 25
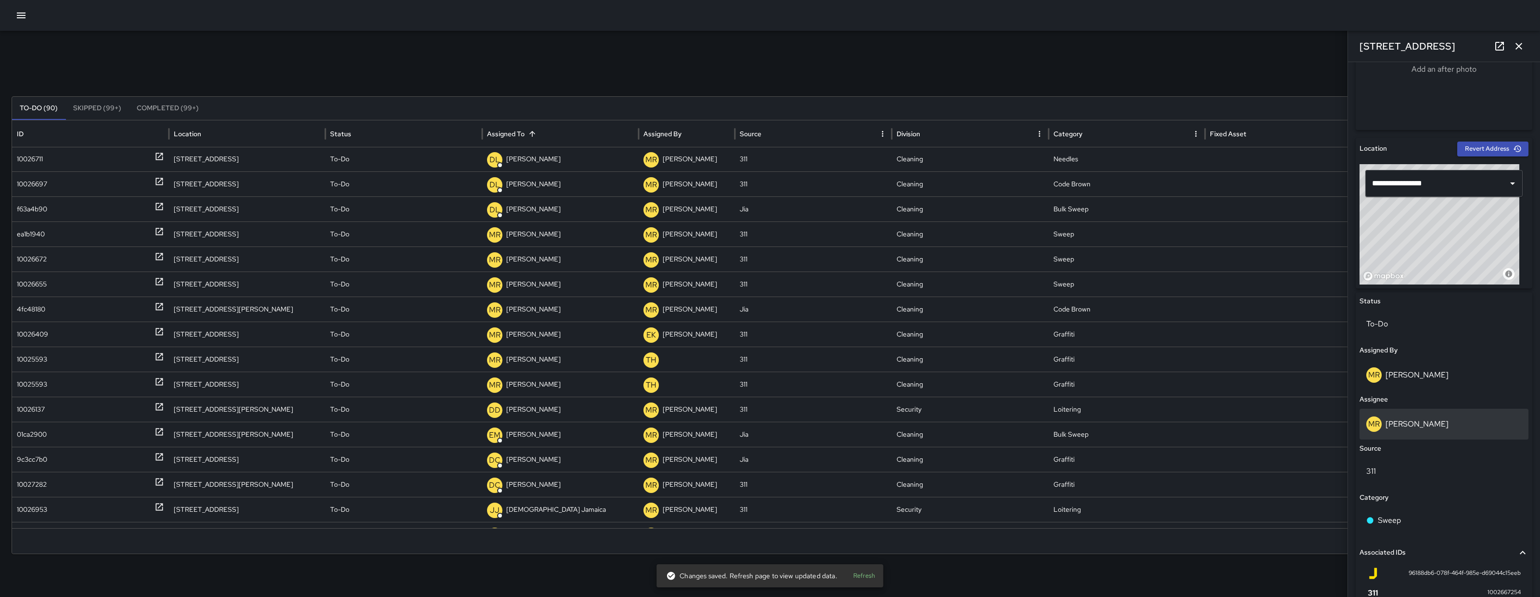
click at [1397, 409] on div "MR Maria Rosas" at bounding box center [1444, 424] width 169 height 31
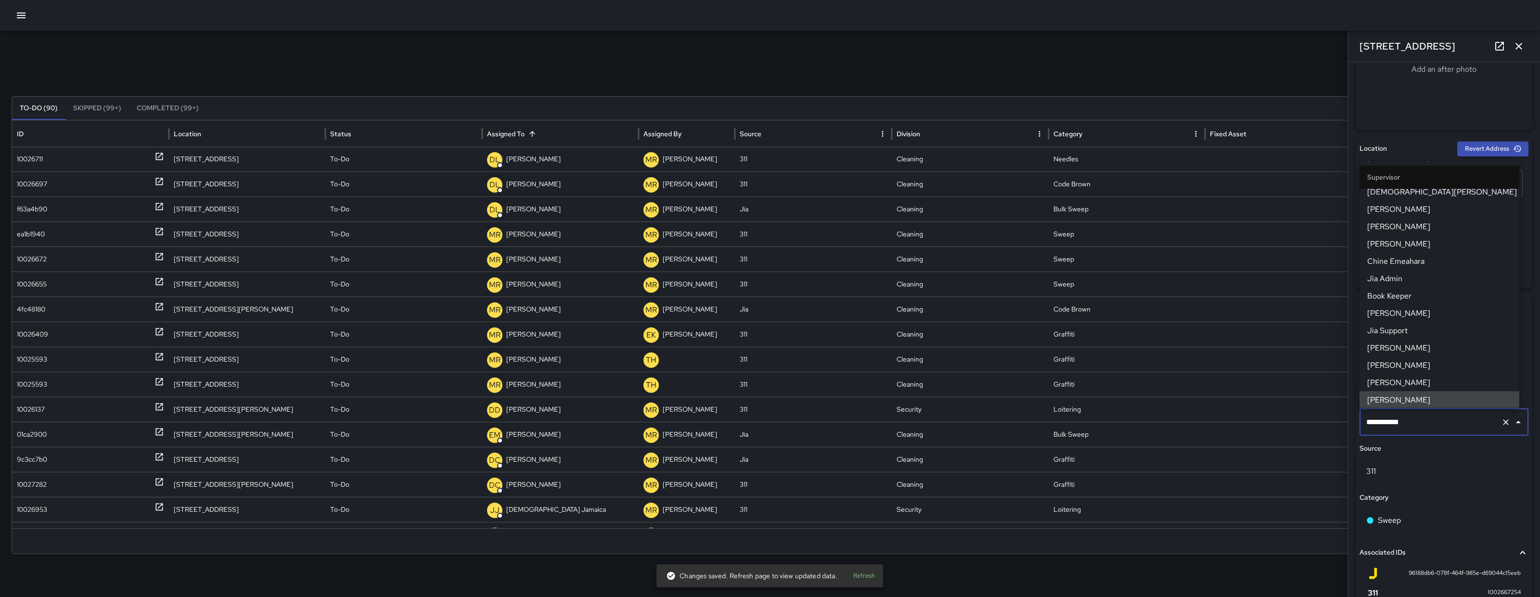
click at [1414, 422] on input "**********" at bounding box center [1430, 422] width 133 height 18
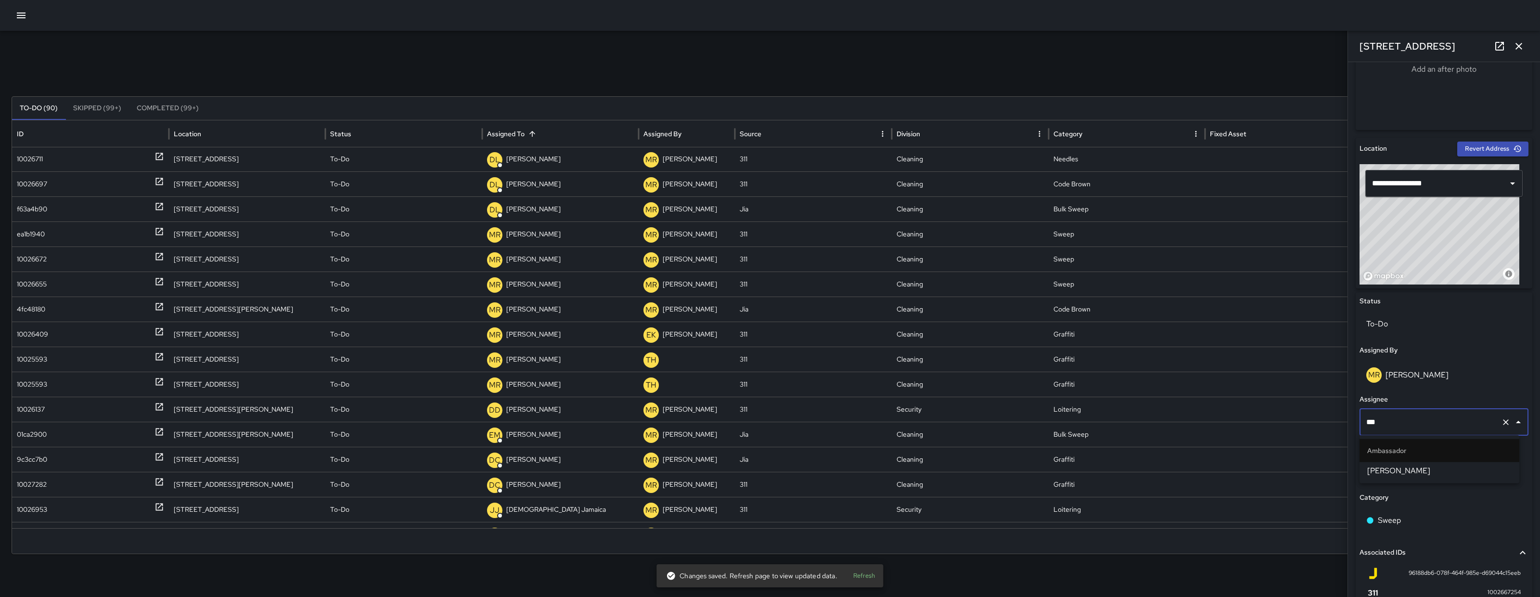
type input "****"
click at [1444, 468] on span "Damariye Lewis" at bounding box center [1439, 471] width 144 height 12
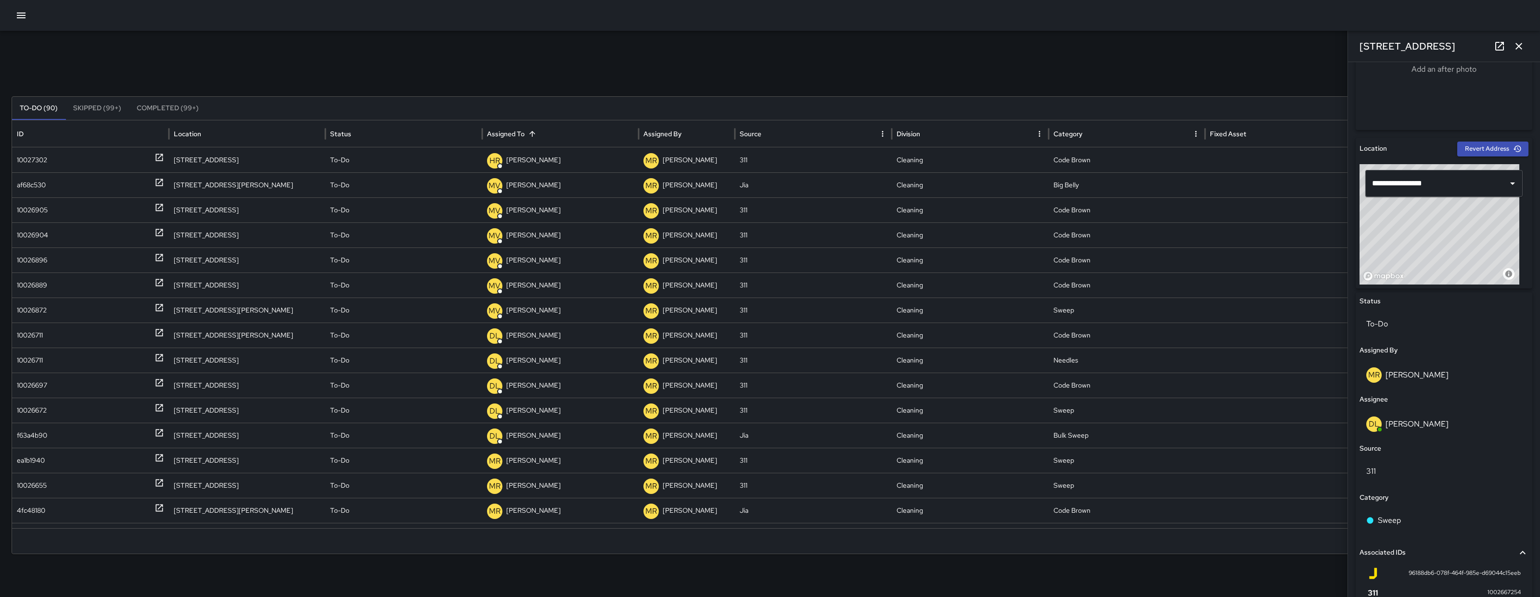
click at [1519, 45] on icon "button" at bounding box center [1518, 46] width 7 height 7
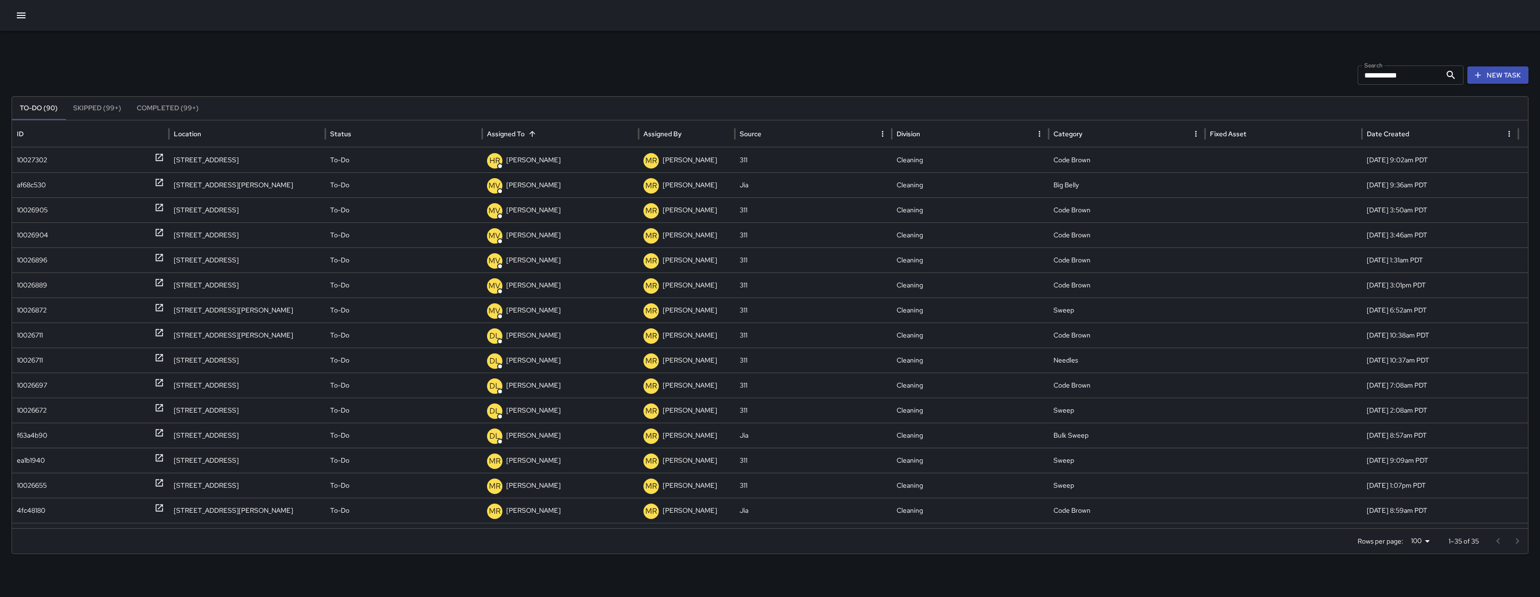
click at [23, 12] on icon "button" at bounding box center [21, 16] width 12 height 12
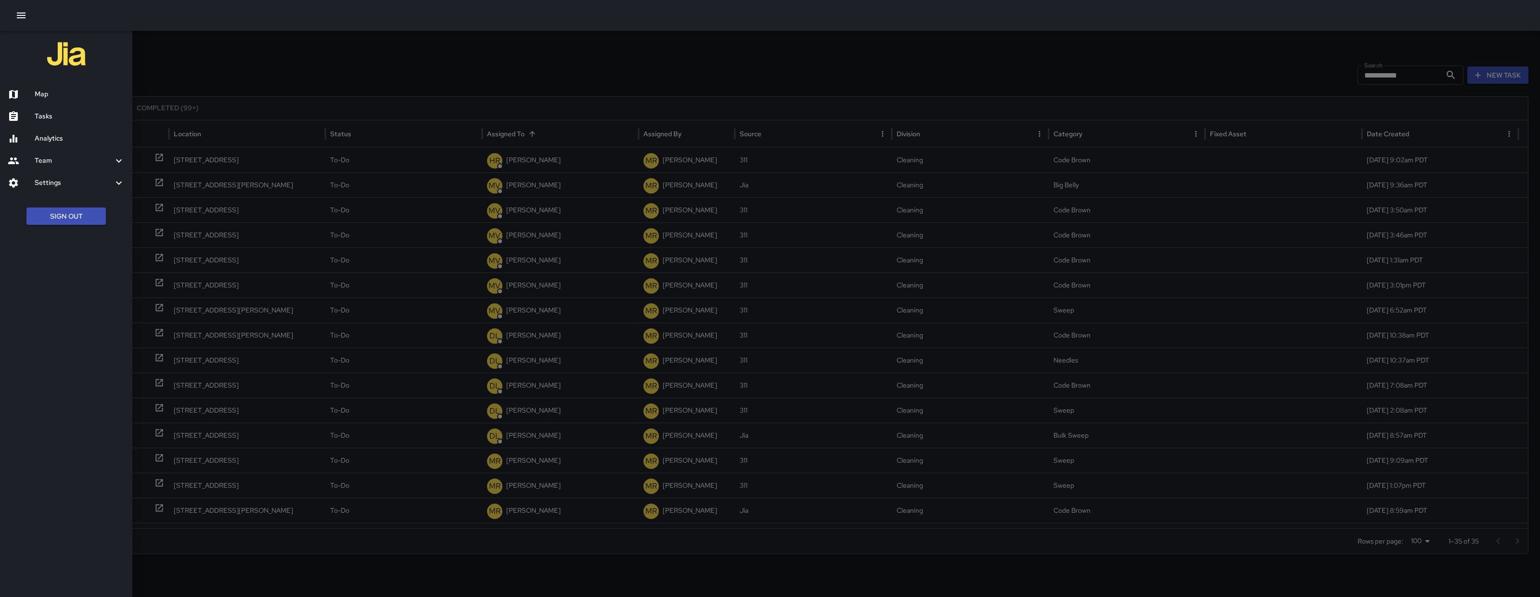
click at [71, 89] on h6 "Map" at bounding box center [80, 94] width 90 height 11
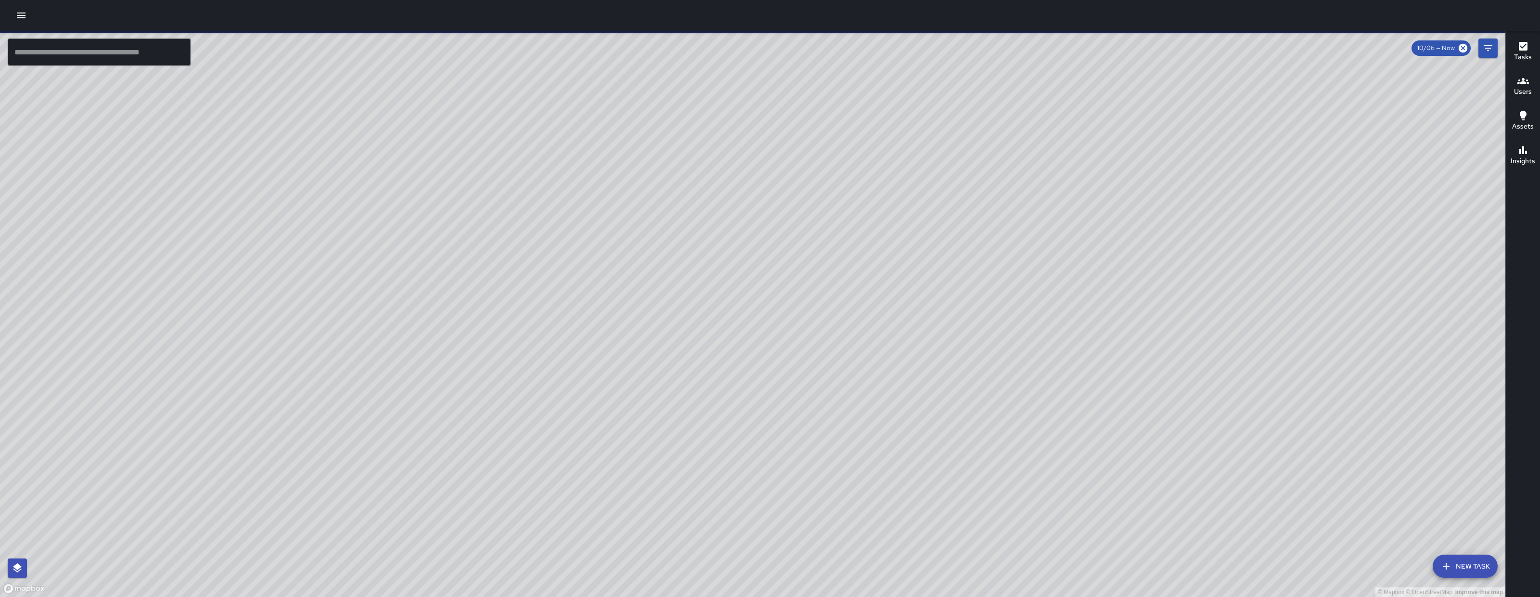
click at [18, 15] on icon "button" at bounding box center [21, 16] width 9 height 6
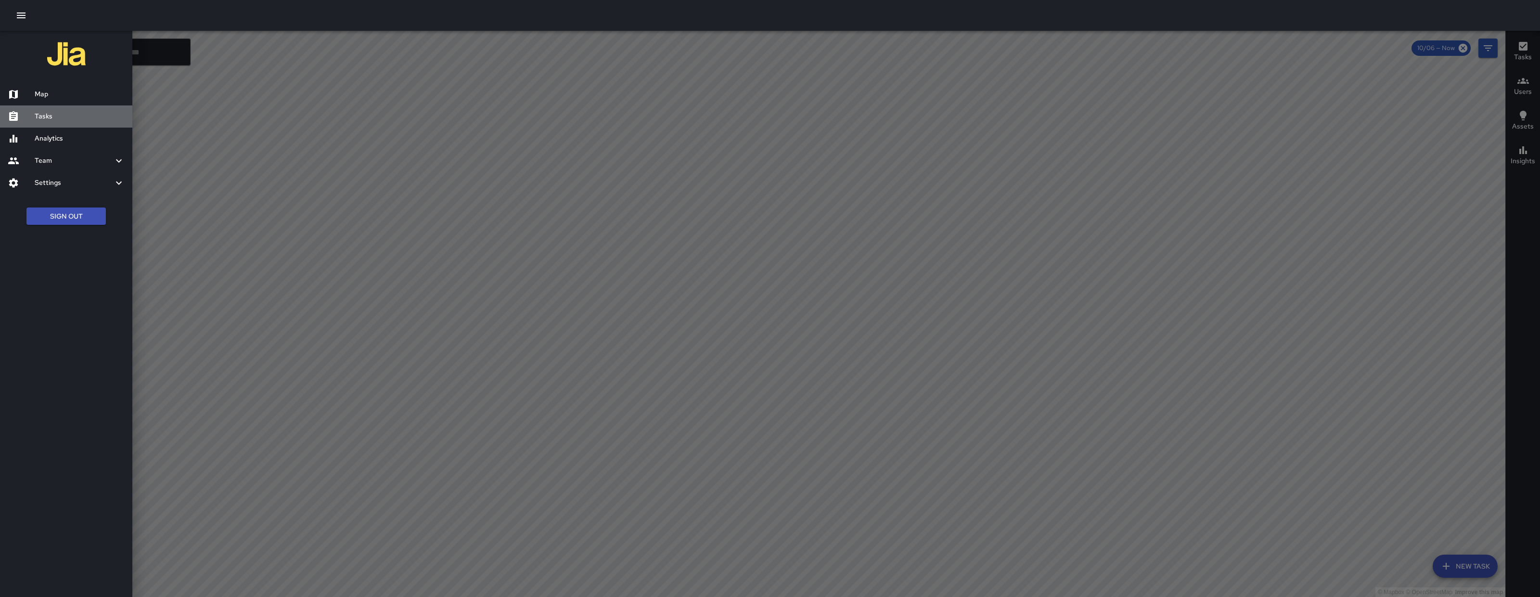
click at [41, 125] on div "Tasks" at bounding box center [66, 116] width 132 height 22
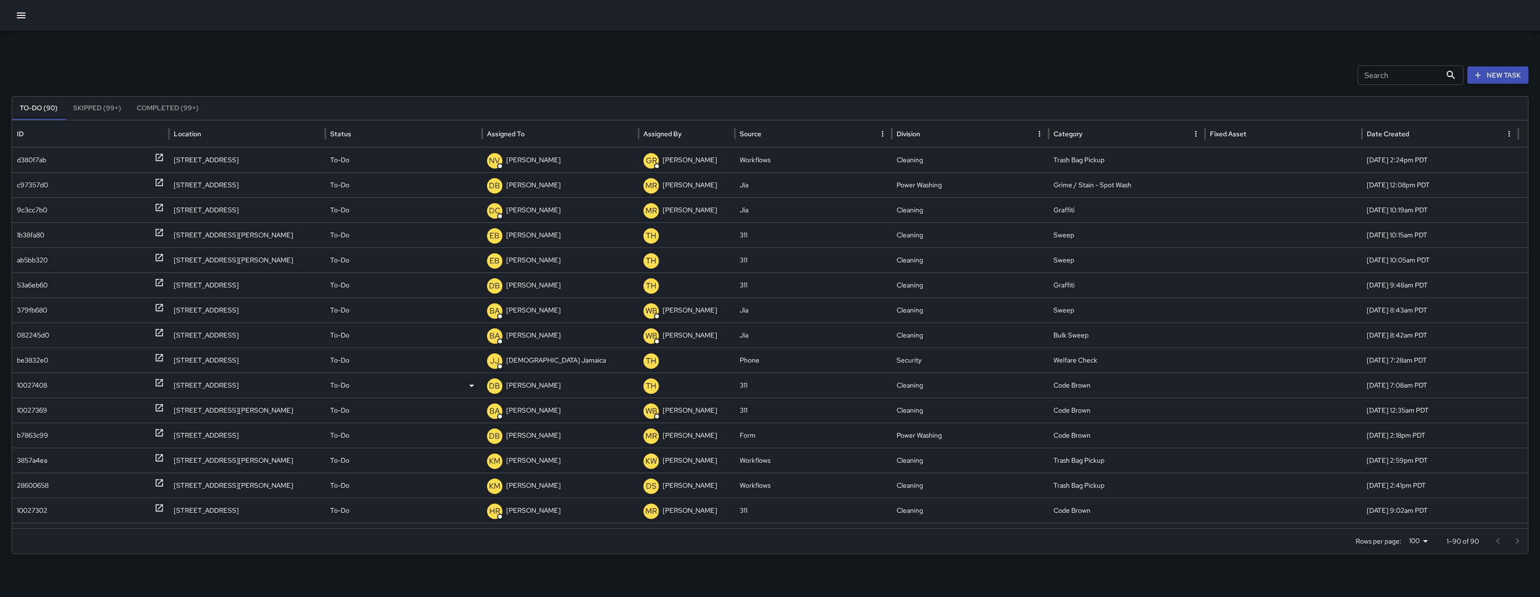
click at [33, 390] on div "10027408" at bounding box center [32, 385] width 30 height 25
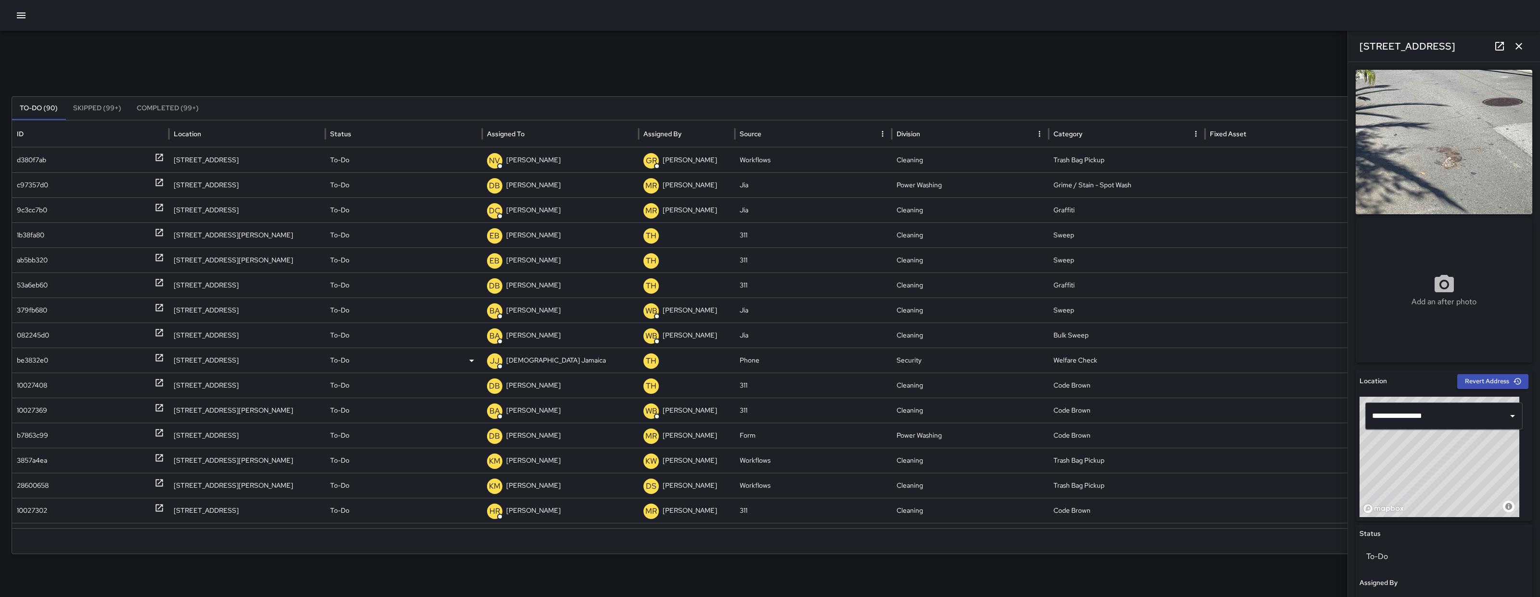
click at [38, 361] on div "be3832e0" at bounding box center [32, 360] width 31 height 25
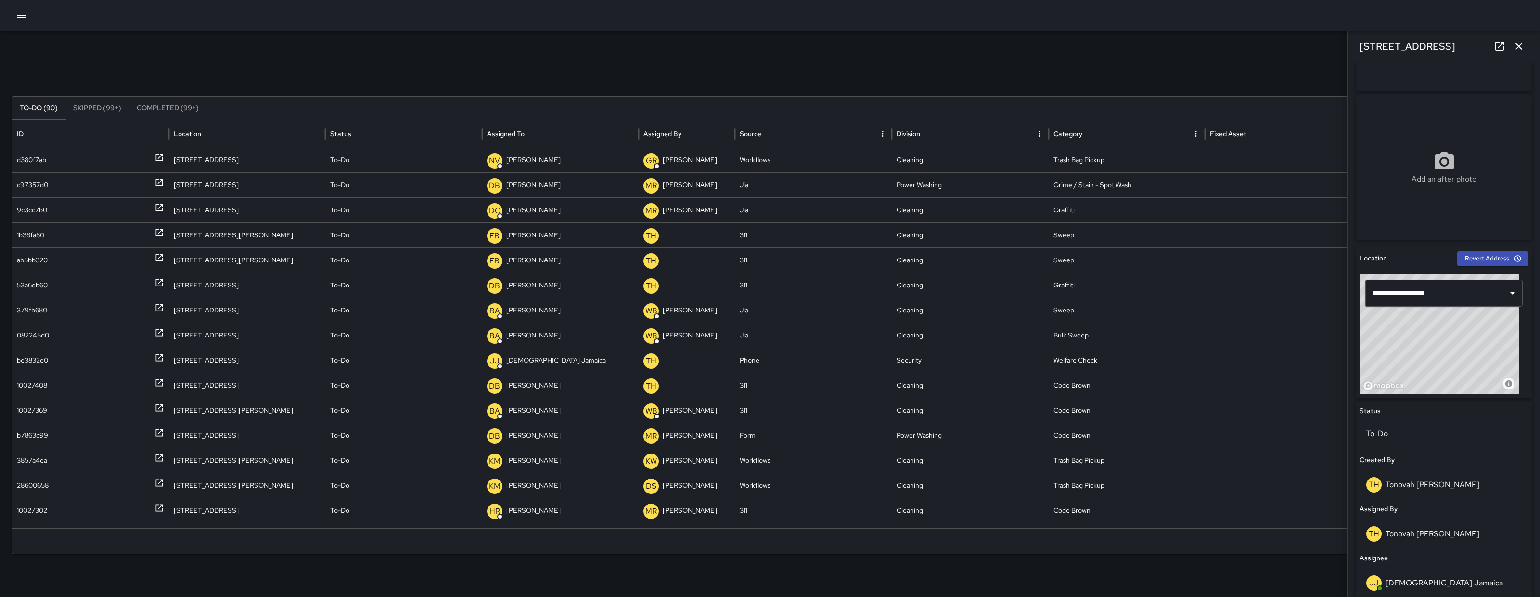
scroll to position [251, 0]
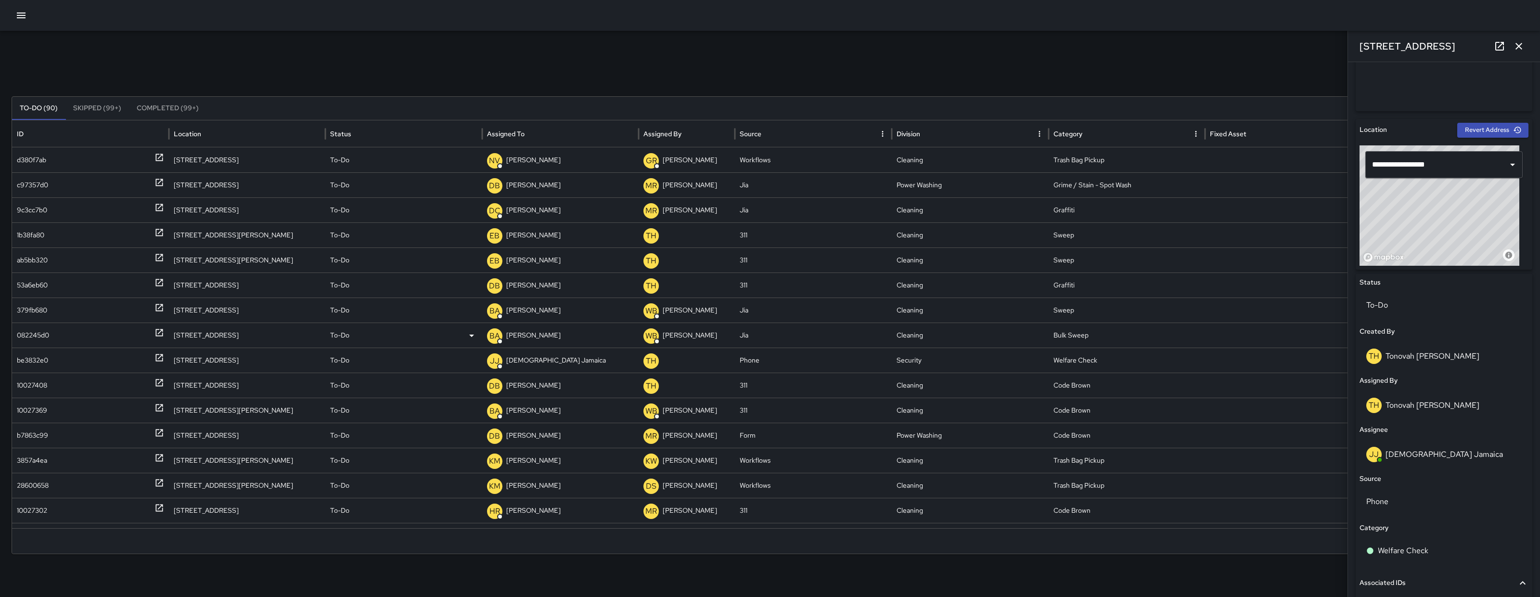
click at [30, 333] on div "082245d0" at bounding box center [33, 335] width 32 height 25
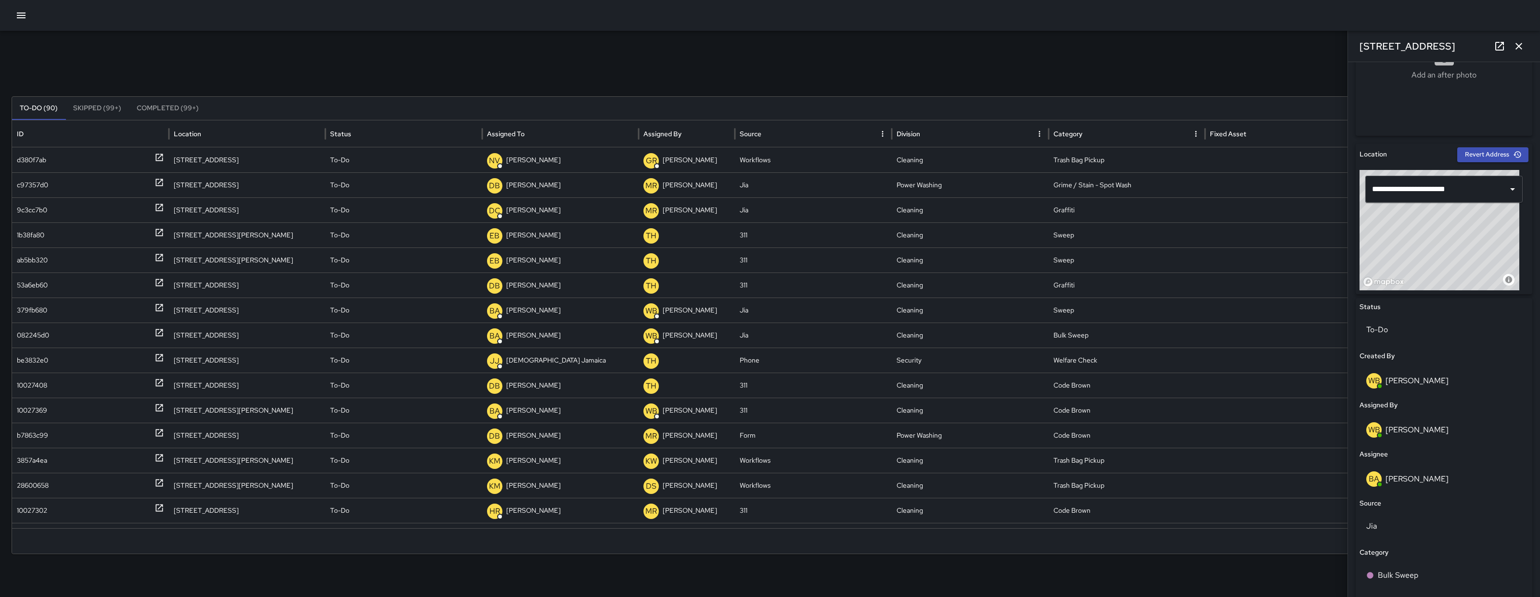
scroll to position [366, 0]
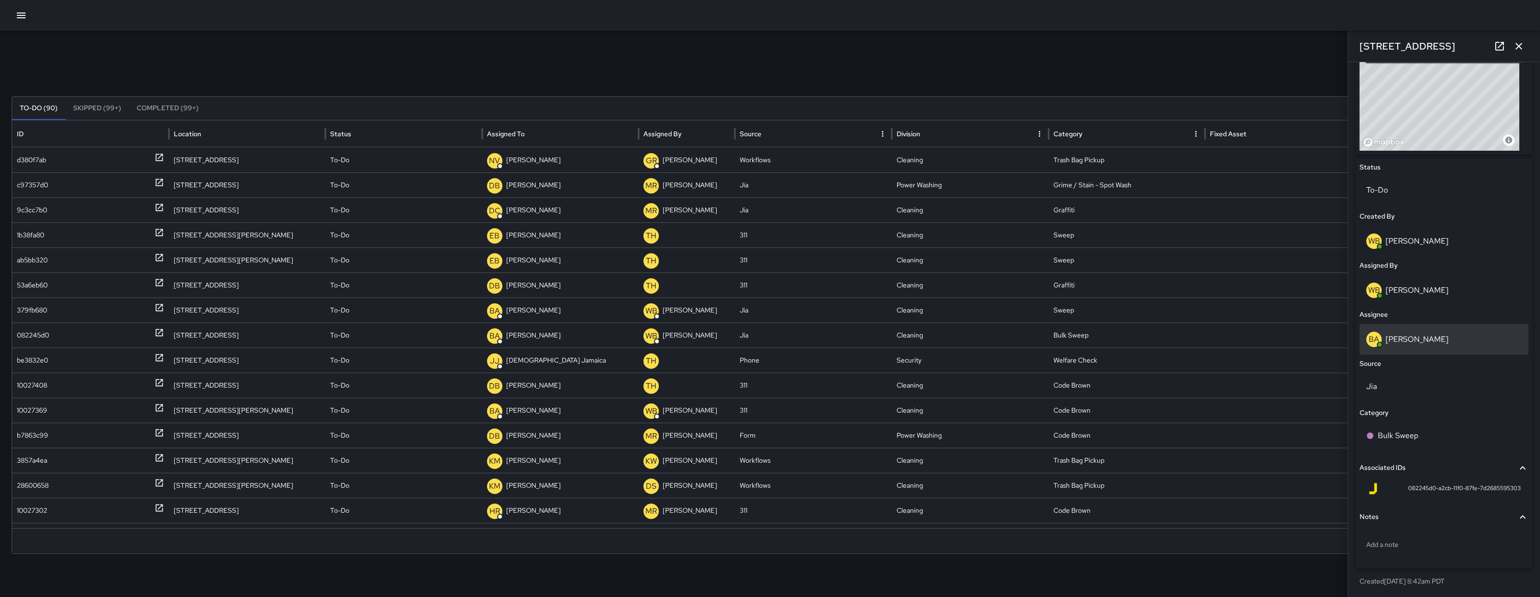
click at [1447, 333] on div "BA Bryan Alexander" at bounding box center [1443, 339] width 155 height 15
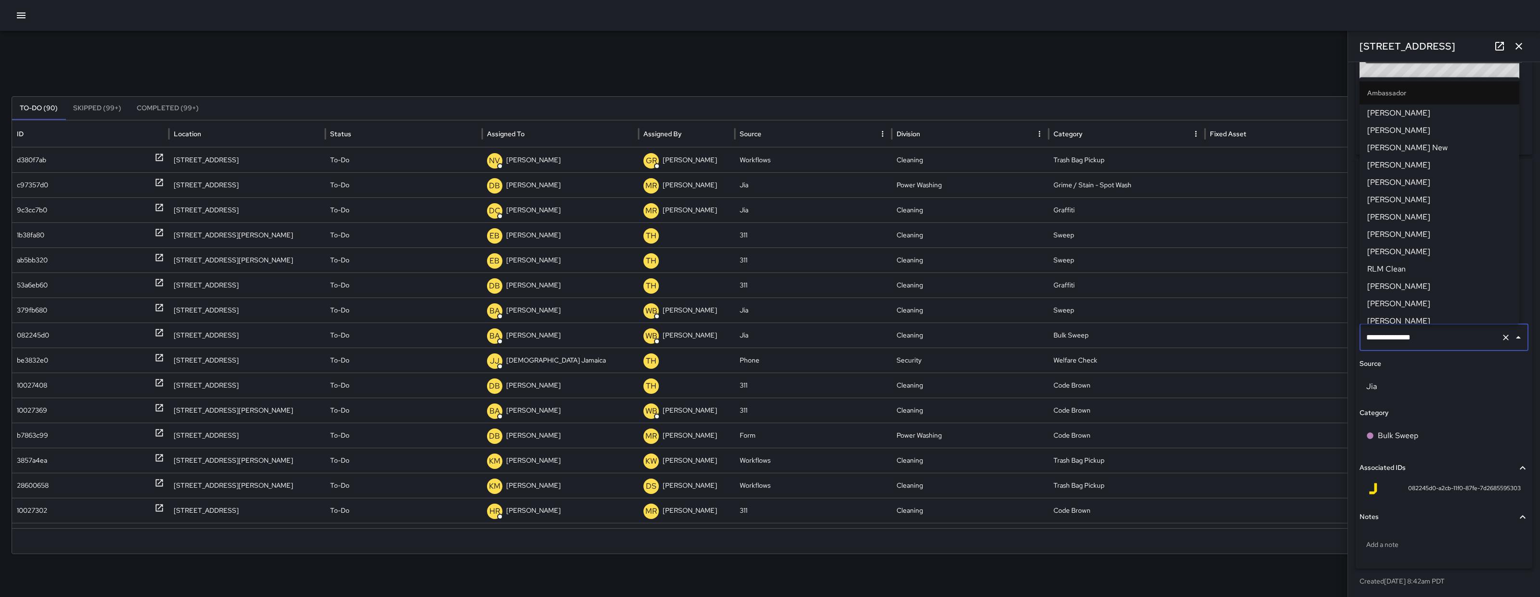
scroll to position [600, 0]
click at [1447, 334] on input "**********" at bounding box center [1430, 337] width 133 height 18
click at [1446, 333] on input "**********" at bounding box center [1430, 337] width 133 height 18
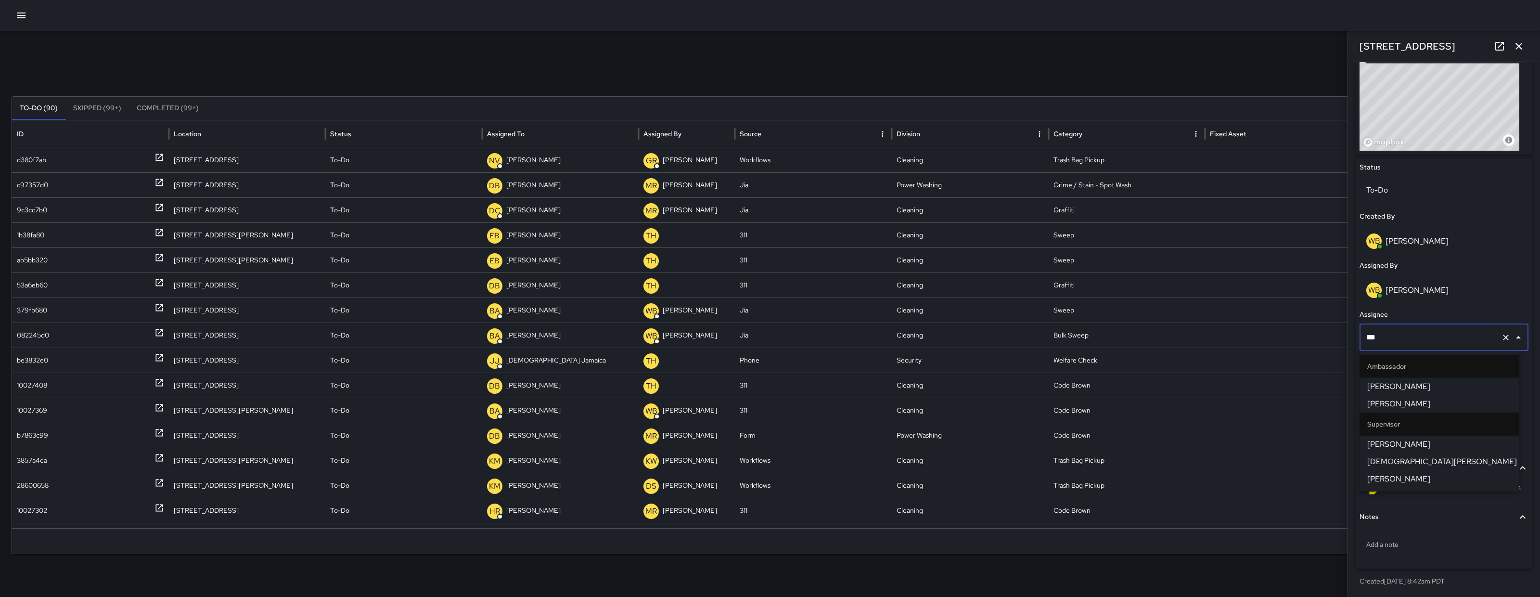
type input "****"
click at [1425, 425] on span "[PERSON_NAME]" at bounding box center [1439, 427] width 144 height 12
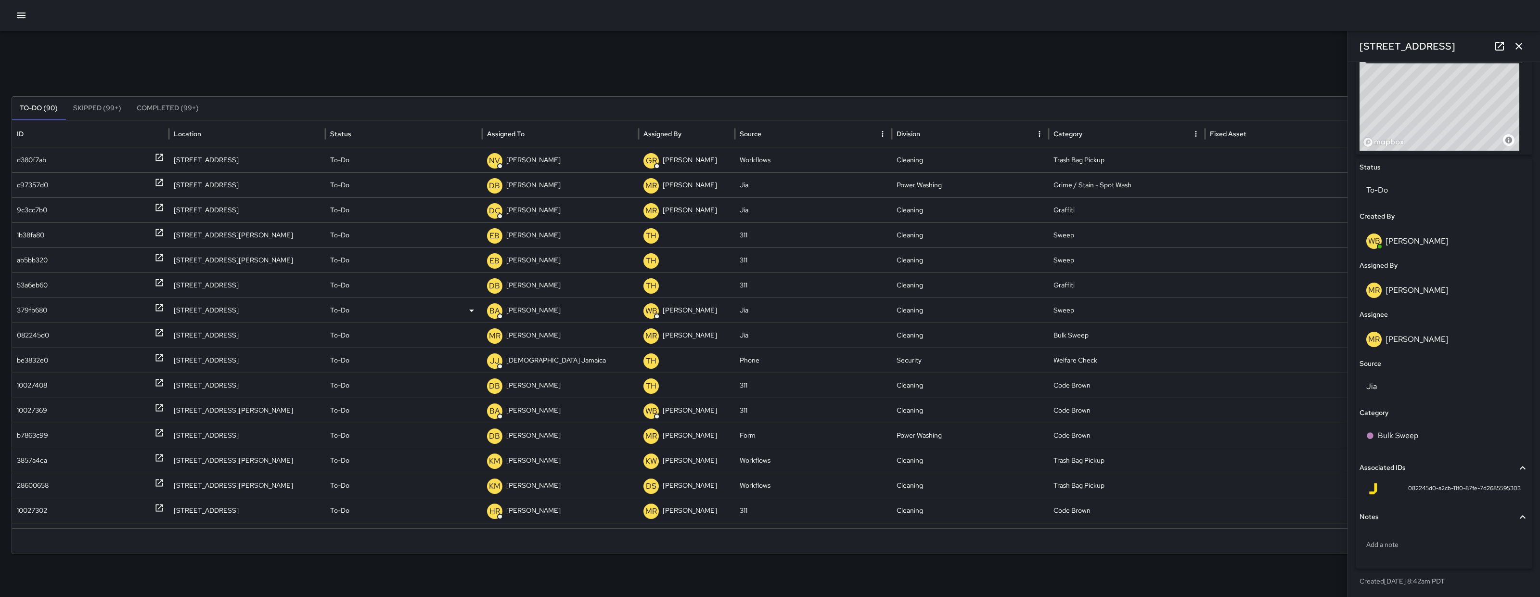
click at [26, 306] on div "379fb680" at bounding box center [32, 310] width 30 height 25
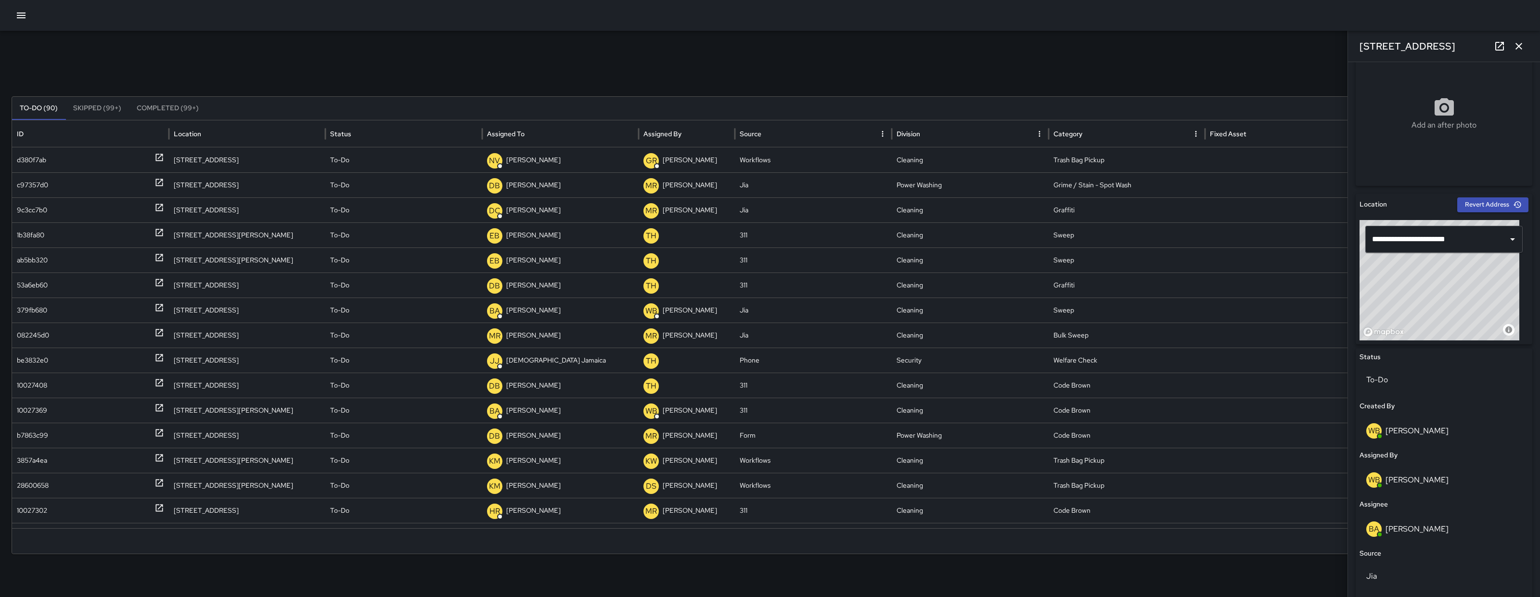
scroll to position [345, 0]
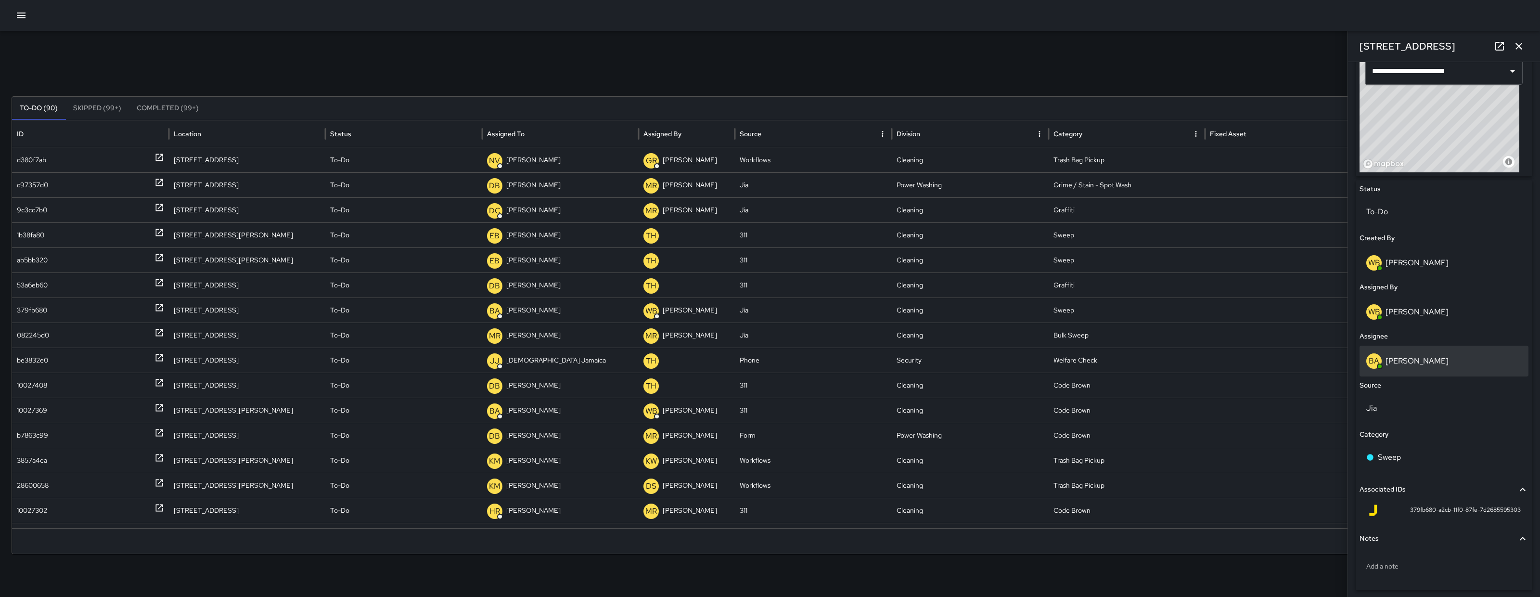
click at [1454, 358] on div "BA Bryan Alexander" at bounding box center [1443, 360] width 155 height 15
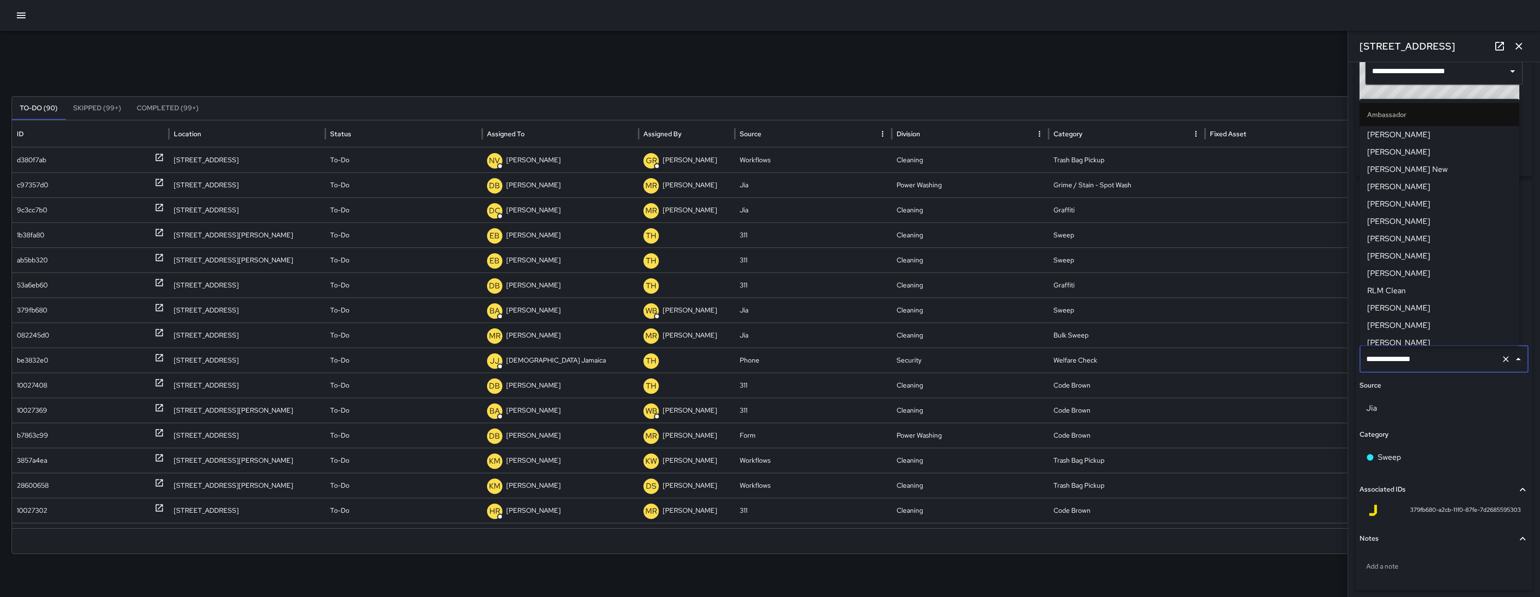
click at [1454, 358] on input "**********" at bounding box center [1430, 359] width 133 height 18
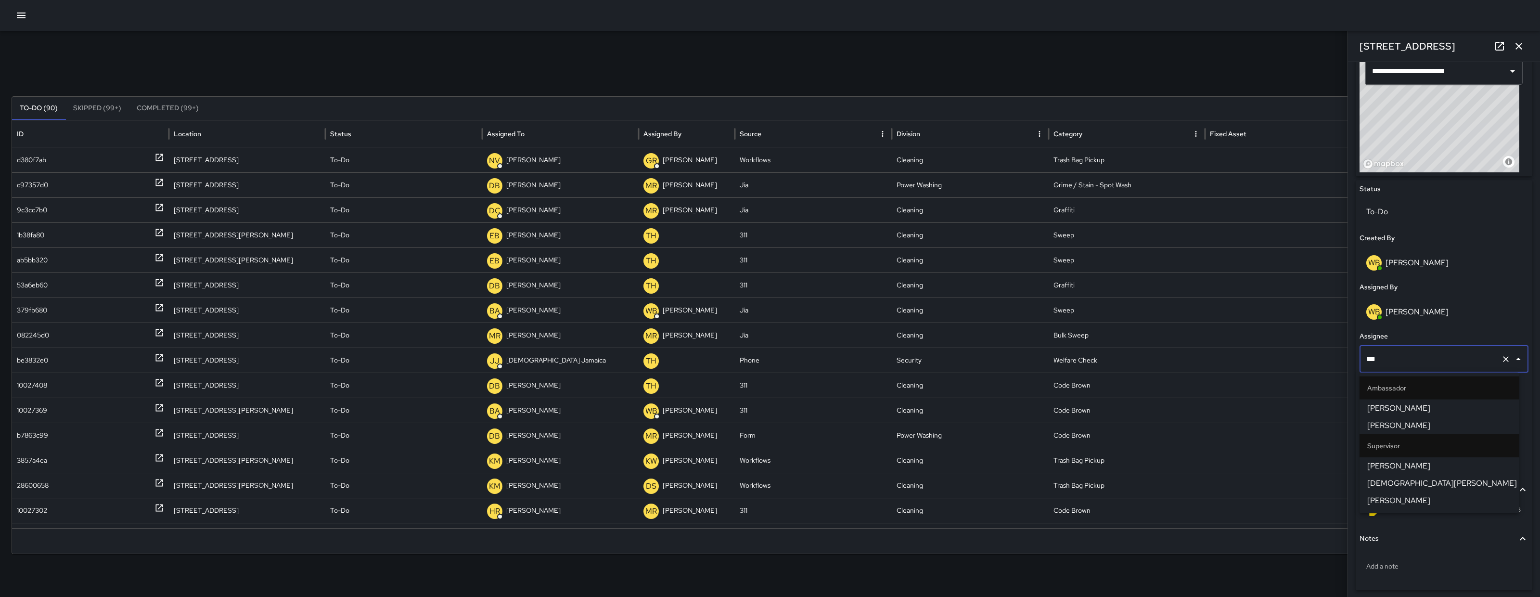
type input "****"
click at [1438, 446] on span "[PERSON_NAME]" at bounding box center [1439, 449] width 144 height 12
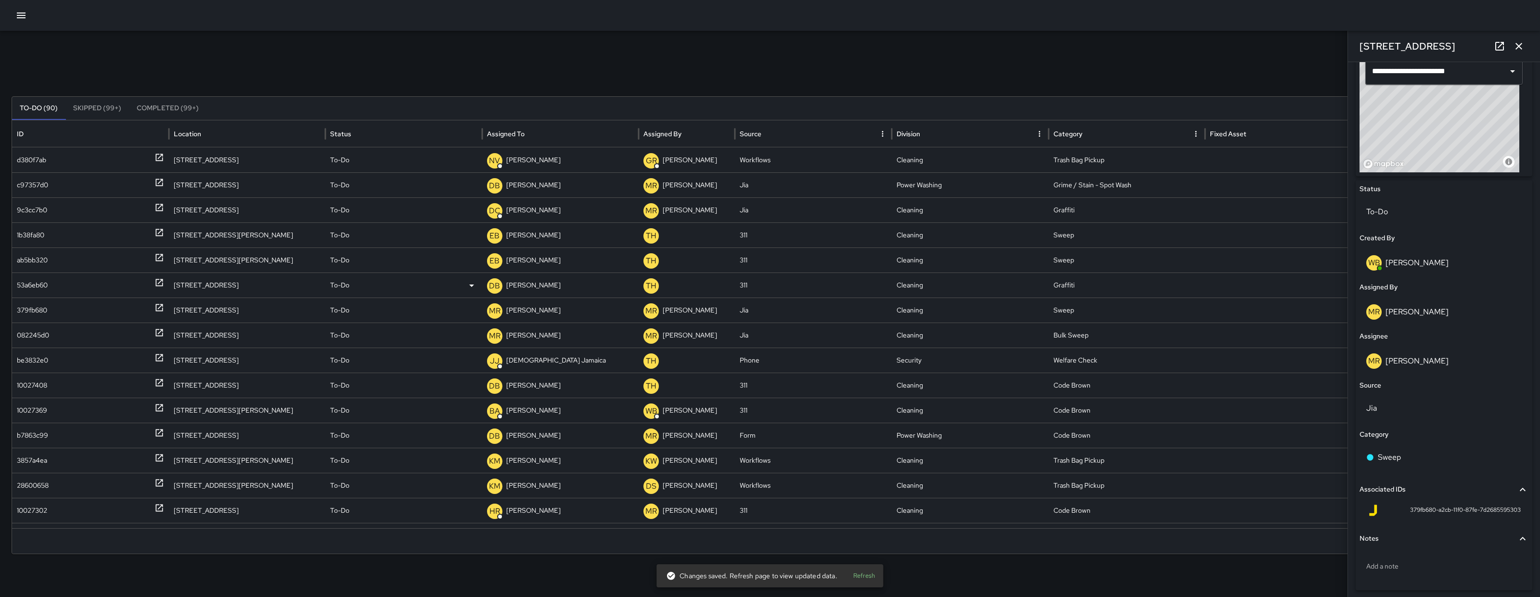
click at [39, 286] on div "53a6eb60" at bounding box center [32, 285] width 31 height 25
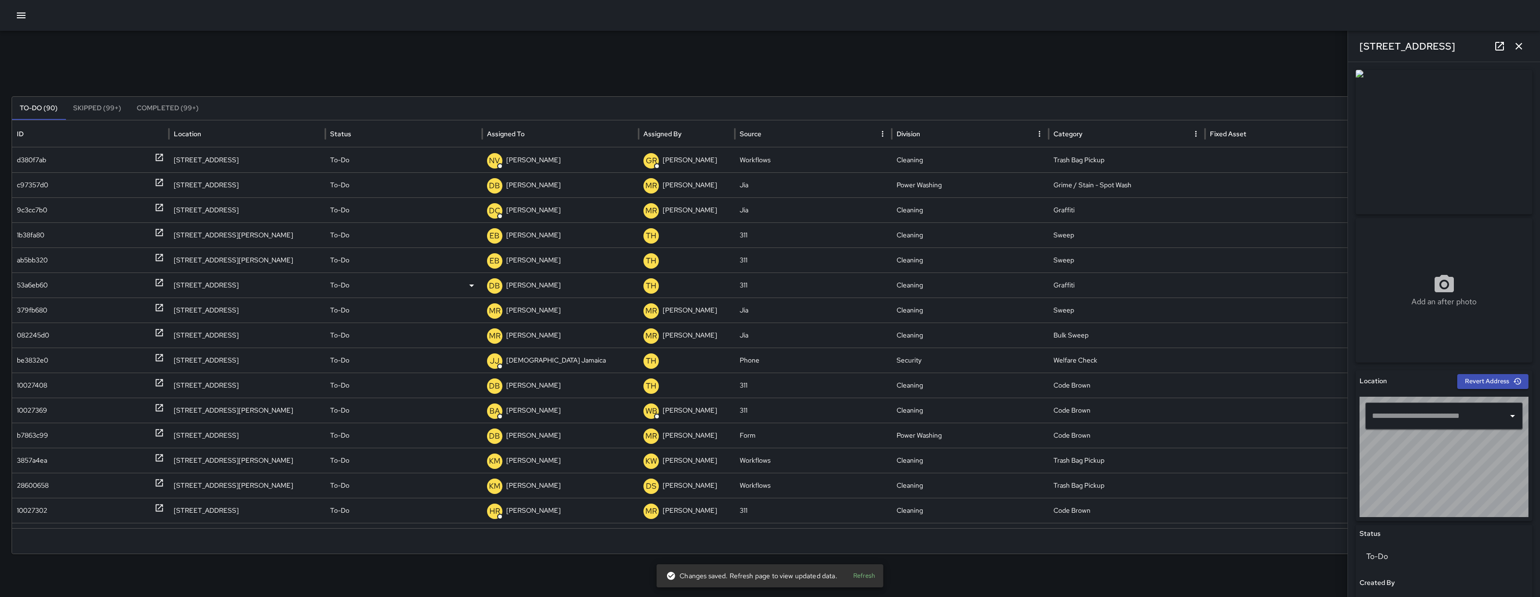
type input "**********"
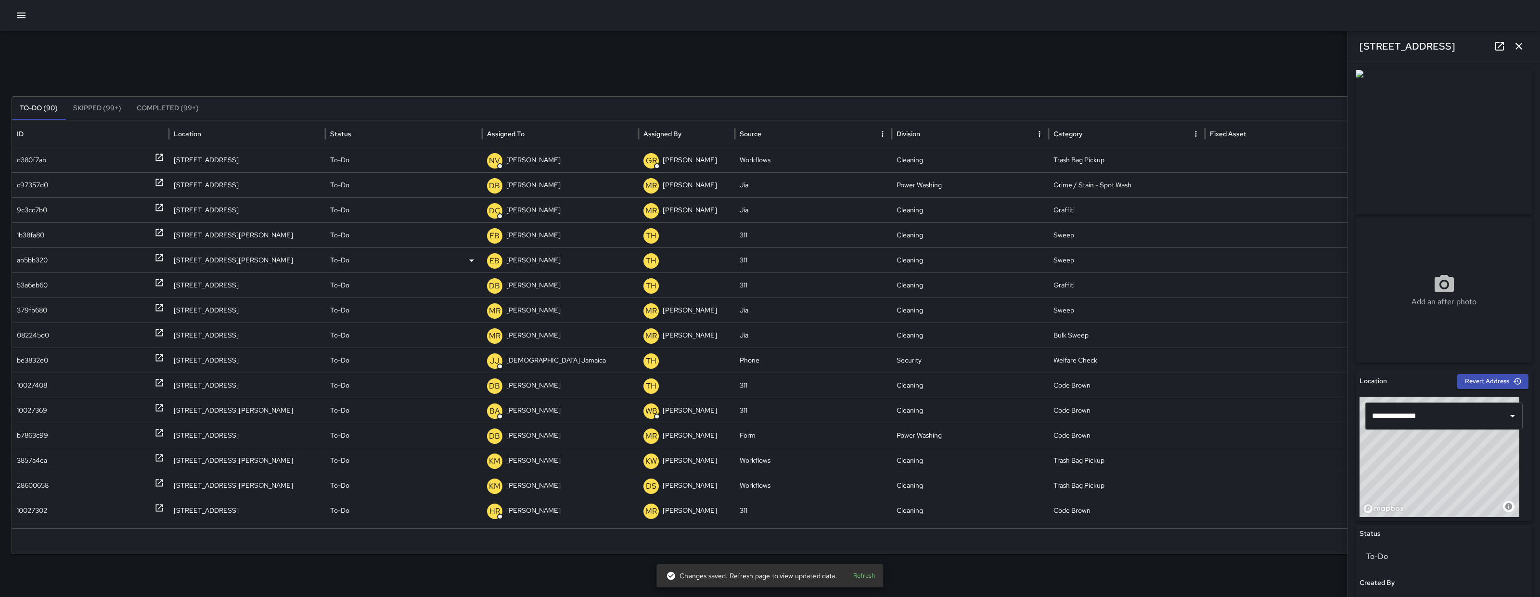
click at [34, 266] on div "ab5bb320" at bounding box center [32, 260] width 31 height 25
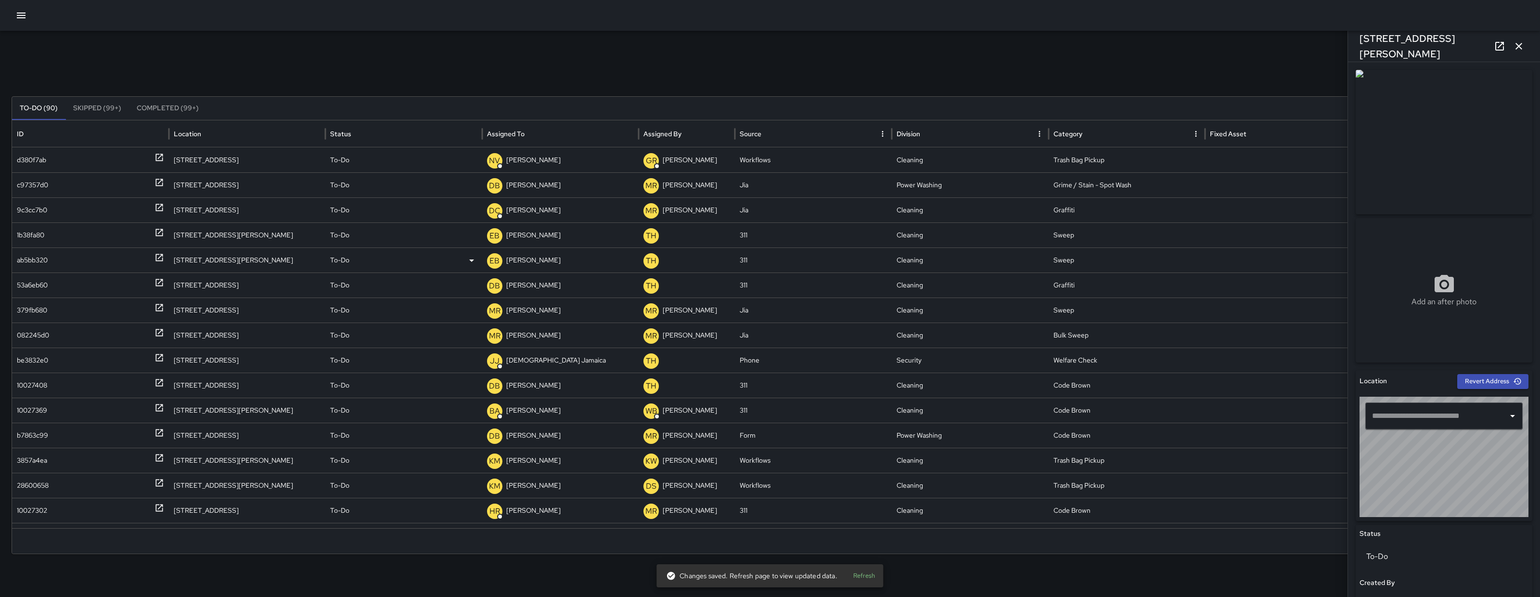
type input "**********"
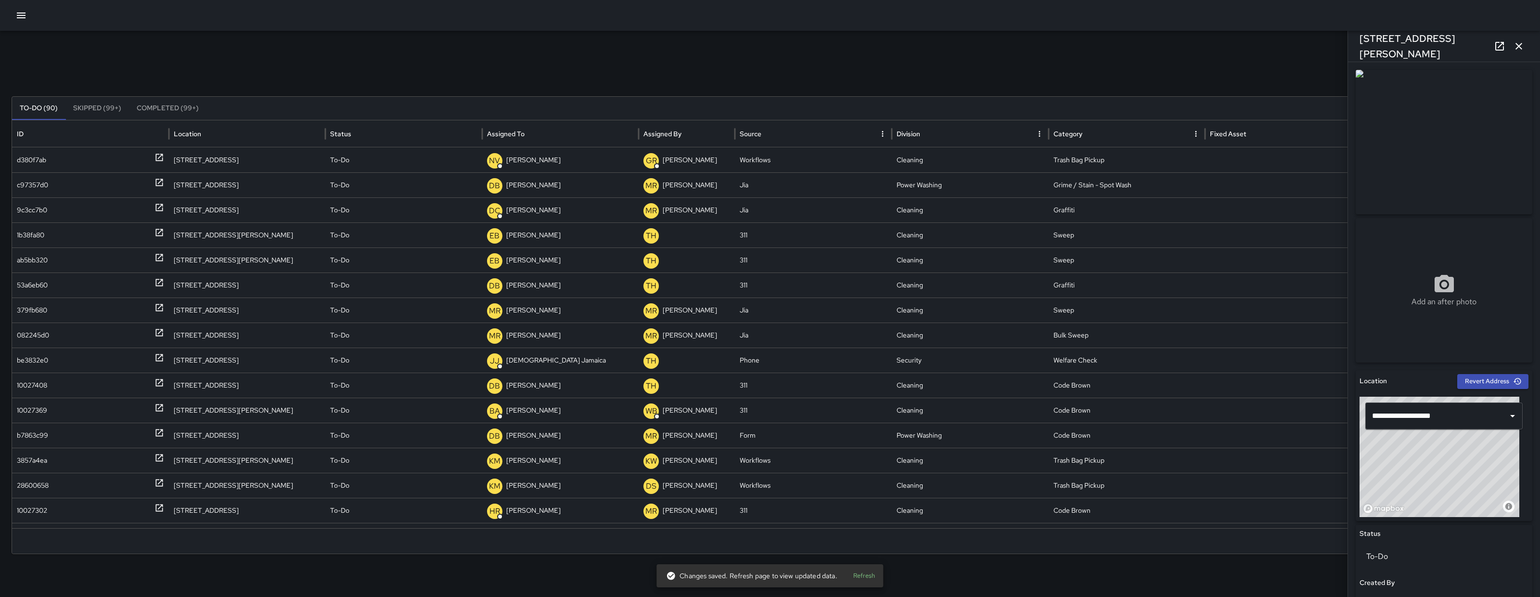
scroll to position [251, 0]
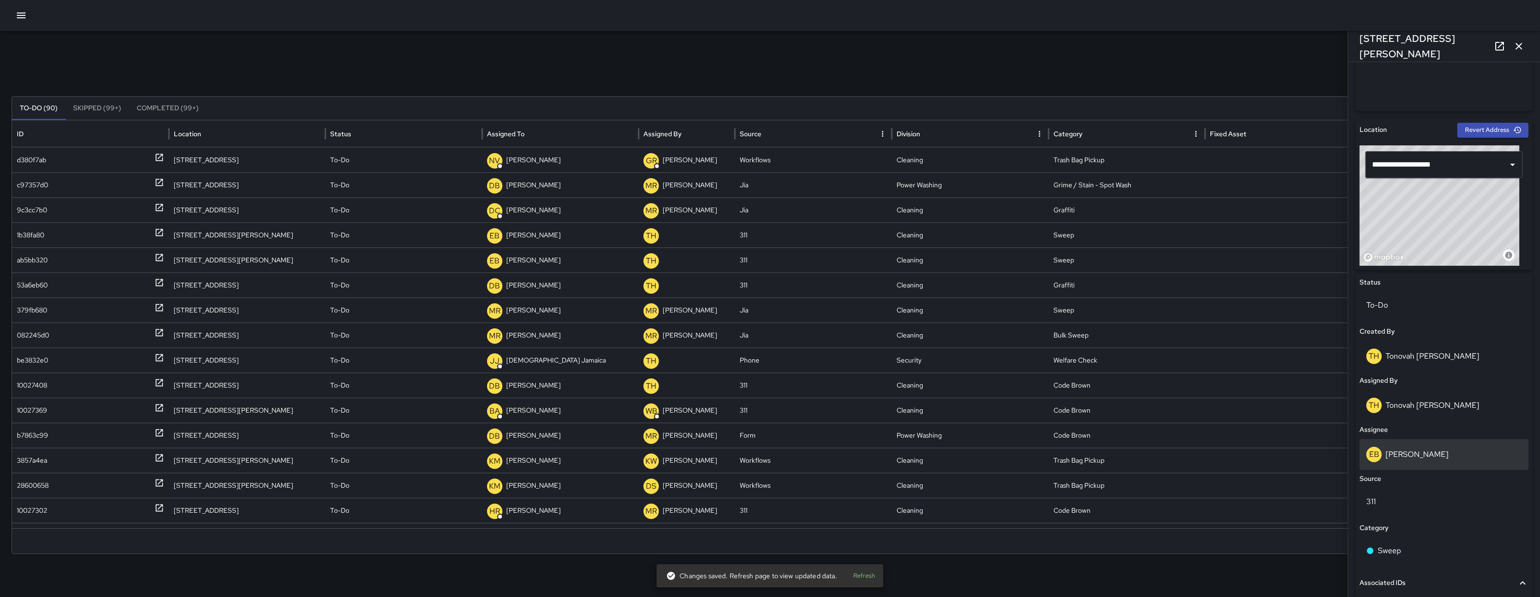
click at [1419, 450] on p "Edwin Barillas" at bounding box center [1417, 454] width 63 height 10
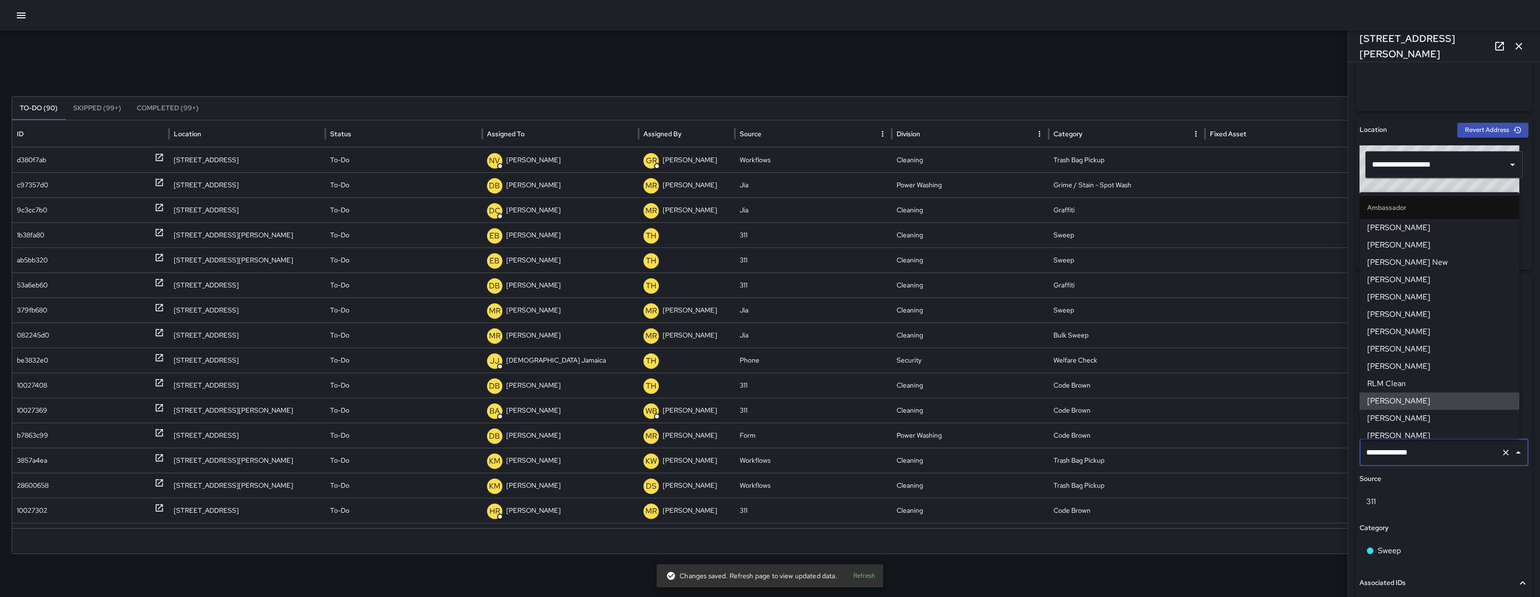
click at [1419, 450] on input "**********" at bounding box center [1430, 452] width 133 height 18
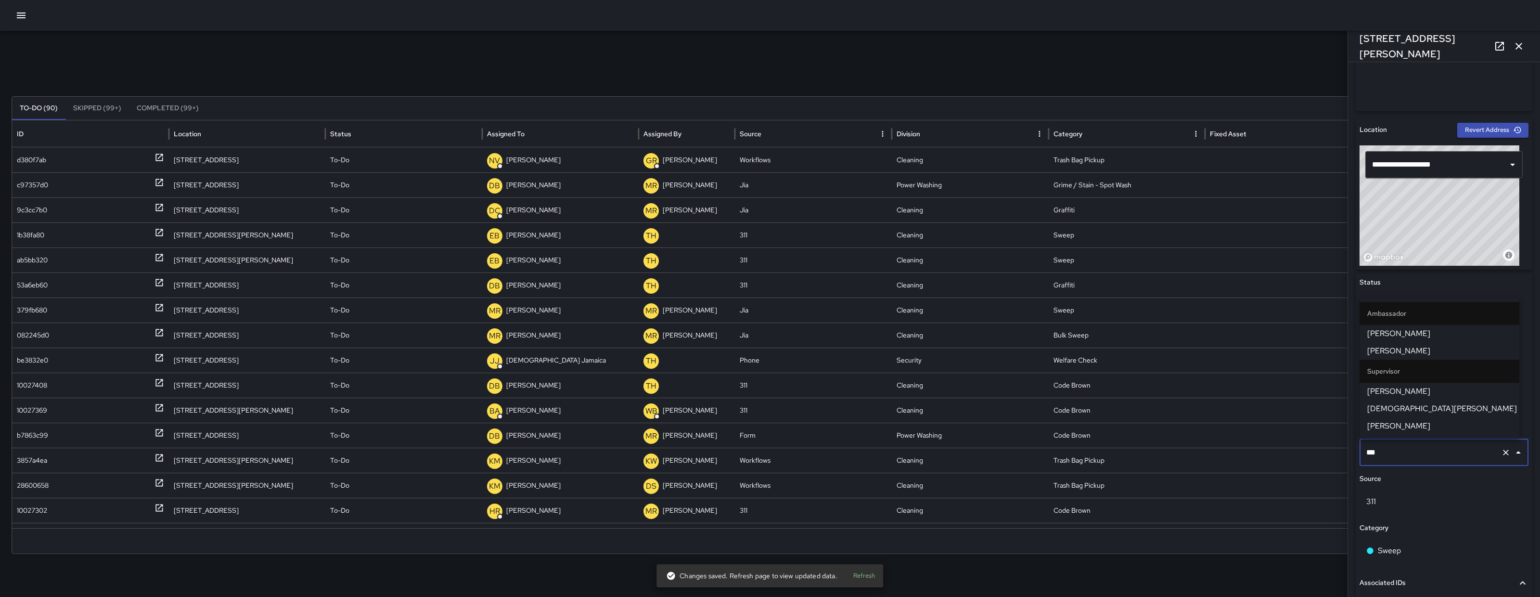
type input "****"
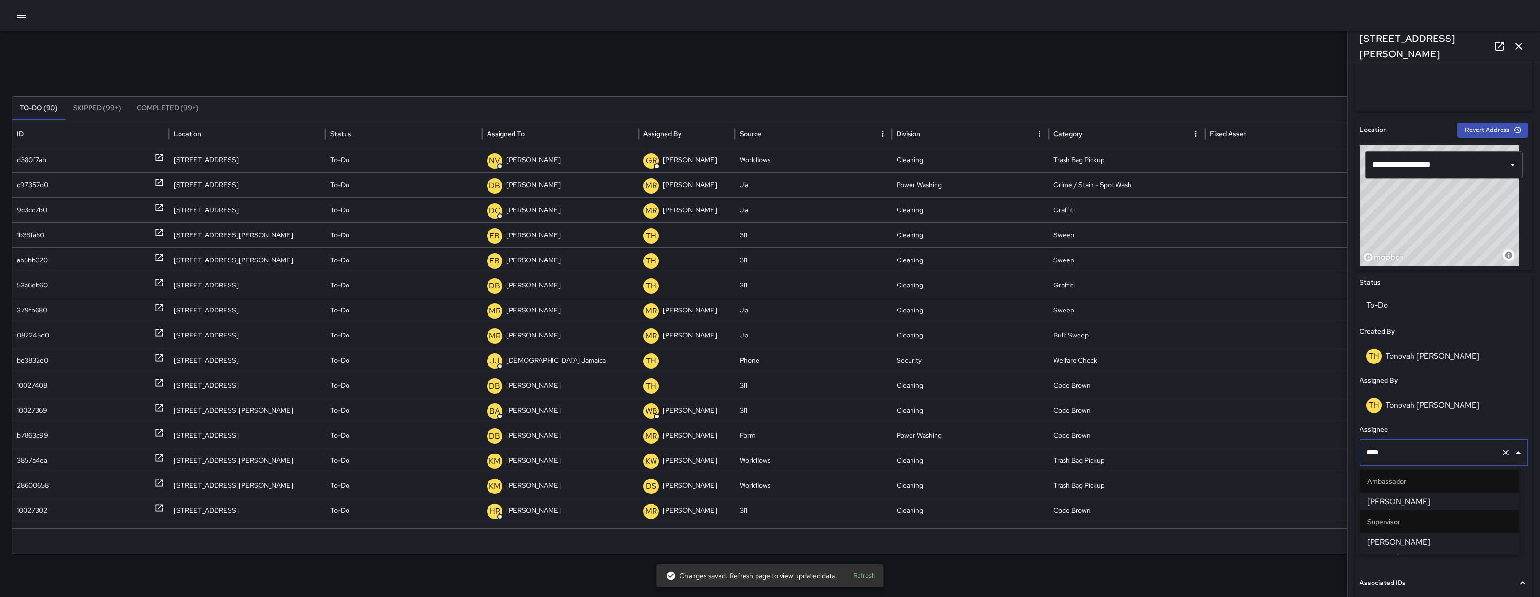
click at [1420, 536] on span "[PERSON_NAME]" at bounding box center [1439, 542] width 144 height 12
click at [21, 239] on div "1b38fa80" at bounding box center [30, 235] width 27 height 25
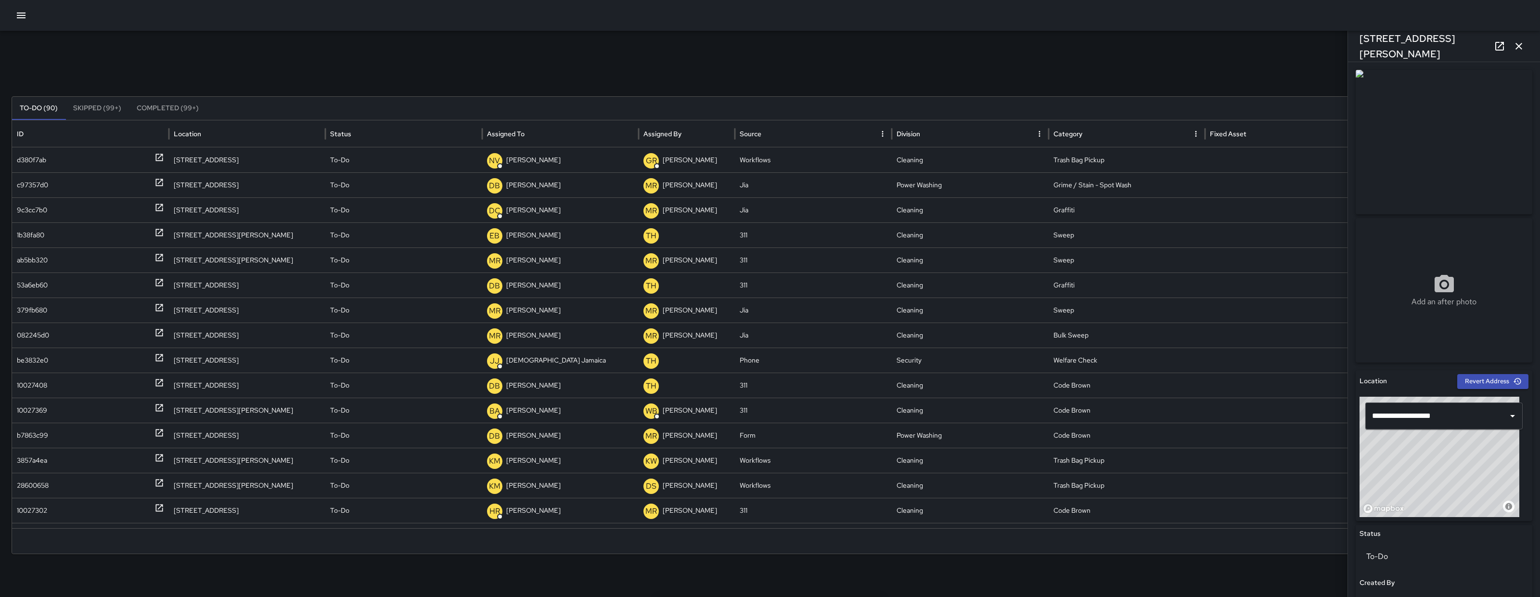
scroll to position [376, 0]
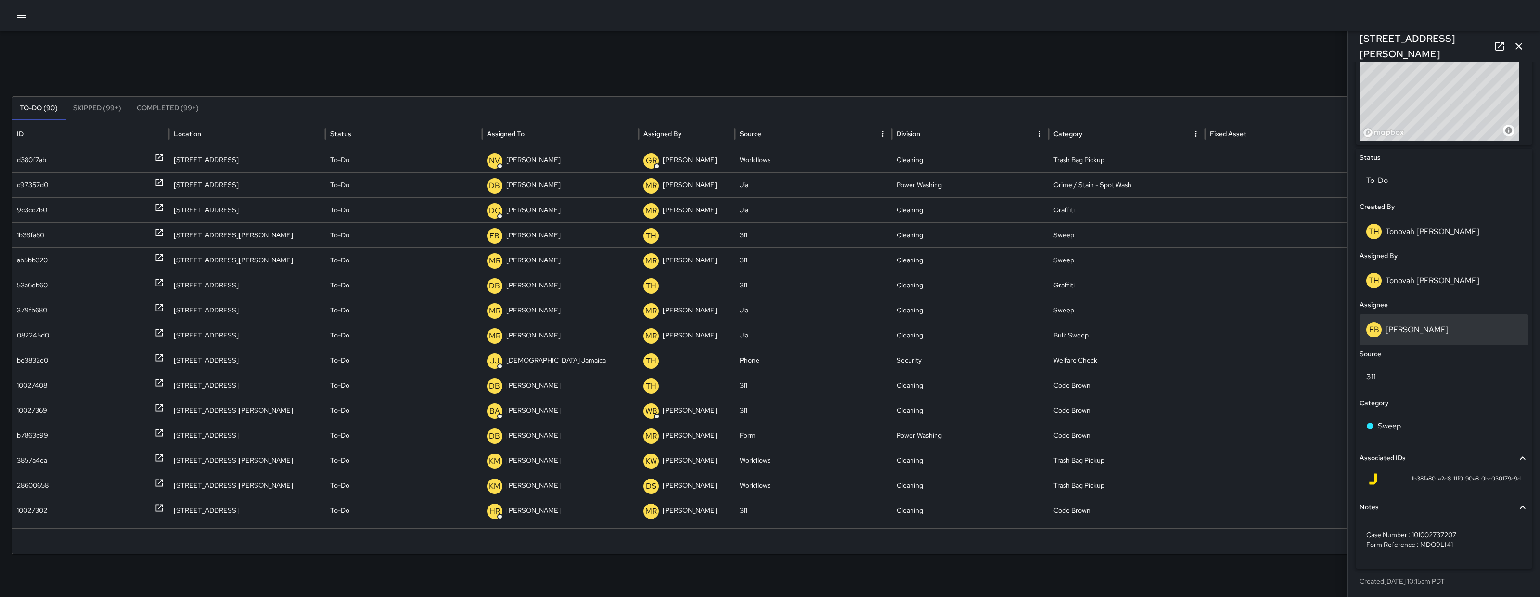
click at [1435, 333] on div "EB Edwin Barillas" at bounding box center [1443, 329] width 155 height 15
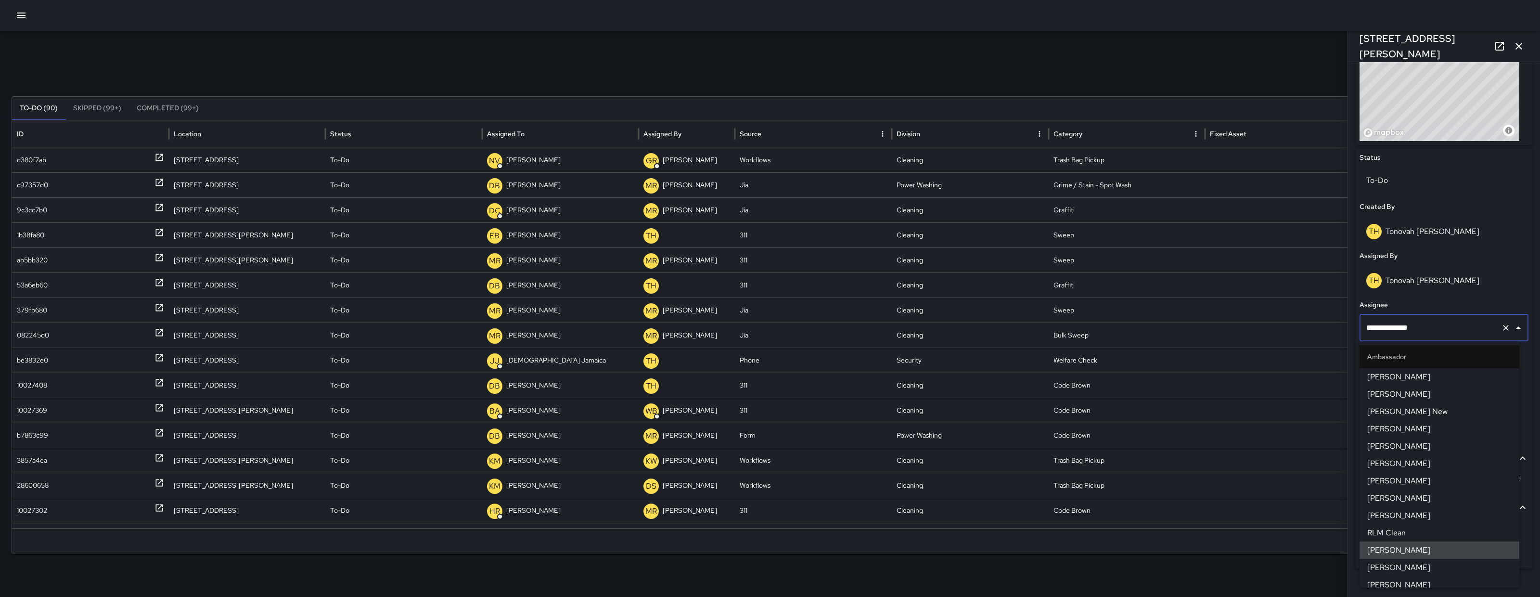
click at [1434, 333] on input "**********" at bounding box center [1430, 328] width 133 height 18
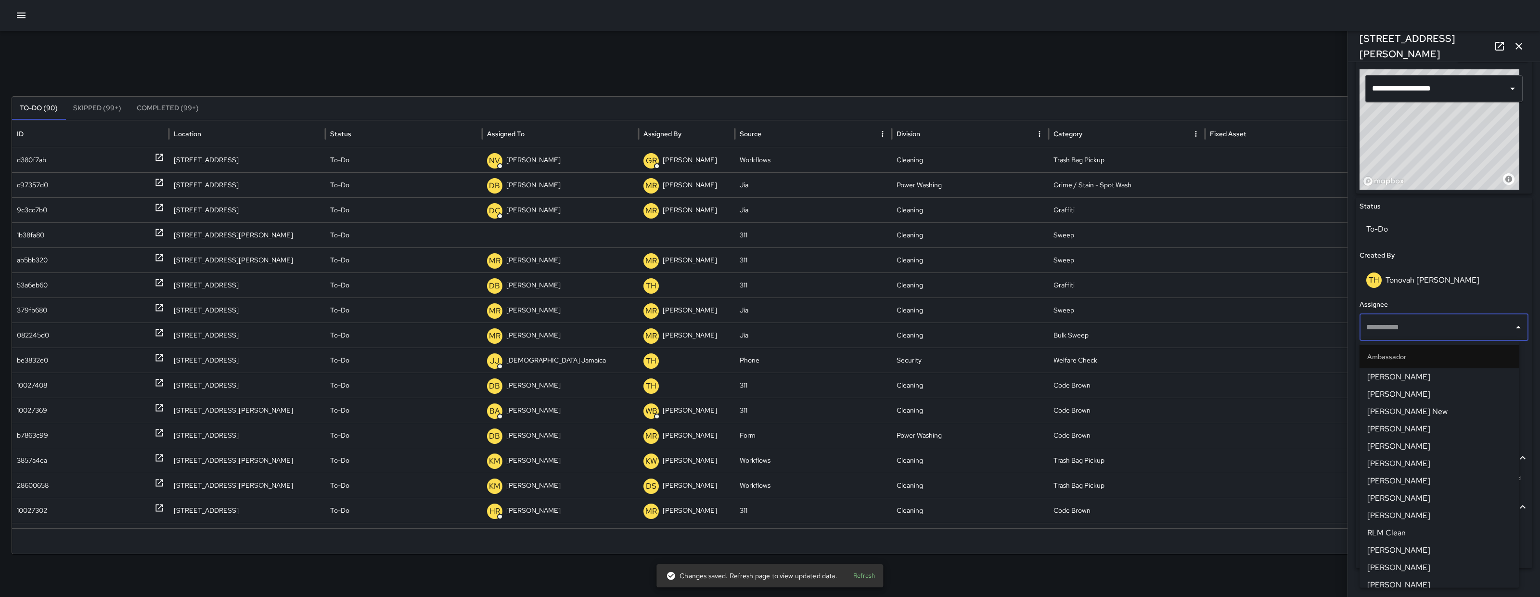
scroll to position [326, 0]
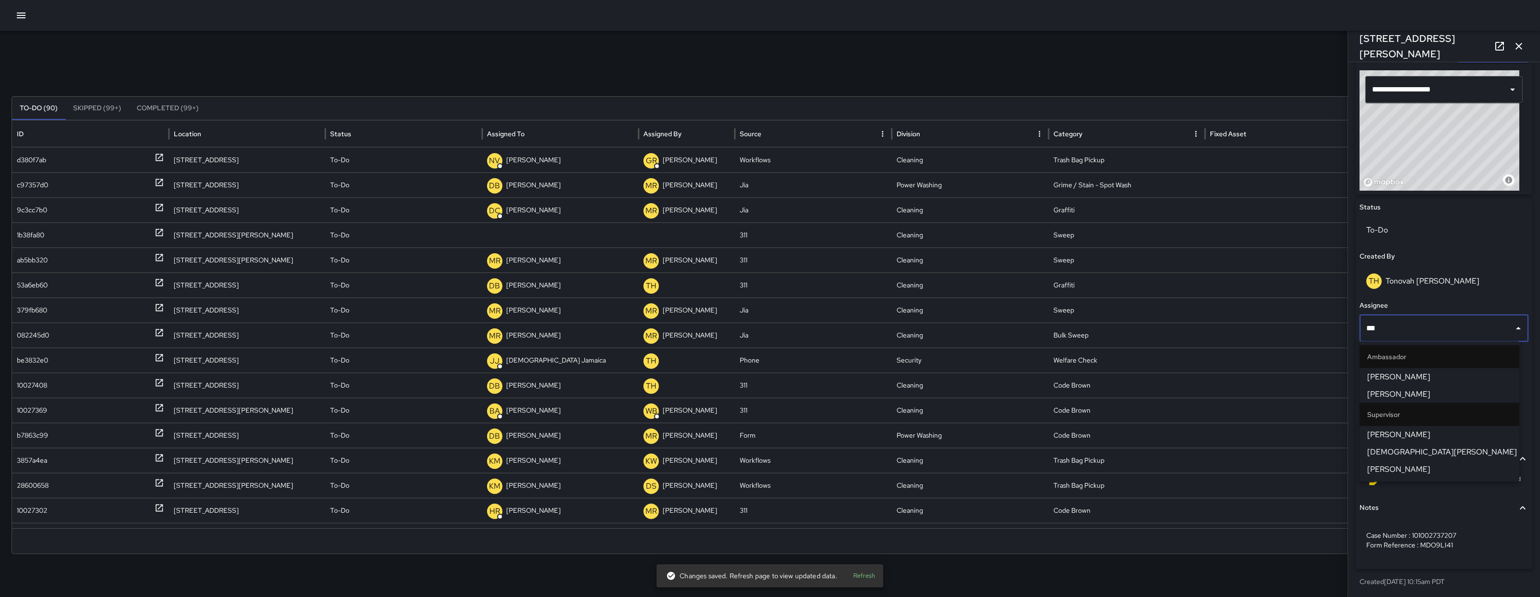
type input "****"
click at [1424, 419] on span "[PERSON_NAME]" at bounding box center [1439, 417] width 144 height 12
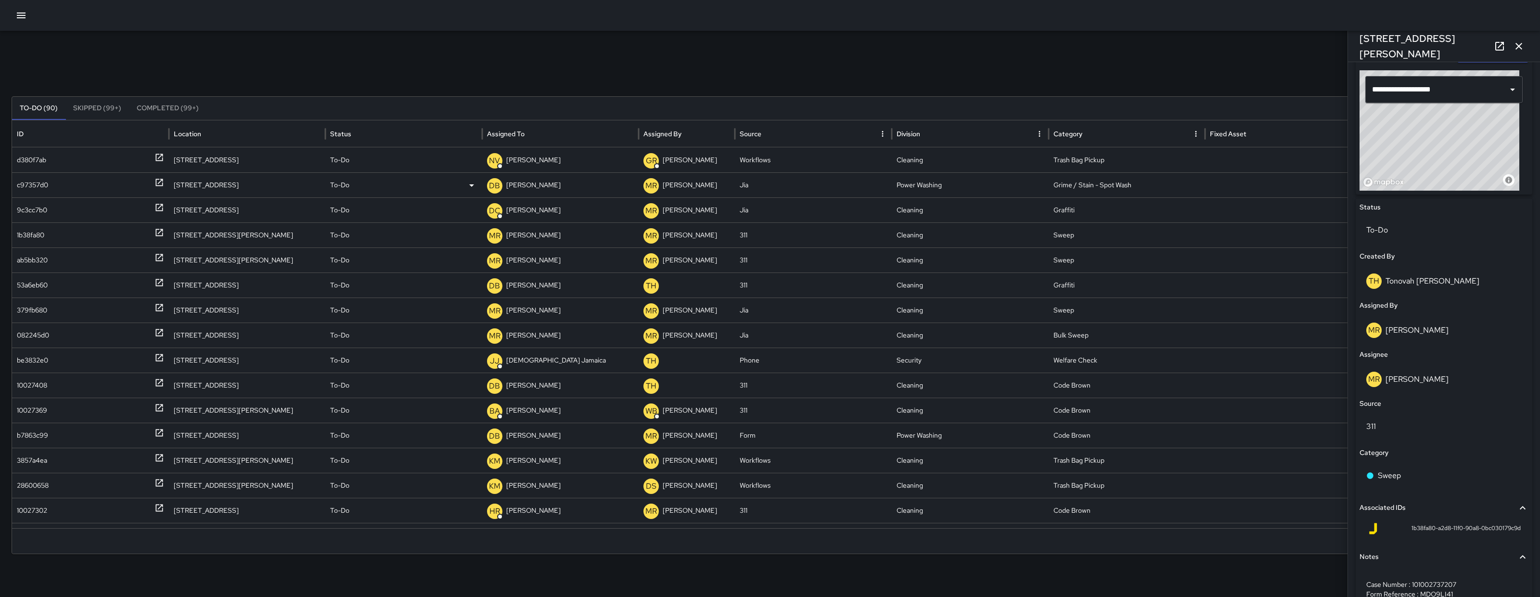
click at [32, 178] on div "c97357d0" at bounding box center [32, 185] width 31 height 25
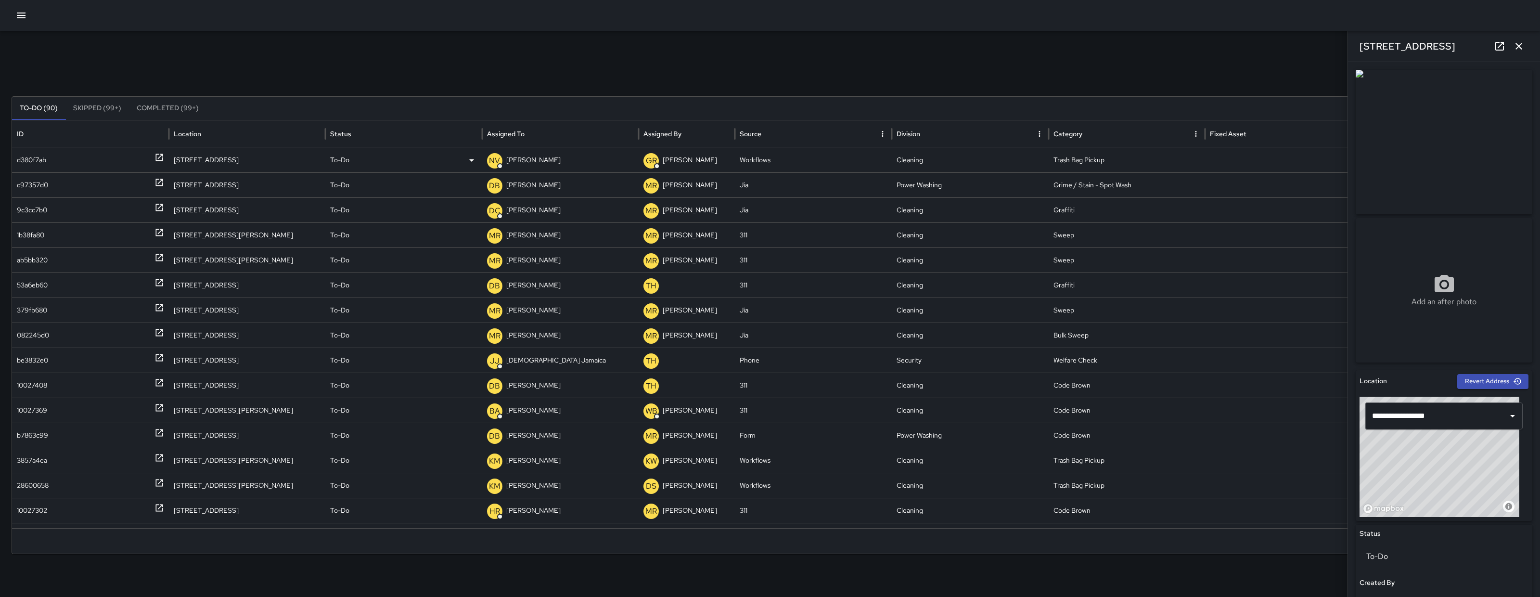
click at [35, 167] on div "d380f7ab" at bounding box center [31, 160] width 29 height 25
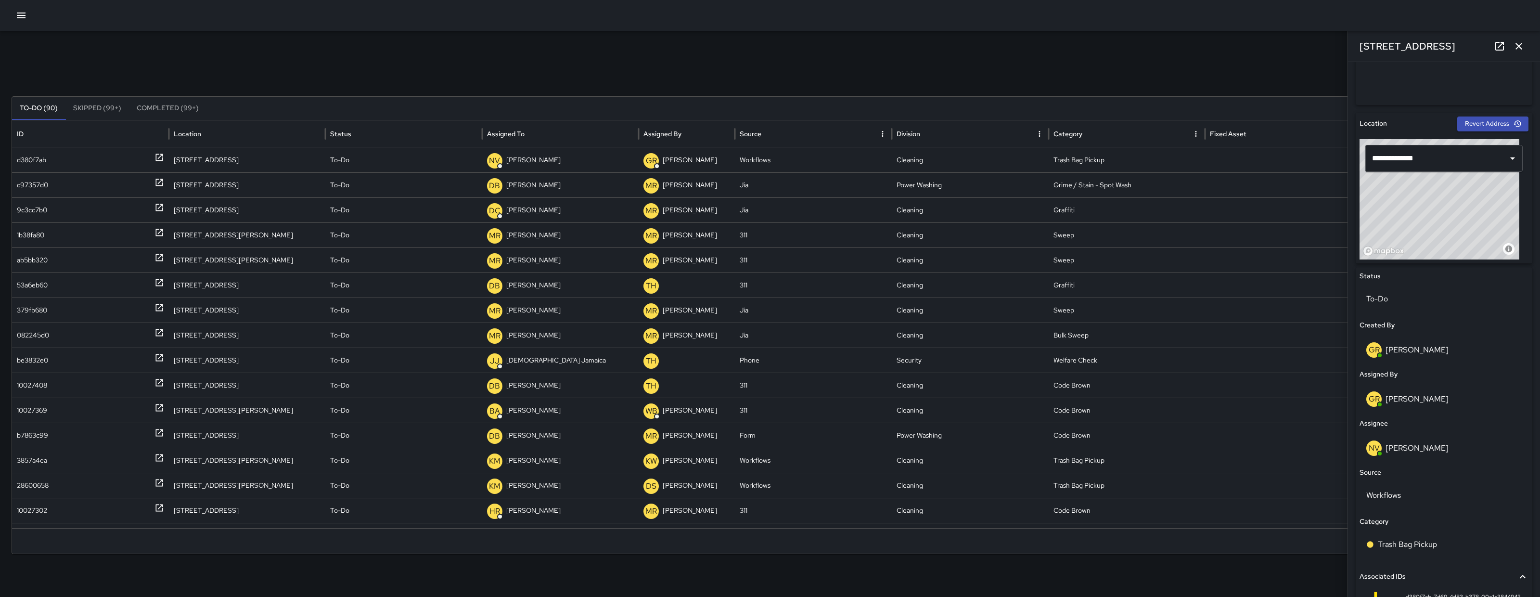
click at [1521, 43] on icon "button" at bounding box center [1519, 46] width 12 height 12
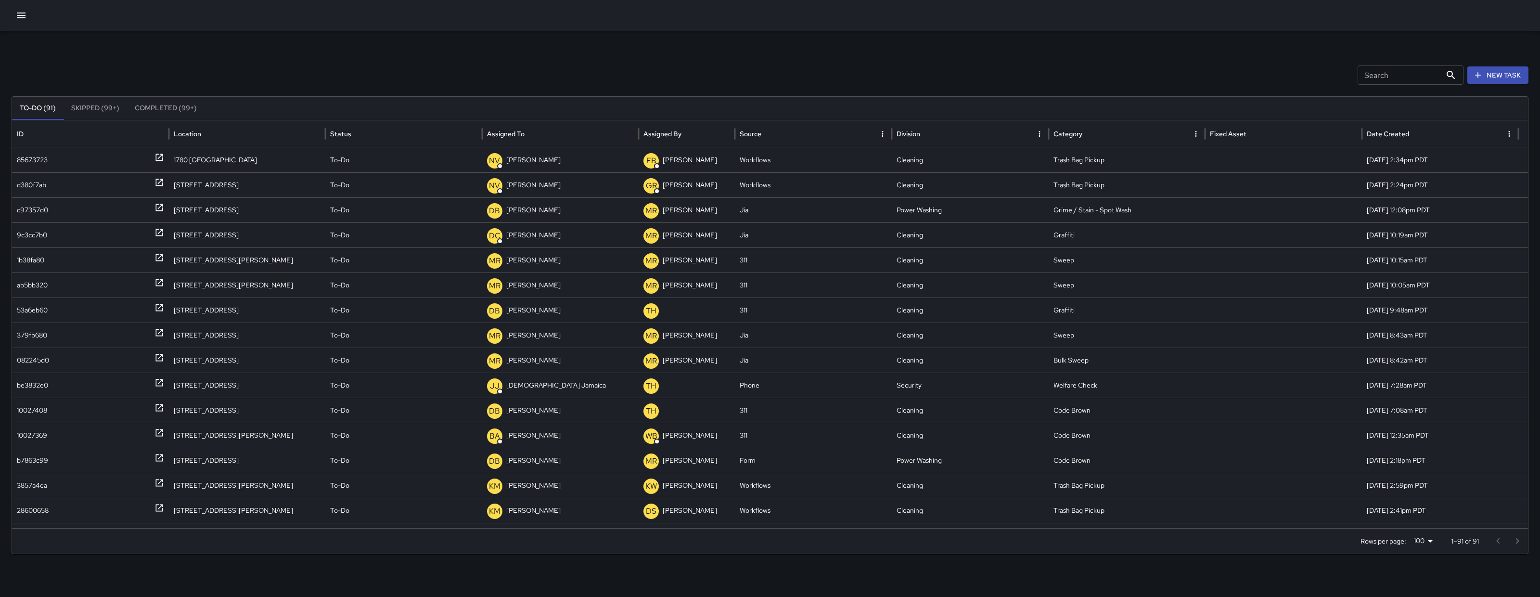
scroll to position [0, 0]
click at [27, 24] on div at bounding box center [770, 15] width 1540 height 31
click at [29, 25] on div at bounding box center [770, 15] width 1540 height 31
click at [25, 18] on icon "button" at bounding box center [21, 16] width 9 height 6
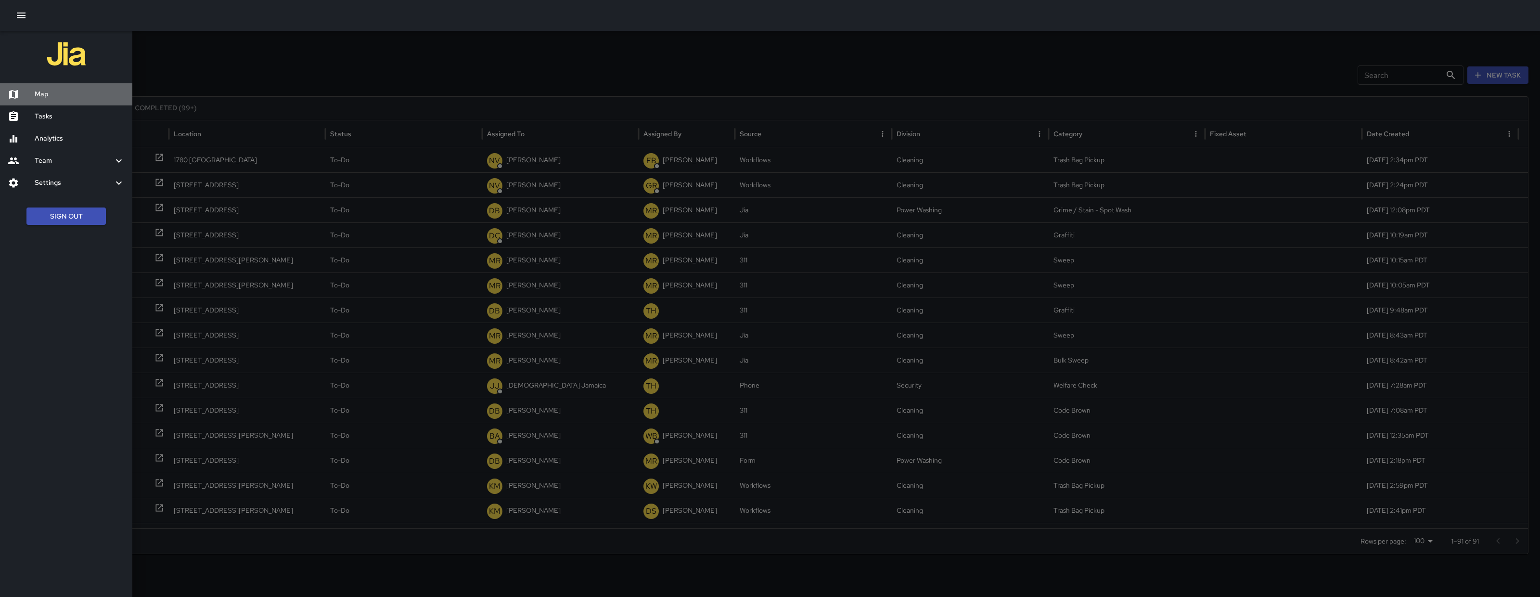
click at [92, 101] on div "Map" at bounding box center [66, 94] width 132 height 22
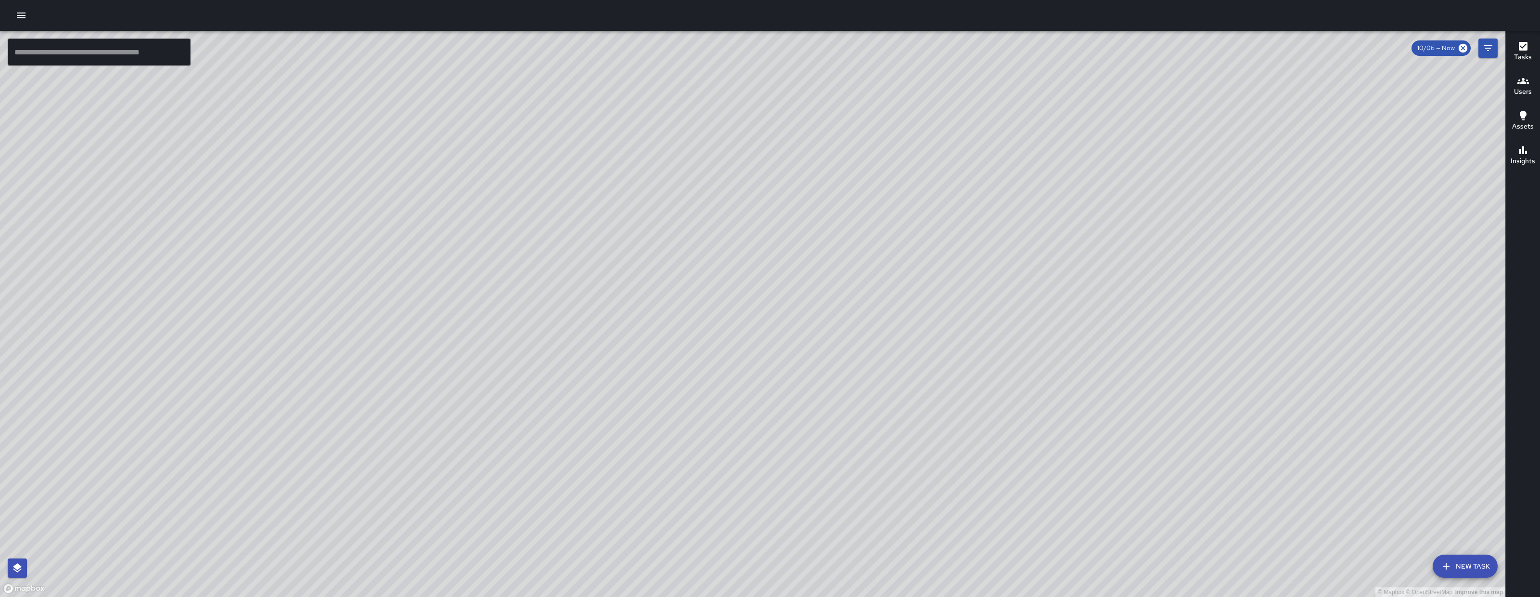
click at [663, 359] on div "© Mapbox © OpenStreetMap Improve this map NV Nicolas Vega 56 Langton Street Com…" at bounding box center [752, 314] width 1505 height 566
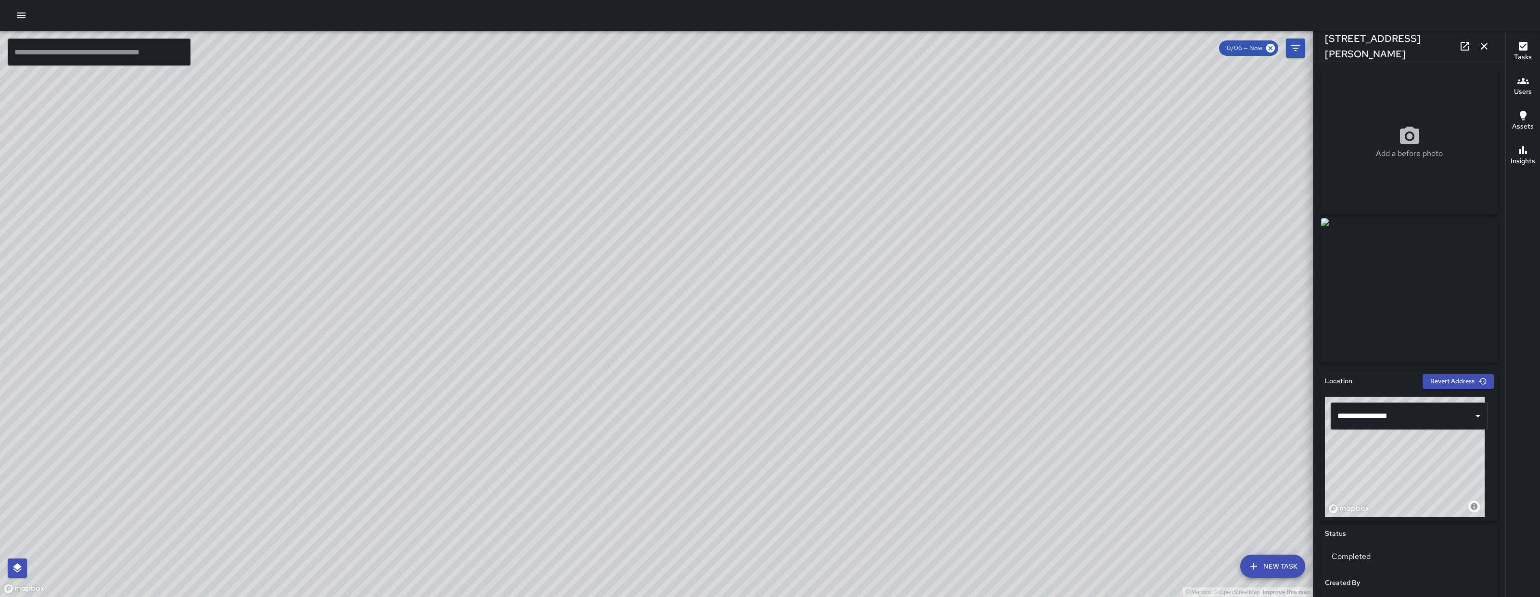
click at [1463, 51] on icon at bounding box center [1465, 46] width 12 height 12
click at [1490, 39] on button "button" at bounding box center [1484, 46] width 19 height 19
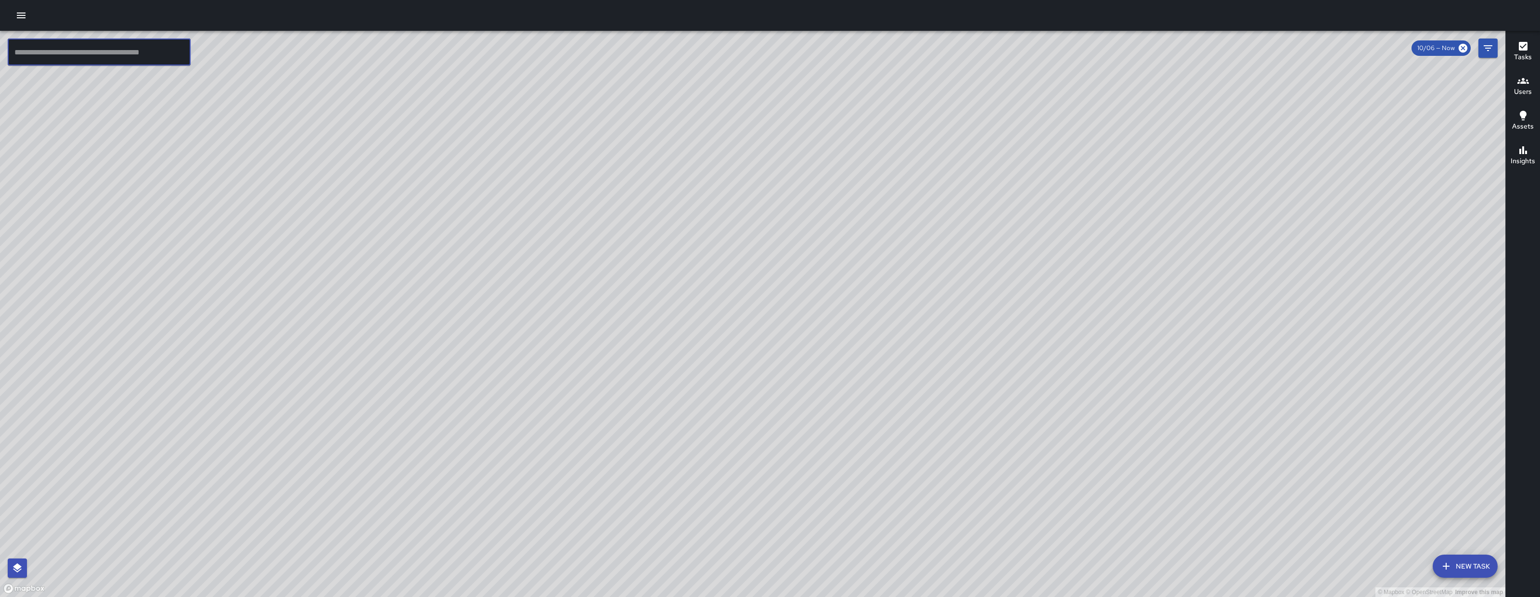
click at [159, 58] on input "text" at bounding box center [99, 52] width 183 height 27
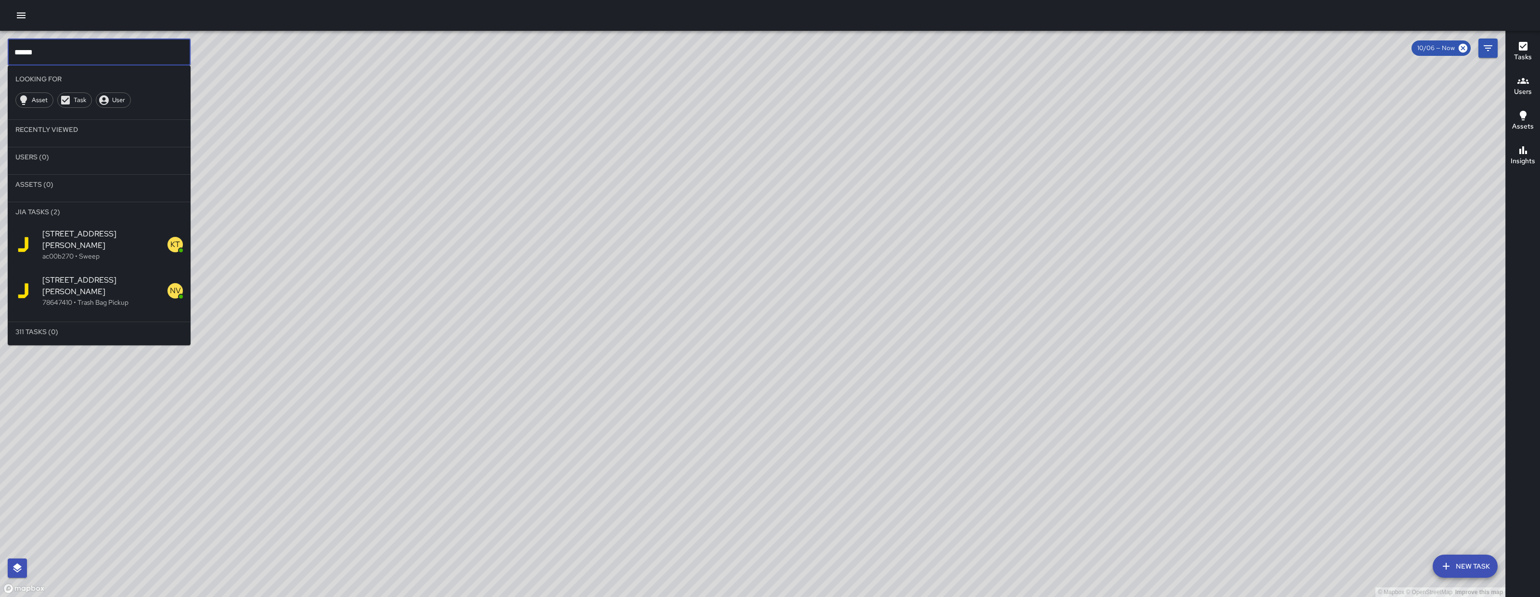
type input "******"
click at [105, 297] on p "78647410 • Trash Bag Pickup" at bounding box center [104, 302] width 125 height 10
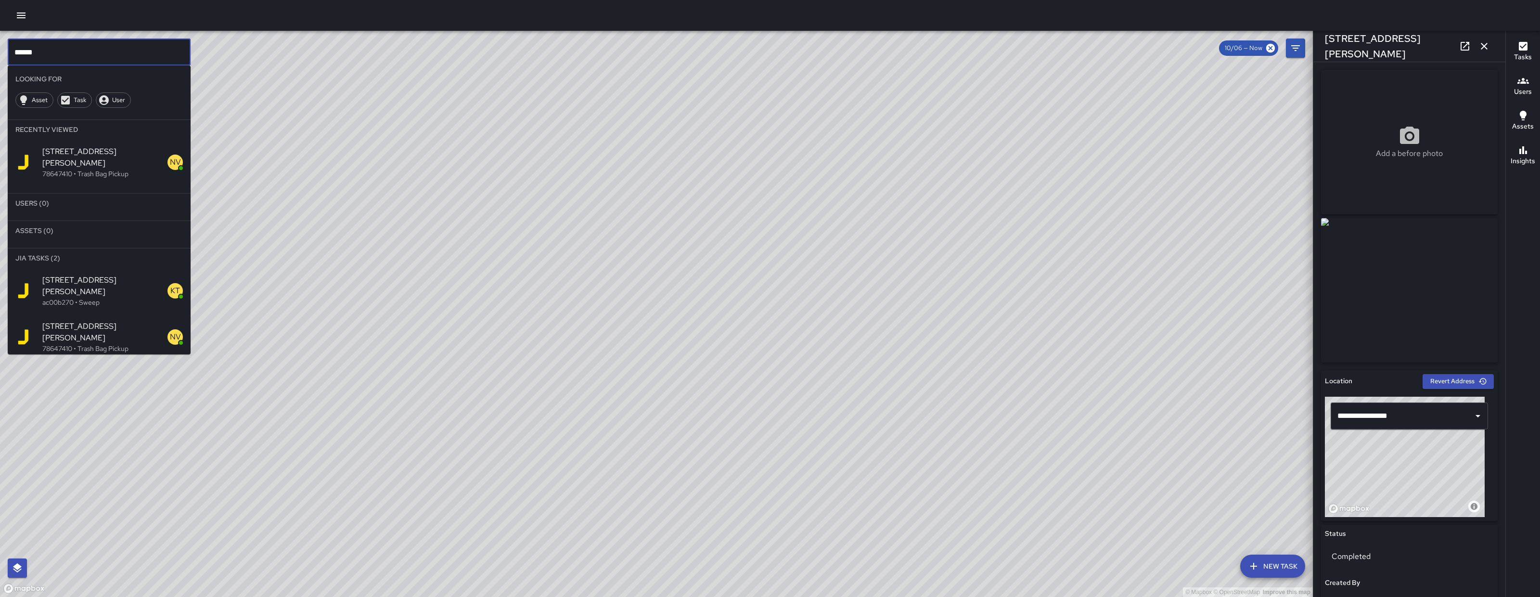
click at [71, 55] on input "******" at bounding box center [99, 52] width 183 height 27
click at [90, 274] on span "[STREET_ADDRESS][PERSON_NAME]" at bounding box center [104, 285] width 125 height 23
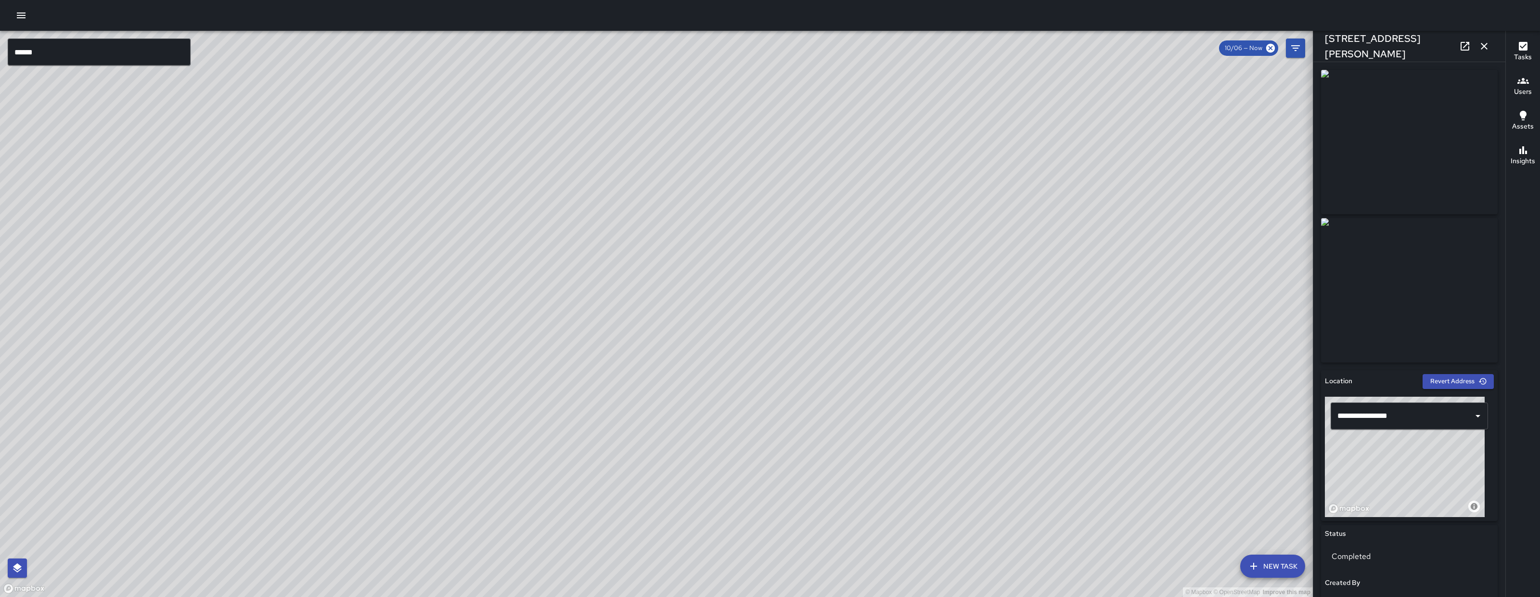
click at [72, 55] on input "******" at bounding box center [99, 52] width 183 height 27
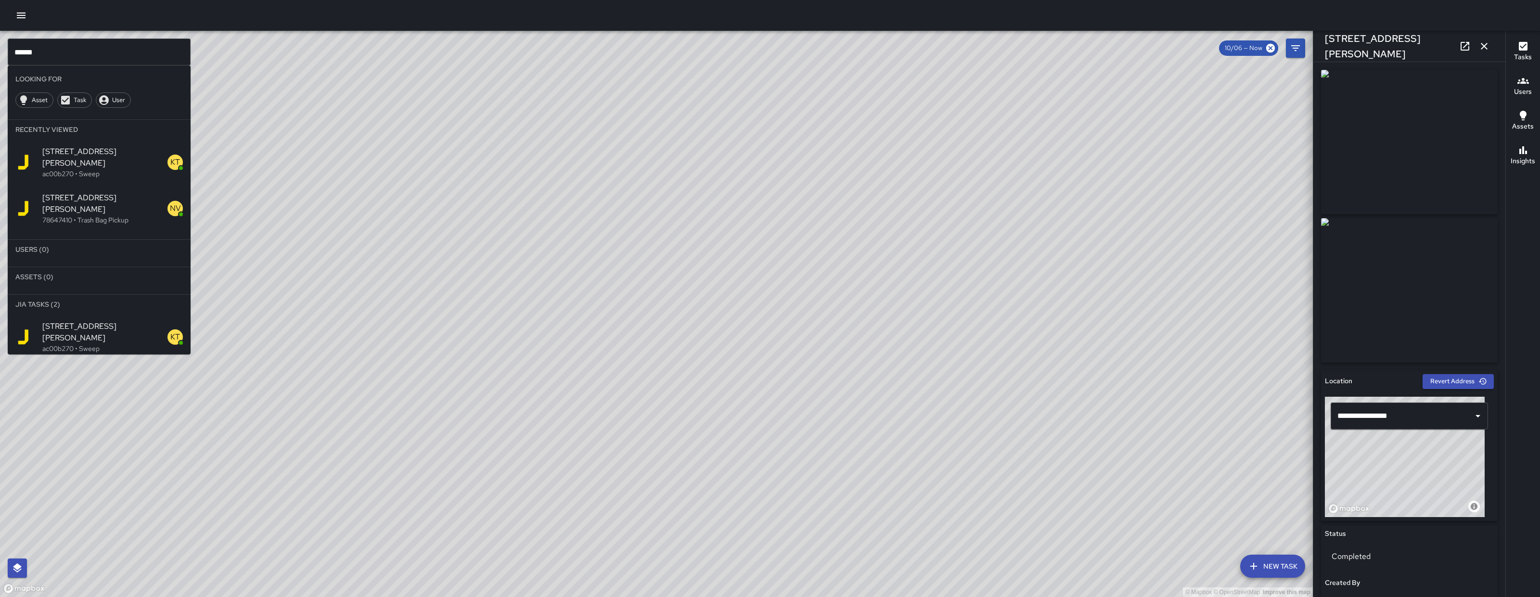
click at [105, 367] on span "[STREET_ADDRESS][PERSON_NAME]" at bounding box center [104, 378] width 125 height 23
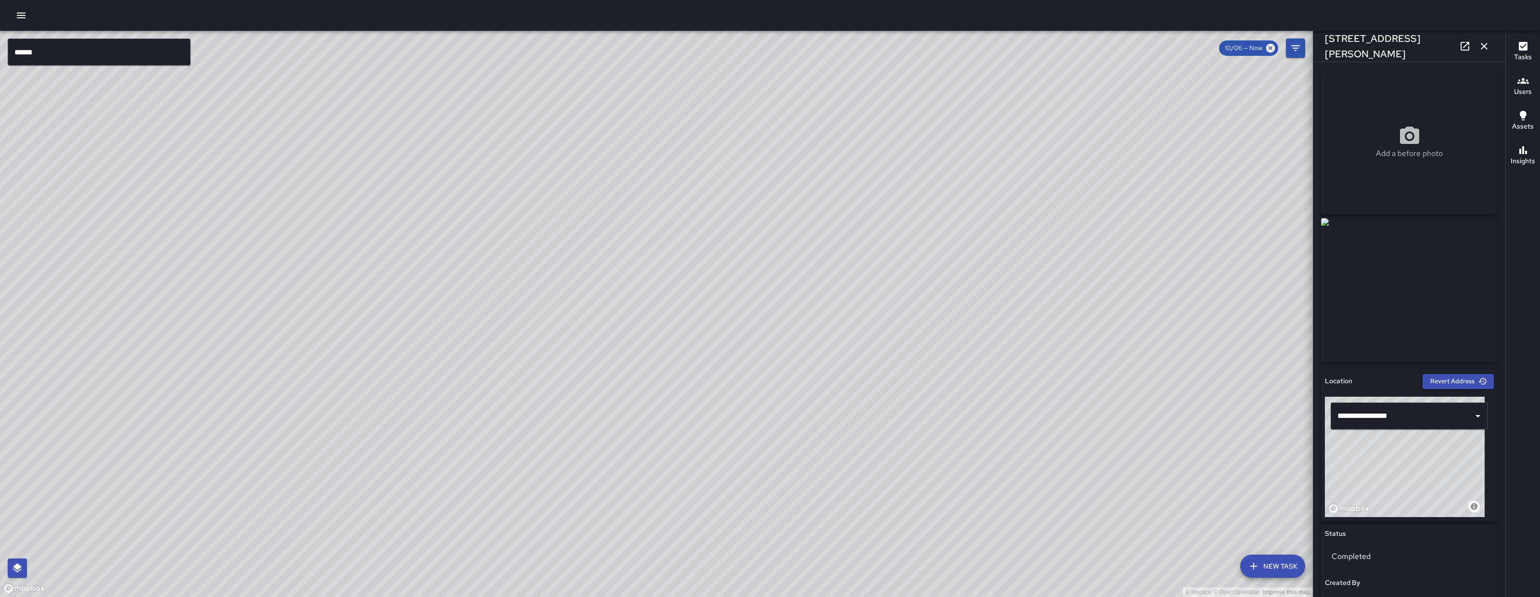
click at [1468, 46] on icon at bounding box center [1465, 46] width 12 height 12
click at [1480, 45] on icon "button" at bounding box center [1484, 46] width 12 height 12
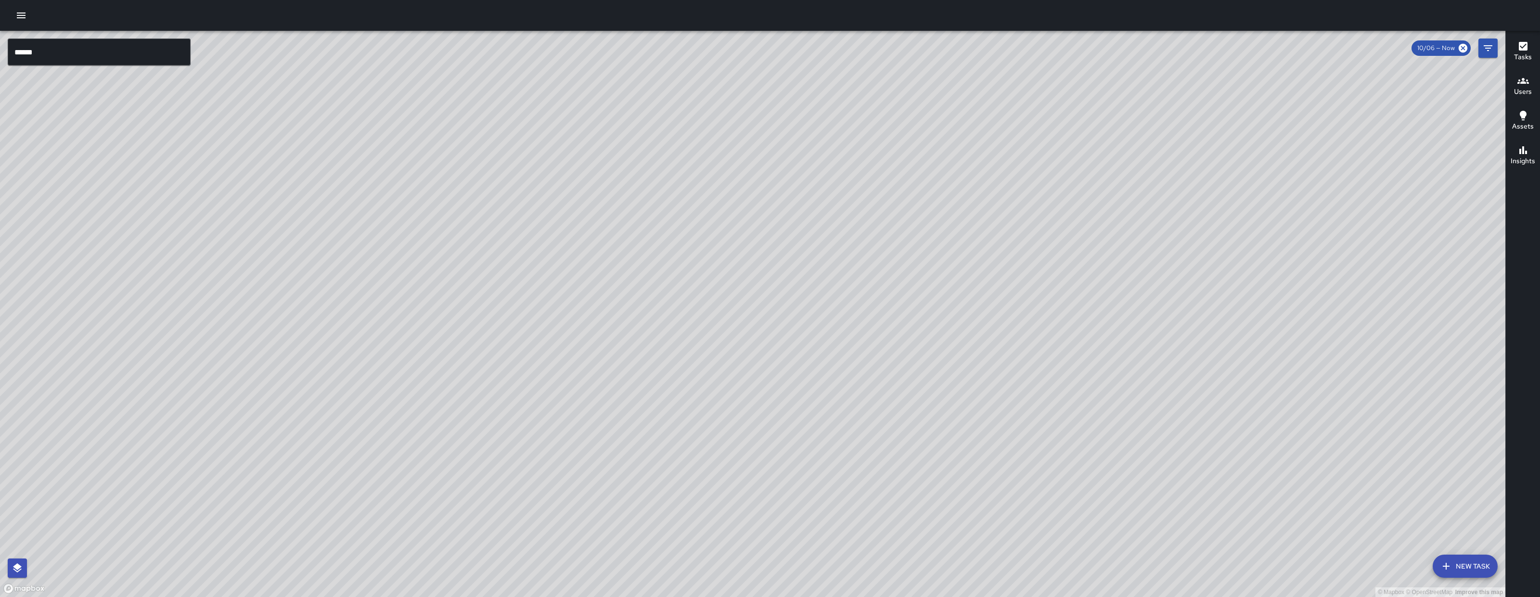
click at [727, 345] on div "© Mapbox © OpenStreetMap Improve this map NV Nicolas Vega 56 Langton Street Com…" at bounding box center [752, 314] width 1505 height 566
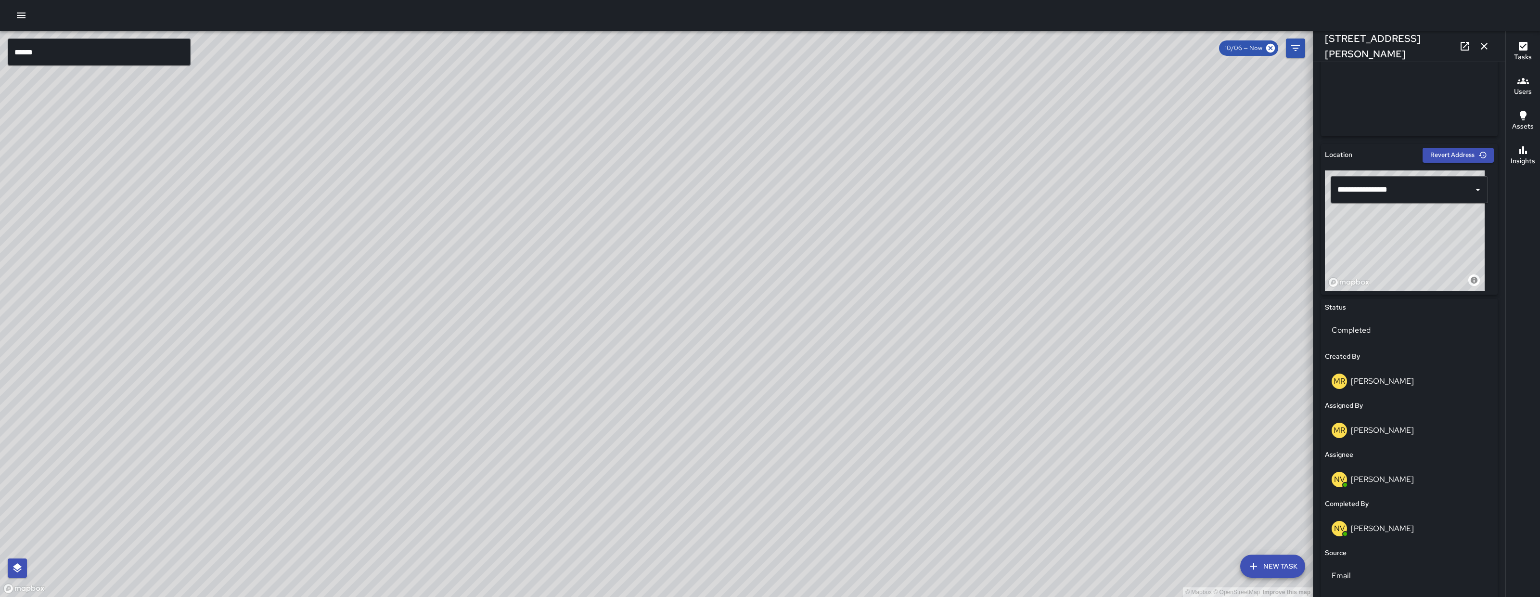
scroll to position [183, 0]
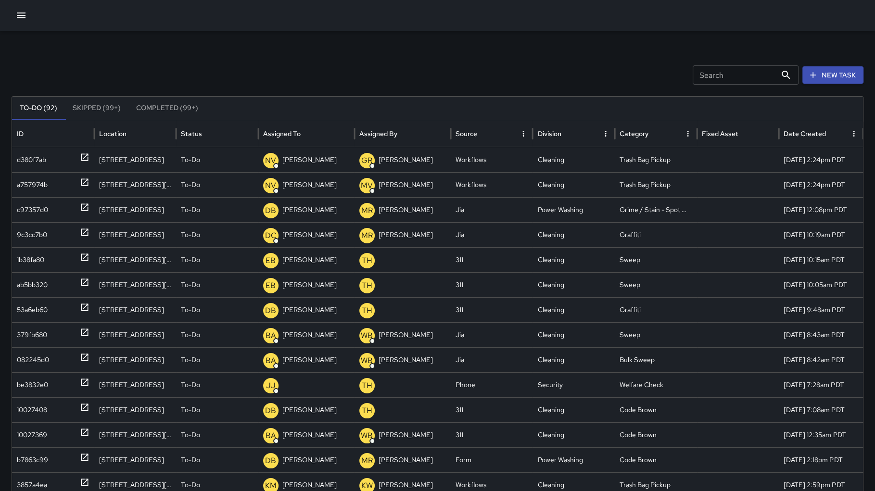
click at [13, 19] on button "button" at bounding box center [21, 15] width 19 height 19
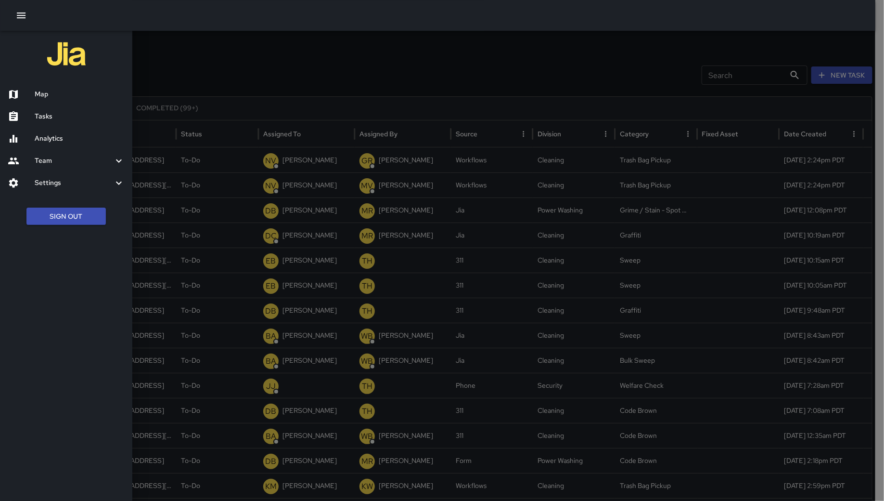
click at [74, 91] on h6 "Map" at bounding box center [80, 94] width 90 height 11
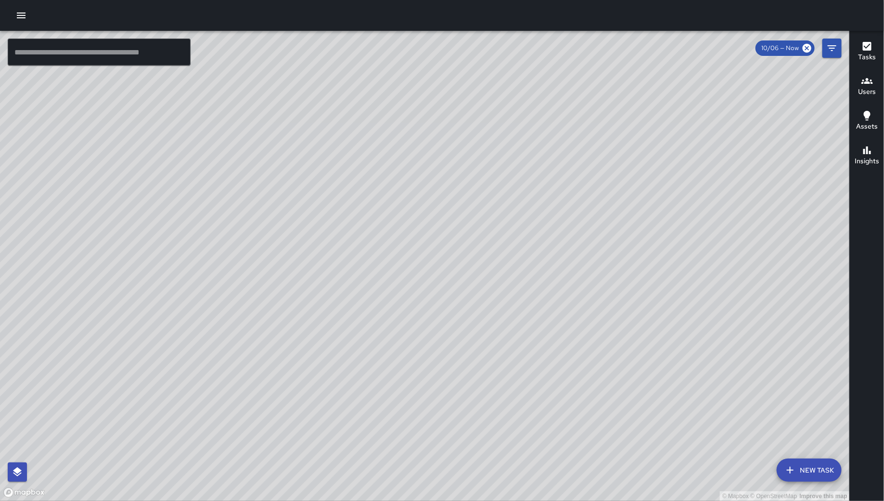
drag, startPoint x: 339, startPoint y: 251, endPoint x: 348, endPoint y: 256, distance: 10.1
click at [348, 258] on div "© Mapbox © OpenStreetMap Improve this map" at bounding box center [425, 266] width 850 height 470
drag, startPoint x: 562, startPoint y: 181, endPoint x: 416, endPoint y: 262, distance: 167.0
click at [416, 291] on div "© Mapbox © OpenStreetMap Improve this map" at bounding box center [425, 266] width 850 height 470
drag, startPoint x: 427, startPoint y: 208, endPoint x: 389, endPoint y: 238, distance: 48.6
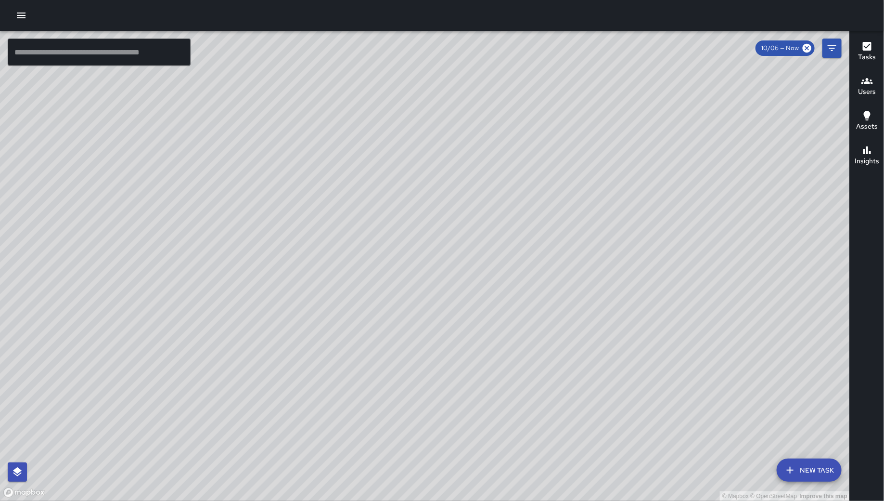
click at [389, 238] on div "© Mapbox © OpenStreetMap Improve this map KT Katherine Treminio 262 7th Street …" at bounding box center [425, 266] width 850 height 470
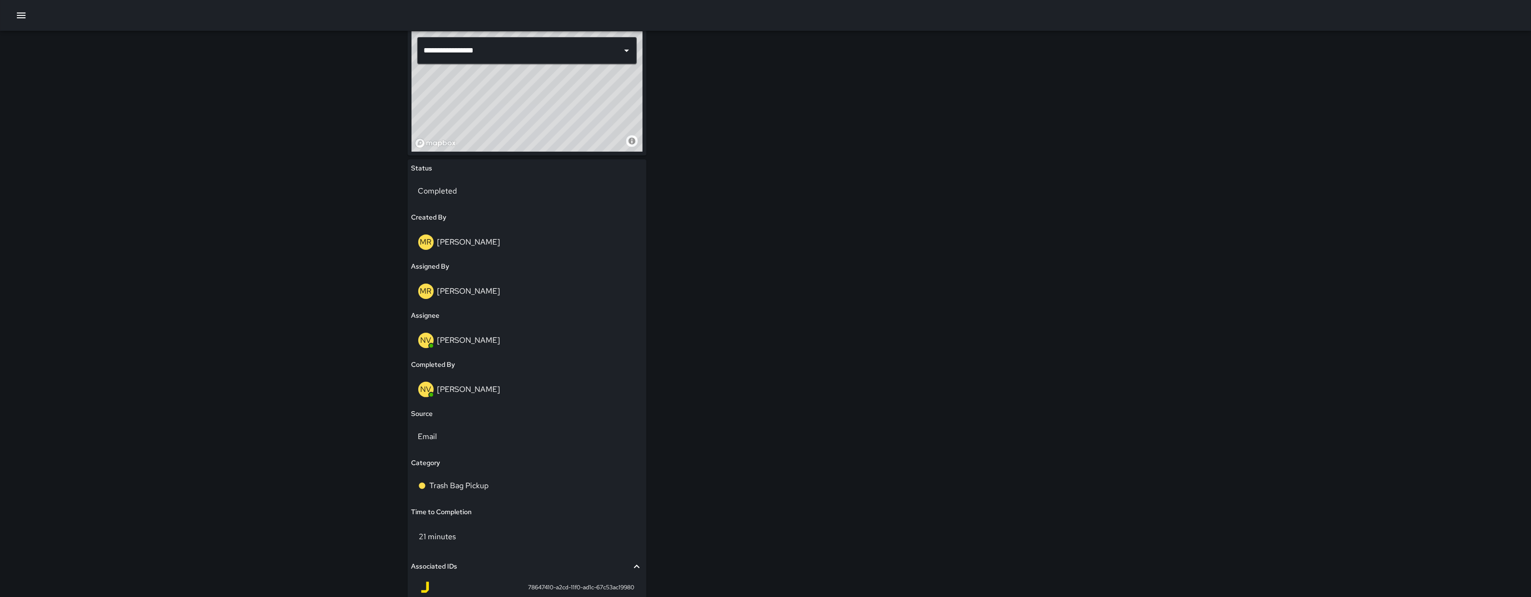
scroll to position [248, 0]
